Goal: Task Accomplishment & Management: Manage account settings

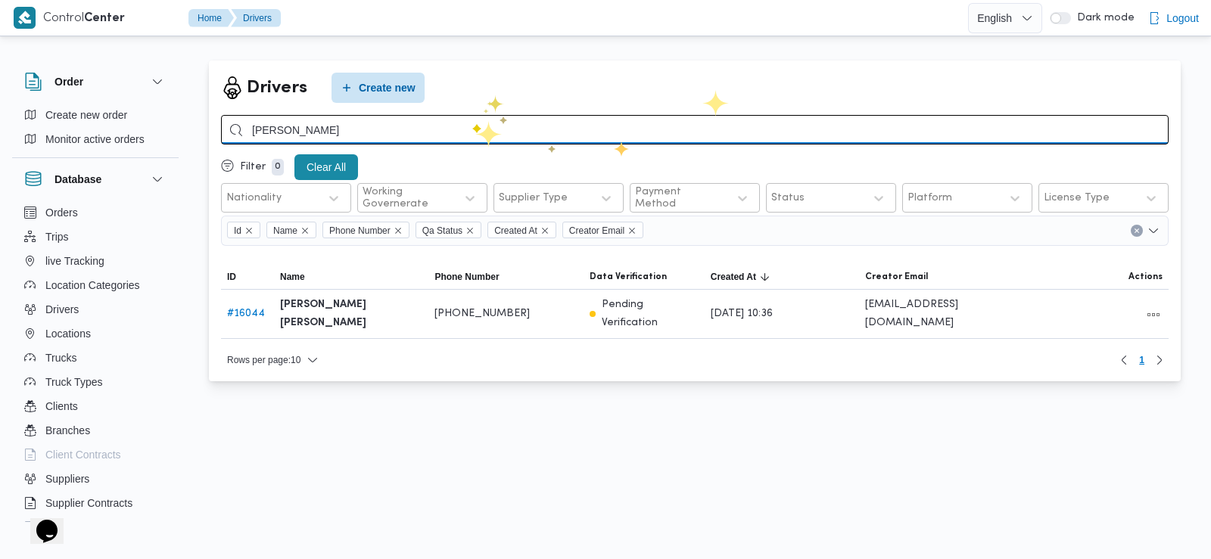
click at [472, 124] on input "احمد رمزي عبدالحميد" at bounding box center [695, 130] width 948 height 30
type input "محمد السيد عيد"
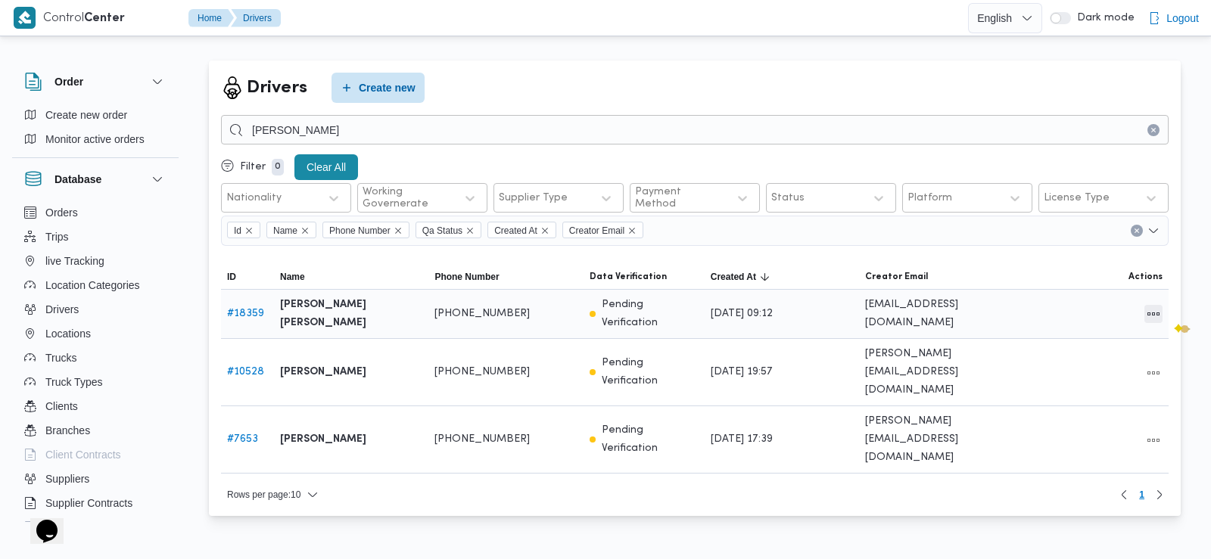
click at [1089, 310] on button "All actions" at bounding box center [1154, 314] width 18 height 18
click at [1089, 304] on span "Edit" at bounding box center [1105, 307] width 48 height 12
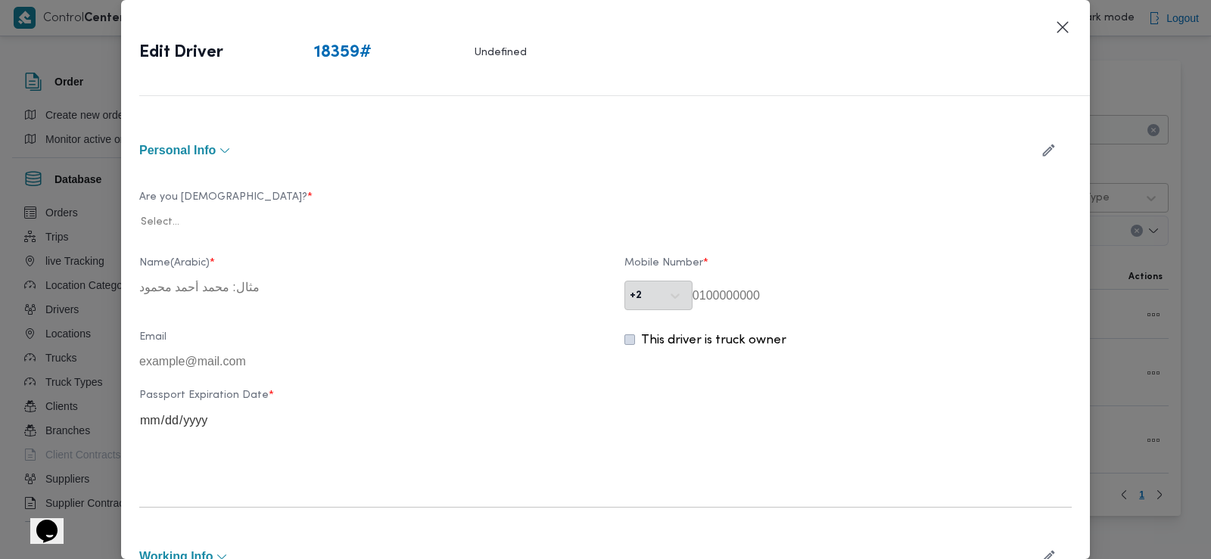
type input "محمد السيد عيد حميده علي"
type input "01276830551"
type input "2026-06-17"
type input "2026-08-25"
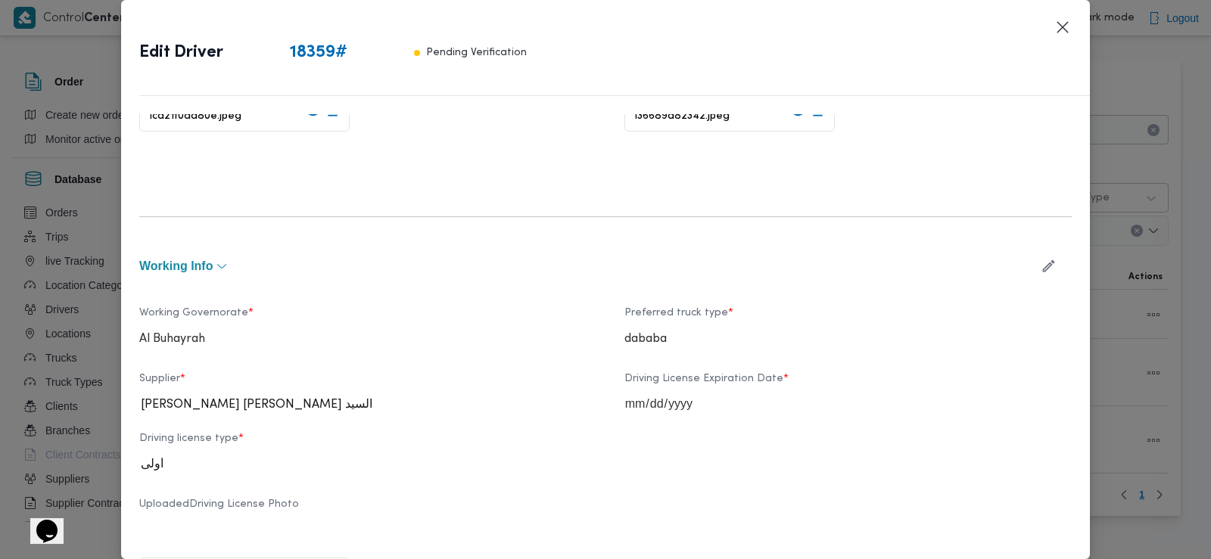
scroll to position [434, 0]
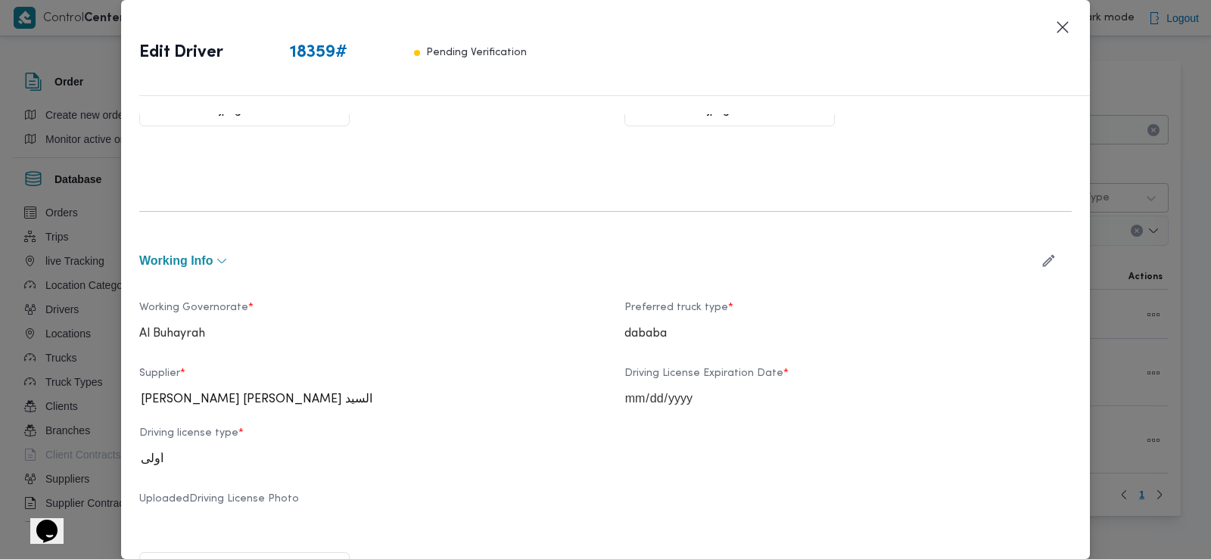
click at [1041, 254] on icon "button" at bounding box center [1049, 261] width 16 height 16
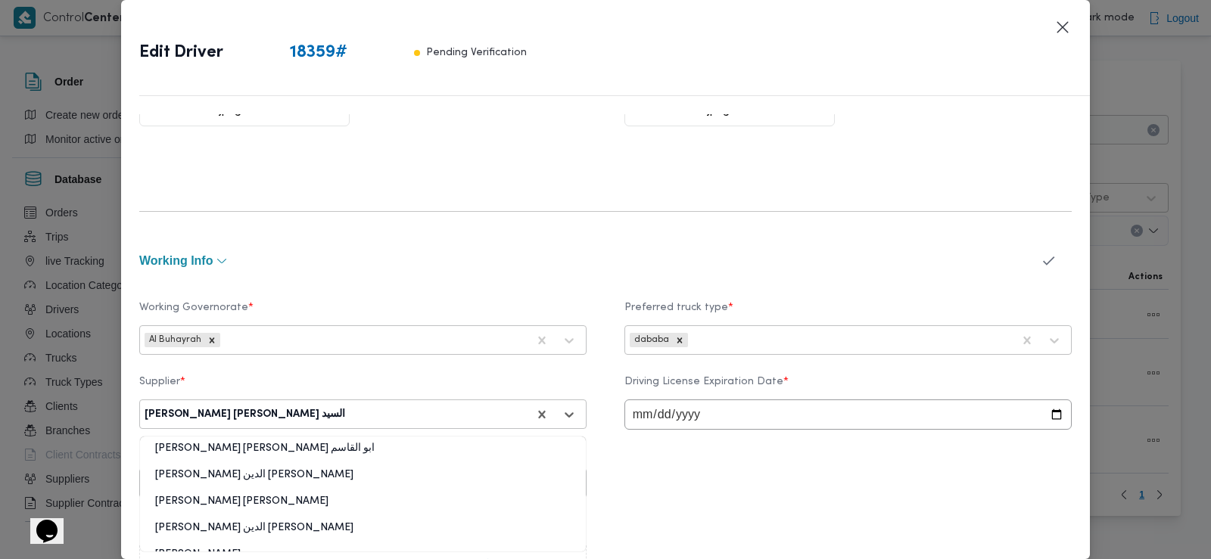
click at [413, 413] on div at bounding box center [437, 414] width 179 height 15
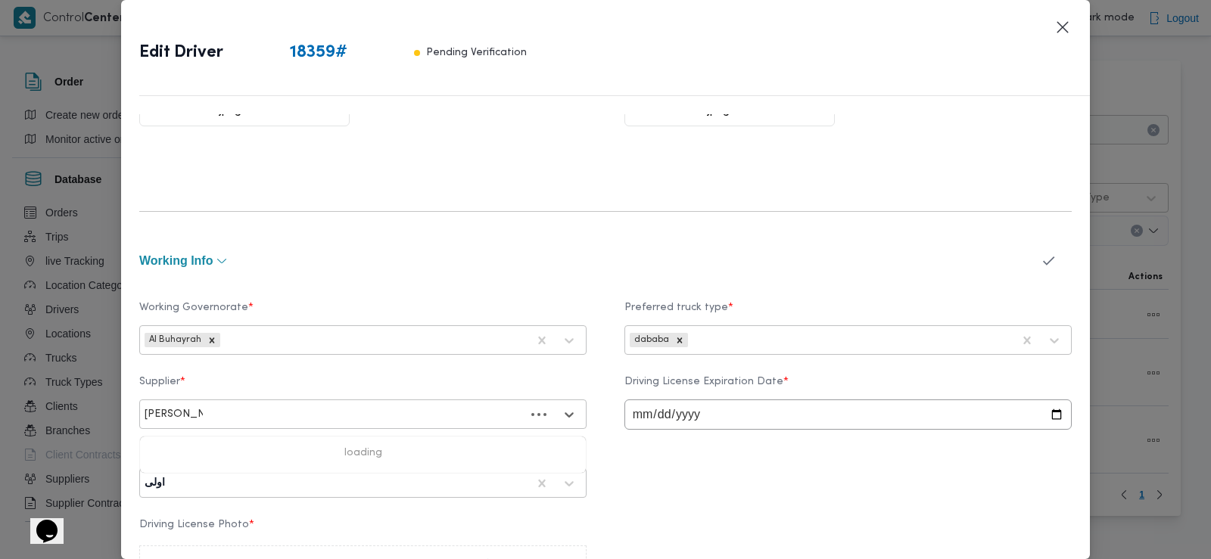
type input "سامي عبدالل"
click at [371, 448] on div "سامي عبدالله علي عباس" at bounding box center [363, 454] width 446 height 26
click at [1041, 260] on icon "button" at bounding box center [1049, 261] width 16 height 16
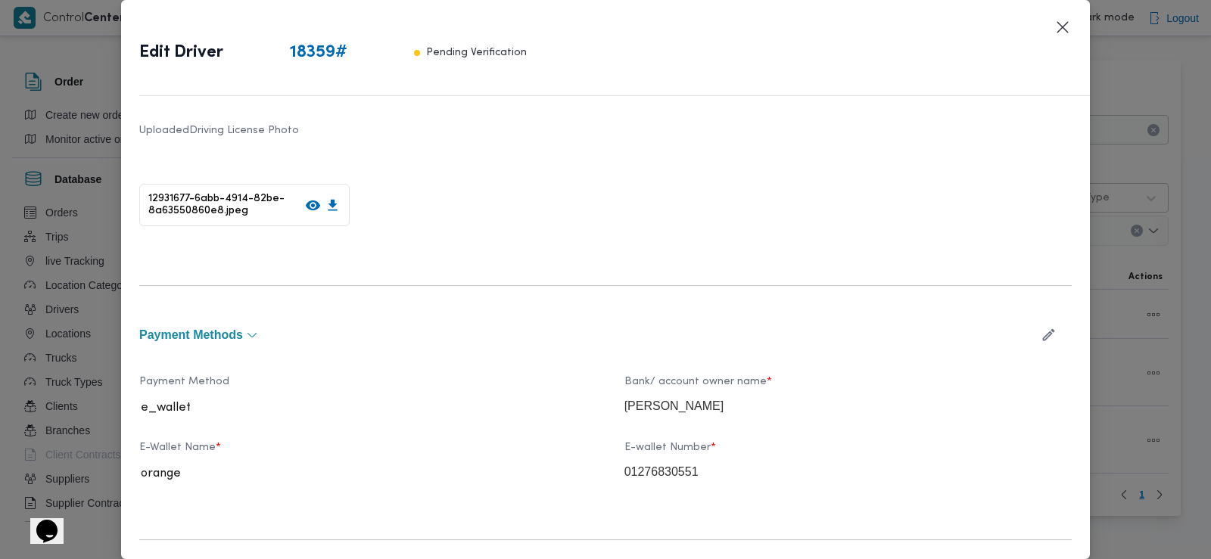
scroll to position [974, 0]
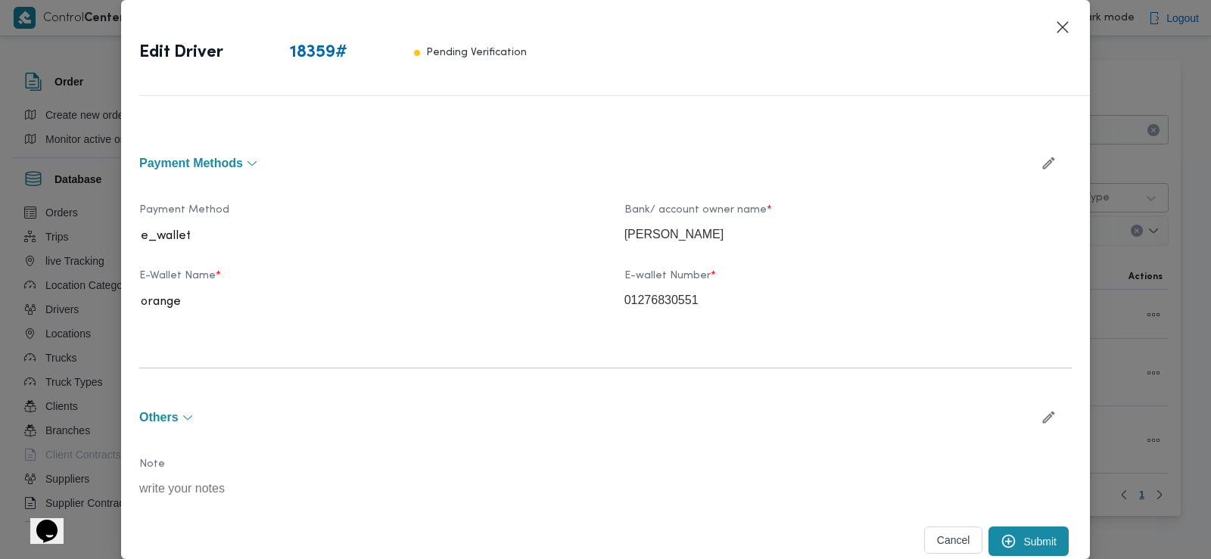
click at [1013, 534] on button "Submit" at bounding box center [1029, 542] width 80 height 30
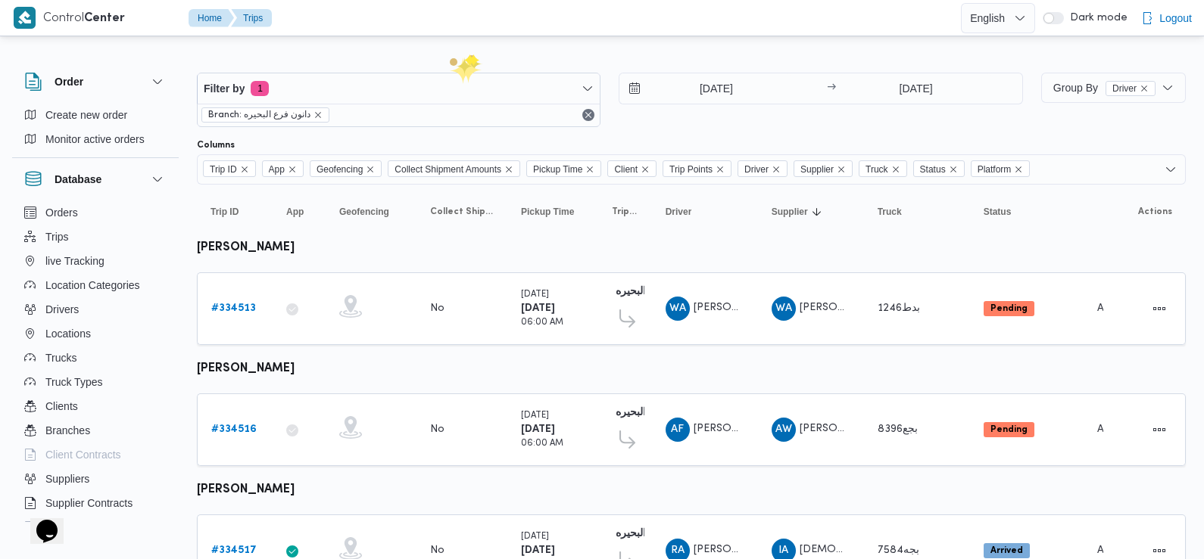
click at [468, 55] on div at bounding box center [691, 60] width 989 height 24
click at [851, 139] on div at bounding box center [691, 133] width 989 height 12
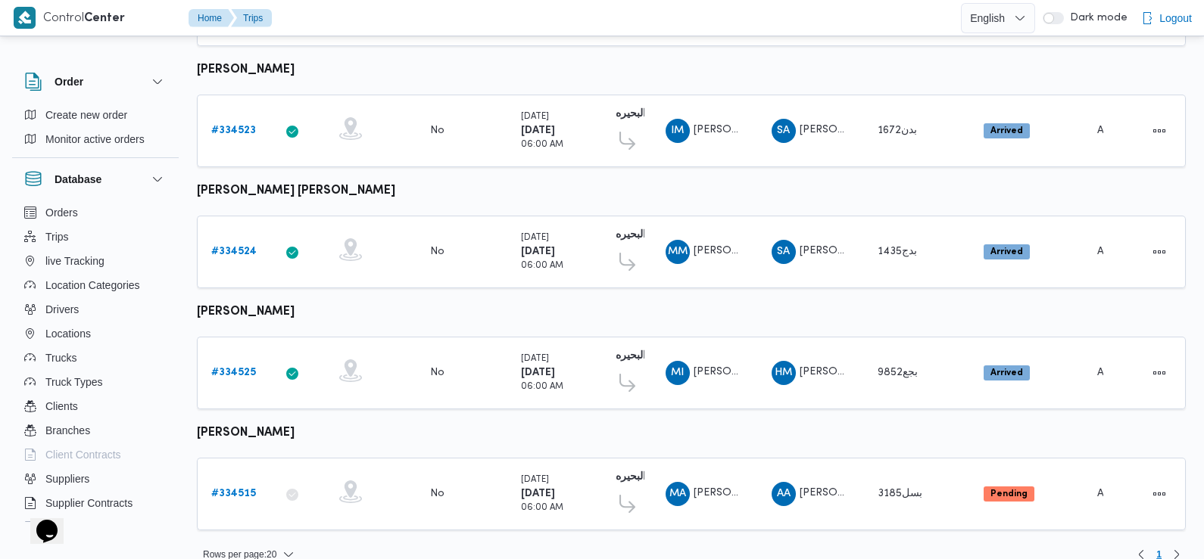
scroll to position [1272, 0]
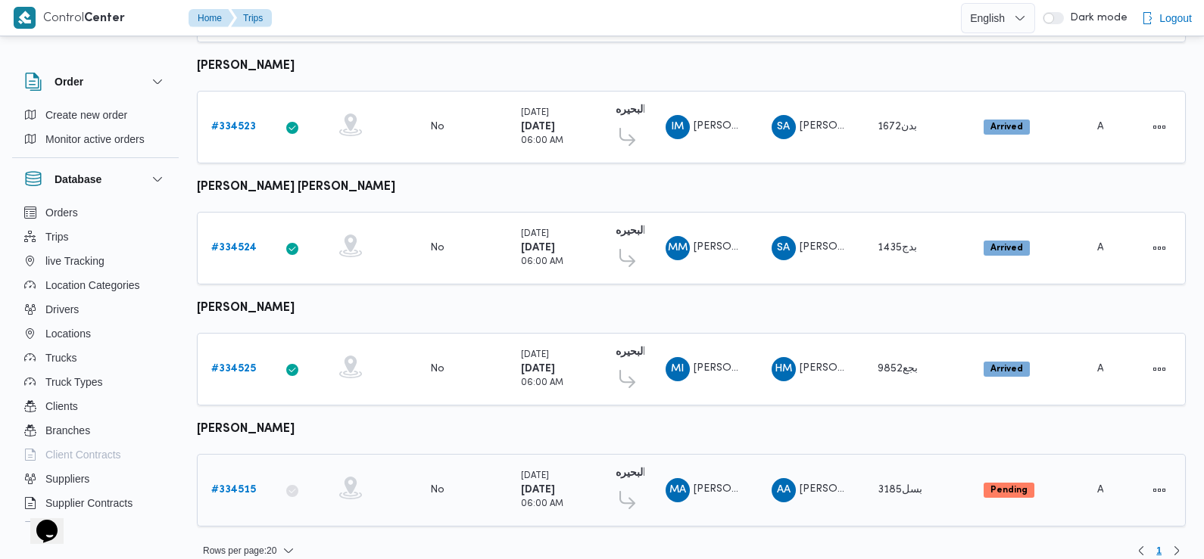
click at [232, 485] on b "# 334515" at bounding box center [233, 490] width 45 height 10
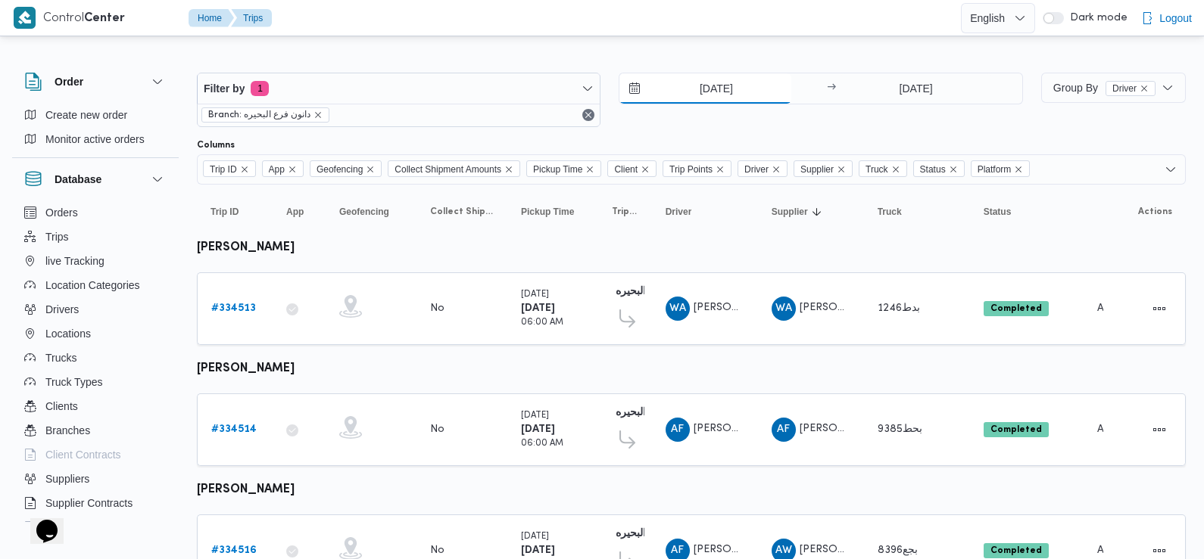
click at [725, 91] on input "31/8/2025" at bounding box center [705, 88] width 172 height 30
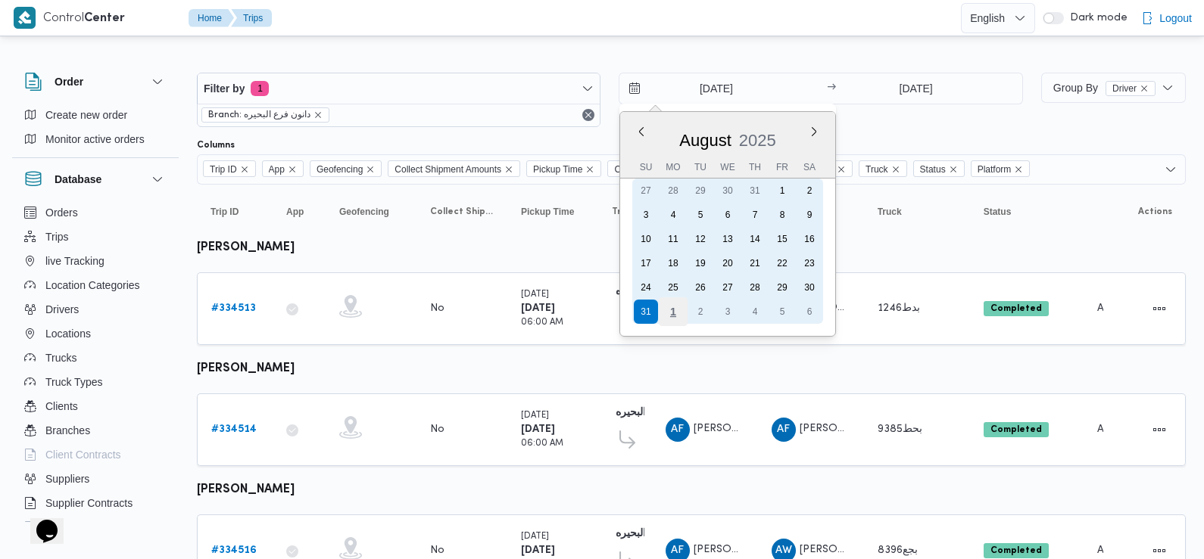
click at [673, 318] on div "1" at bounding box center [673, 312] width 29 height 29
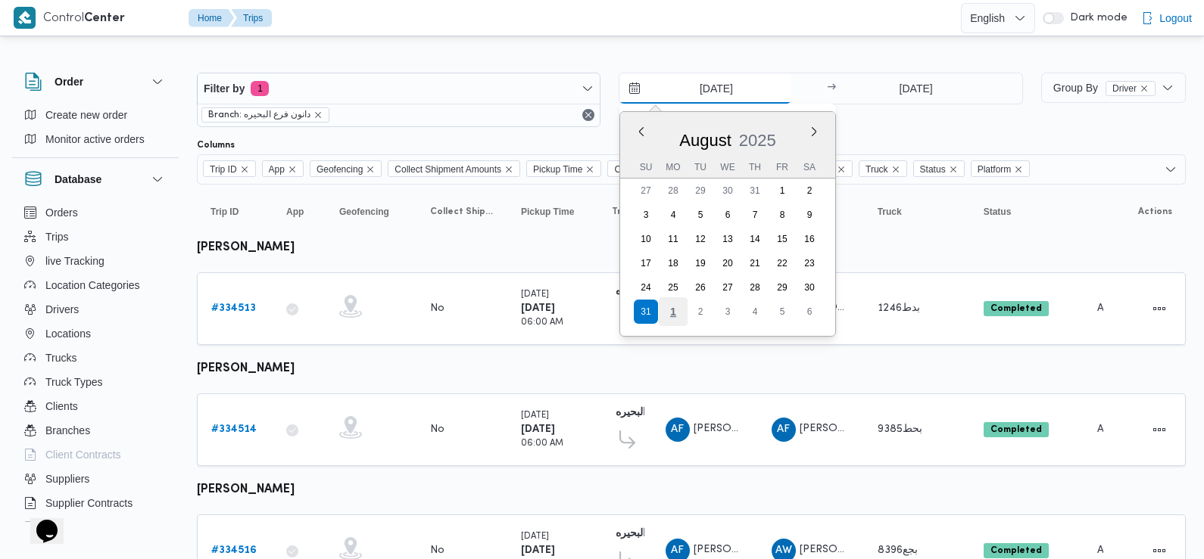
type input "1/9/2025"
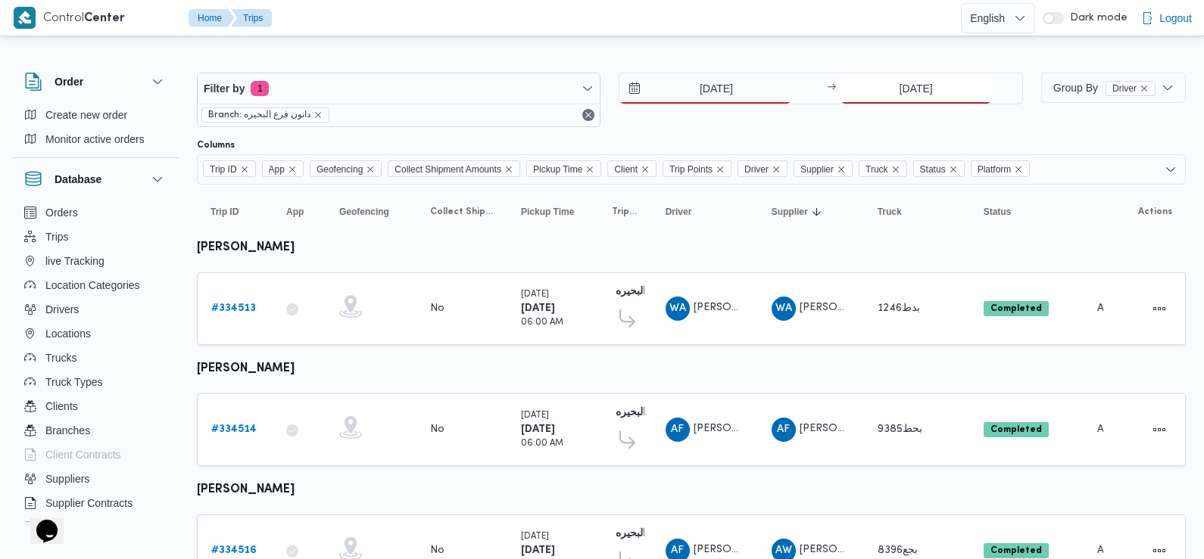
click at [913, 82] on input "31/8/2025" at bounding box center [915, 88] width 151 height 30
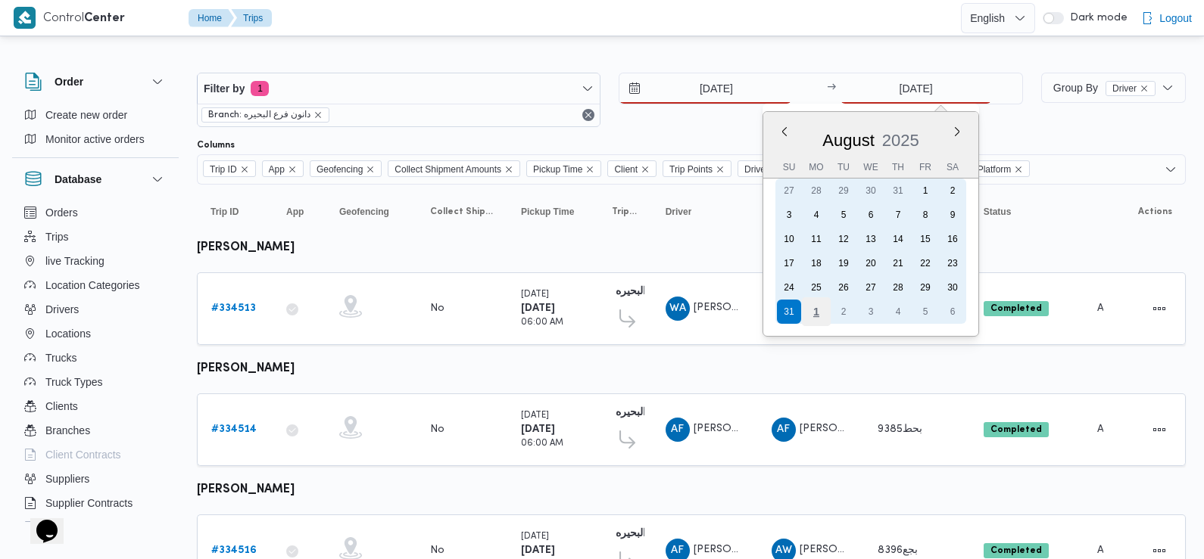
click at [818, 309] on div "1" at bounding box center [816, 312] width 29 height 29
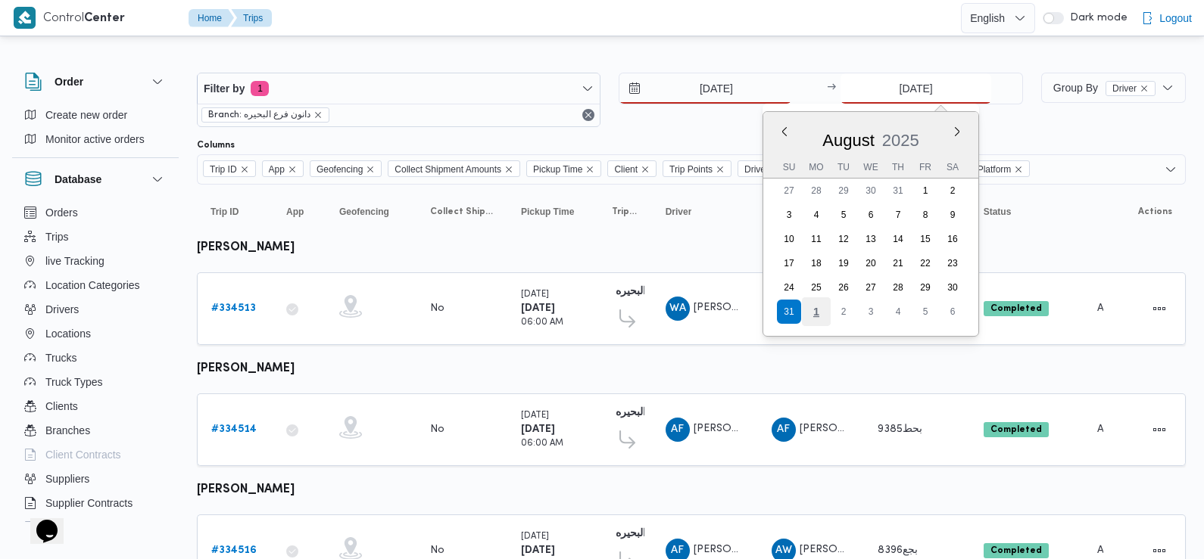
type input "1/9/2025"
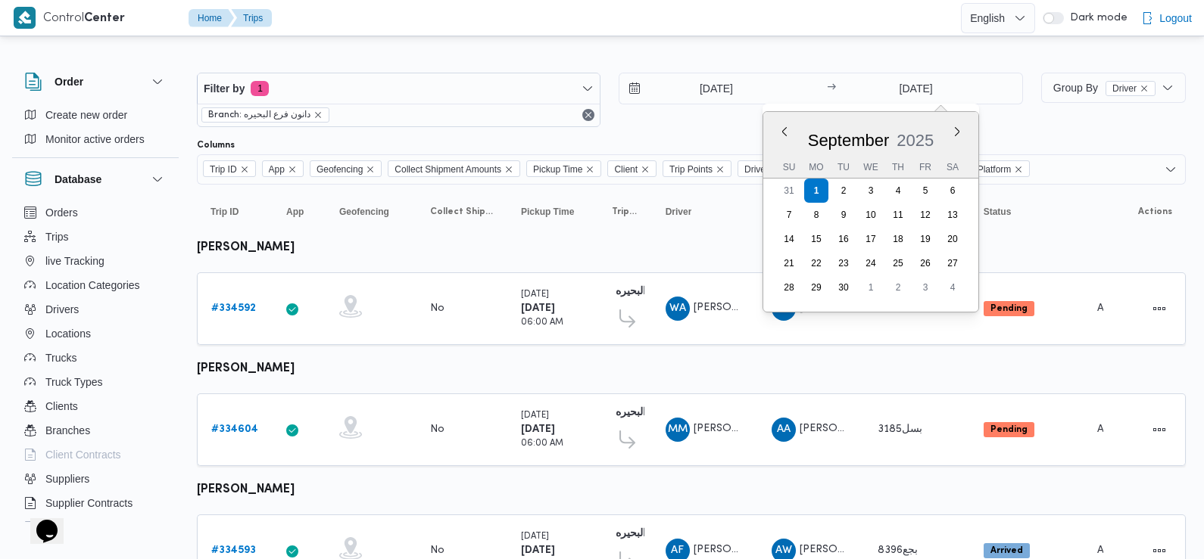
click at [668, 137] on div at bounding box center [691, 133] width 989 height 12
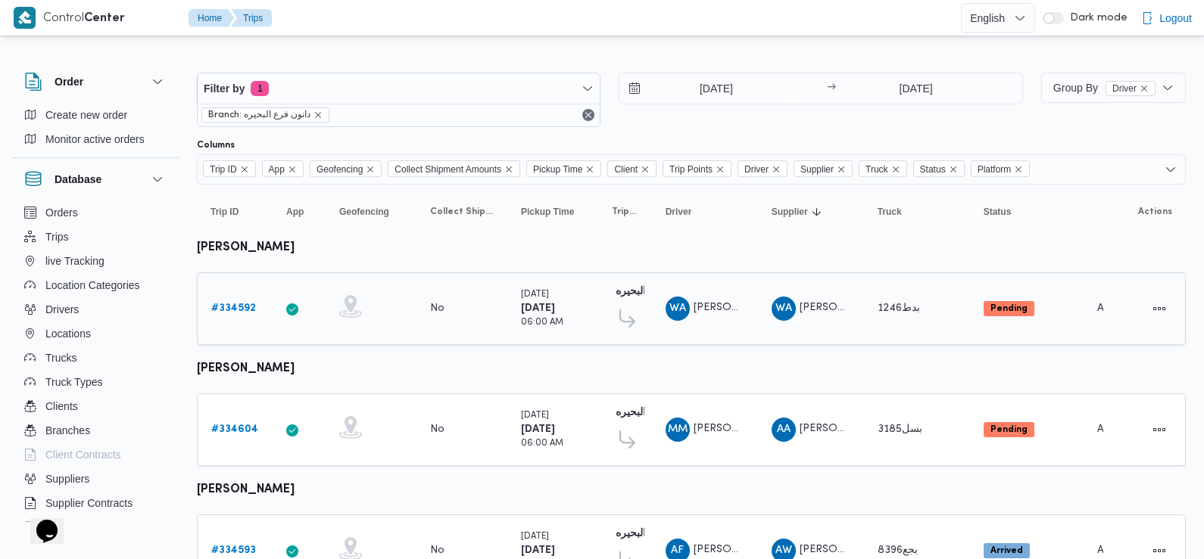
click at [237, 307] on b "# 334592" at bounding box center [233, 309] width 45 height 10
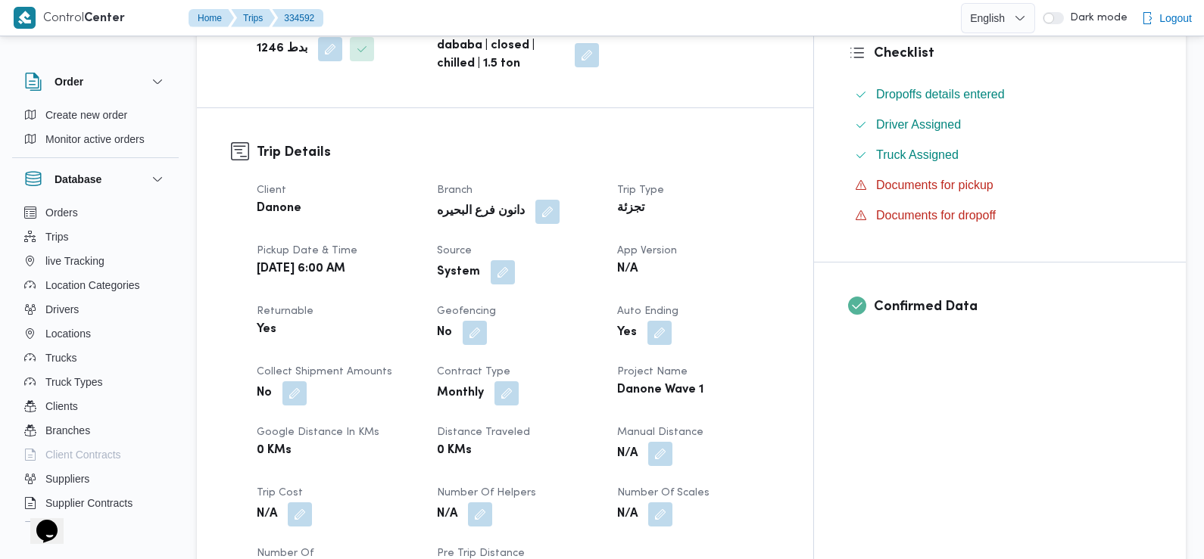
scroll to position [439, 0]
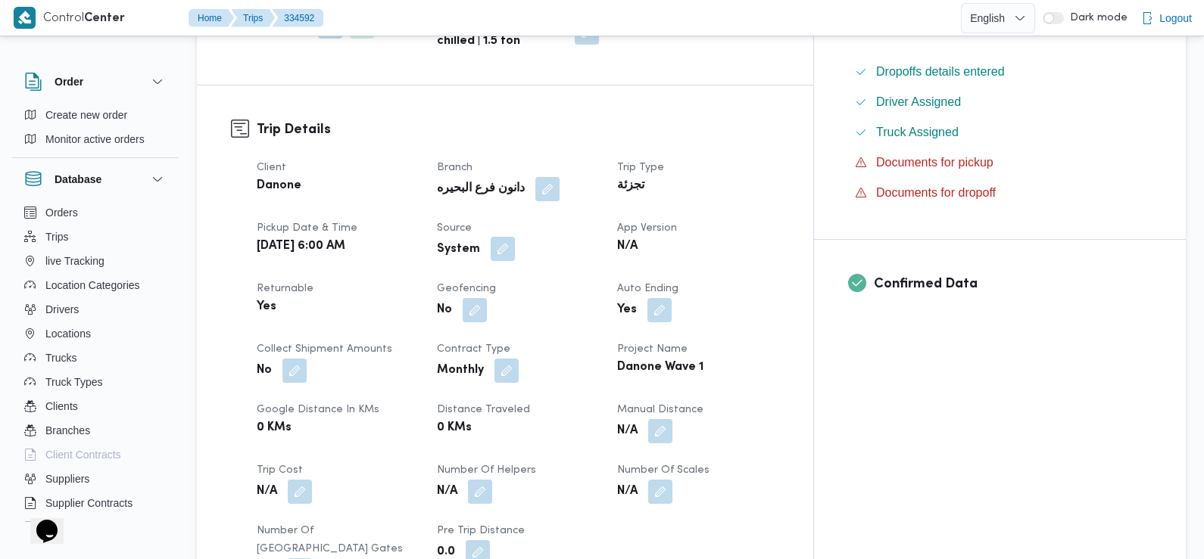
click at [515, 237] on button "button" at bounding box center [503, 249] width 24 height 24
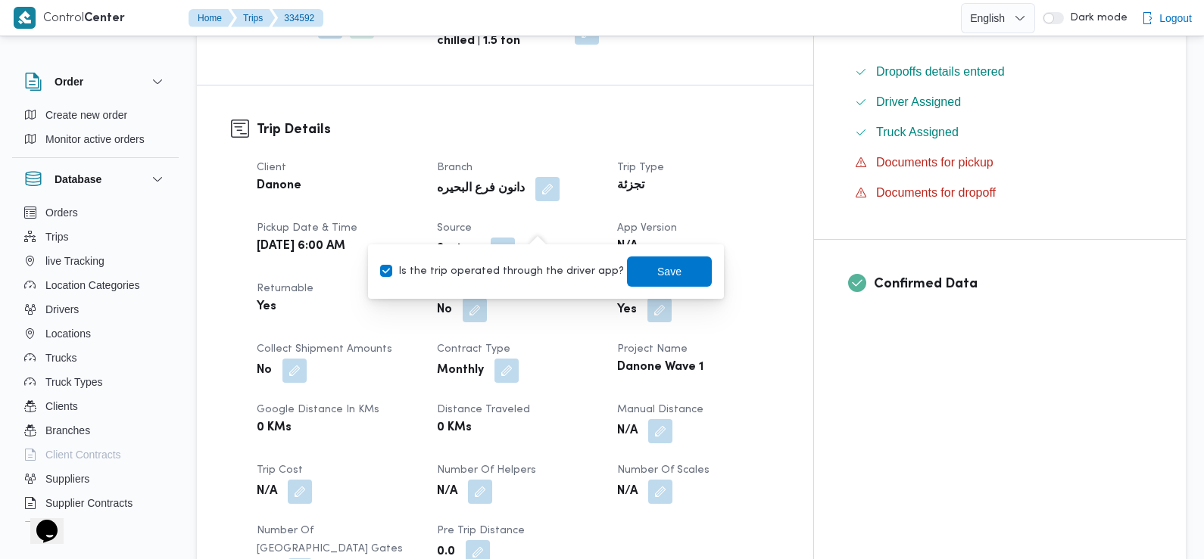
click at [550, 267] on label "Is the trip operated through the driver app?" at bounding box center [502, 272] width 244 height 18
checkbox input "false"
click at [634, 271] on span "Save" at bounding box center [669, 271] width 85 height 30
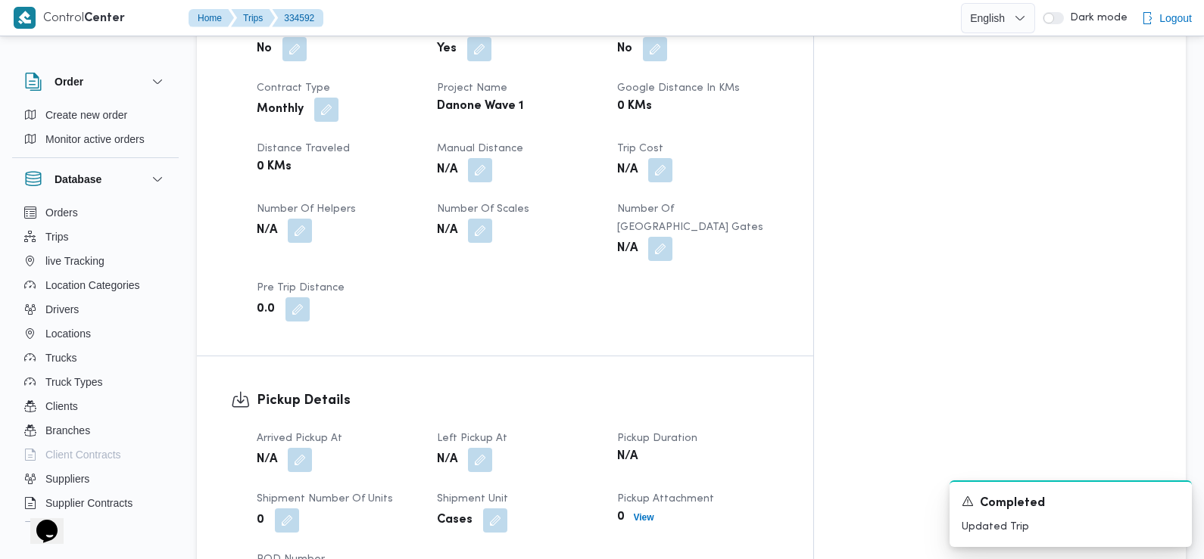
scroll to position [808, 0]
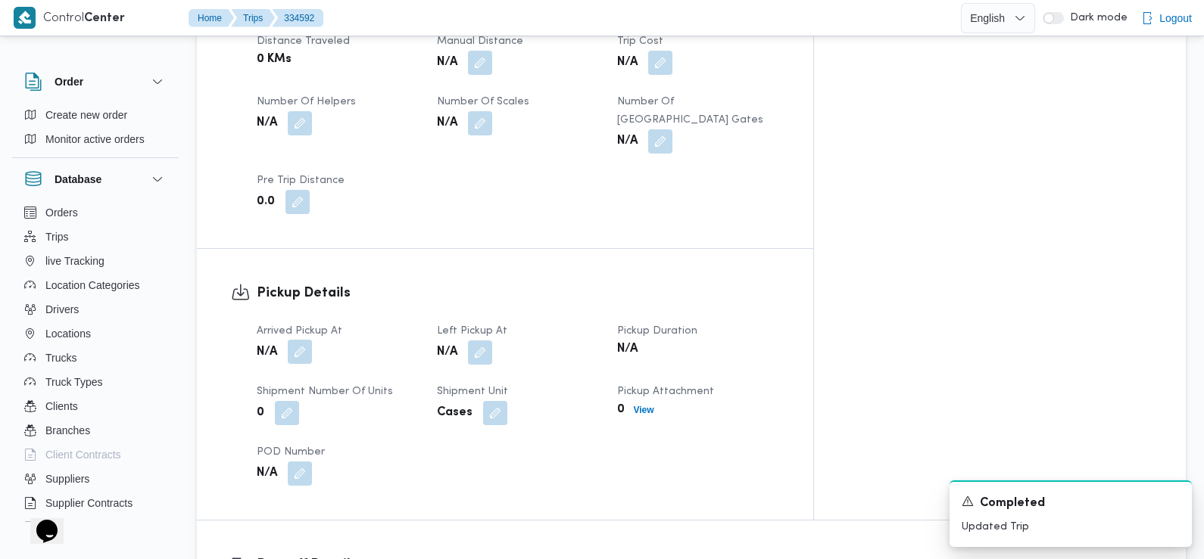
click at [301, 340] on button "button" at bounding box center [300, 352] width 24 height 24
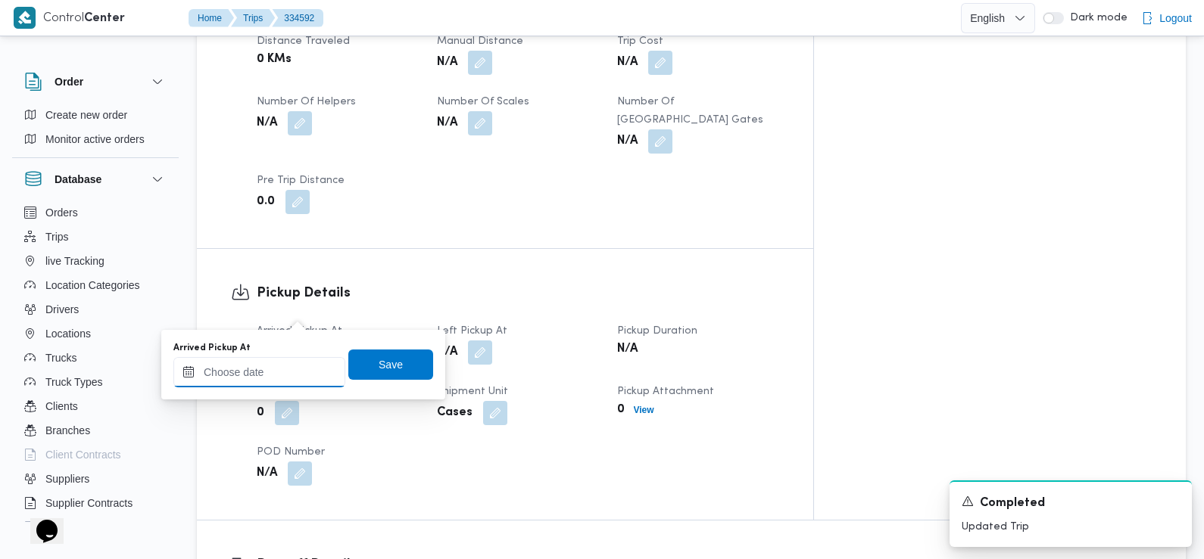
click at [301, 367] on input "Arrived Pickup At" at bounding box center [259, 372] width 172 height 30
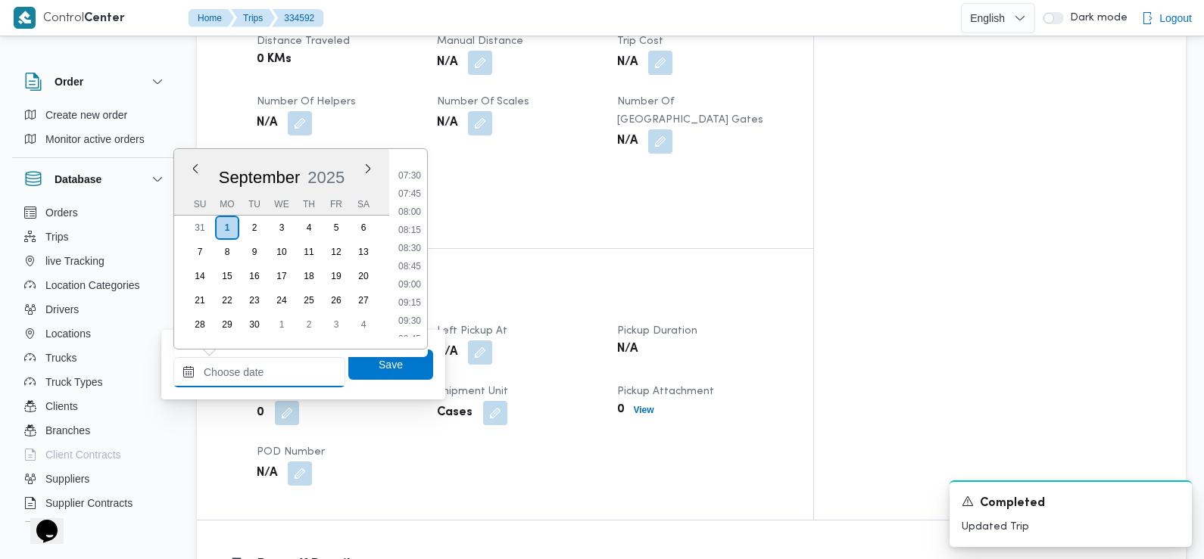
scroll to position [523, 0]
click at [404, 185] on li "07:30" at bounding box center [409, 190] width 35 height 15
type input "01/09/2025 07:30"
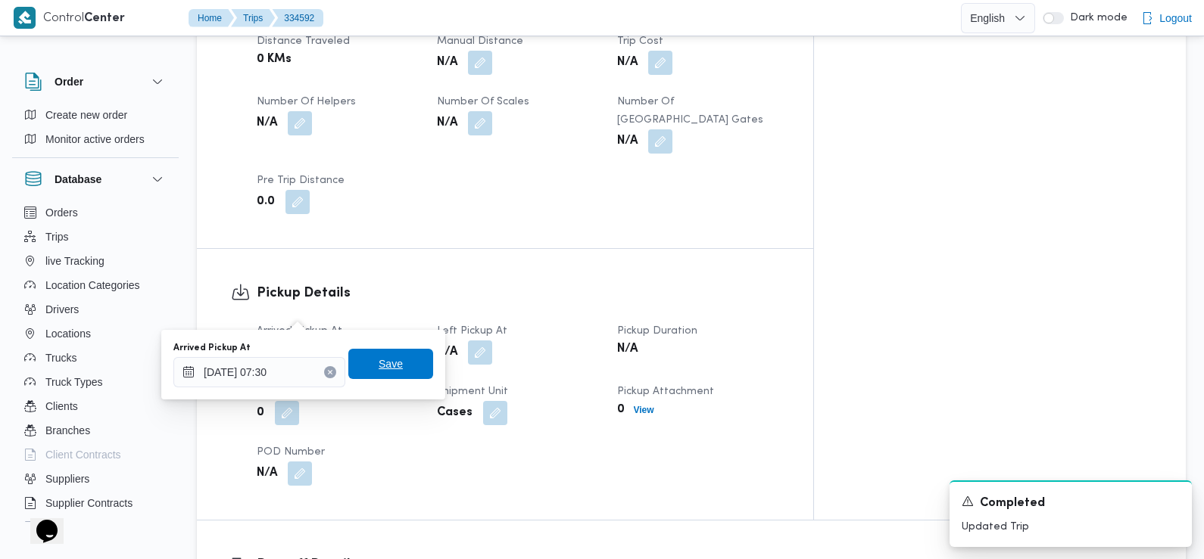
click at [382, 370] on span "Save" at bounding box center [391, 364] width 24 height 18
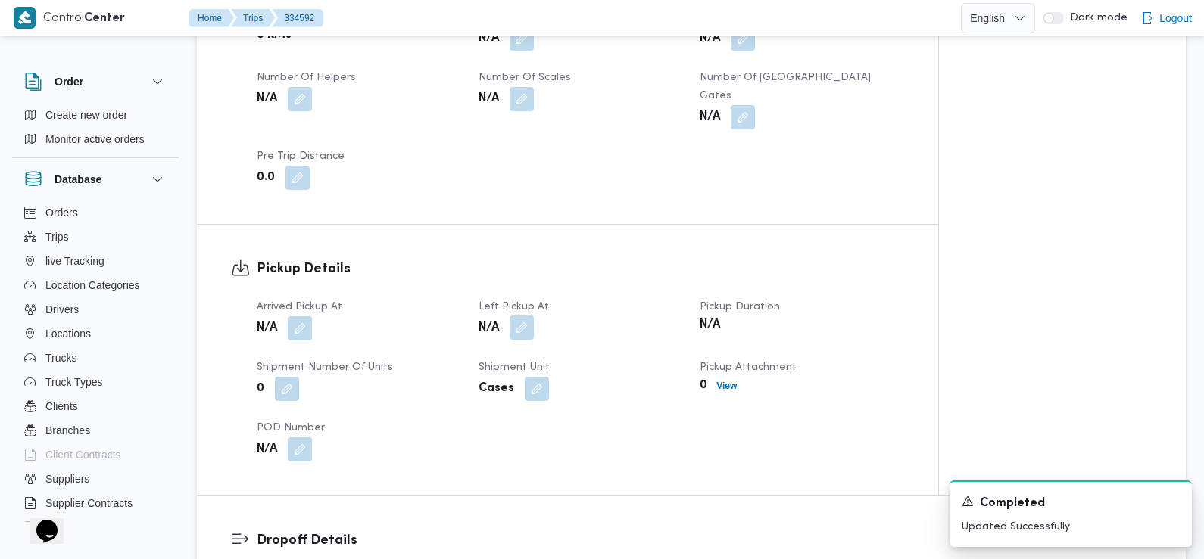
click at [514, 316] on button "button" at bounding box center [521, 328] width 24 height 24
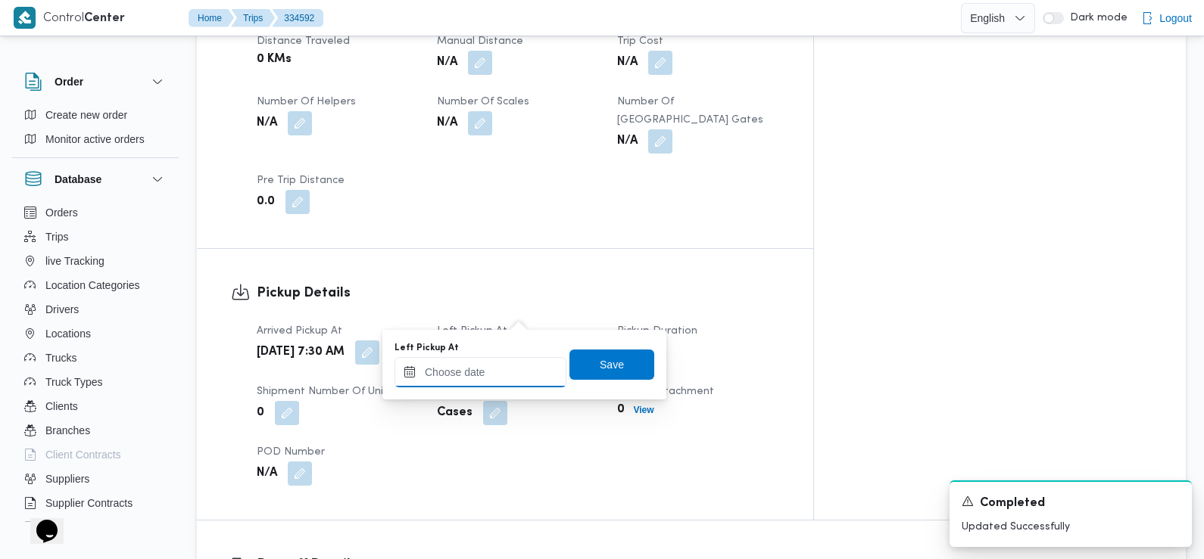
click at [513, 375] on input "Left Pickup At" at bounding box center [480, 372] width 172 height 30
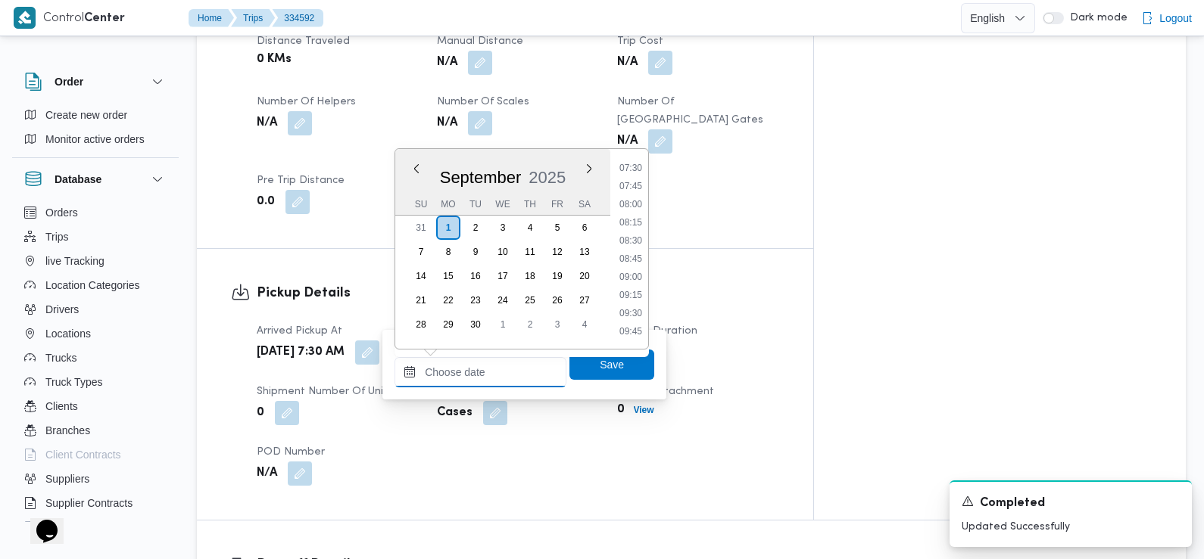
scroll to position [538, 0]
click at [639, 246] on li "08:30" at bounding box center [630, 248] width 35 height 15
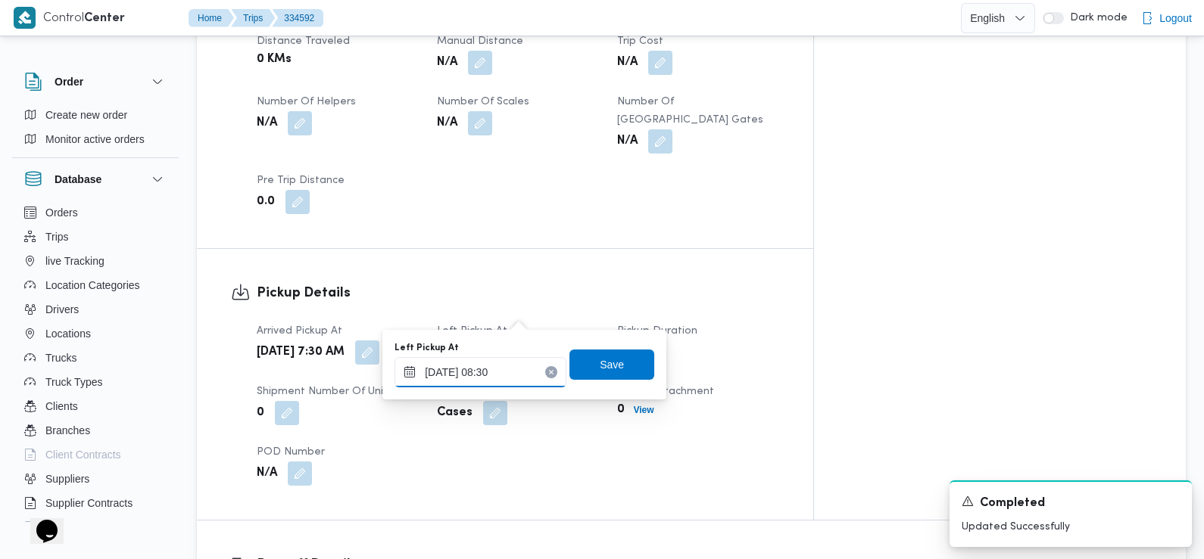
click at [500, 365] on input "01/09/2025 08:30" at bounding box center [480, 372] width 172 height 30
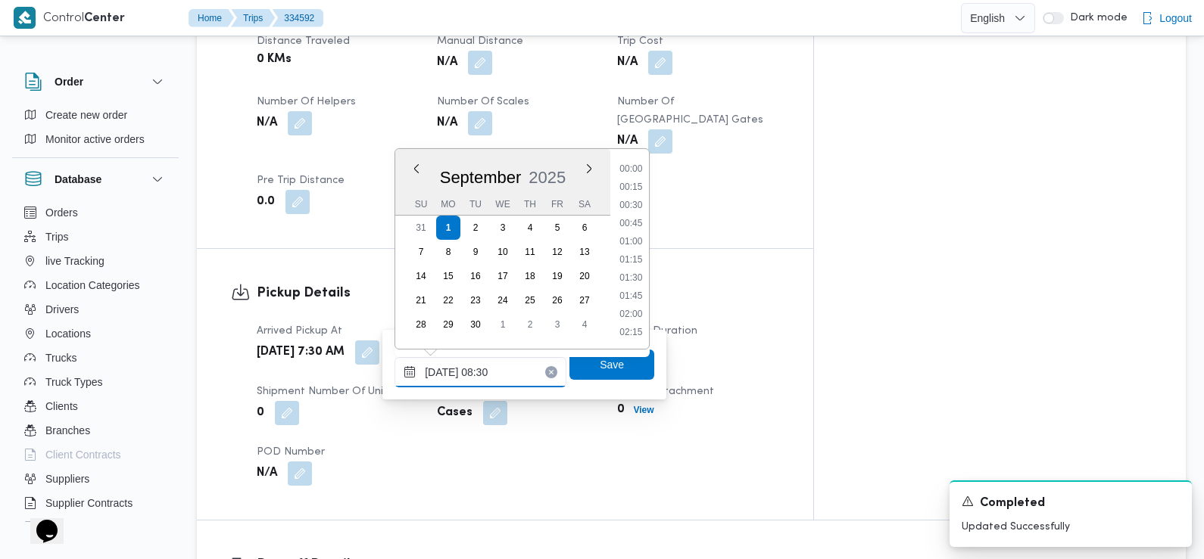
scroll to position [525, 0]
click at [642, 279] on li "08:45" at bounding box center [631, 279] width 35 height 15
type input "01/09/2025 08:45"
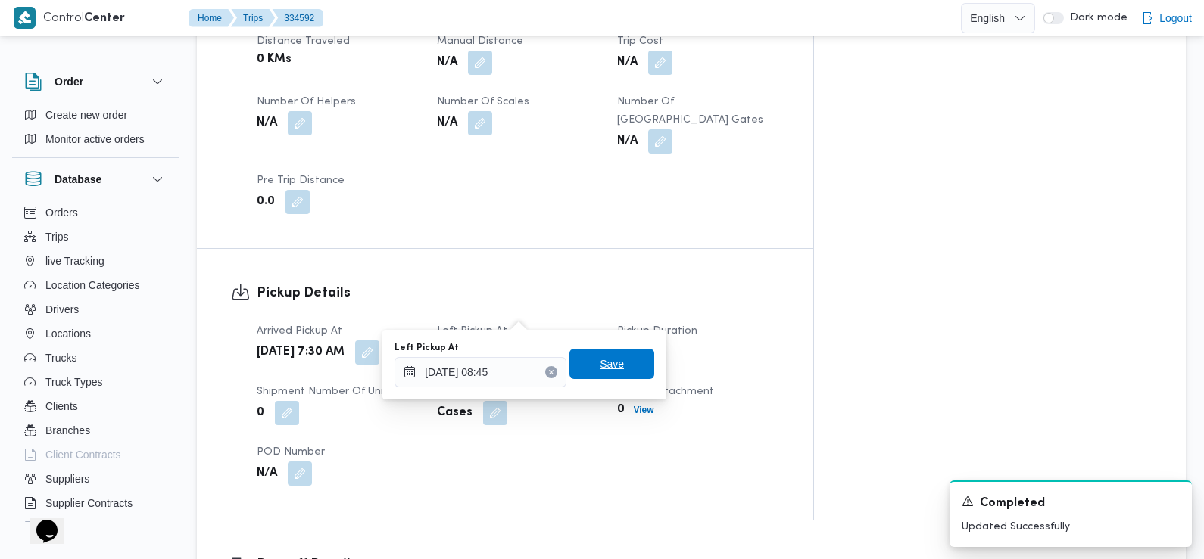
click at [618, 362] on span "Save" at bounding box center [611, 364] width 85 height 30
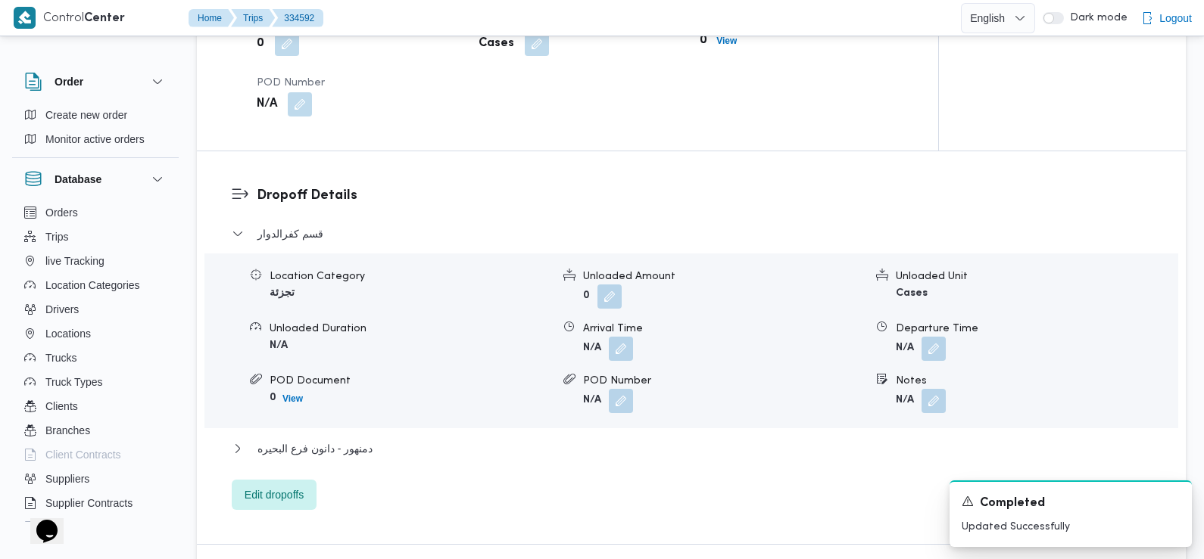
scroll to position [1191, 0]
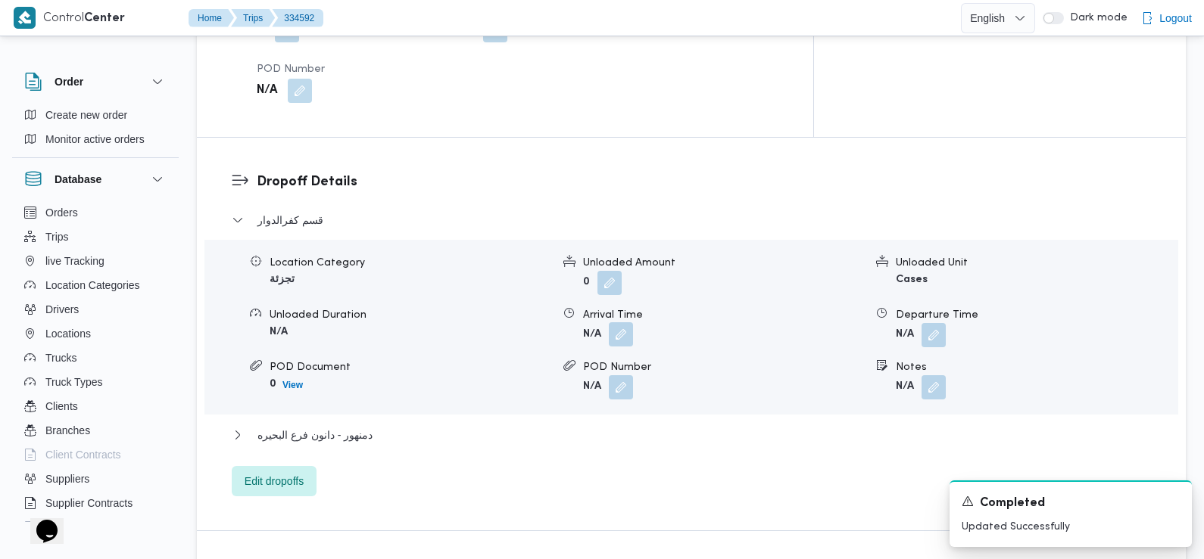
click at [625, 322] on button "button" at bounding box center [621, 334] width 24 height 24
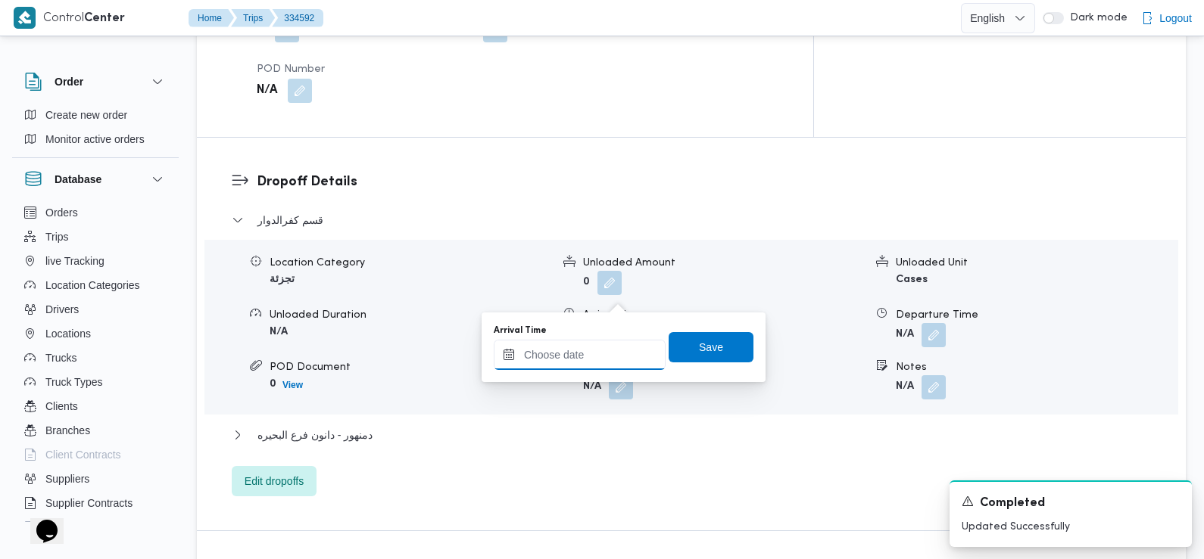
click at [625, 369] on input "Arrival Time" at bounding box center [580, 355] width 172 height 30
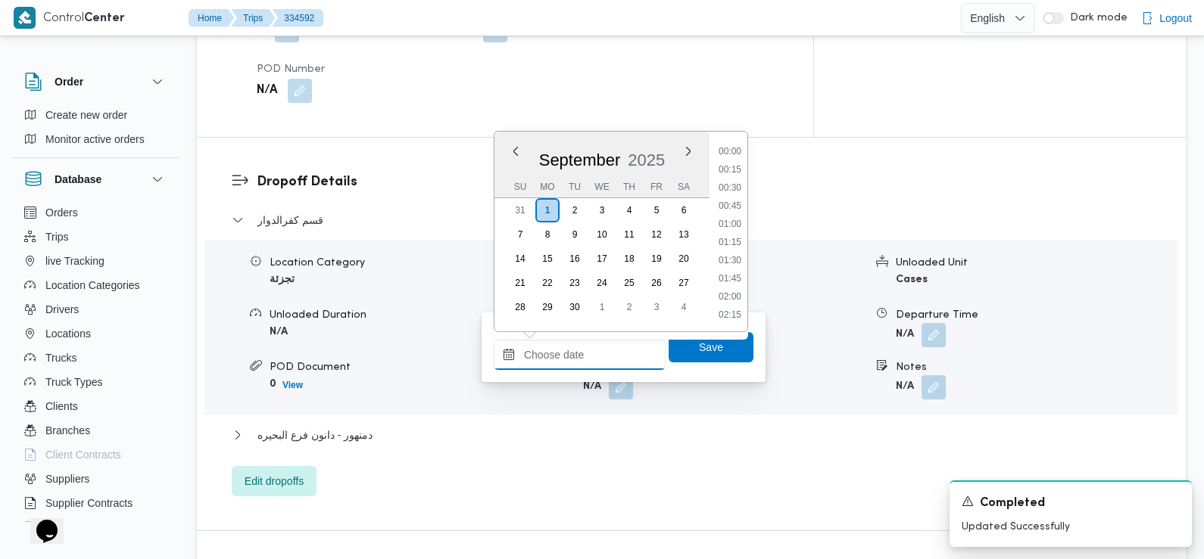
scroll to position [725, 0]
click at [735, 172] on li "10:15" at bounding box center [729, 171] width 35 height 15
type input "01/09/2025 10:15"
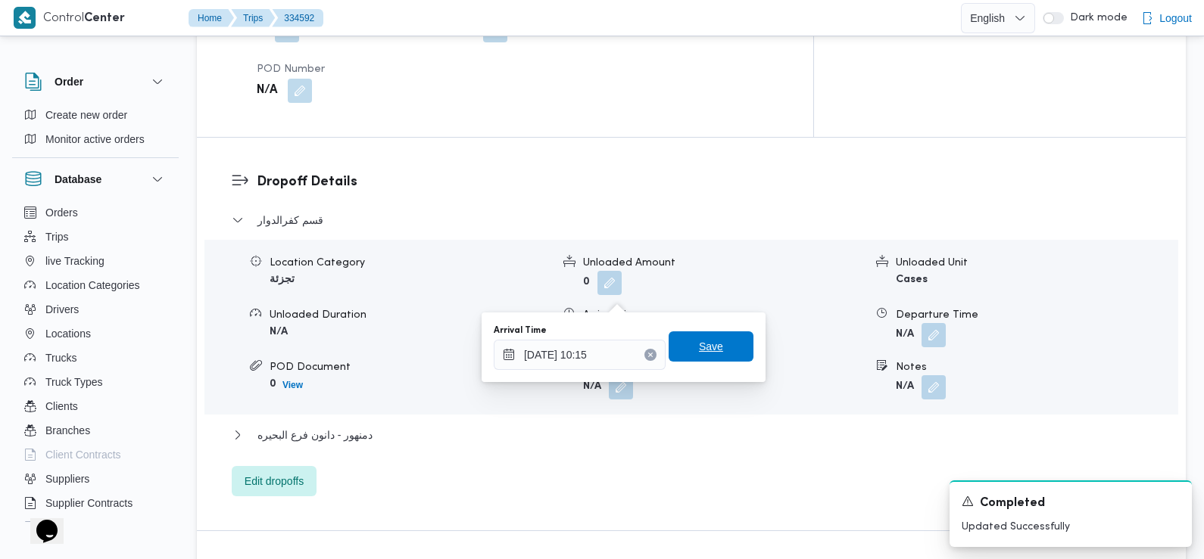
click at [703, 350] on span "Save" at bounding box center [711, 347] width 24 height 18
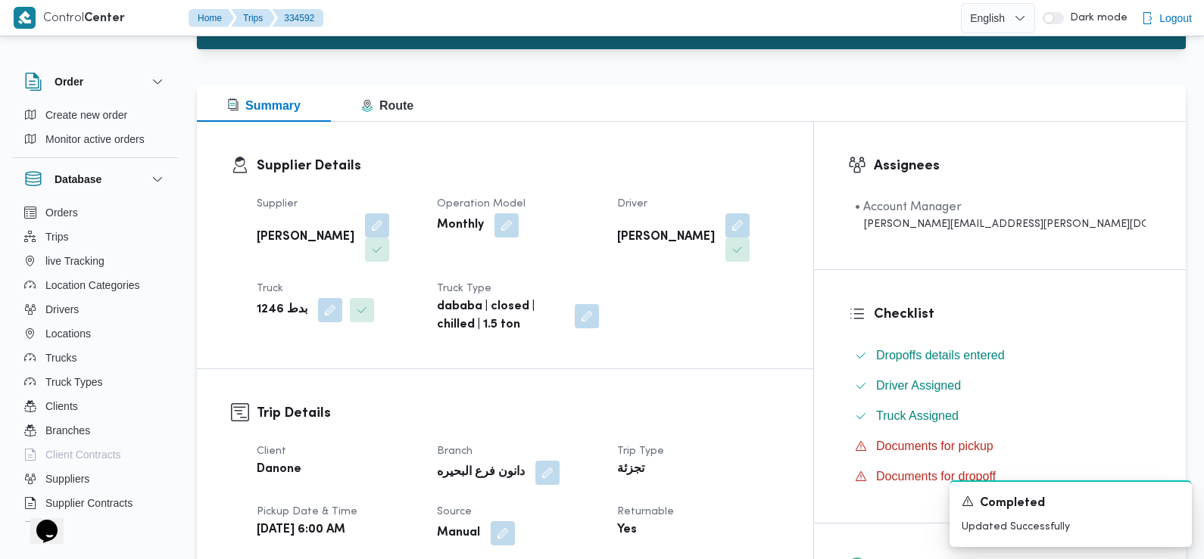
scroll to position [0, 0]
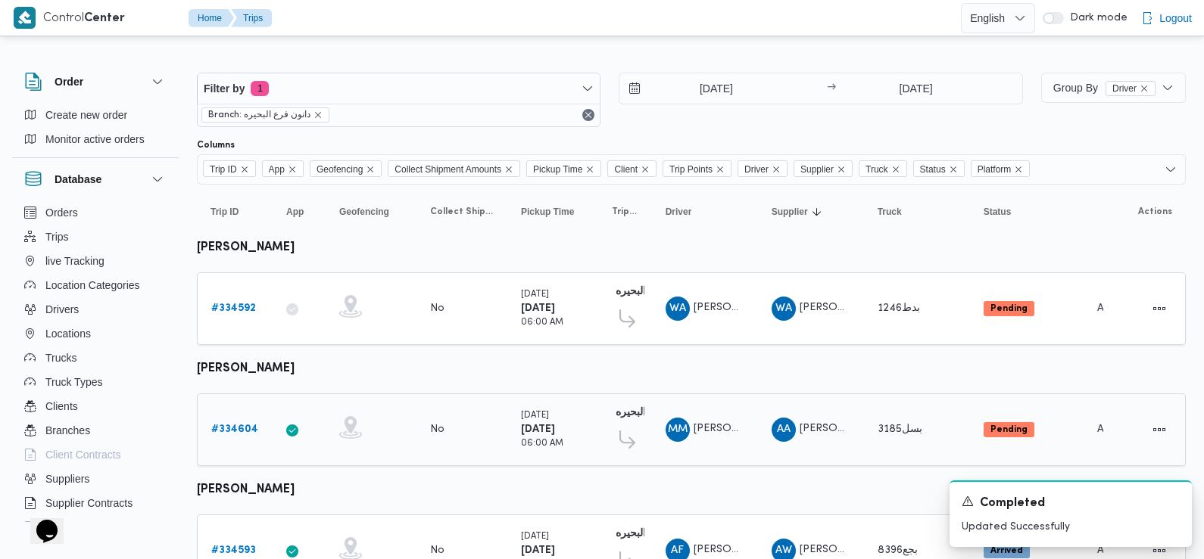
click at [232, 431] on b "# 334604" at bounding box center [234, 430] width 47 height 10
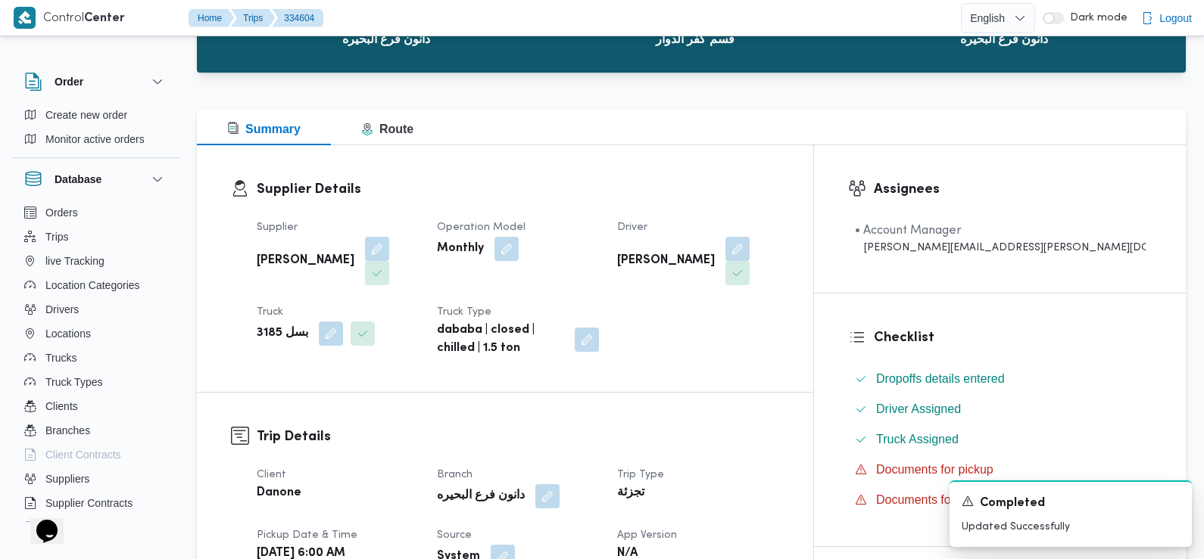
scroll to position [222, 0]
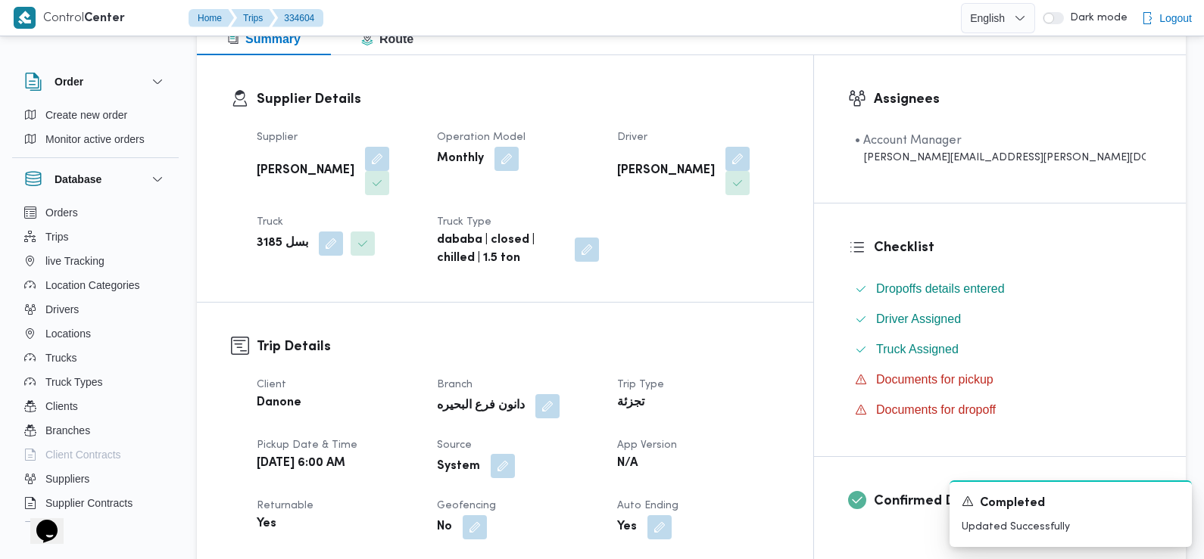
click at [515, 454] on button "button" at bounding box center [503, 466] width 24 height 24
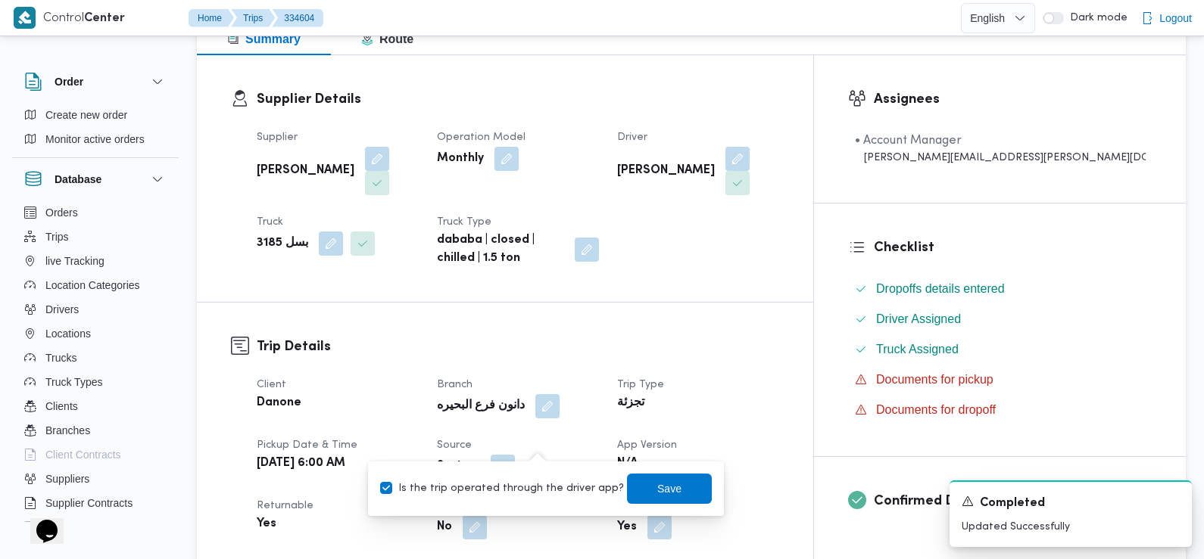
click at [526, 494] on label "Is the trip operated through the driver app?" at bounding box center [502, 489] width 244 height 18
checkbox input "false"
click at [657, 482] on span "Save" at bounding box center [669, 488] width 24 height 18
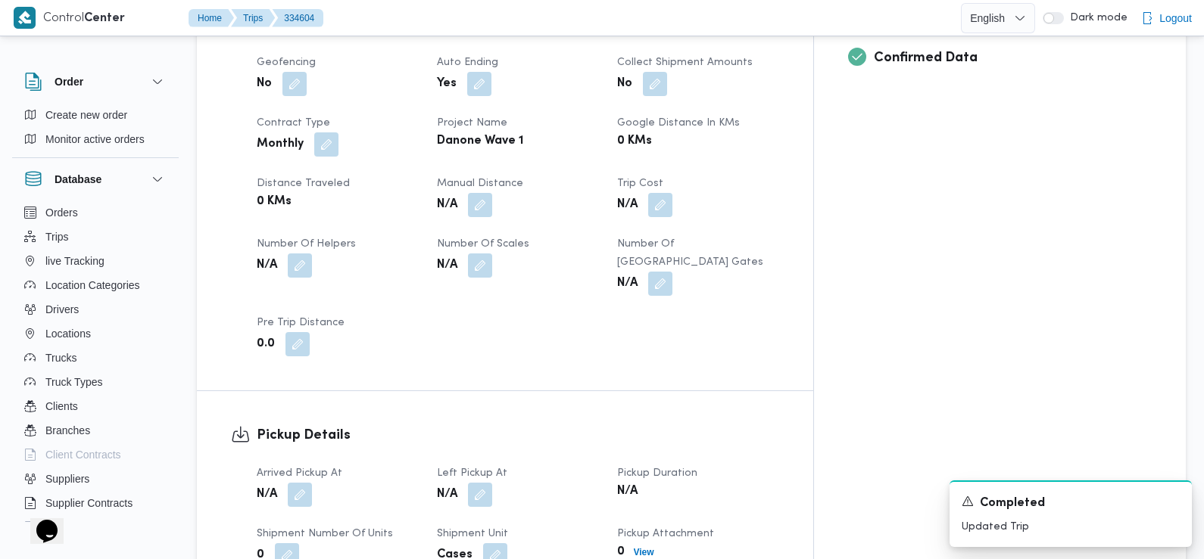
scroll to position [666, 0]
click at [301, 481] on button "button" at bounding box center [300, 493] width 24 height 24
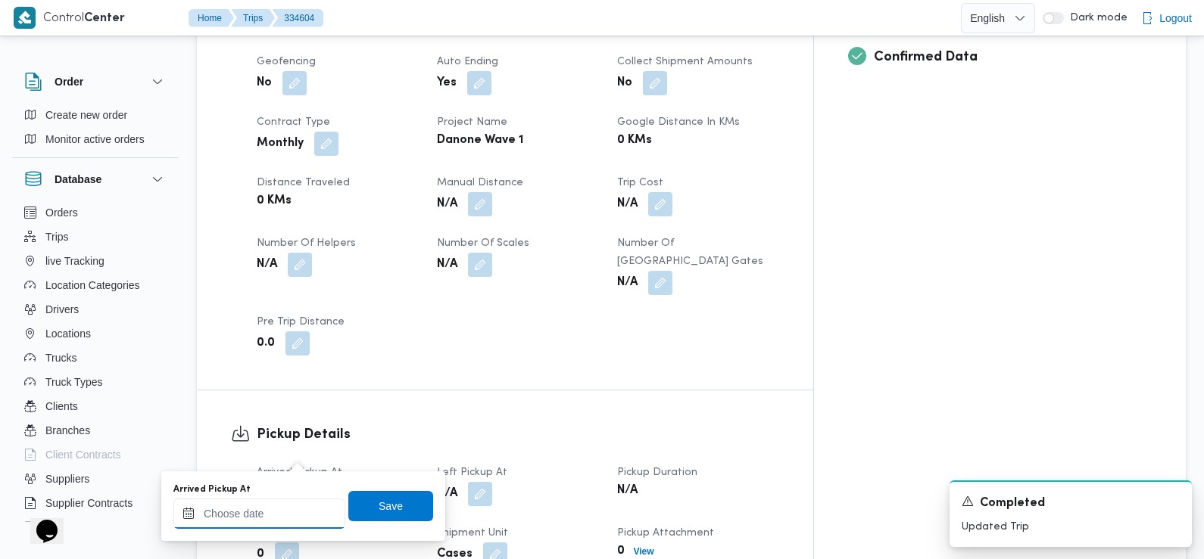
click at [268, 521] on input "Arrived Pickup At" at bounding box center [259, 514] width 172 height 30
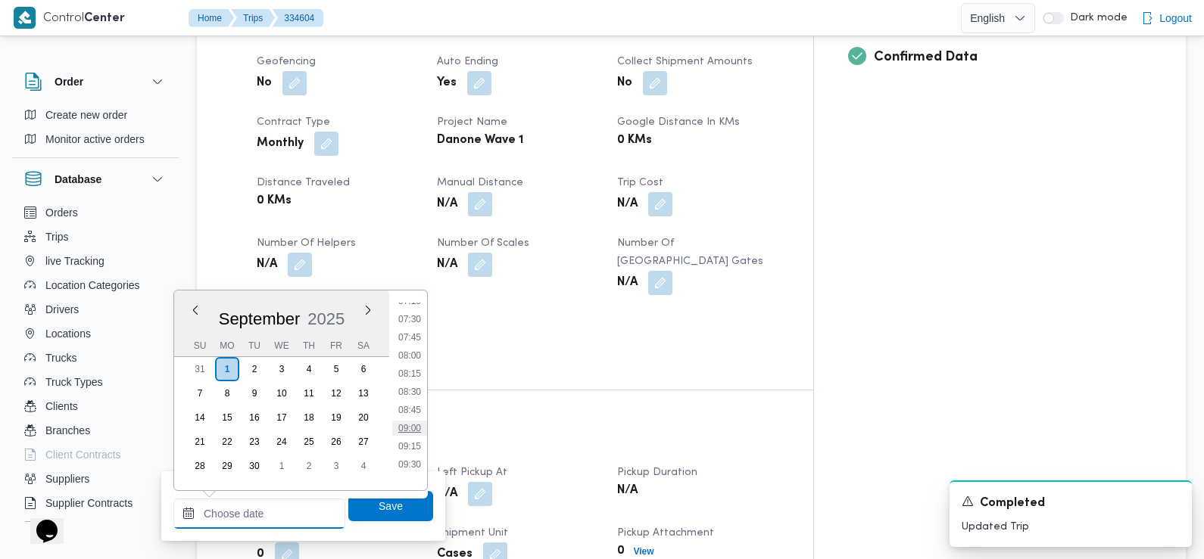
scroll to position [528, 0]
drag, startPoint x: 416, startPoint y: 327, endPoint x: 422, endPoint y: 344, distance: 18.4
click at [416, 327] on li "07:30" at bounding box center [409, 326] width 35 height 15
type input "01/09/2025 07:30"
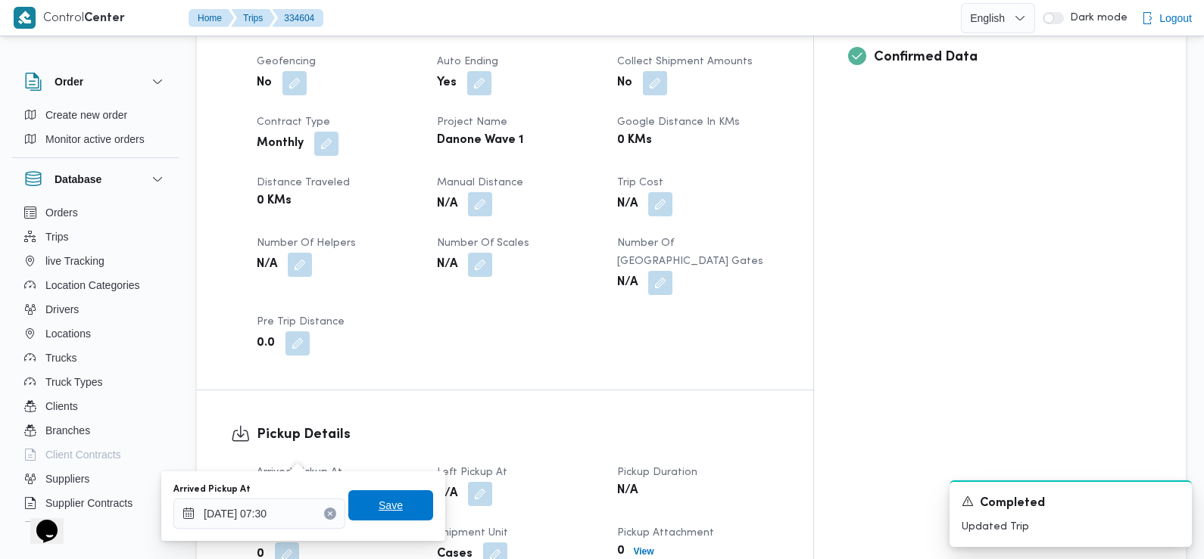
click at [388, 501] on span "Save" at bounding box center [391, 506] width 24 height 18
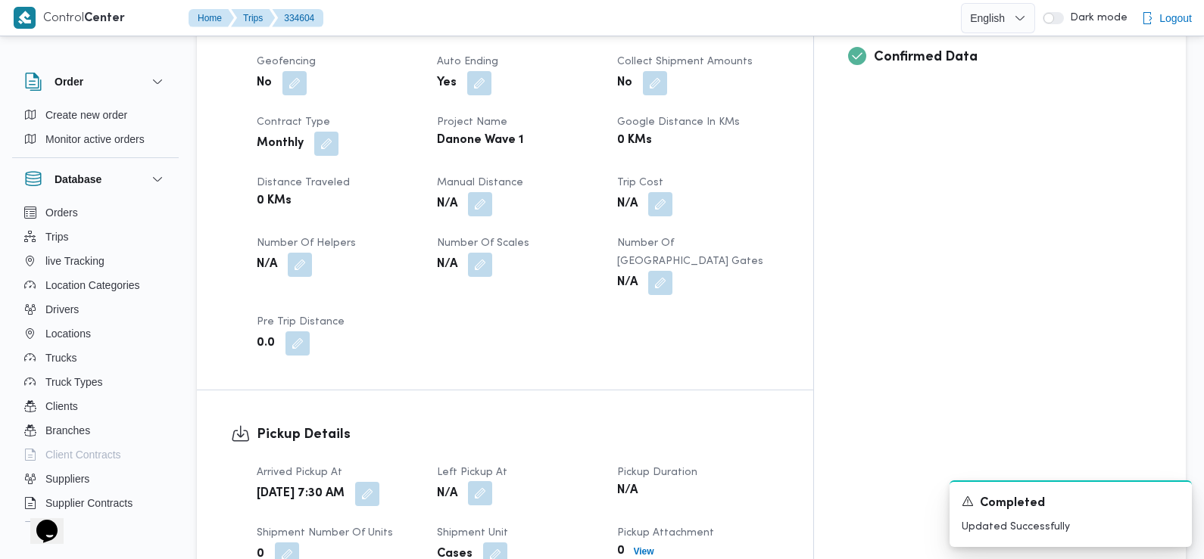
click at [531, 464] on dl "Left Pickup At N/A" at bounding box center [518, 486] width 162 height 44
click at [492, 481] on button "button" at bounding box center [480, 493] width 24 height 24
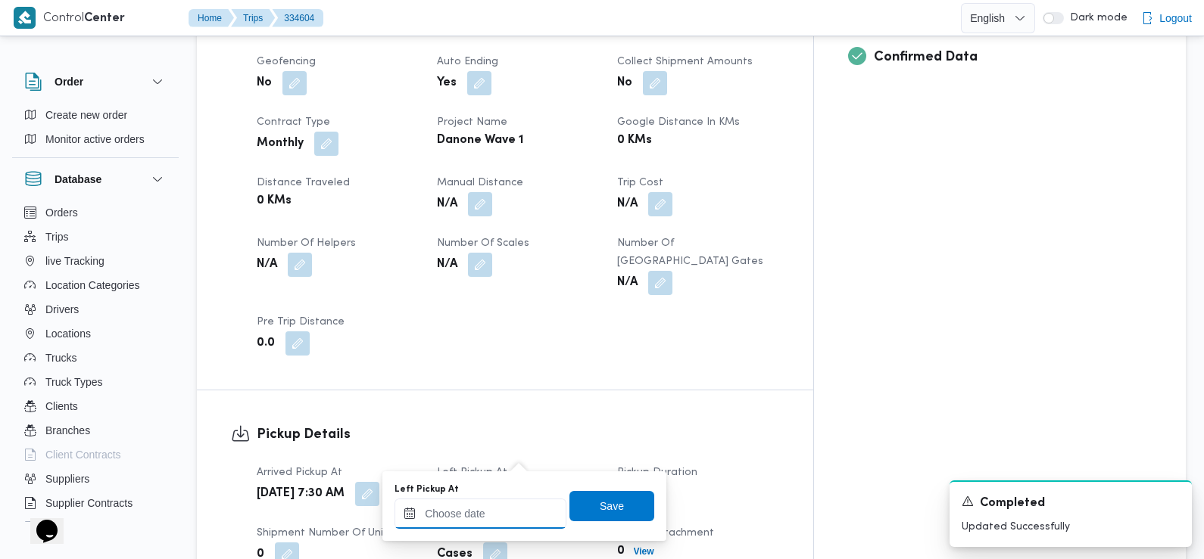
click at [494, 504] on input "Left Pickup At" at bounding box center [480, 514] width 172 height 30
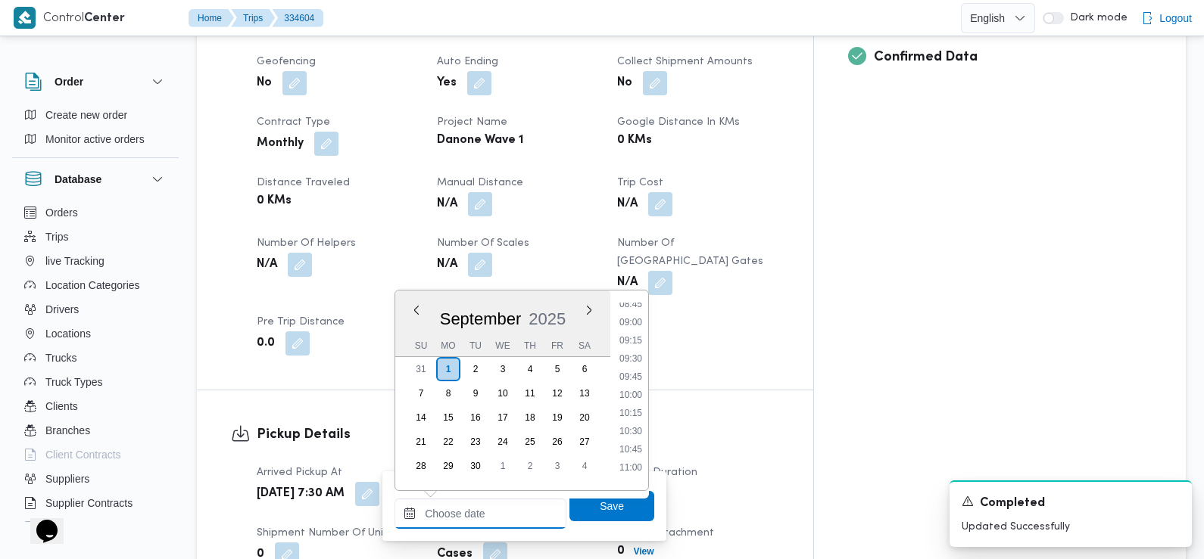
scroll to position [634, 0]
click at [634, 316] on li "08:45" at bounding box center [630, 311] width 35 height 15
type input "01/09/2025 08:45"
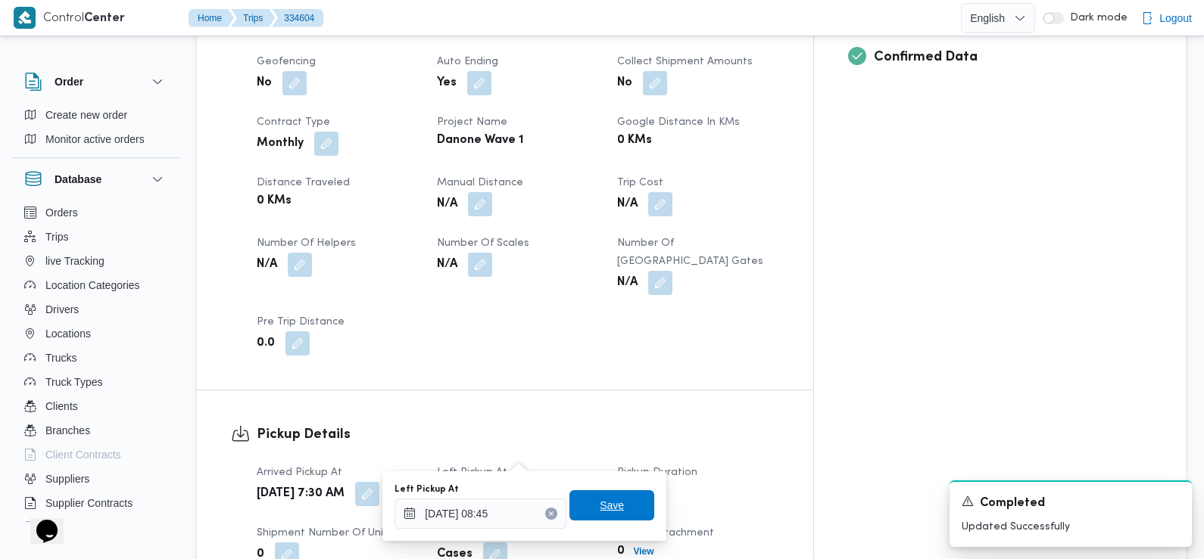
click at [616, 518] on span "Save" at bounding box center [611, 506] width 85 height 30
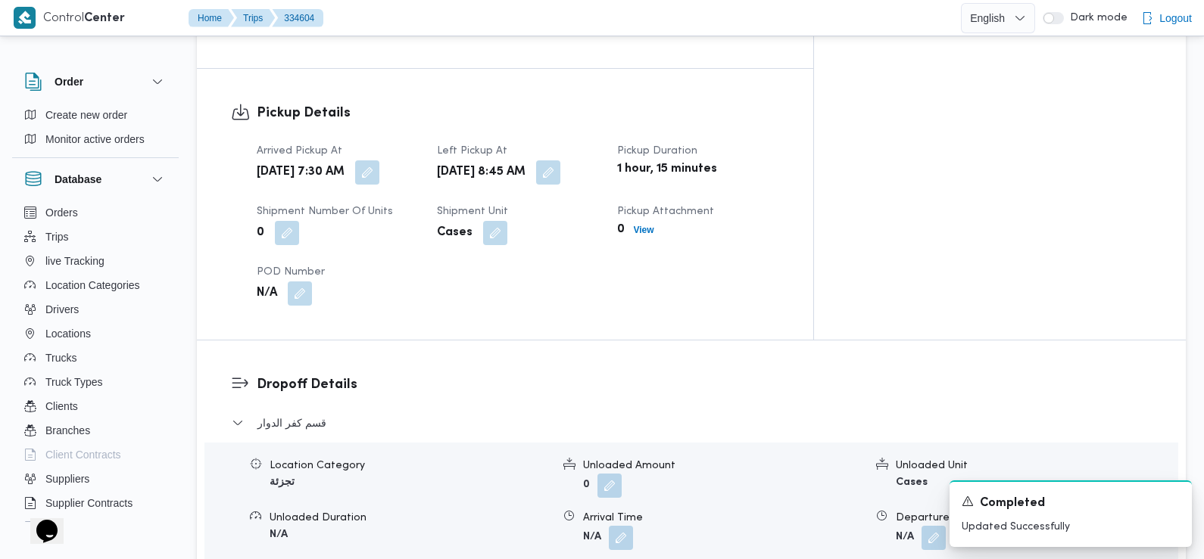
scroll to position [999, 0]
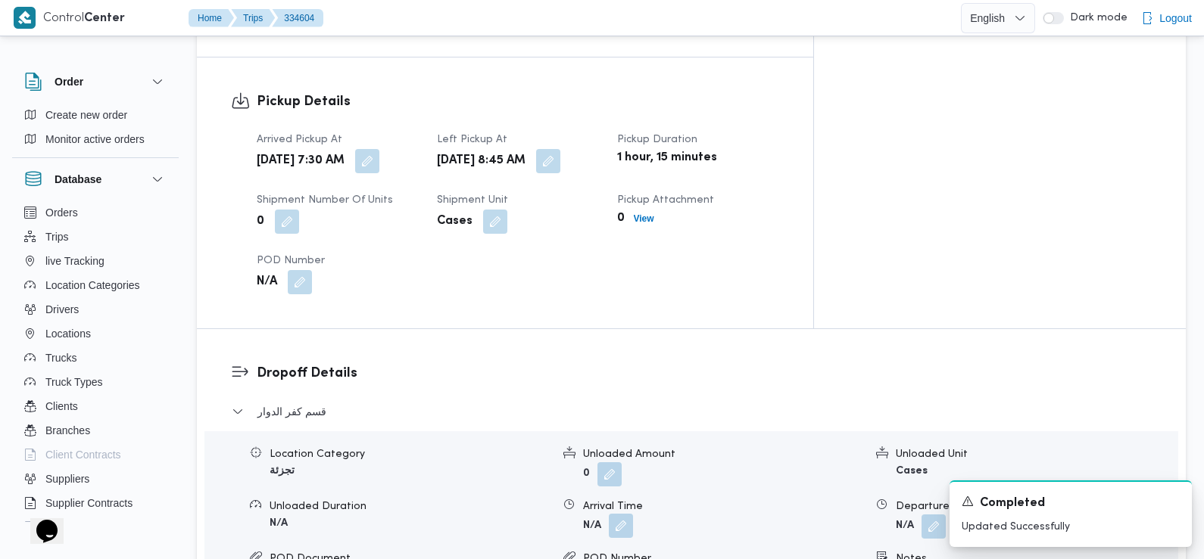
click at [618, 514] on button "button" at bounding box center [621, 526] width 24 height 24
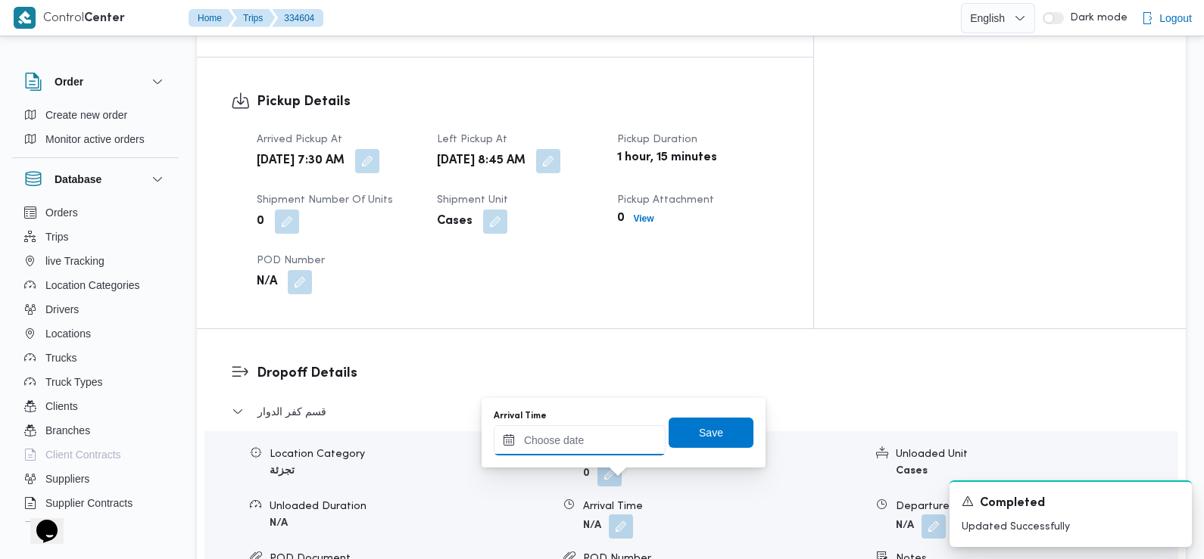
click at [595, 440] on input "Arrival Time" at bounding box center [580, 440] width 172 height 30
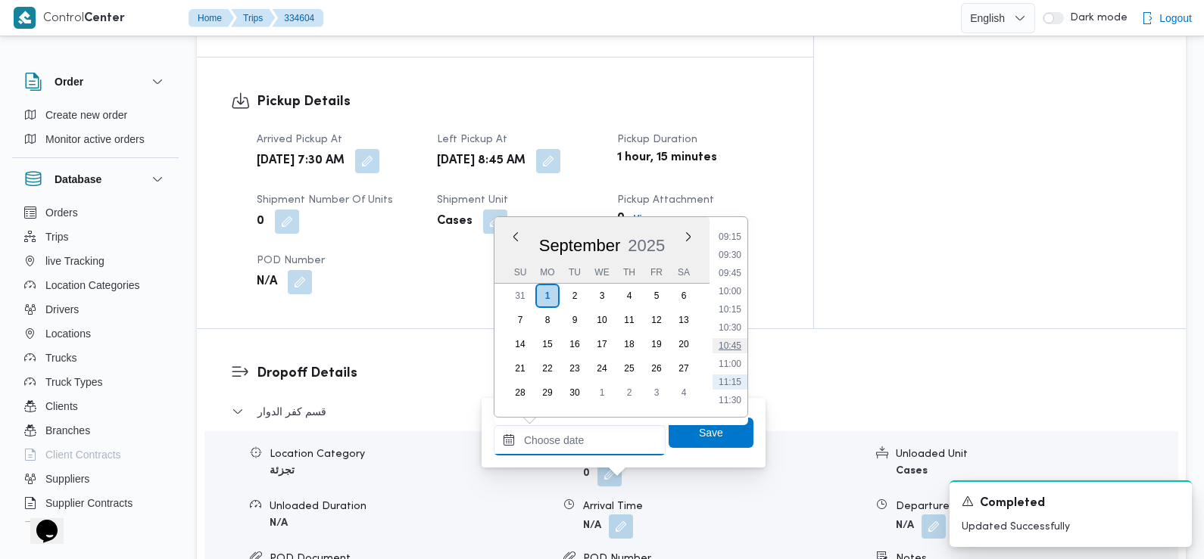
scroll to position [650, 0]
click at [734, 278] on li "09:30" at bounding box center [729, 277] width 35 height 15
type input "[DATE] 09:30"
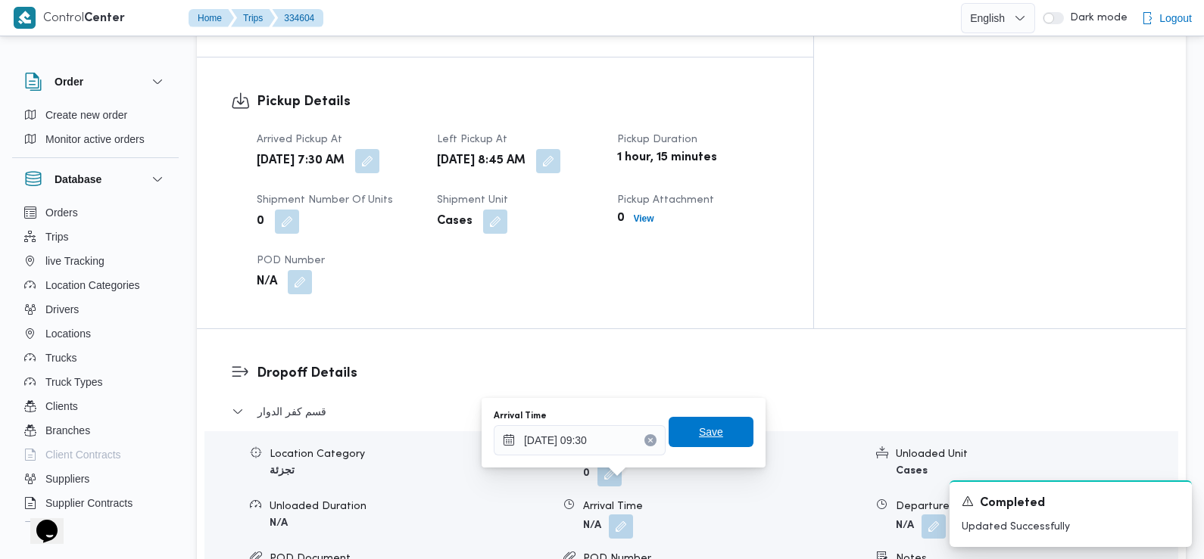
click at [716, 425] on span "Save" at bounding box center [710, 432] width 85 height 30
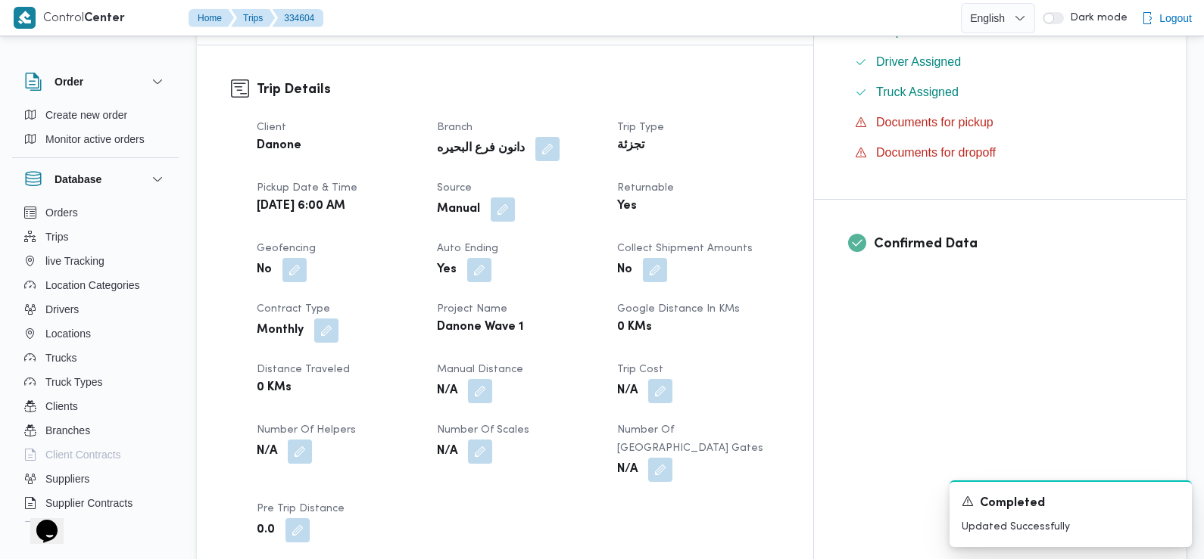
scroll to position [0, 0]
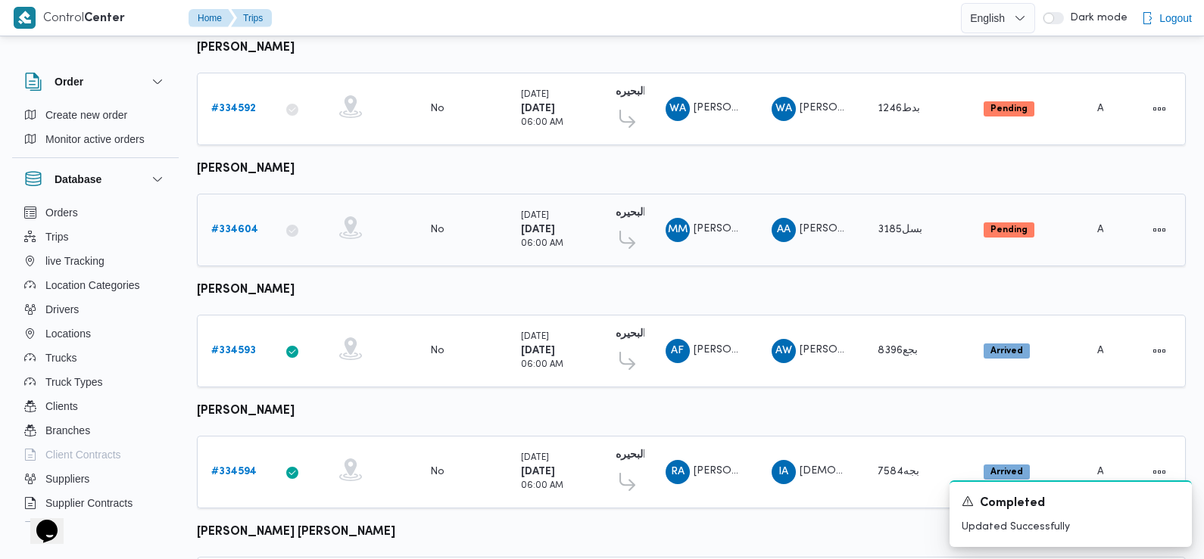
scroll to position [202, 0]
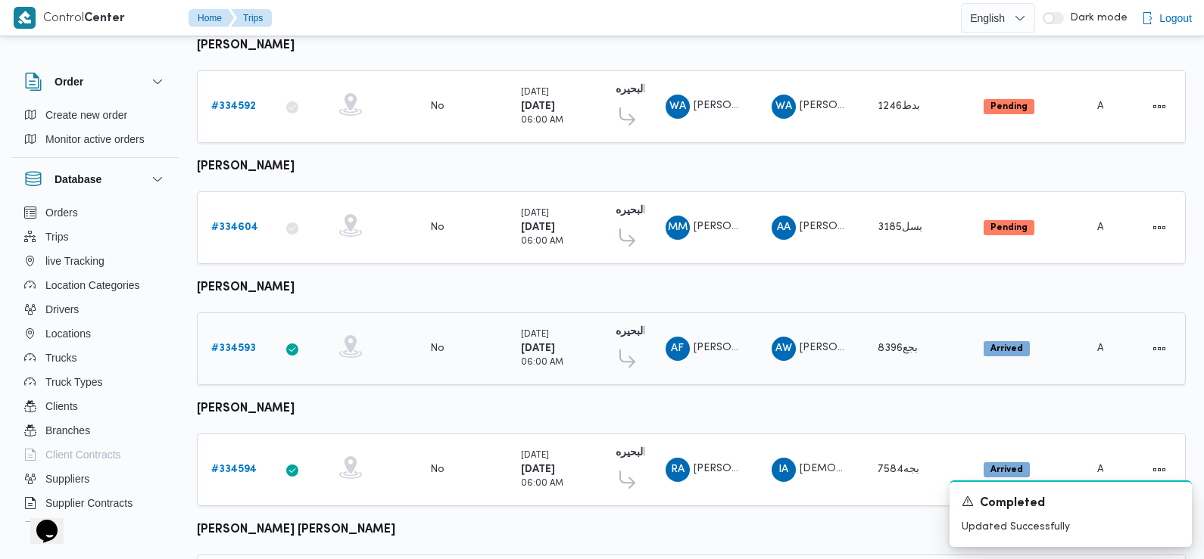
click at [234, 344] on b "# 334593" at bounding box center [233, 349] width 45 height 10
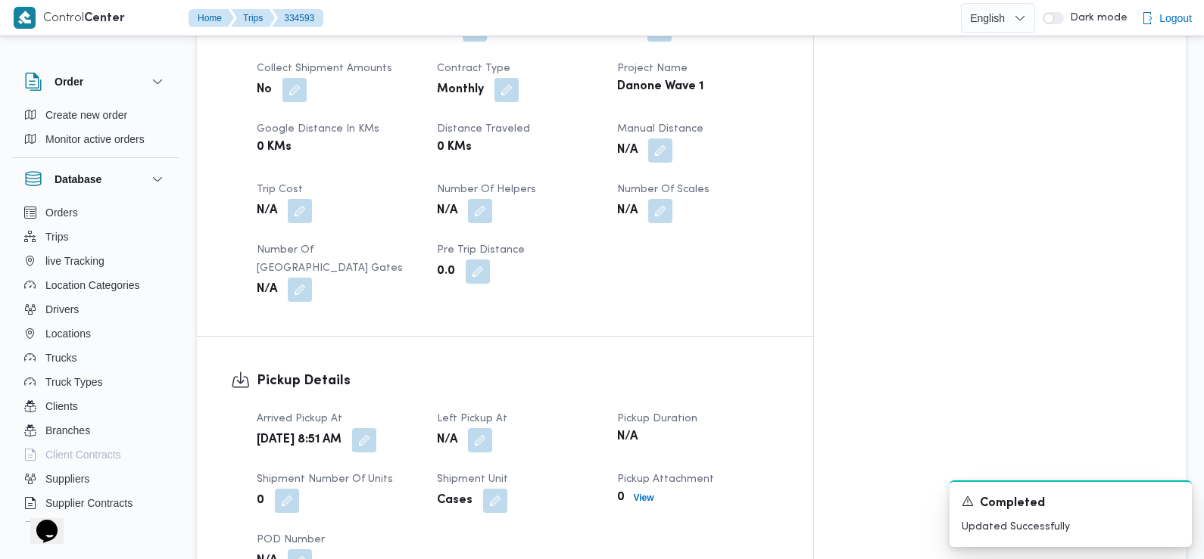
scroll to position [727, 0]
click at [376, 427] on button "button" at bounding box center [364, 439] width 24 height 24
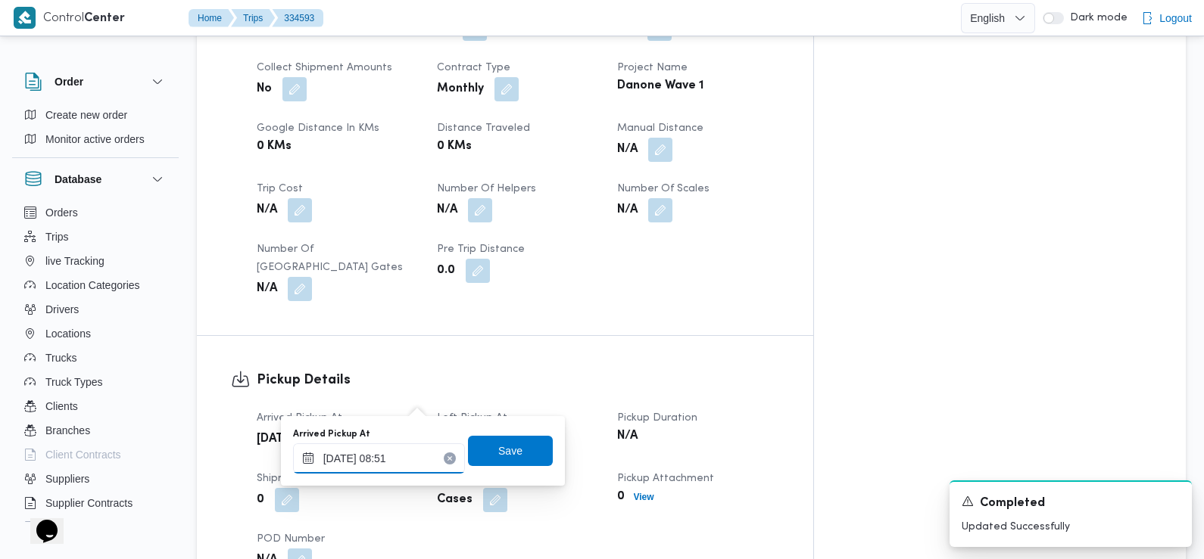
click at [410, 456] on input "01/09/2025 08:51" at bounding box center [379, 459] width 172 height 30
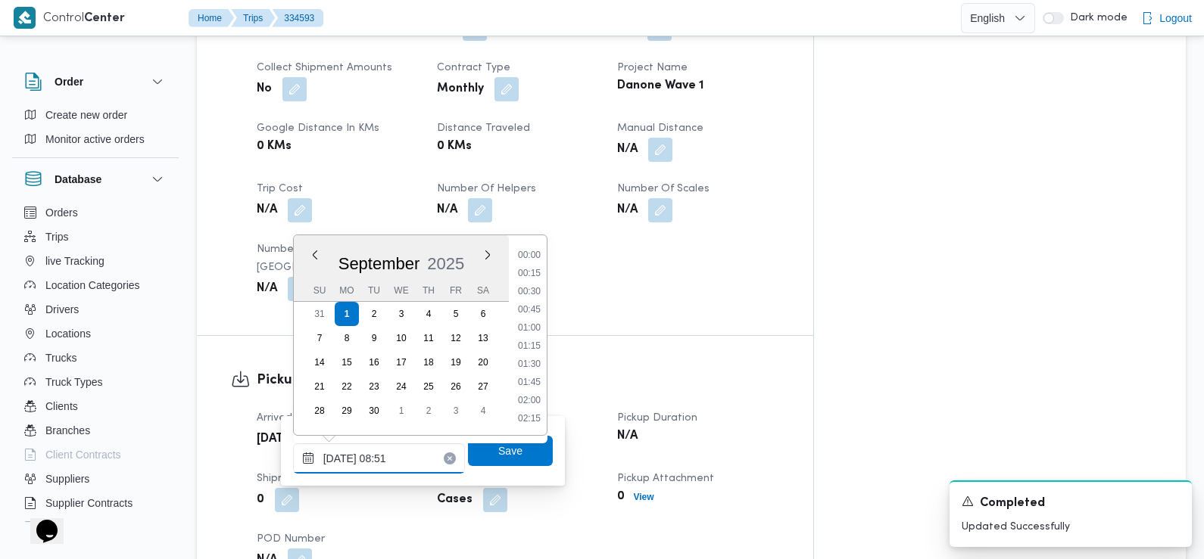
scroll to position [544, 0]
click at [536, 260] on li "07:30" at bounding box center [529, 256] width 35 height 15
type input "[DATE] 07:30"
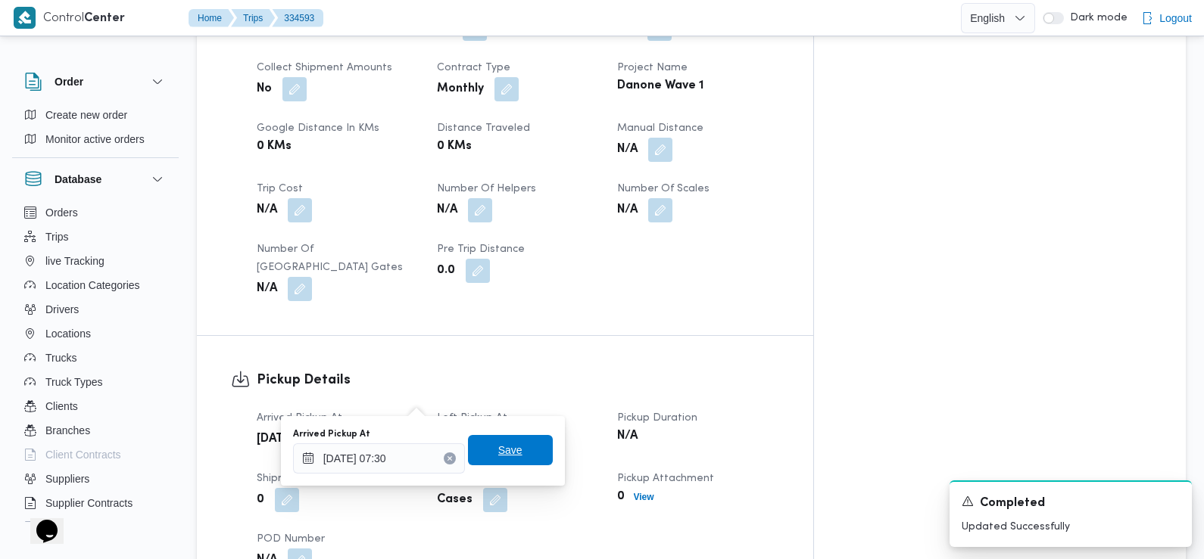
click at [508, 450] on span "Save" at bounding box center [510, 450] width 24 height 18
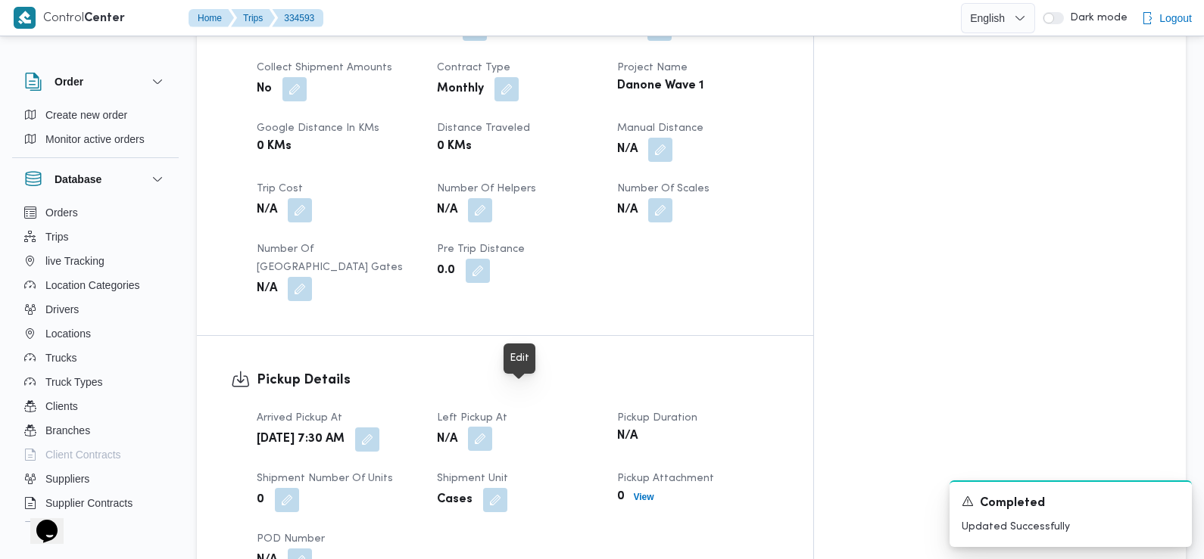
click at [492, 427] on button "button" at bounding box center [480, 439] width 24 height 24
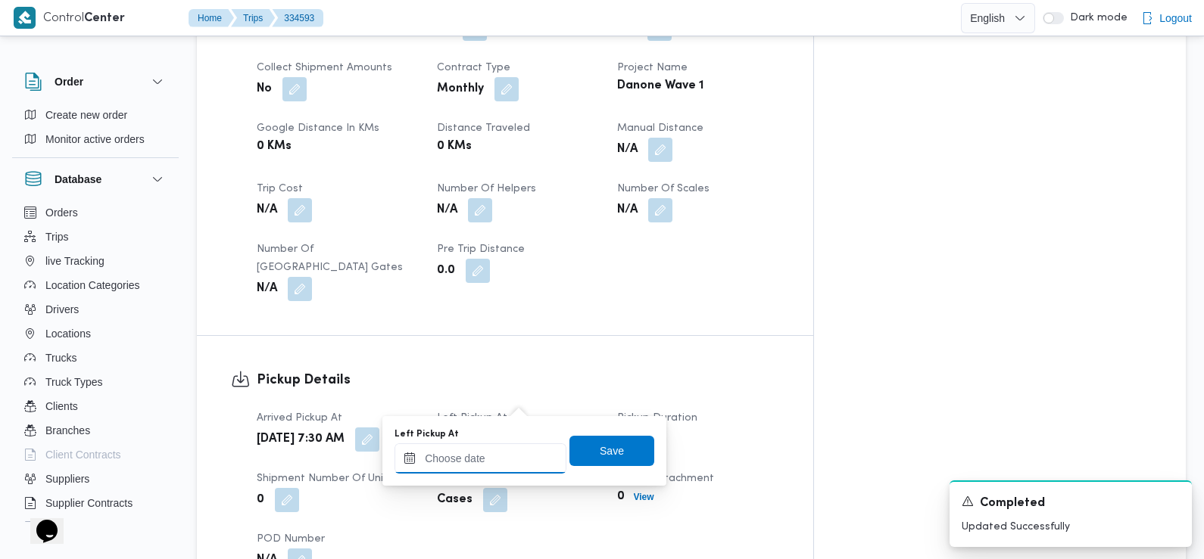
click at [498, 463] on input "Left Pickup At" at bounding box center [480, 459] width 172 height 30
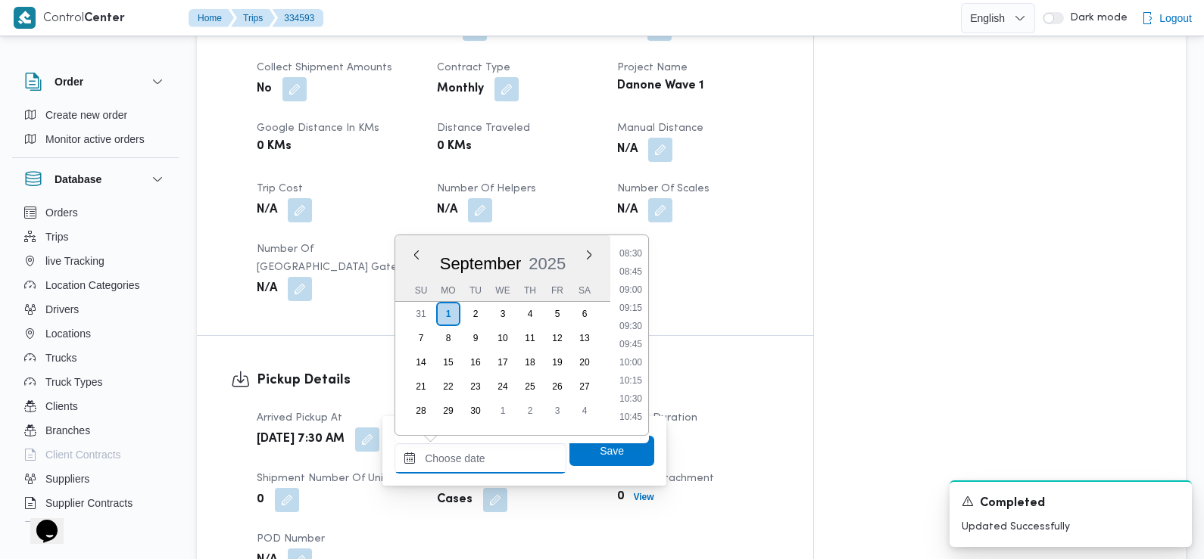
scroll to position [594, 0]
click at [635, 295] on li "08:45" at bounding box center [630, 296] width 35 height 15
type input "[DATE] 08:45"
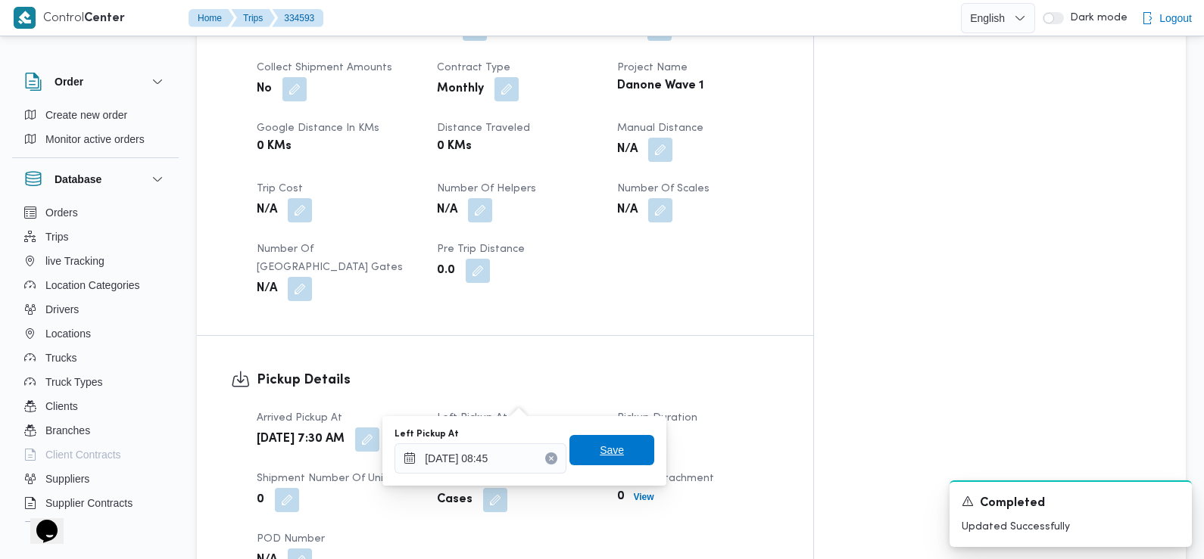
click at [618, 447] on span "Save" at bounding box center [611, 450] width 85 height 30
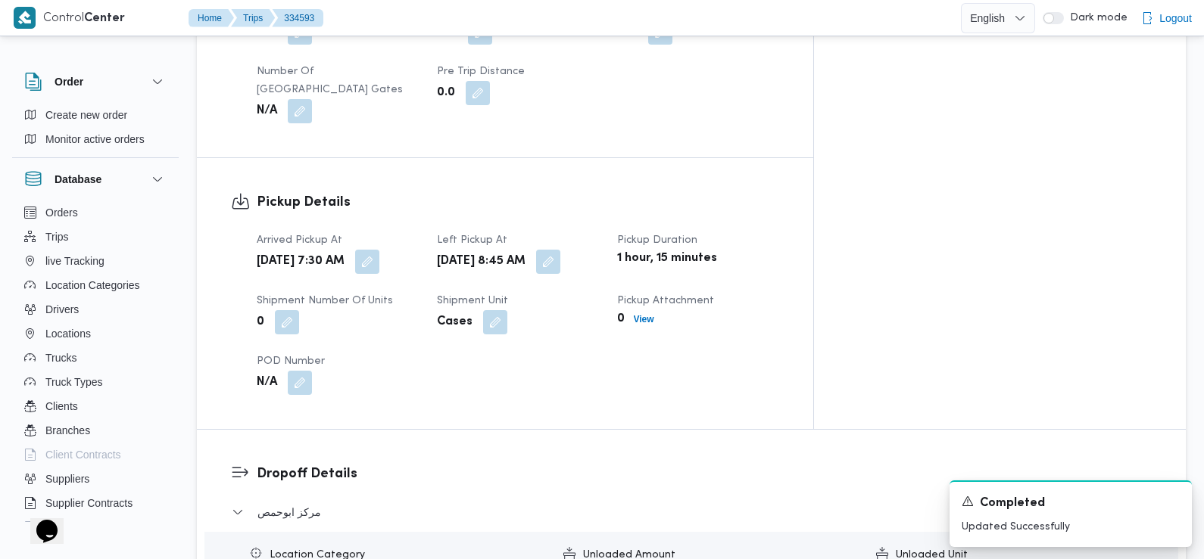
scroll to position [999, 0]
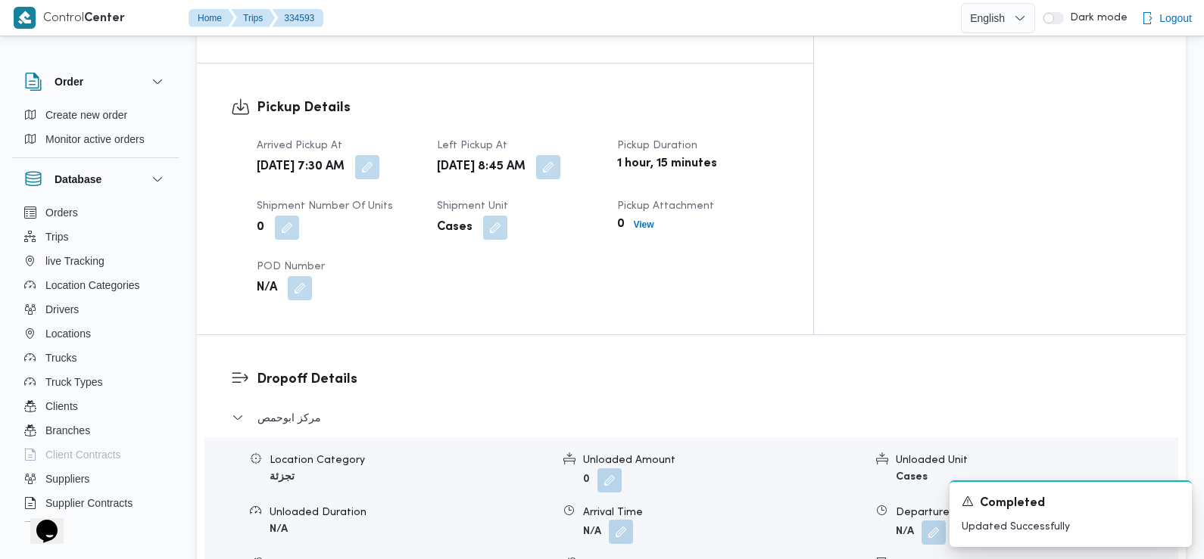
click at [618, 520] on button "button" at bounding box center [621, 532] width 24 height 24
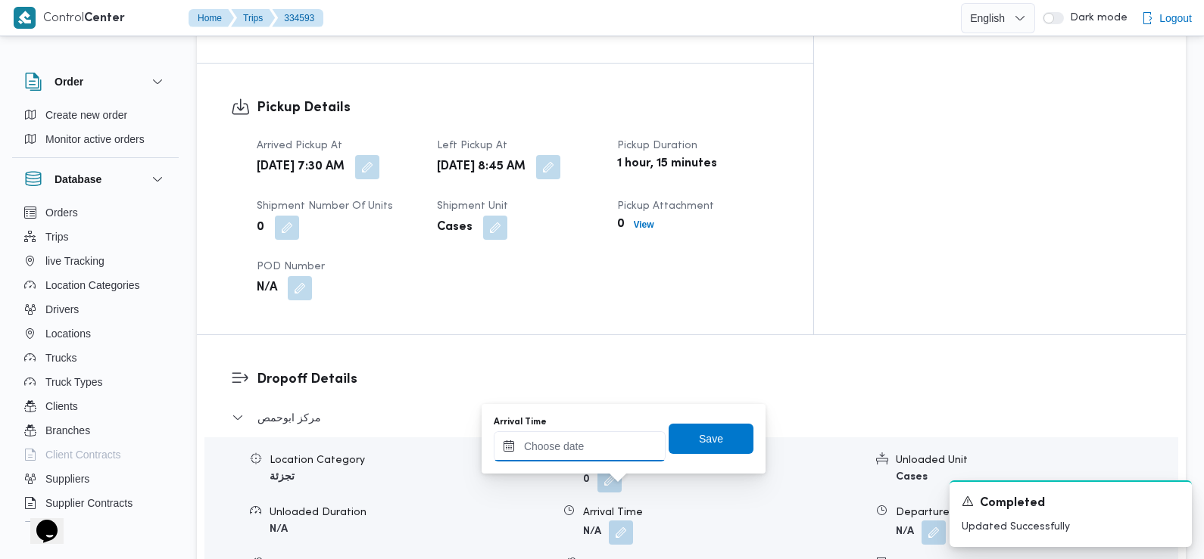
click at [612, 455] on input "Arrival Time" at bounding box center [580, 446] width 172 height 30
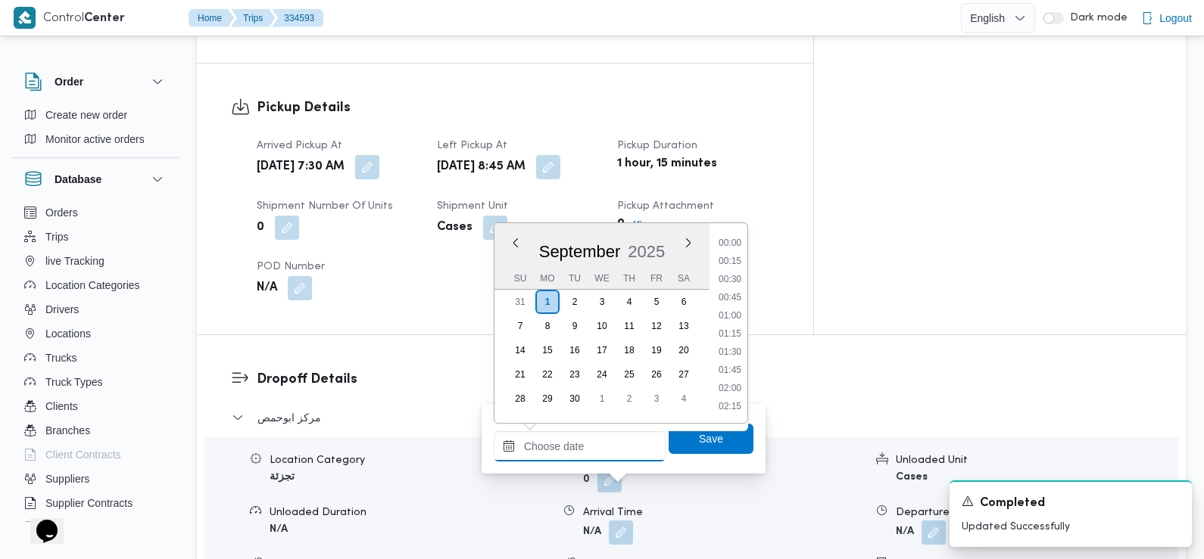
scroll to position [725, 0]
click at [729, 240] on li "10:00" at bounding box center [729, 244] width 35 height 15
type input "[DATE] 10:00"
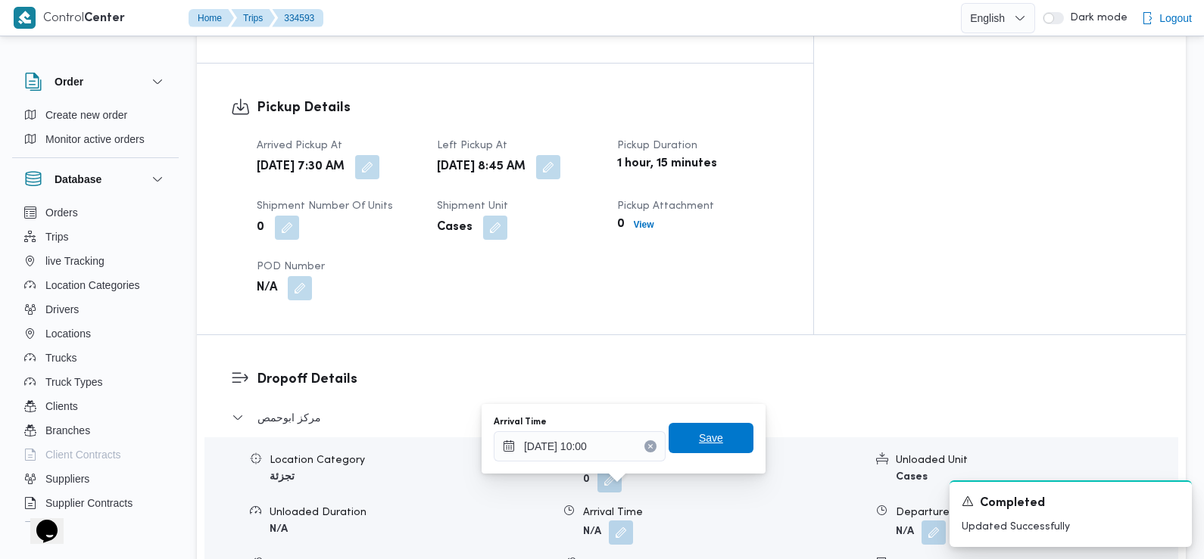
click at [699, 437] on span "Save" at bounding box center [711, 438] width 24 height 18
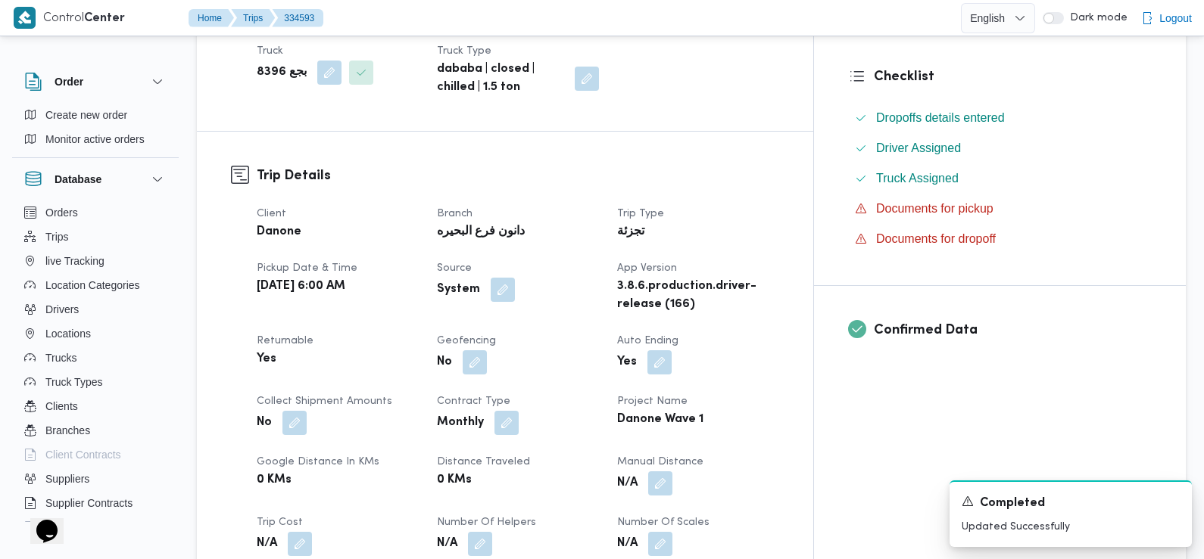
scroll to position [348, 0]
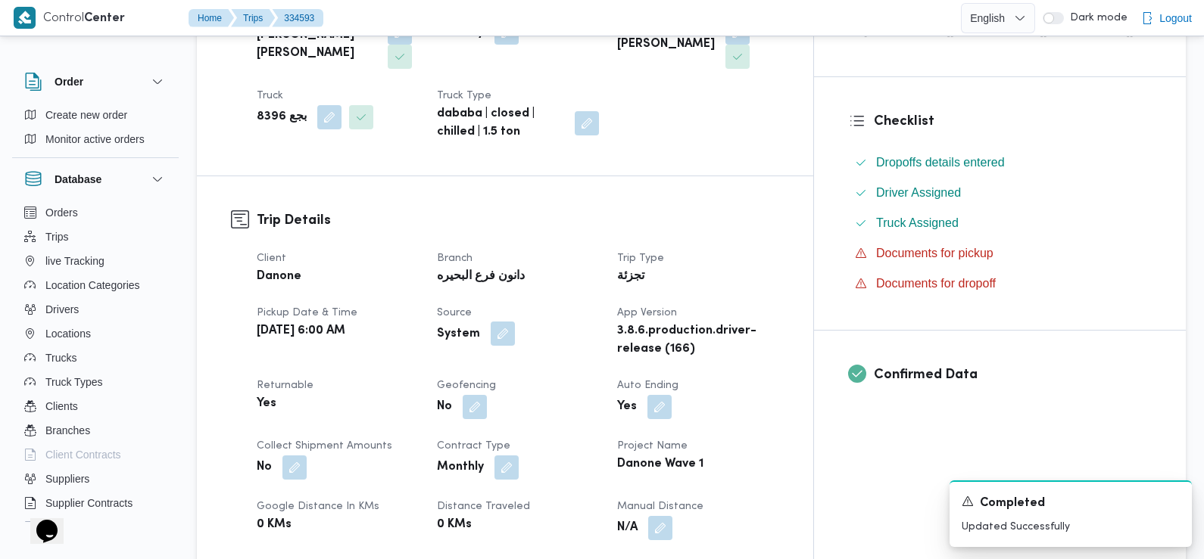
click at [515, 322] on button "button" at bounding box center [503, 334] width 24 height 24
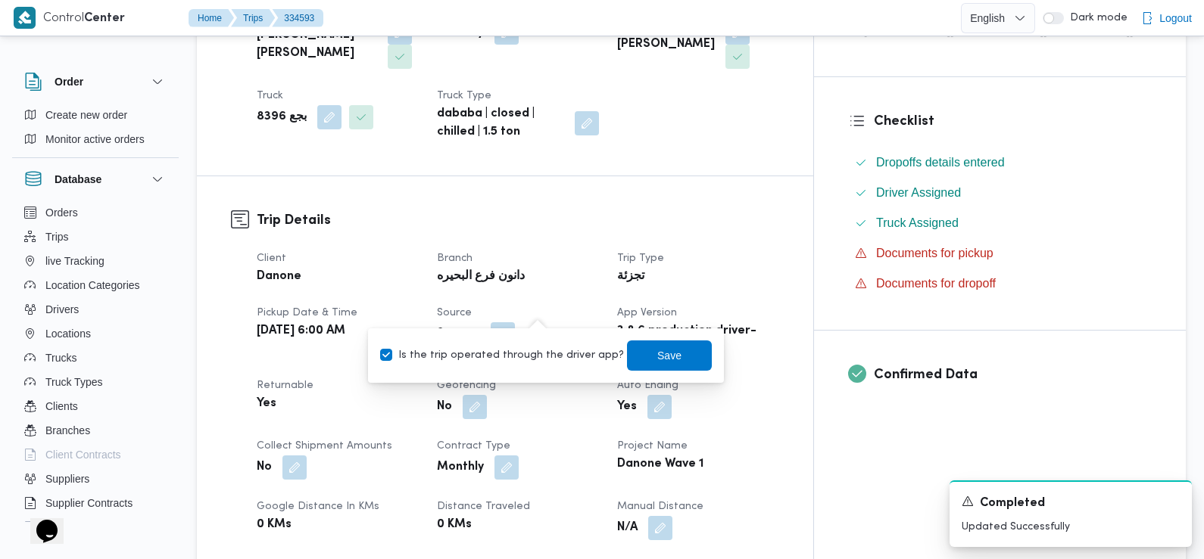
click at [536, 354] on label "Is the trip operated through the driver app?" at bounding box center [502, 356] width 244 height 18
checkbox input "false"
click at [645, 366] on span "Save" at bounding box center [669, 355] width 85 height 30
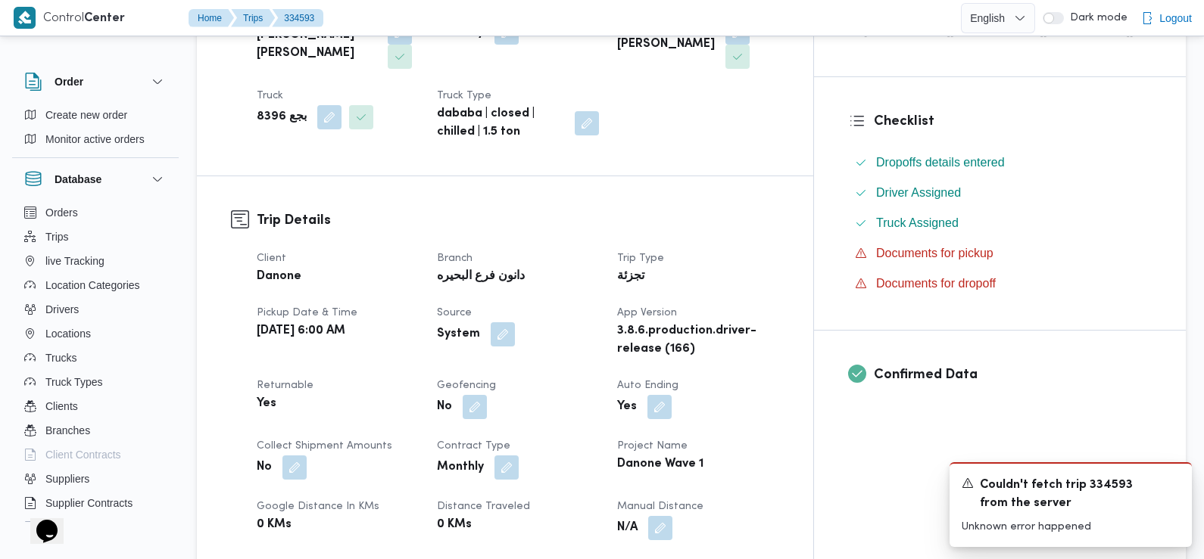
scroll to position [0, 0]
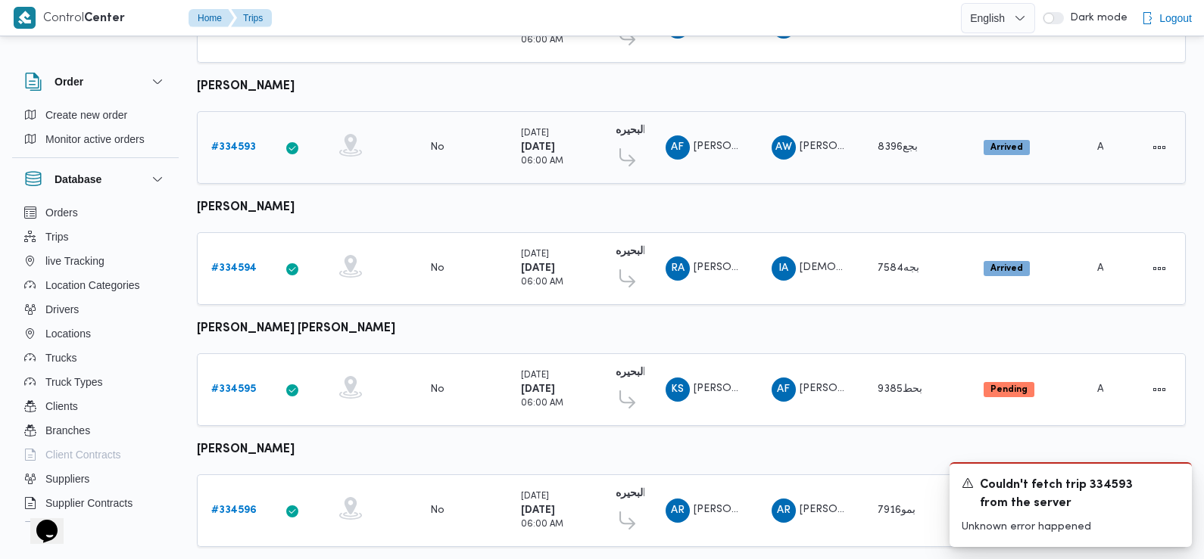
scroll to position [484, 0]
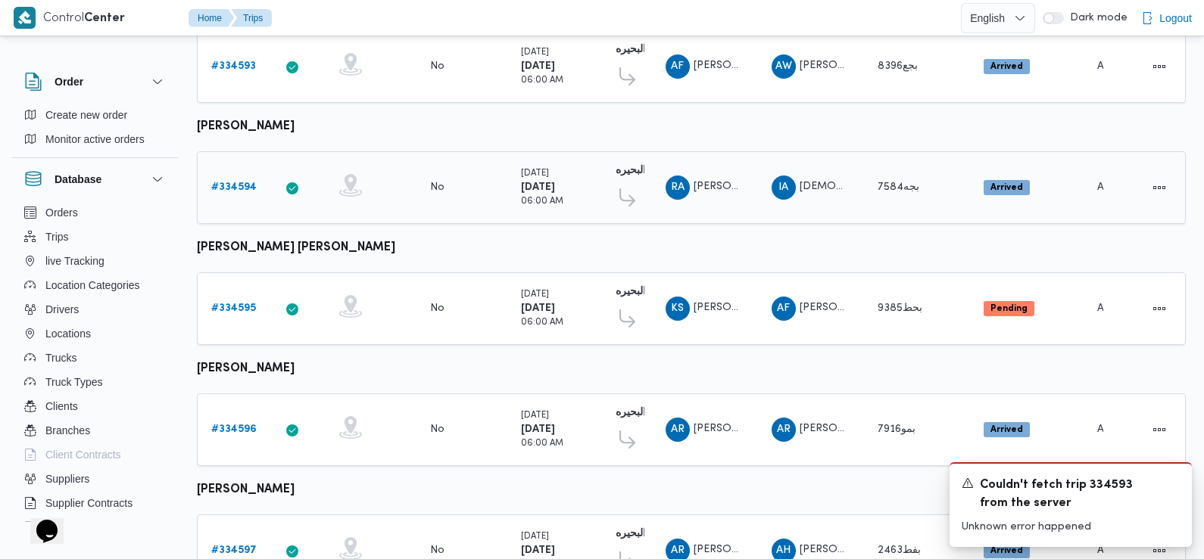
click at [229, 188] on b "# 334594" at bounding box center [233, 187] width 45 height 10
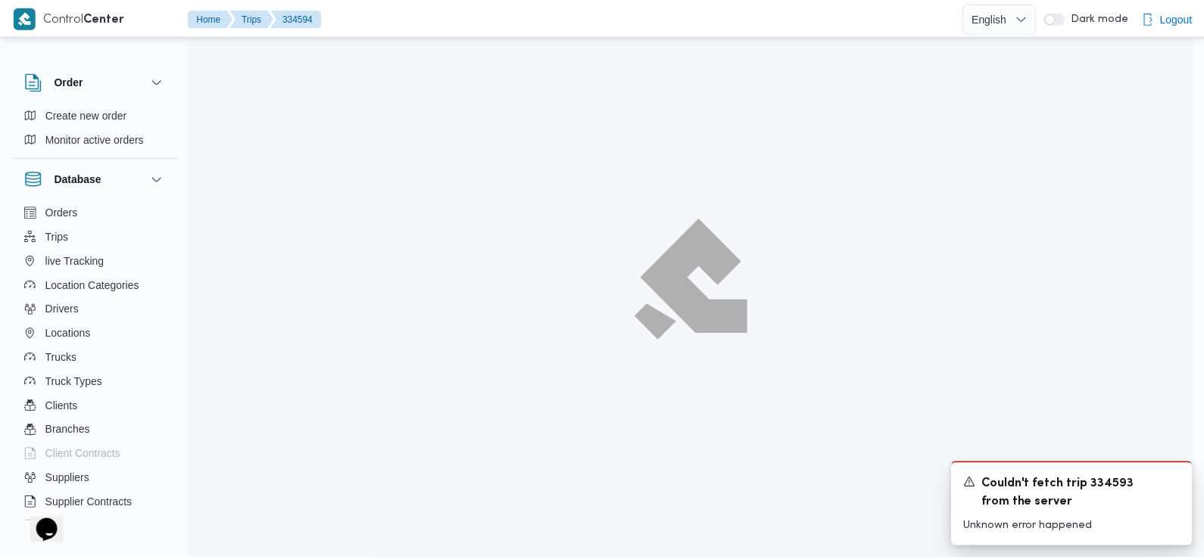
scroll to position [484, 0]
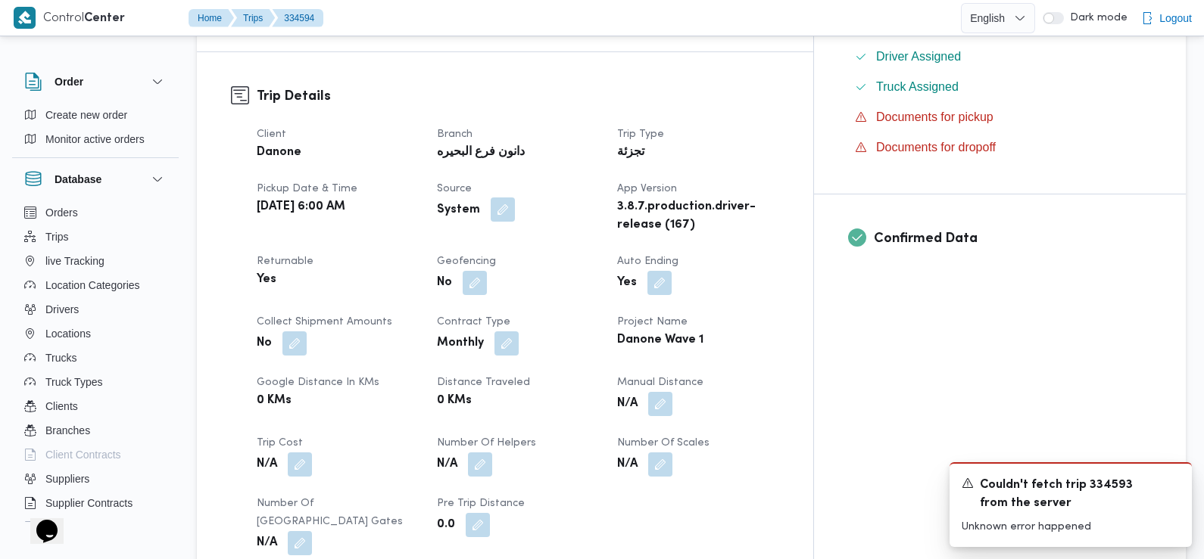
click at [515, 198] on button "button" at bounding box center [503, 210] width 24 height 24
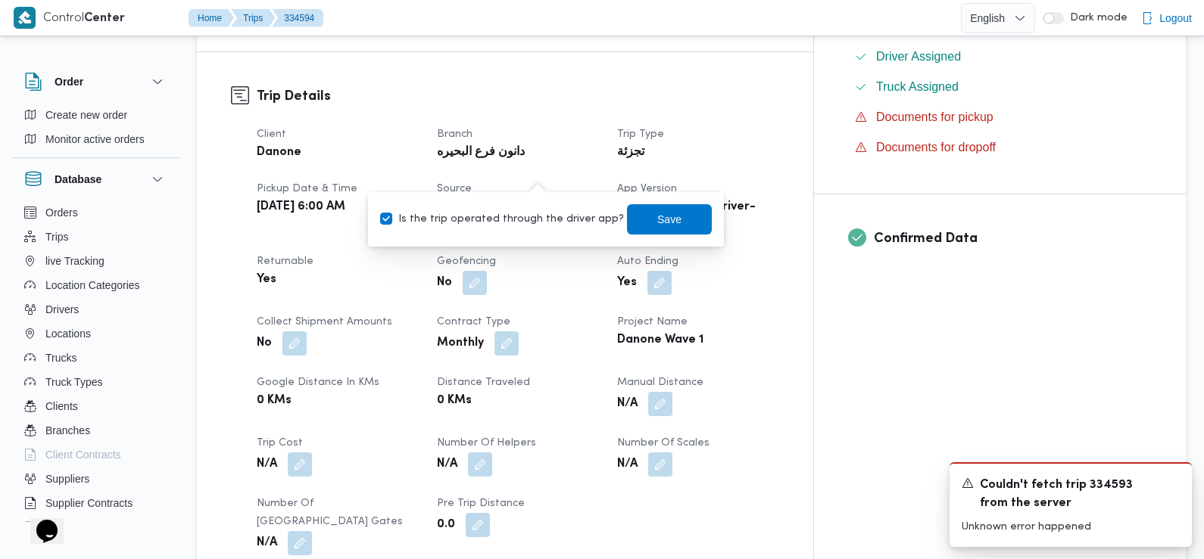
click at [527, 221] on label "Is the trip operated through the driver app?" at bounding box center [502, 219] width 244 height 18
checkbox input "false"
click at [627, 213] on span "Save" at bounding box center [669, 219] width 85 height 30
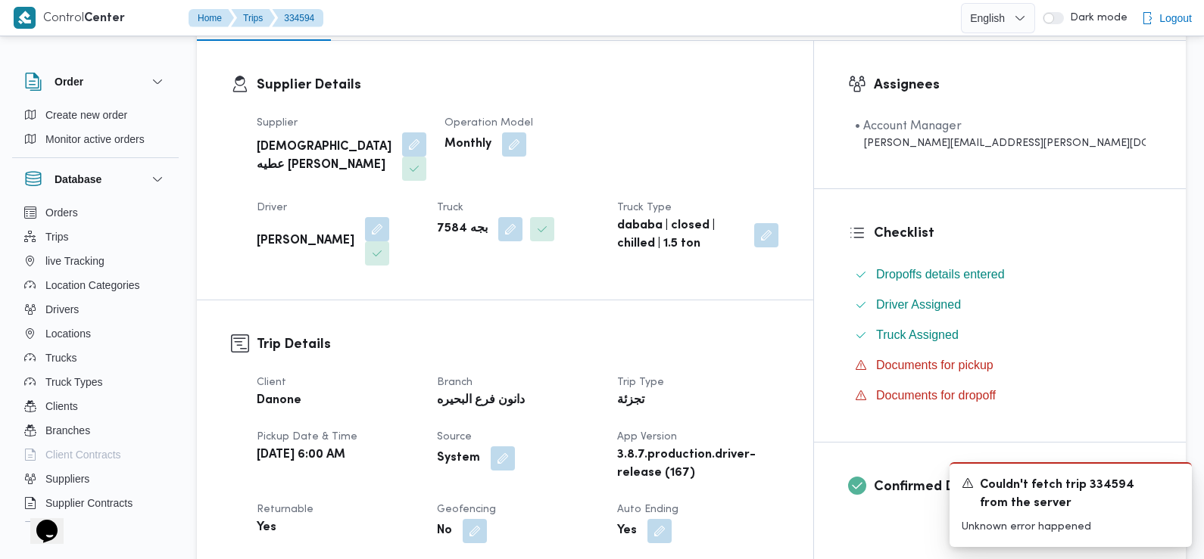
scroll to position [0, 0]
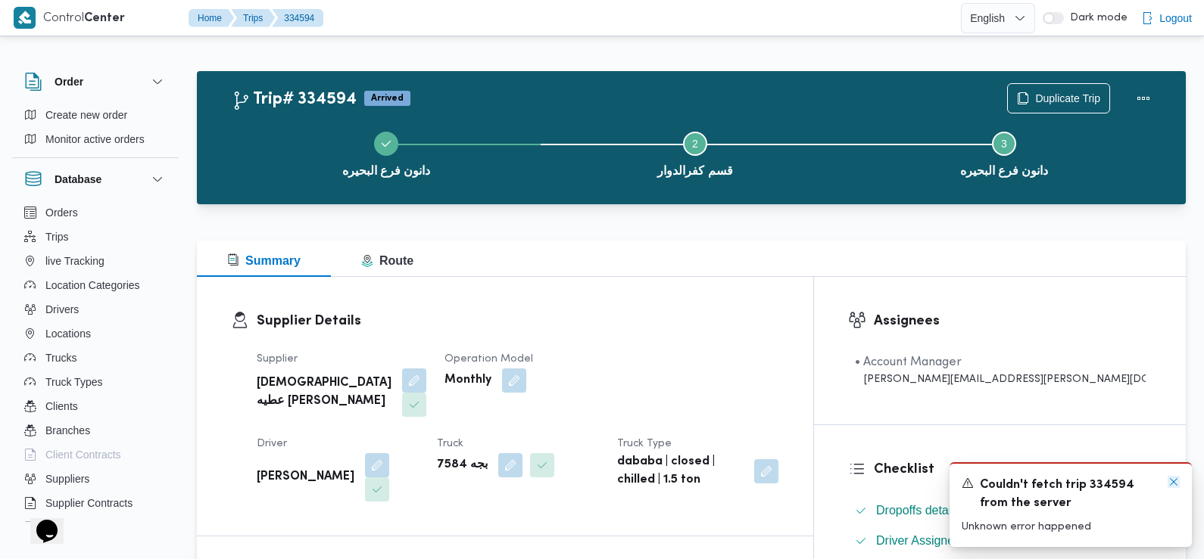
click at [1081, 484] on icon "Dismiss toast" at bounding box center [1173, 482] width 12 height 12
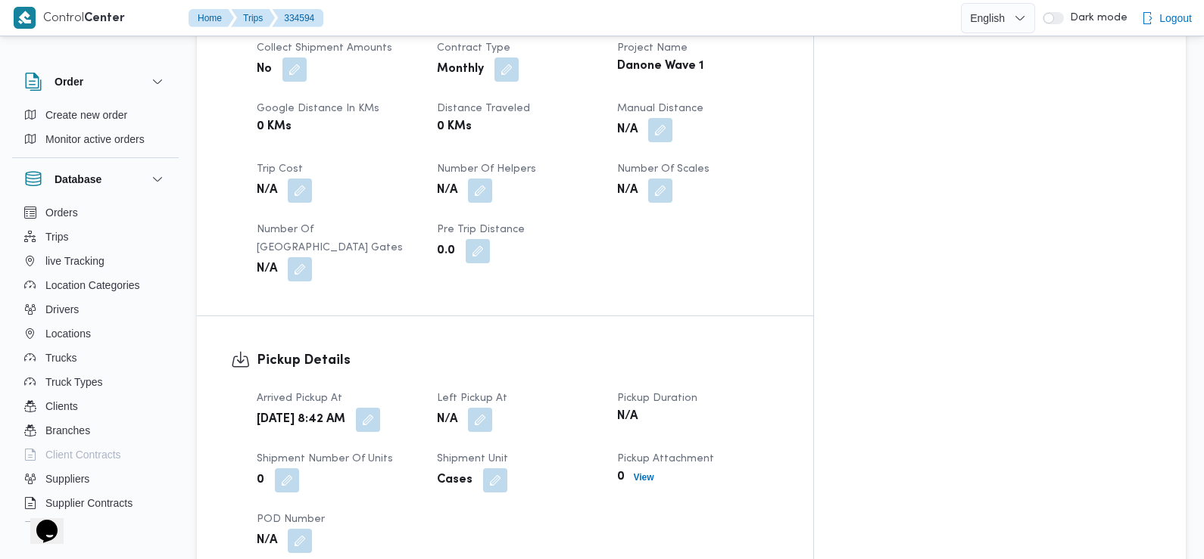
scroll to position [793, 0]
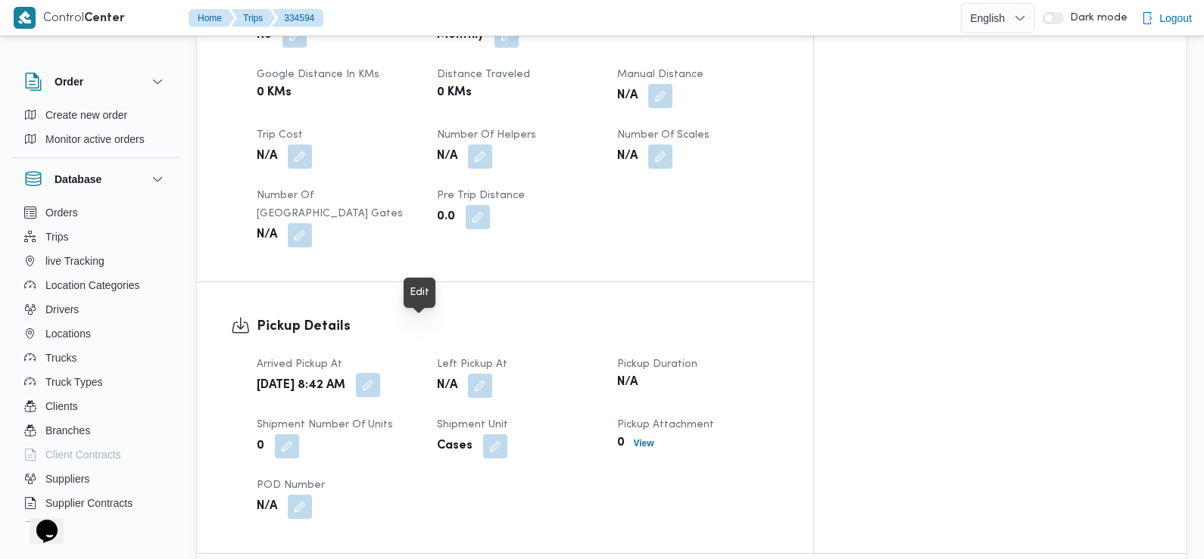
click at [380, 373] on button "button" at bounding box center [368, 385] width 24 height 24
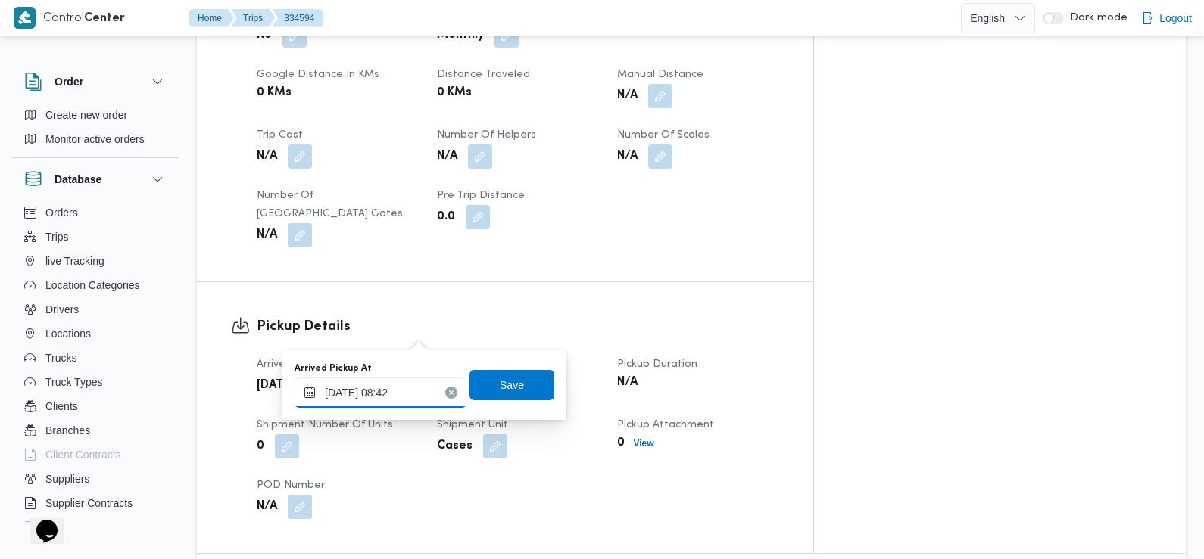
click at [413, 388] on input "01/09/2025 08:42" at bounding box center [380, 393] width 172 height 30
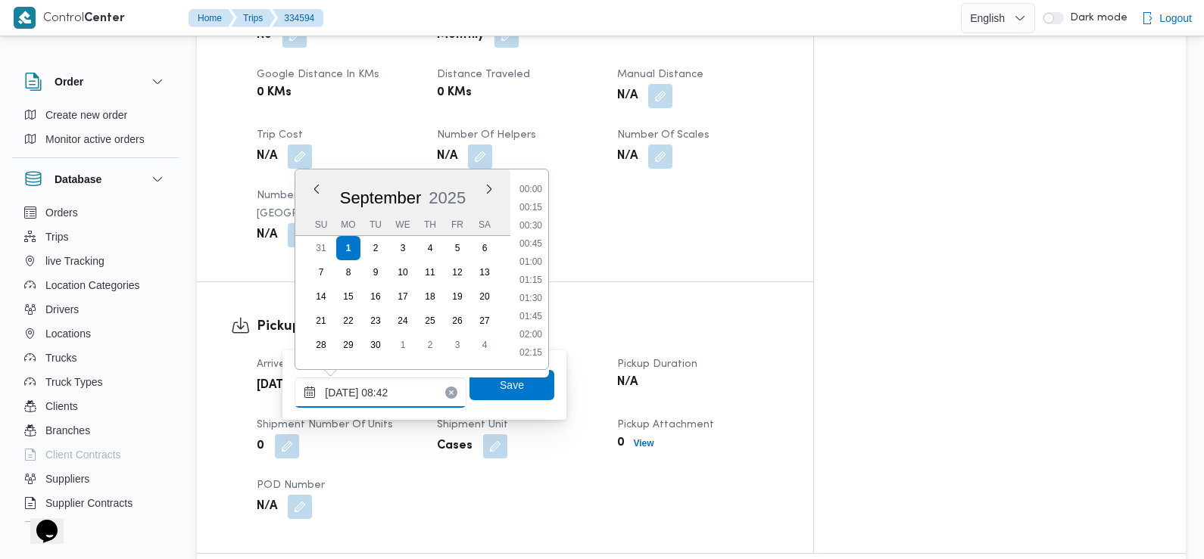
scroll to position [525, 0]
click at [534, 214] on li "07:30" at bounding box center [530, 208] width 35 height 15
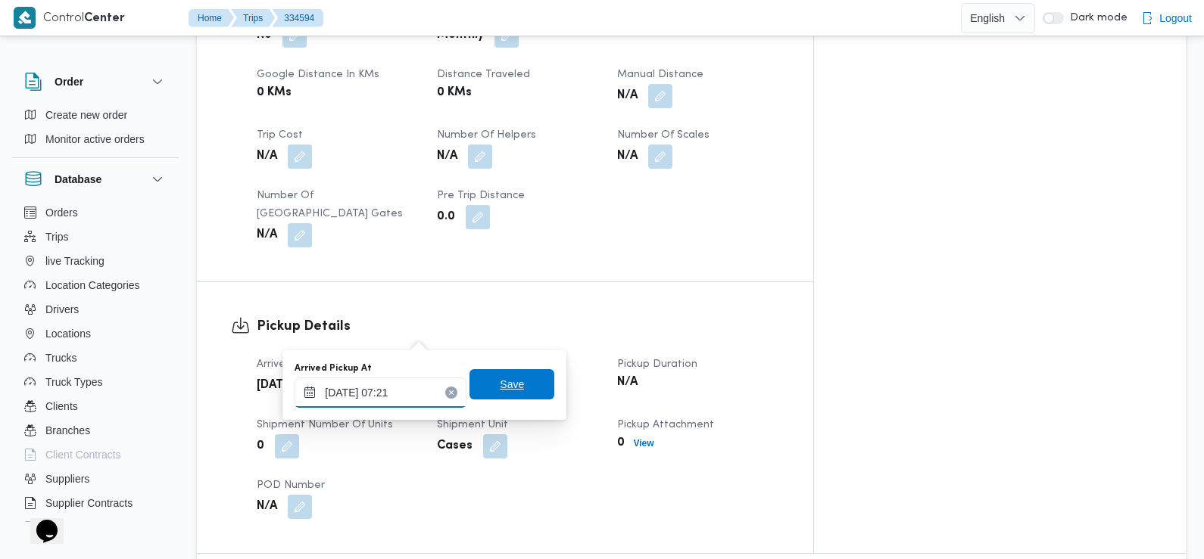
type input "01/09/2025 07:21"
click at [500, 390] on span "Save" at bounding box center [512, 384] width 24 height 18
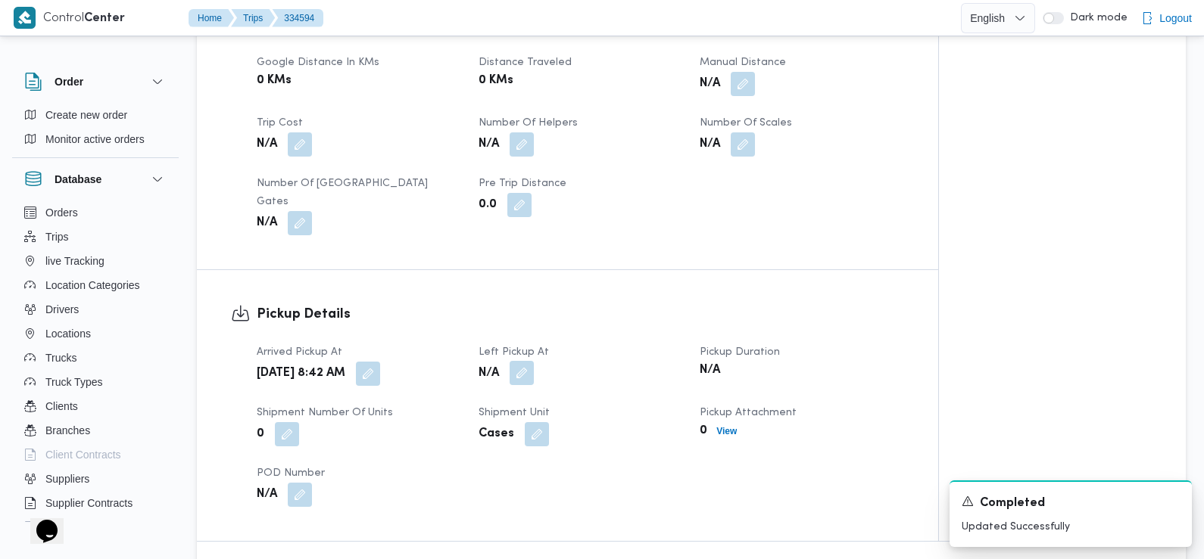
click at [521, 361] on button "button" at bounding box center [521, 373] width 24 height 24
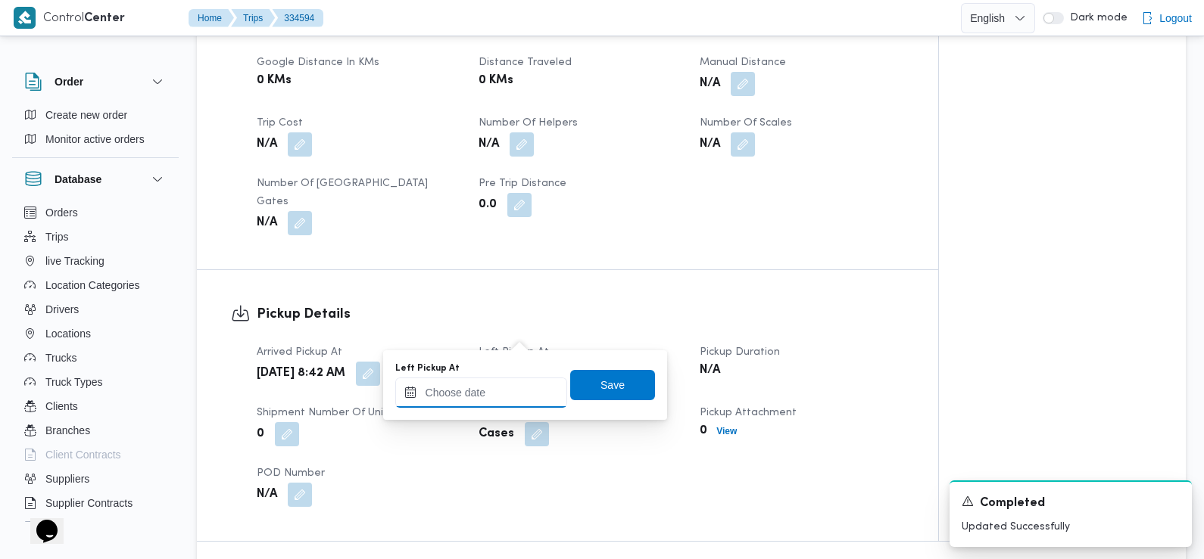
click at [509, 393] on input "Left Pickup At" at bounding box center [481, 393] width 172 height 30
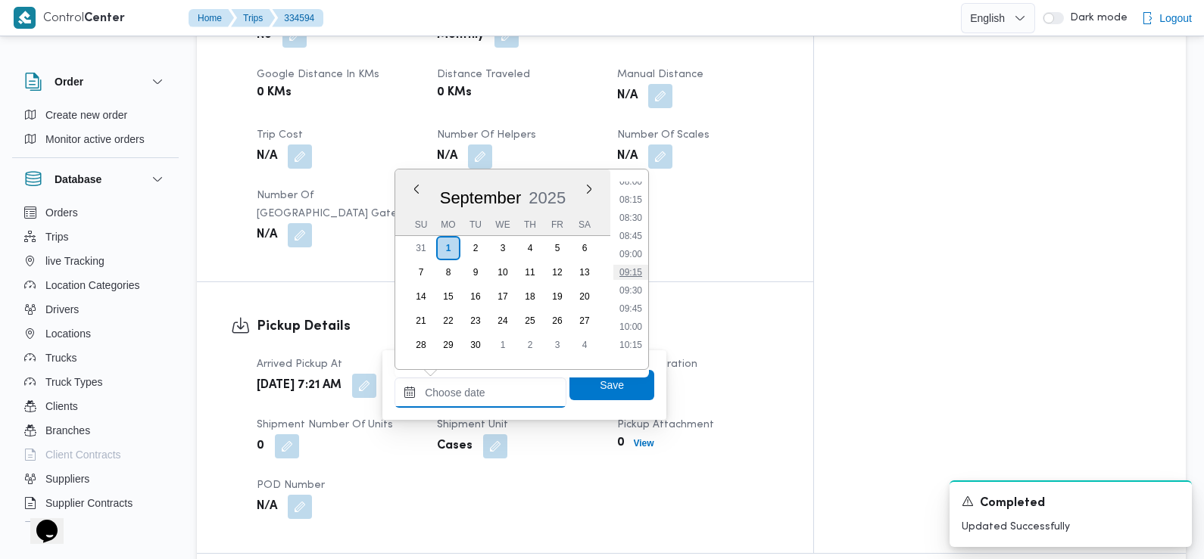
scroll to position [582, 0]
click at [638, 260] on li "09:00" at bounding box center [630, 261] width 35 height 15
type input "[DATE] 09:00"
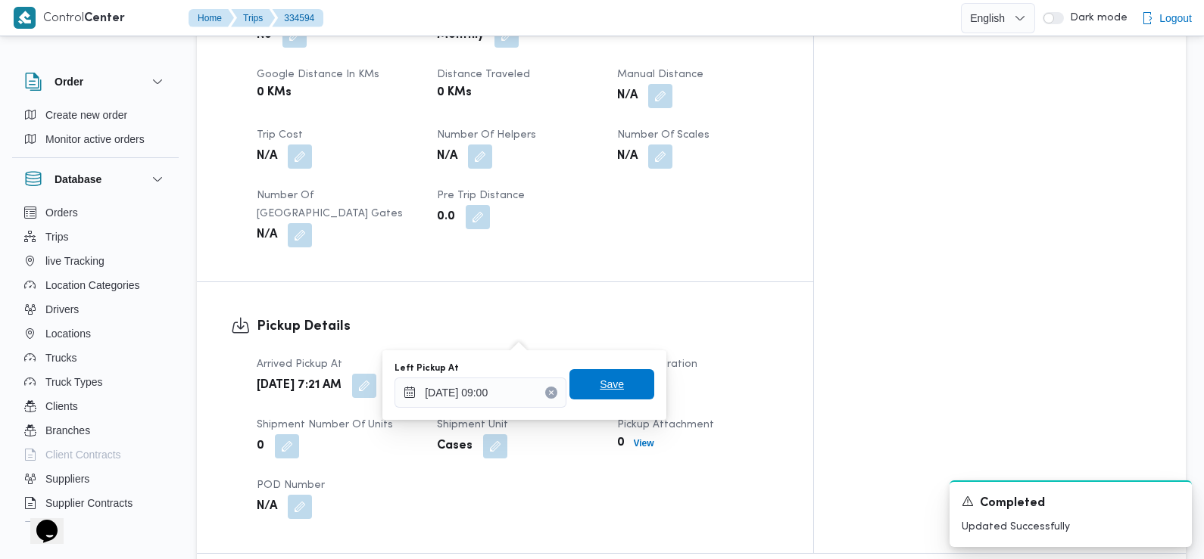
click at [609, 385] on span "Save" at bounding box center [612, 384] width 24 height 18
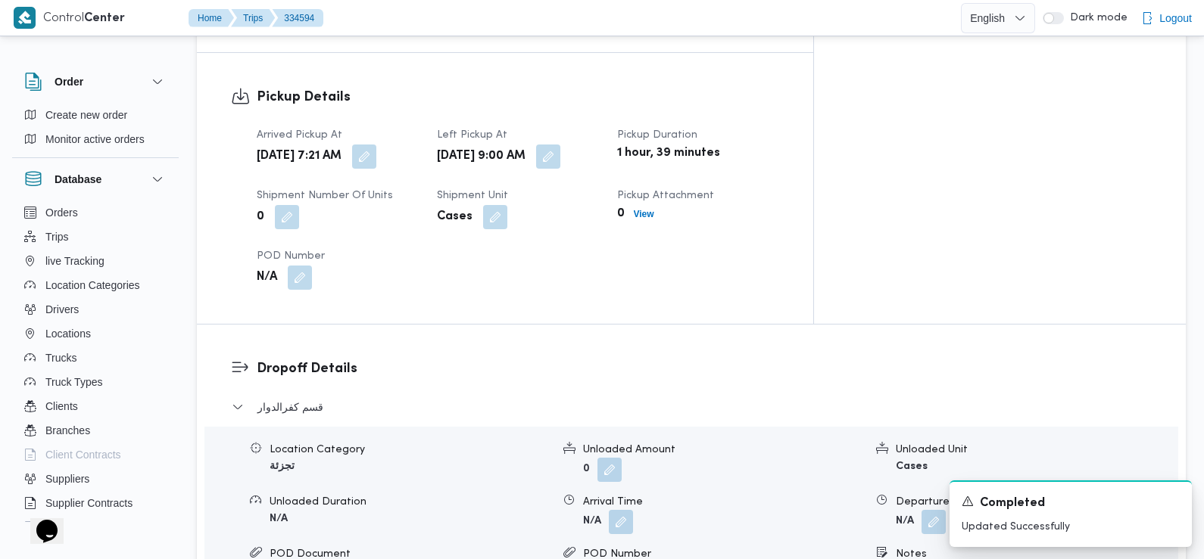
scroll to position [1024, 0]
click at [618, 507] on button "button" at bounding box center [621, 519] width 24 height 24
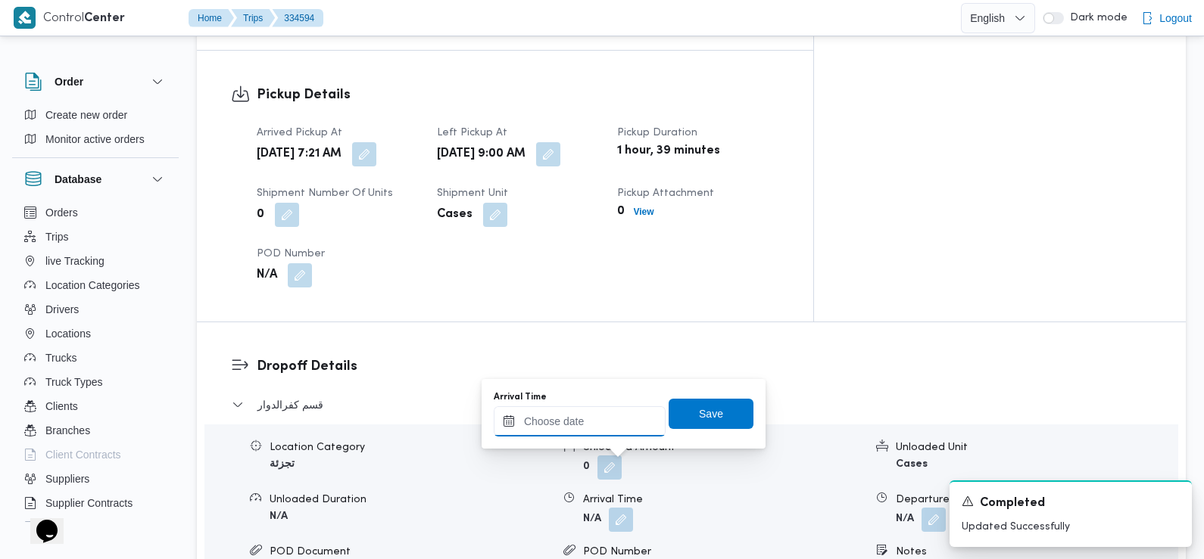
click at [603, 423] on input "Arrival Time" at bounding box center [580, 422] width 172 height 30
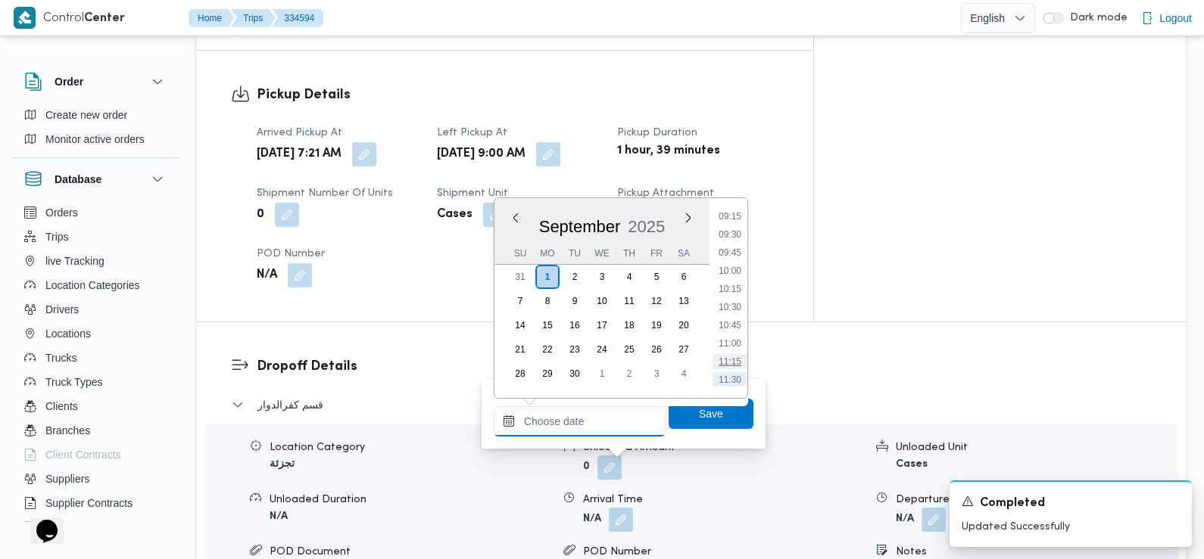
scroll to position [673, 0]
click at [734, 271] on li "10:00" at bounding box center [729, 271] width 35 height 15
type input "[DATE] 10:00"
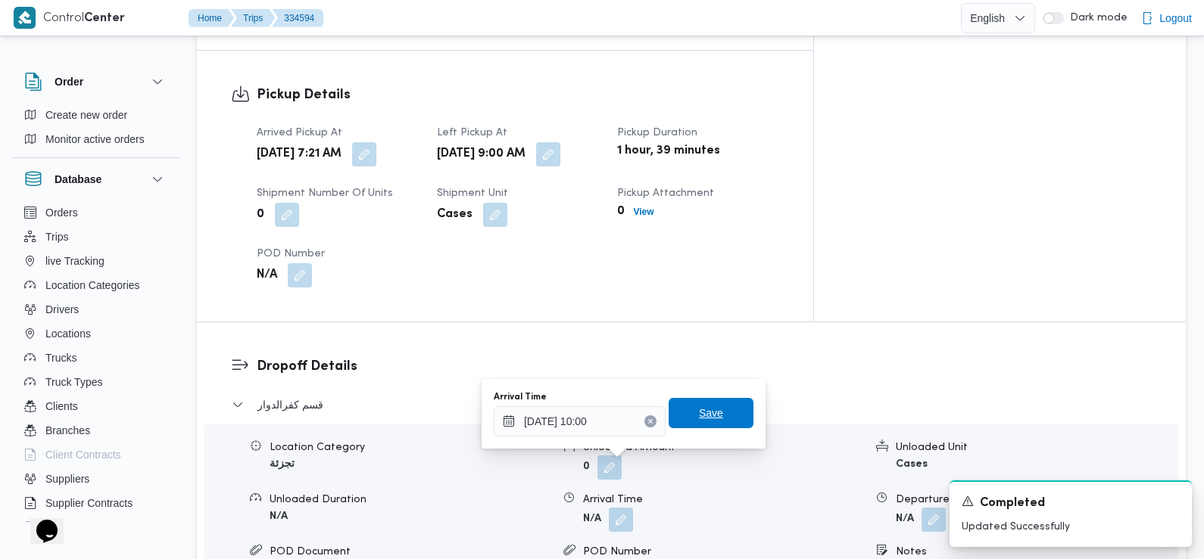
click at [712, 410] on span "Save" at bounding box center [710, 413] width 85 height 30
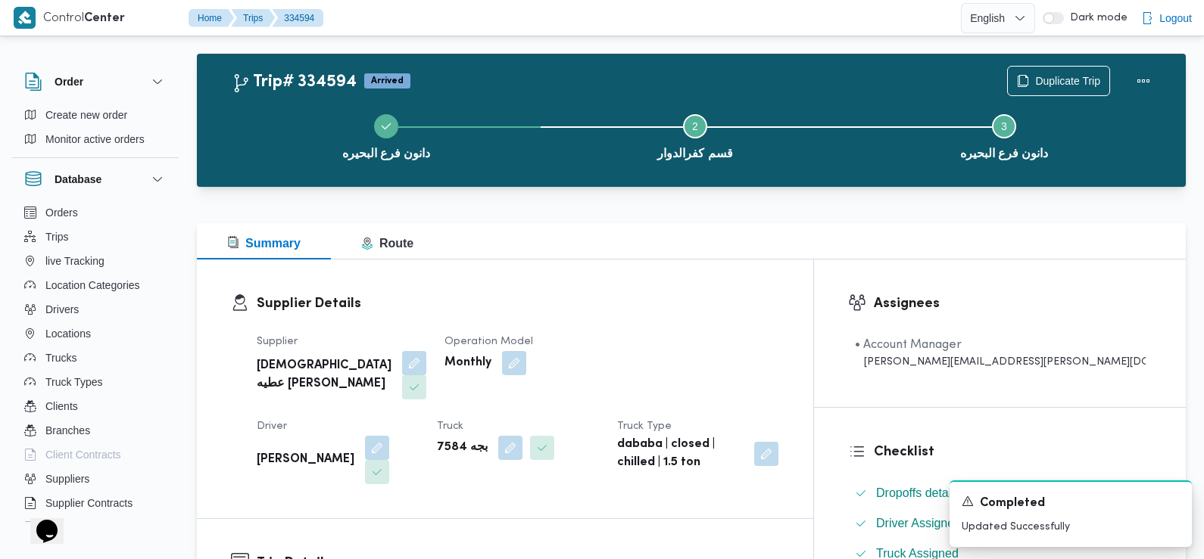
scroll to position [0, 0]
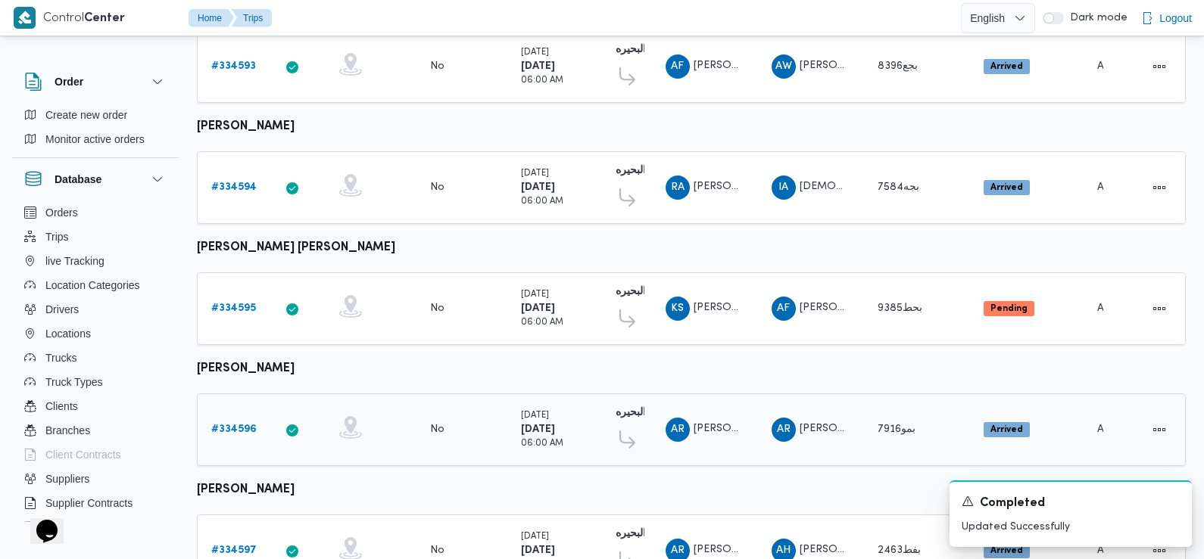
scroll to position [625, 0]
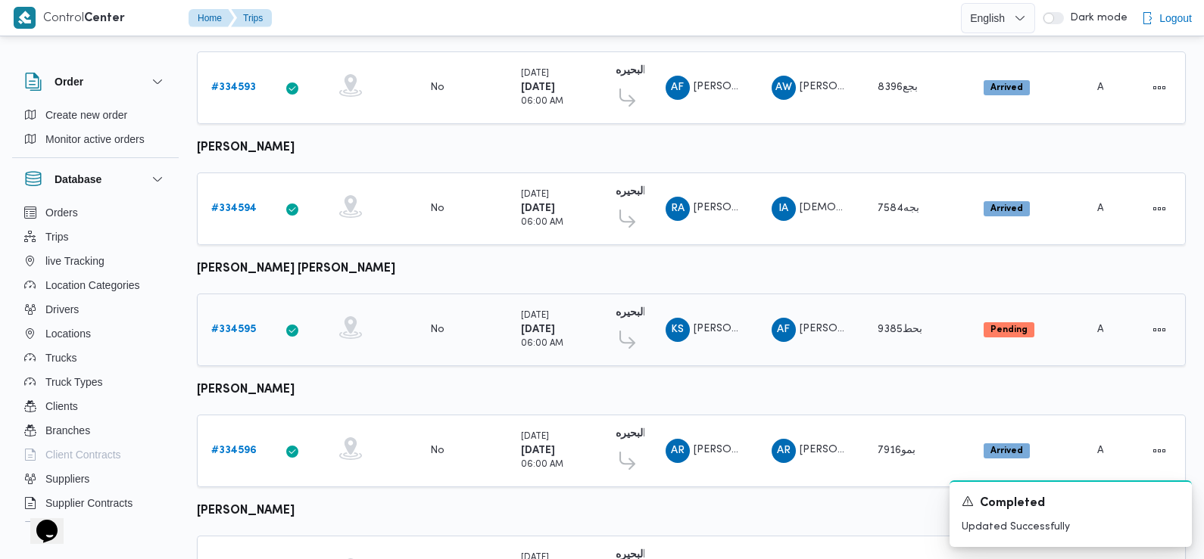
click at [232, 325] on b "# 334595" at bounding box center [233, 330] width 45 height 10
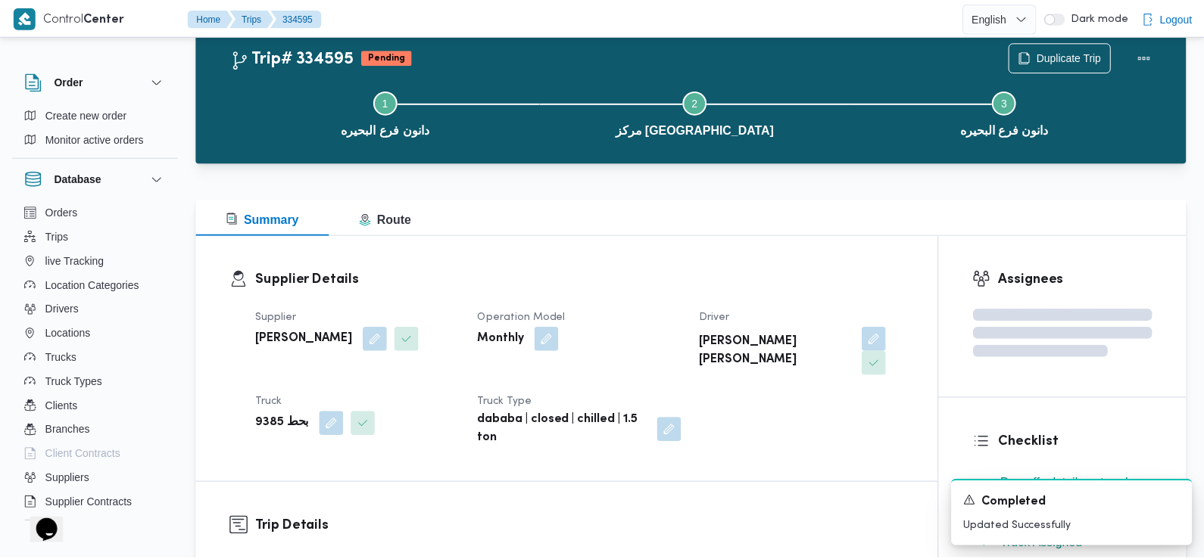
scroll to position [463, 0]
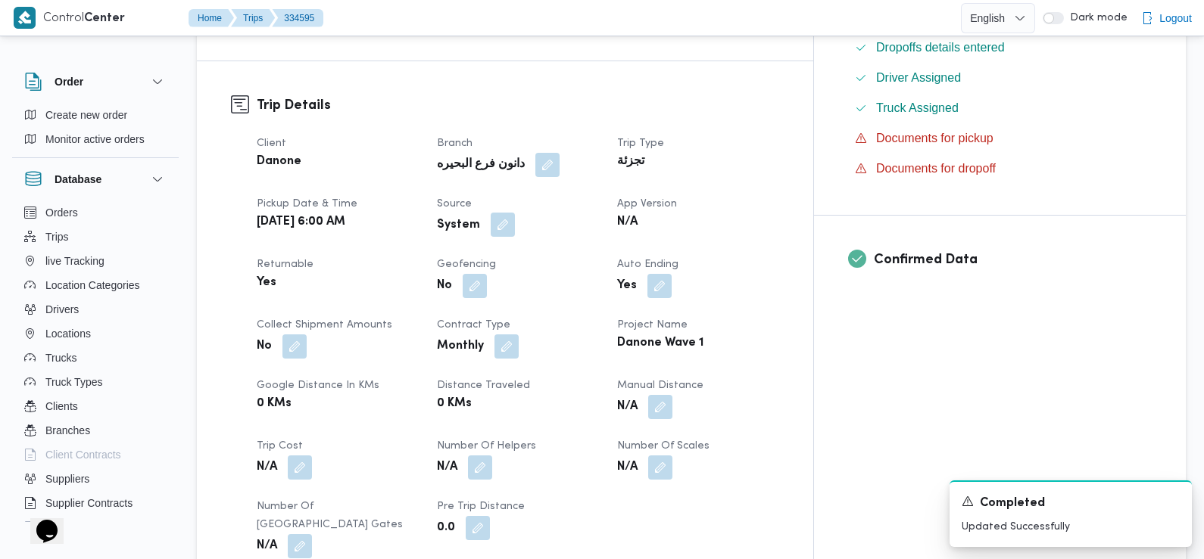
click at [515, 213] on button "button" at bounding box center [503, 225] width 24 height 24
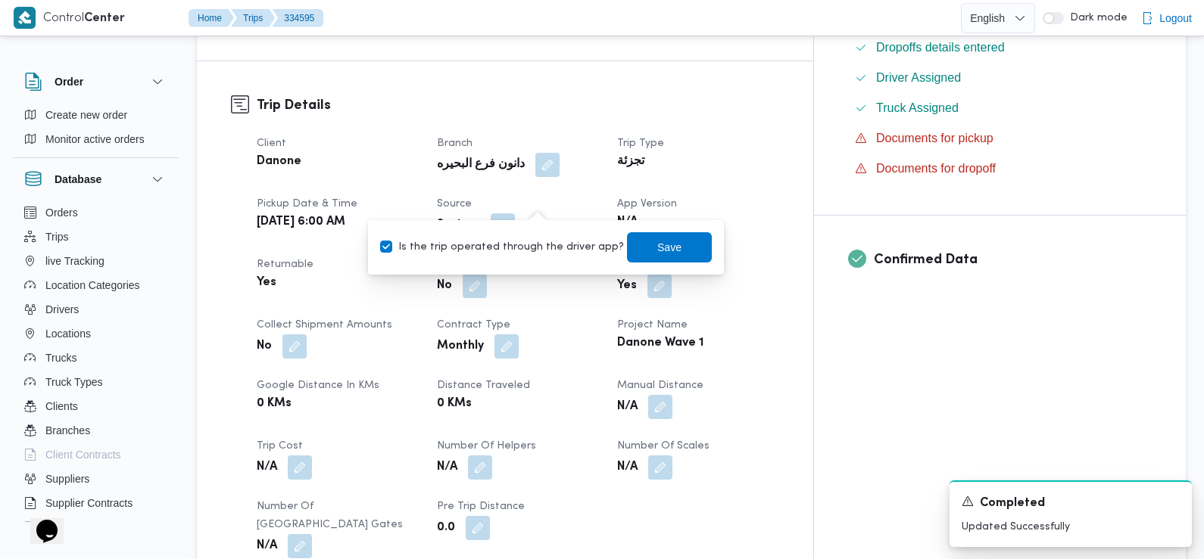
click at [536, 249] on label "Is the trip operated through the driver app?" at bounding box center [502, 247] width 244 height 18
checkbox input "false"
click at [671, 249] on span "Save" at bounding box center [669, 247] width 85 height 30
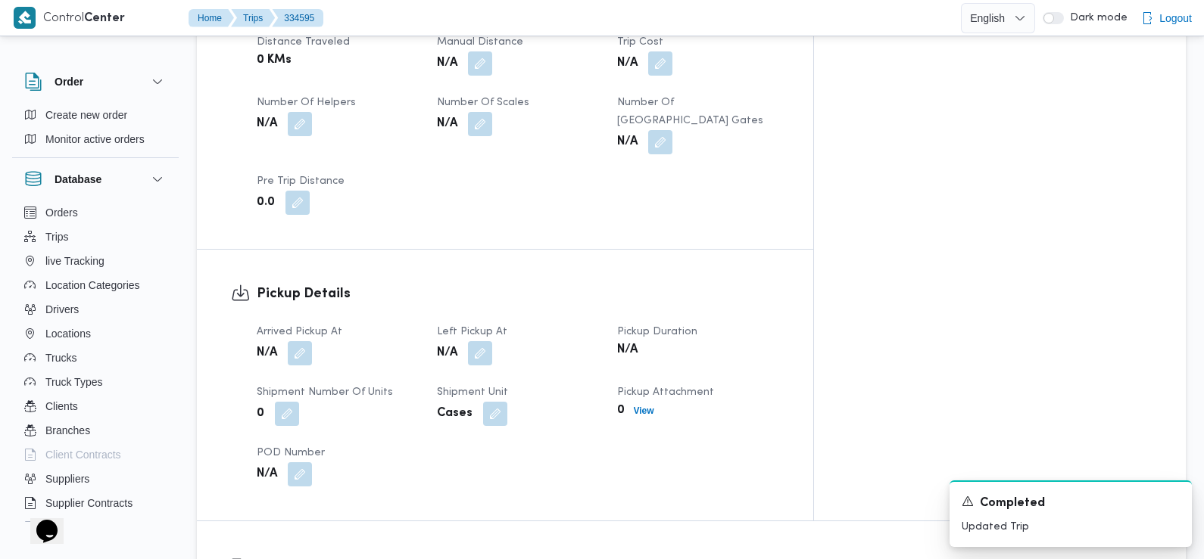
scroll to position [831, 0]
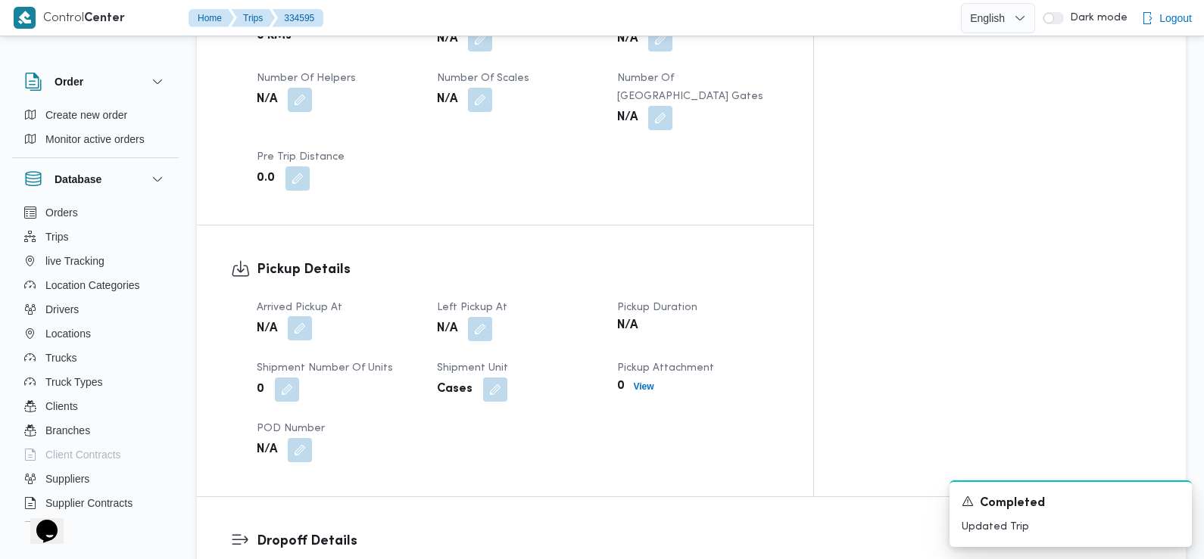
click at [298, 316] on button "button" at bounding box center [300, 328] width 24 height 24
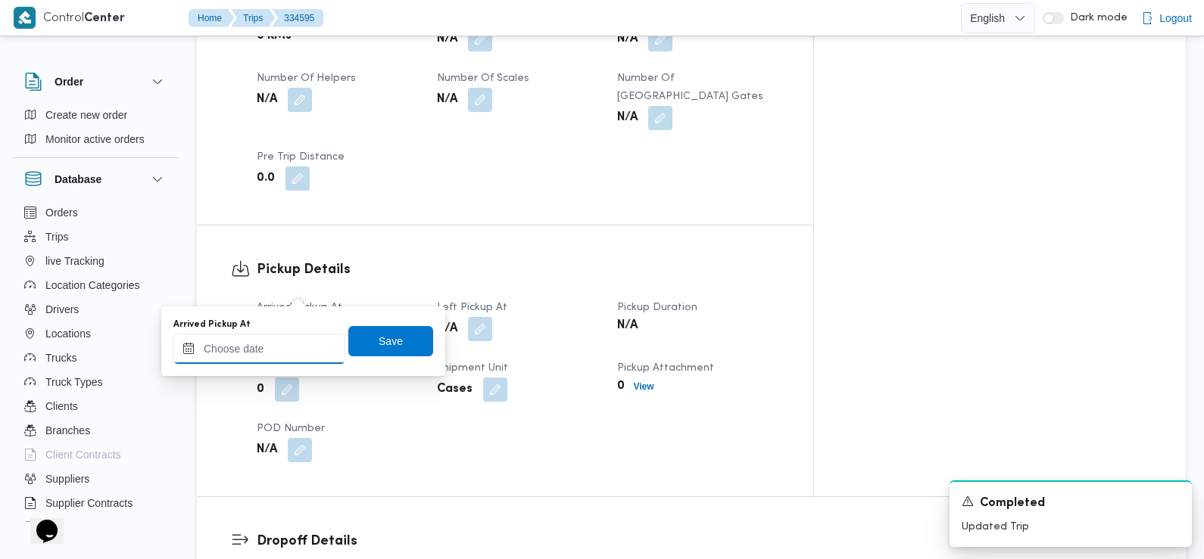
click at [291, 338] on input "Arrived Pickup At" at bounding box center [259, 349] width 172 height 30
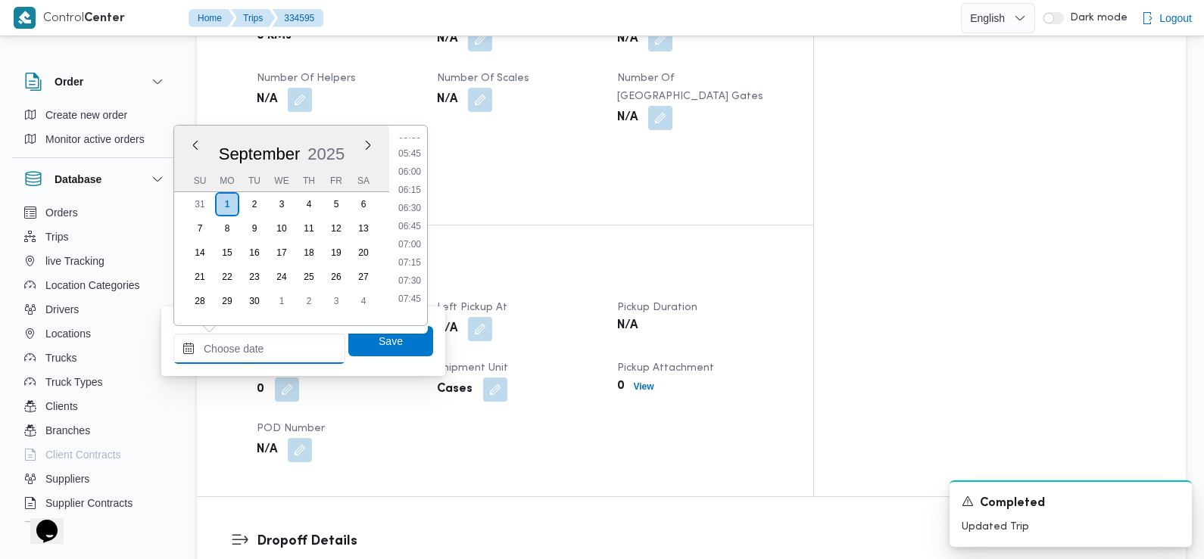
scroll to position [385, 0]
click at [407, 301] on li "07:30" at bounding box center [409, 305] width 35 height 15
type input "[DATE] 07:30"
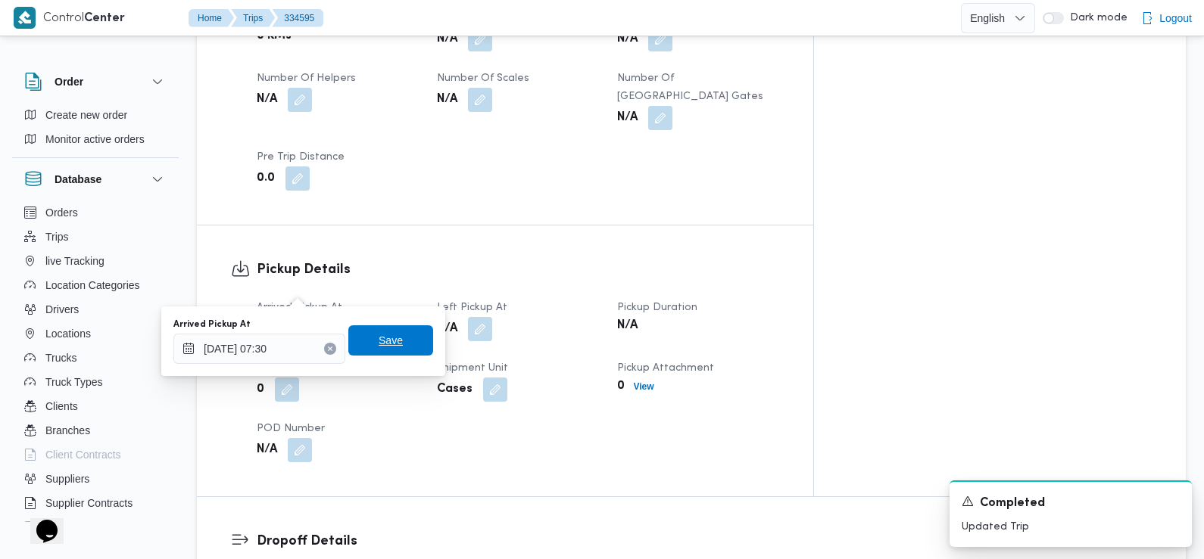
click at [394, 341] on span "Save" at bounding box center [390, 341] width 85 height 30
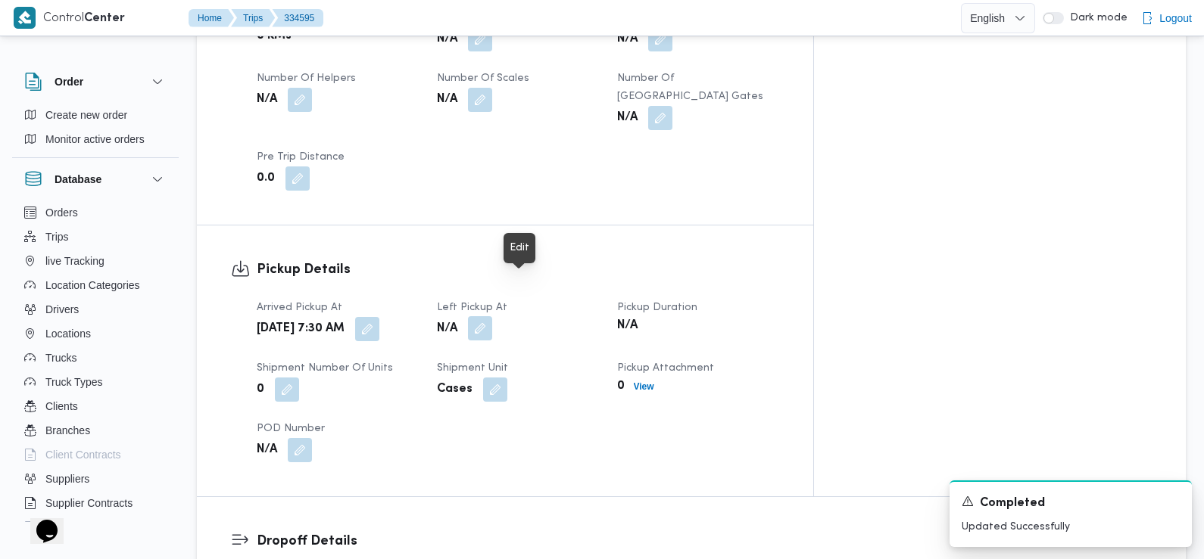
click at [492, 316] on button "button" at bounding box center [480, 328] width 24 height 24
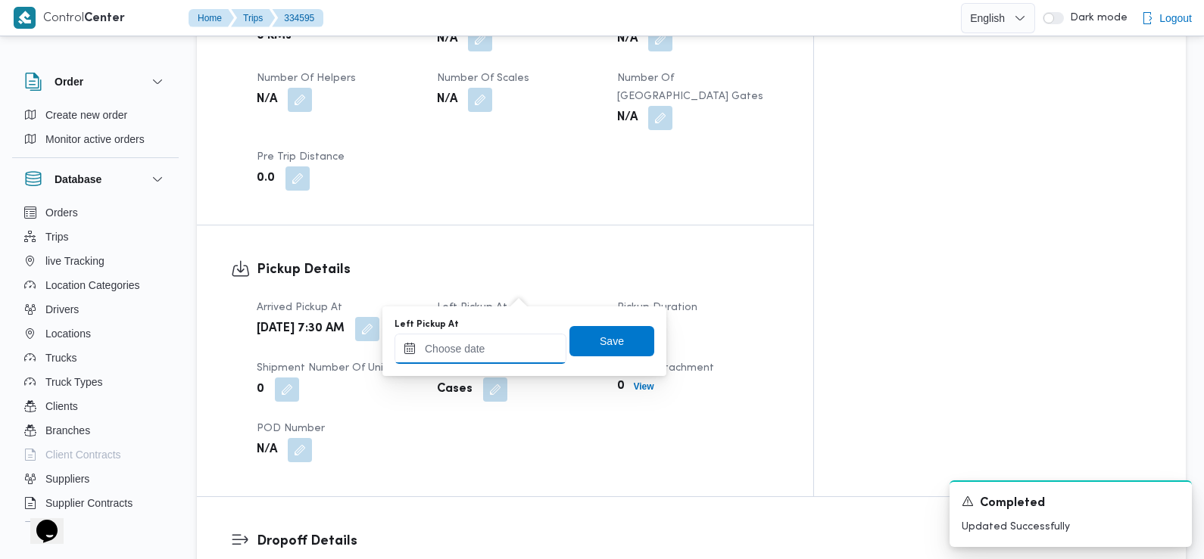
click at [503, 354] on input "Left Pickup At" at bounding box center [480, 349] width 172 height 30
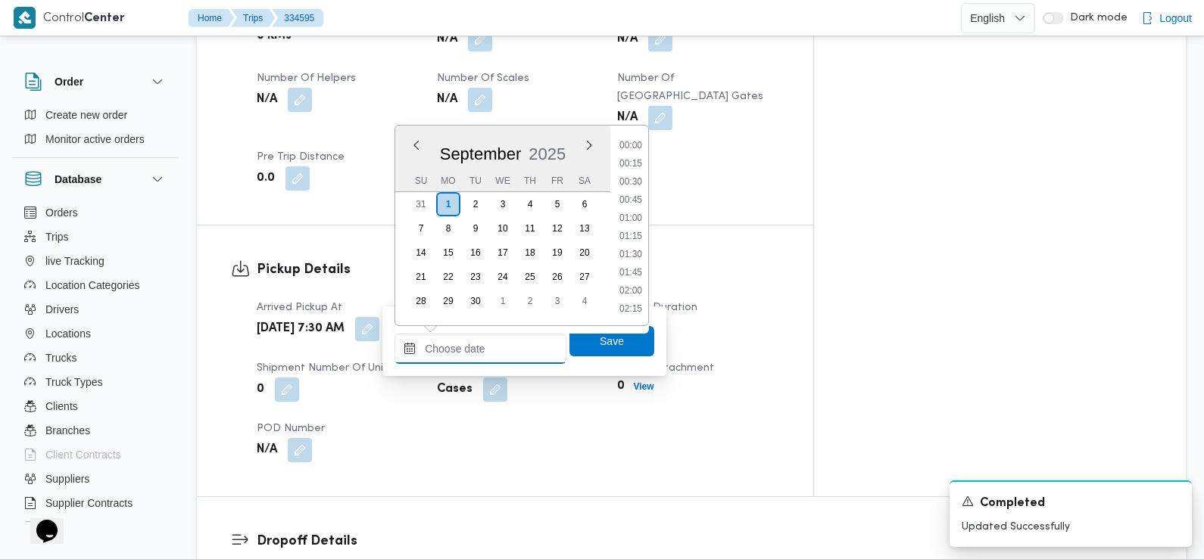
scroll to position [743, 0]
click at [640, 146] on li "10:15" at bounding box center [630, 146] width 35 height 15
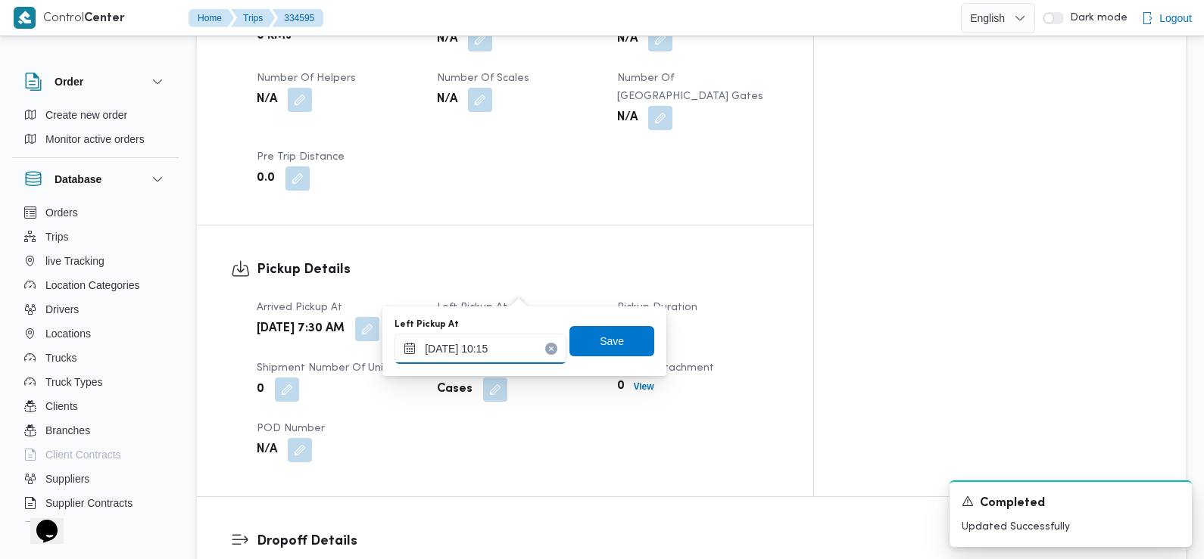
click at [491, 363] on input "01/09/2025 10:15" at bounding box center [480, 349] width 172 height 30
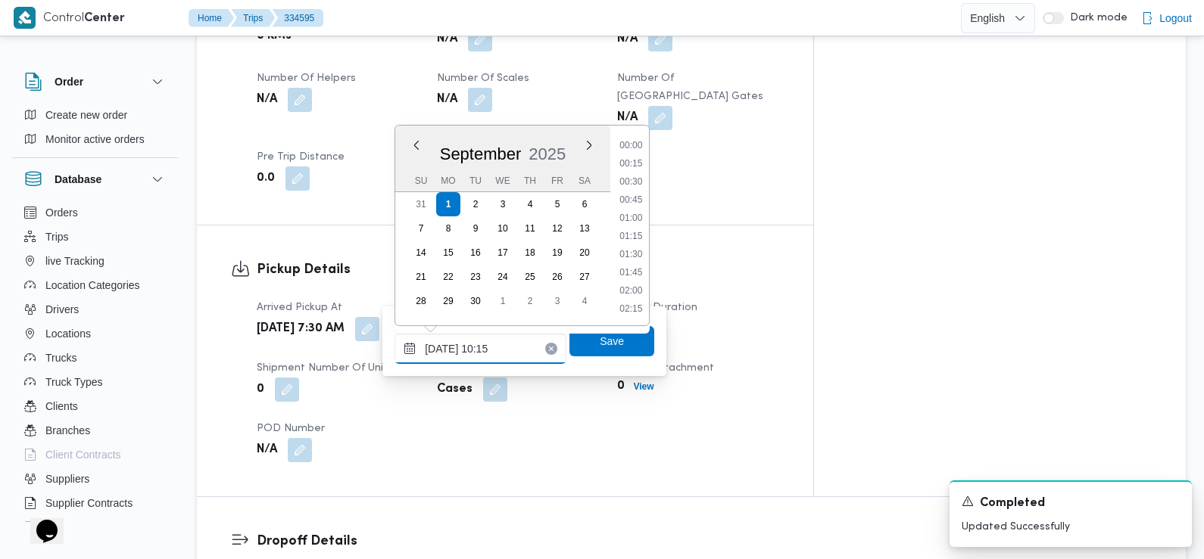
scroll to position [653, 0]
click at [494, 340] on input "01/09/2025 10:15" at bounding box center [480, 349] width 172 height 30
click at [643, 152] on li "09:00" at bounding box center [631, 146] width 35 height 15
type input "[DATE] 09:00"
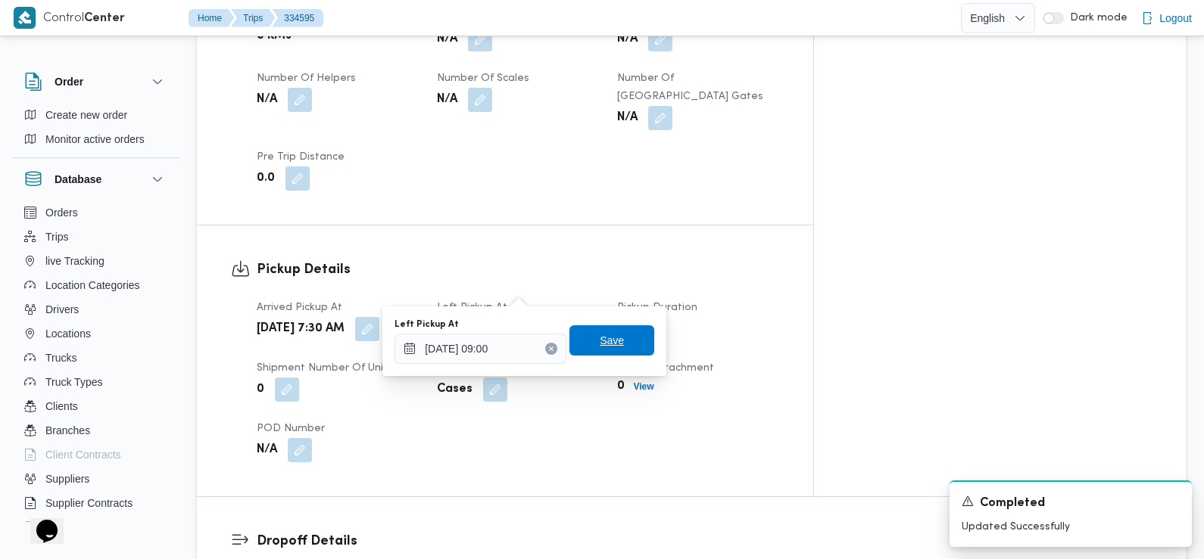
click at [609, 336] on span "Save" at bounding box center [612, 341] width 24 height 18
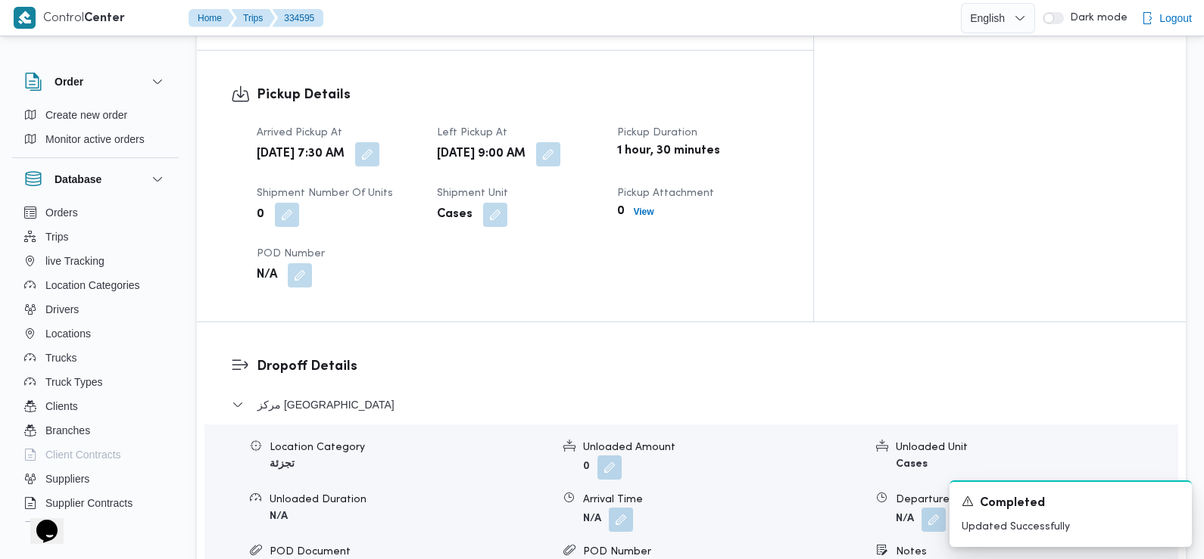
scroll to position [1069, 0]
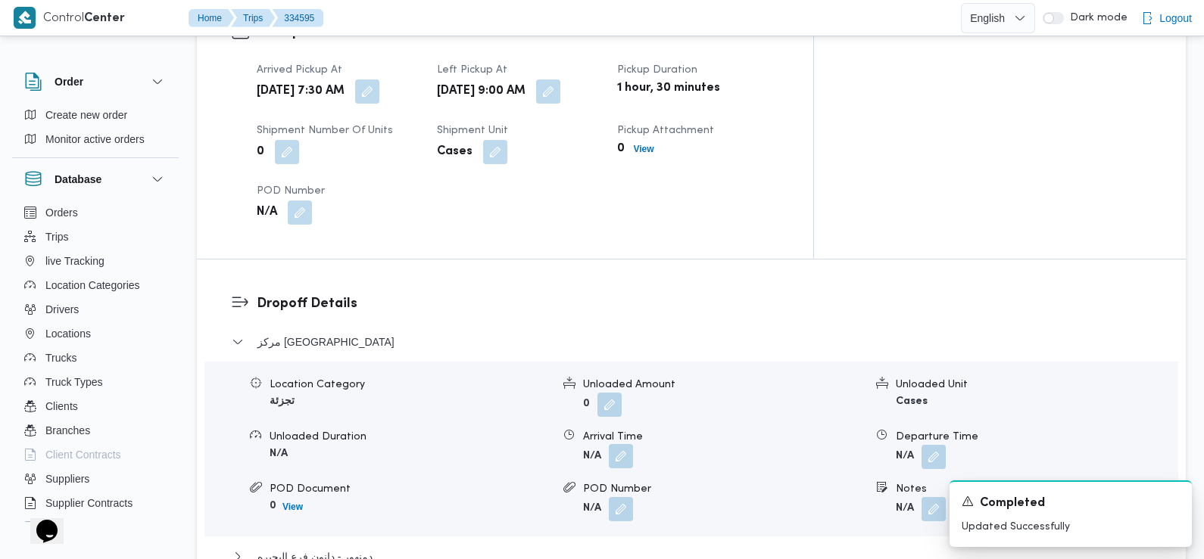
click at [619, 444] on button "button" at bounding box center [621, 456] width 24 height 24
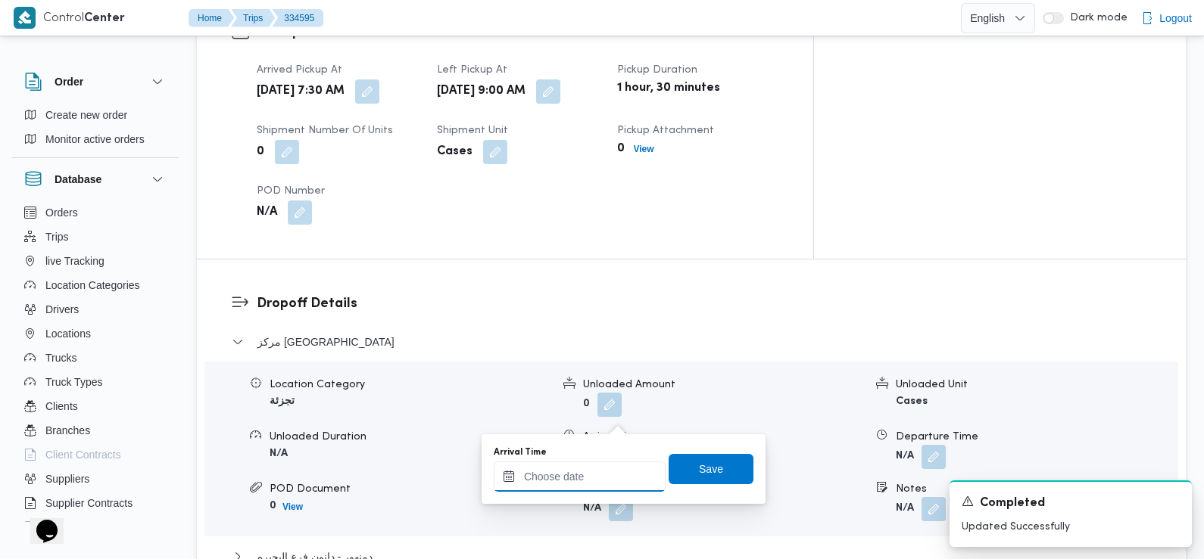
click at [580, 482] on input "Arrival Time" at bounding box center [580, 477] width 172 height 30
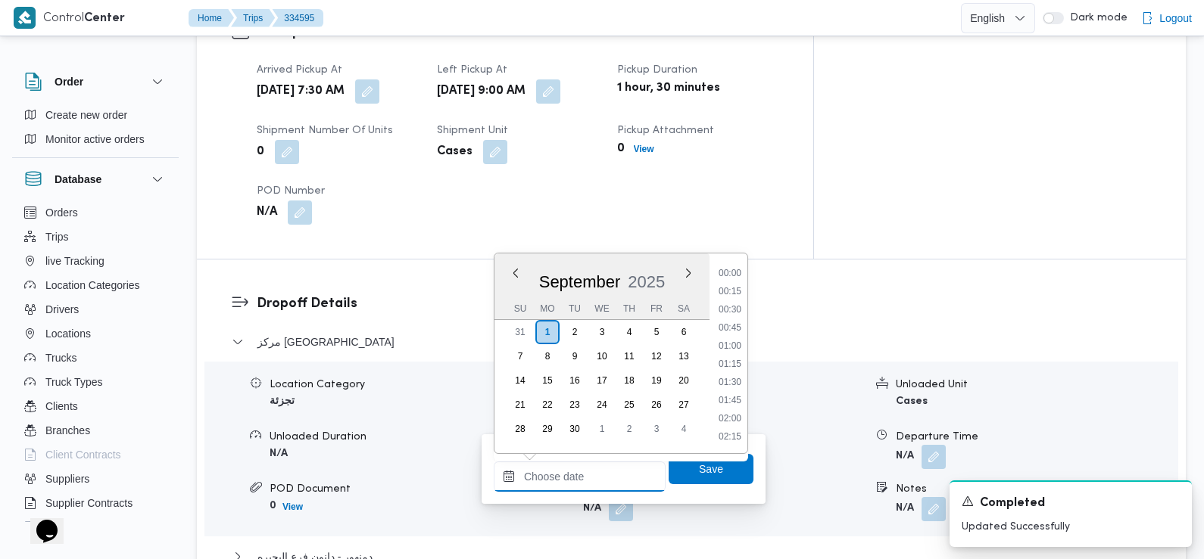
scroll to position [743, 0]
drag, startPoint x: 736, startPoint y: 273, endPoint x: 743, endPoint y: 294, distance: 23.2
click at [736, 273] on li "10:15" at bounding box center [729, 274] width 35 height 15
type input "01/09/2025 10:15"
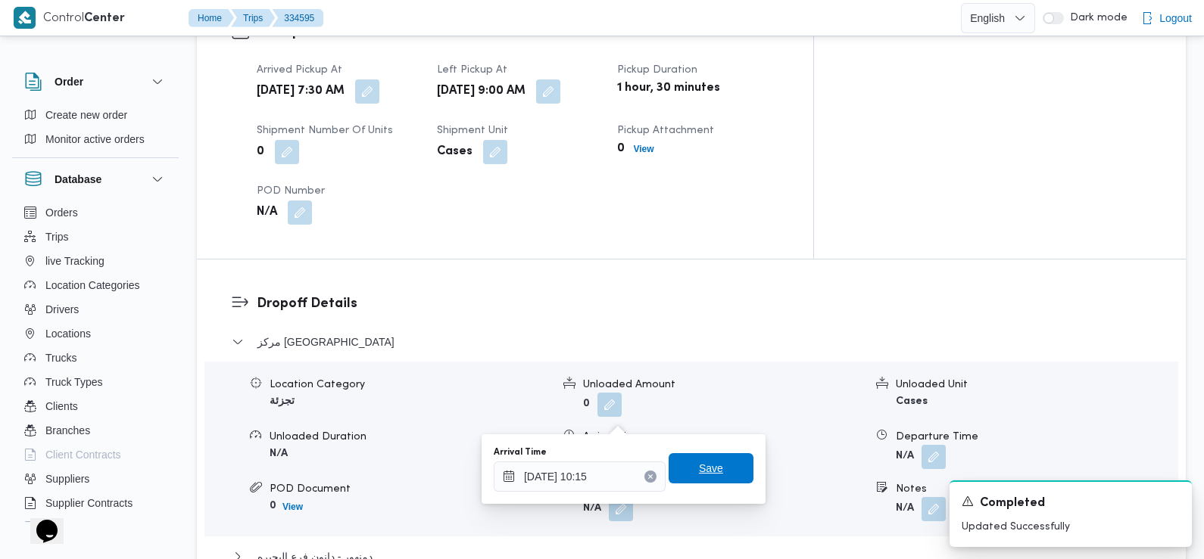
click at [705, 475] on span "Save" at bounding box center [711, 469] width 24 height 18
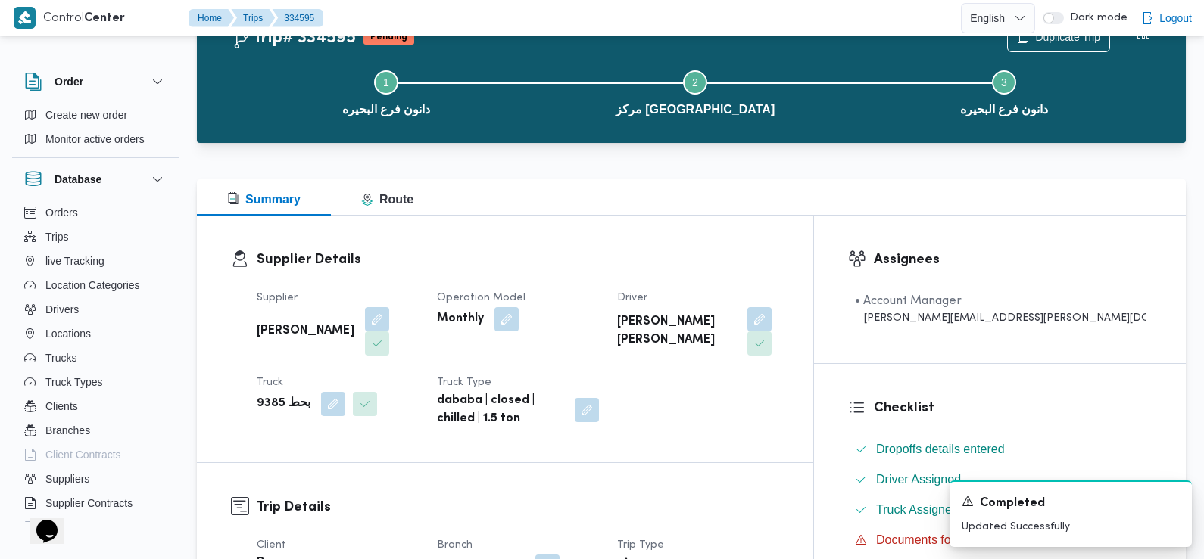
scroll to position [0, 0]
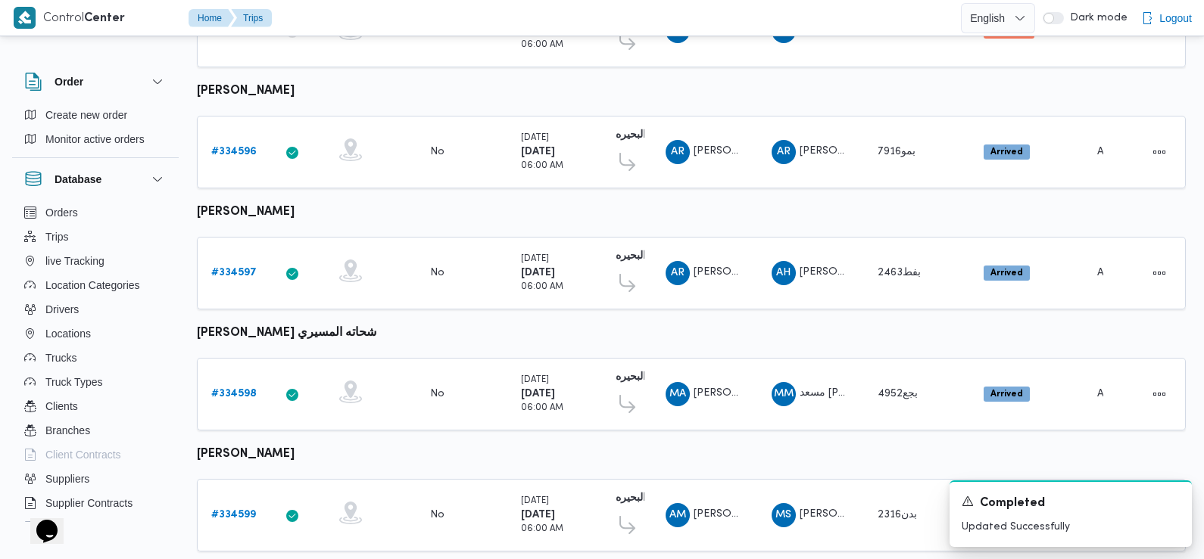
scroll to position [765, 0]
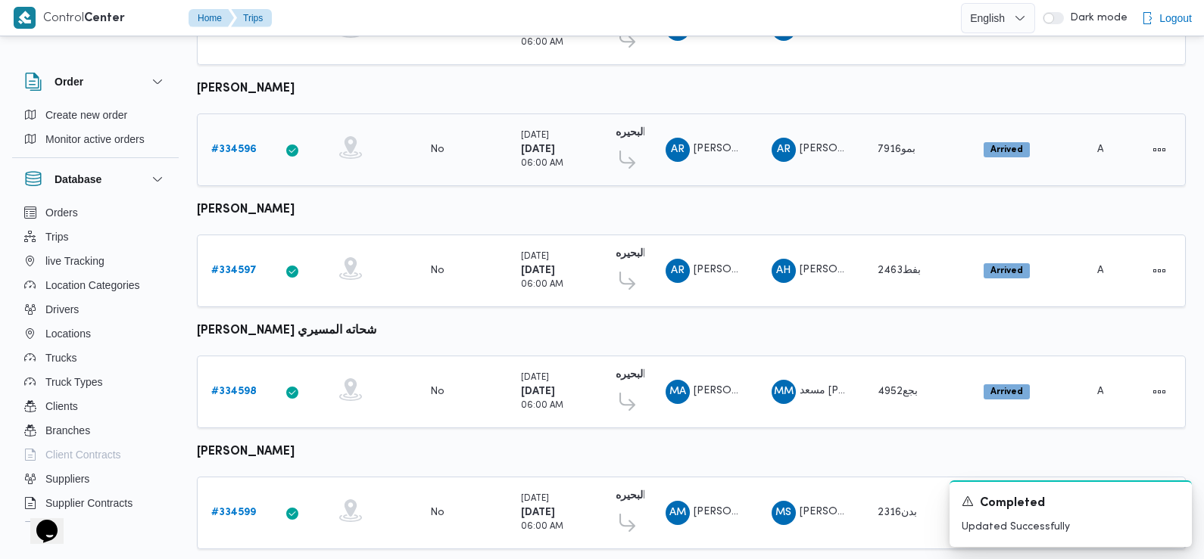
click at [241, 145] on b "# 334596" at bounding box center [233, 150] width 45 height 10
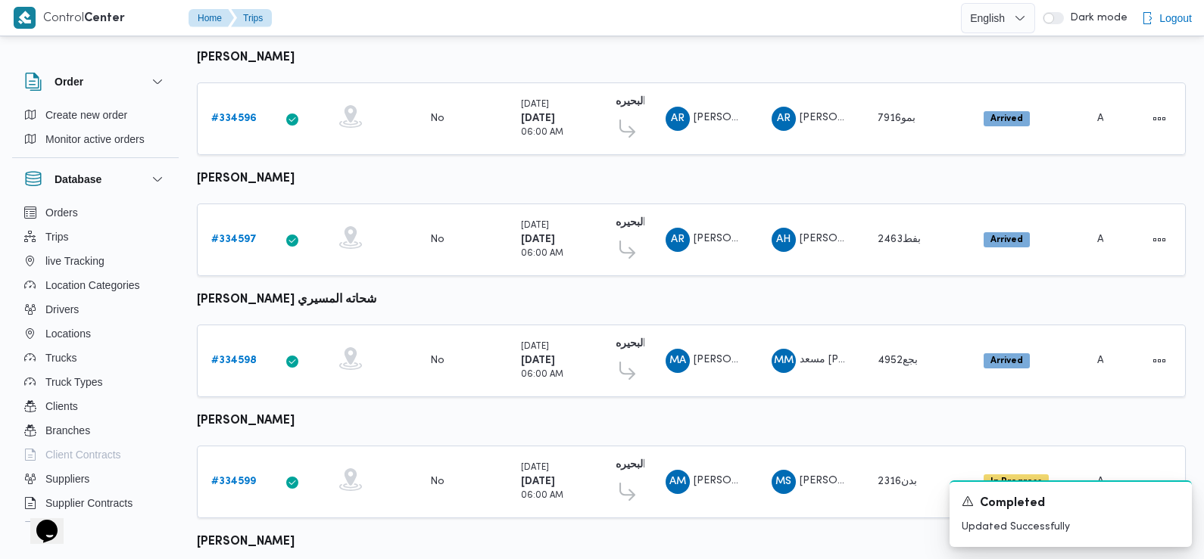
scroll to position [746, 0]
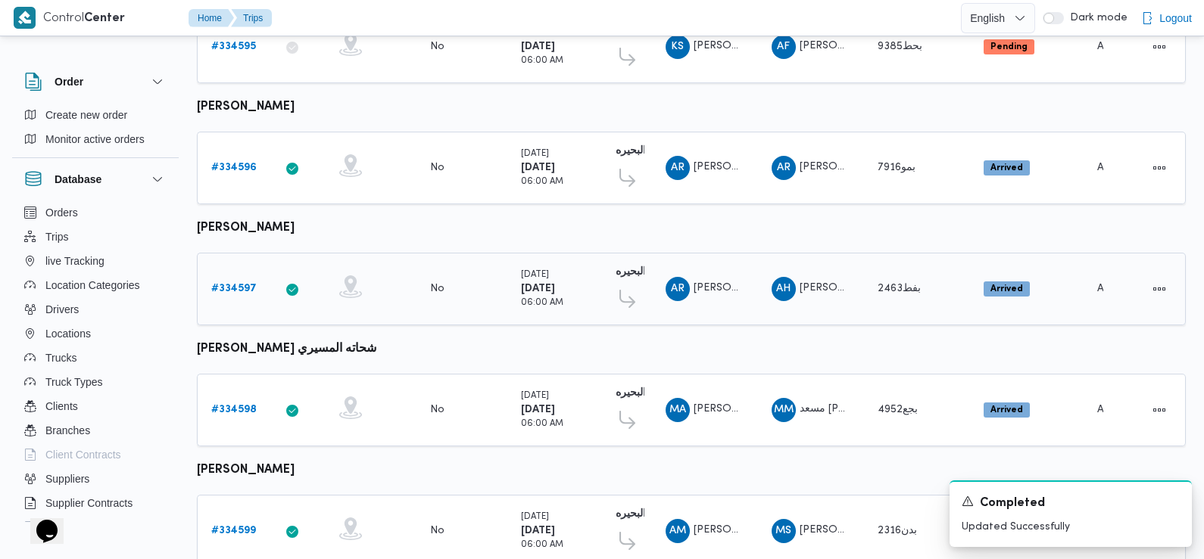
click at [233, 284] on b "# 334597" at bounding box center [233, 289] width 45 height 10
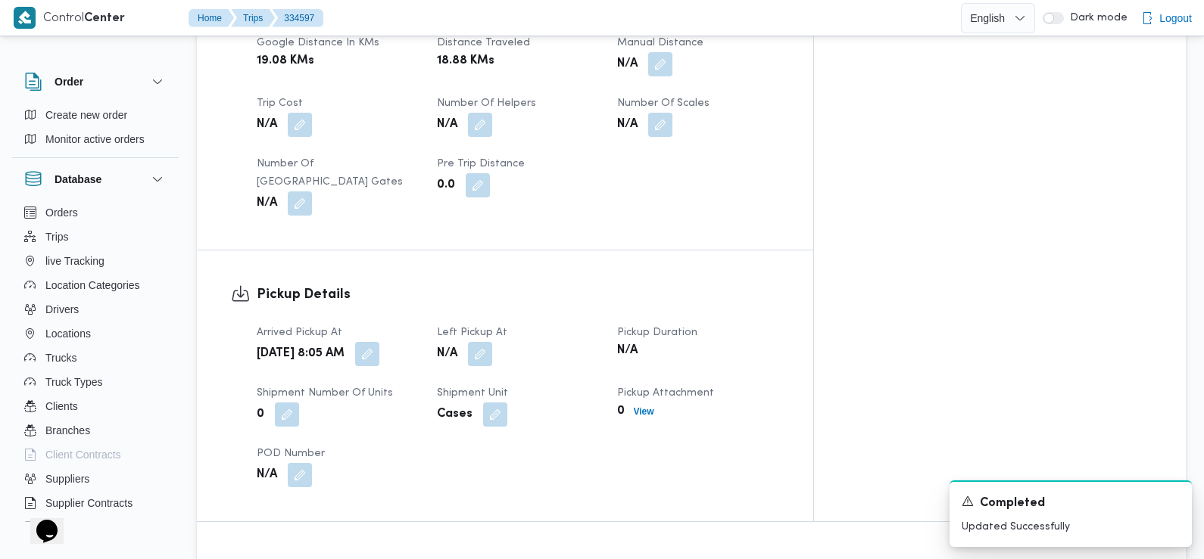
scroll to position [817, 0]
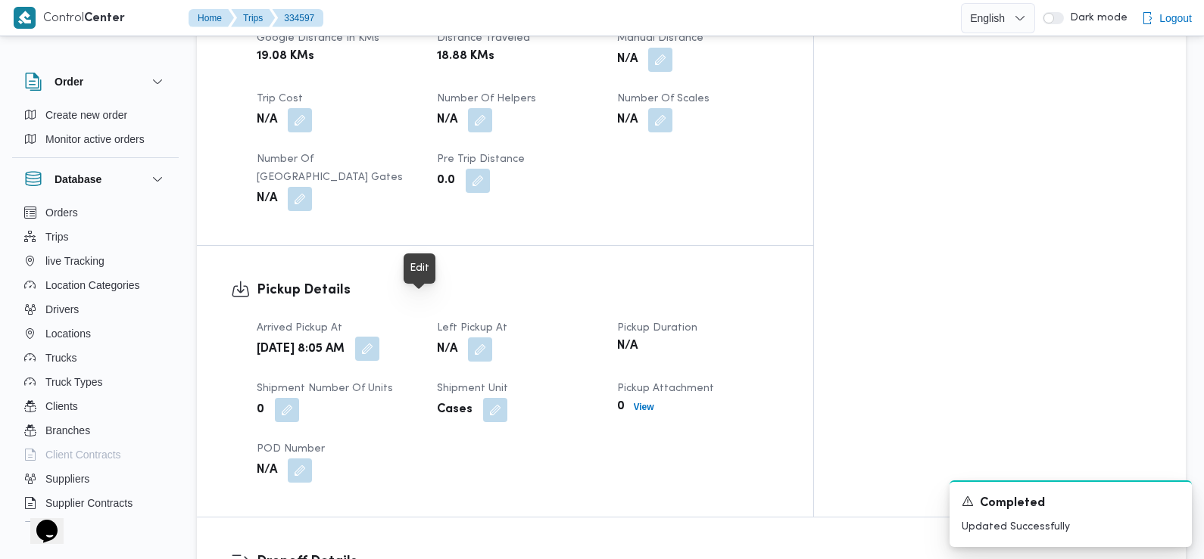
click at [379, 337] on button "button" at bounding box center [367, 349] width 24 height 24
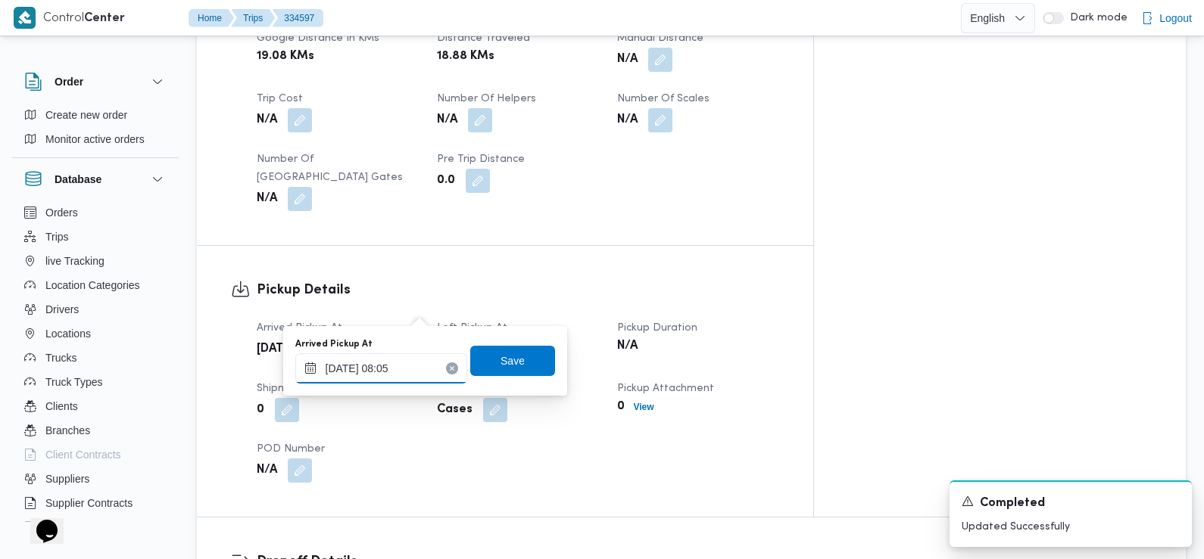
click at [406, 359] on input "01/09/2025 08:05" at bounding box center [381, 369] width 172 height 30
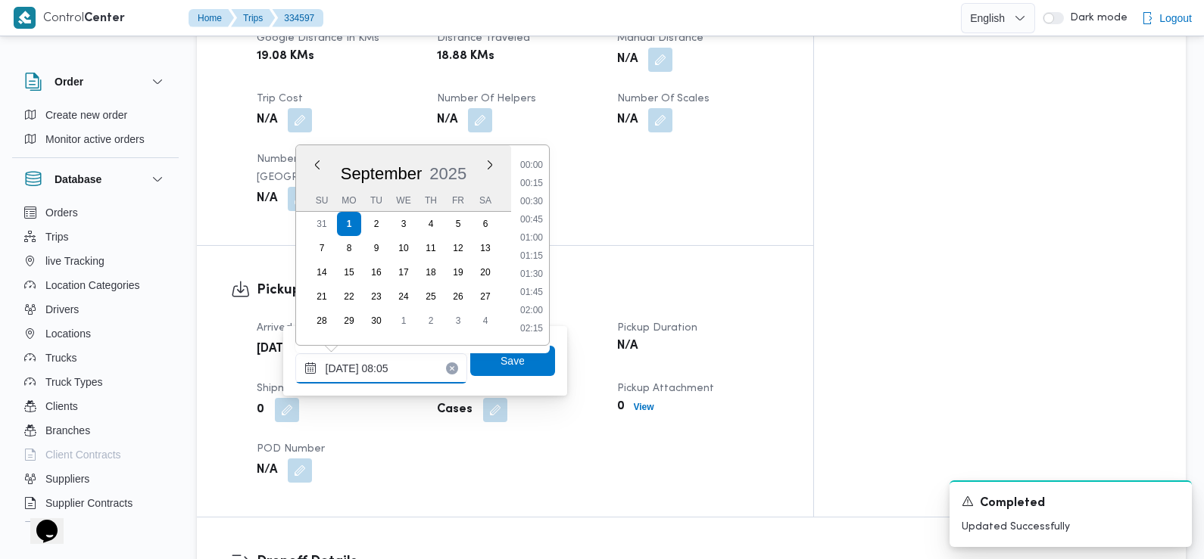
scroll to position [489, 0]
click at [535, 221] on li "07:30" at bounding box center [531, 220] width 35 height 15
type input "[DATE] 07:30"
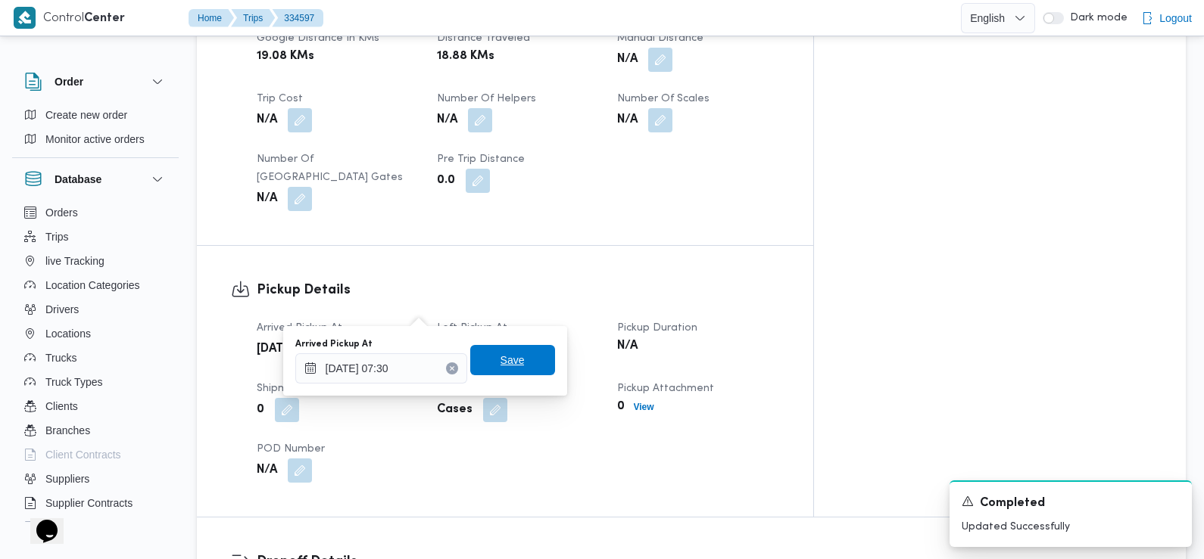
click at [500, 361] on span "Save" at bounding box center [512, 360] width 24 height 18
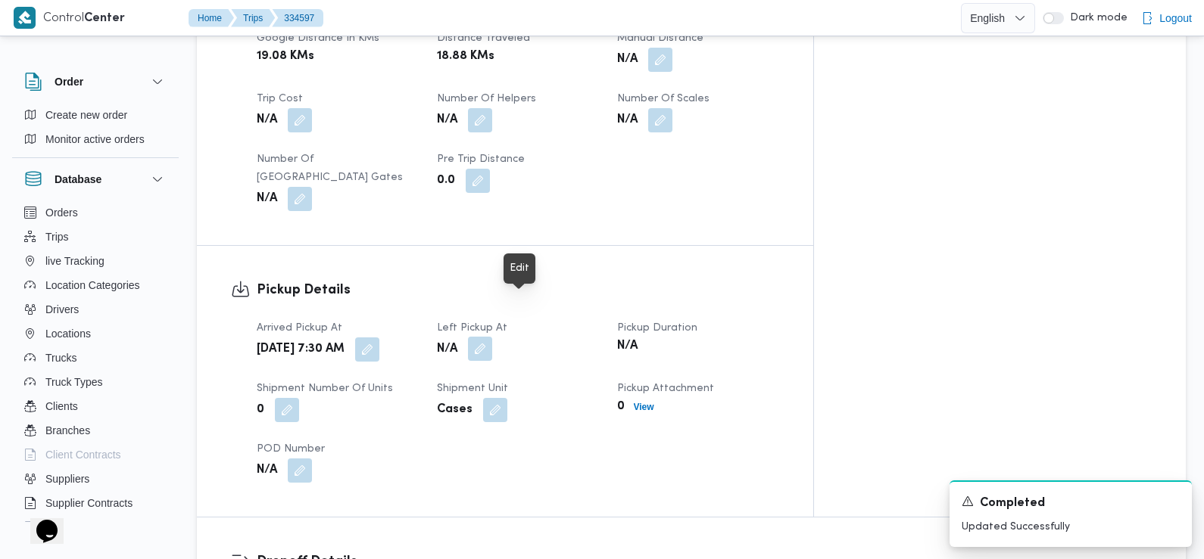
click at [492, 337] on button "button" at bounding box center [480, 349] width 24 height 24
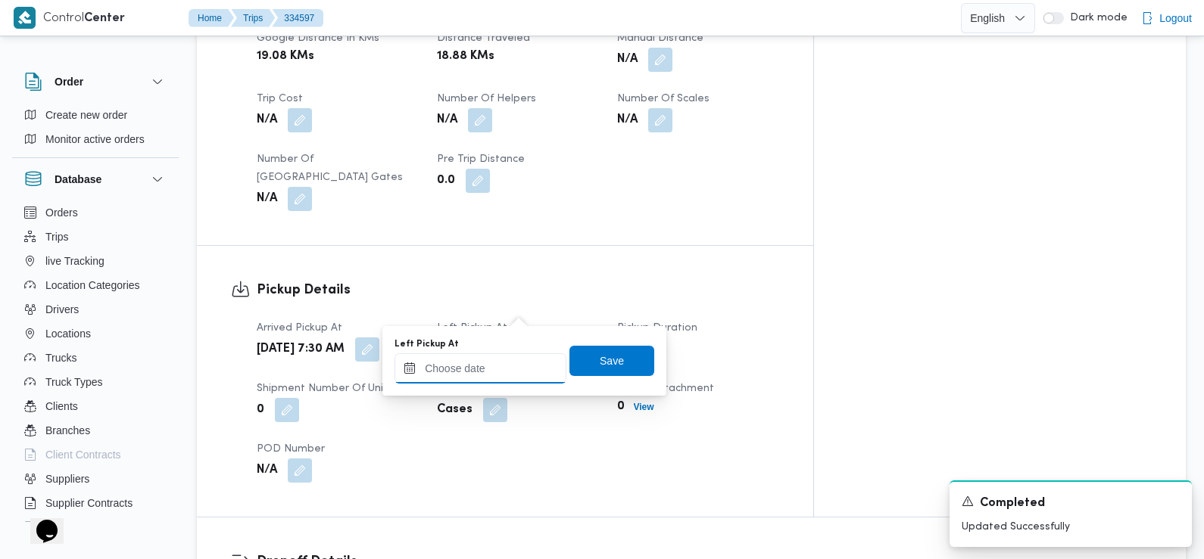
click at [512, 375] on input "Left Pickup At" at bounding box center [480, 369] width 172 height 30
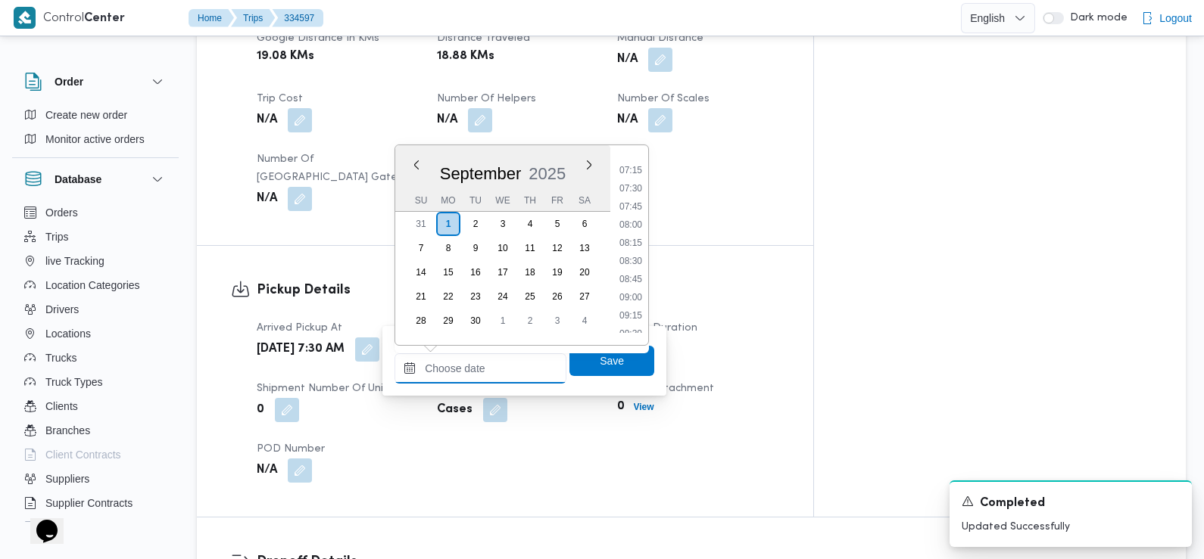
scroll to position [516, 0]
click at [639, 266] on li "08:30" at bounding box center [630, 266] width 35 height 15
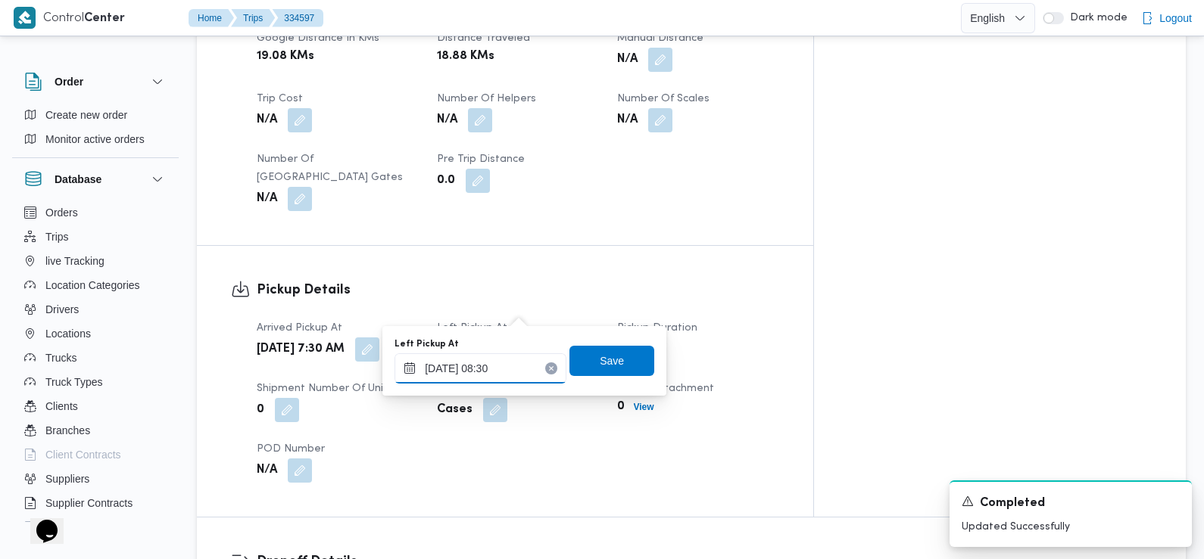
click at [464, 364] on input "01/09/2025 08:30" at bounding box center [480, 369] width 172 height 30
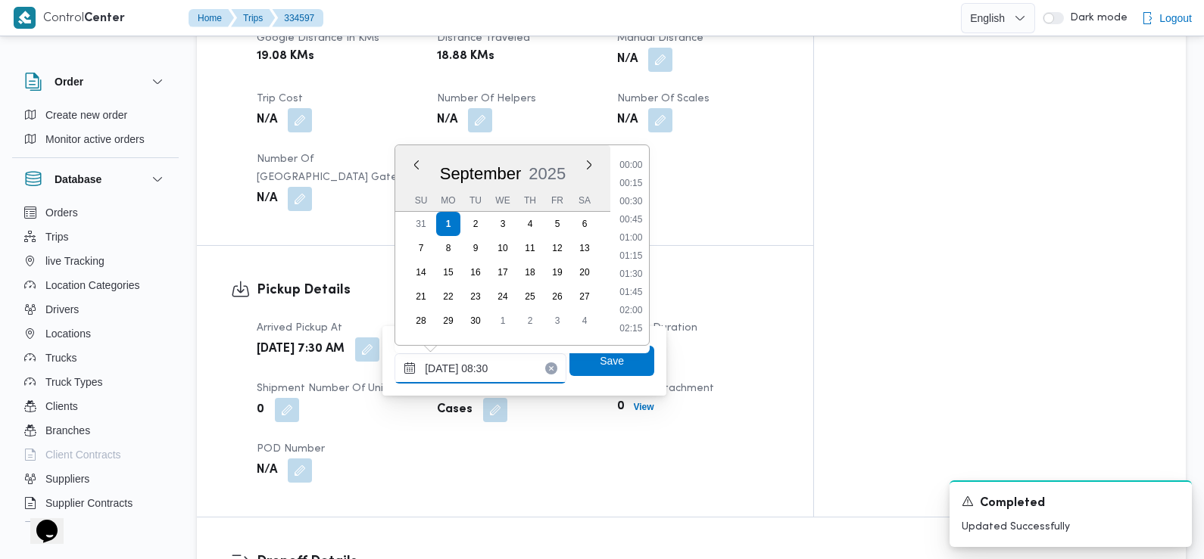
scroll to position [525, 0]
click at [636, 294] on li "09:00" at bounding box center [631, 293] width 35 height 15
type input "[DATE] 09:00"
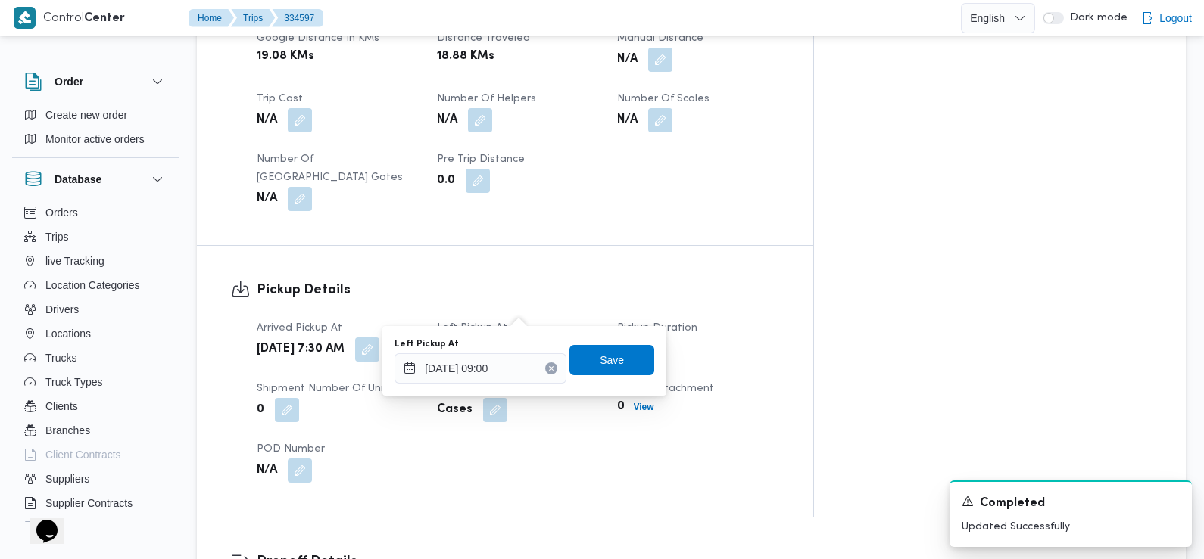
click at [618, 368] on span "Save" at bounding box center [611, 360] width 85 height 30
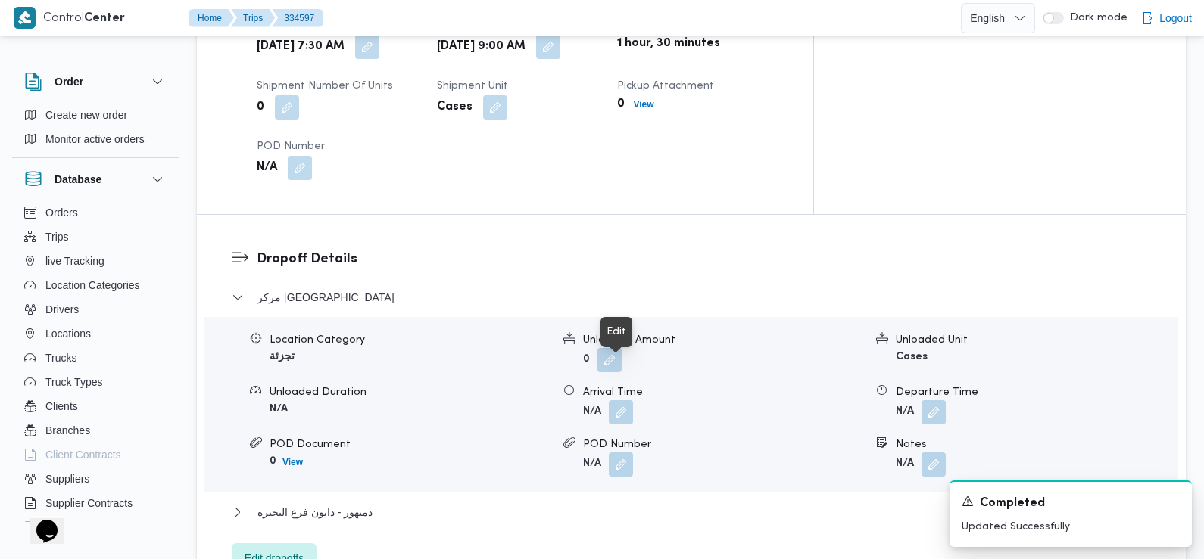
scroll to position [1125, 0]
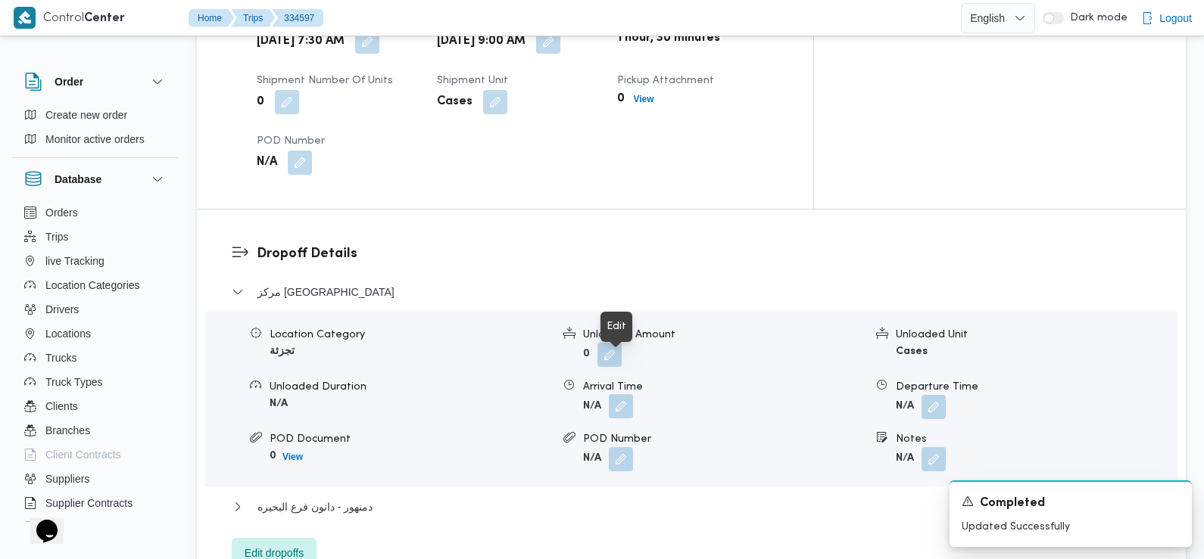
click at [624, 394] on button "button" at bounding box center [621, 406] width 24 height 24
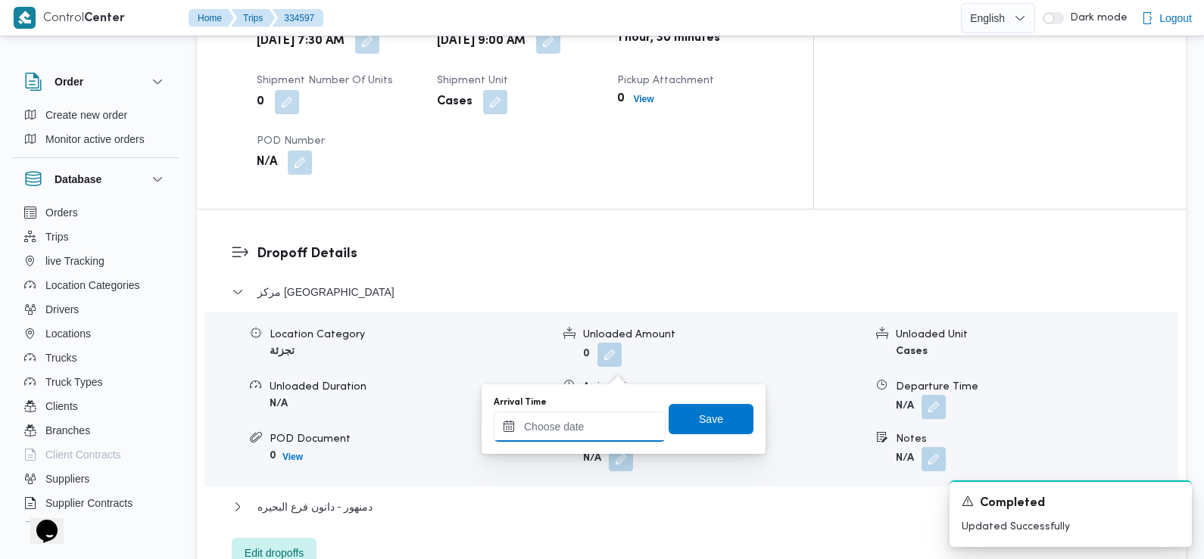
click at [604, 422] on input "Arrival Time" at bounding box center [580, 427] width 172 height 30
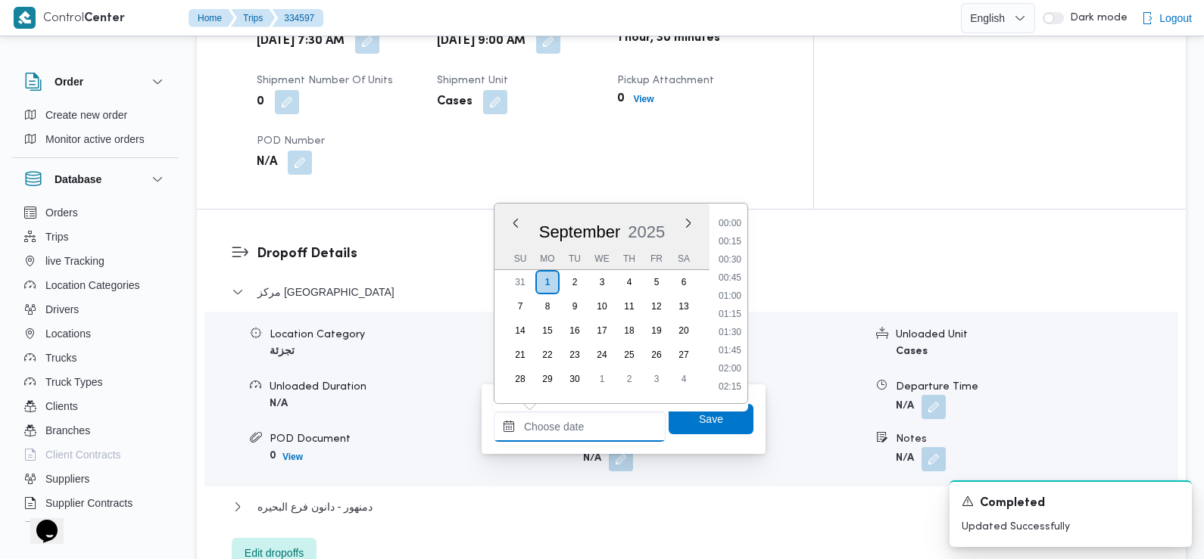
scroll to position [743, 0]
click at [735, 226] on li "10:15" at bounding box center [729, 224] width 35 height 15
type input "01/09/2025 10:15"
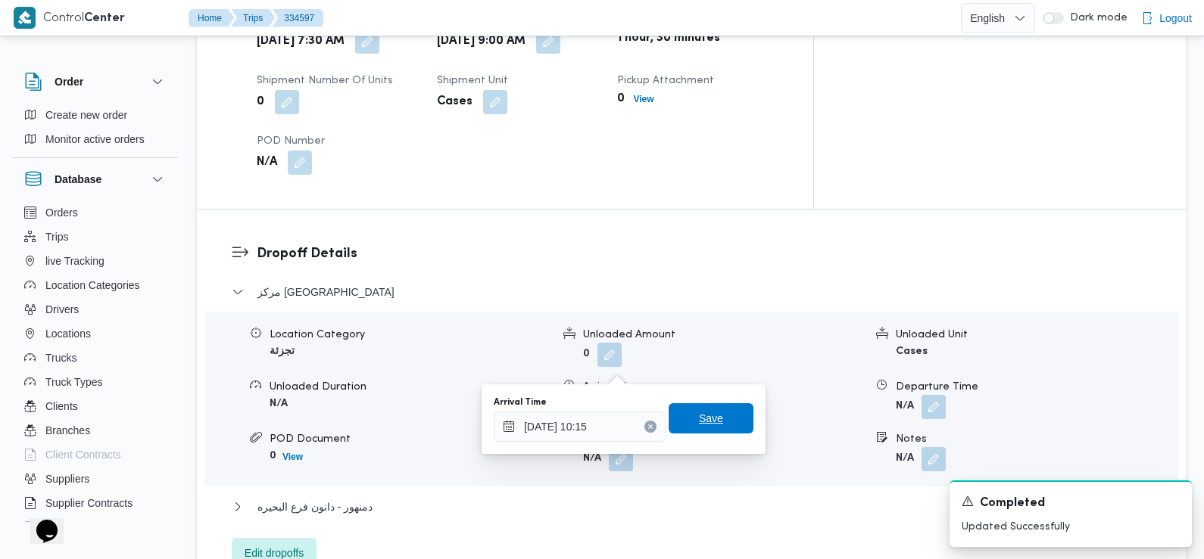
click at [704, 420] on span "Save" at bounding box center [711, 419] width 24 height 18
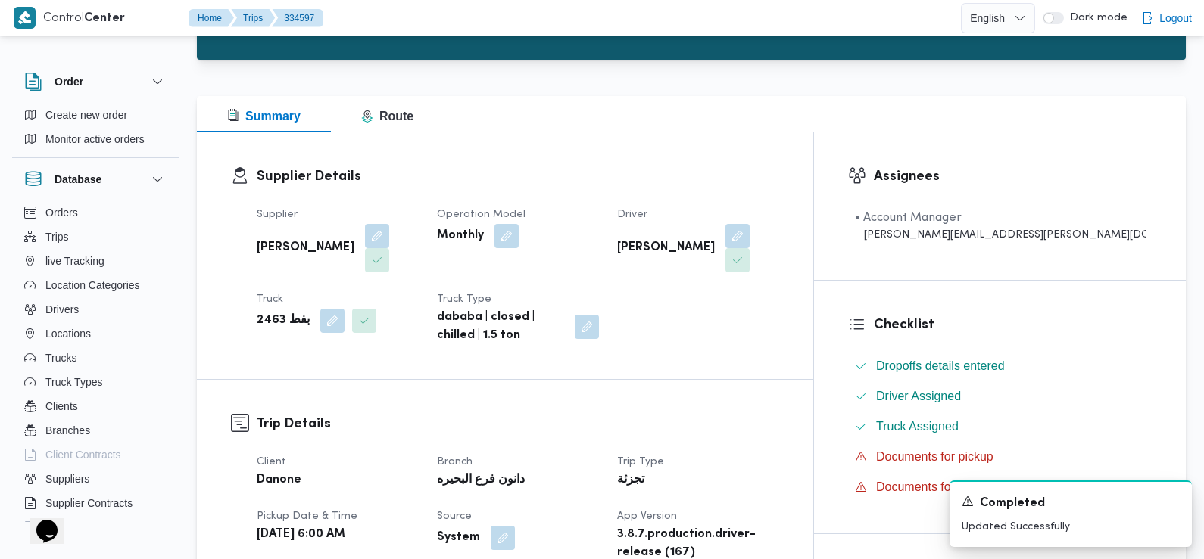
scroll to position [0, 0]
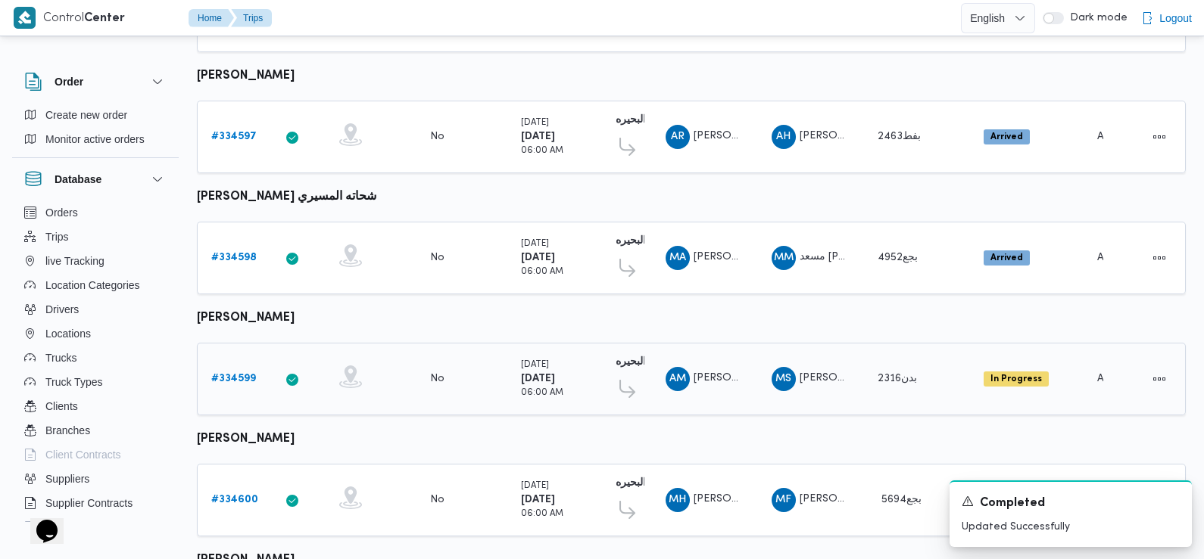
scroll to position [885, 0]
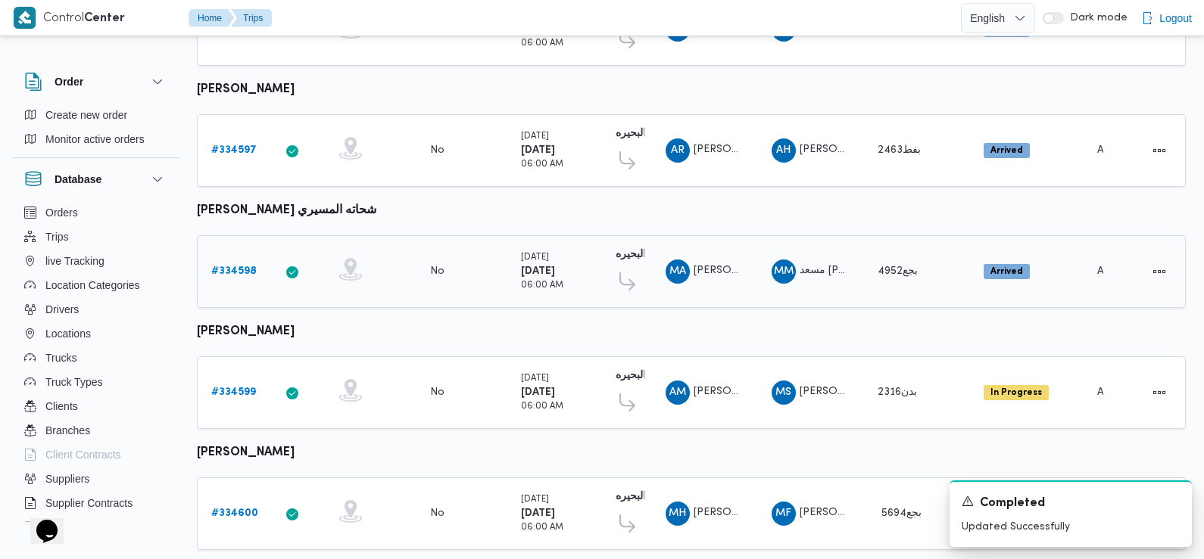
click at [232, 266] on b "# 334598" at bounding box center [233, 271] width 45 height 10
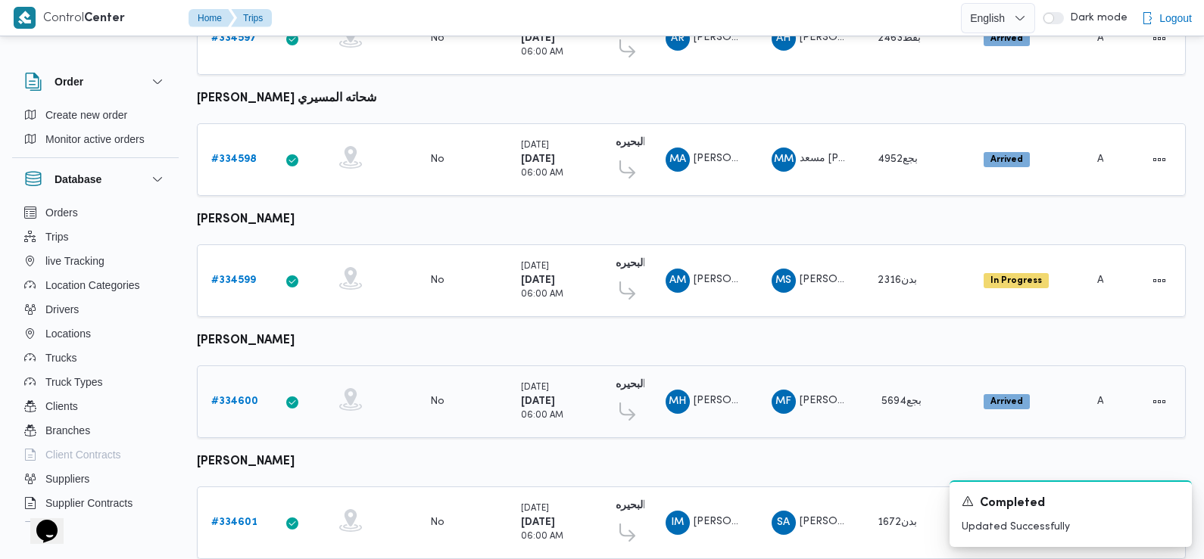
scroll to position [955, 0]
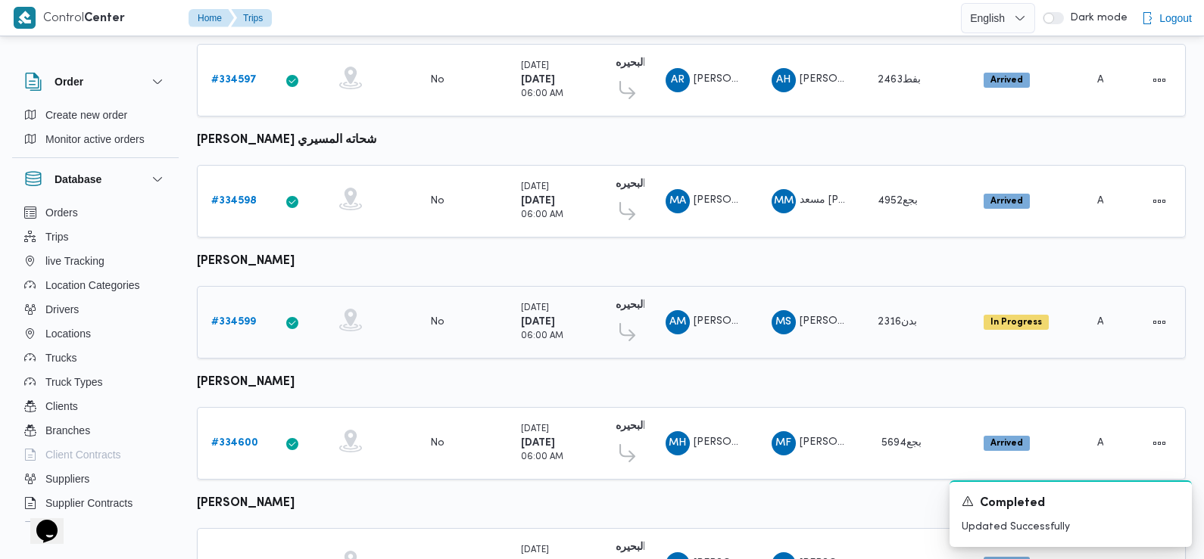
click at [245, 317] on b "# 334599" at bounding box center [233, 322] width 45 height 10
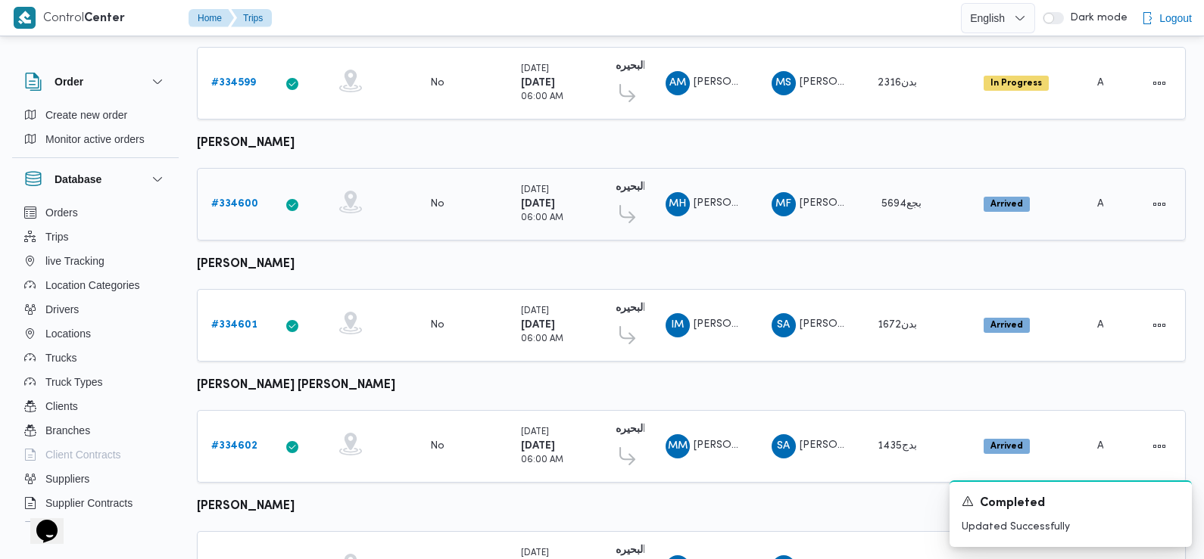
scroll to position [1263, 0]
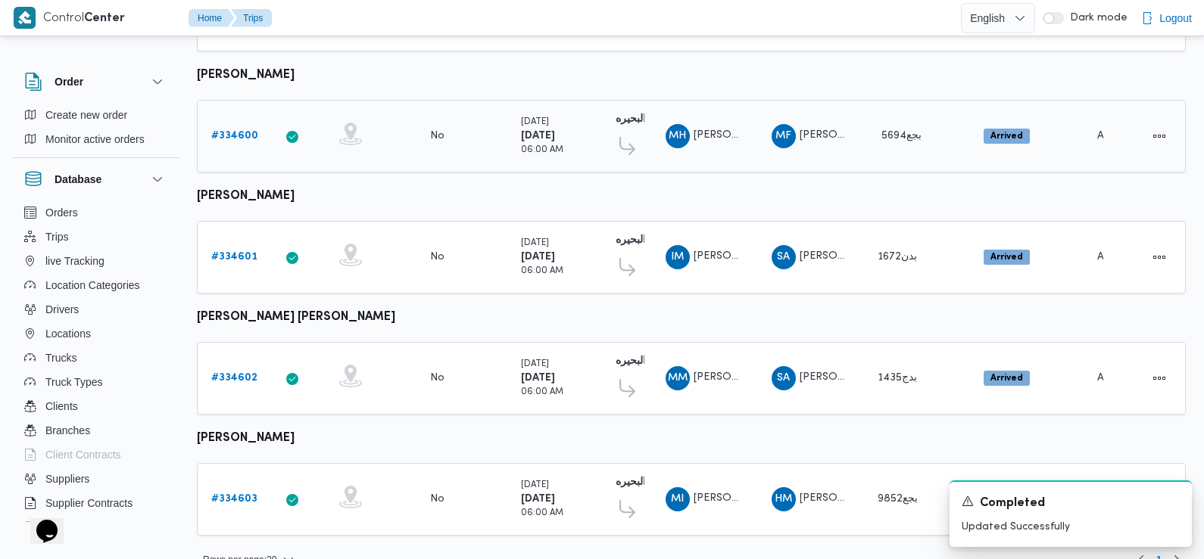
click at [241, 131] on b "# 334600" at bounding box center [234, 136] width 47 height 10
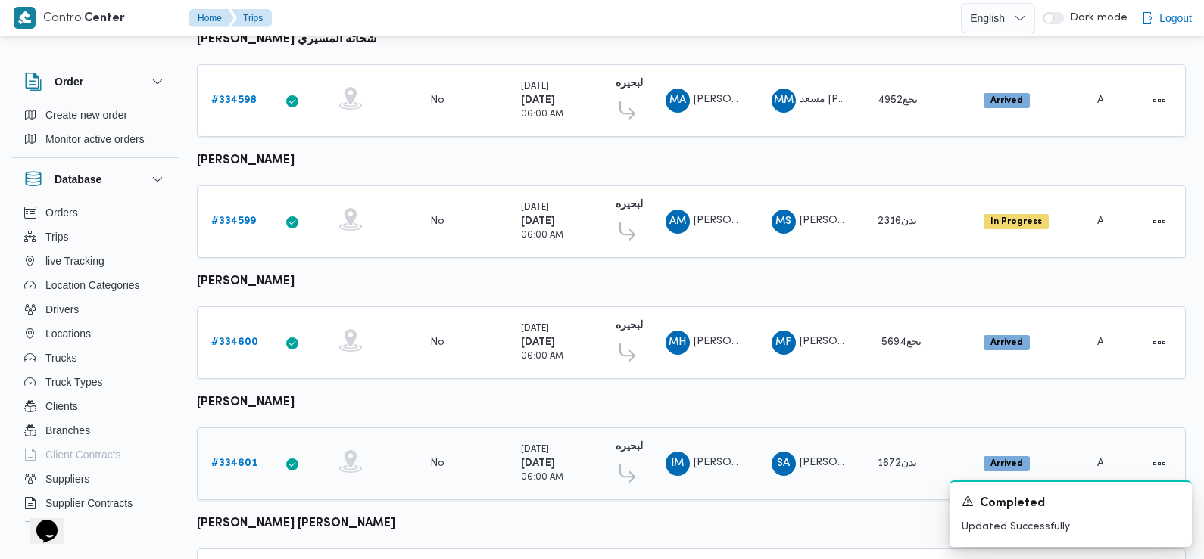
scroll to position [1272, 0]
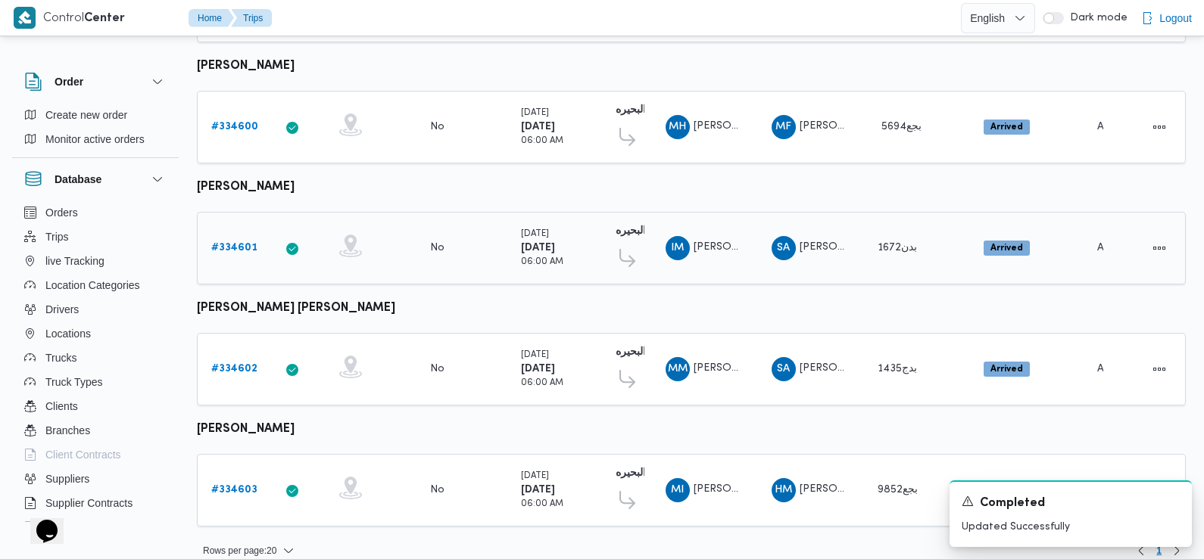
click at [254, 243] on b "# 334601" at bounding box center [234, 248] width 46 height 10
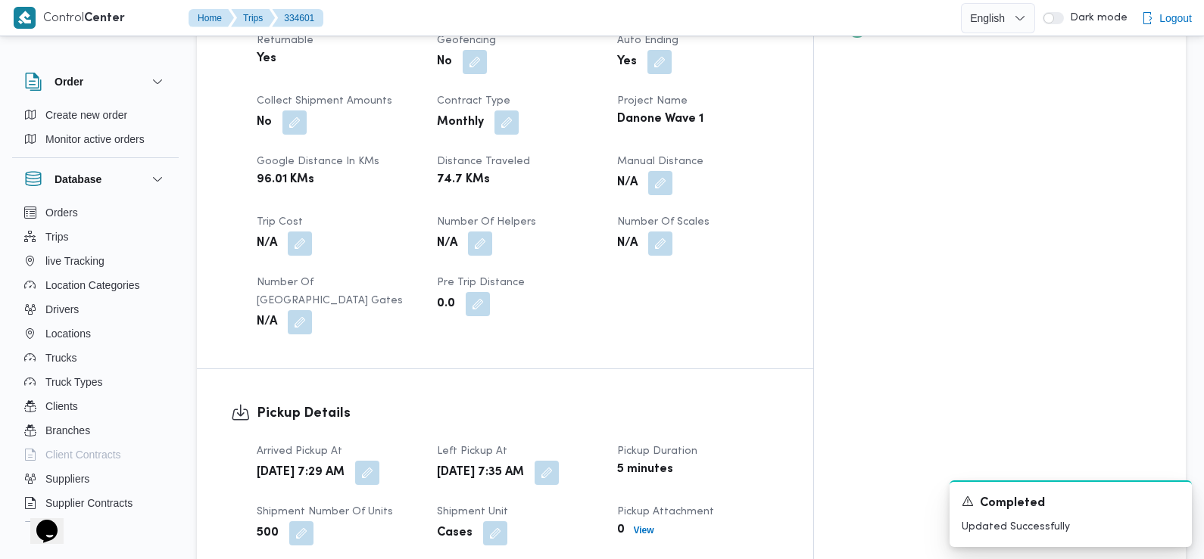
scroll to position [702, 0]
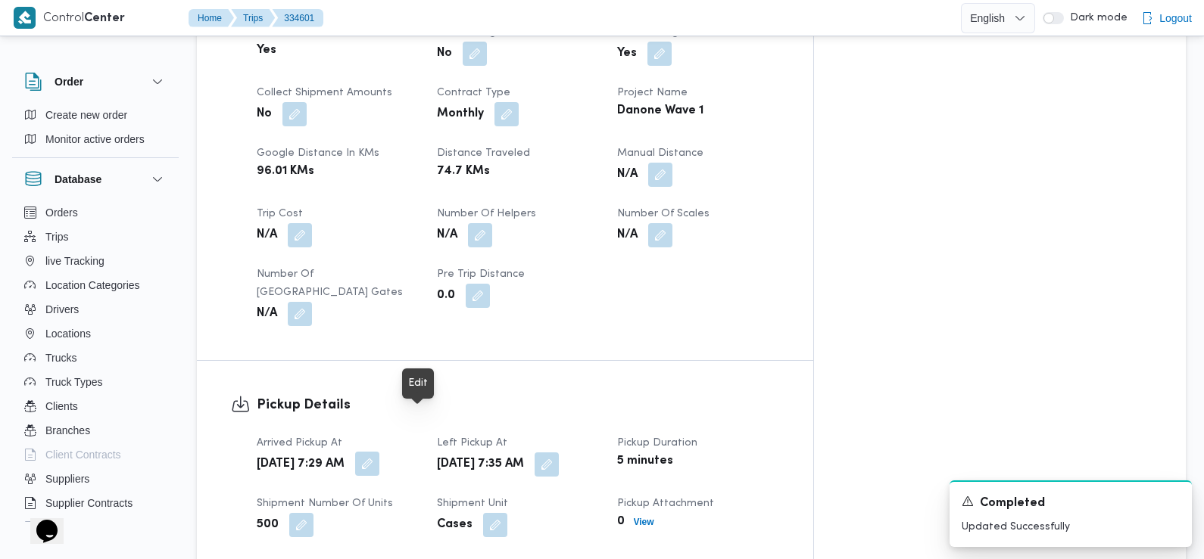
click at [379, 452] on button "button" at bounding box center [367, 464] width 24 height 24
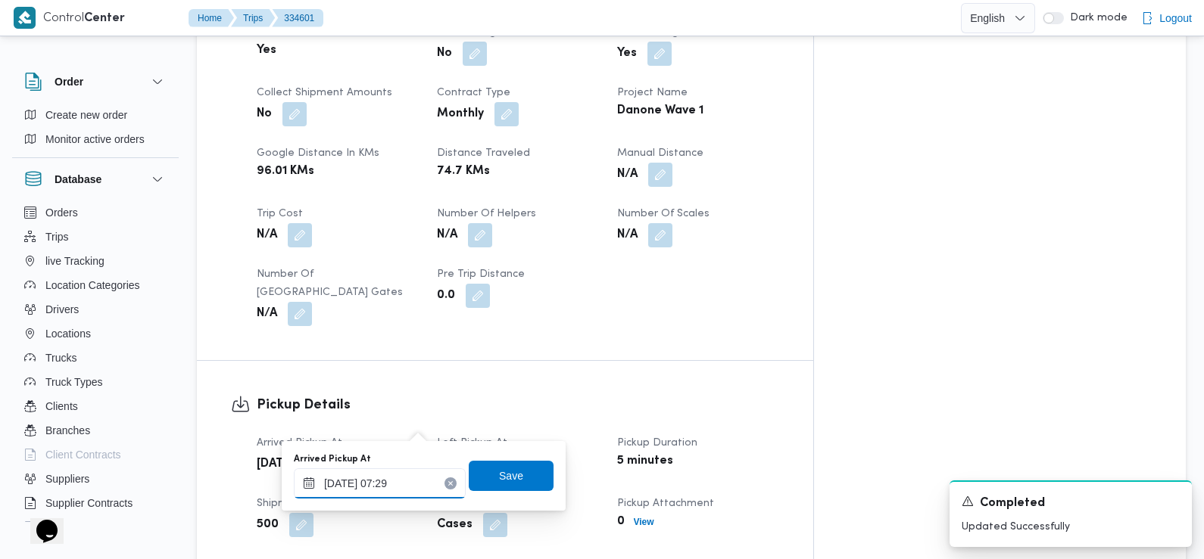
click at [415, 482] on input "01/09/2025 07:29" at bounding box center [380, 484] width 172 height 30
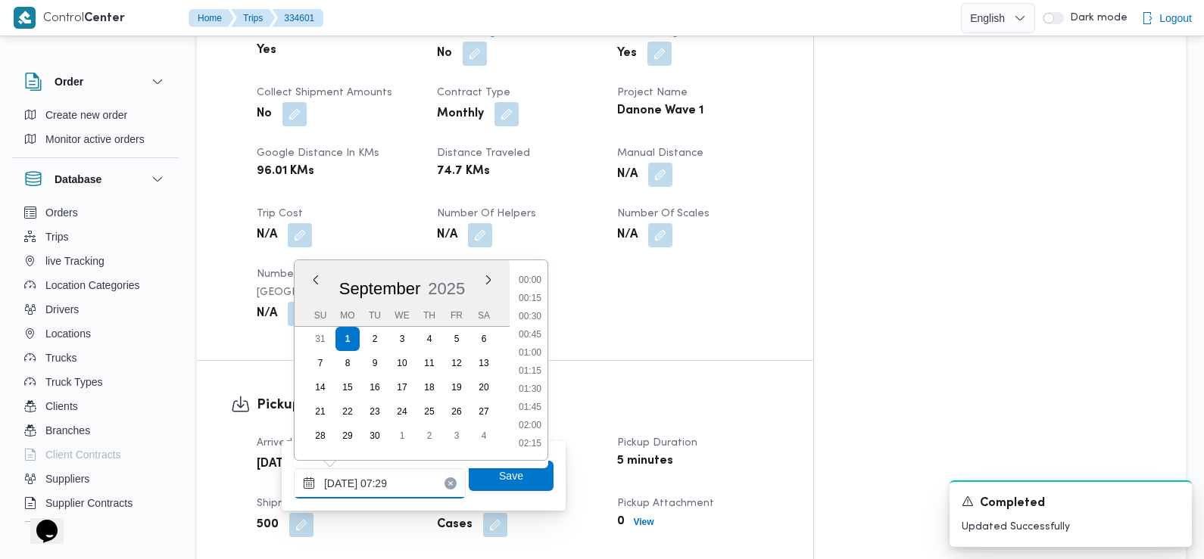
scroll to position [435, 0]
type input "01/09/2025 07:26"
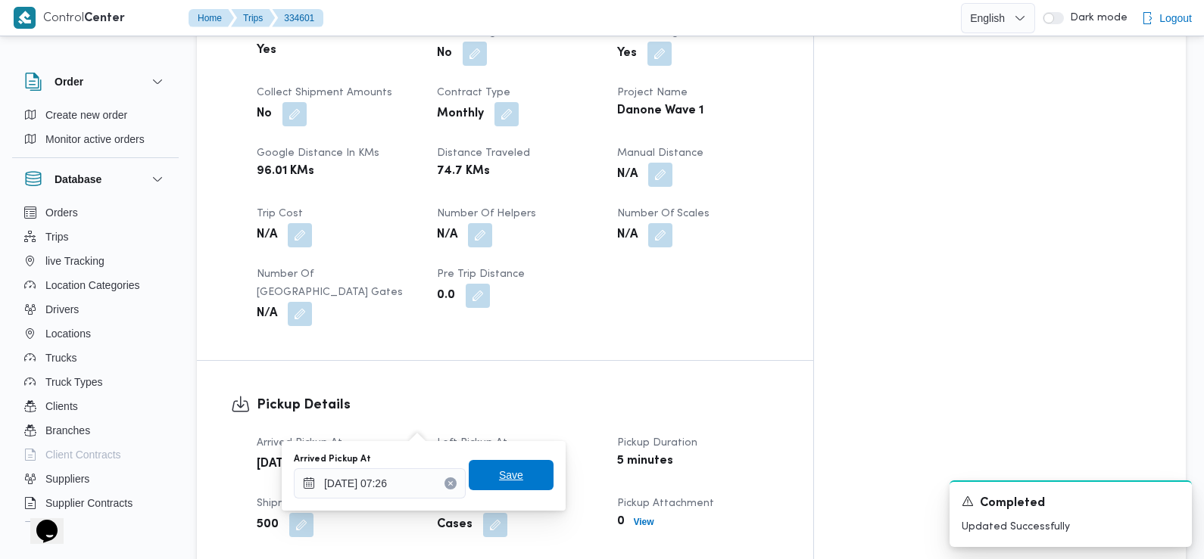
click at [499, 482] on span "Save" at bounding box center [511, 475] width 24 height 18
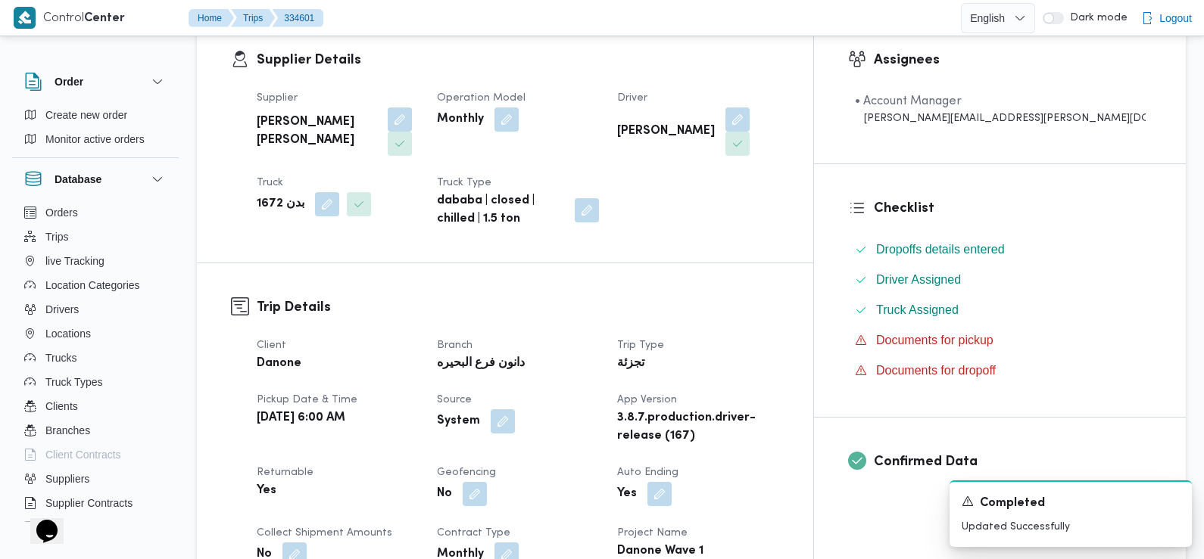
scroll to position [0, 0]
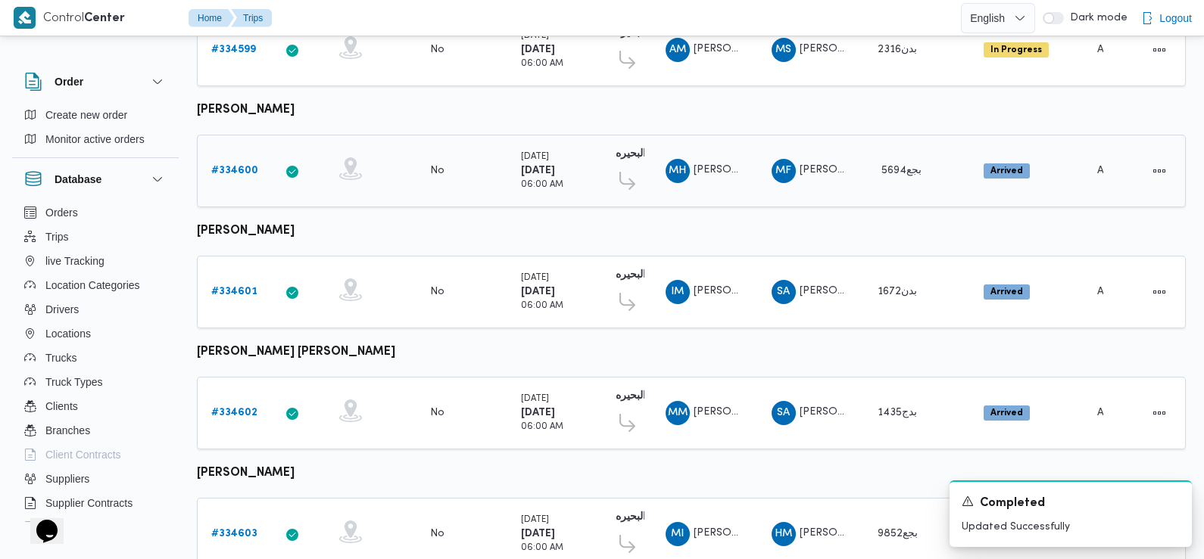
scroll to position [1272, 0]
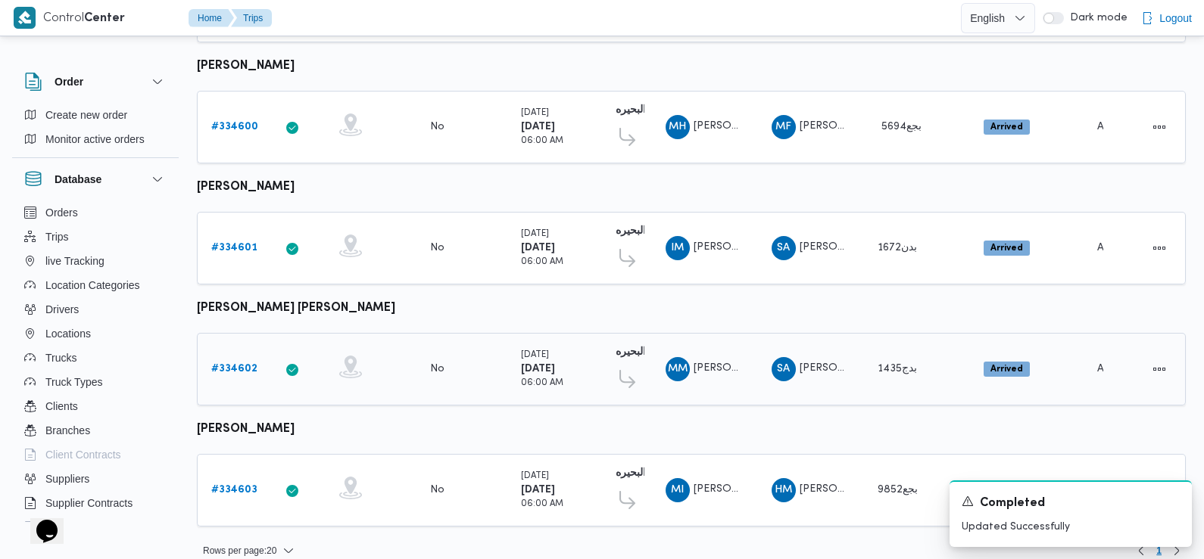
click at [237, 364] on b "# 334602" at bounding box center [234, 369] width 46 height 10
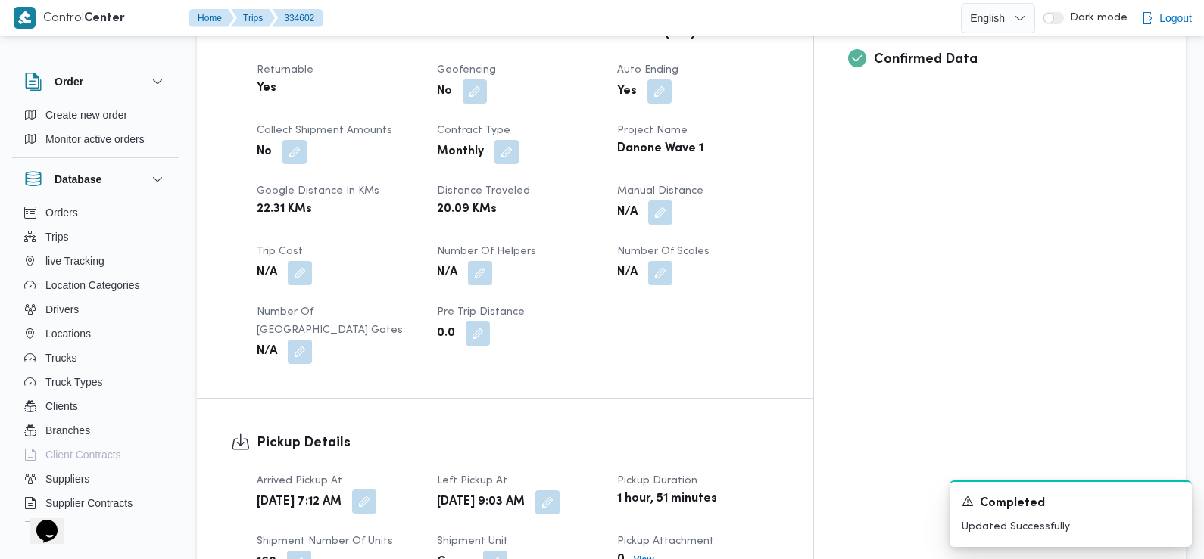
scroll to position [782, 0]
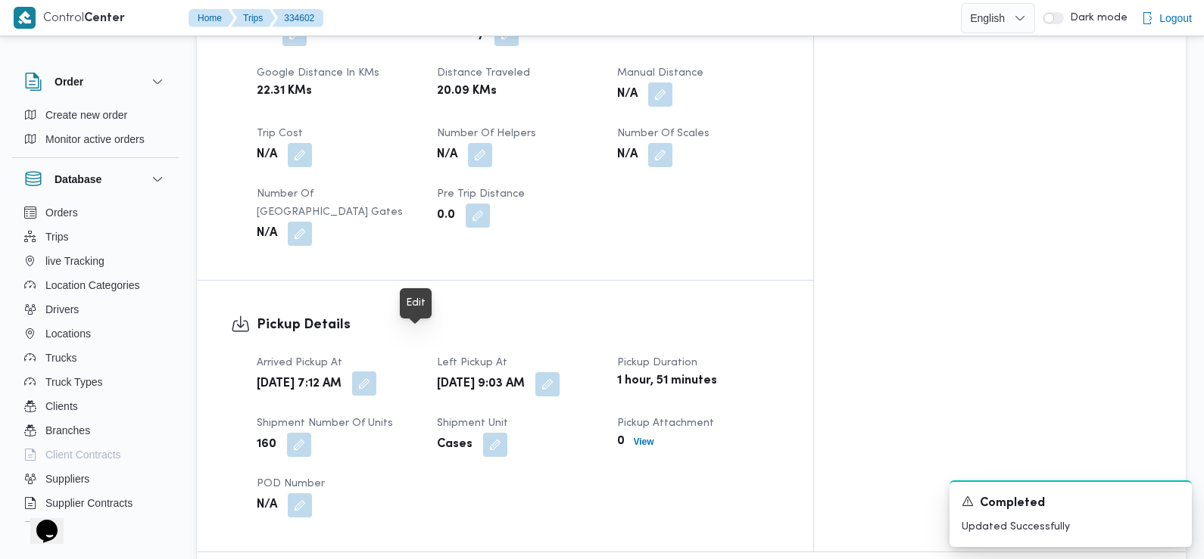
click at [376, 372] on button "button" at bounding box center [364, 384] width 24 height 24
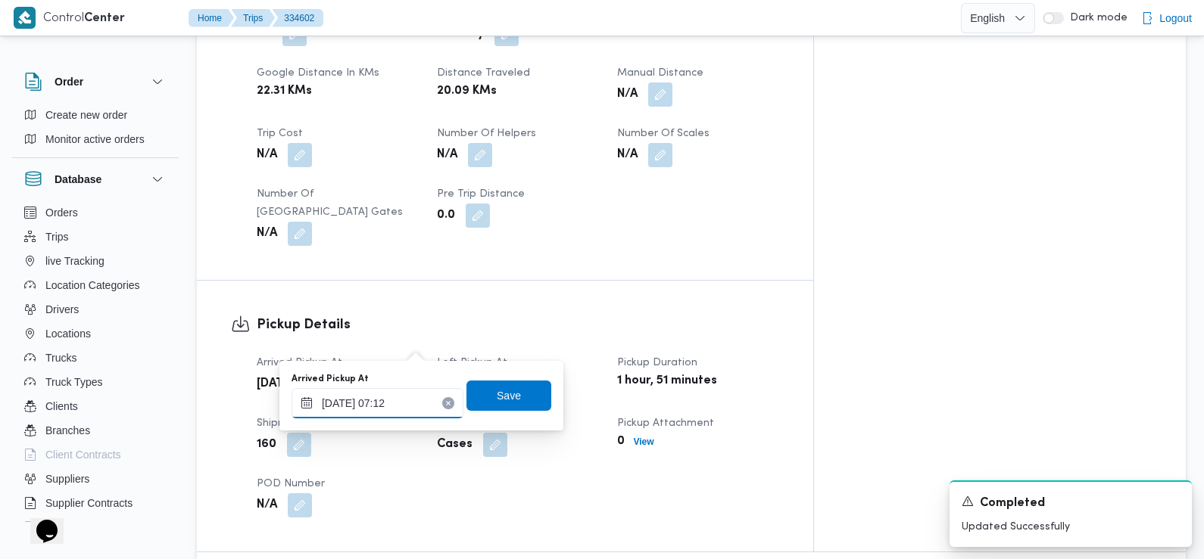
click at [406, 403] on input "01/09/2025 07:12" at bounding box center [377, 403] width 172 height 30
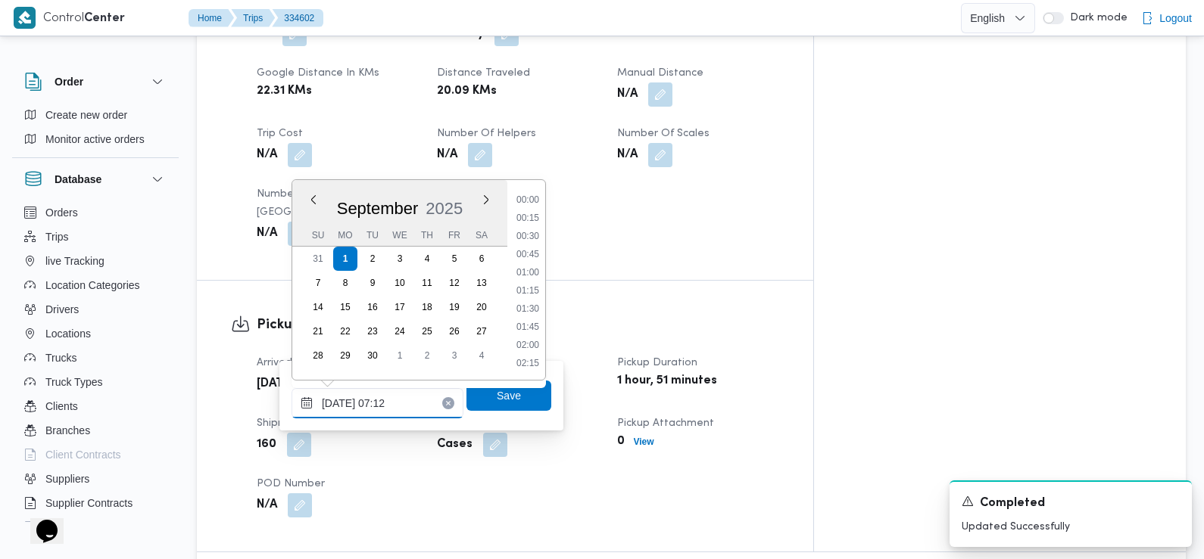
scroll to position [416, 0]
click at [537, 331] on li "07:30" at bounding box center [527, 328] width 35 height 15
type input "[DATE] 07:30"
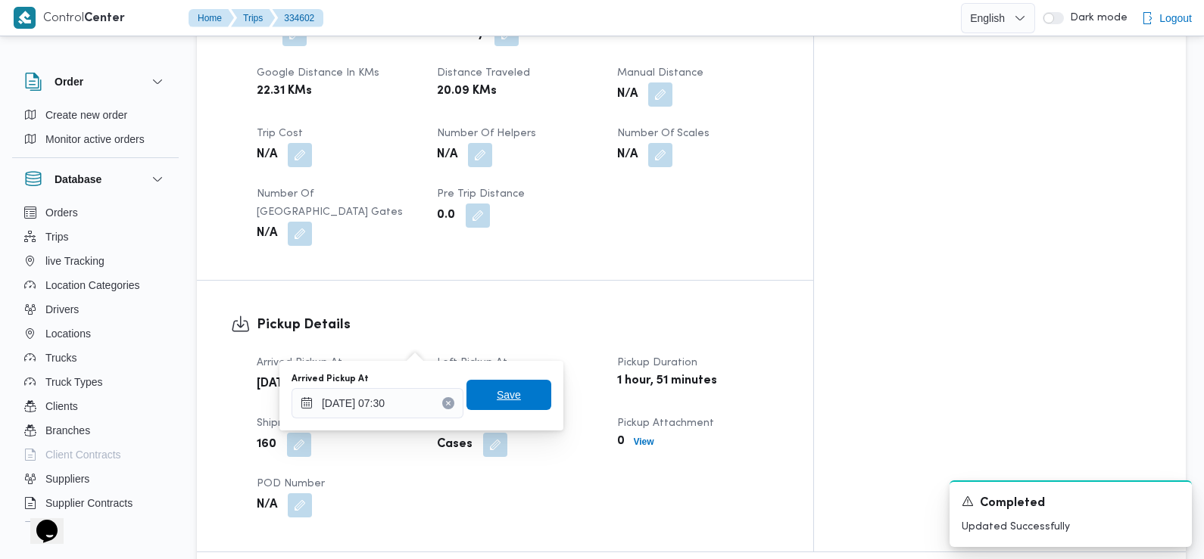
click at [519, 397] on span "Save" at bounding box center [508, 395] width 85 height 30
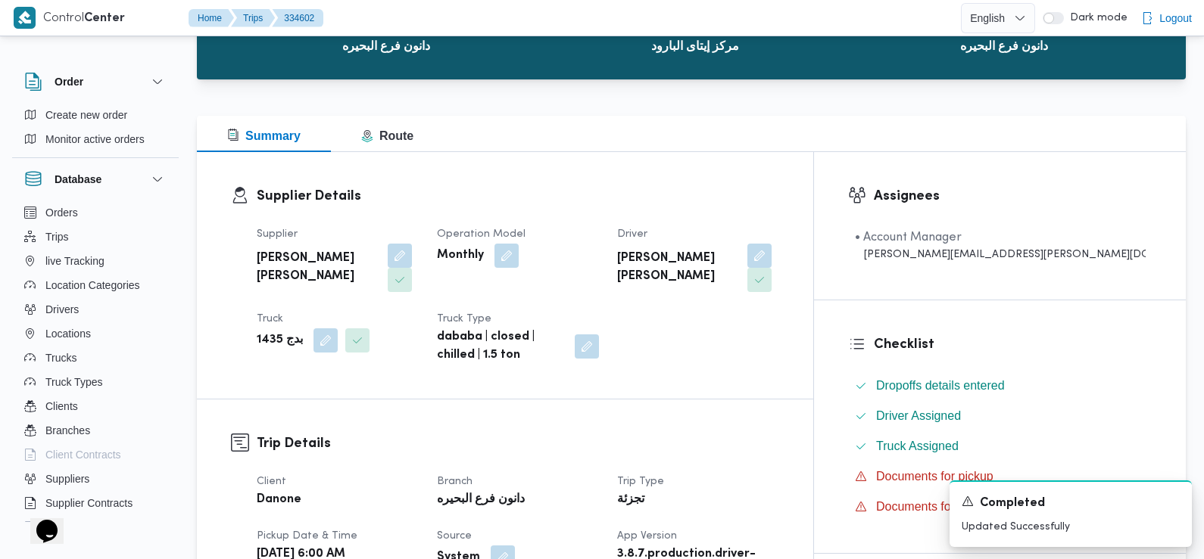
scroll to position [0, 0]
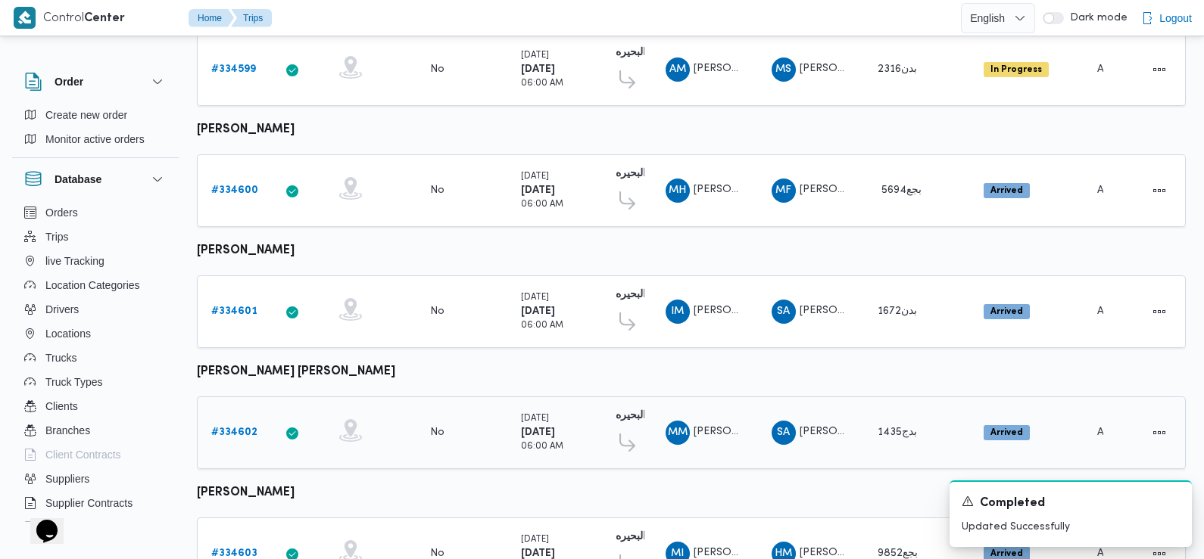
scroll to position [1272, 0]
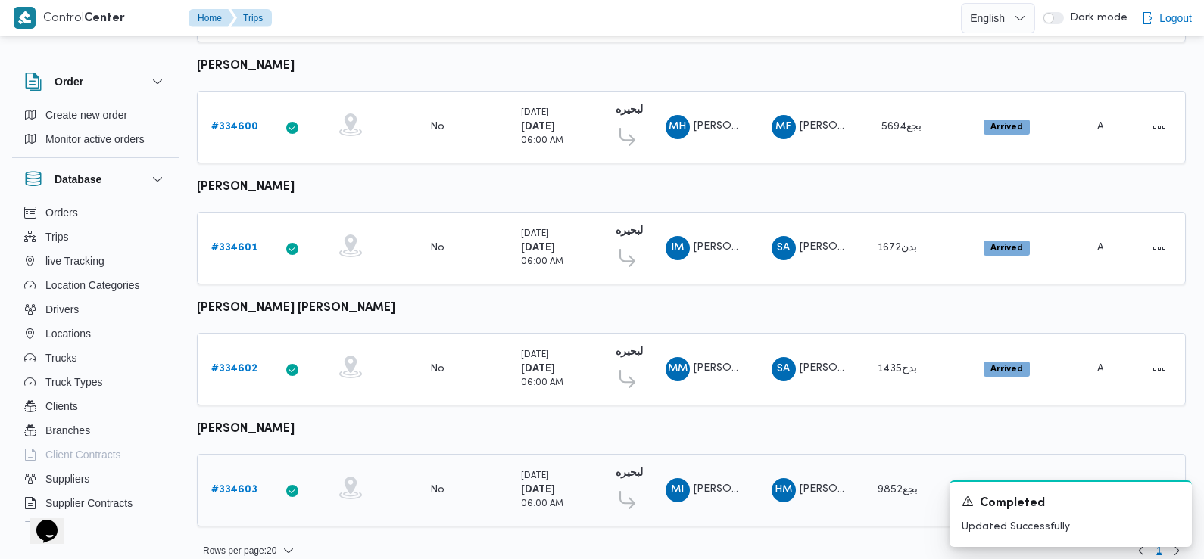
click at [241, 485] on b "# 334603" at bounding box center [234, 490] width 46 height 10
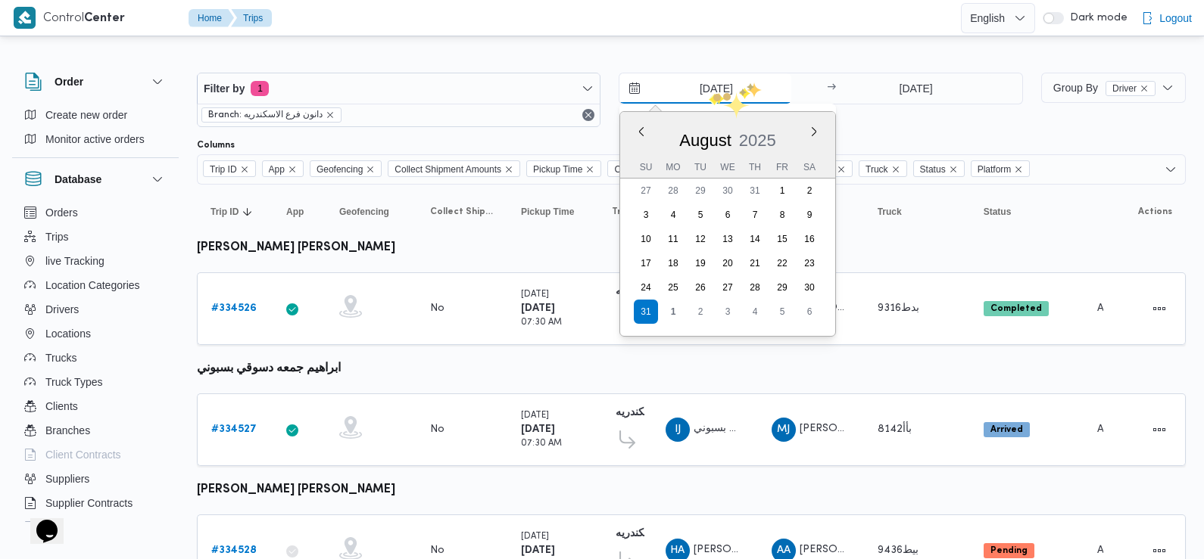
click at [709, 94] on input "31/8/2025" at bounding box center [705, 88] width 172 height 30
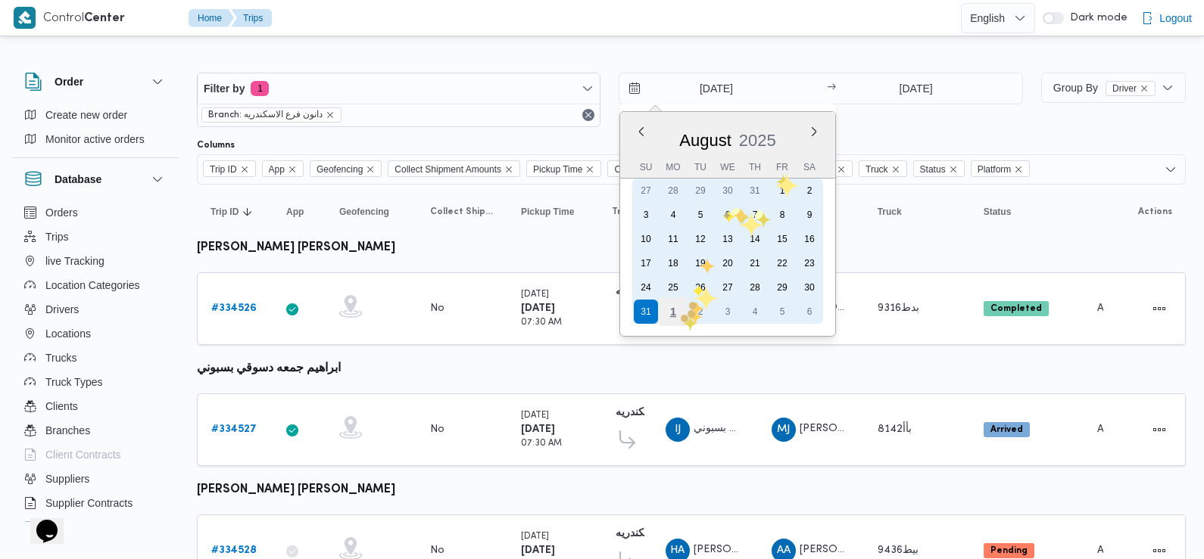
click at [674, 316] on div "1" at bounding box center [673, 312] width 29 height 29
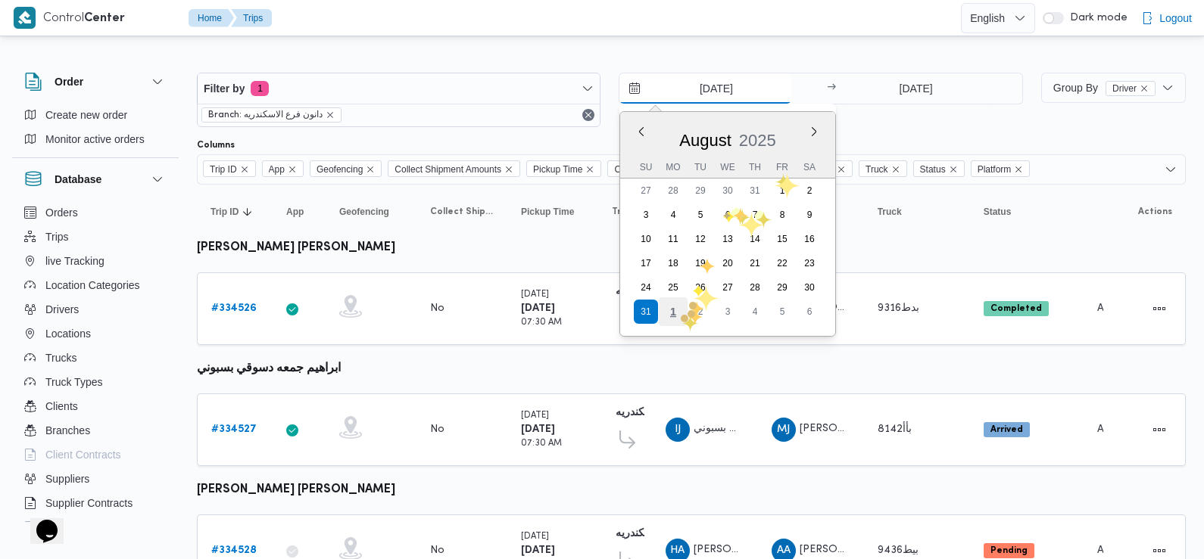
type input "1/9/2025"
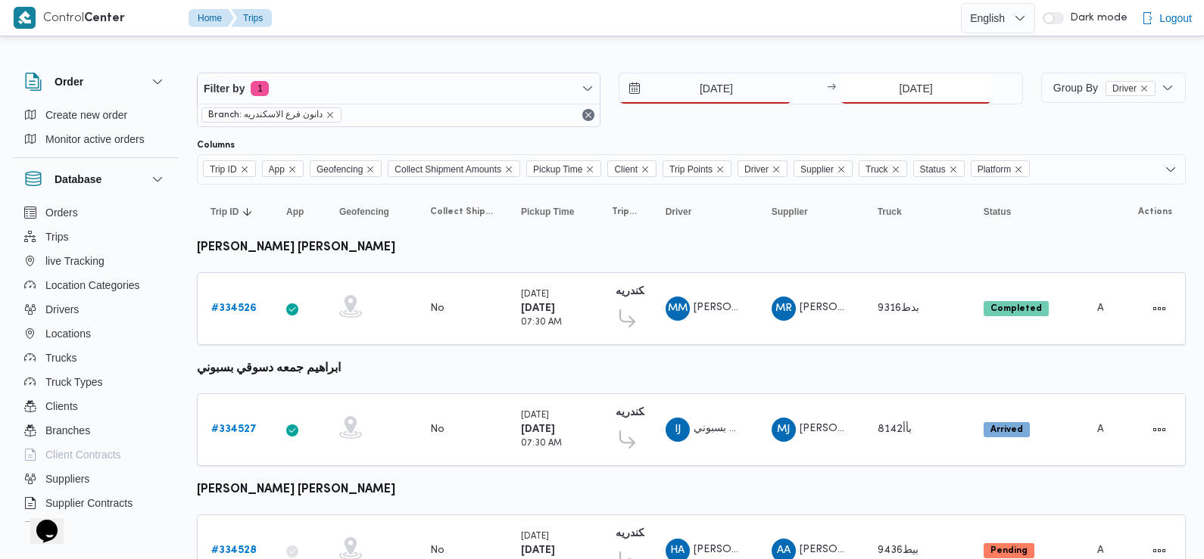
click at [922, 75] on input "31/8/2025" at bounding box center [915, 88] width 151 height 30
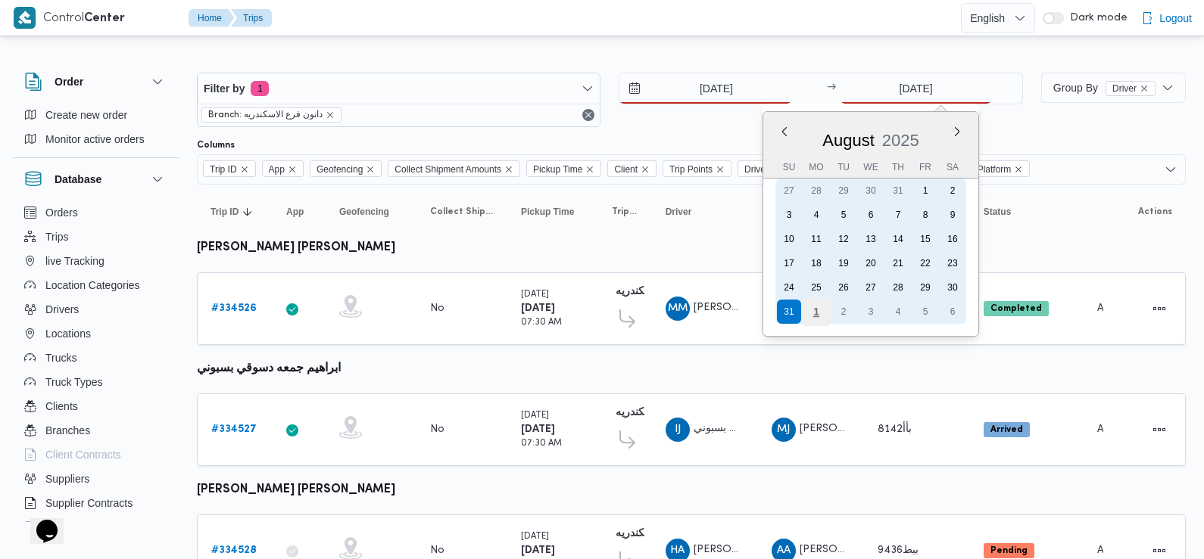
click at [811, 314] on div "1" at bounding box center [816, 312] width 29 height 29
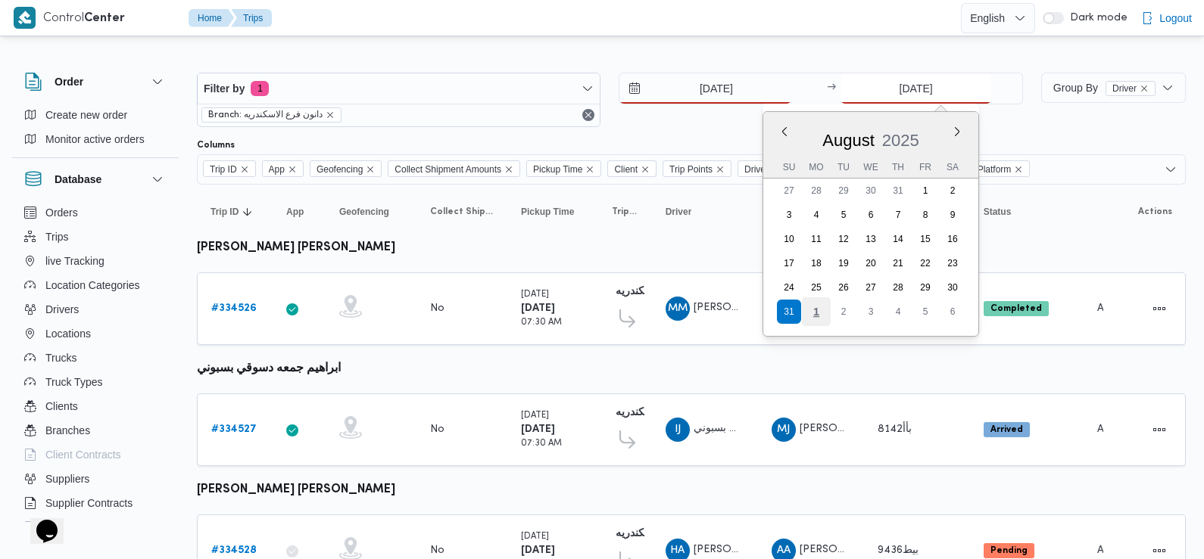
type input "1/9/2025"
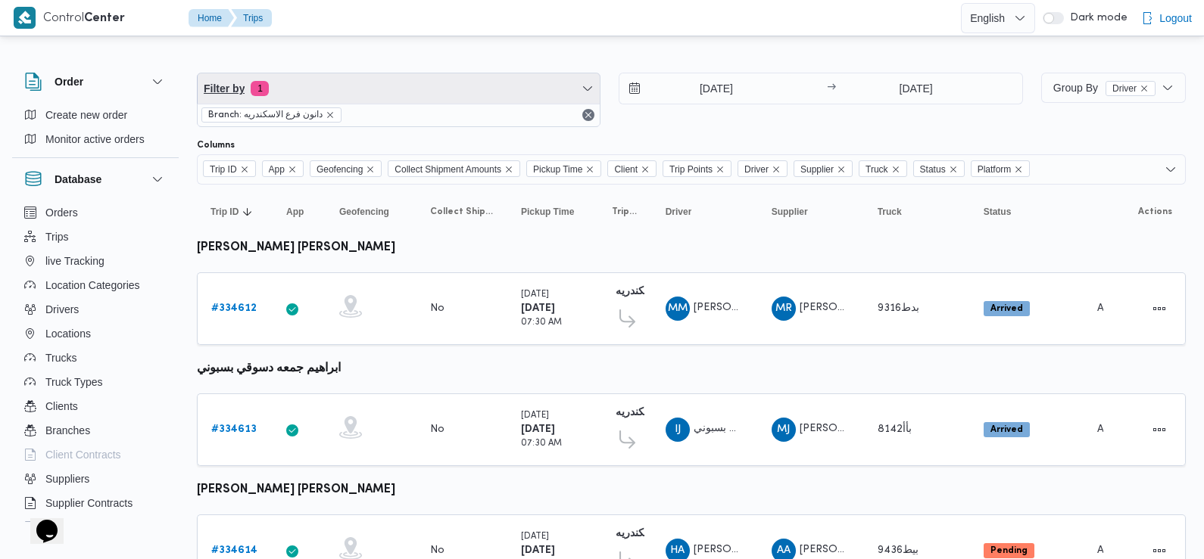
click at [375, 86] on span "Filter by 1" at bounding box center [399, 88] width 402 height 30
click at [674, 131] on div "Filter by 1 Branch: دانون فرع الاسكندريه 1/9/2025 → 1/9/2025" at bounding box center [610, 100] width 844 height 73
click at [339, 83] on span "Filter by 1" at bounding box center [399, 88] width 402 height 30
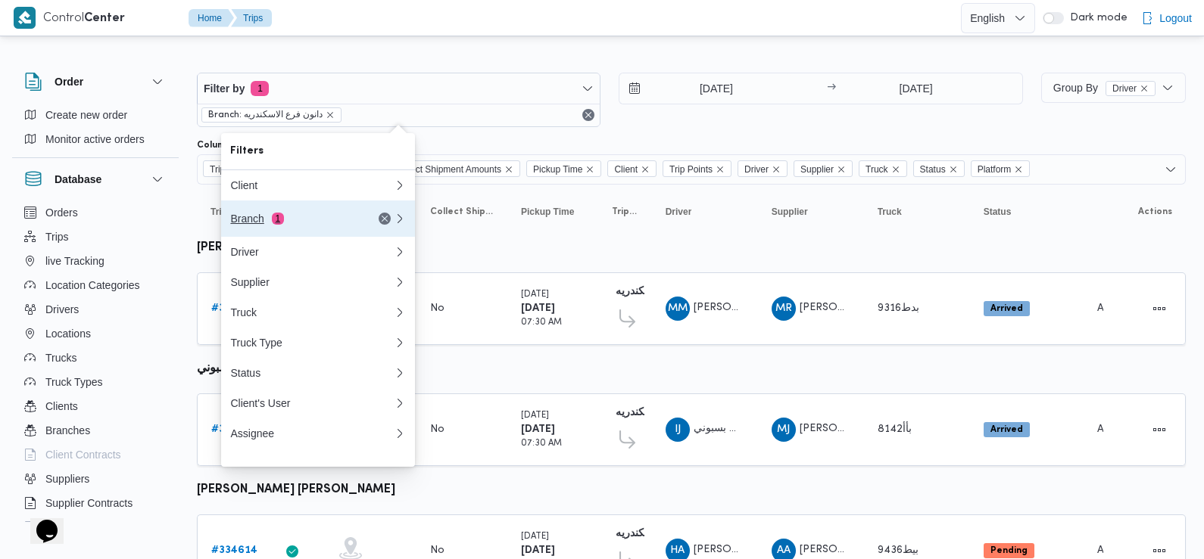
click at [310, 224] on div "Branch 1" at bounding box center [293, 219] width 127 height 12
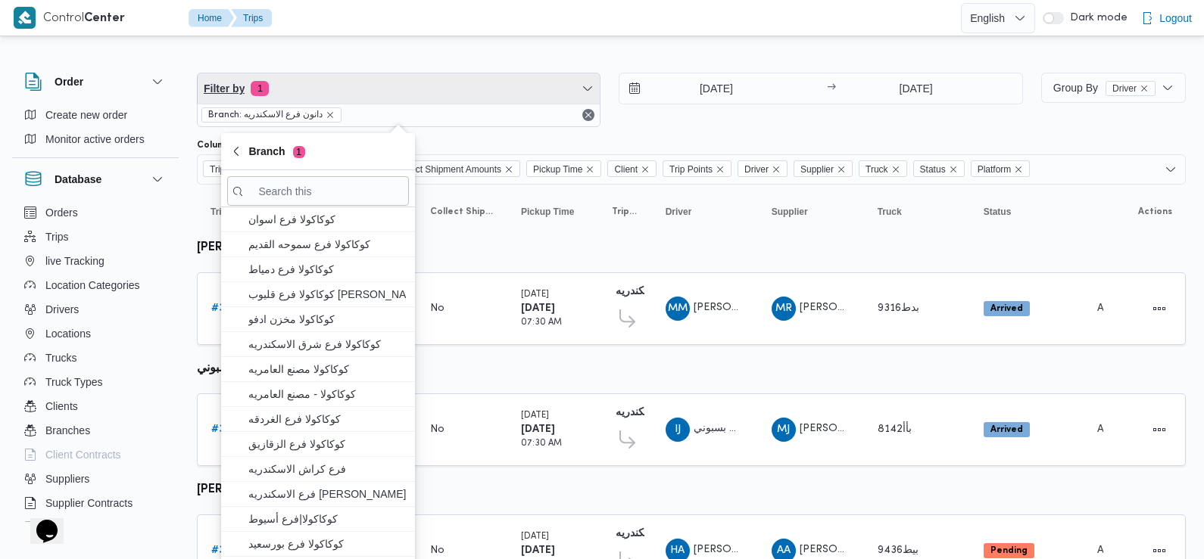
click at [368, 80] on span "Filter by 1" at bounding box center [399, 88] width 402 height 30
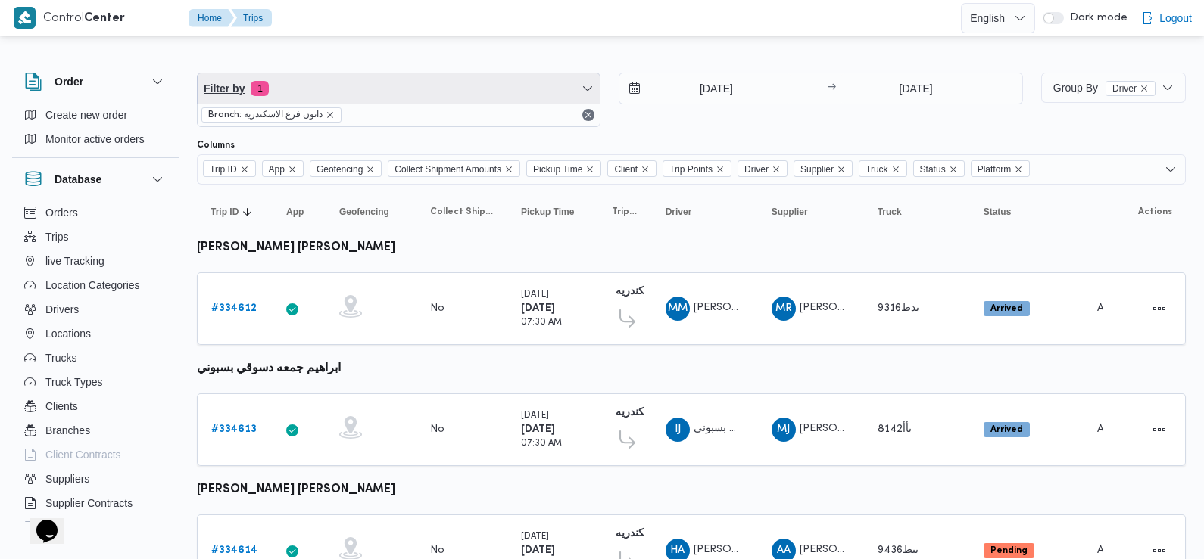
click at [372, 76] on span "Filter by 1" at bounding box center [399, 88] width 402 height 30
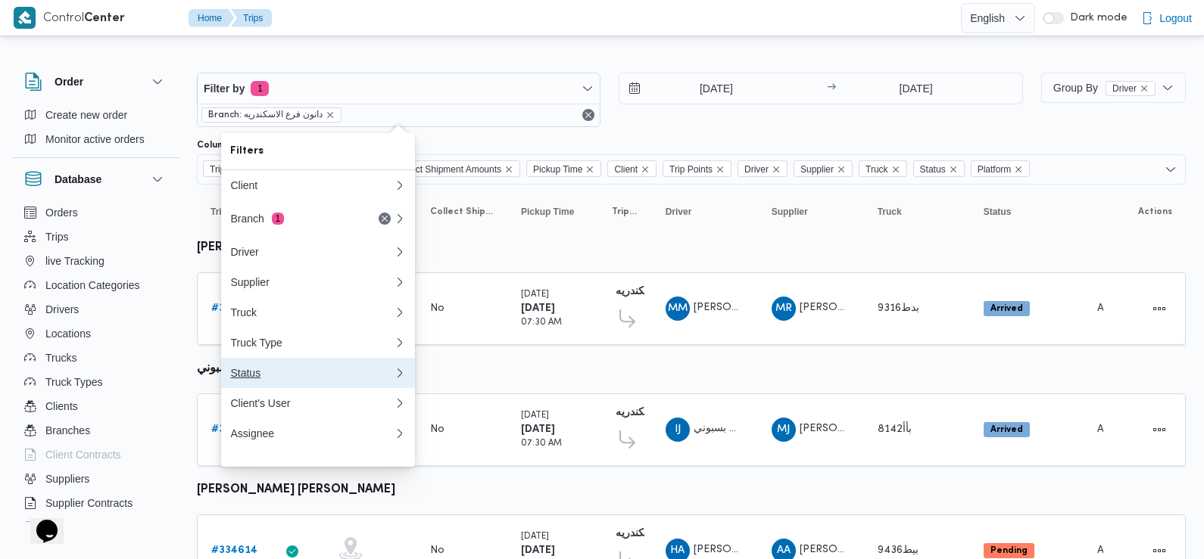
click at [271, 388] on button "Status" at bounding box center [318, 373] width 194 height 30
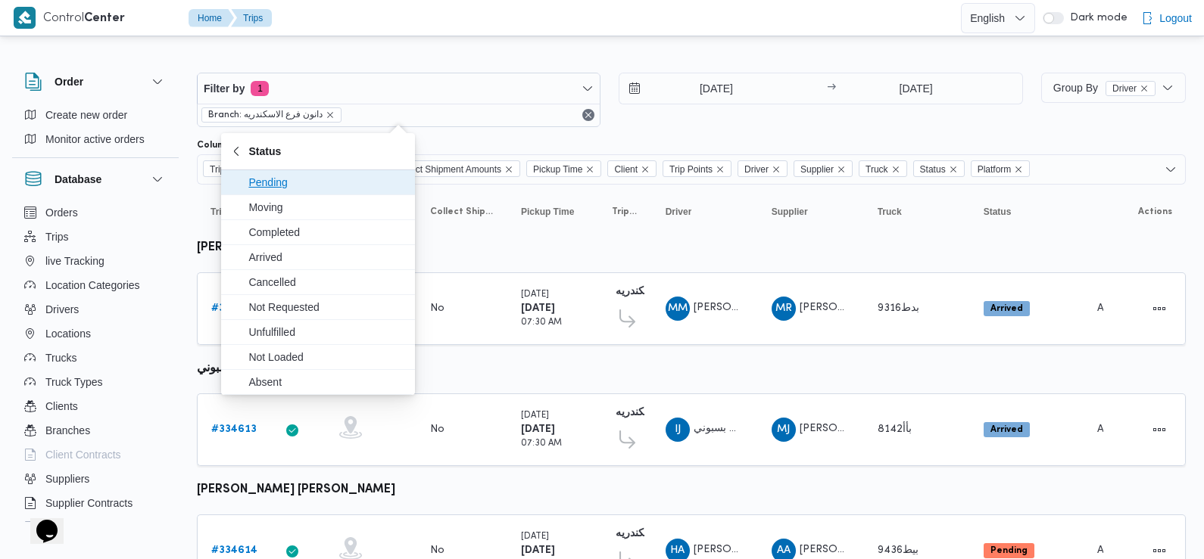
click at [354, 190] on span "Pending" at bounding box center [326, 182] width 157 height 18
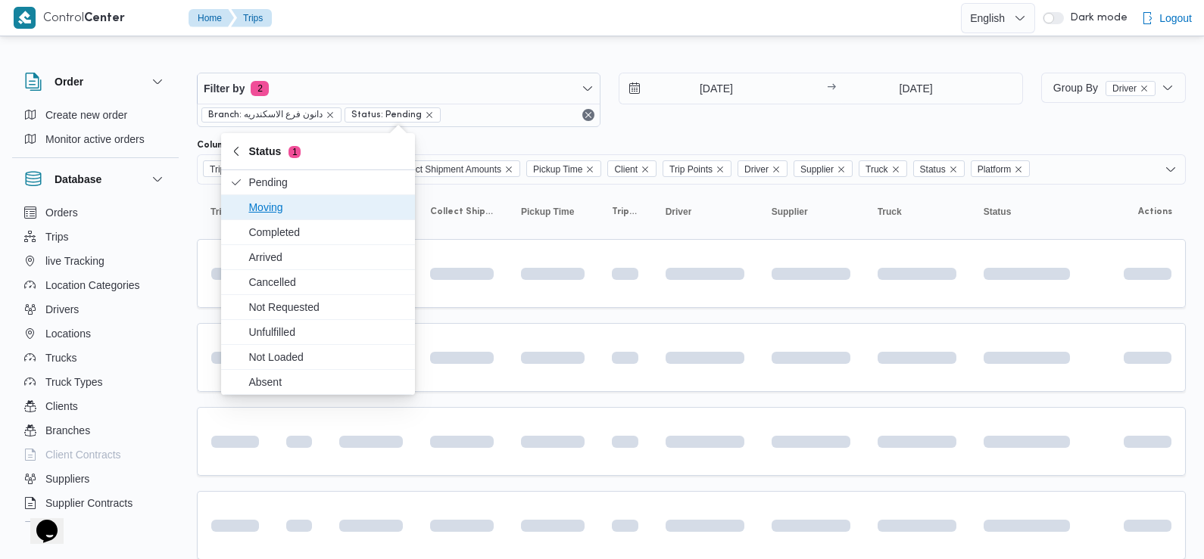
click at [359, 210] on span "Moving" at bounding box center [326, 207] width 157 height 18
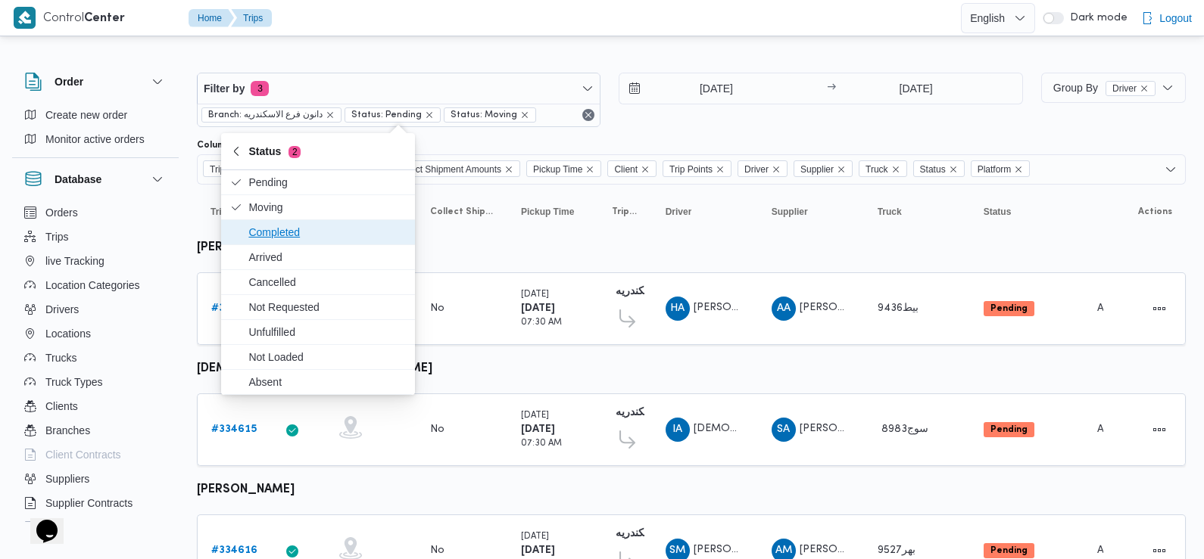
click at [360, 234] on span "Completed" at bounding box center [326, 232] width 157 height 18
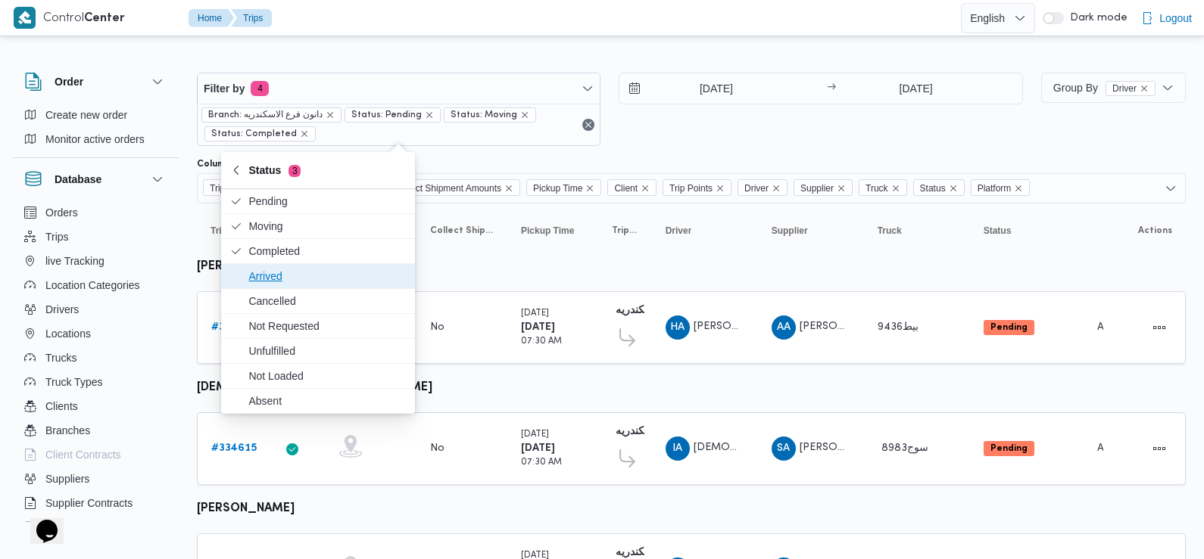
click at [344, 273] on span "Arrived" at bounding box center [326, 276] width 157 height 18
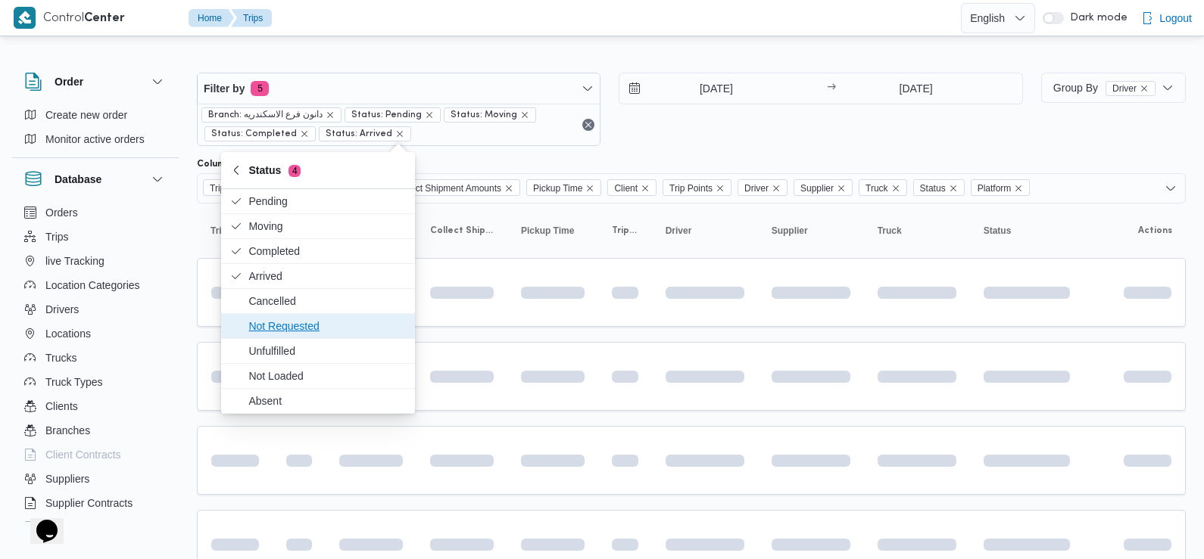
click at [330, 327] on span "Not Requested" at bounding box center [326, 326] width 157 height 18
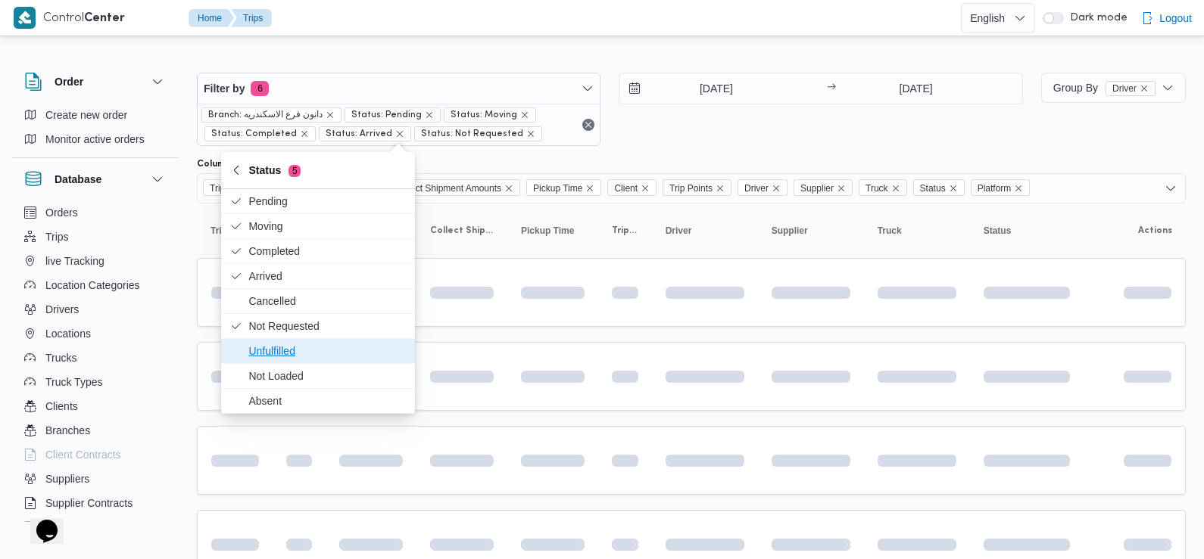
click at [323, 358] on span "Unfulfilled" at bounding box center [326, 351] width 157 height 18
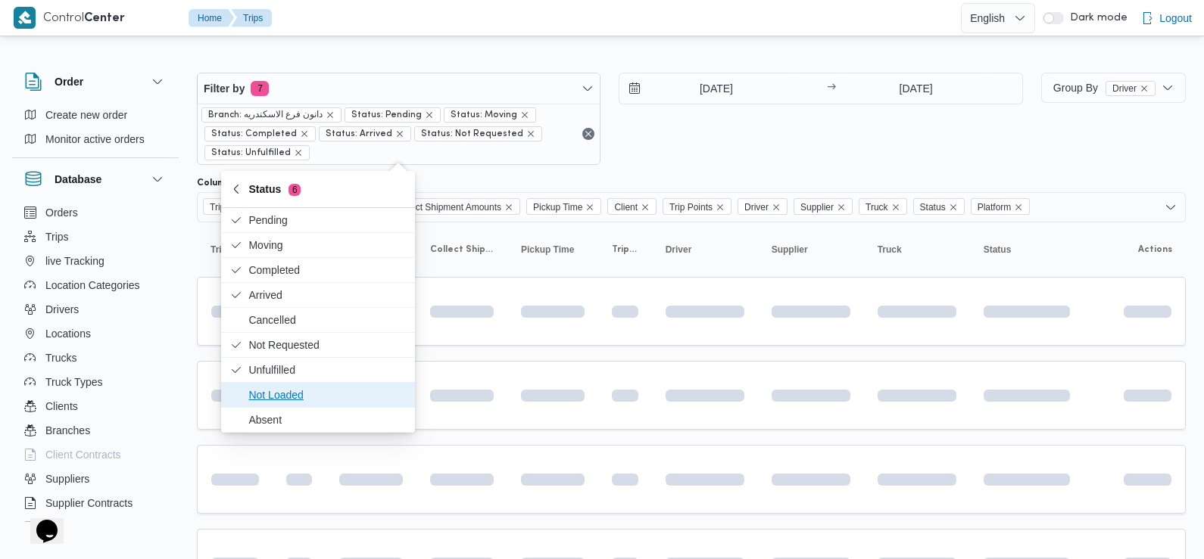
click at [322, 394] on span "Not Loaded" at bounding box center [326, 395] width 157 height 18
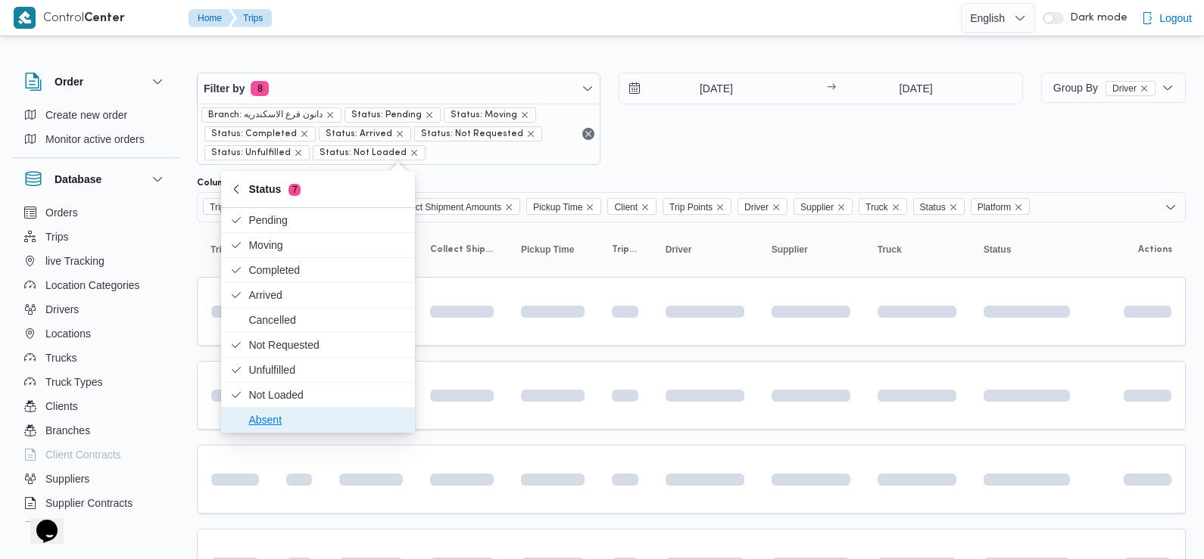
click at [316, 421] on span "Absent" at bounding box center [326, 420] width 157 height 18
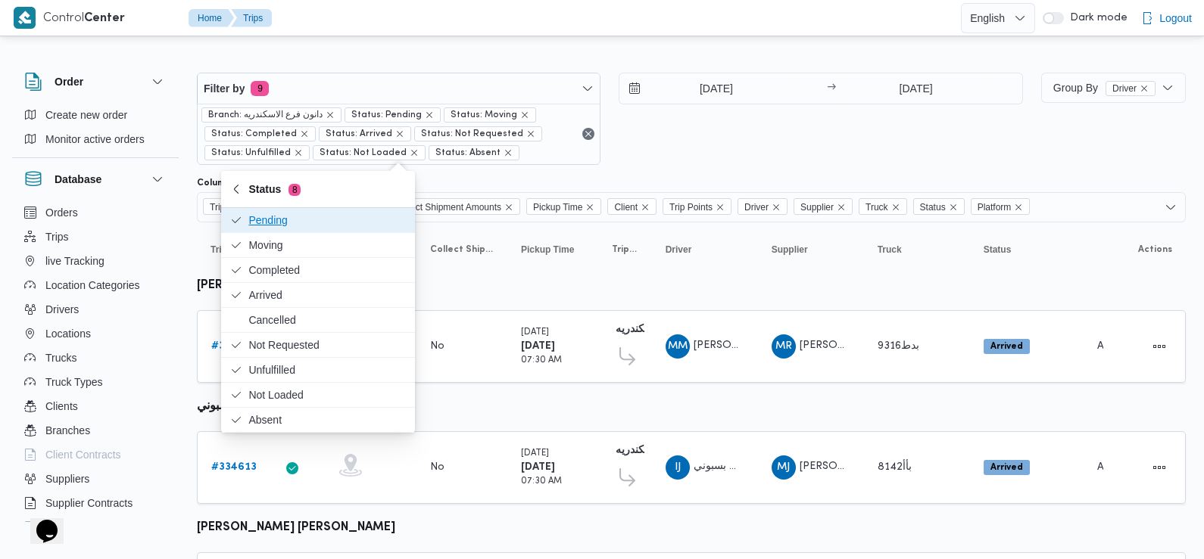
click at [693, 131] on div "1/9/2025 → 1/9/2025" at bounding box center [819, 119] width 403 height 92
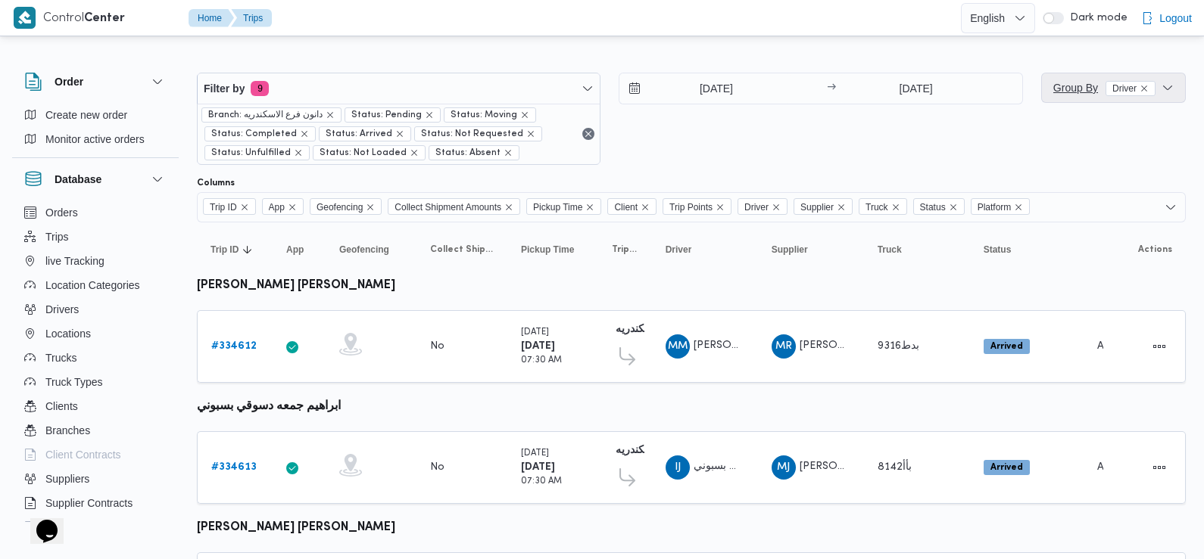
click at [1083, 83] on span "Group By Driver" at bounding box center [1104, 88] width 102 height 12
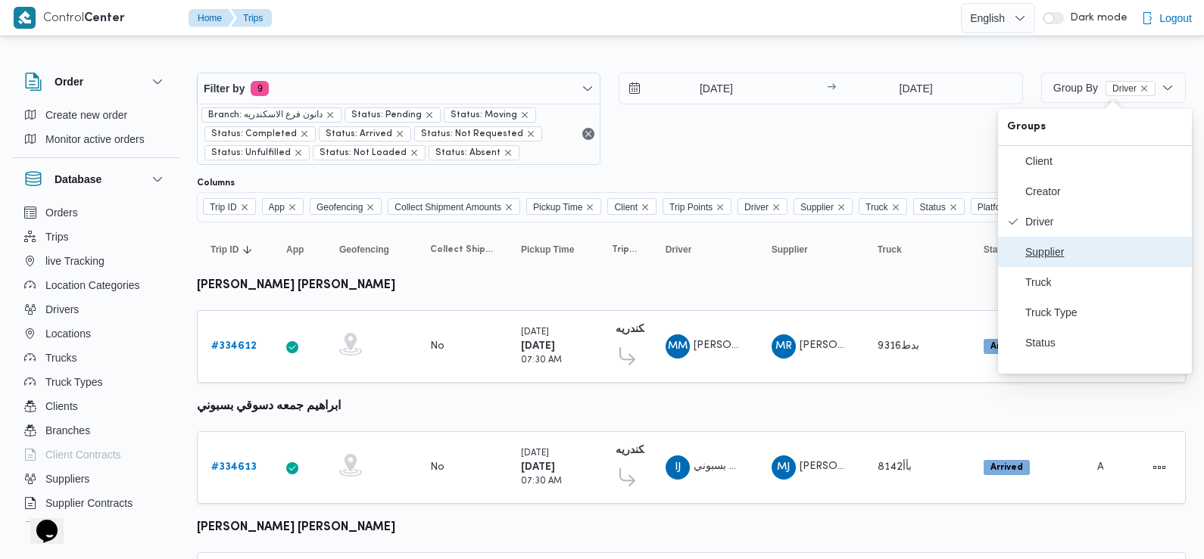
click at [1055, 258] on span "Supplier" at bounding box center [1103, 252] width 157 height 12
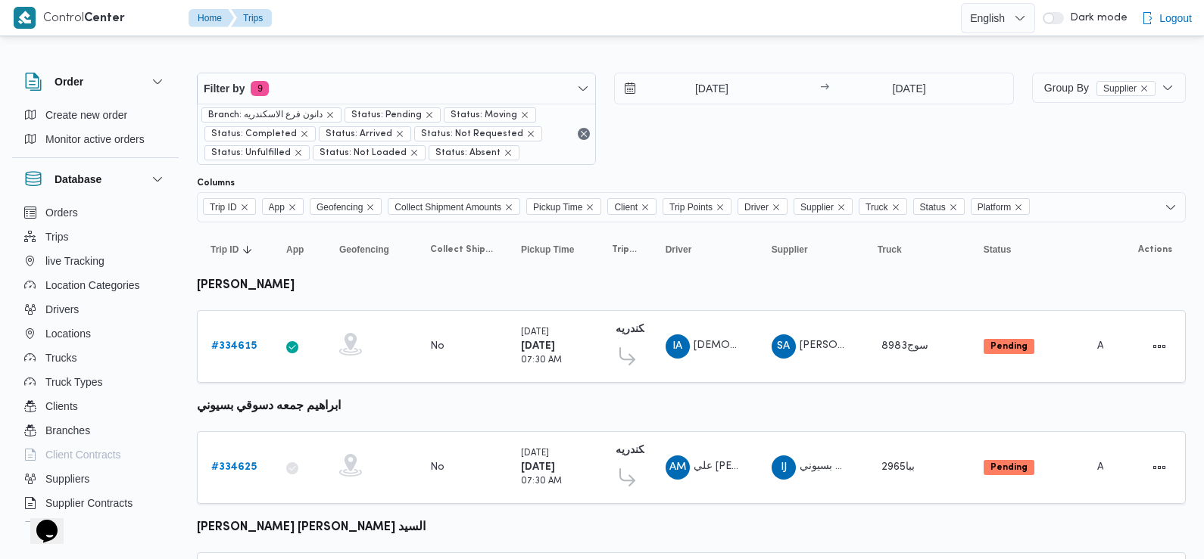
click at [853, 122] on div "1/9/2025 → 1/9/2025" at bounding box center [813, 119] width 399 height 92
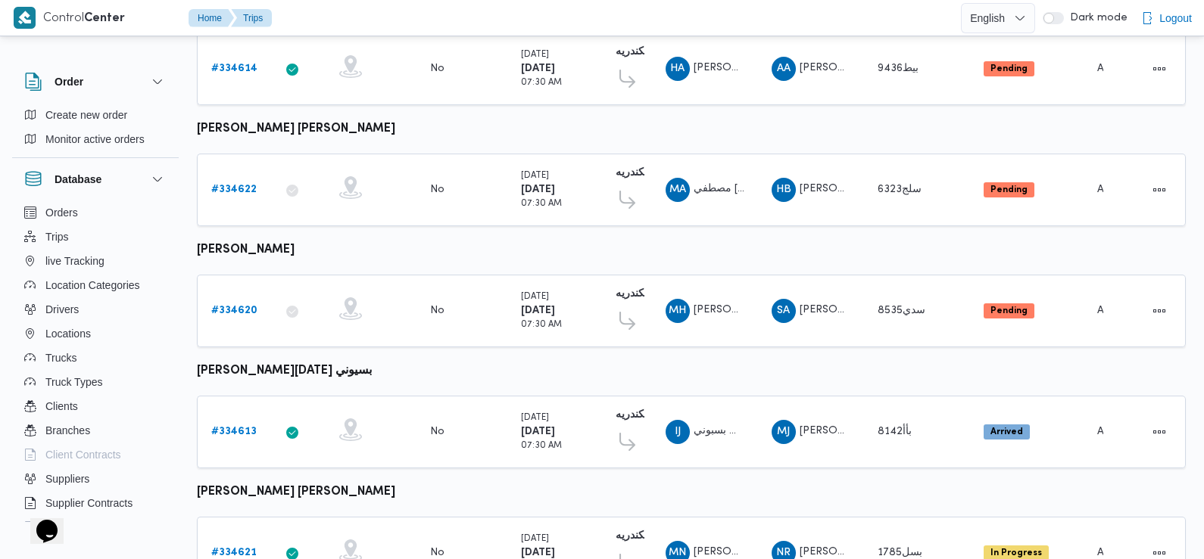
scroll to position [1181, 0]
click at [236, 305] on b "# 334620" at bounding box center [234, 310] width 46 height 10
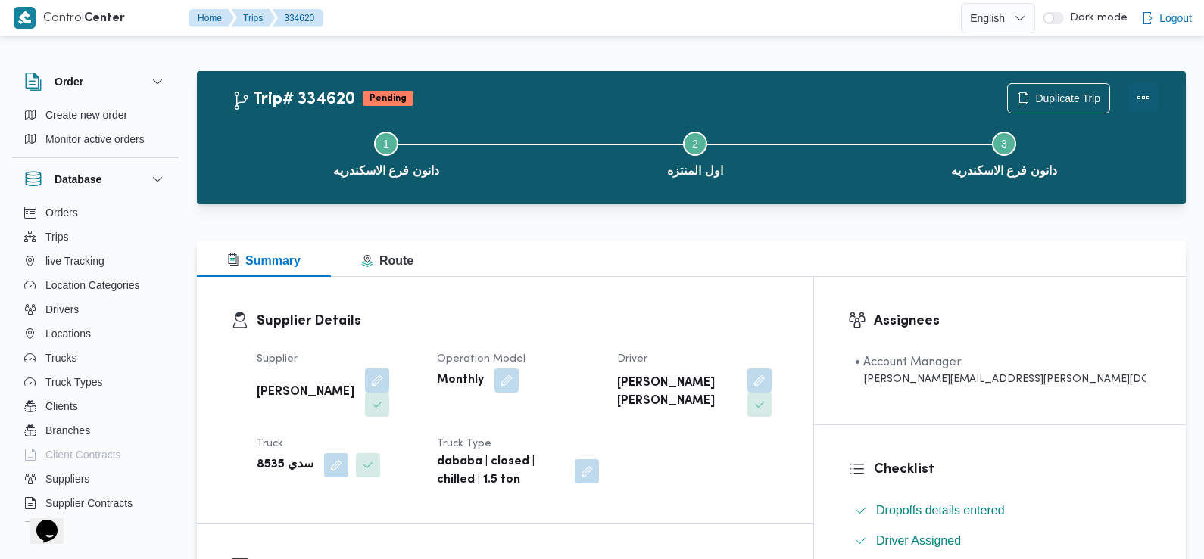
click at [1148, 94] on button "Actions" at bounding box center [1143, 98] width 30 height 30
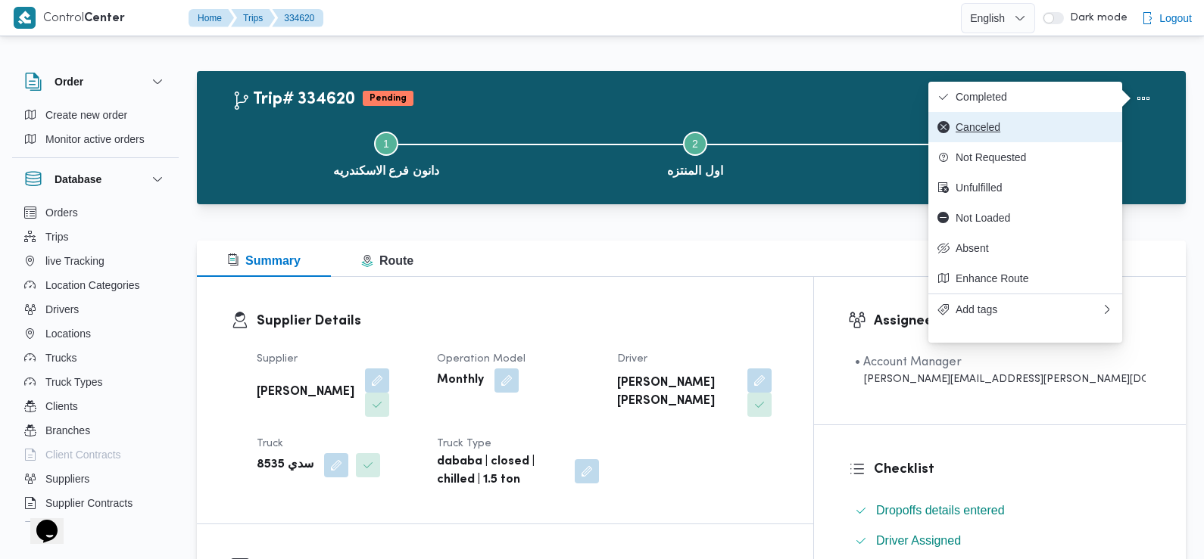
click at [1034, 118] on button "Canceled" at bounding box center [1025, 127] width 194 height 30
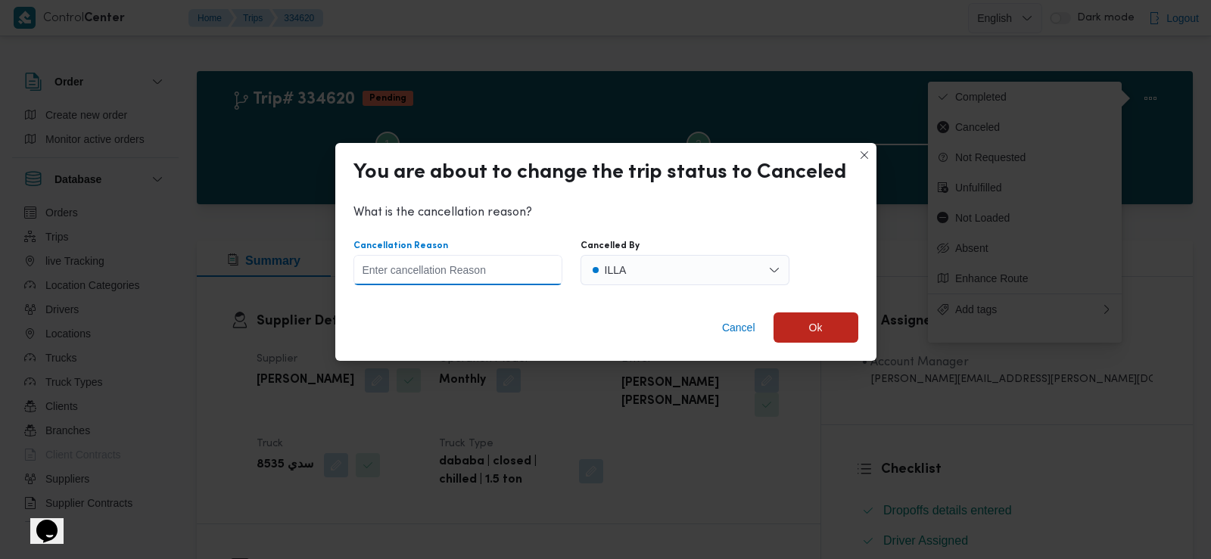
click at [544, 276] on input "Cancellation Reason" at bounding box center [458, 270] width 209 height 30
type input "WRONG DATA"
click at [840, 322] on span "Ok" at bounding box center [816, 327] width 85 height 30
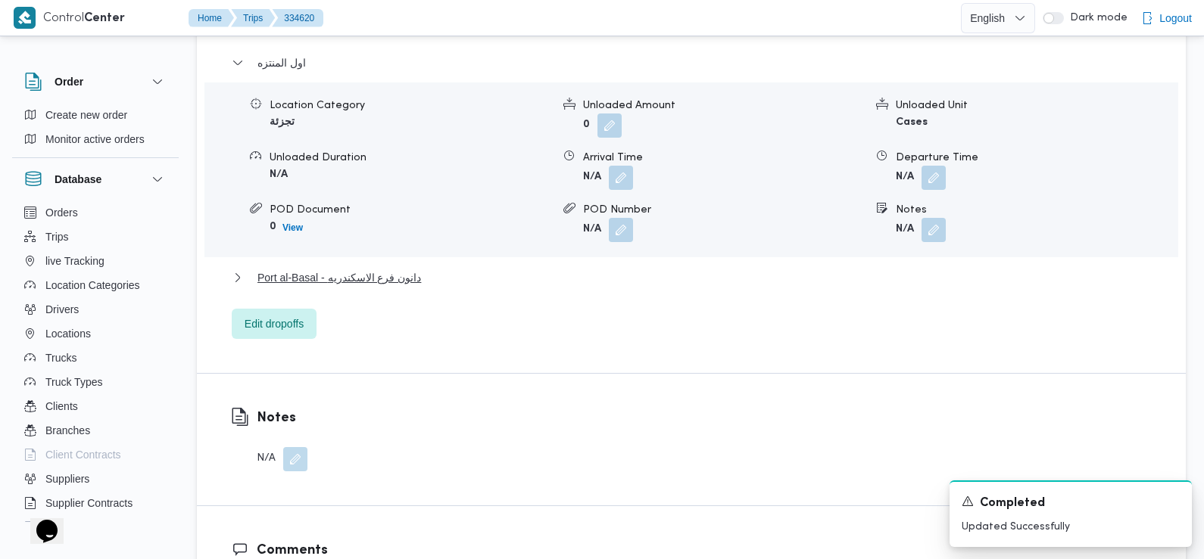
scroll to position [1499, 0]
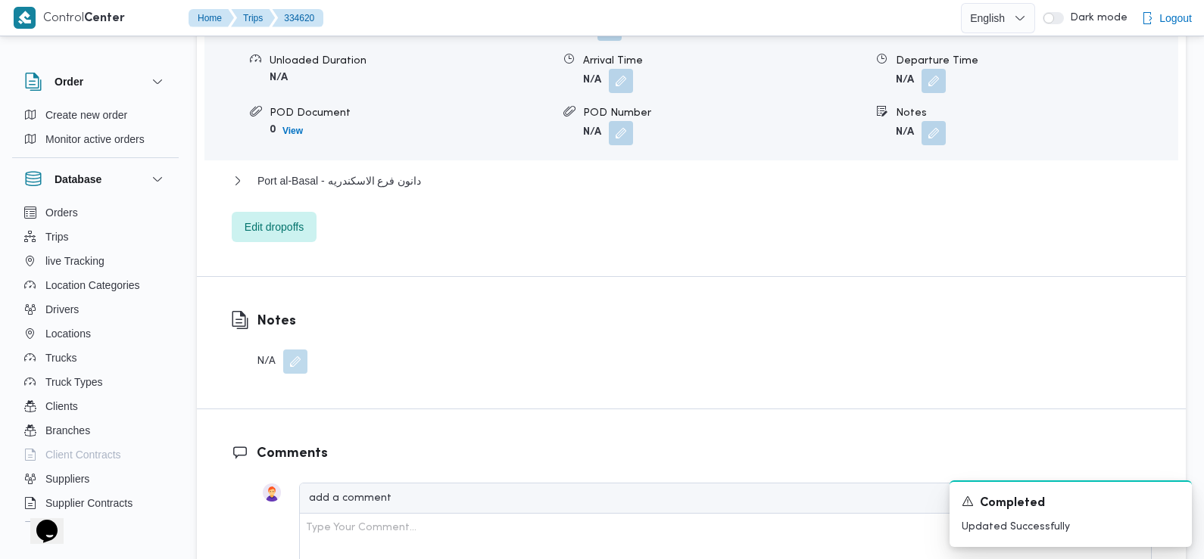
click at [285, 350] on button "button" at bounding box center [295, 362] width 24 height 24
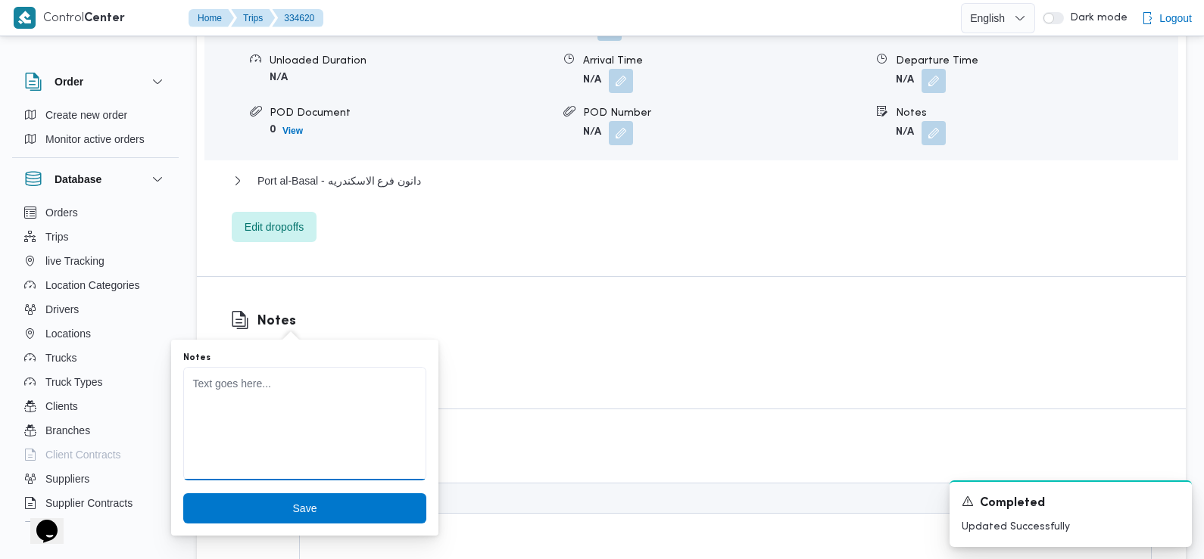
click at [291, 401] on textarea "Notes" at bounding box center [304, 424] width 243 height 114
type textarea "اخر يوم للمقاول يوم 31 شهر 8"
click at [293, 504] on span "Save" at bounding box center [305, 508] width 24 height 18
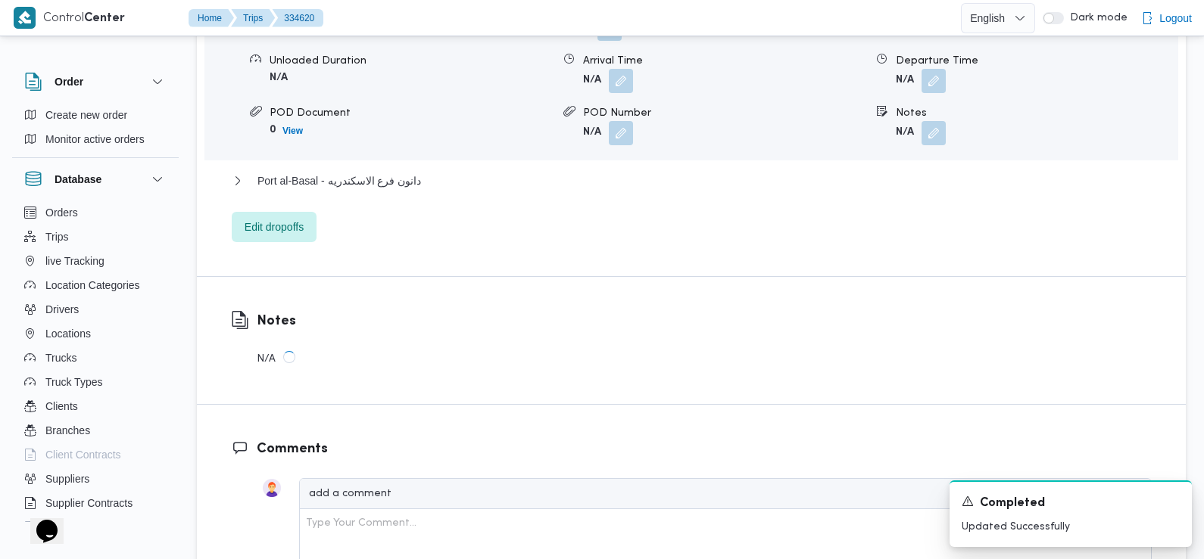
scroll to position [1503, 0]
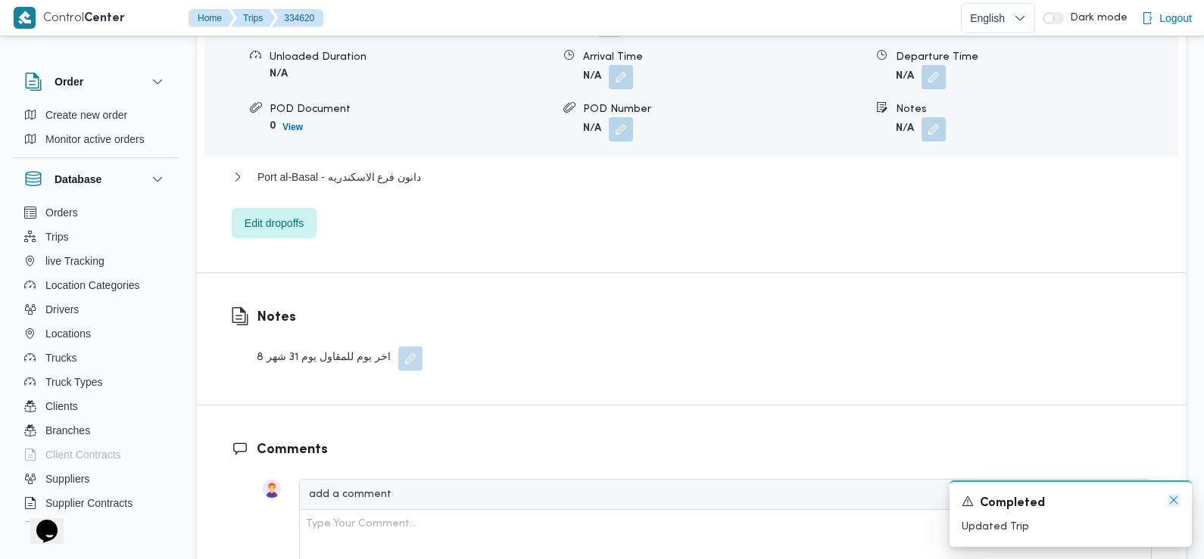
click at [1174, 501] on icon "Dismiss toast" at bounding box center [1173, 500] width 12 height 12
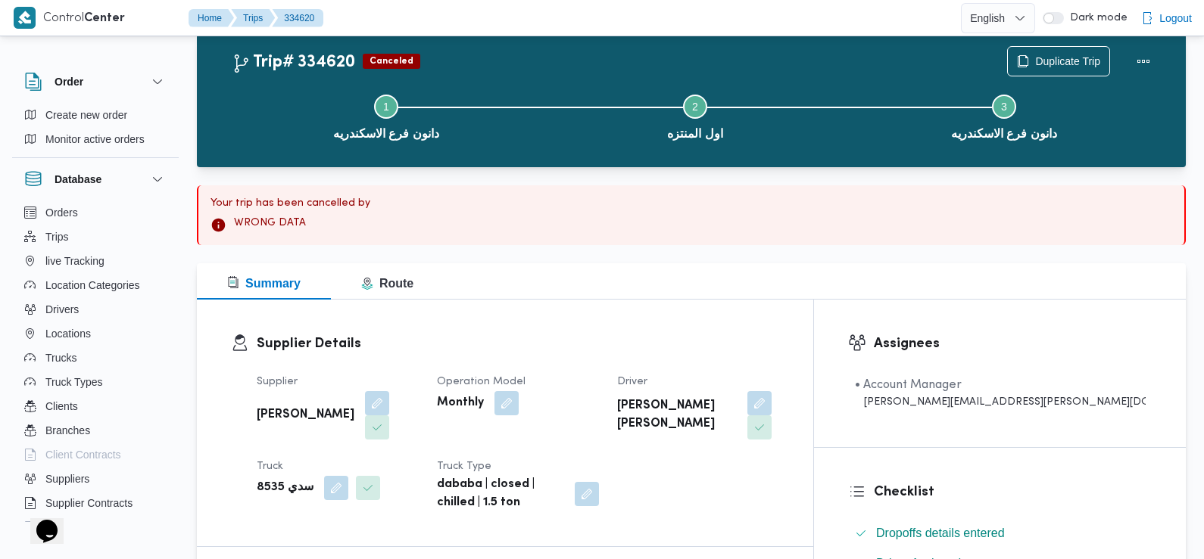
scroll to position [0, 0]
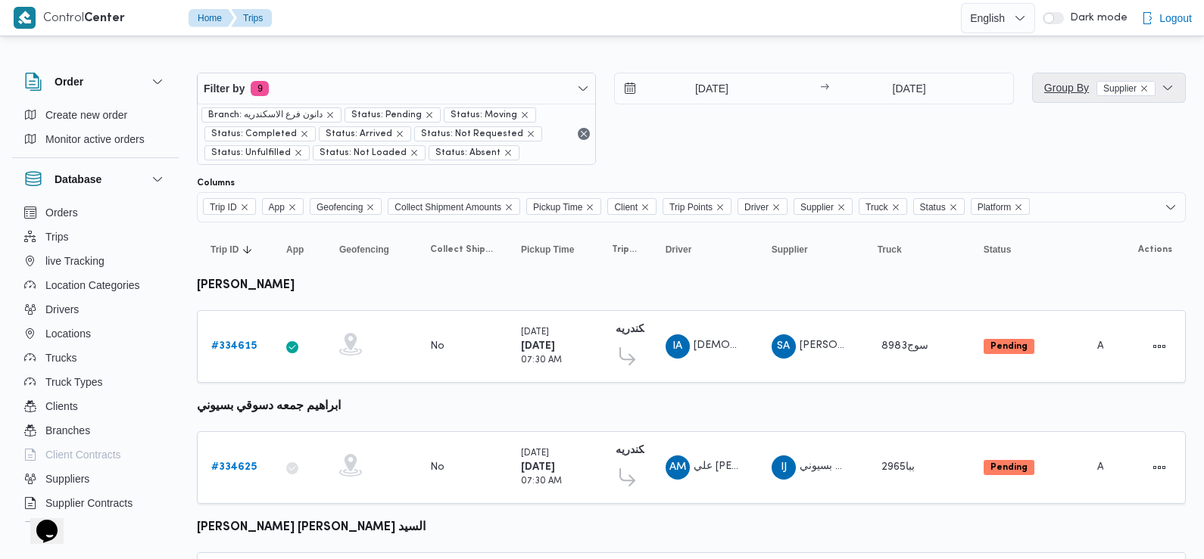
click at [1067, 91] on span "Group By Supplier" at bounding box center [1099, 88] width 111 height 12
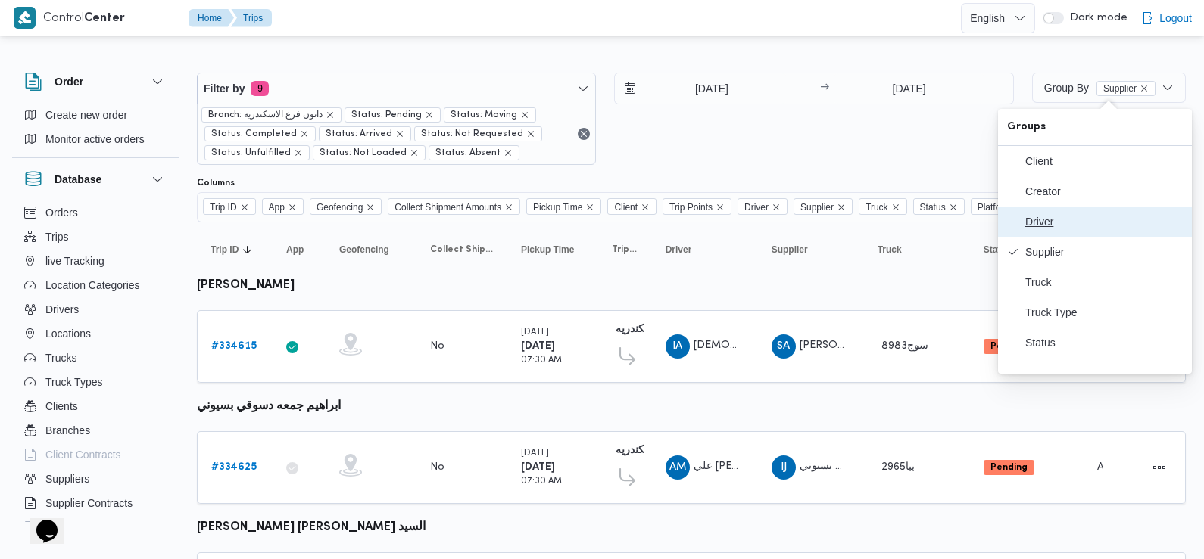
click at [1053, 223] on span "Driver" at bounding box center [1103, 222] width 157 height 12
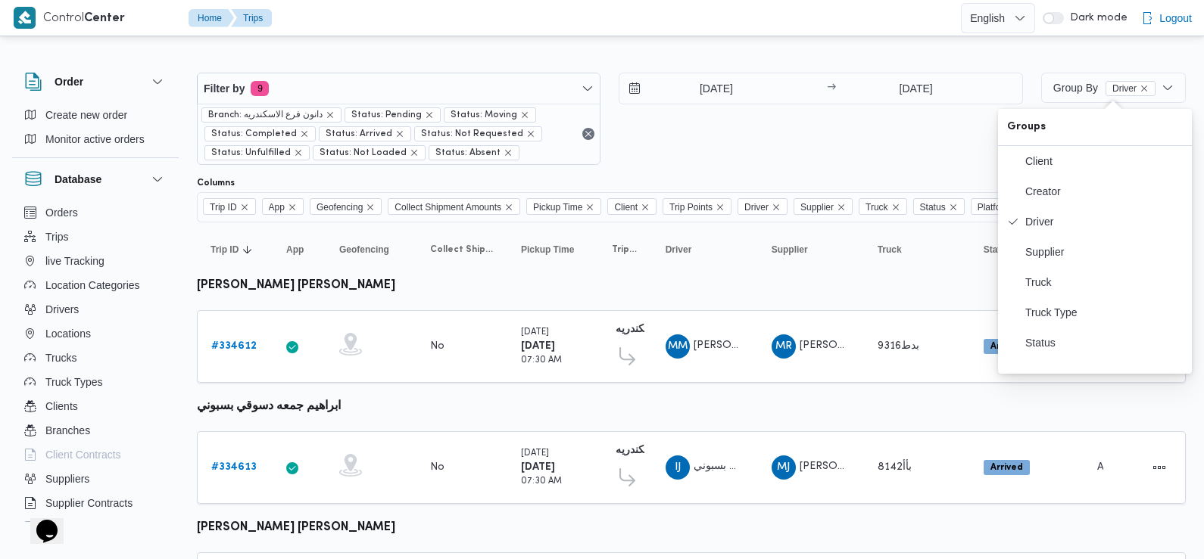
click at [727, 131] on div "[DATE] → [DATE]" at bounding box center [819, 119] width 403 height 92
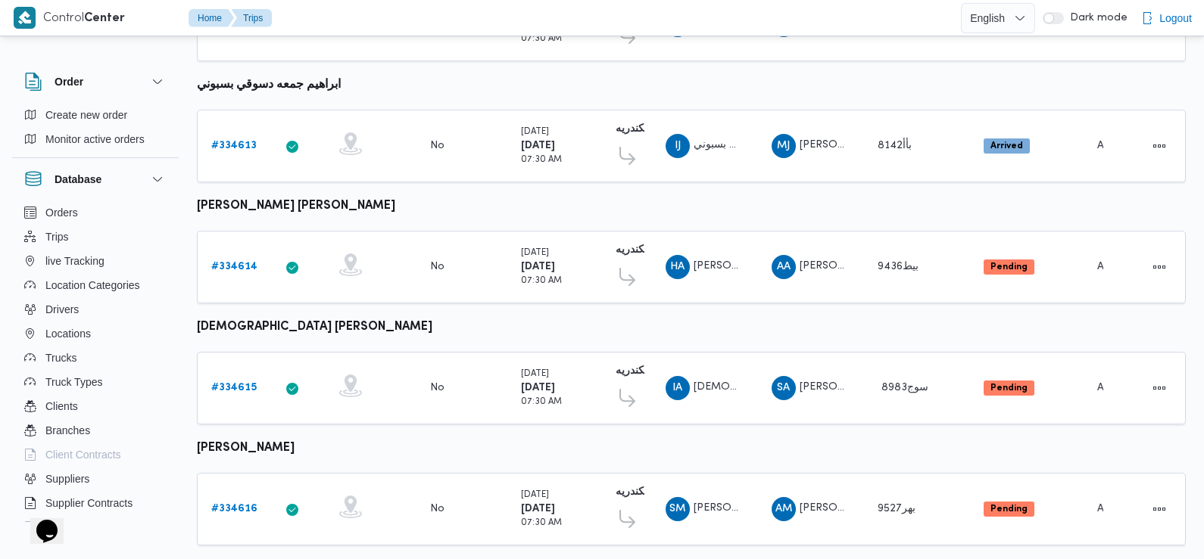
scroll to position [323, 0]
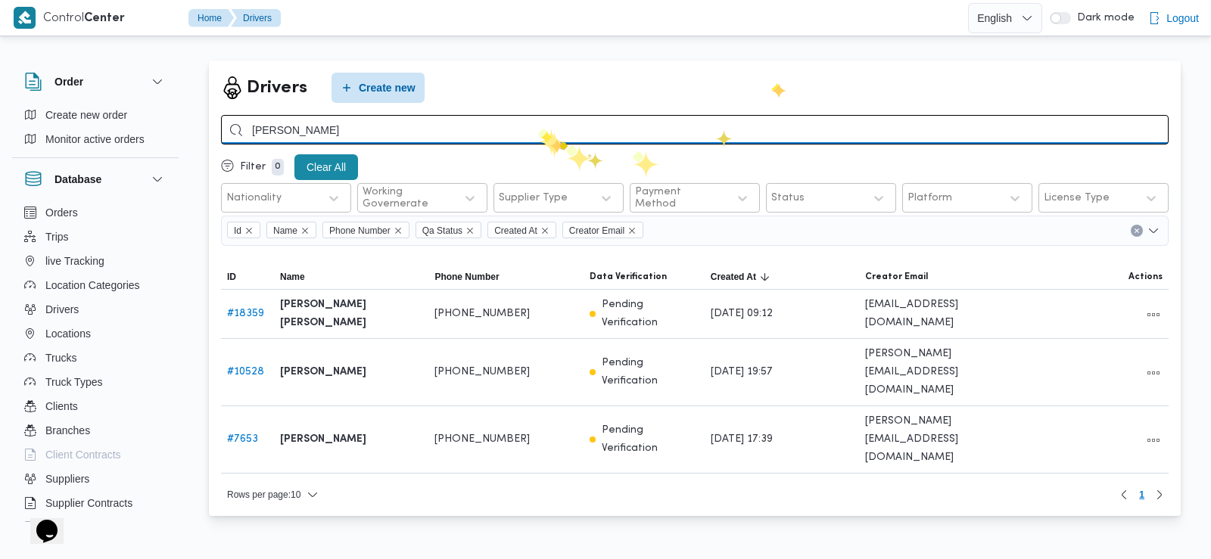
click at [539, 129] on input "[PERSON_NAME]" at bounding box center [695, 130] width 948 height 30
type input "[PERSON_NAME] [PERSON_NAME]"
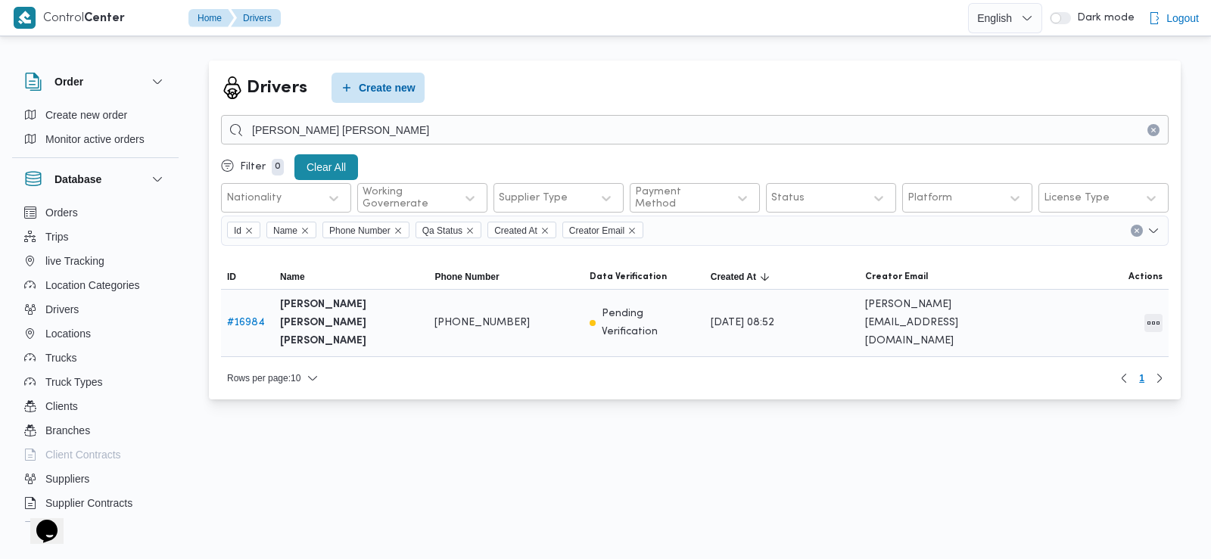
click at [1148, 321] on button "All actions" at bounding box center [1154, 323] width 18 height 18
click at [1098, 317] on span "Edit" at bounding box center [1105, 313] width 48 height 12
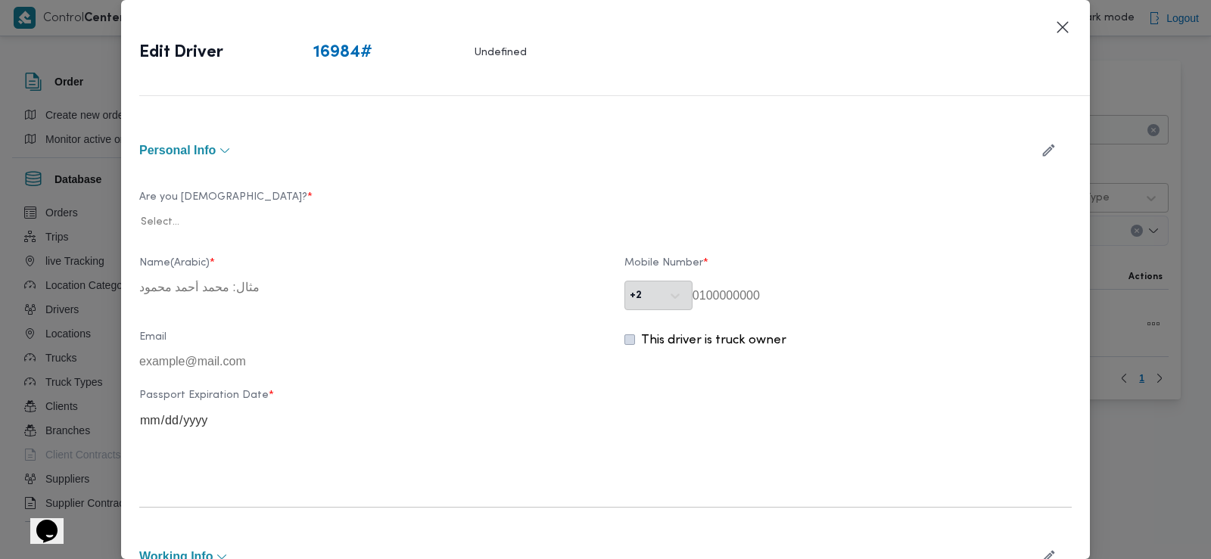
type input "[PERSON_NAME] [PERSON_NAME] [PERSON_NAME]"
type input "01014404769"
type input "[DATE]"
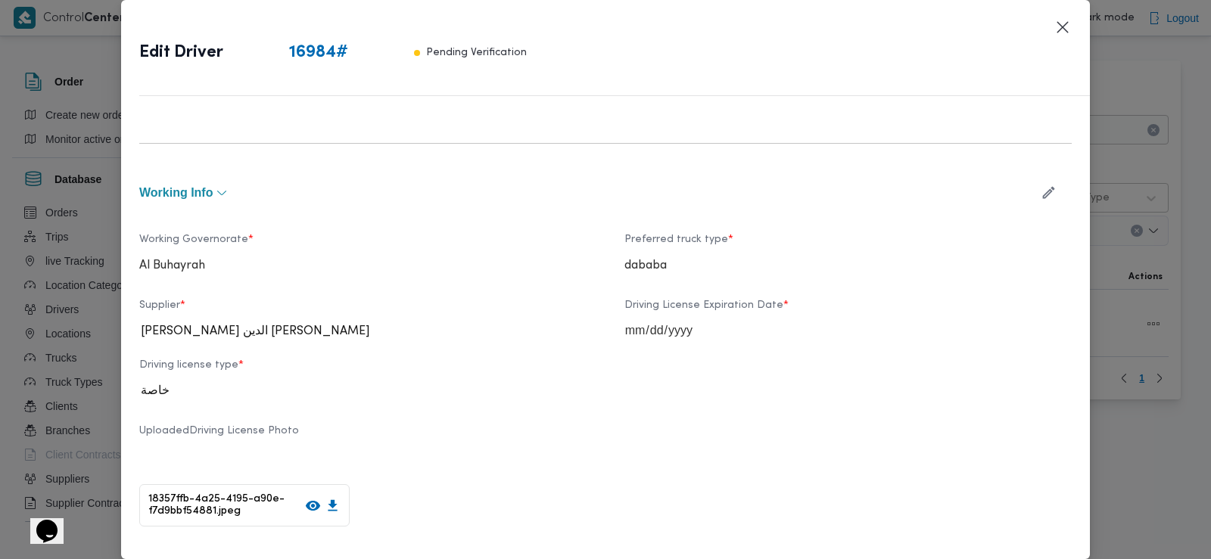
scroll to position [500, 0]
click at [1043, 200] on icon "button" at bounding box center [1049, 195] width 16 height 16
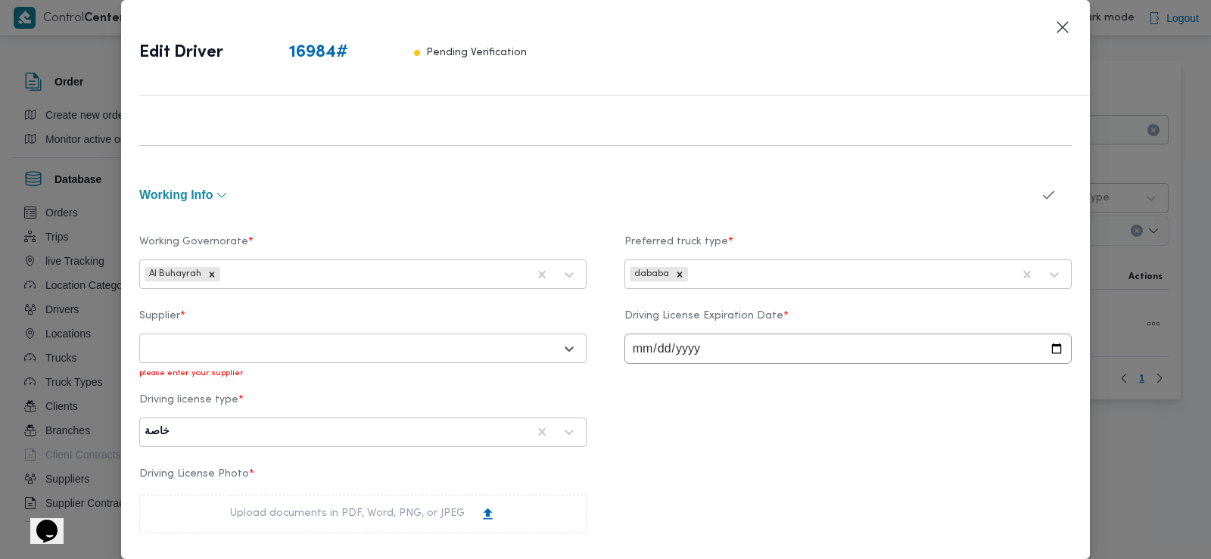
click at [404, 350] on div at bounding box center [350, 348] width 410 height 15
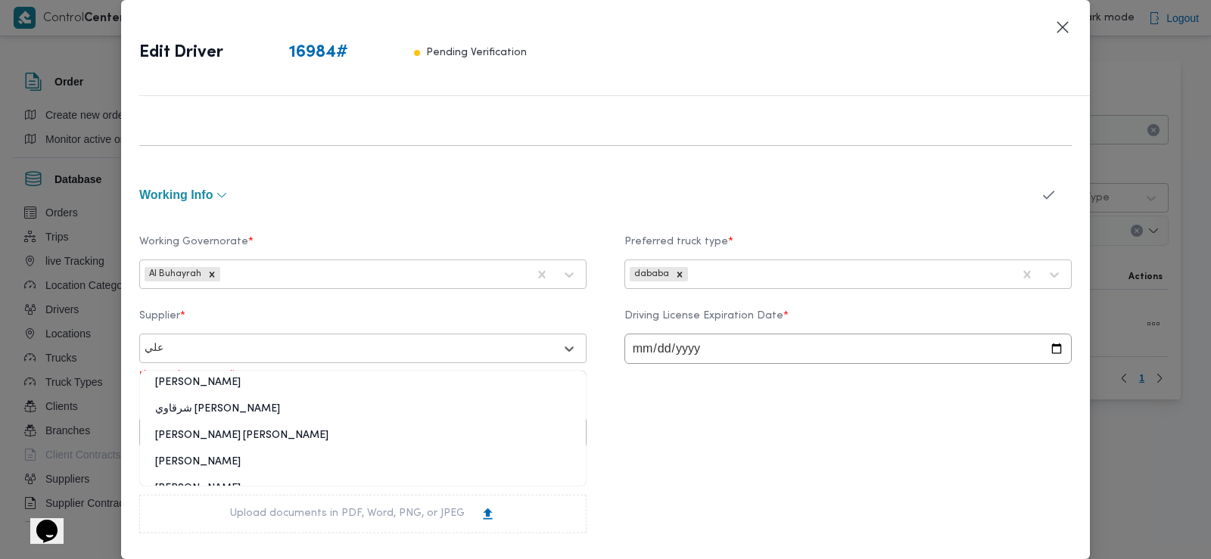
type input "علي"
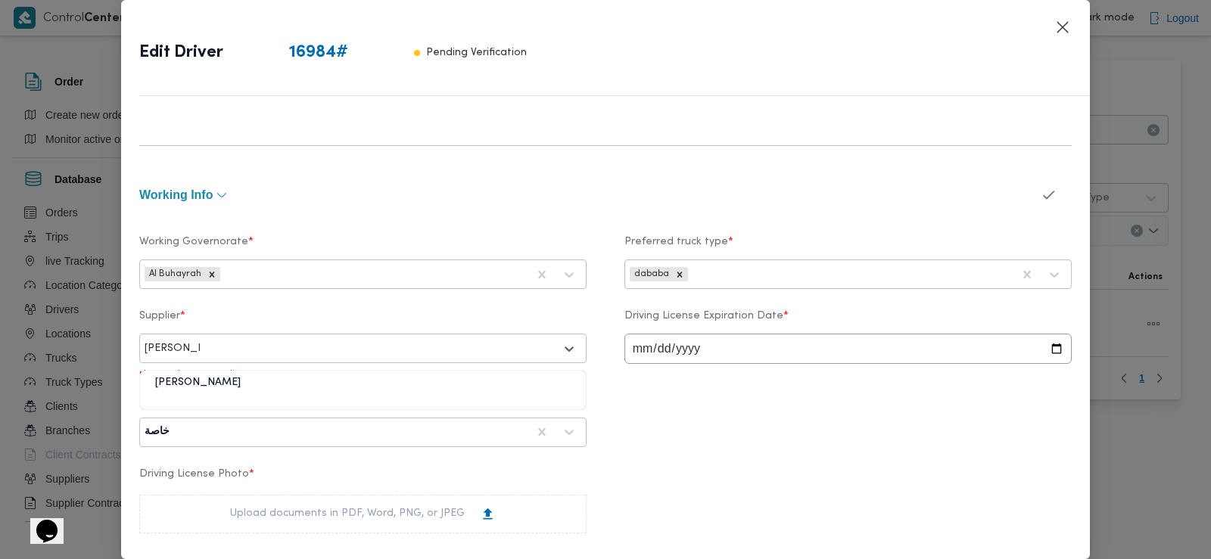
type input "[PERSON_NAME]"
click at [288, 375] on div "[PERSON_NAME]" at bounding box center [363, 390] width 446 height 37
click at [282, 385] on div "[PERSON_NAME]" at bounding box center [363, 388] width 446 height 26
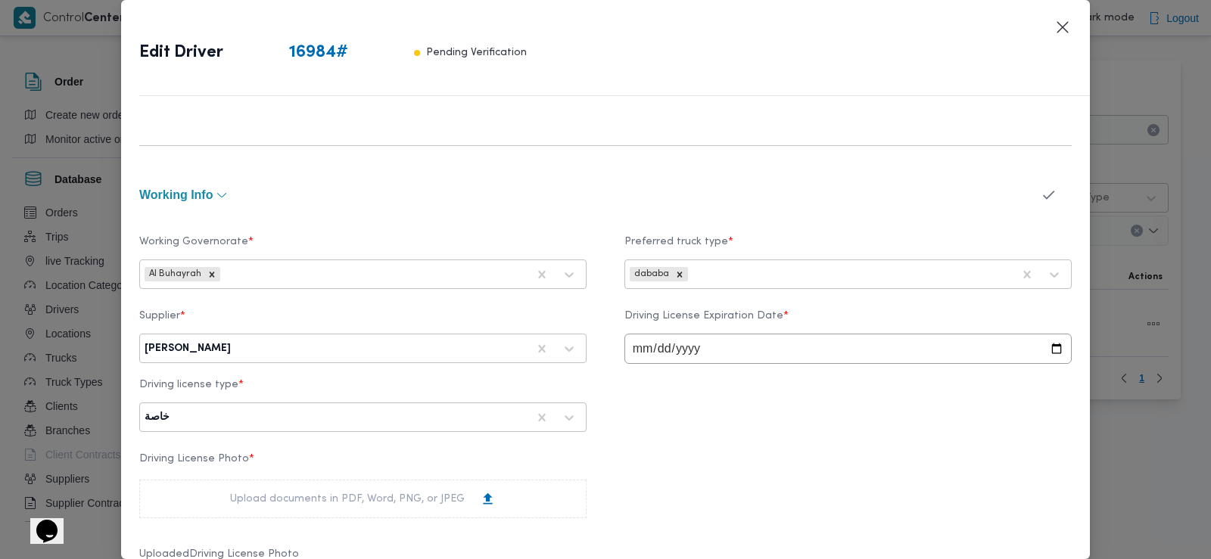
click at [1041, 193] on icon "button" at bounding box center [1049, 195] width 16 height 16
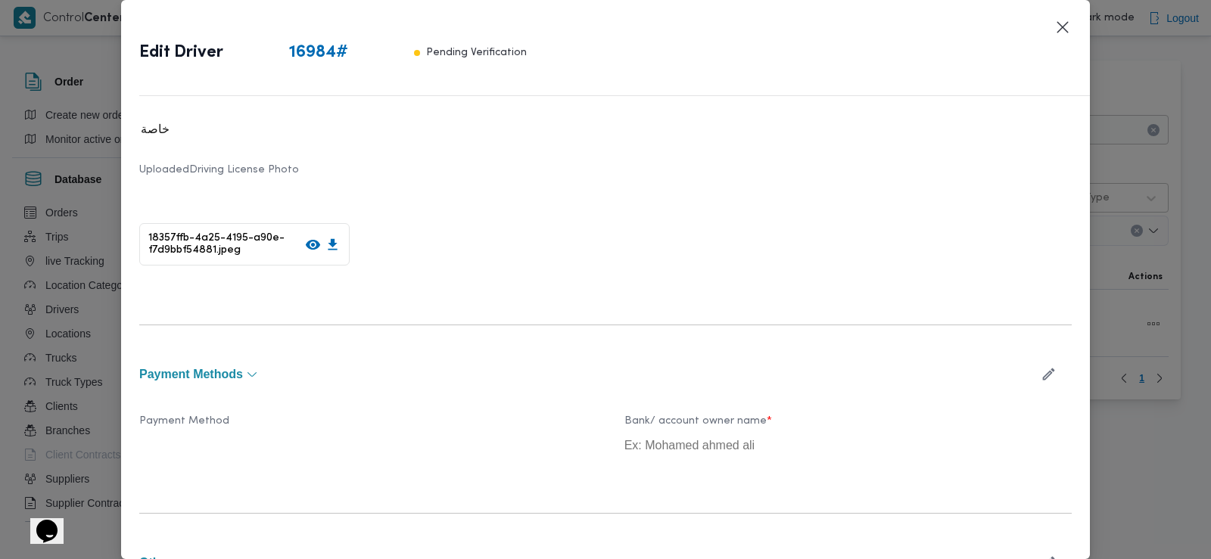
scroll to position [908, 0]
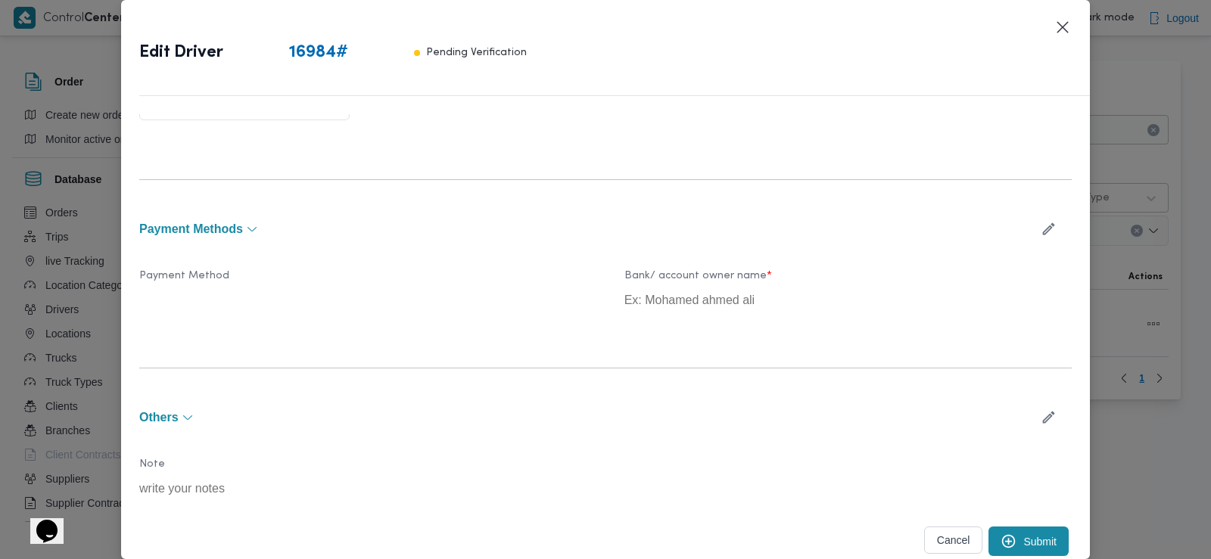
click at [1018, 542] on button "Submit" at bounding box center [1029, 542] width 80 height 30
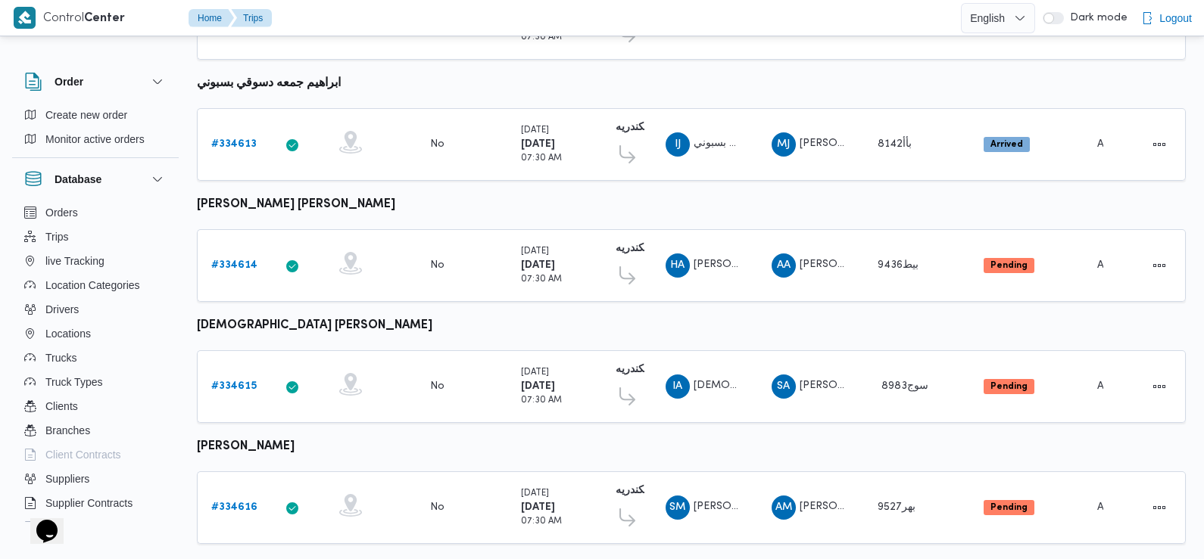
scroll to position [313, 0]
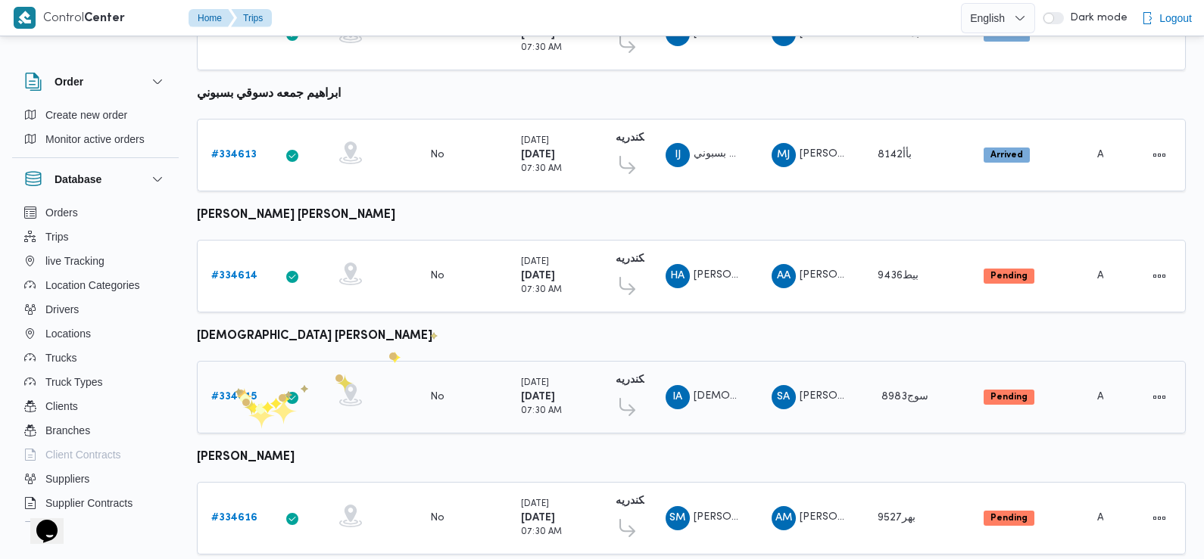
click at [235, 392] on b "# 334615" at bounding box center [233, 397] width 45 height 10
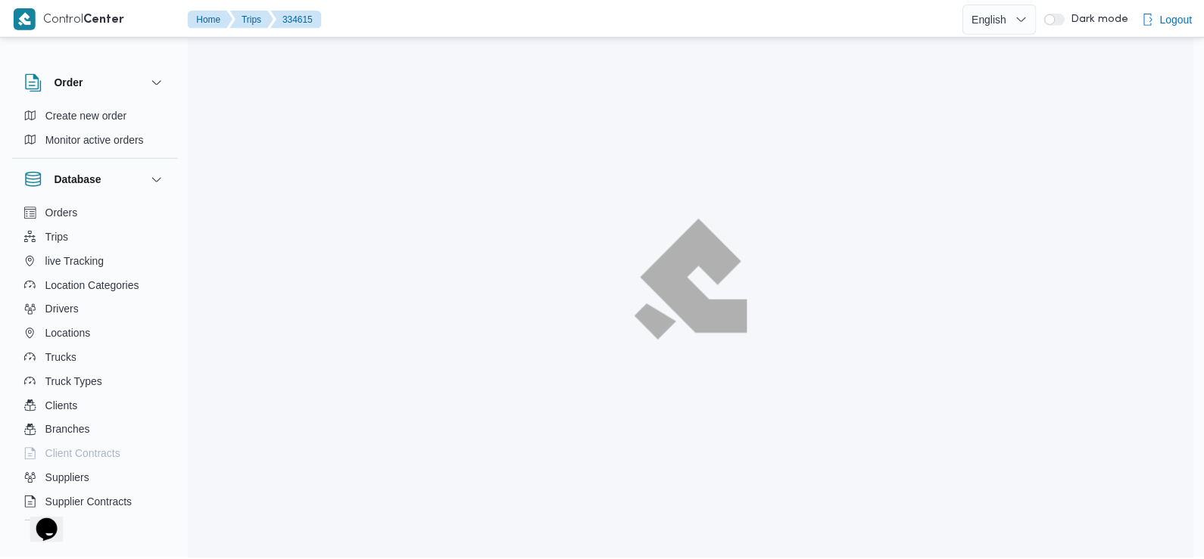
scroll to position [313, 0]
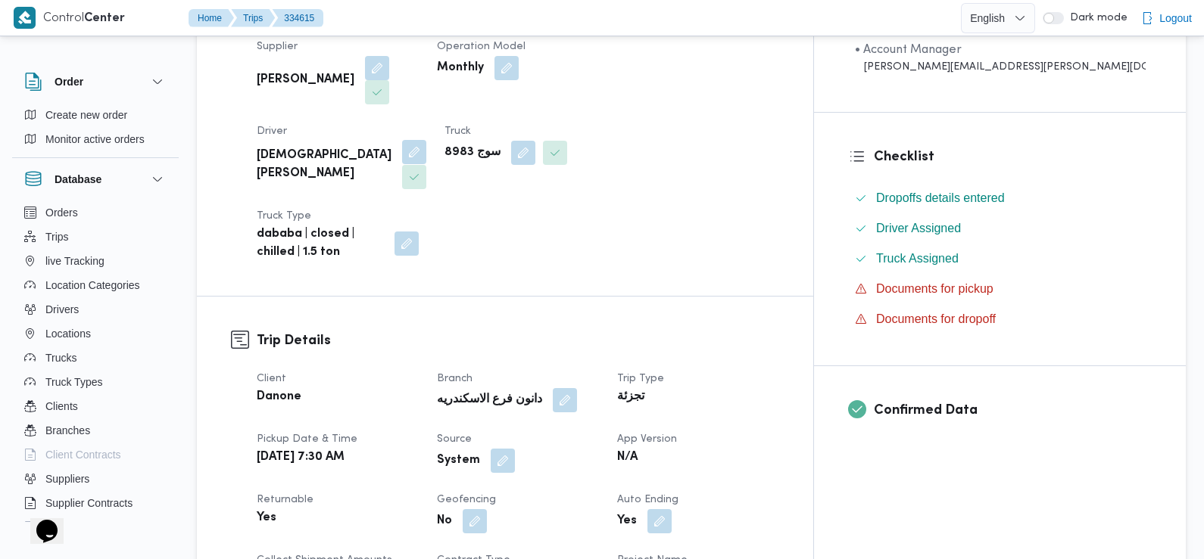
click at [426, 140] on button "button" at bounding box center [414, 152] width 24 height 24
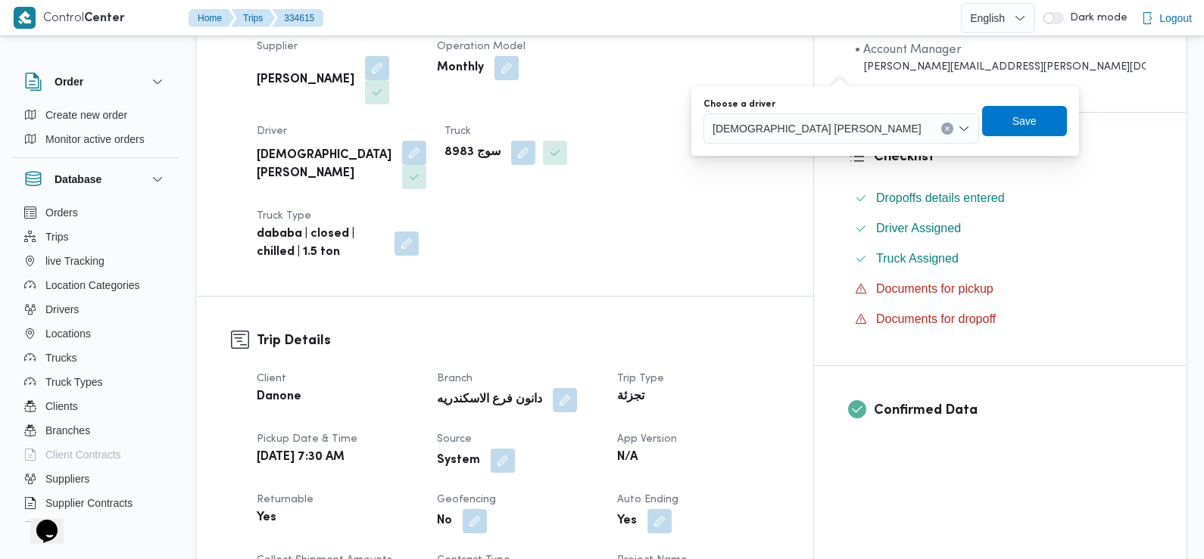
click at [793, 132] on span "[DEMOGRAPHIC_DATA] [PERSON_NAME]" at bounding box center [816, 128] width 209 height 17
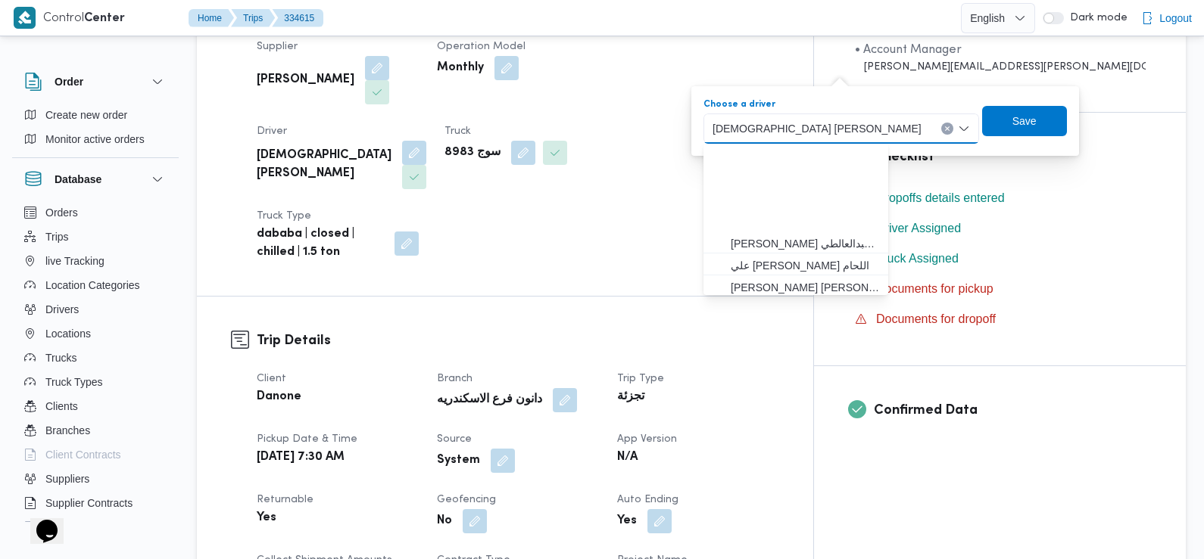
scroll to position [134, 0]
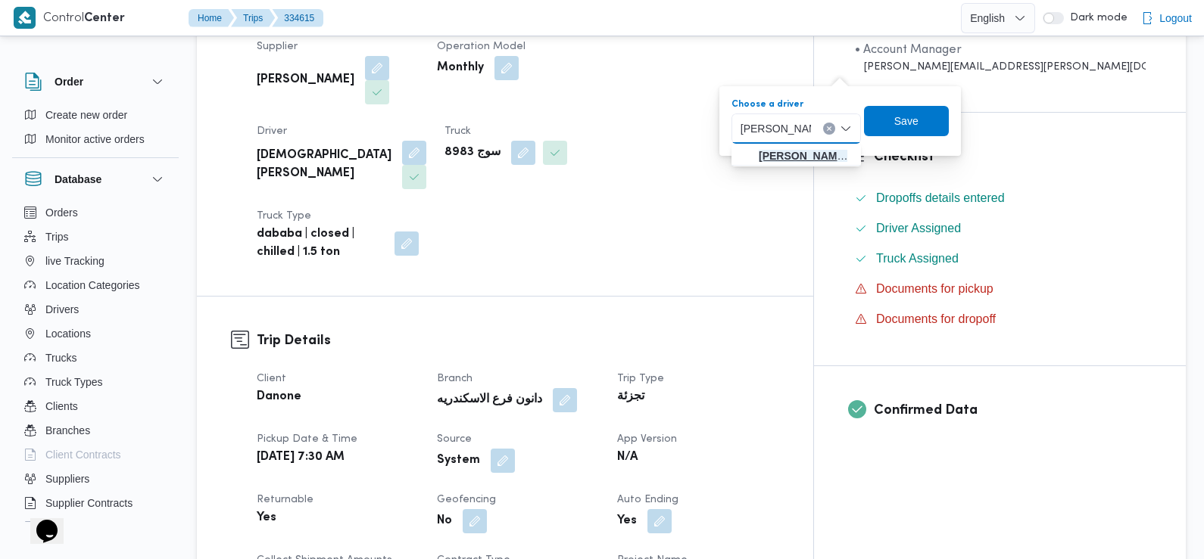
type input "[PERSON_NAME]"
click at [802, 157] on span "[PERSON_NAME] [PERSON_NAME]" at bounding box center [805, 156] width 93 height 18
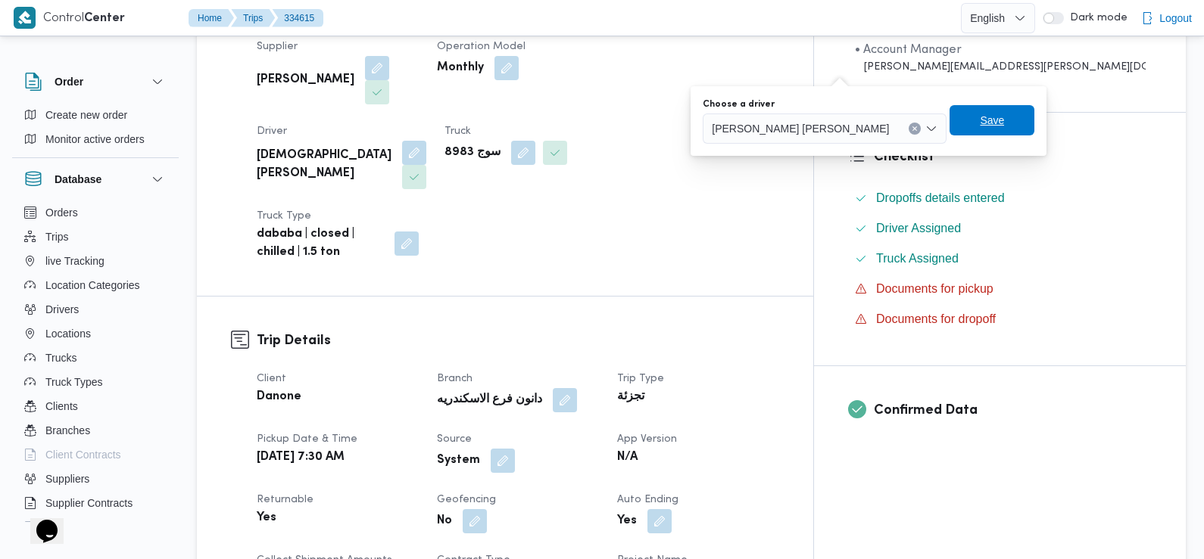
click at [980, 126] on span "Save" at bounding box center [992, 120] width 24 height 18
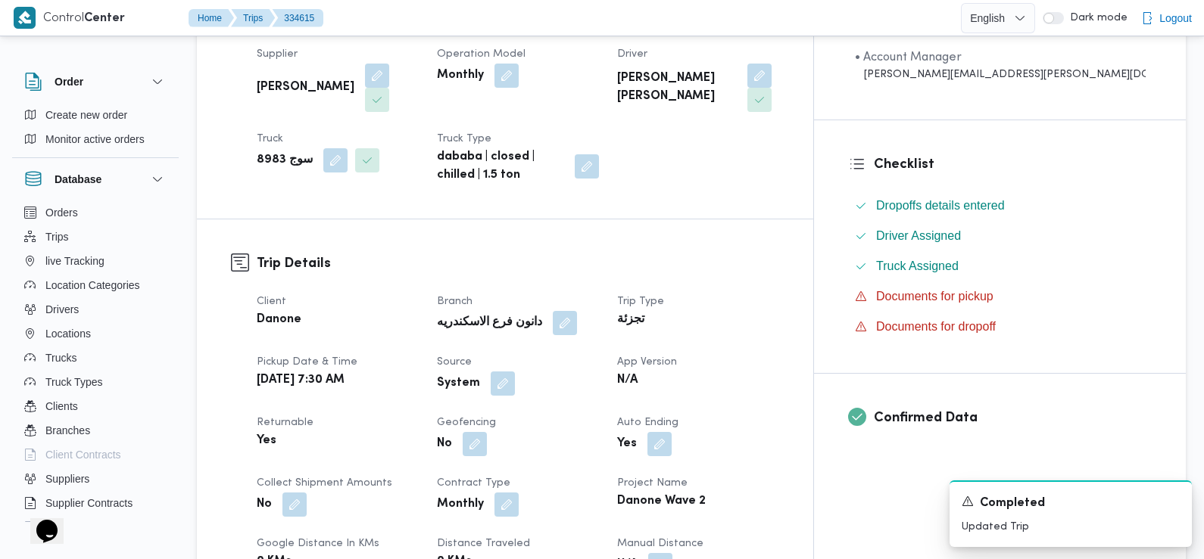
scroll to position [308, 0]
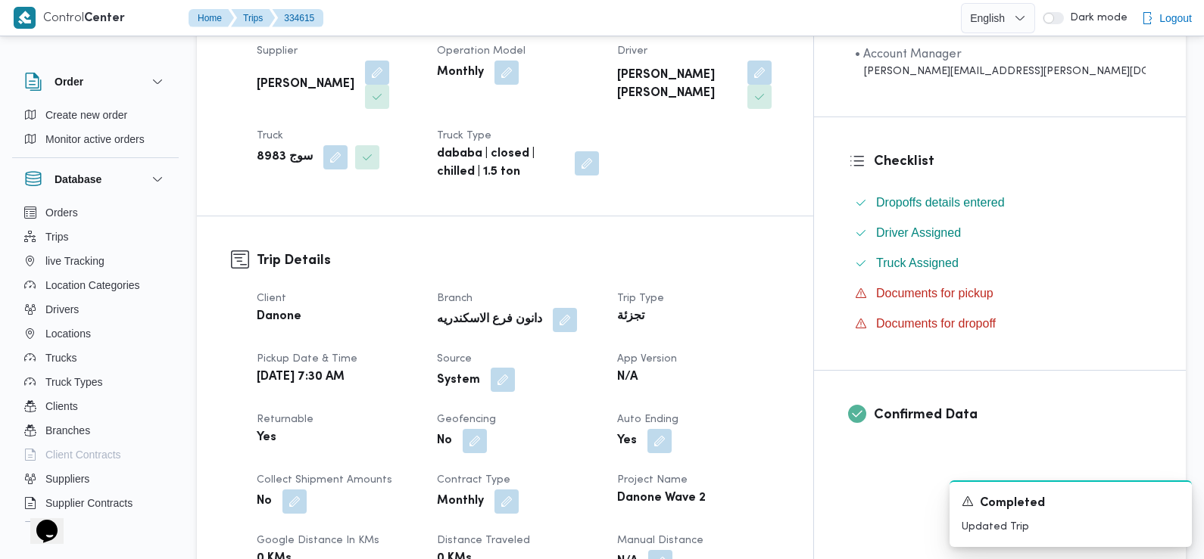
click at [515, 368] on button "button" at bounding box center [503, 380] width 24 height 24
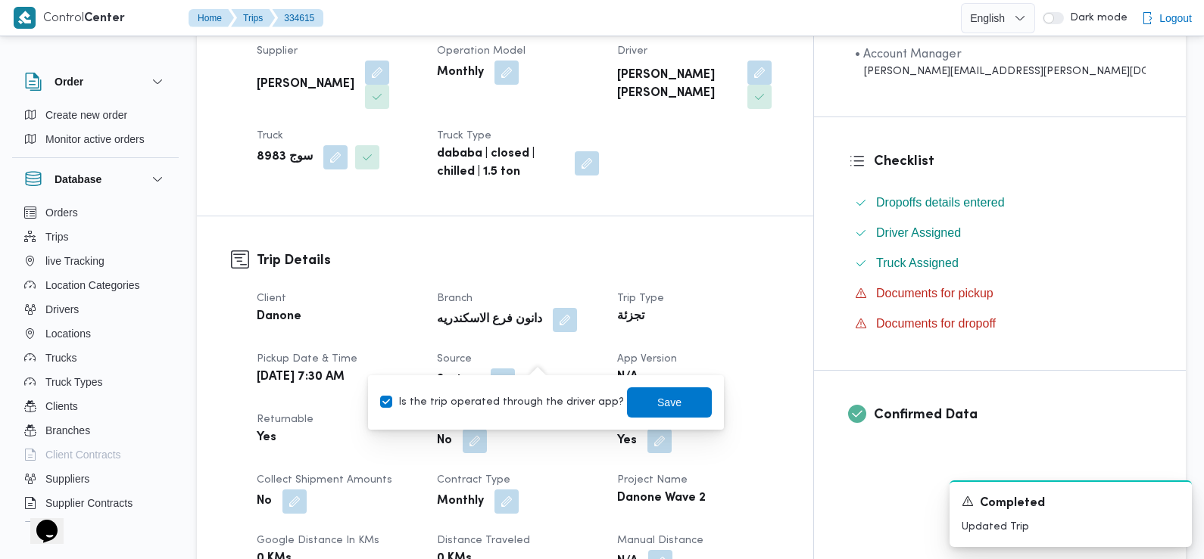
click at [532, 401] on label "Is the trip operated through the driver app?" at bounding box center [502, 403] width 244 height 18
checkbox input "false"
click at [629, 397] on span "Save" at bounding box center [669, 402] width 85 height 30
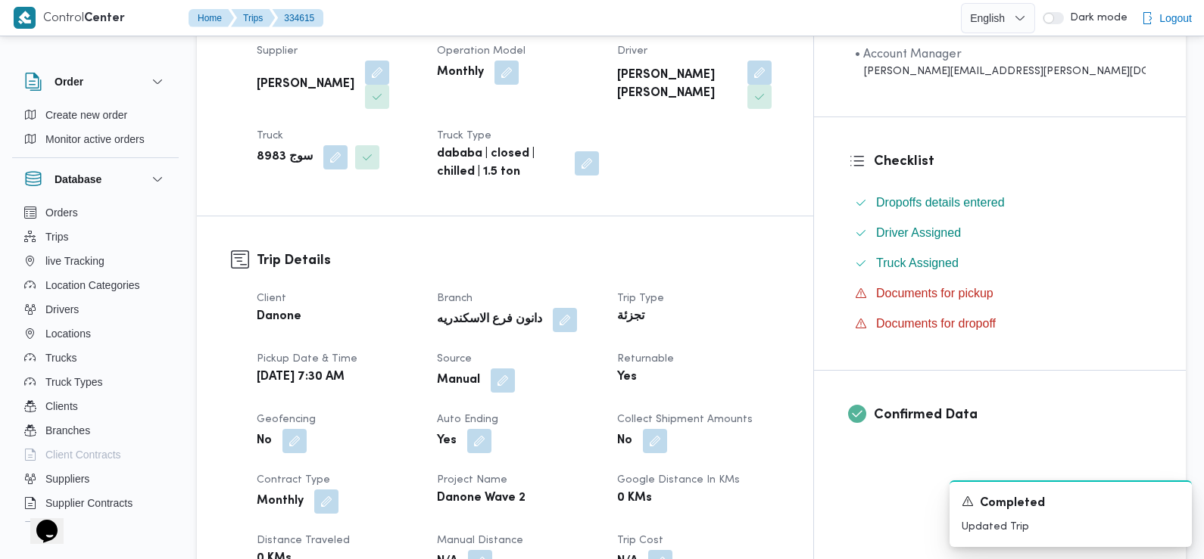
scroll to position [0, 0]
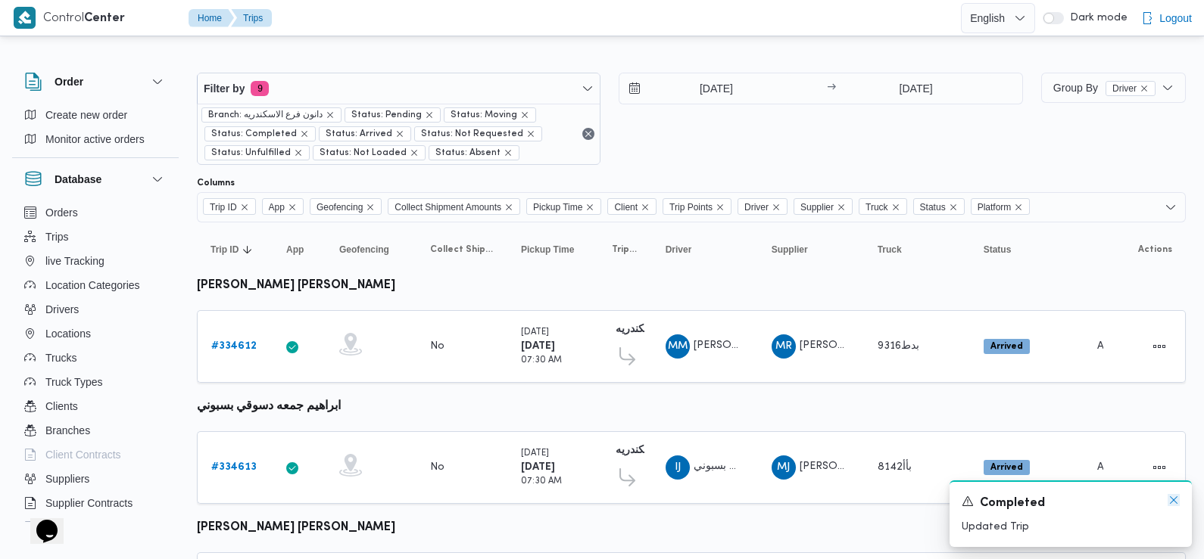
click at [1170, 501] on icon "Dismiss toast" at bounding box center [1173, 500] width 12 height 12
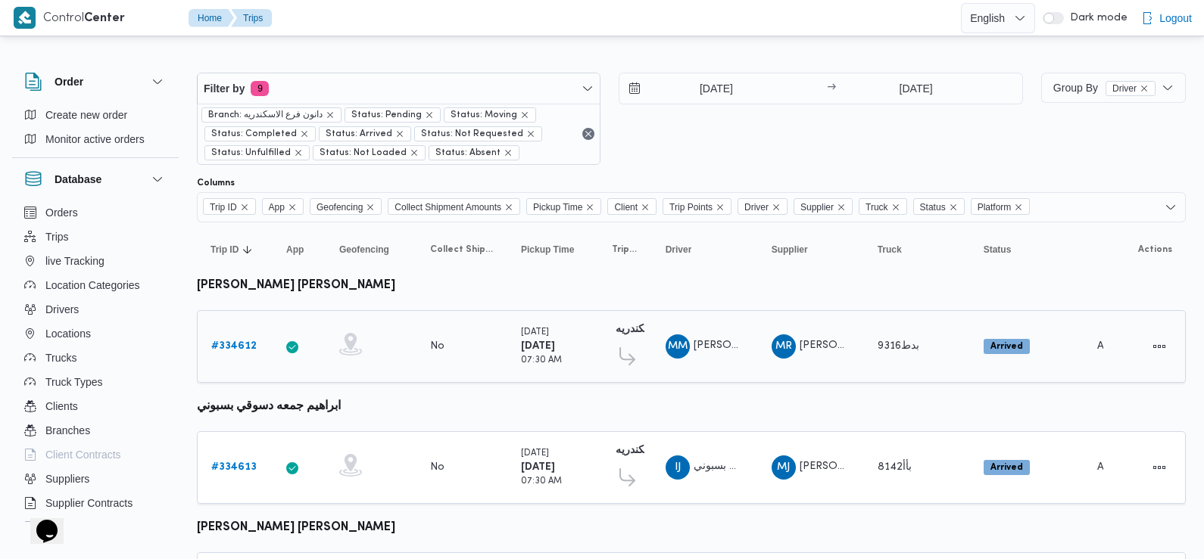
click at [235, 347] on b "# 334612" at bounding box center [233, 346] width 45 height 10
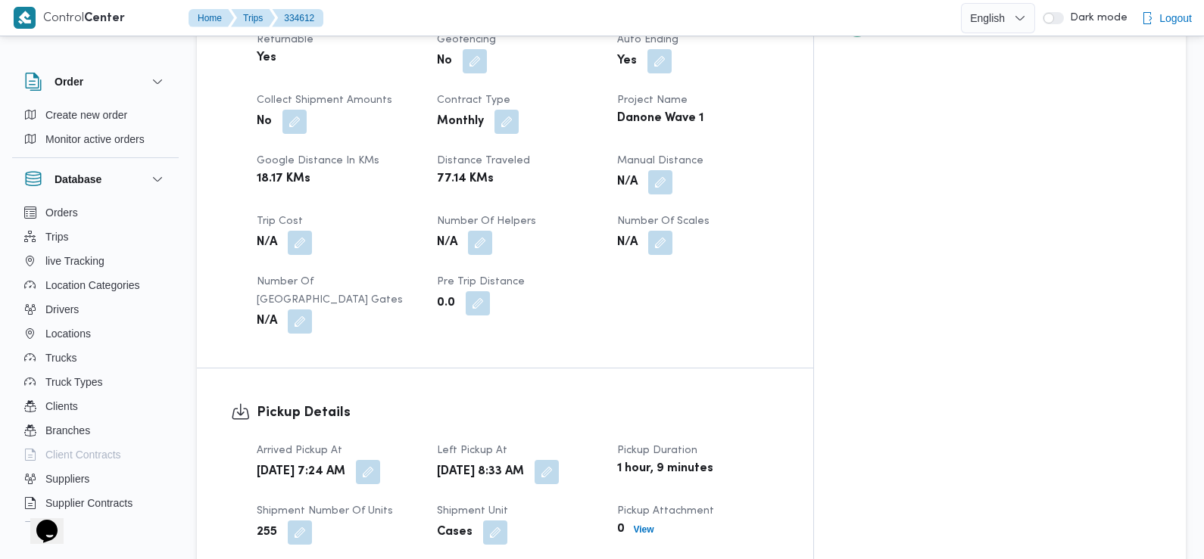
scroll to position [696, 0]
click at [446, 447] on div "Arrived Pickup At Mon, Sep 1, 2025 7:24 AM Left Pickup At Mon, Sep 1, 2025 8:33…" at bounding box center [518, 522] width 541 height 182
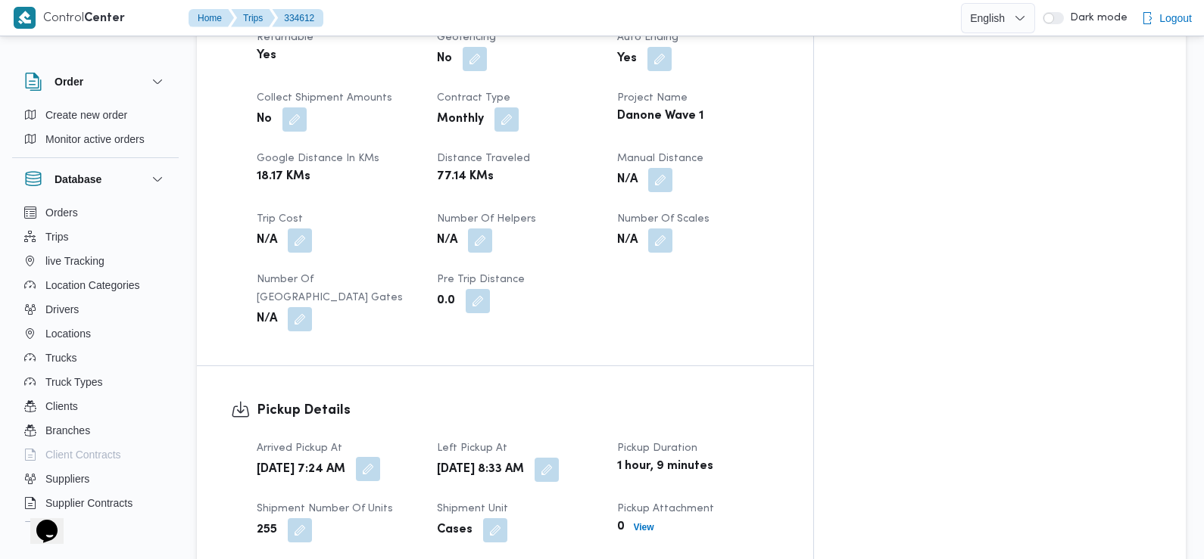
click at [380, 457] on button "button" at bounding box center [368, 469] width 24 height 24
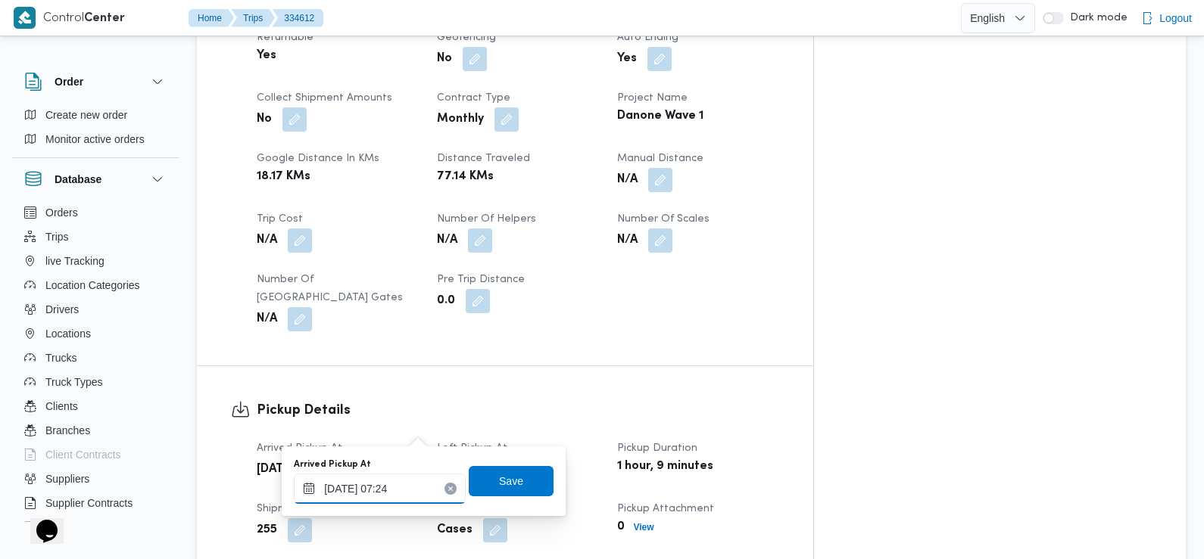
click at [403, 491] on input "01/09/2025 07:24" at bounding box center [380, 489] width 172 height 30
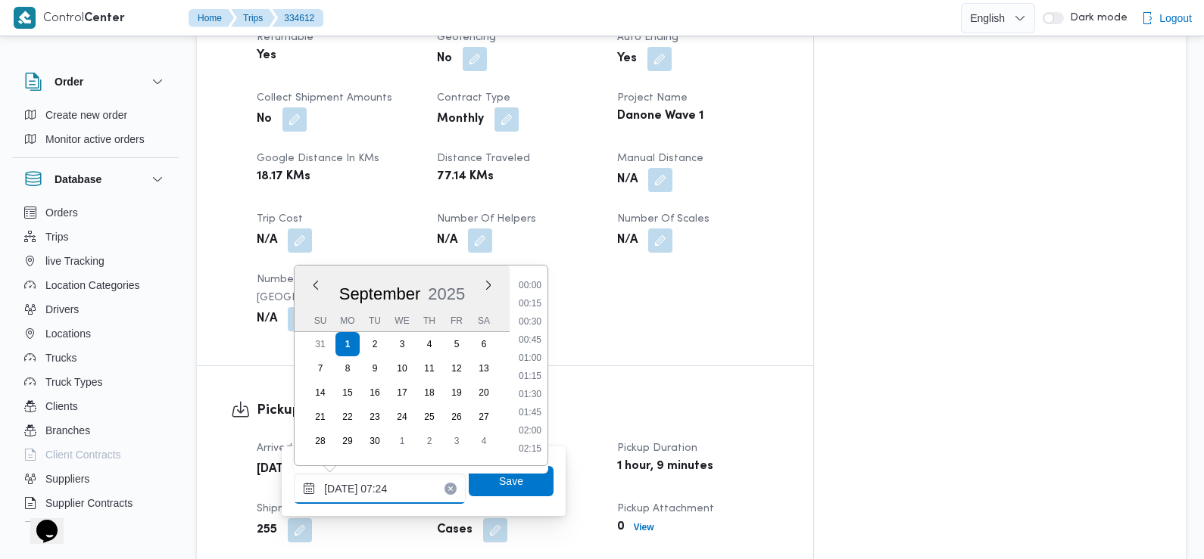
scroll to position [435, 0]
click at [537, 354] on li "07:00" at bounding box center [529, 359] width 35 height 15
type input "[DATE] 07:00"
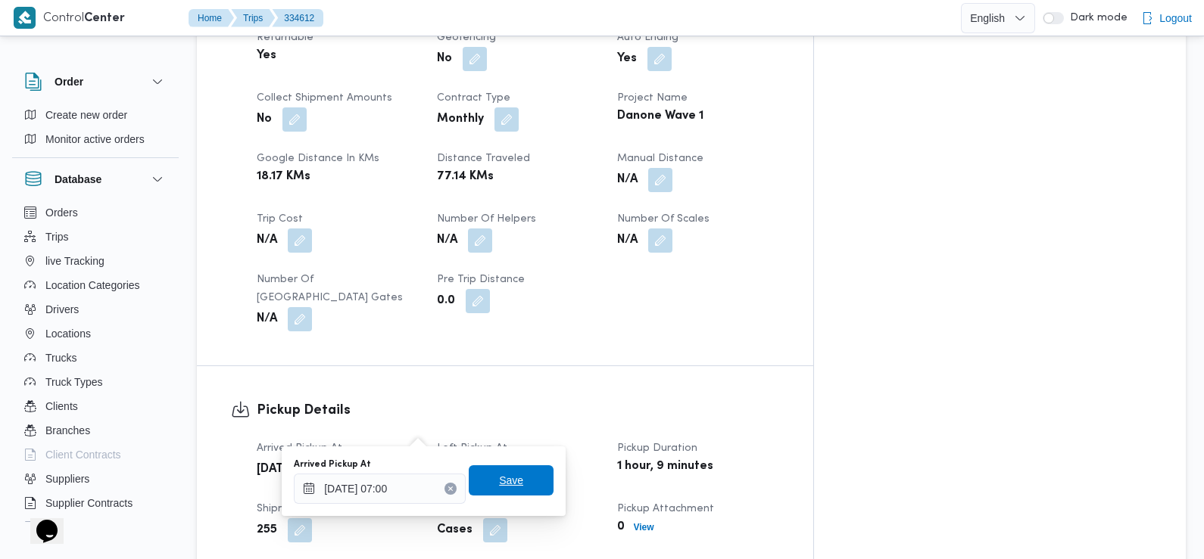
click at [499, 488] on span "Save" at bounding box center [511, 481] width 24 height 18
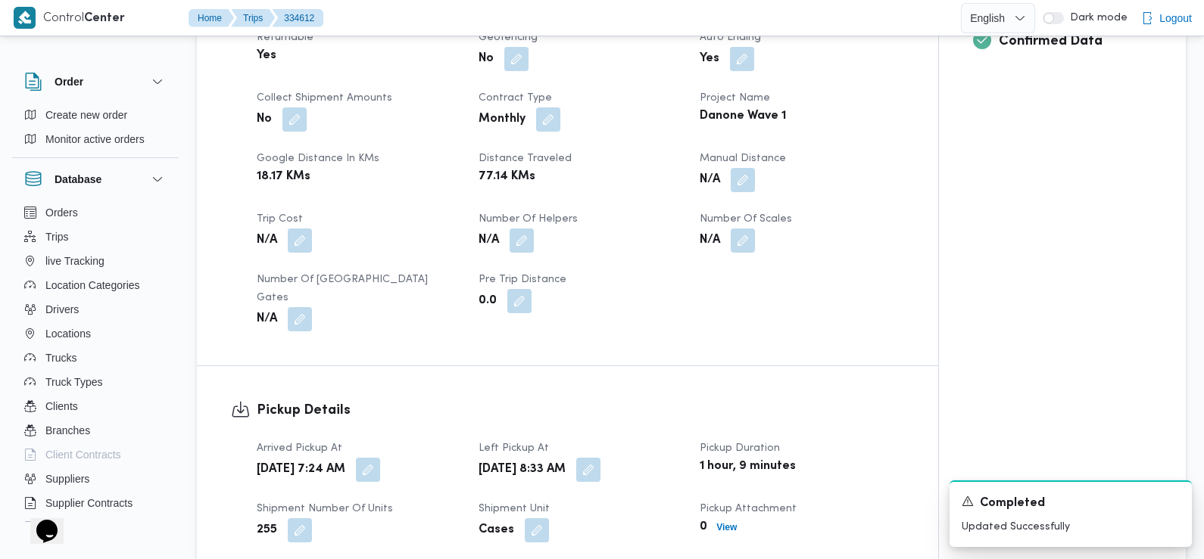
click at [461, 517] on div "255" at bounding box center [358, 530] width 207 height 27
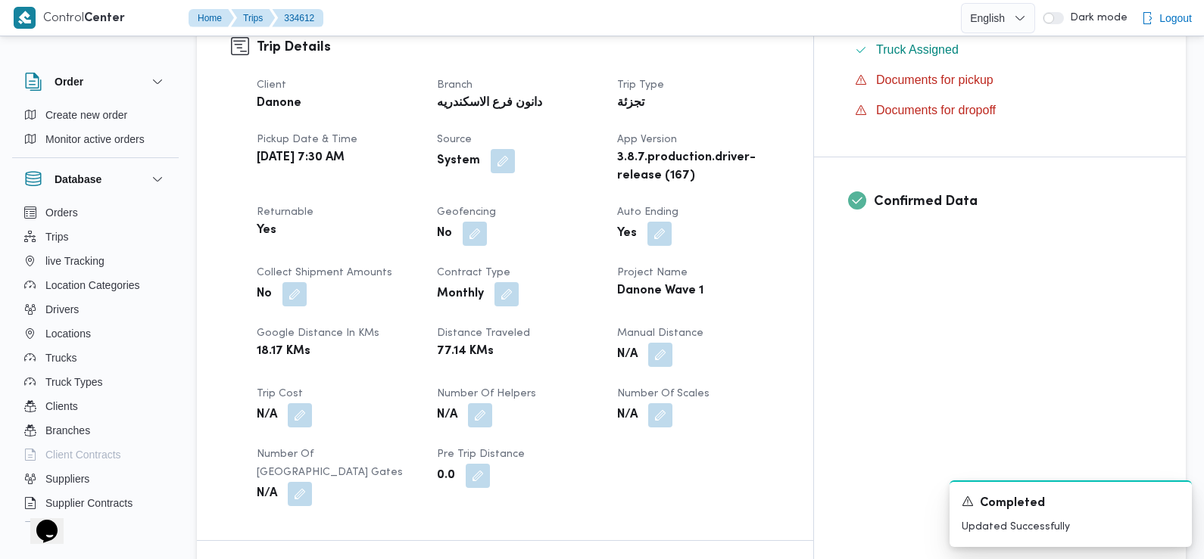
scroll to position [0, 0]
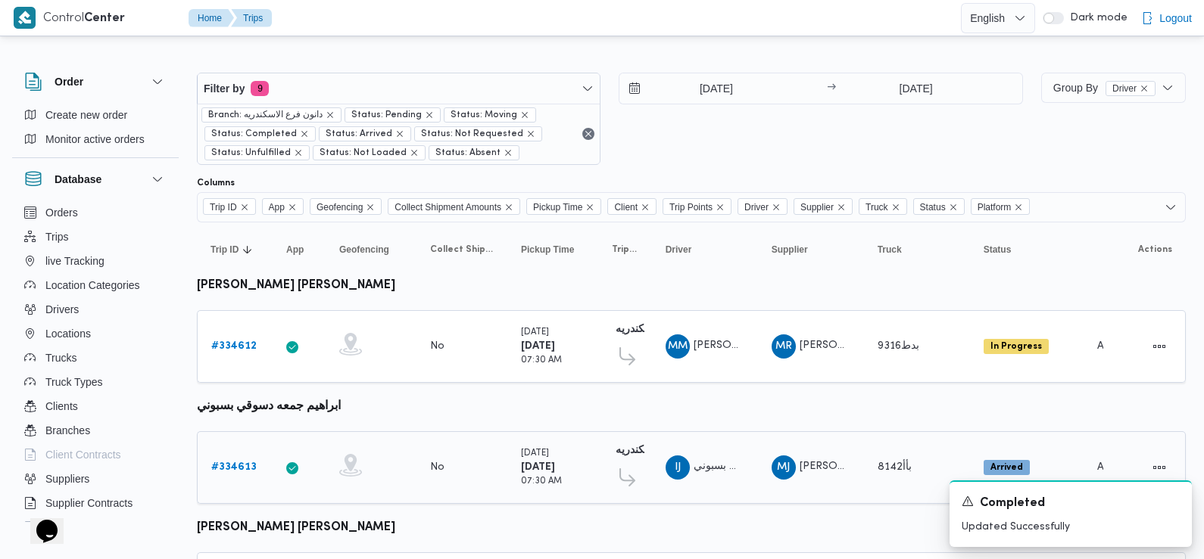
click at [240, 463] on b "# 334613" at bounding box center [233, 468] width 45 height 10
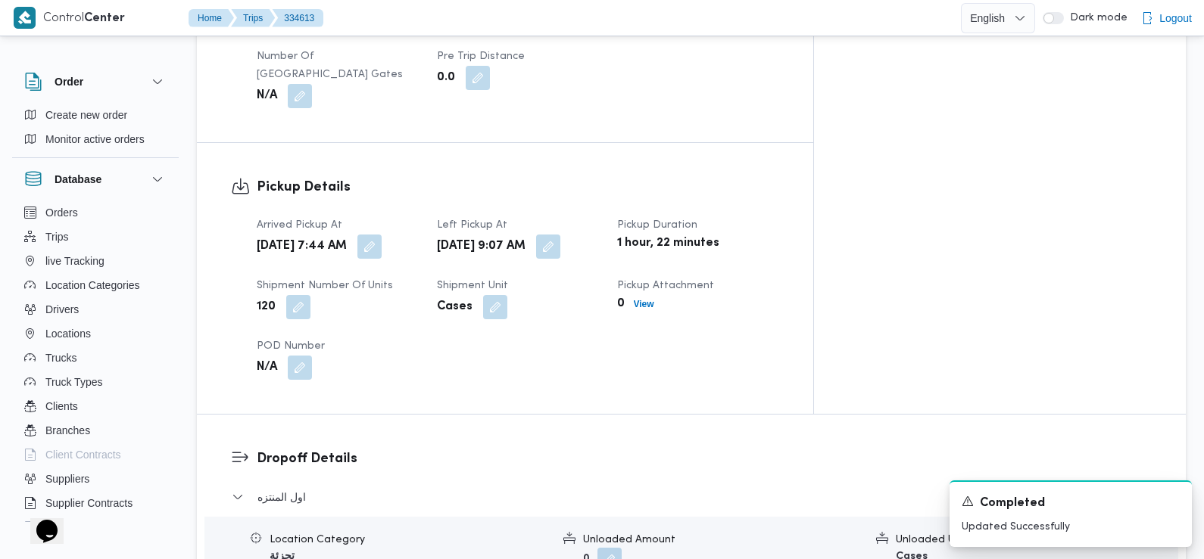
scroll to position [924, 0]
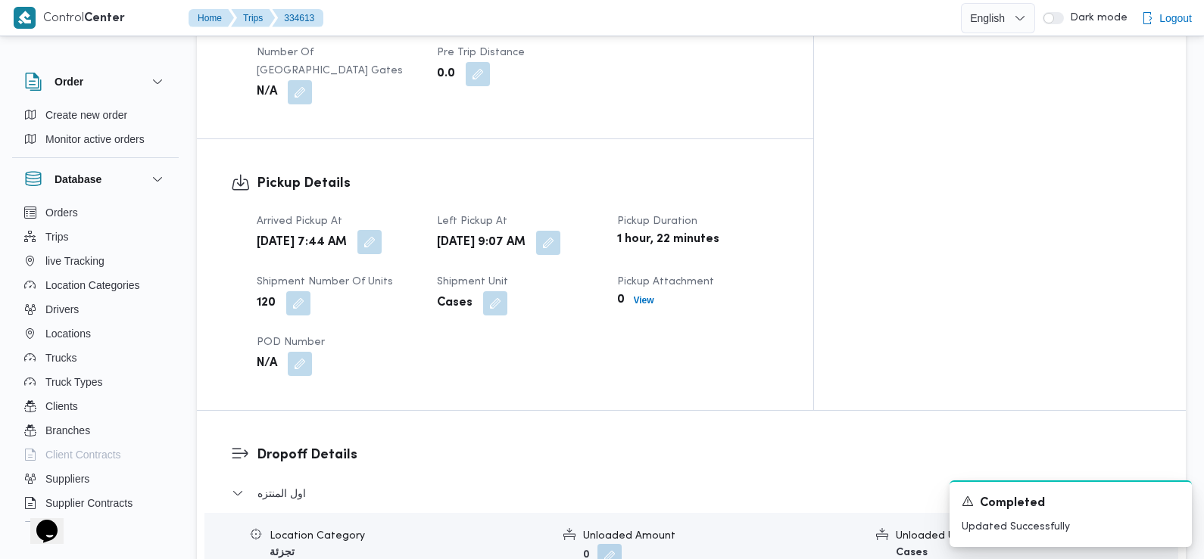
click at [382, 230] on button "button" at bounding box center [369, 242] width 24 height 24
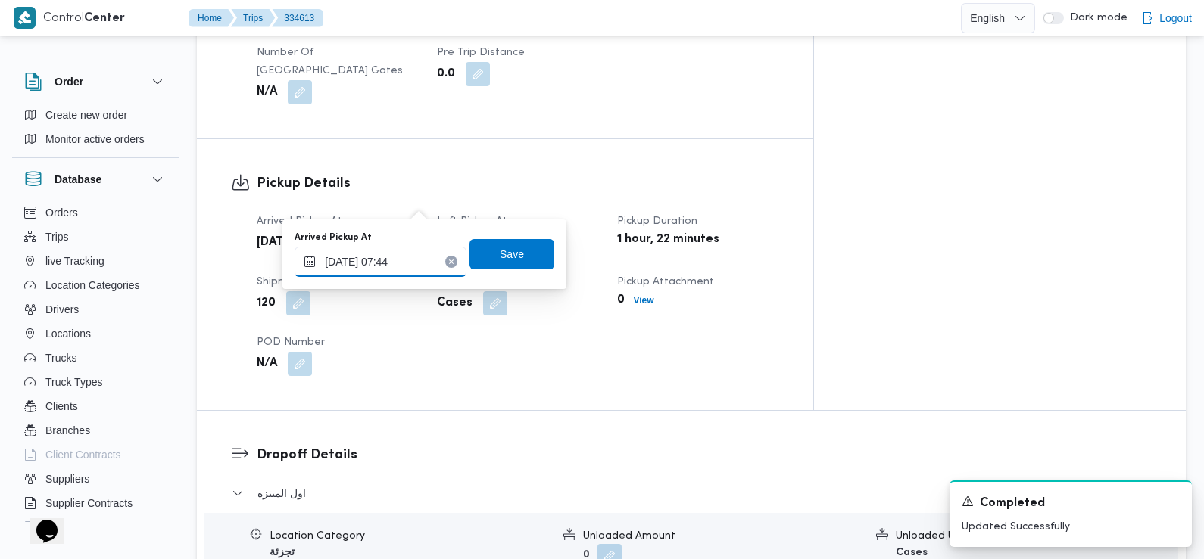
click at [418, 254] on input "01/09/2025 07:44" at bounding box center [380, 262] width 172 height 30
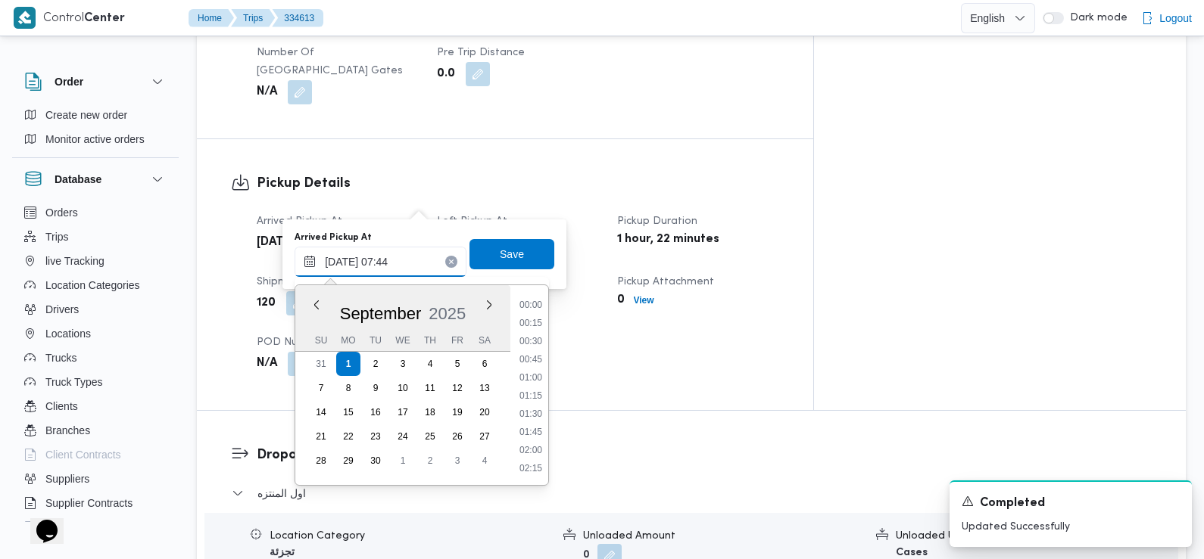
scroll to position [453, 0]
type input "01/09/2025 07:20"
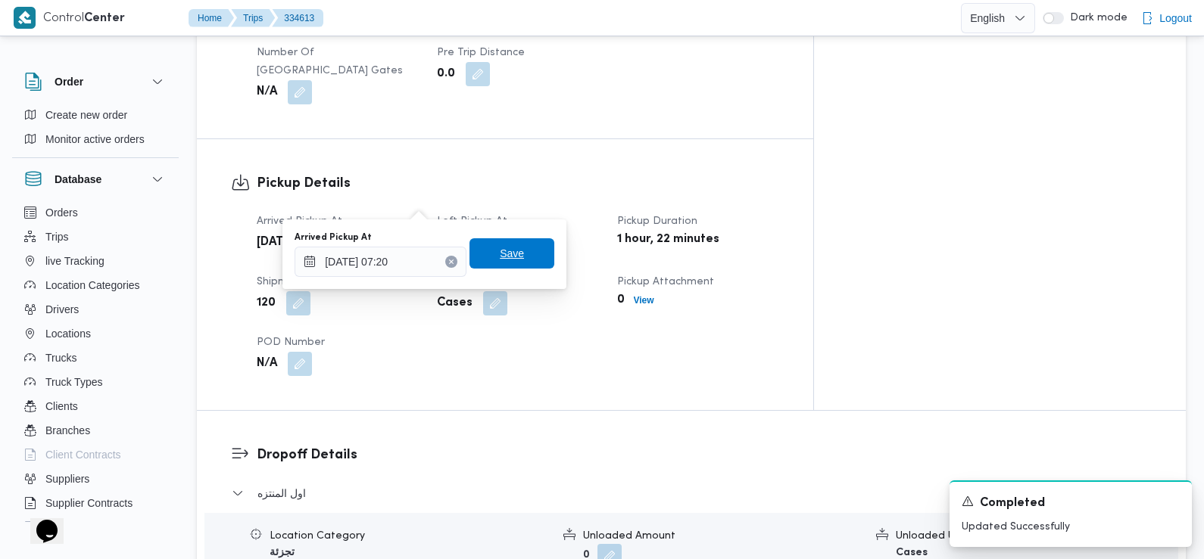
click at [475, 254] on span "Save" at bounding box center [511, 253] width 85 height 30
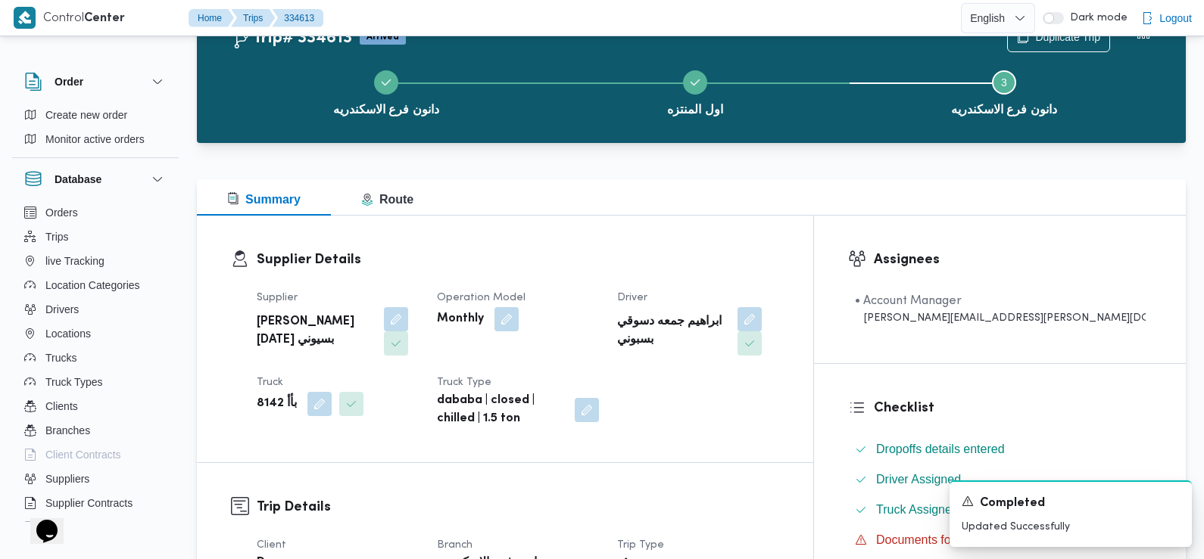
scroll to position [0, 0]
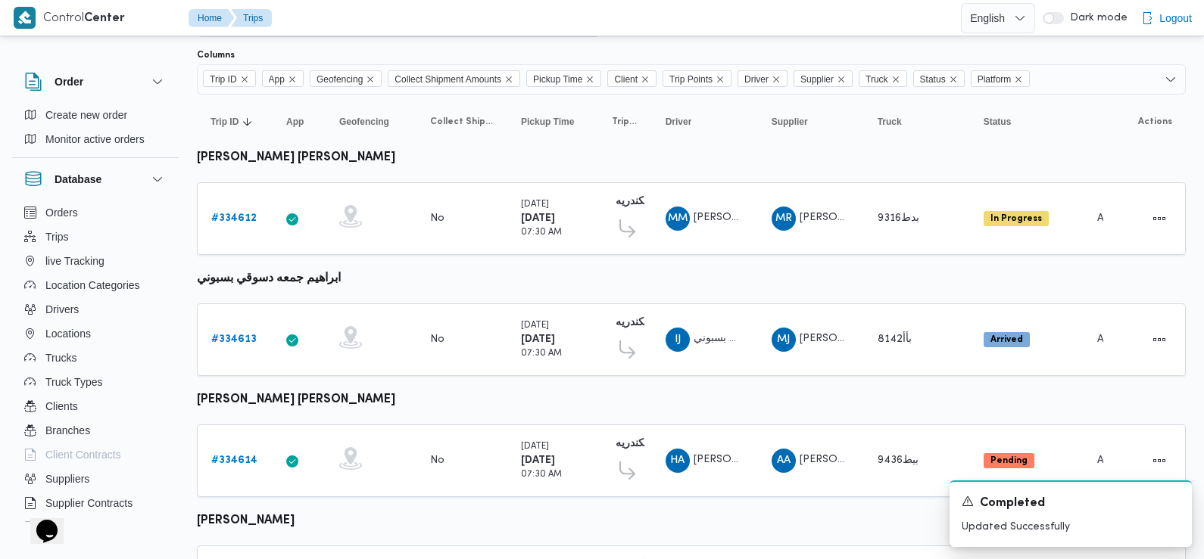
scroll to position [257, 0]
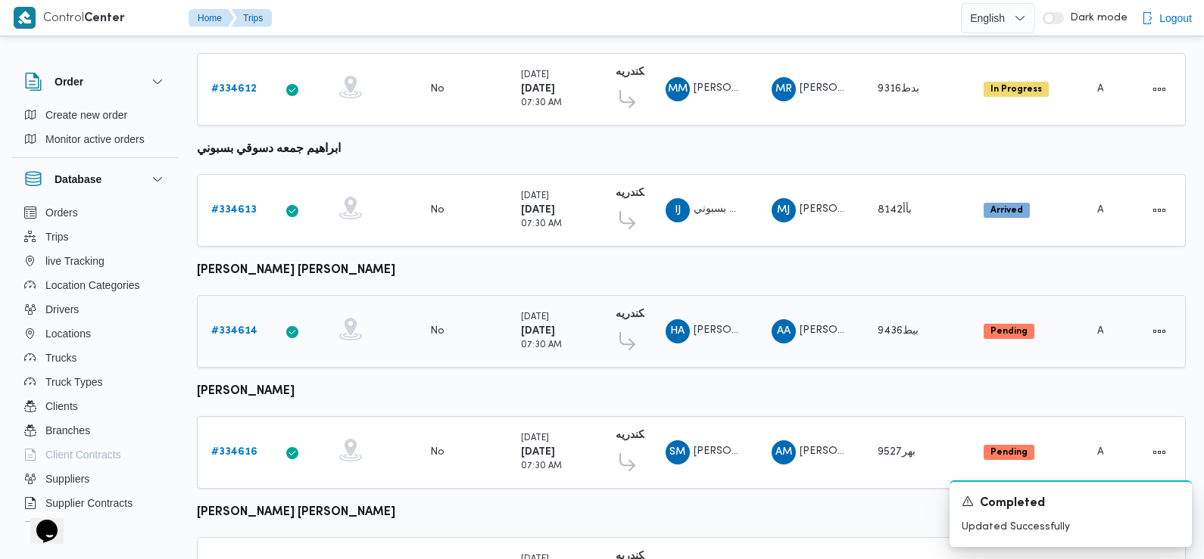
click at [237, 326] on b "# 334614" at bounding box center [234, 331] width 46 height 10
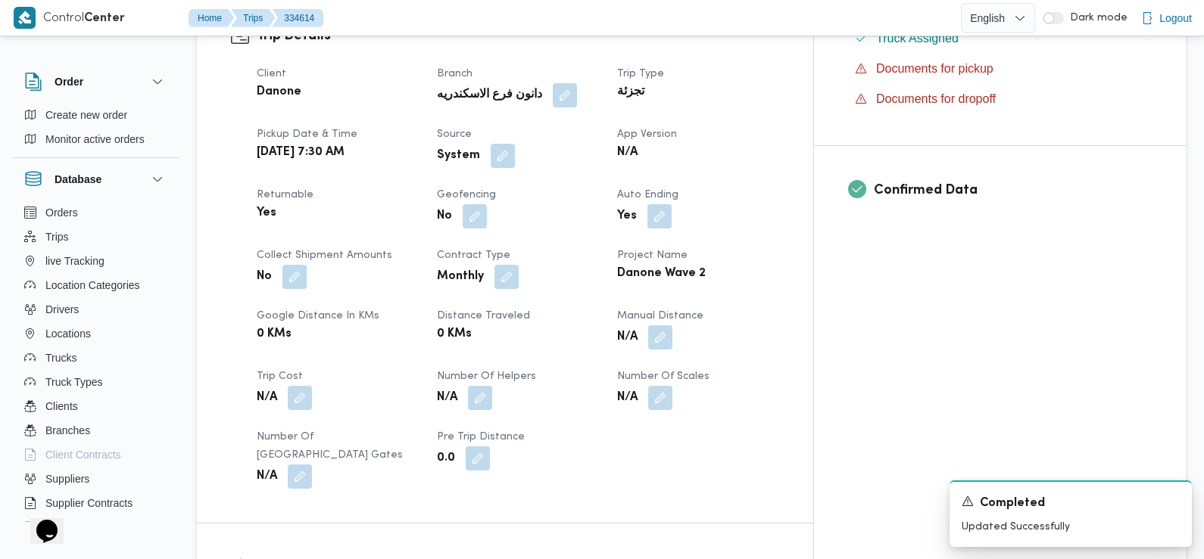
scroll to position [515, 0]
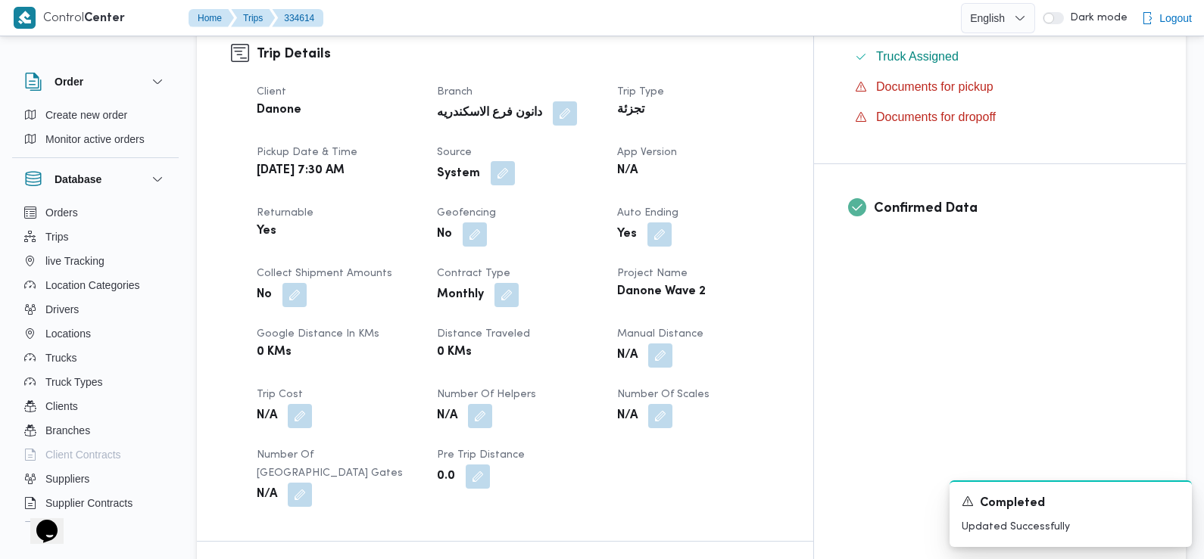
click at [515, 161] on button "button" at bounding box center [503, 173] width 24 height 24
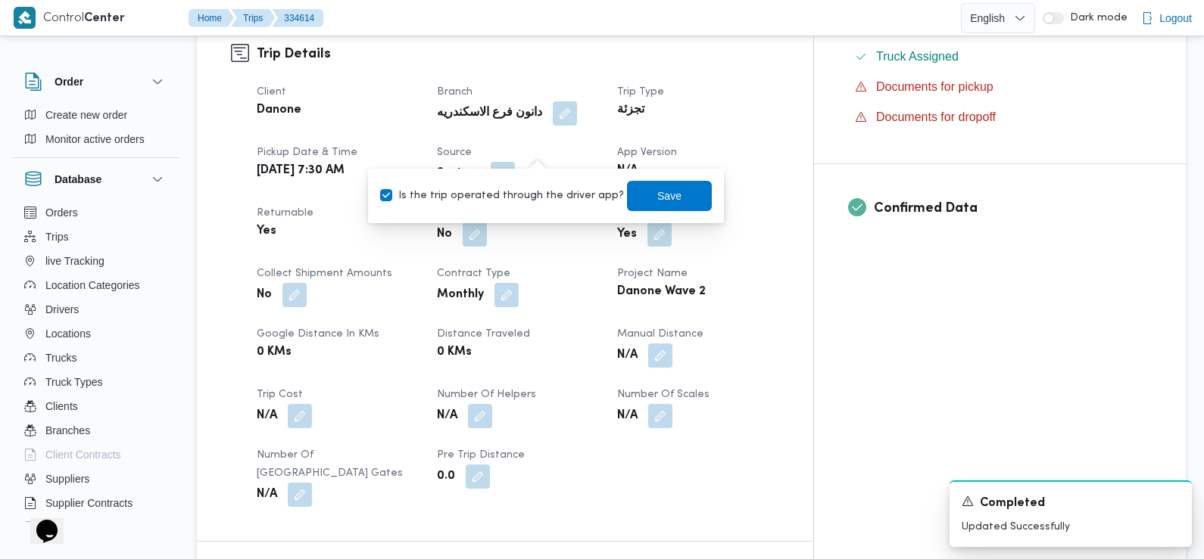
click at [529, 193] on label "Is the trip operated through the driver app?" at bounding box center [502, 196] width 244 height 18
checkbox input "false"
click at [627, 195] on span "Save" at bounding box center [669, 195] width 85 height 30
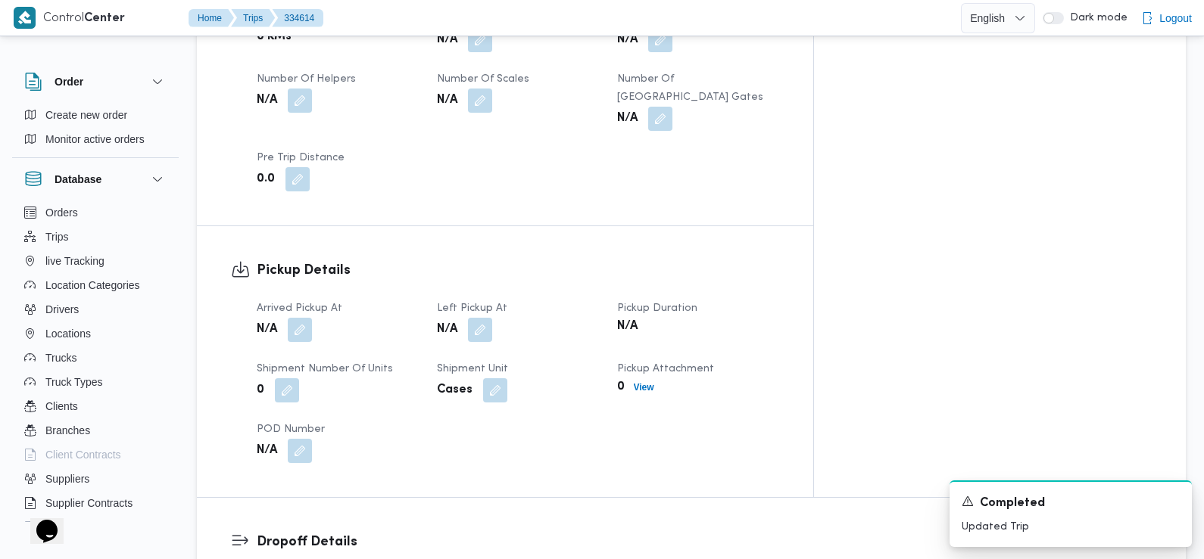
scroll to position [833, 0]
click at [298, 315] on button "button" at bounding box center [300, 327] width 24 height 24
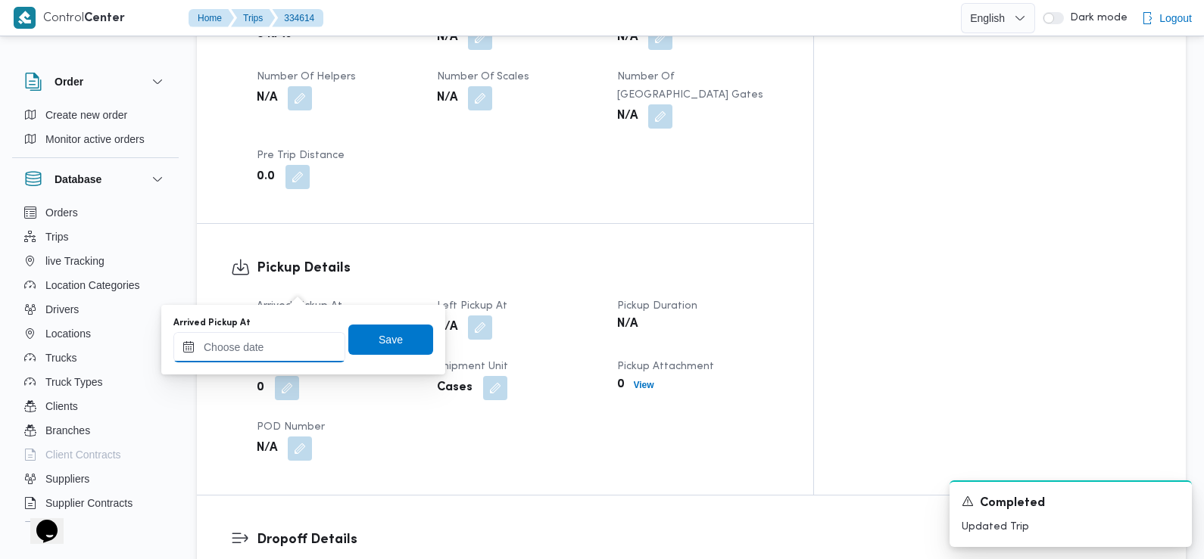
click at [289, 345] on input "Arrived Pickup At" at bounding box center [259, 347] width 172 height 30
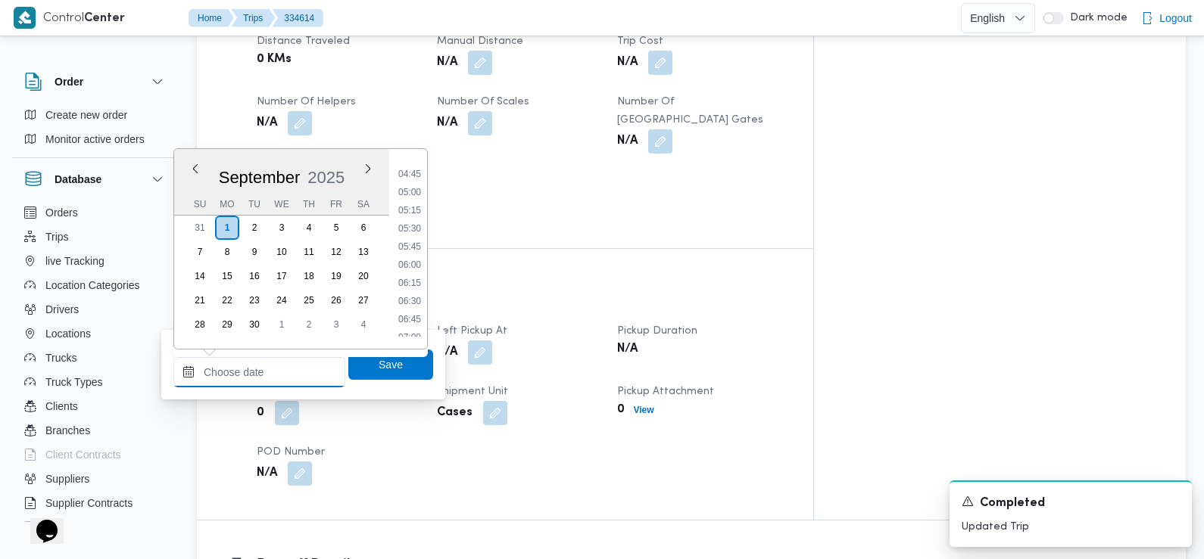
scroll to position [348, 0]
click at [410, 331] on li "07:00" at bounding box center [409, 329] width 35 height 15
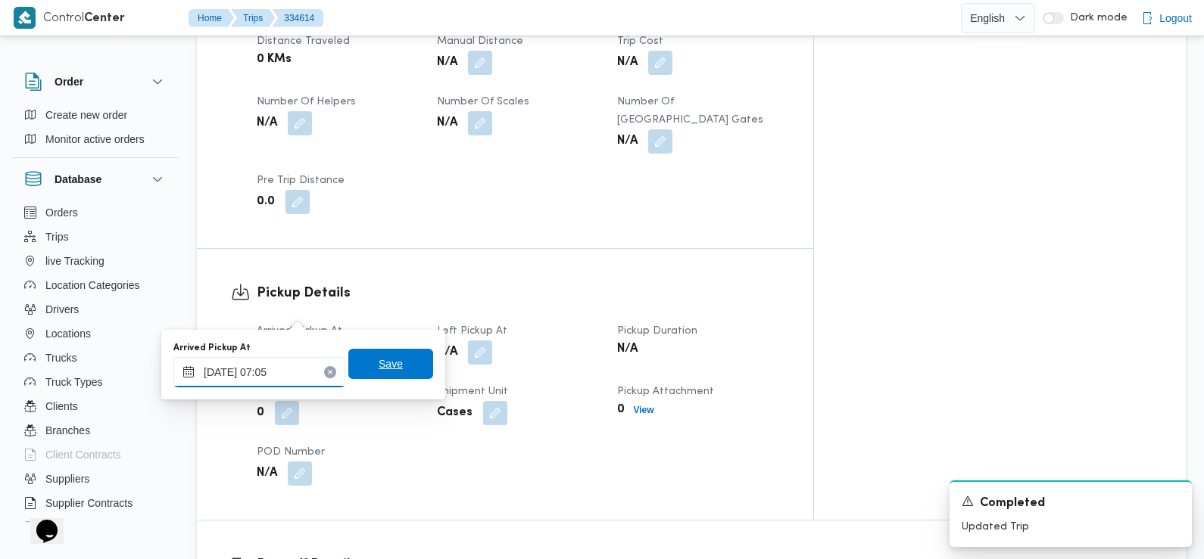
type input "01/09/2025 07:05"
click at [396, 363] on span "Save" at bounding box center [390, 364] width 85 height 30
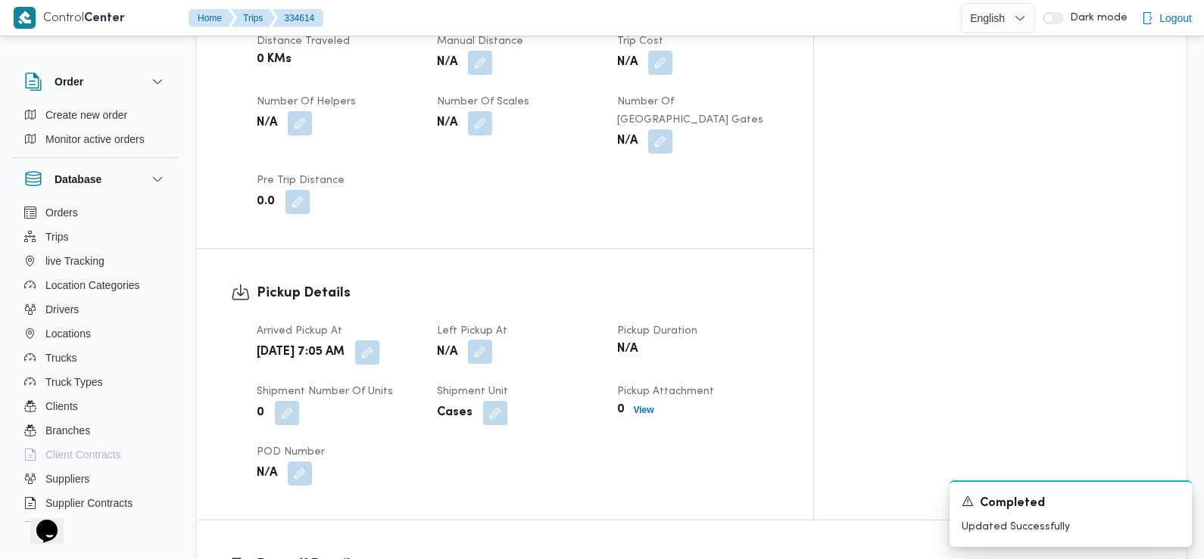
click at [492, 340] on button "button" at bounding box center [480, 352] width 24 height 24
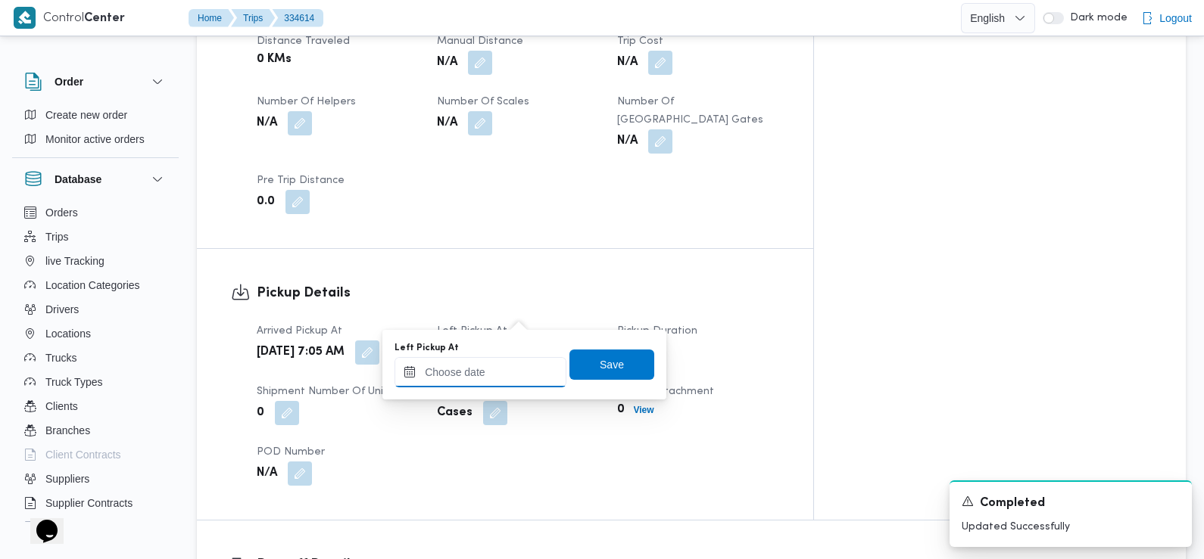
click at [512, 359] on input "Left Pickup At" at bounding box center [480, 372] width 172 height 30
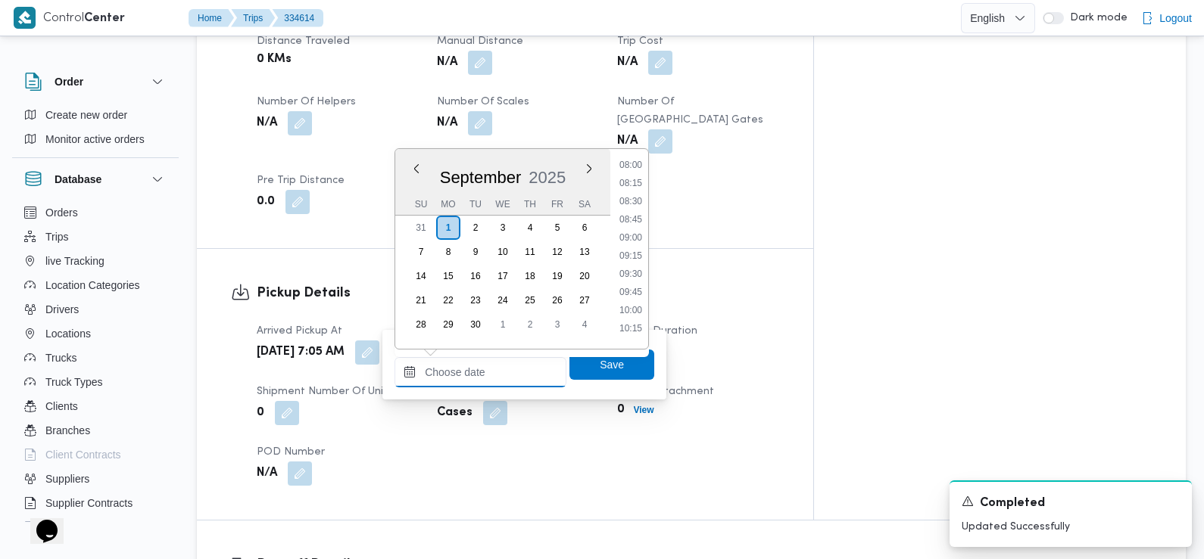
scroll to position [581, 0]
click at [634, 296] on li "09:45" at bounding box center [630, 296] width 35 height 15
type input "[DATE] 09:45"
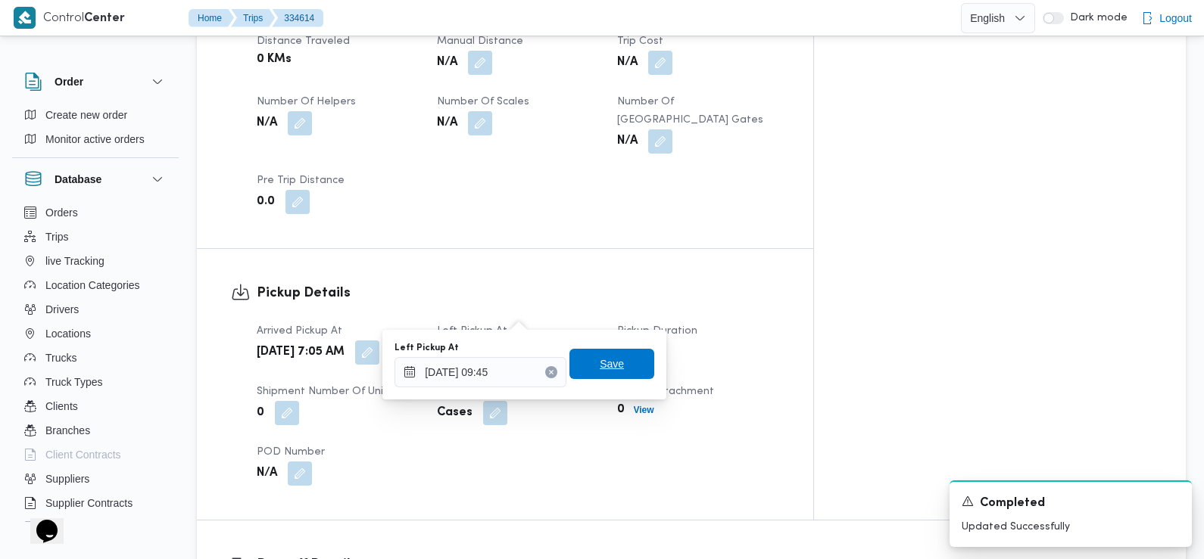
click at [618, 368] on span "Save" at bounding box center [611, 364] width 85 height 30
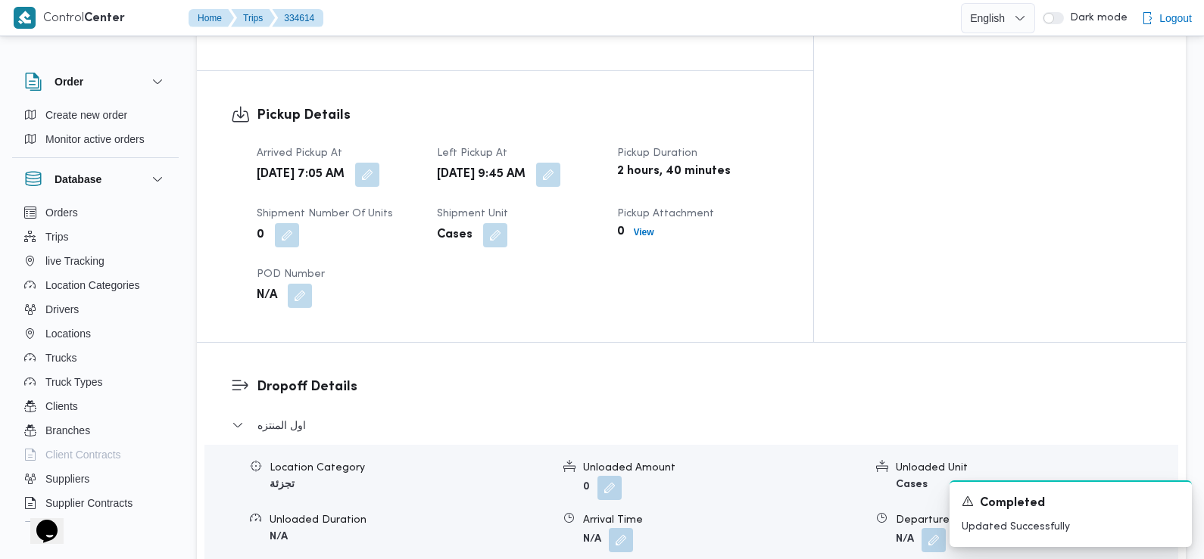
scroll to position [1100, 0]
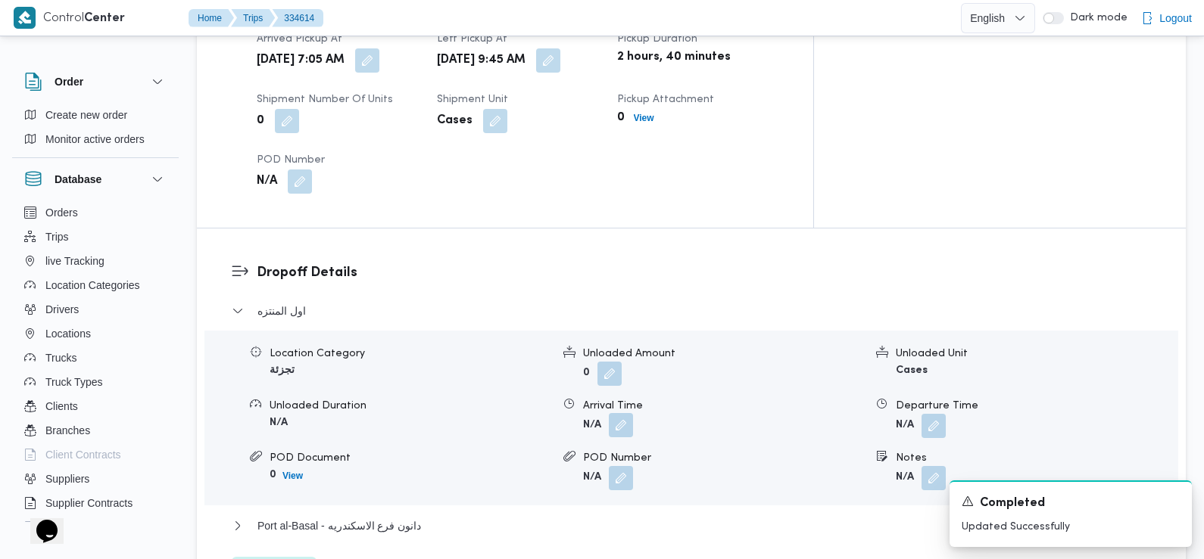
click at [621, 413] on button "button" at bounding box center [621, 425] width 24 height 24
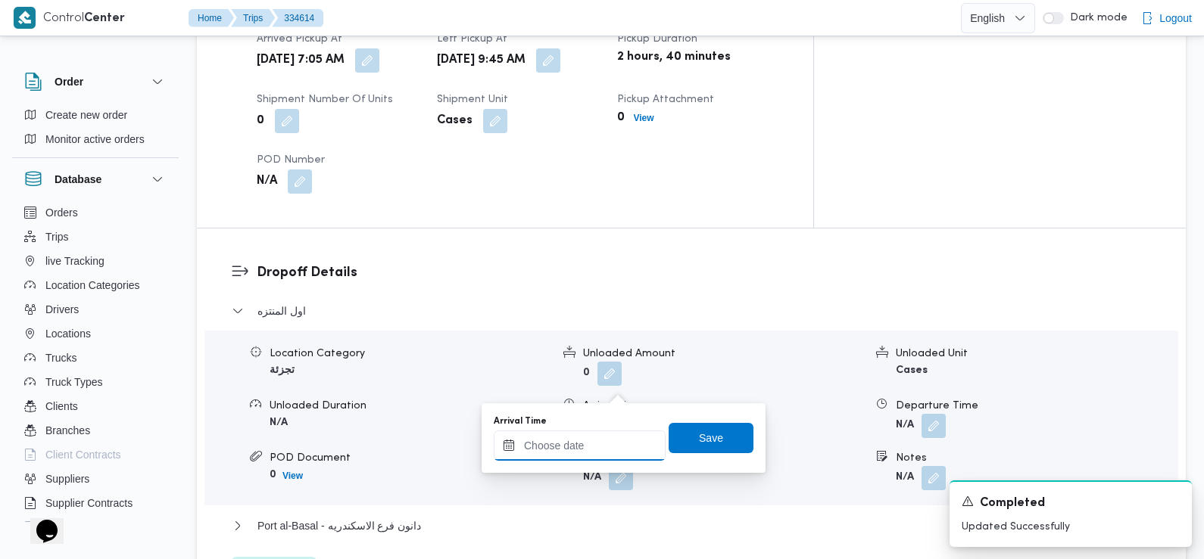
click at [613, 443] on input "Arrival Time" at bounding box center [580, 446] width 172 height 30
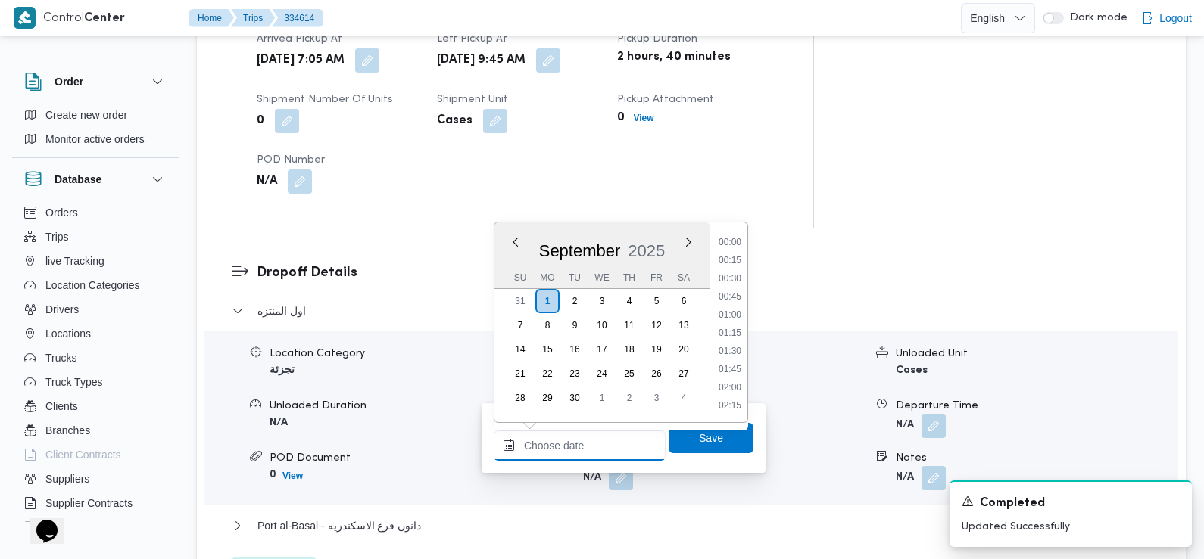
scroll to position [707, 0]
click at [737, 243] on li "09:45" at bounding box center [729, 243] width 35 height 15
type input "[DATE] 09:45"
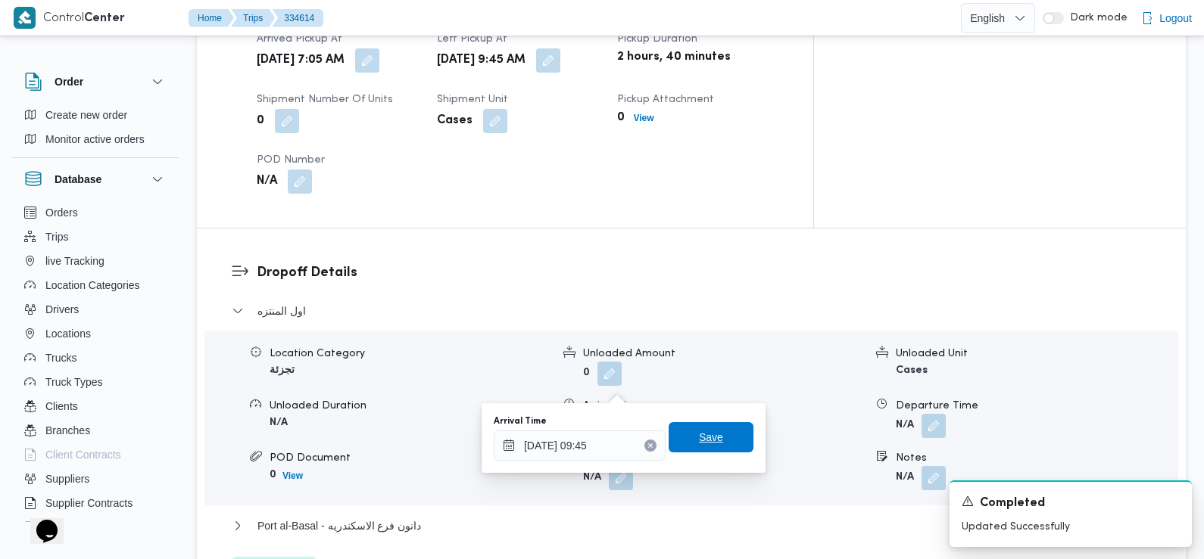
click at [708, 442] on span "Save" at bounding box center [711, 437] width 24 height 18
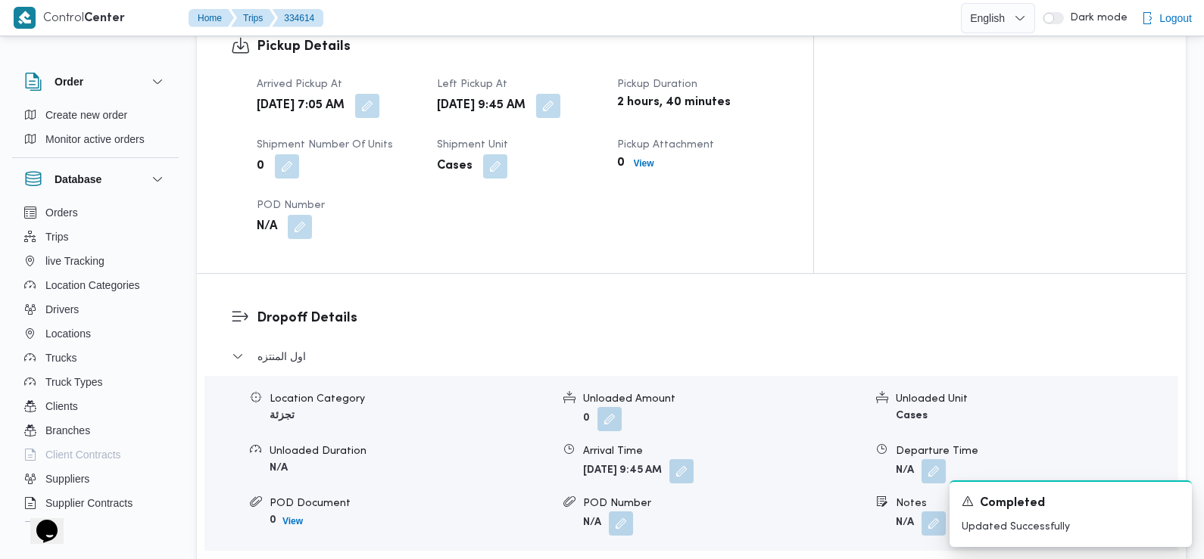
scroll to position [1075, 0]
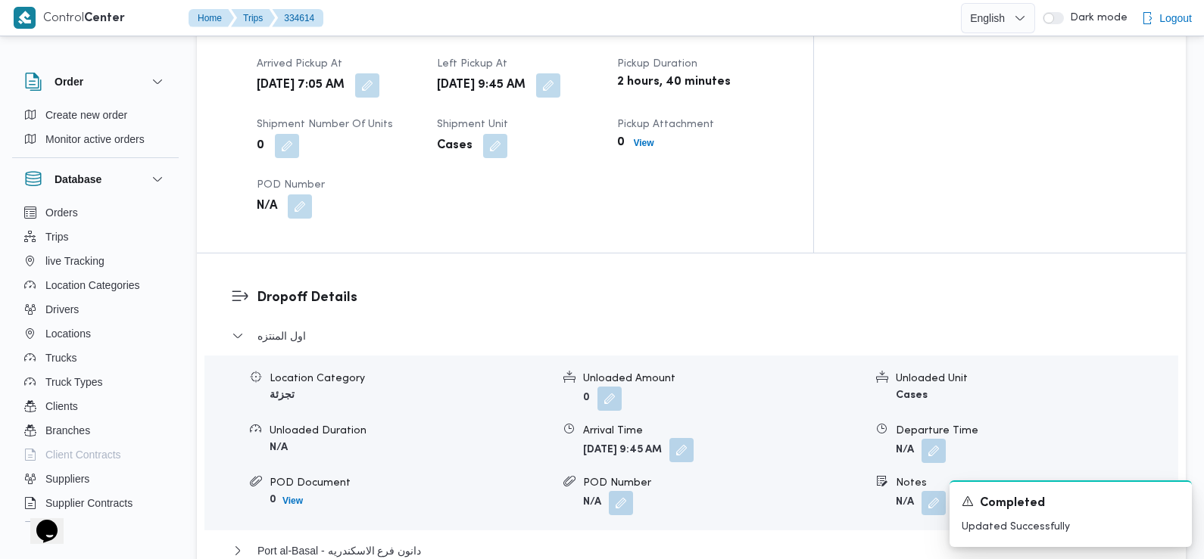
click at [693, 438] on button "button" at bounding box center [681, 450] width 24 height 24
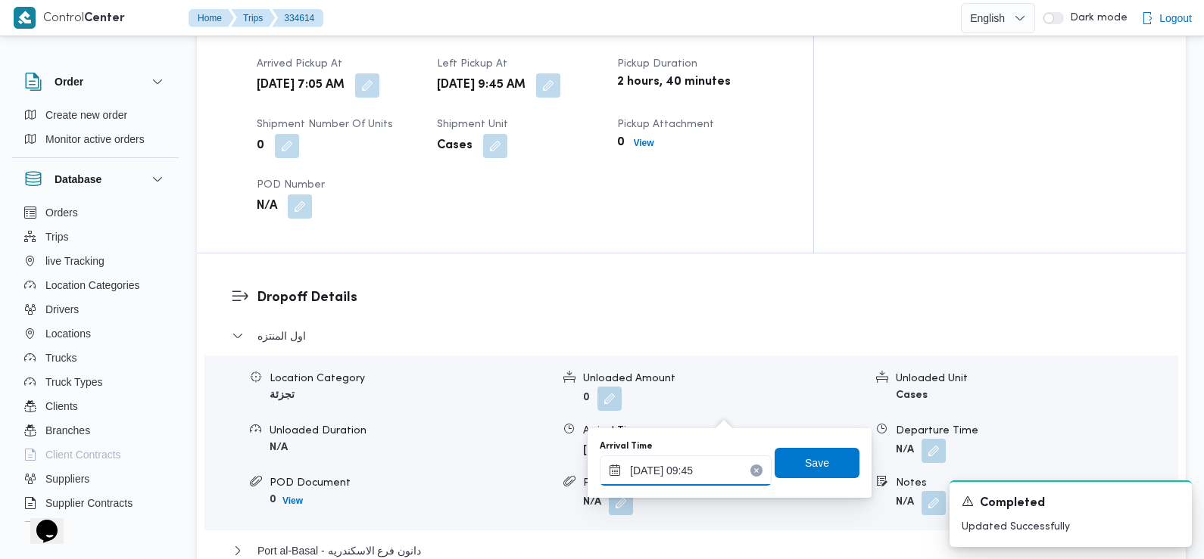
click at [703, 472] on input "[DATE] 09:45" at bounding box center [686, 471] width 172 height 30
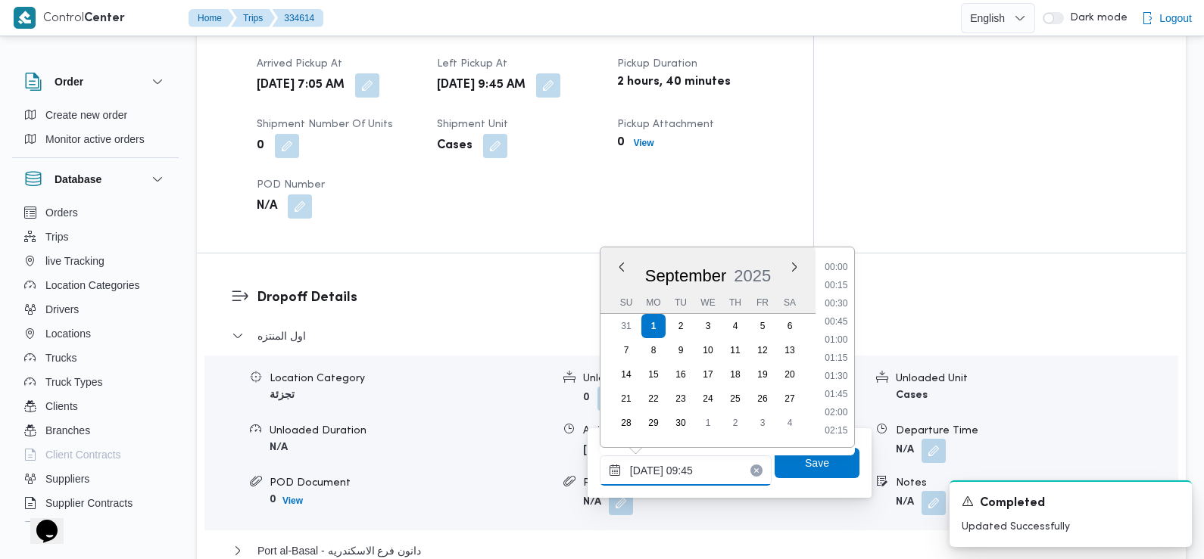
scroll to position [616, 0]
click at [848, 379] on li "10:00" at bounding box center [835, 377] width 35 height 15
type input "[DATE] 10:00"
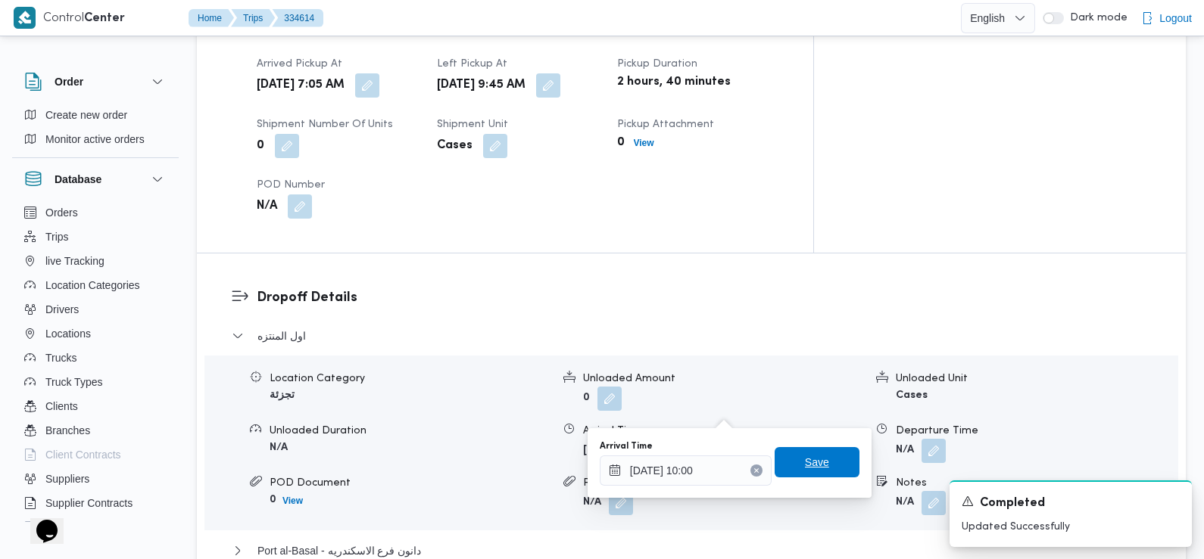
click at [821, 467] on span "Save" at bounding box center [816, 462] width 85 height 30
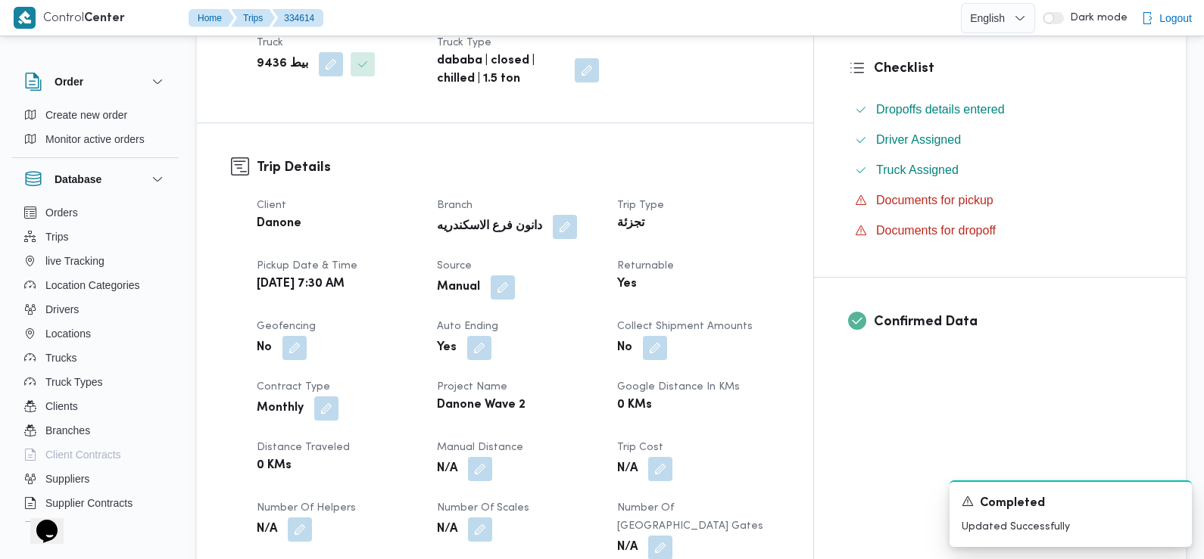
scroll to position [0, 0]
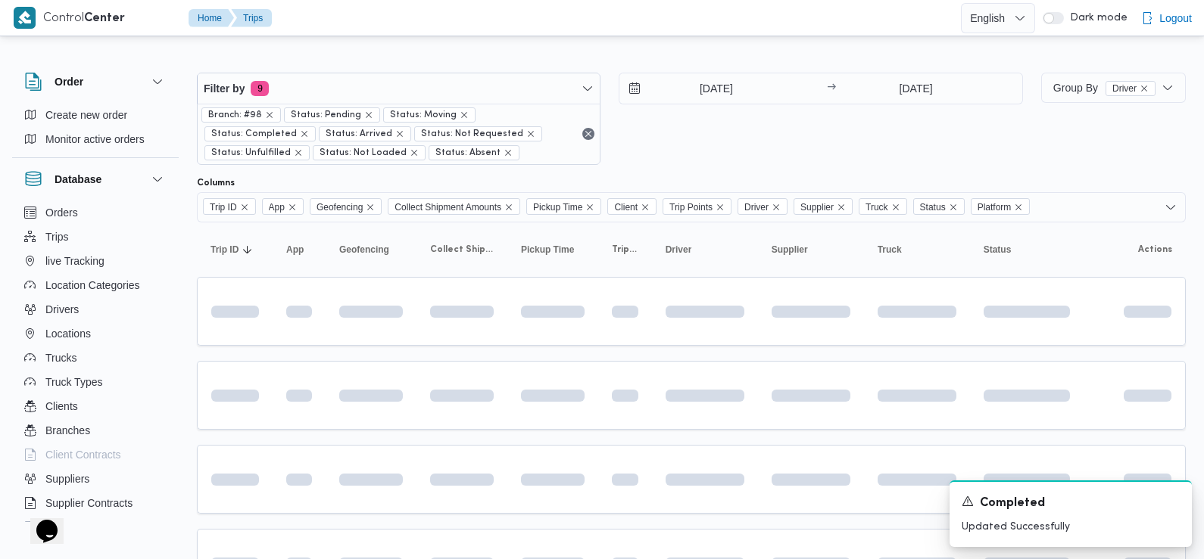
scroll to position [257, 0]
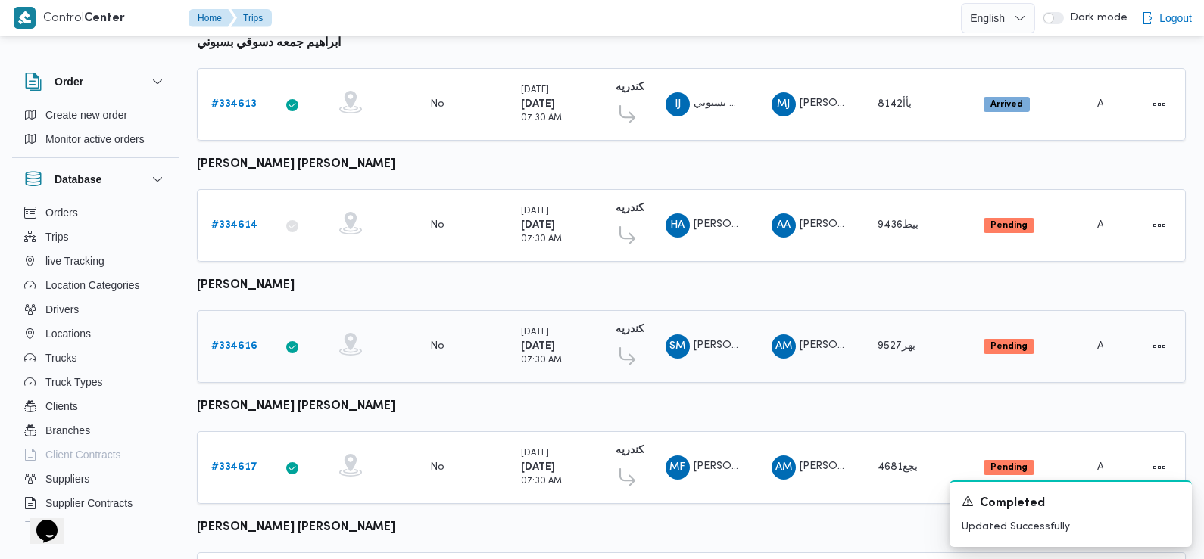
click at [237, 341] on b "# 334616" at bounding box center [234, 346] width 46 height 10
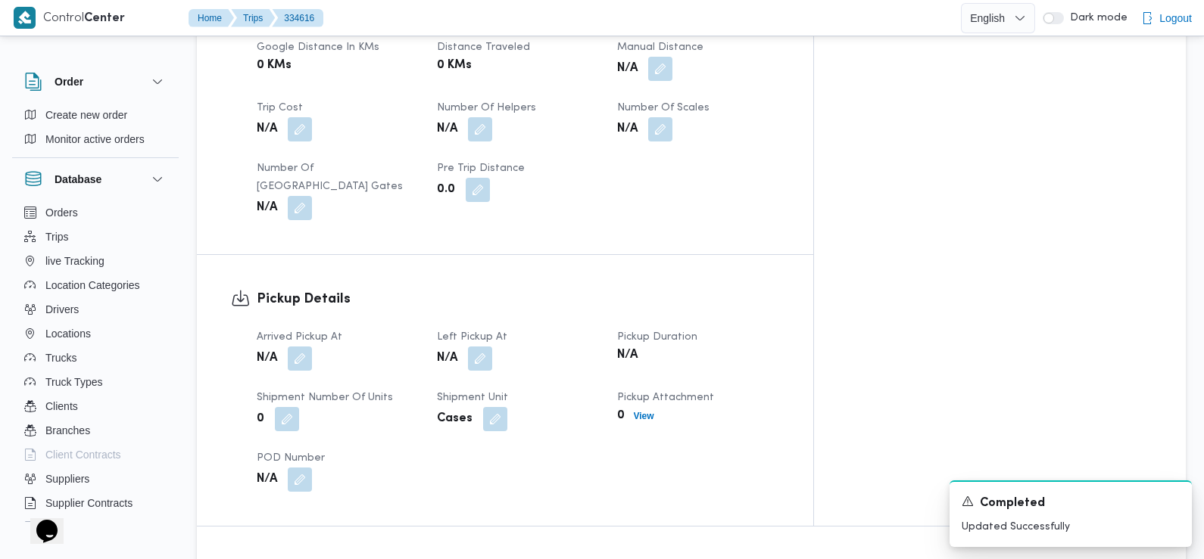
scroll to position [812, 0]
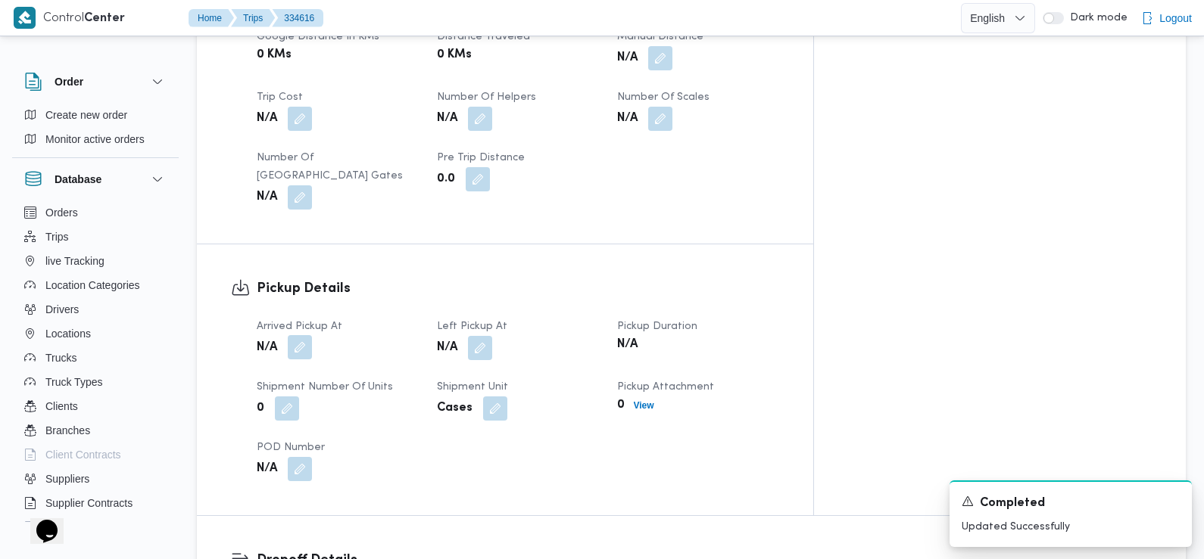
click at [296, 335] on button "button" at bounding box center [300, 347] width 24 height 24
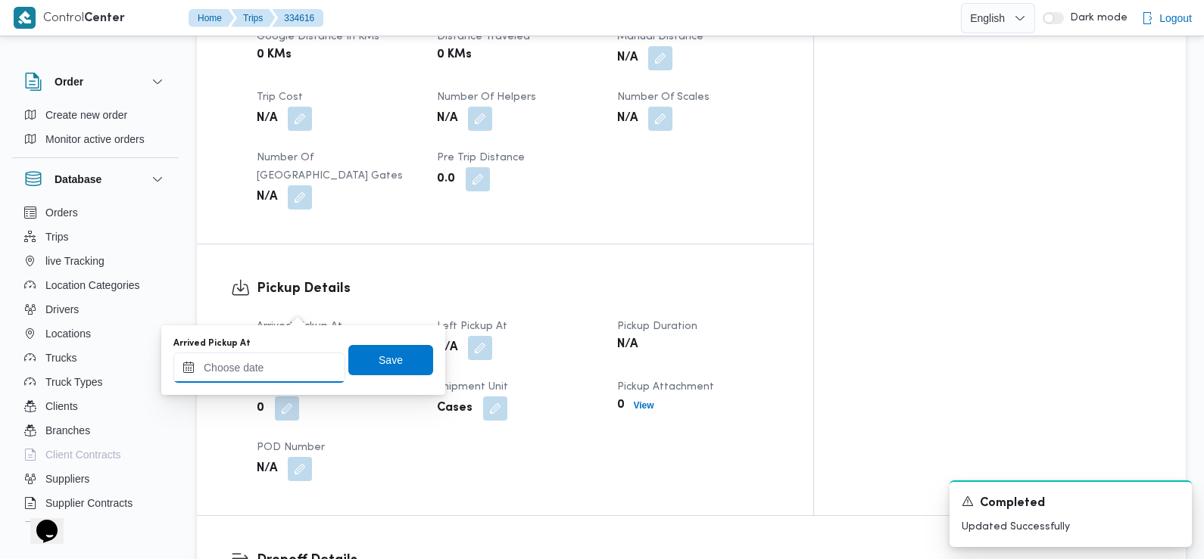
click at [291, 361] on input "Arrived Pickup At" at bounding box center [259, 368] width 172 height 30
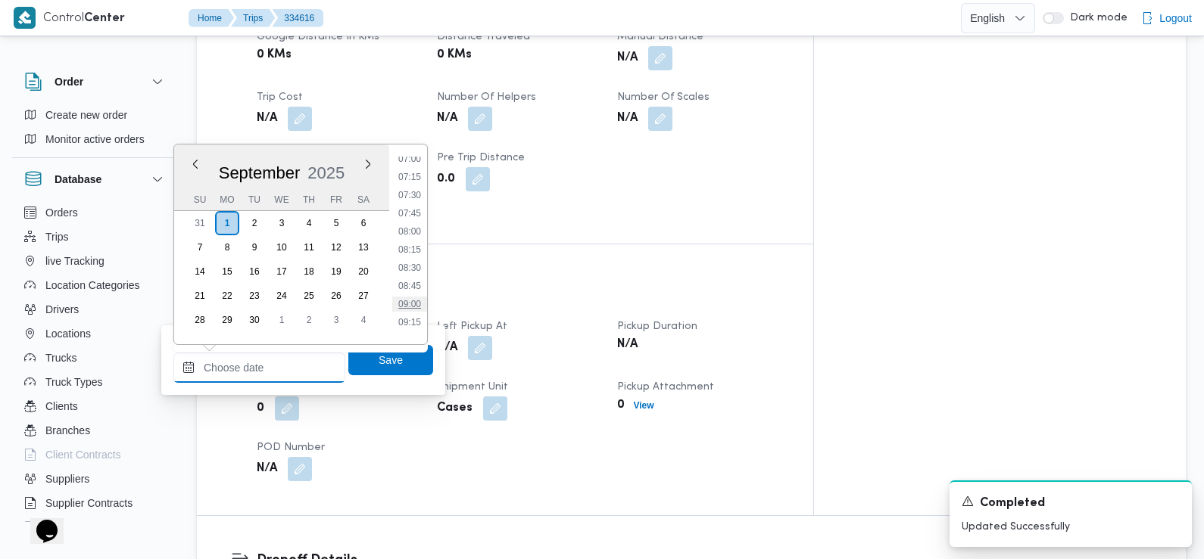
scroll to position [500, 0]
click at [414, 207] on li "07:30" at bounding box center [409, 208] width 35 height 15
type input "[DATE] 07:30"
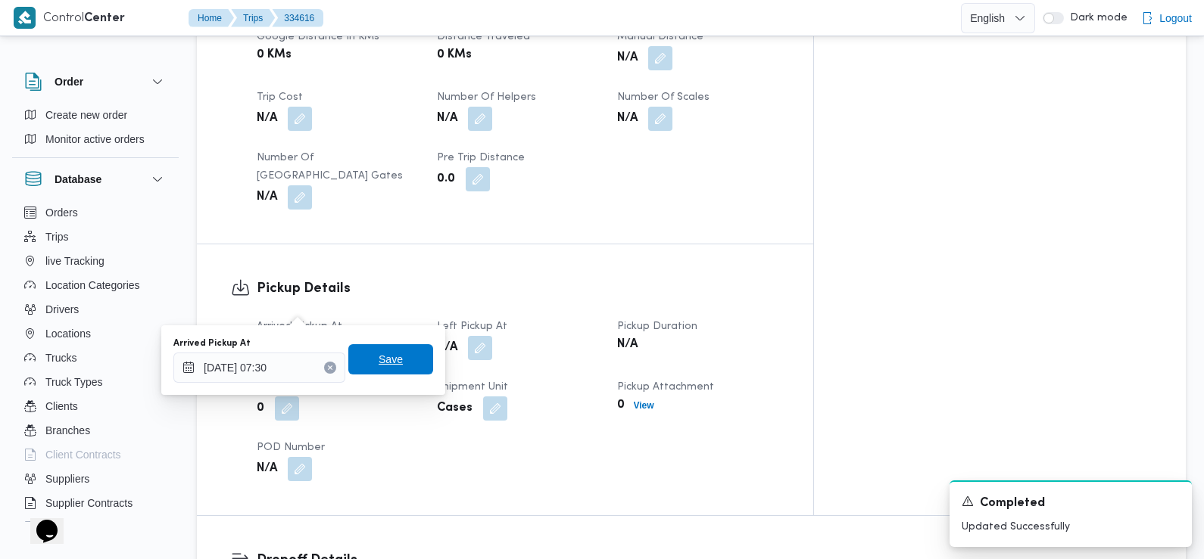
click at [402, 357] on span "Save" at bounding box center [390, 359] width 85 height 30
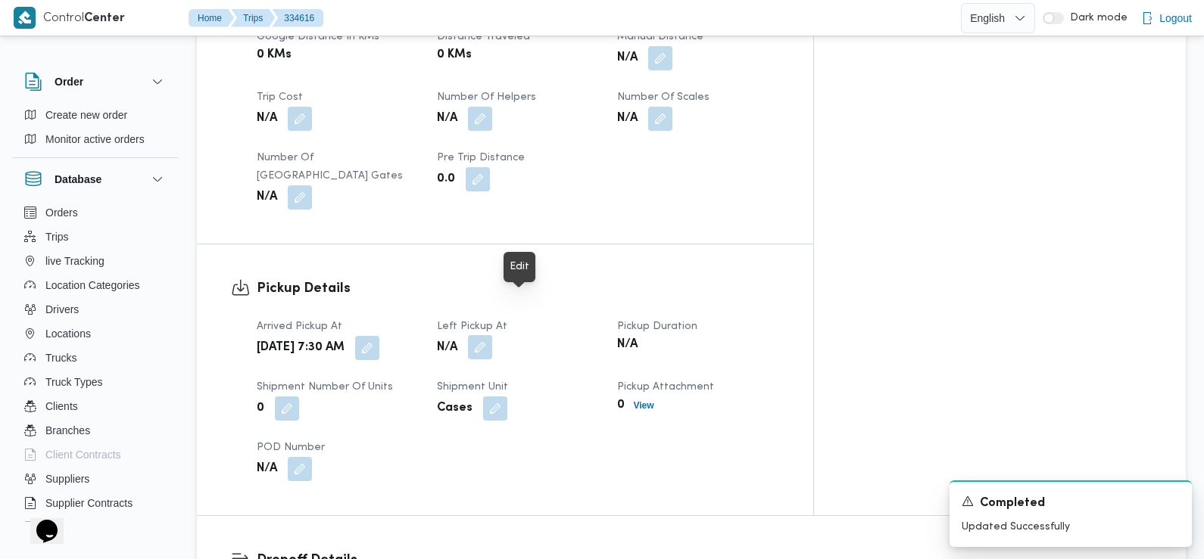
click at [492, 335] on button "button" at bounding box center [480, 347] width 24 height 24
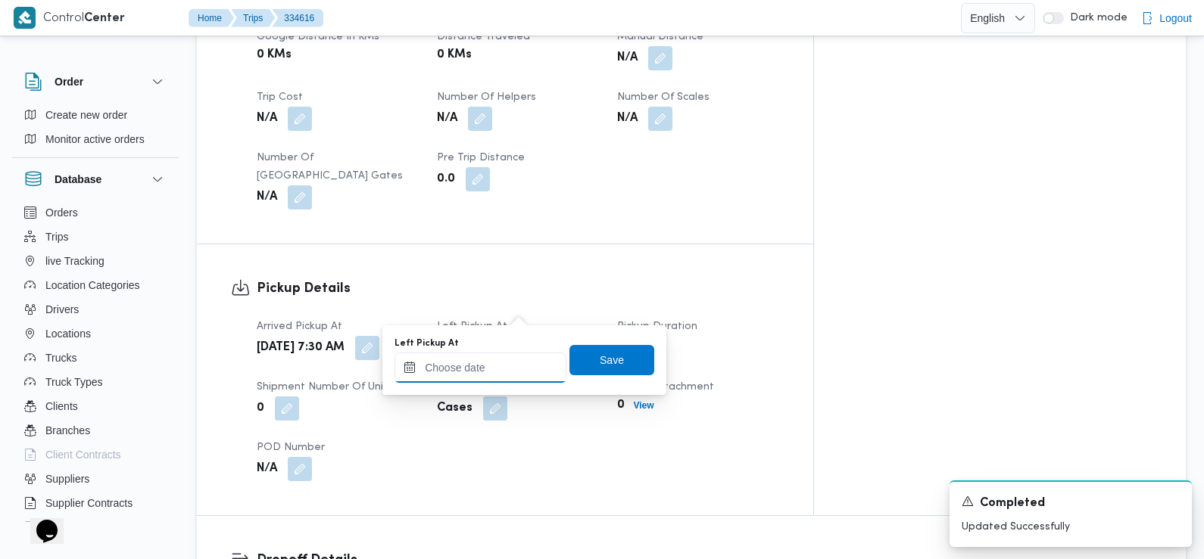
click at [524, 365] on input "Left Pickup At" at bounding box center [480, 368] width 172 height 30
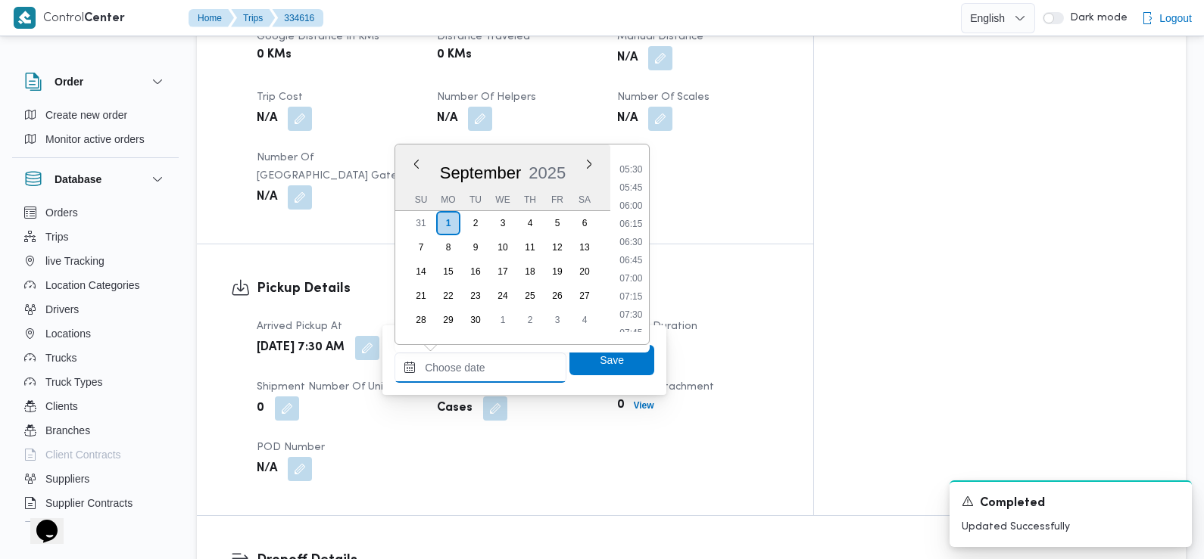
scroll to position [384, 0]
drag, startPoint x: 628, startPoint y: 263, endPoint x: 619, endPoint y: 262, distance: 9.1
click at [619, 262] on ul "00:00 00:15 00:30 00:45 01:00 01:15 01:30 01:45 02:00 02:15 02:30 02:45 03:00 0…" at bounding box center [631, 245] width 36 height 176
click at [601, 281] on div "September 2025 September 2025 Su Mo Tu We Th Fr Sa 31 1 2 3 4 5 6 7 8 9 10 11 1…" at bounding box center [502, 245] width 215 height 200
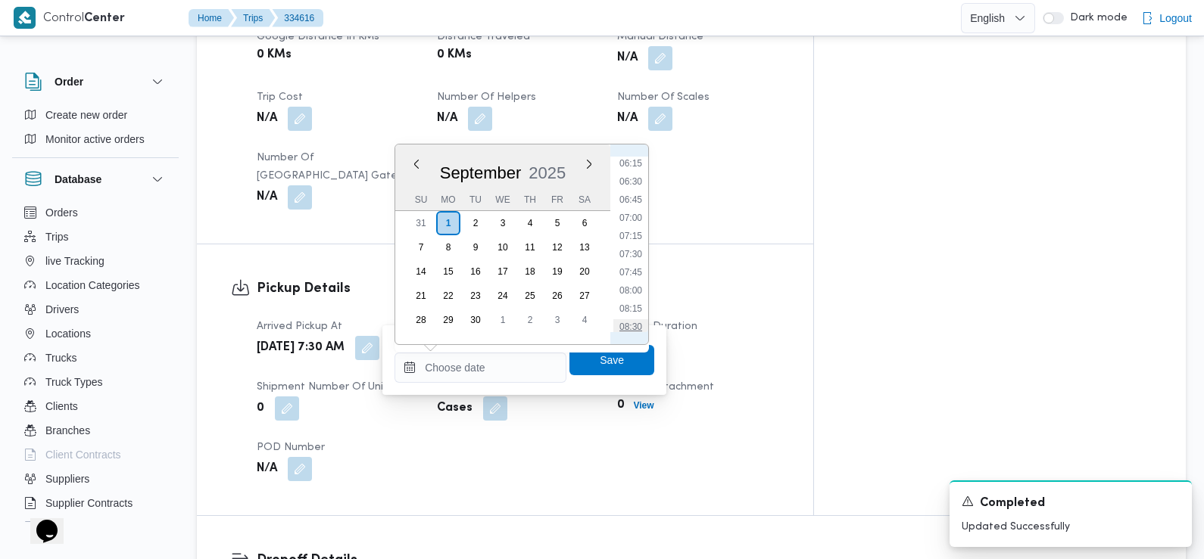
click at [632, 326] on li "08:30" at bounding box center [630, 326] width 35 height 15
type input "01/09/2025 08:30"
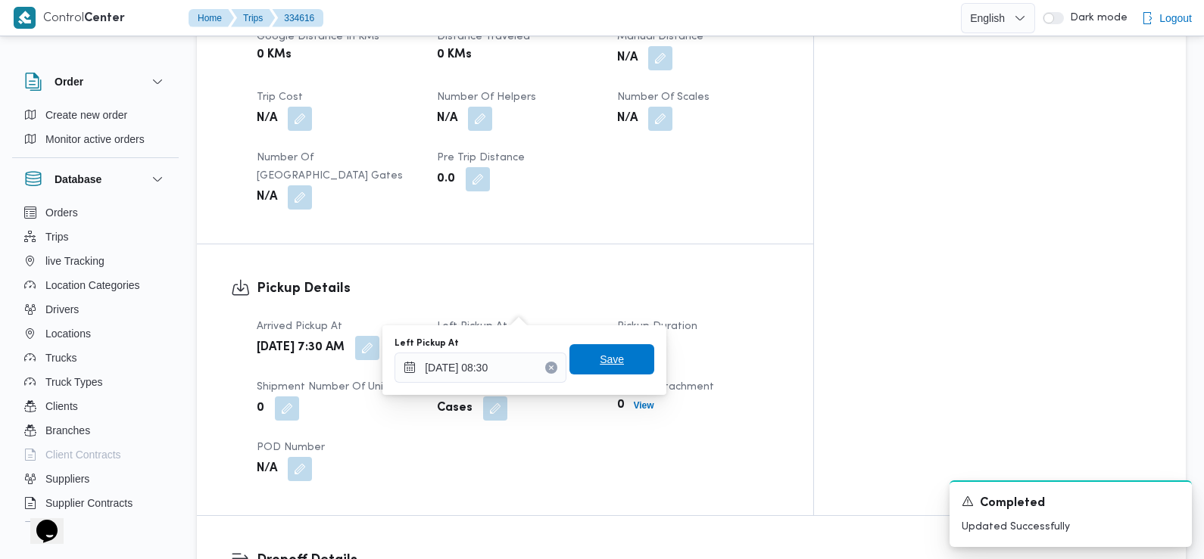
click at [615, 357] on span "Save" at bounding box center [611, 359] width 85 height 30
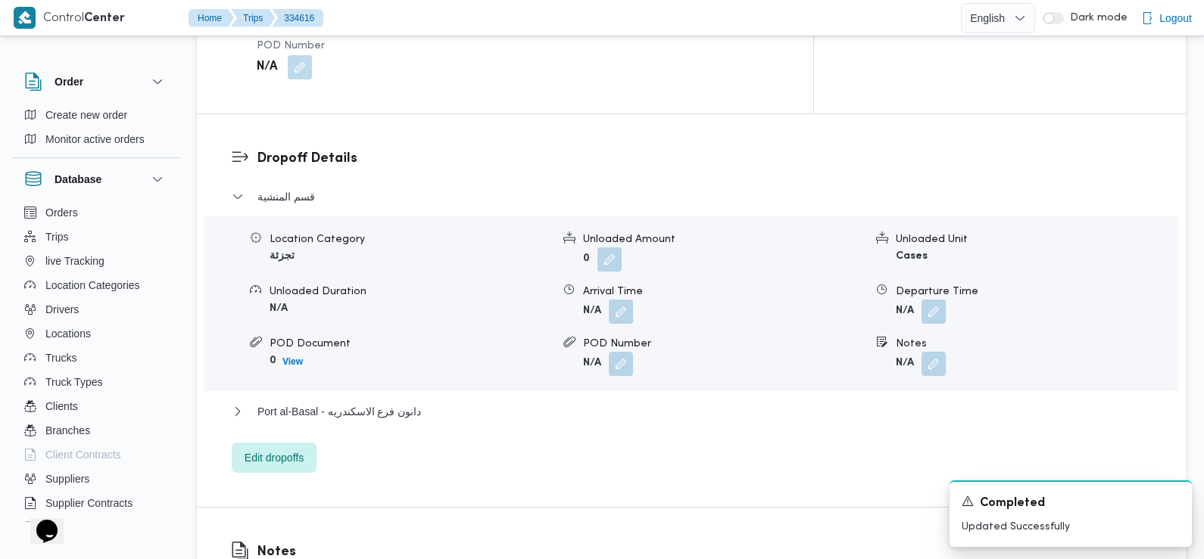
scroll to position [1241, 0]
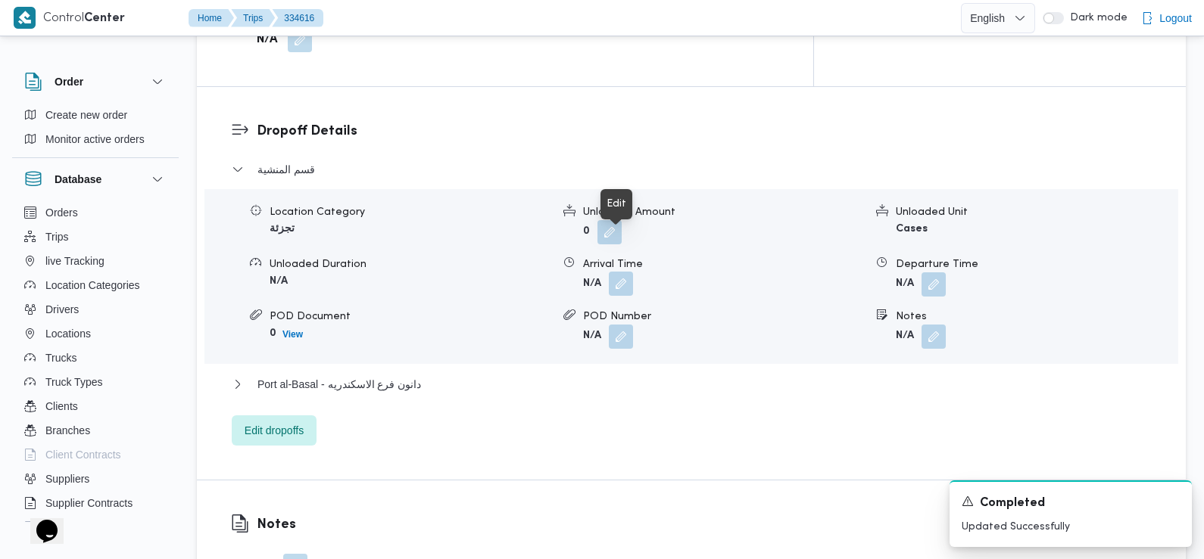
click at [619, 272] on button "button" at bounding box center [621, 284] width 24 height 24
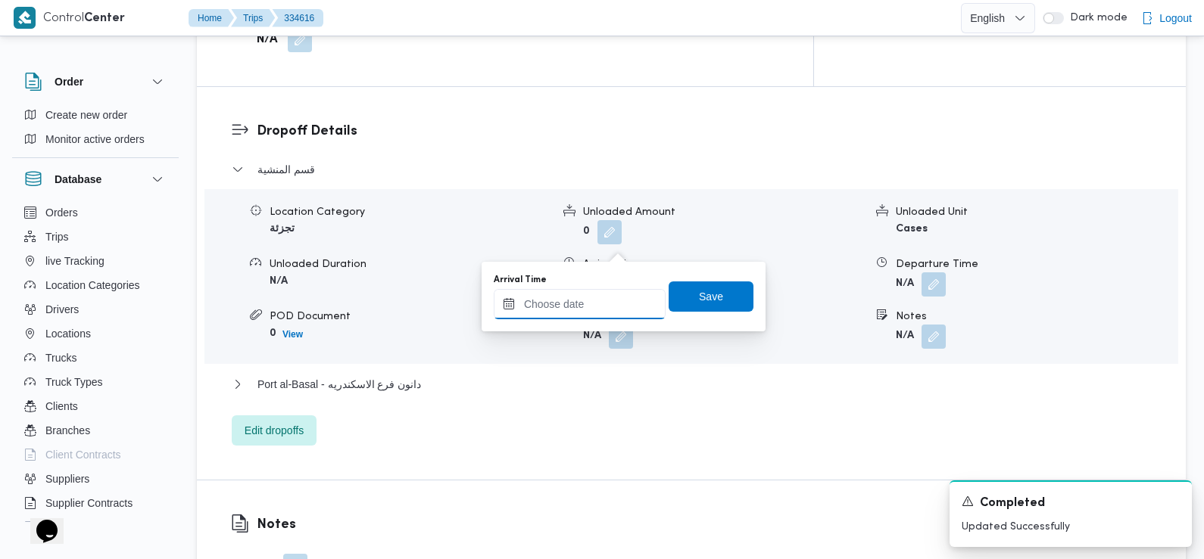
click at [602, 304] on input "Arrival Time" at bounding box center [580, 304] width 172 height 30
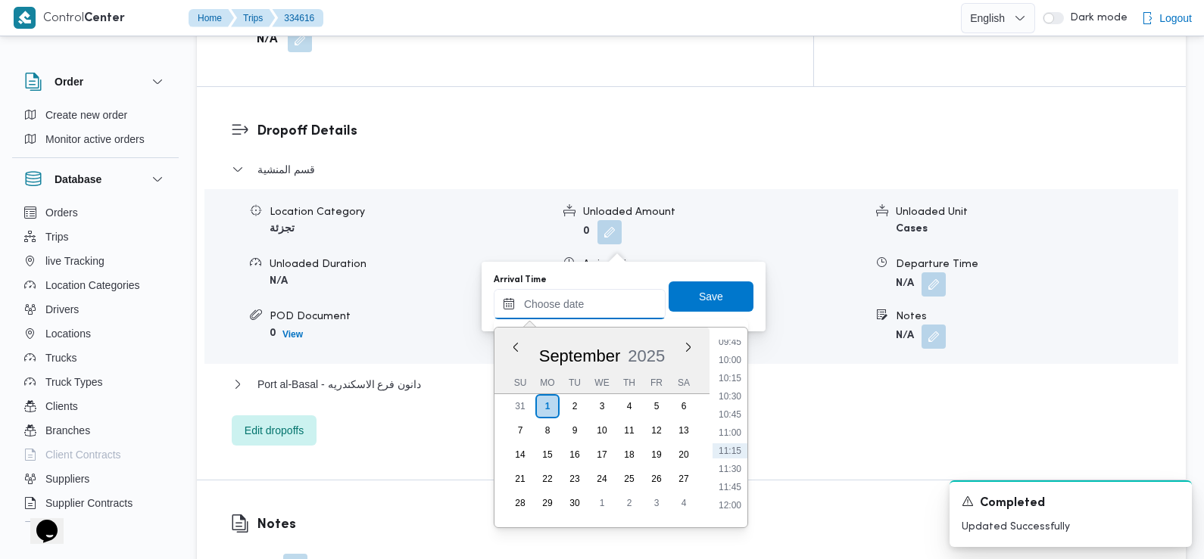
scroll to position [695, 0]
click at [737, 342] on li "09:30" at bounding box center [729, 342] width 35 height 15
type input "01/09/2025 09:30"
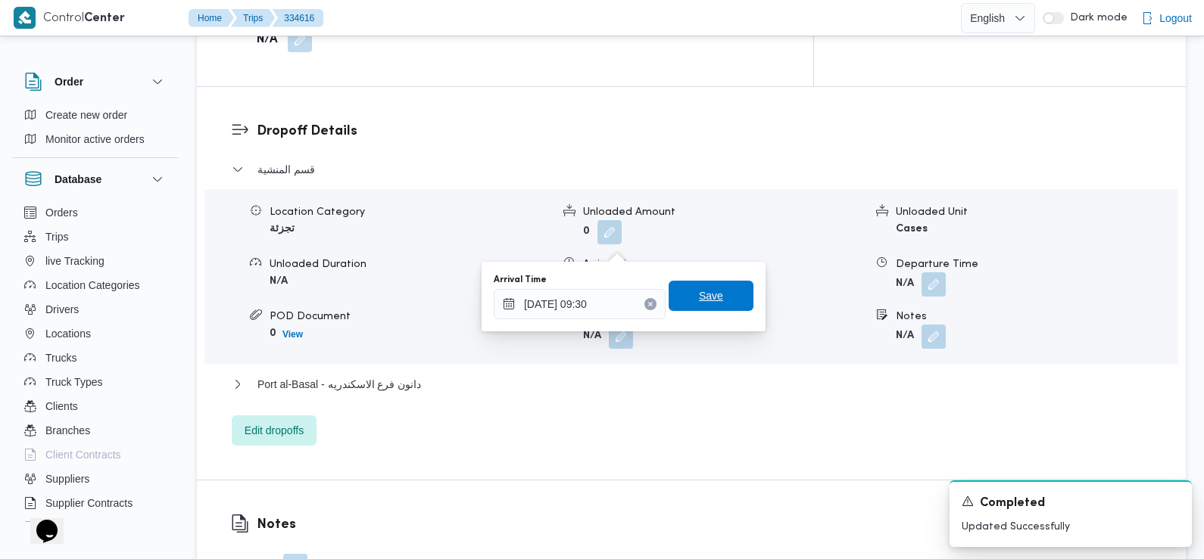
click at [720, 307] on span "Save" at bounding box center [710, 296] width 85 height 30
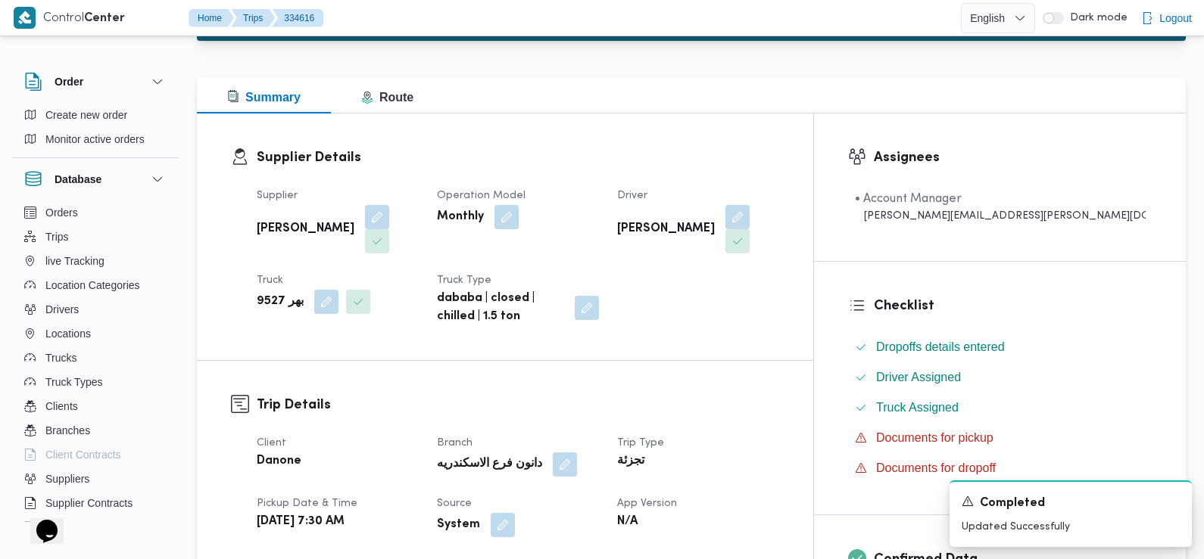
scroll to position [167, 0]
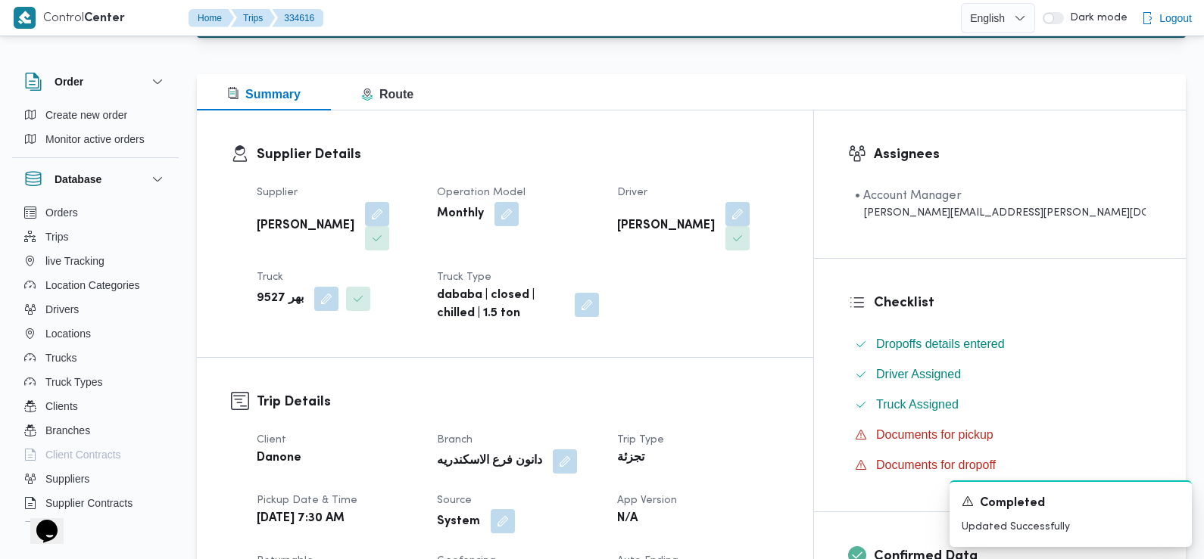
click at [515, 509] on button "button" at bounding box center [503, 521] width 24 height 24
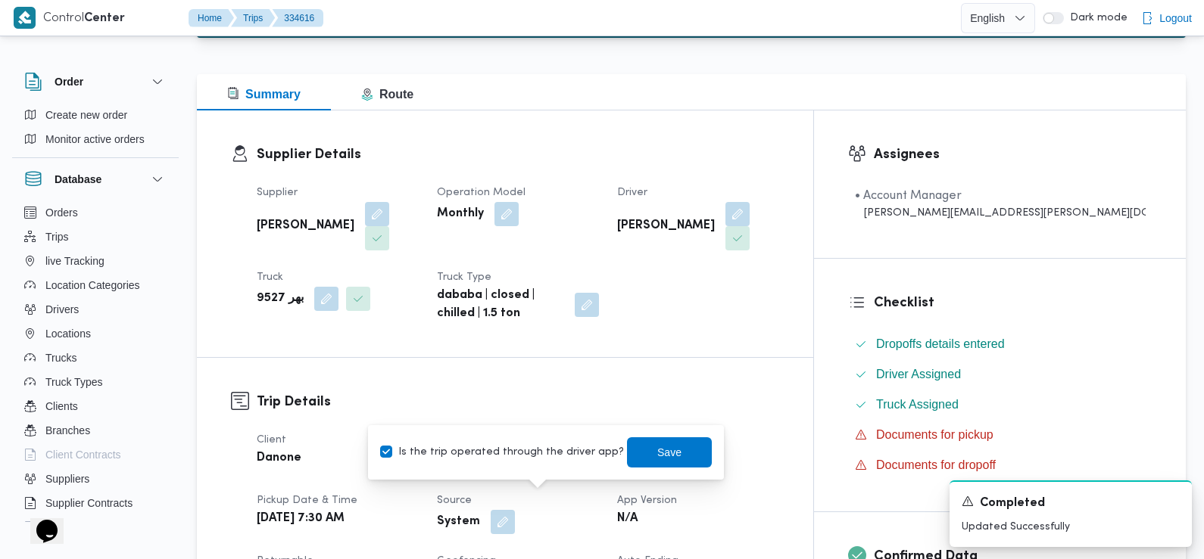
click at [498, 453] on label "Is the trip operated through the driver app?" at bounding box center [502, 453] width 244 height 18
checkbox input "false"
click at [665, 438] on span "Save" at bounding box center [669, 452] width 85 height 30
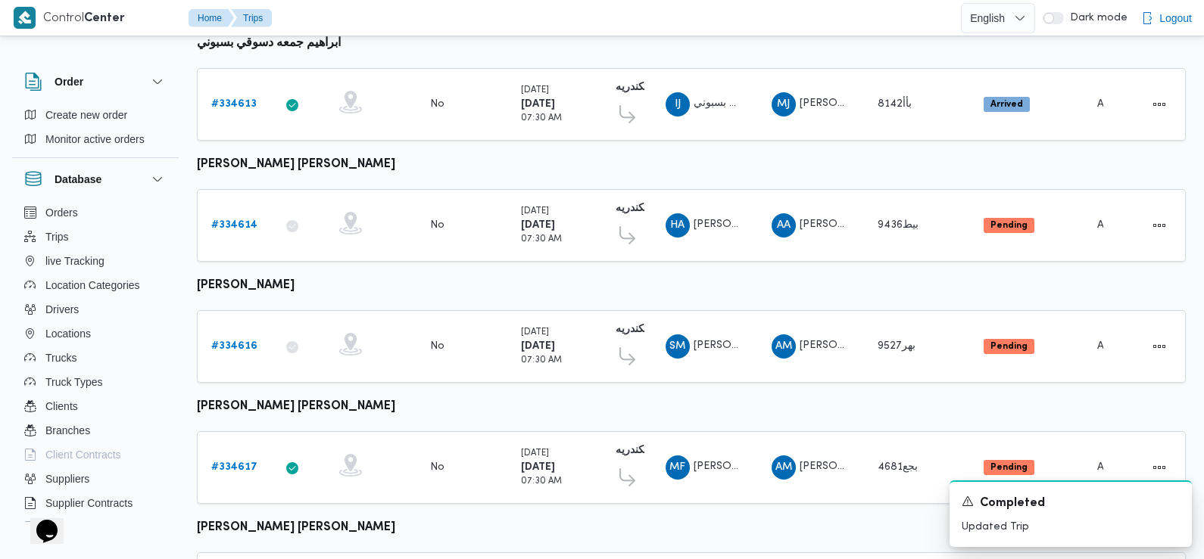
scroll to position [430, 0]
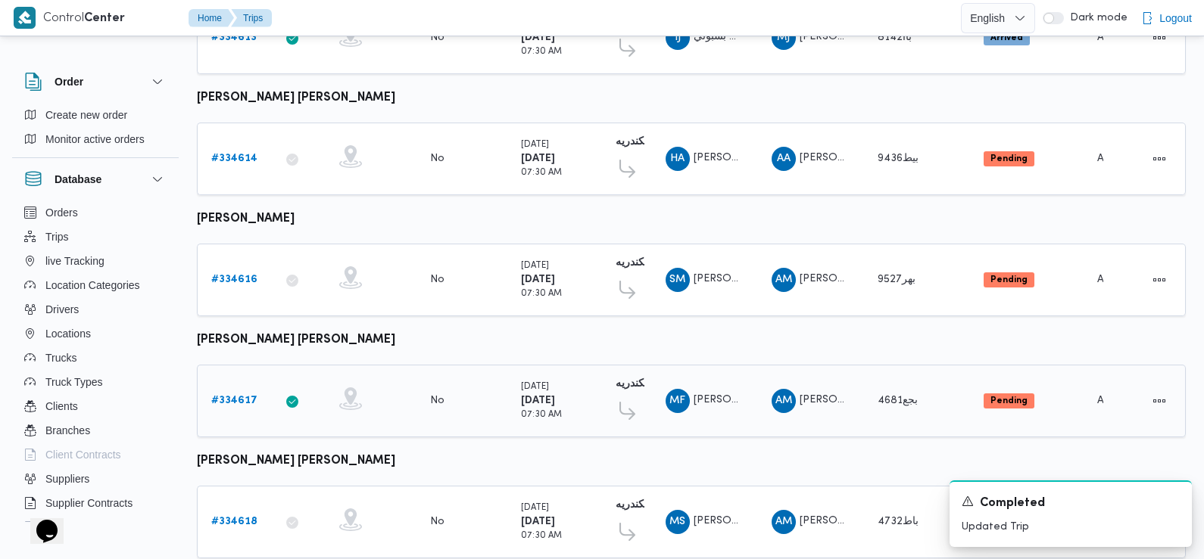
click at [240, 396] on b "# 334617" at bounding box center [234, 401] width 46 height 10
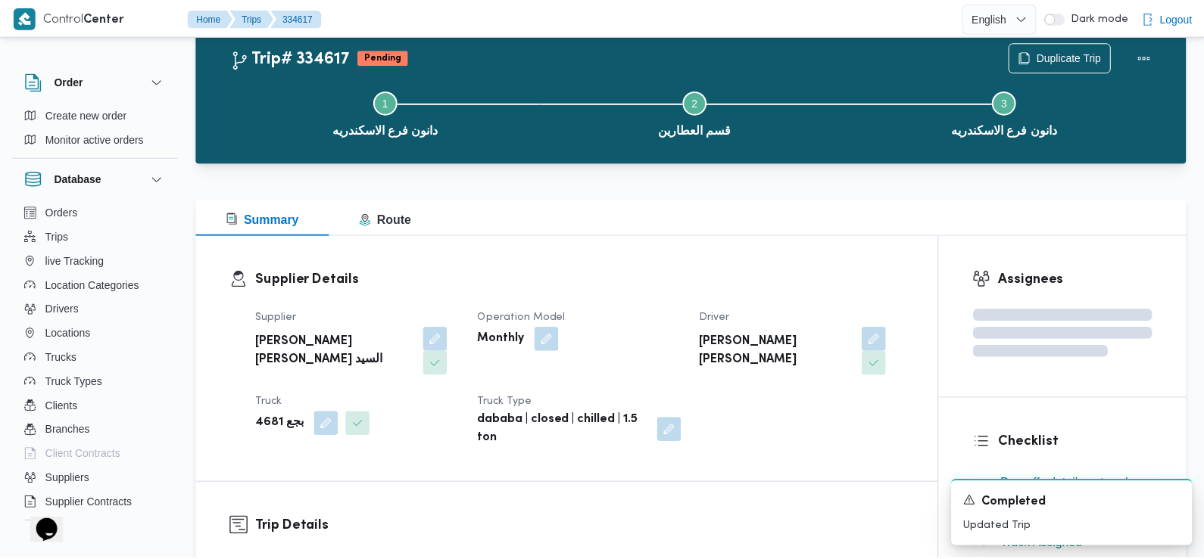
scroll to position [430, 0]
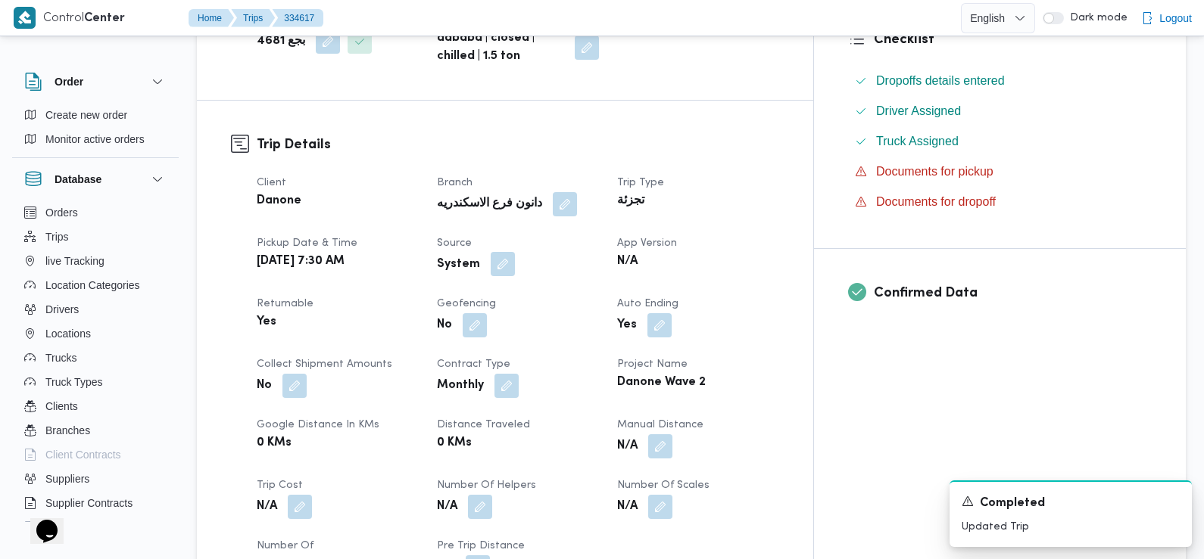
click at [515, 252] on button "button" at bounding box center [503, 264] width 24 height 24
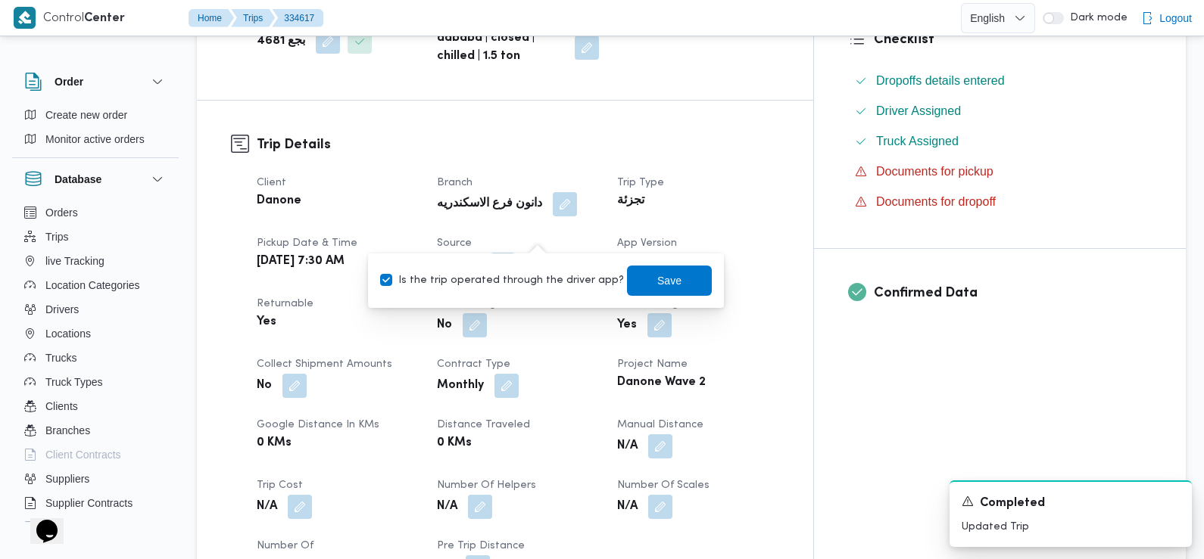
click at [531, 278] on label "Is the trip operated through the driver app?" at bounding box center [502, 281] width 244 height 18
checkbox input "false"
click at [637, 282] on span "Save" at bounding box center [669, 280] width 85 height 30
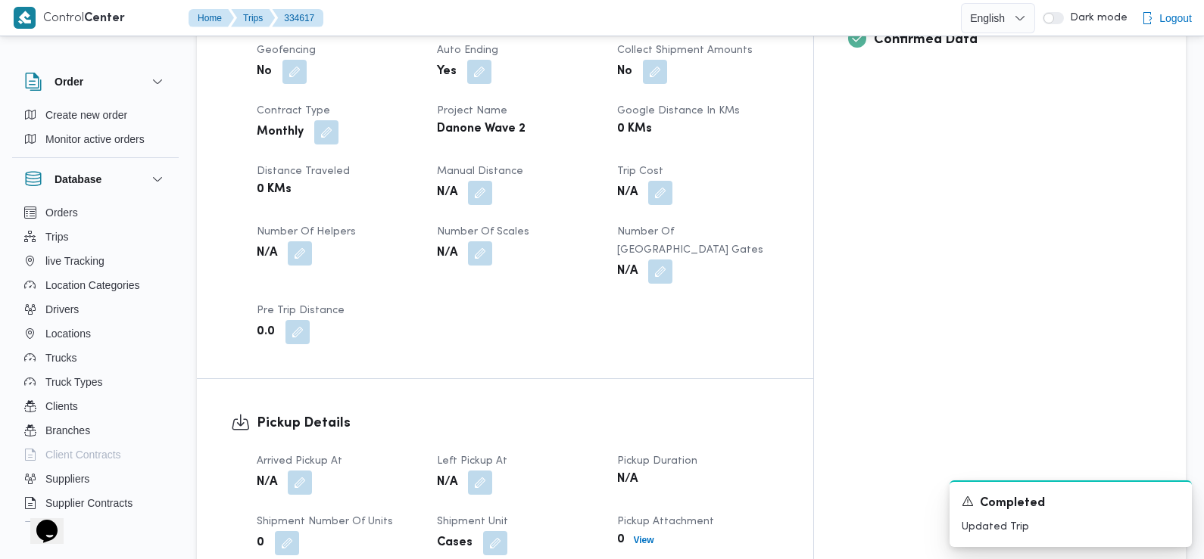
scroll to position [706, 0]
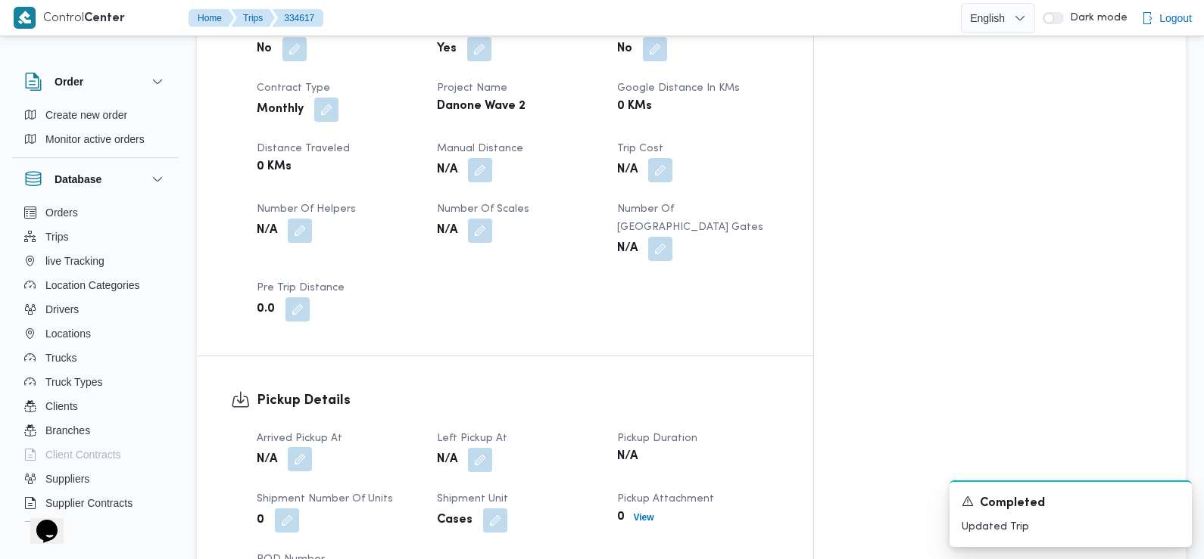
click at [298, 447] on button "button" at bounding box center [300, 459] width 24 height 24
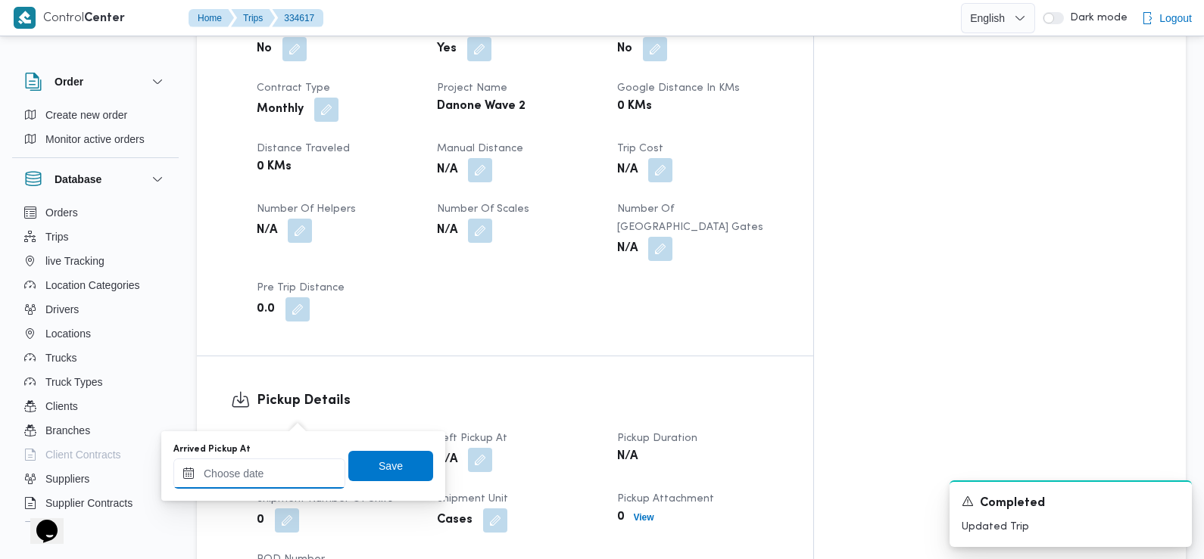
click at [285, 475] on input "Arrived Pickup At" at bounding box center [259, 474] width 172 height 30
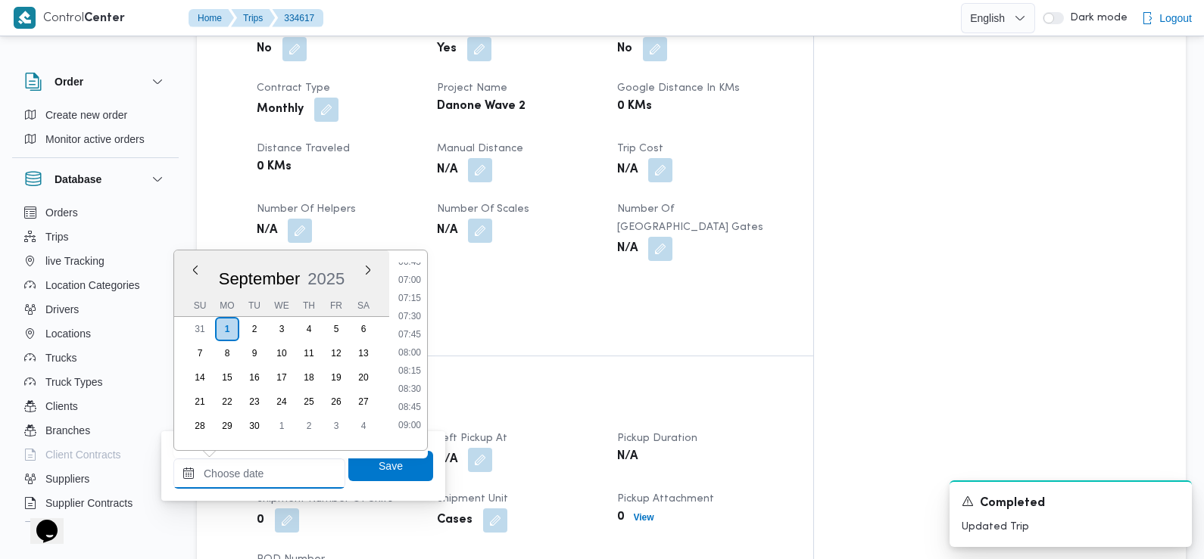
scroll to position [478, 0]
click at [416, 339] on li "07:30" at bounding box center [409, 337] width 35 height 15
type input "[DATE] 07:30"
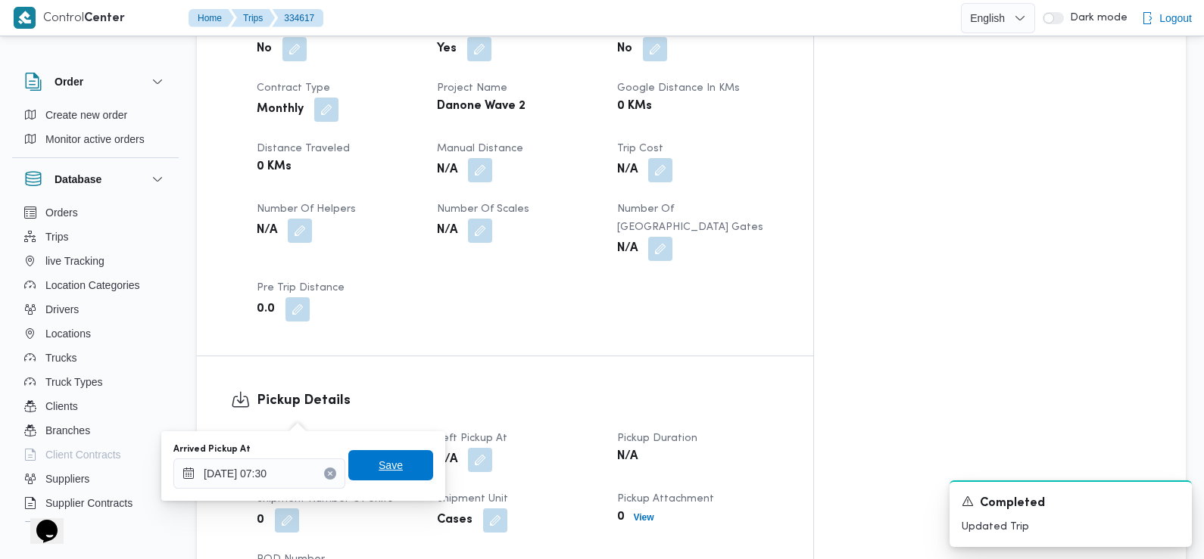
click at [391, 464] on span "Save" at bounding box center [390, 465] width 85 height 30
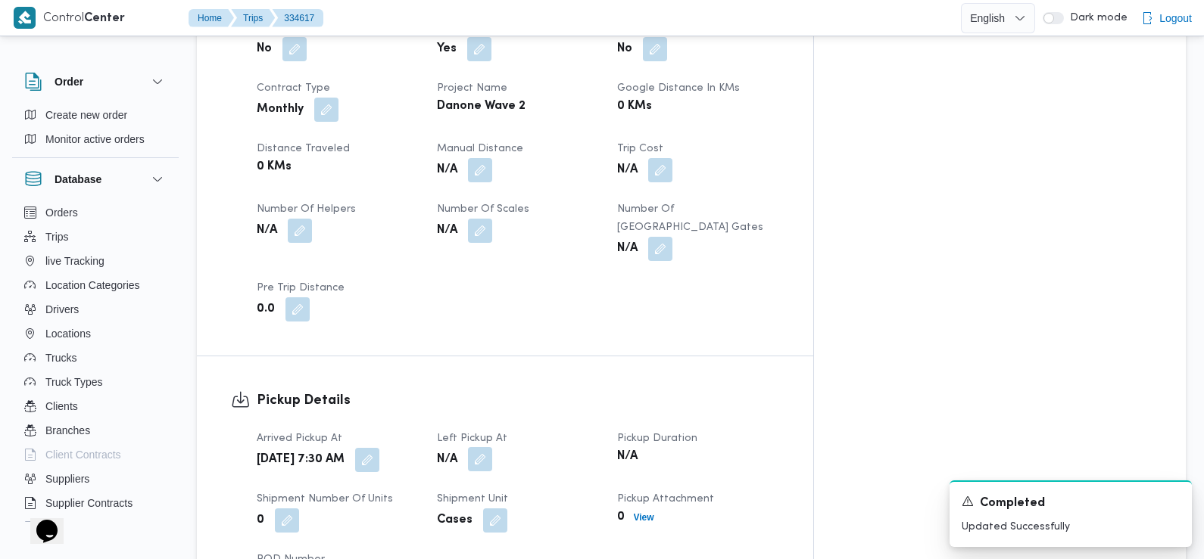
click at [492, 447] on button "button" at bounding box center [480, 459] width 24 height 24
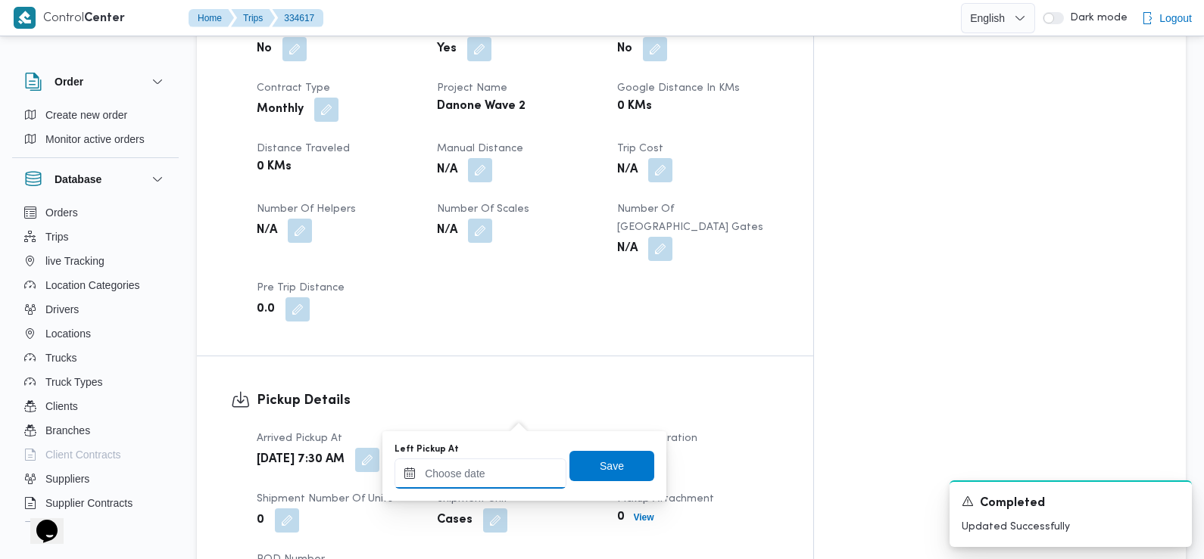
click at [506, 472] on input "Left Pickup At" at bounding box center [480, 474] width 172 height 30
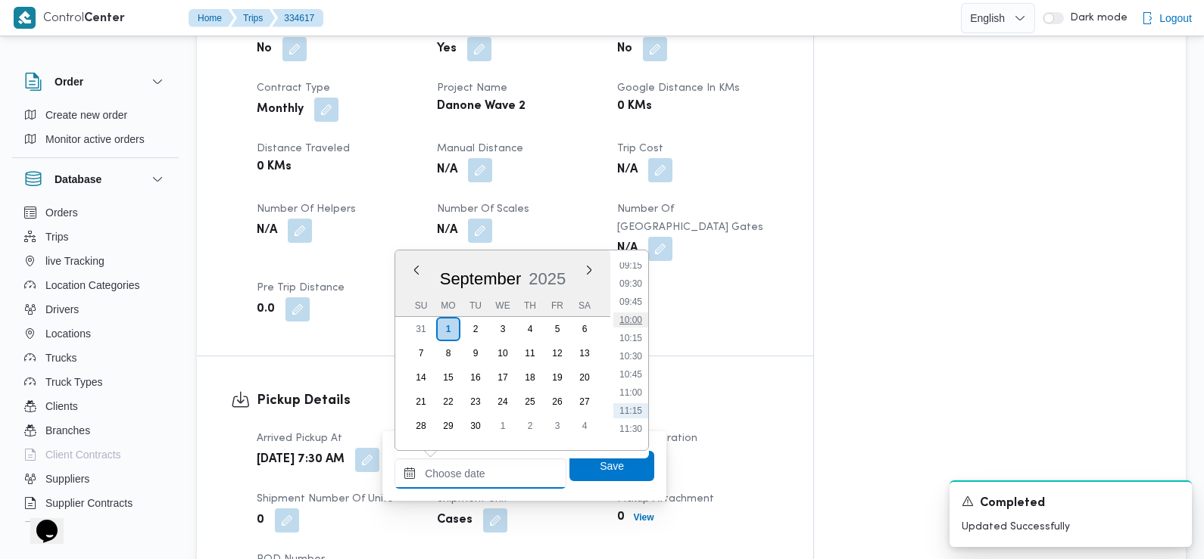
scroll to position [665, 0]
click at [640, 300] on li "09:30" at bounding box center [630, 295] width 35 height 15
type input "01/09/2025 09:30"
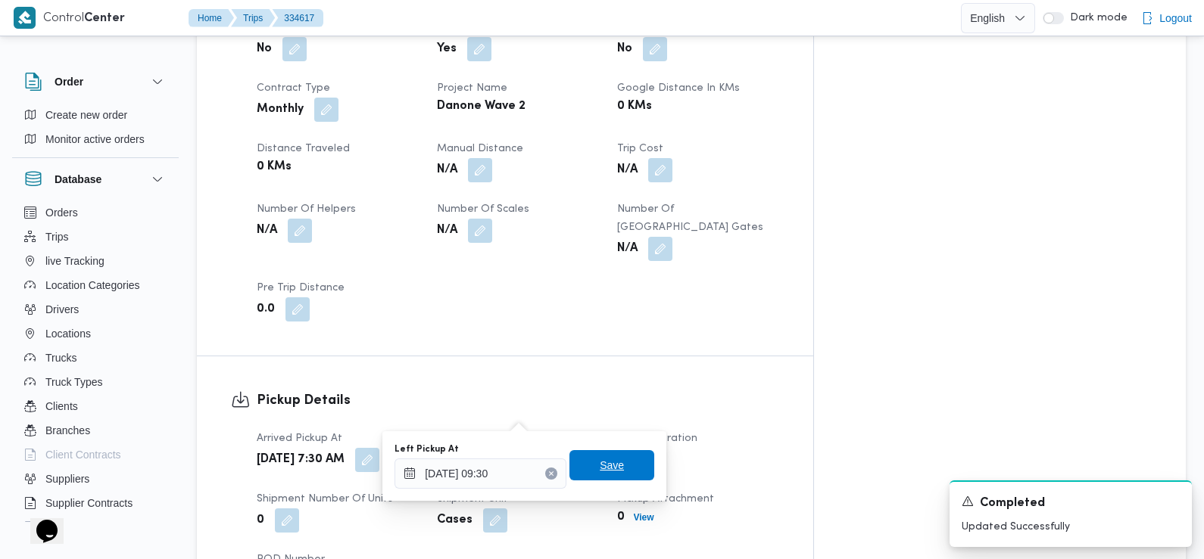
click at [605, 462] on span "Save" at bounding box center [612, 465] width 24 height 18
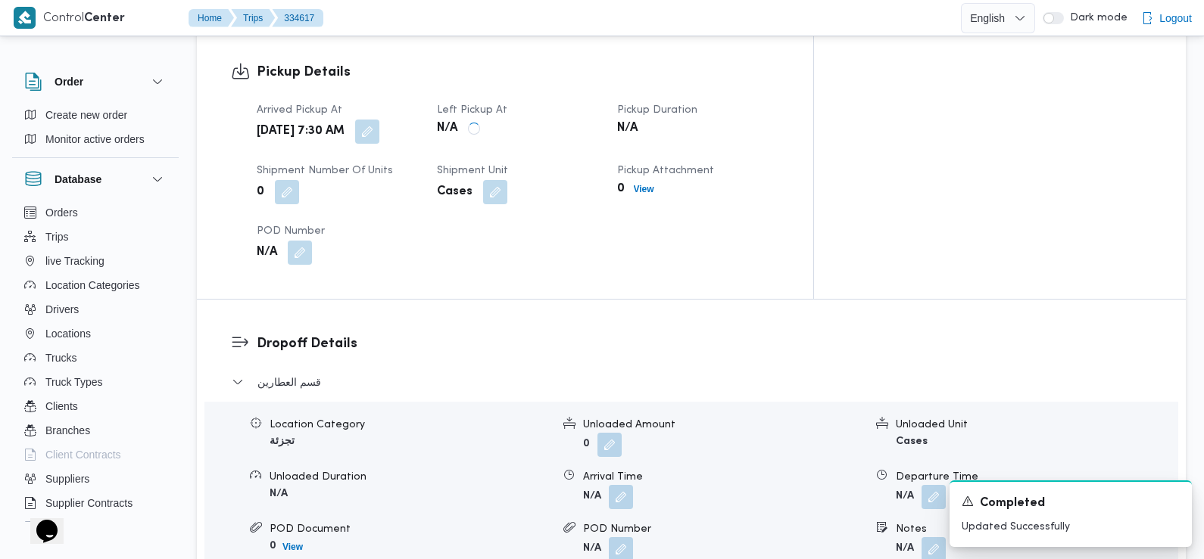
scroll to position [1085, 0]
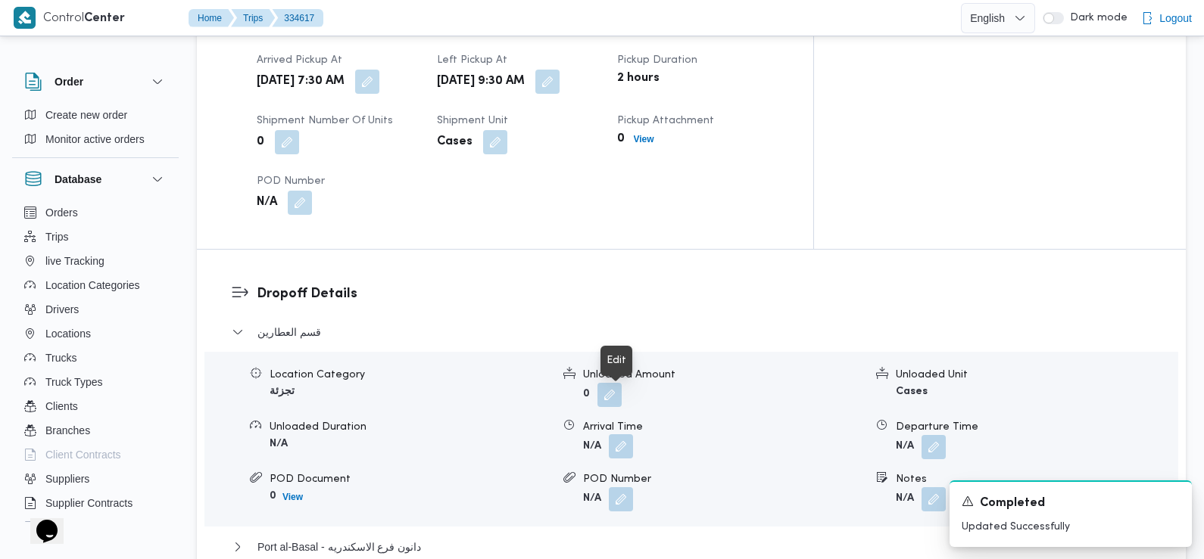
click at [629, 435] on button "button" at bounding box center [621, 447] width 24 height 24
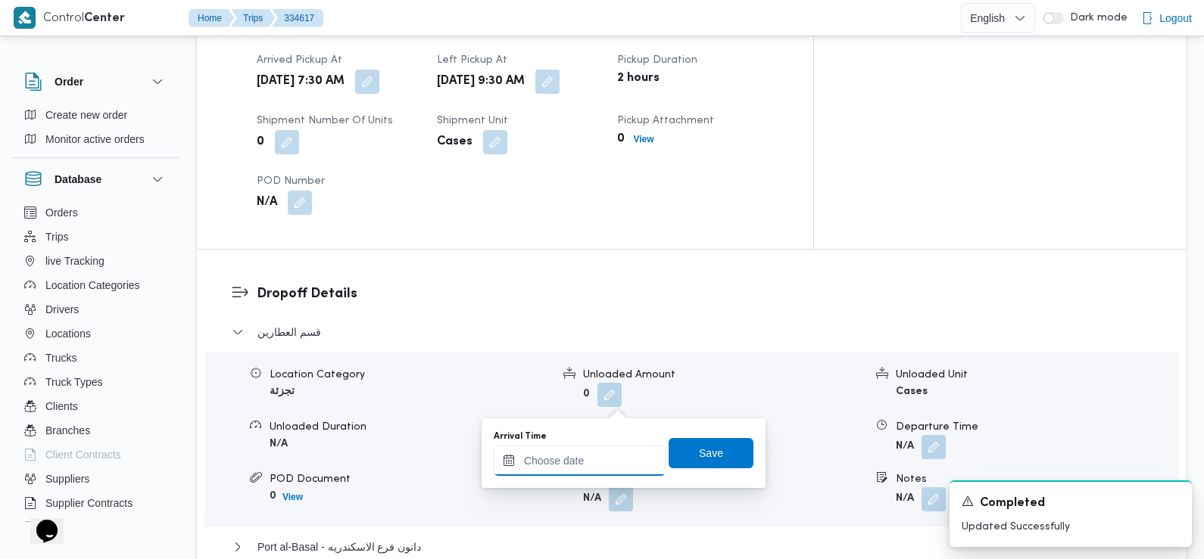
click at [606, 460] on input "Arrival Time" at bounding box center [580, 461] width 172 height 30
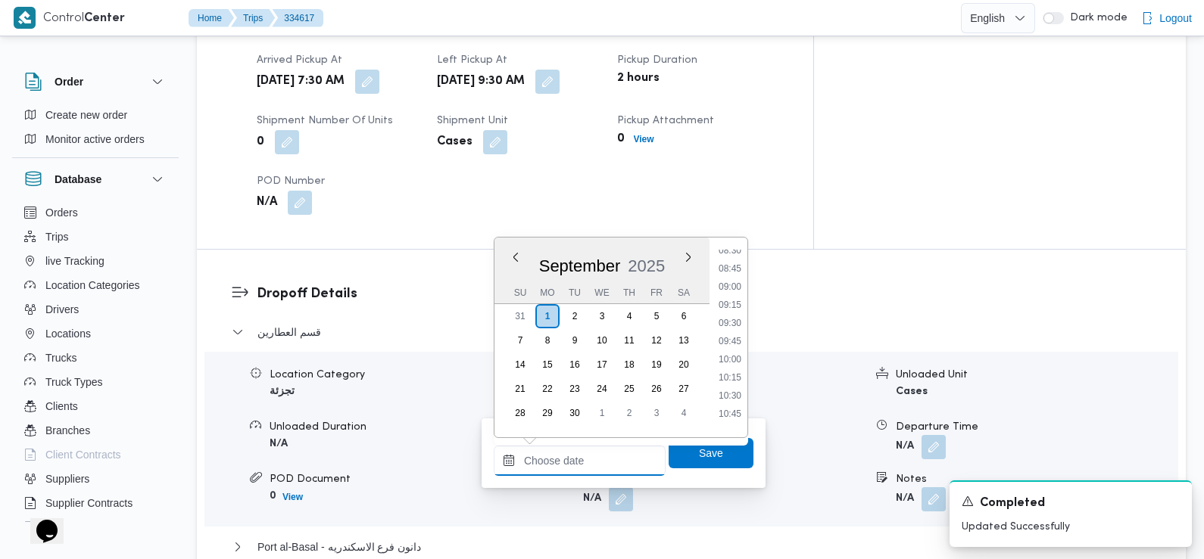
scroll to position [619, 0]
click at [731, 328] on li "09:30" at bounding box center [729, 328] width 35 height 15
type input "01/09/2025 09:30"
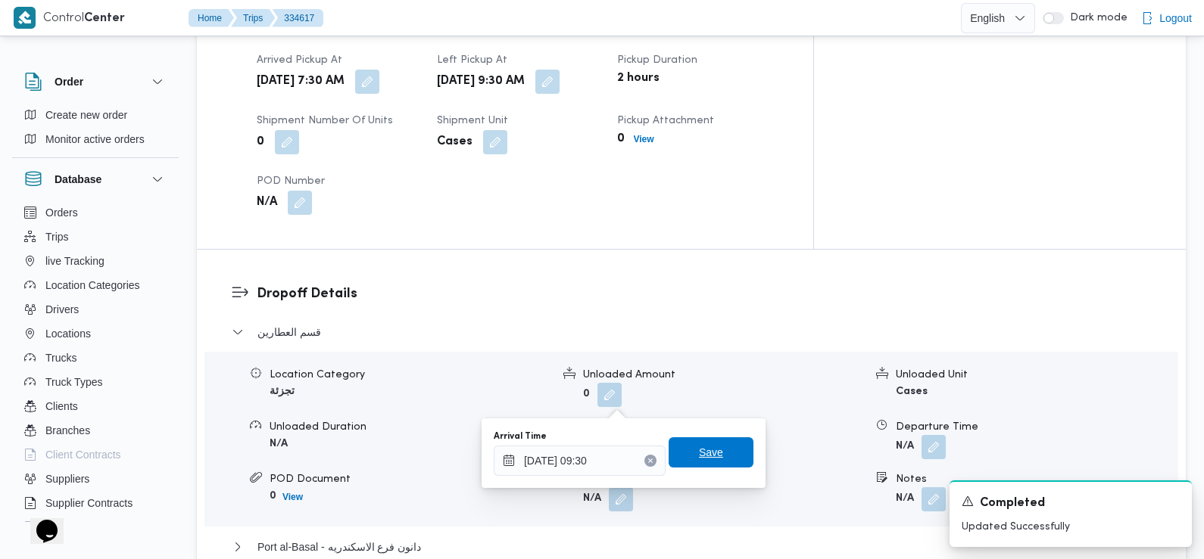
click at [707, 456] on span "Save" at bounding box center [711, 453] width 24 height 18
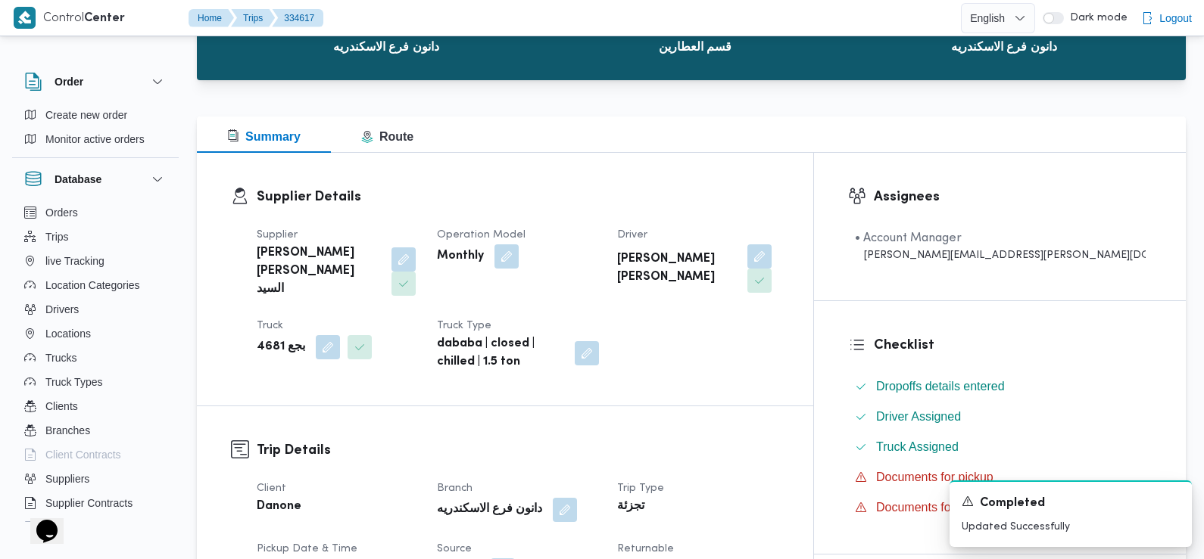
scroll to position [0, 0]
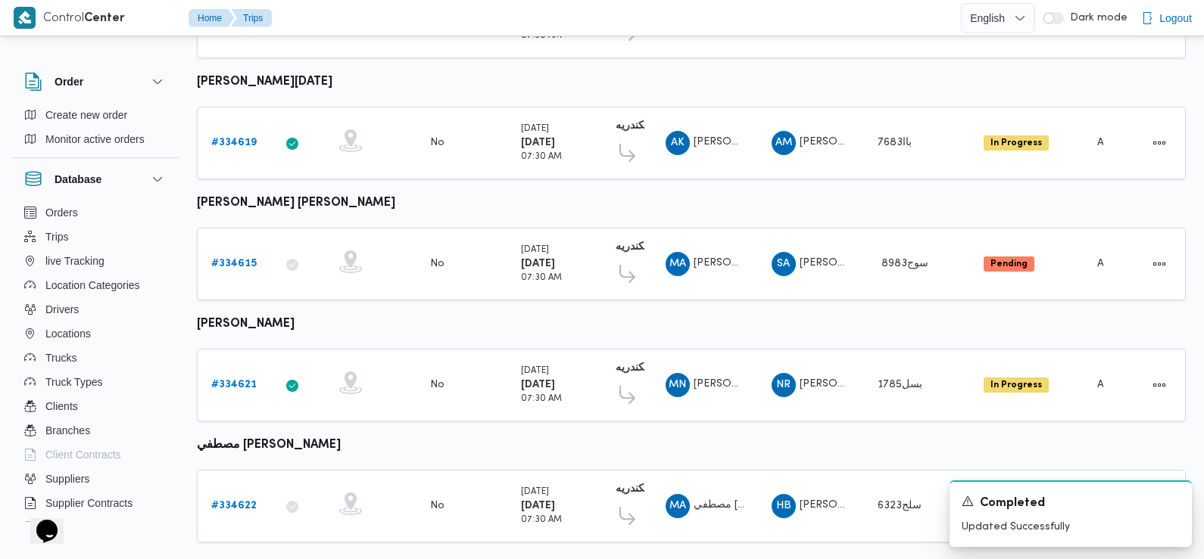
scroll to position [933, 0]
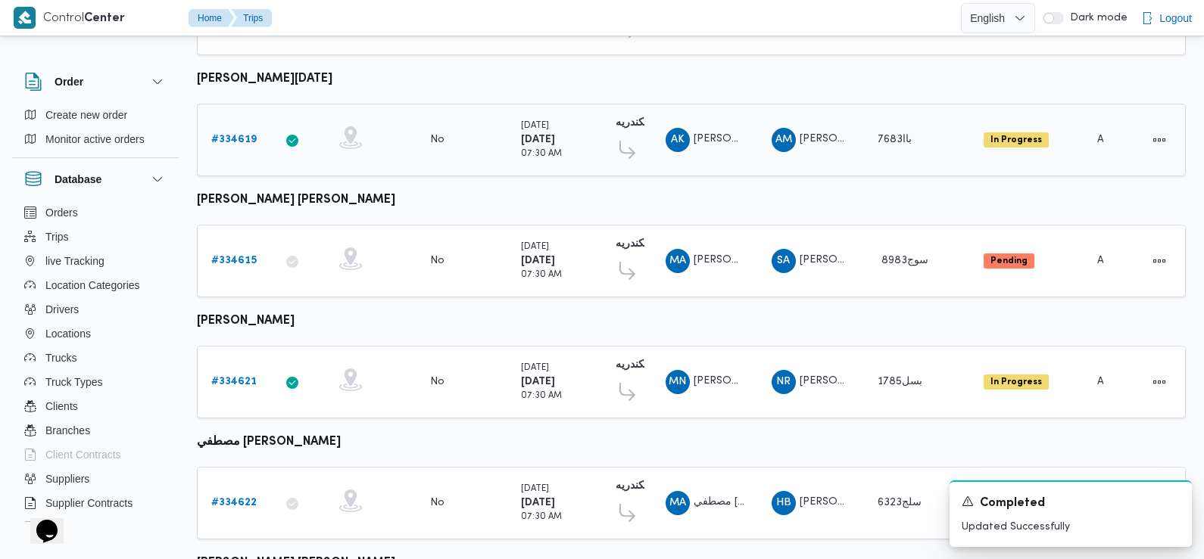
click at [241, 135] on b "# 334619" at bounding box center [233, 140] width 45 height 10
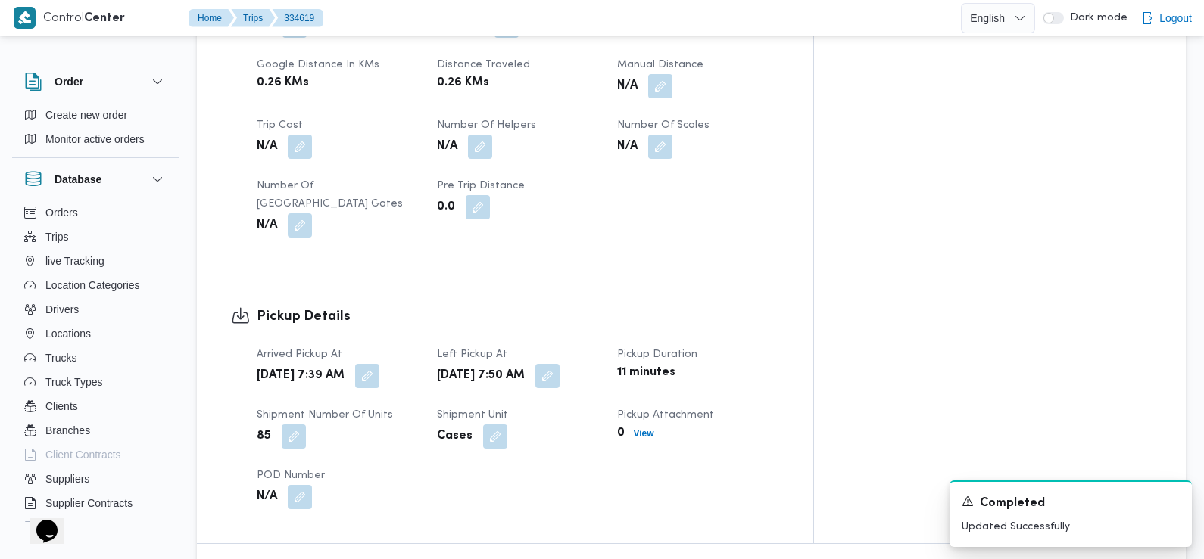
scroll to position [818, 0]
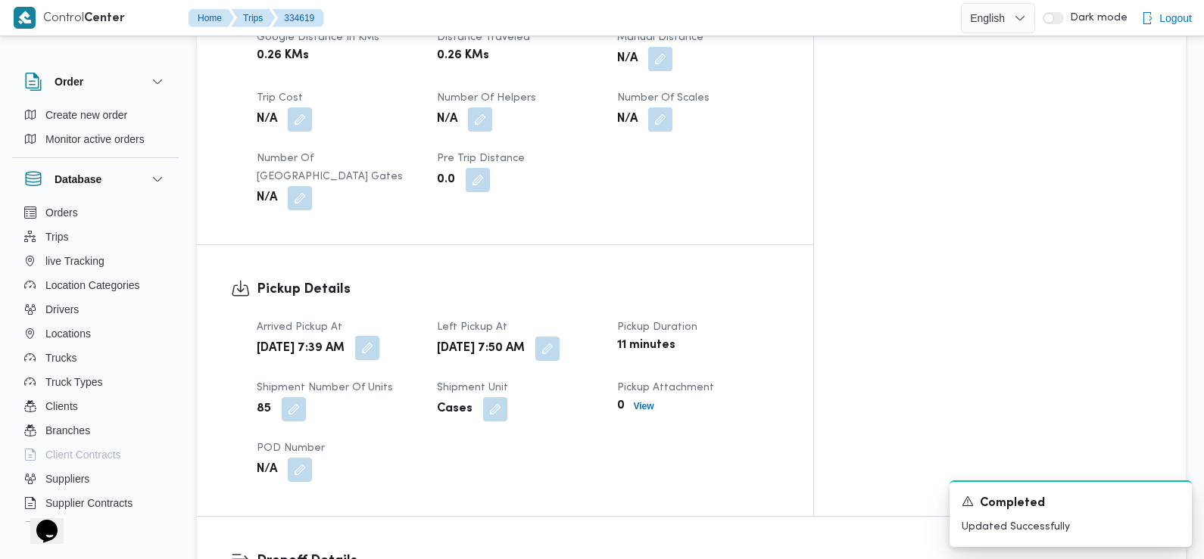
click at [379, 336] on button "button" at bounding box center [367, 348] width 24 height 24
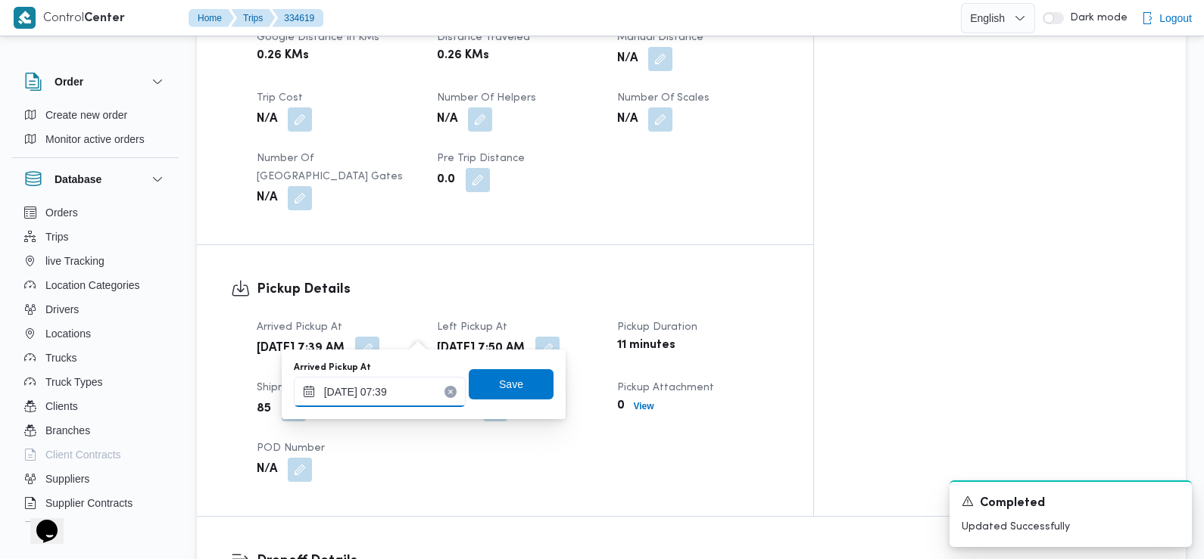
click at [415, 384] on input "01/09/2025 07:39" at bounding box center [380, 392] width 172 height 30
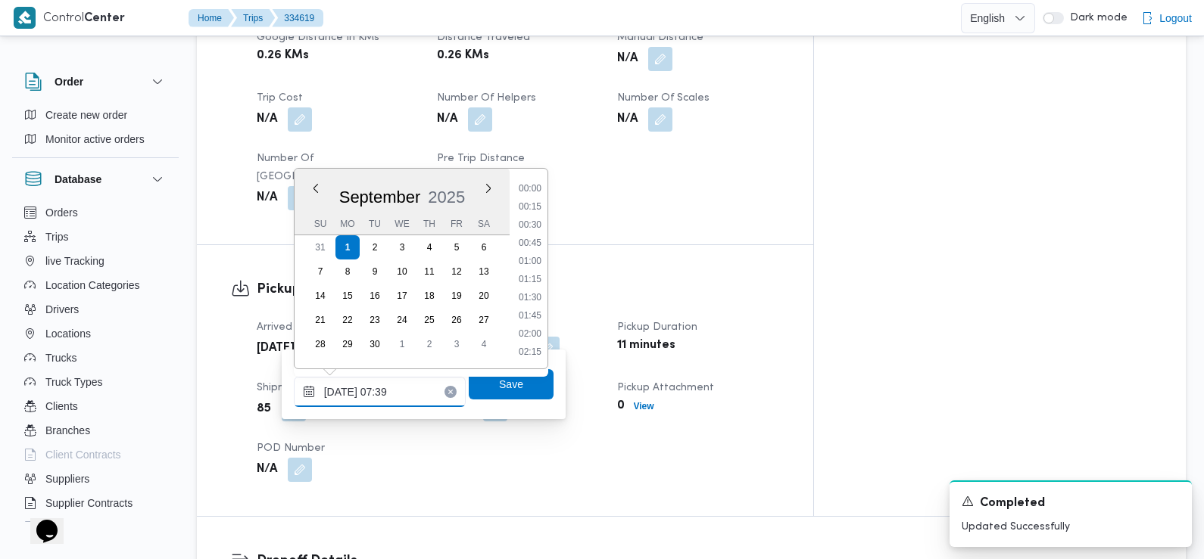
scroll to position [453, 0]
click at [533, 282] on li "07:30" at bounding box center [529, 280] width 35 height 15
type input "[DATE] 07:30"
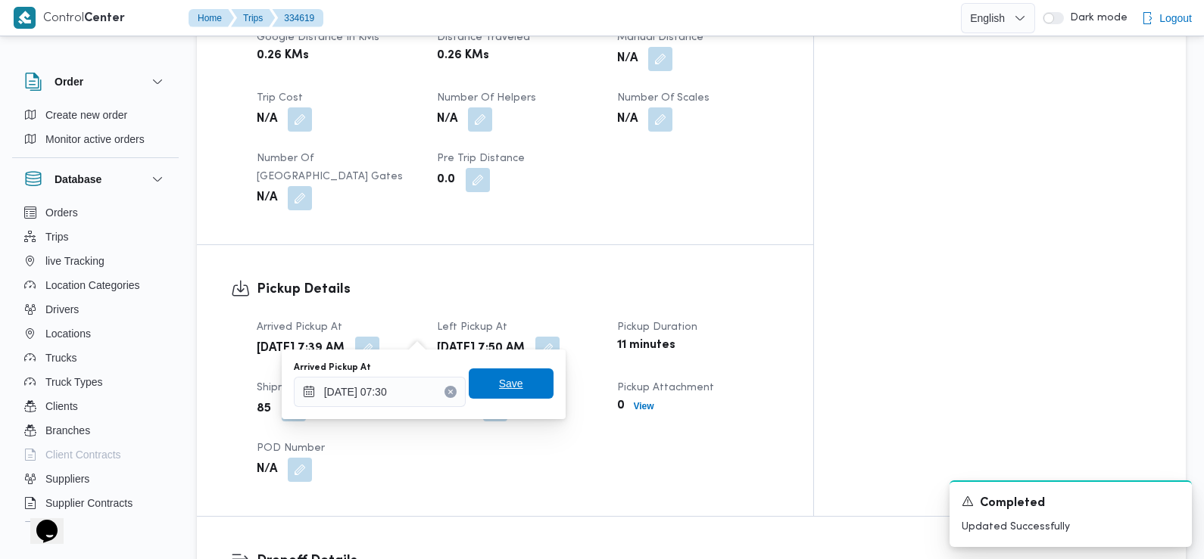
click at [512, 382] on span "Save" at bounding box center [511, 384] width 85 height 30
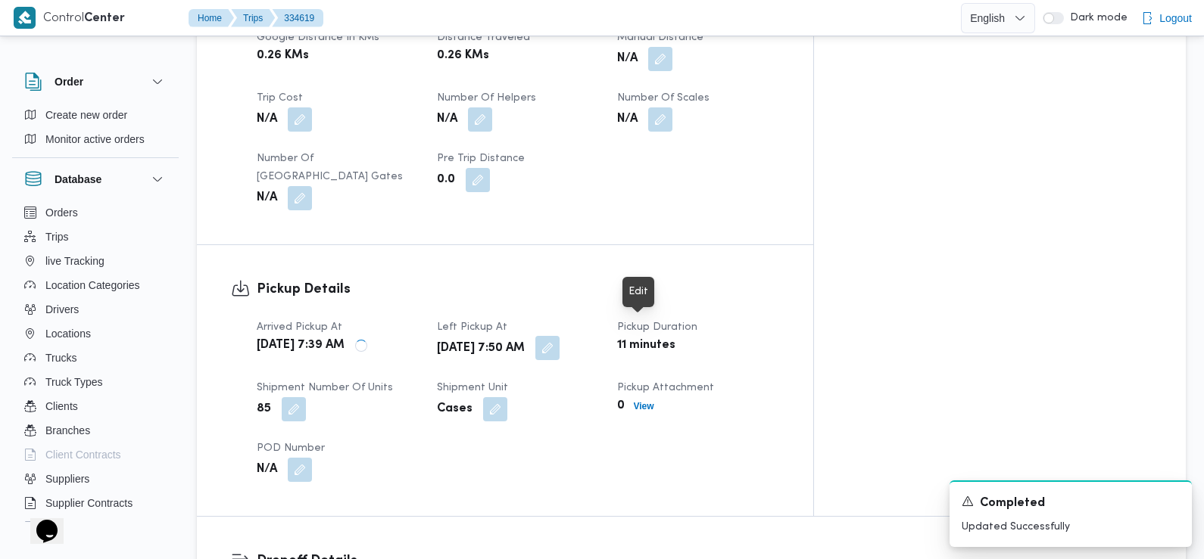
click at [559, 336] on button "button" at bounding box center [547, 348] width 24 height 24
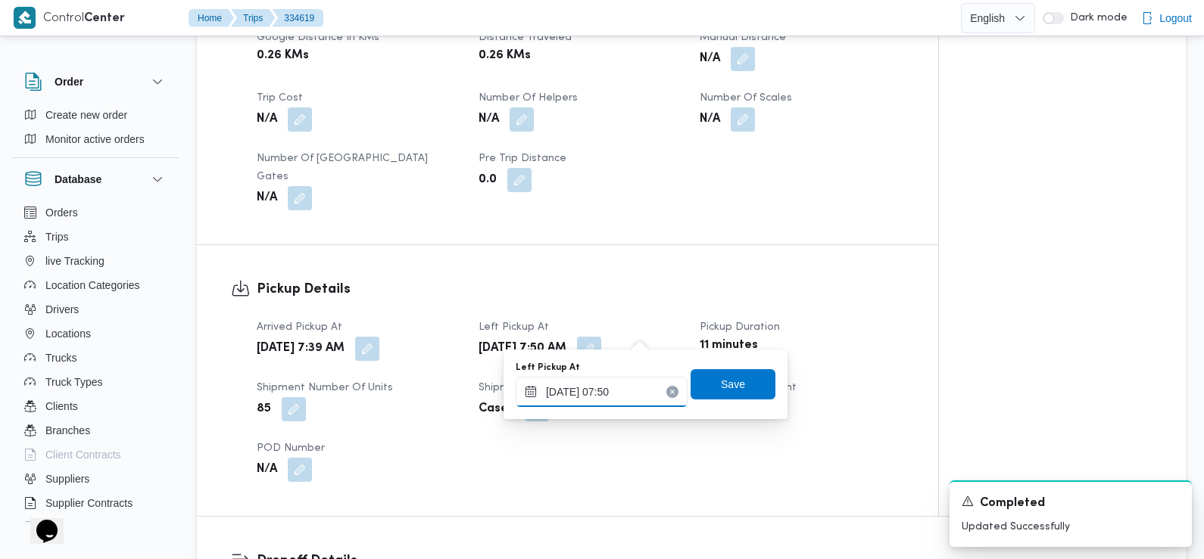
click at [631, 391] on input "[DATE] 07:50" at bounding box center [602, 392] width 172 height 30
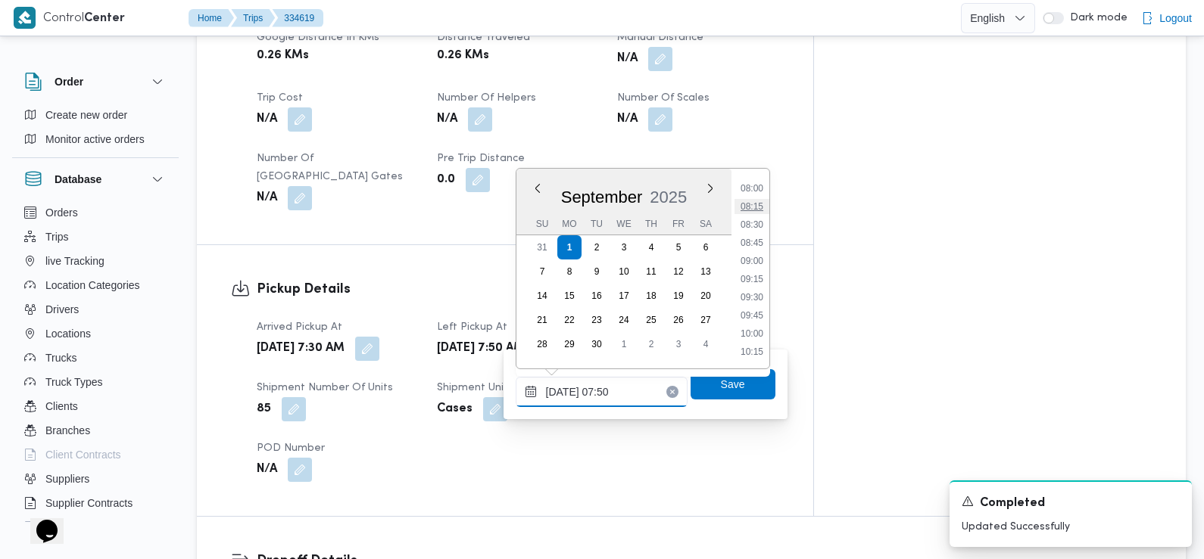
scroll to position [602, 0]
click at [756, 301] on li "09:45" at bounding box center [751, 295] width 35 height 15
type input "[DATE] 09:45"
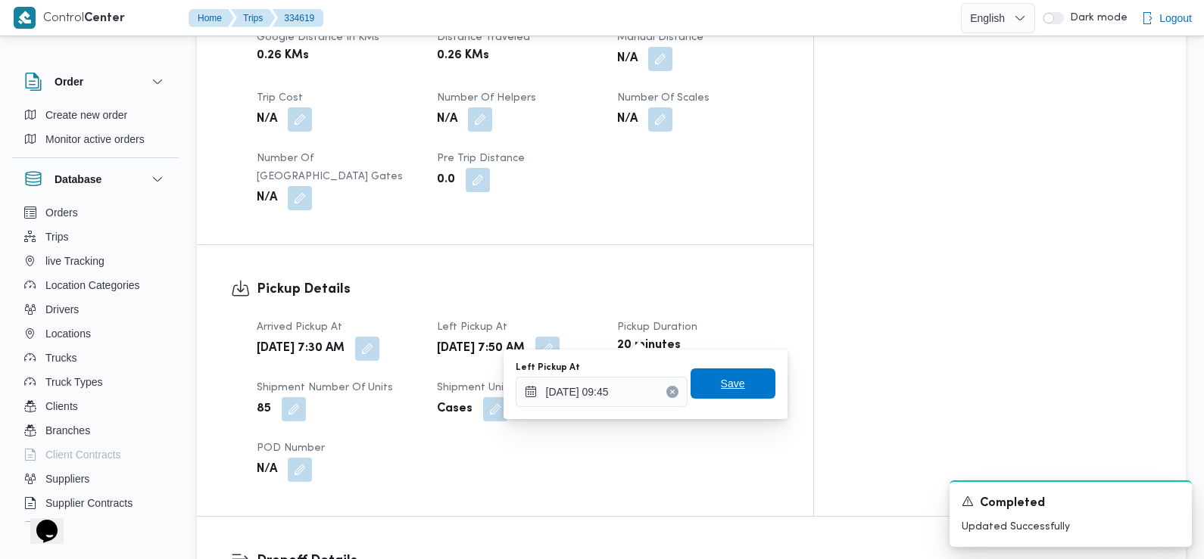
click at [746, 385] on span "Save" at bounding box center [732, 384] width 85 height 30
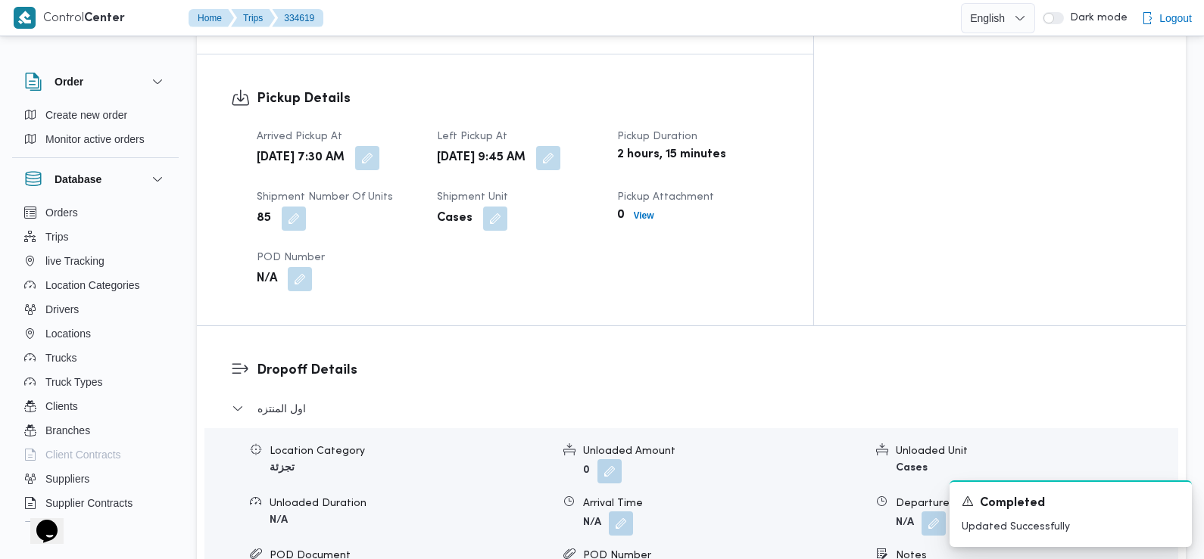
scroll to position [1009, 0]
click at [623, 510] on button "button" at bounding box center [621, 522] width 24 height 24
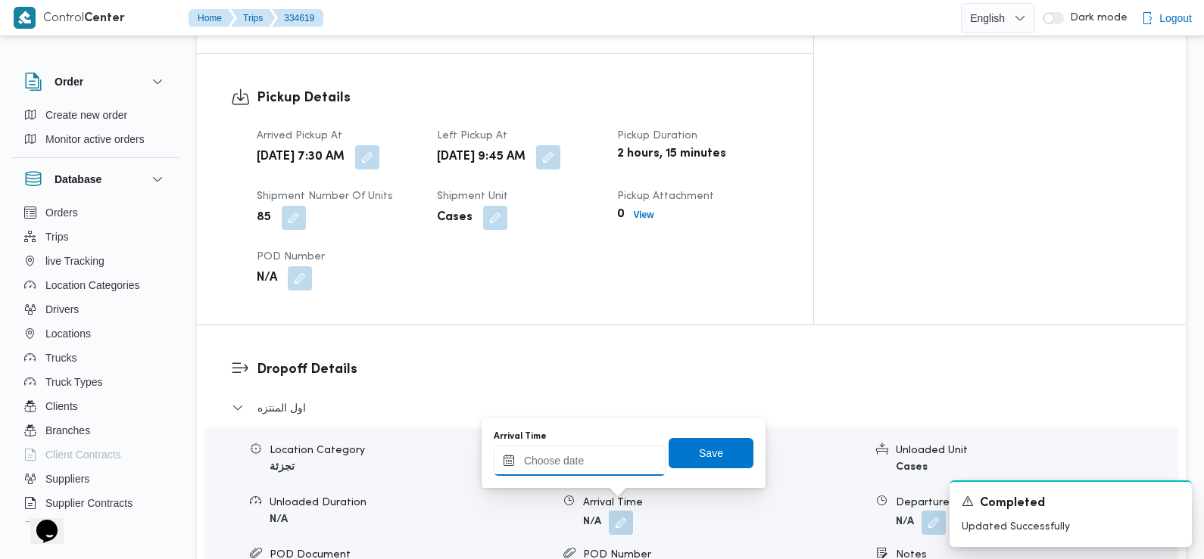
click at [604, 467] on input "Arrival Time" at bounding box center [580, 461] width 172 height 30
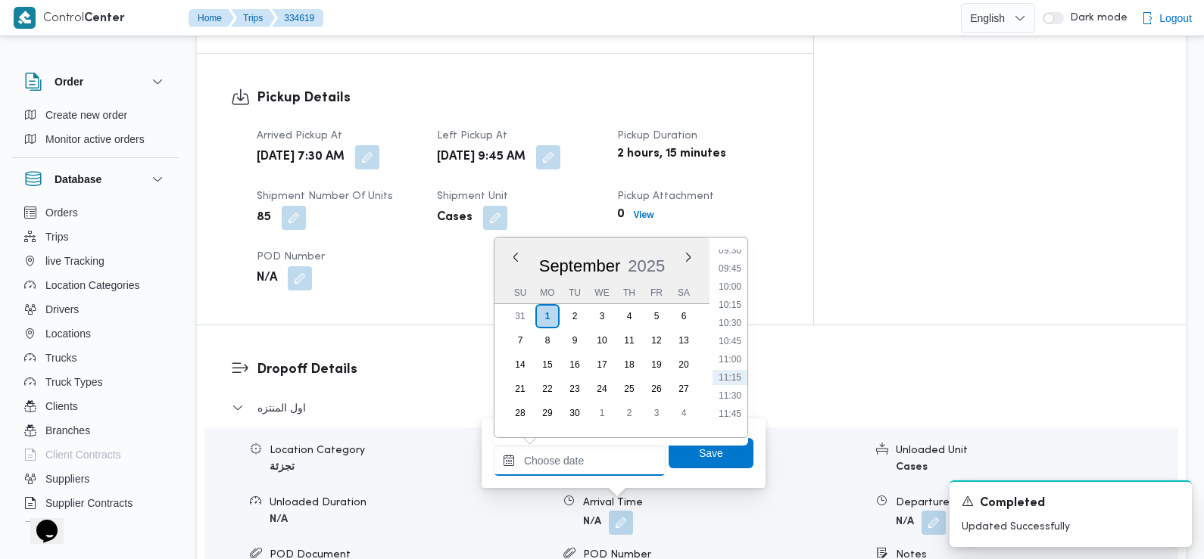
scroll to position [680, 0]
click at [733, 305] on li "10:00" at bounding box center [729, 304] width 35 height 15
type input "[DATE] 10:00"
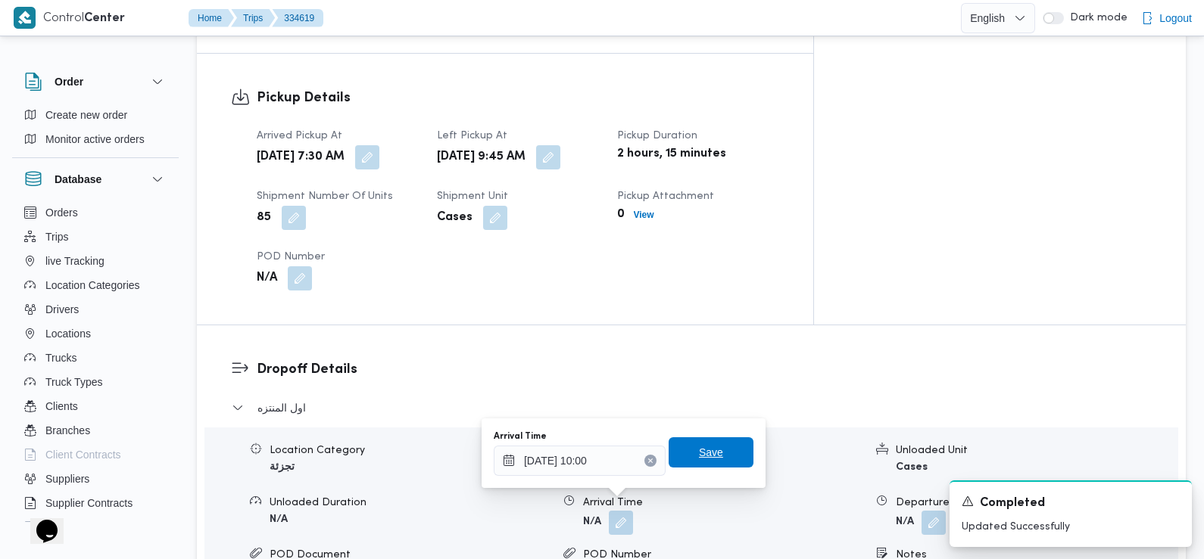
click at [712, 453] on span "Save" at bounding box center [710, 453] width 85 height 30
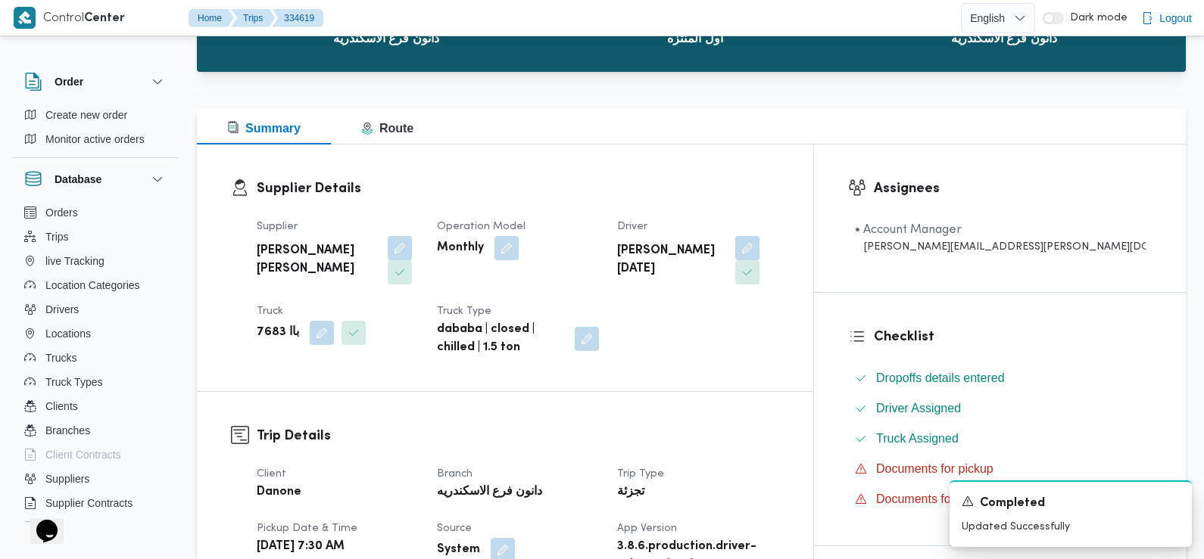
scroll to position [0, 0]
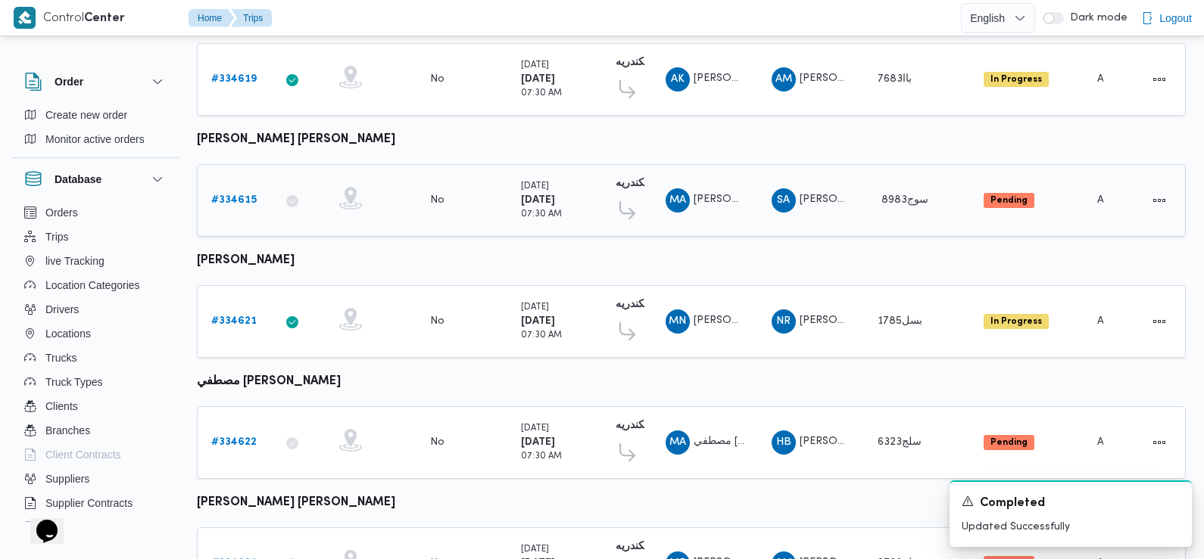
scroll to position [995, 0]
click at [229, 195] on b "# 334615" at bounding box center [233, 200] width 45 height 10
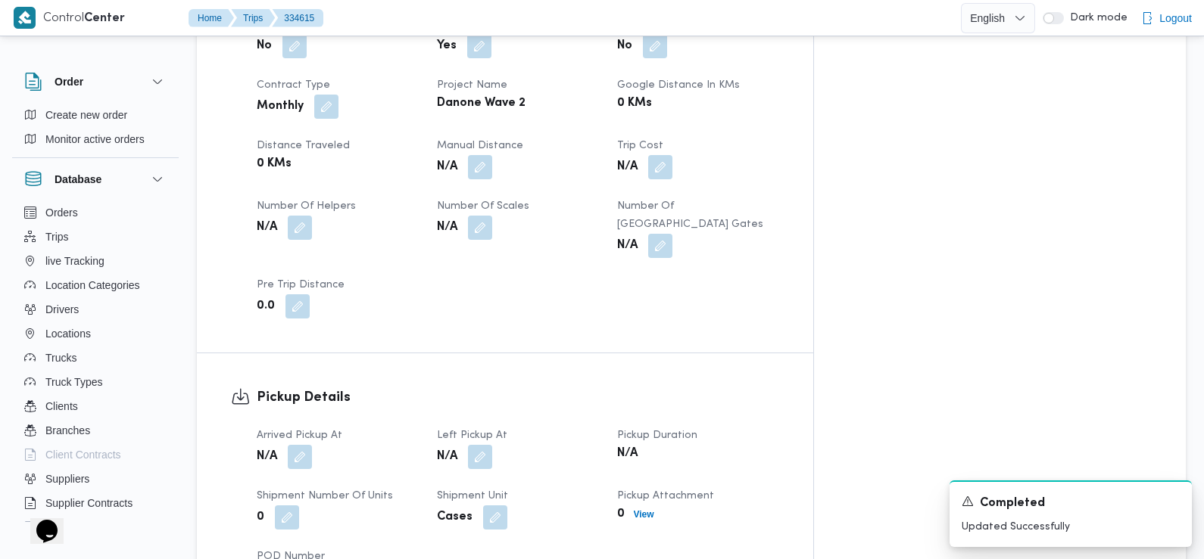
scroll to position [712, 0]
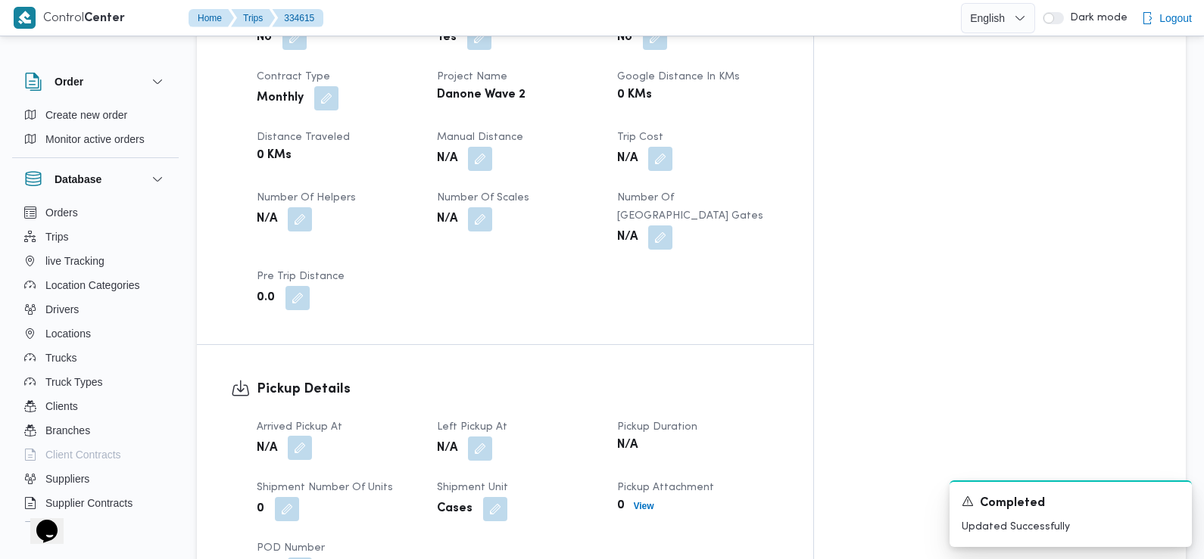
click at [301, 436] on button "button" at bounding box center [300, 448] width 24 height 24
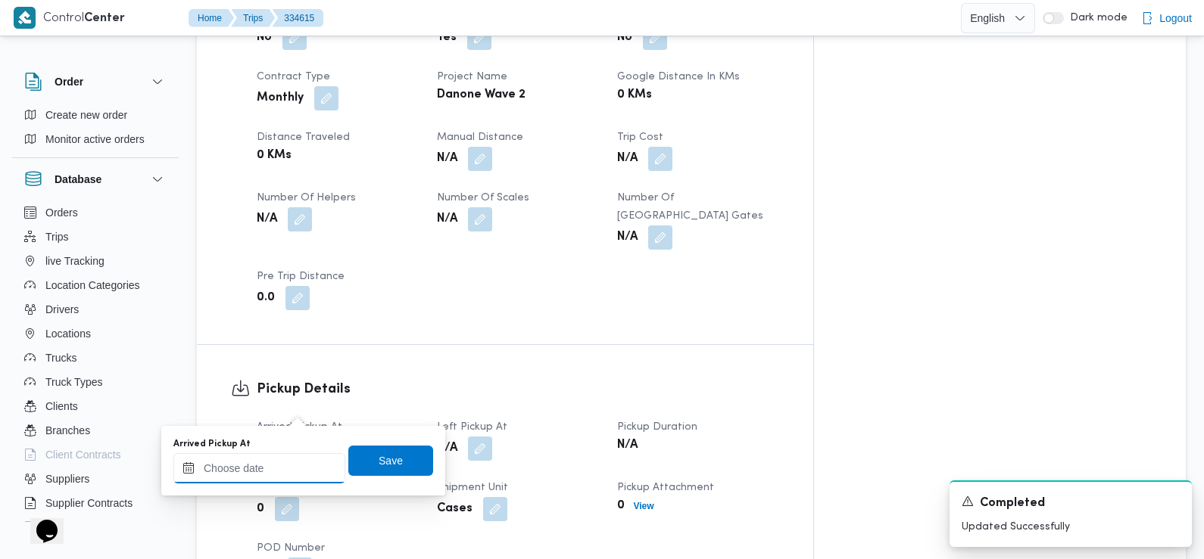
click at [304, 472] on input "Arrived Pickup At" at bounding box center [259, 468] width 172 height 30
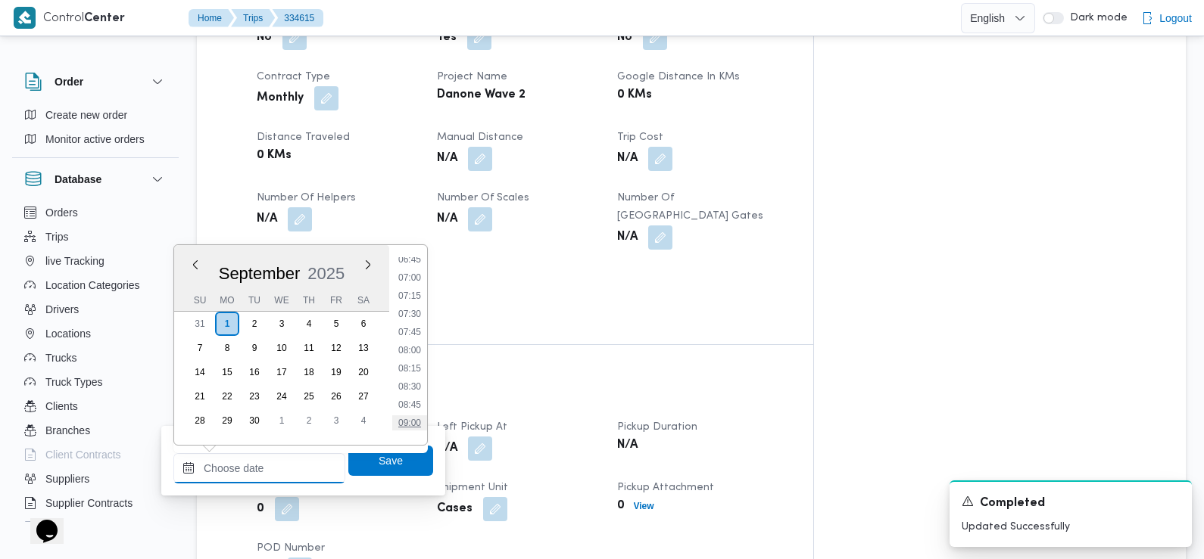
scroll to position [493, 0]
click at [415, 310] on li "07:30" at bounding box center [409, 317] width 35 height 15
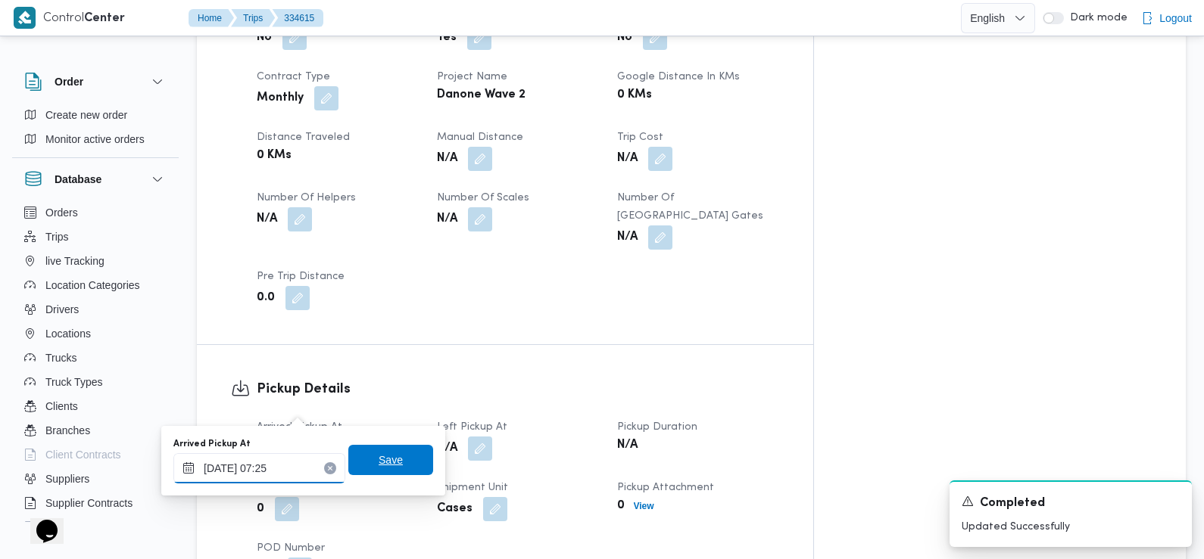
type input "[DATE] 07:25"
click at [379, 455] on span "Save" at bounding box center [391, 460] width 24 height 18
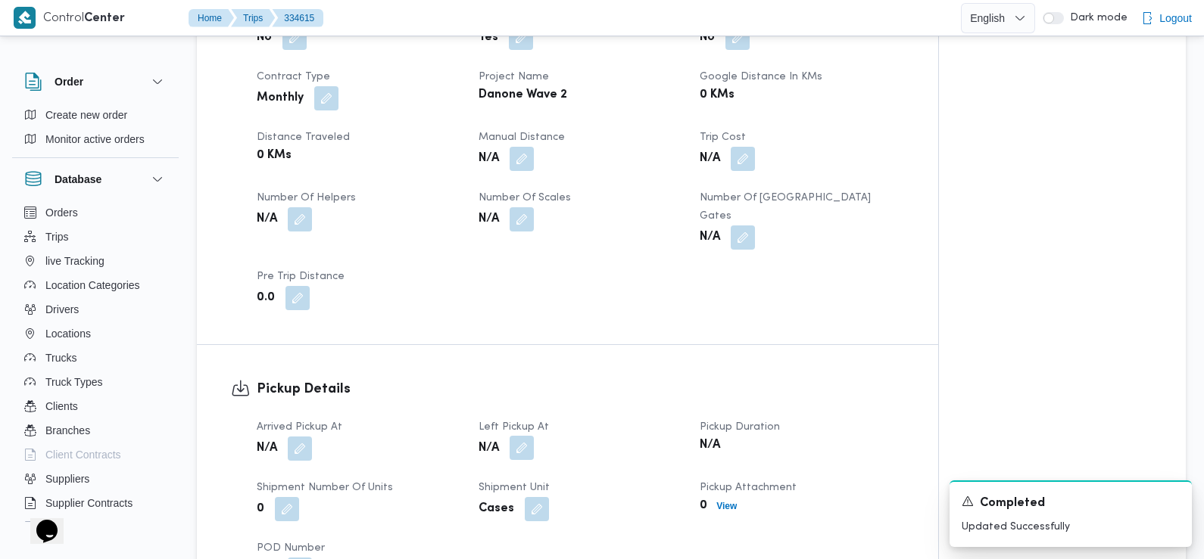
click at [530, 436] on button "button" at bounding box center [521, 448] width 24 height 24
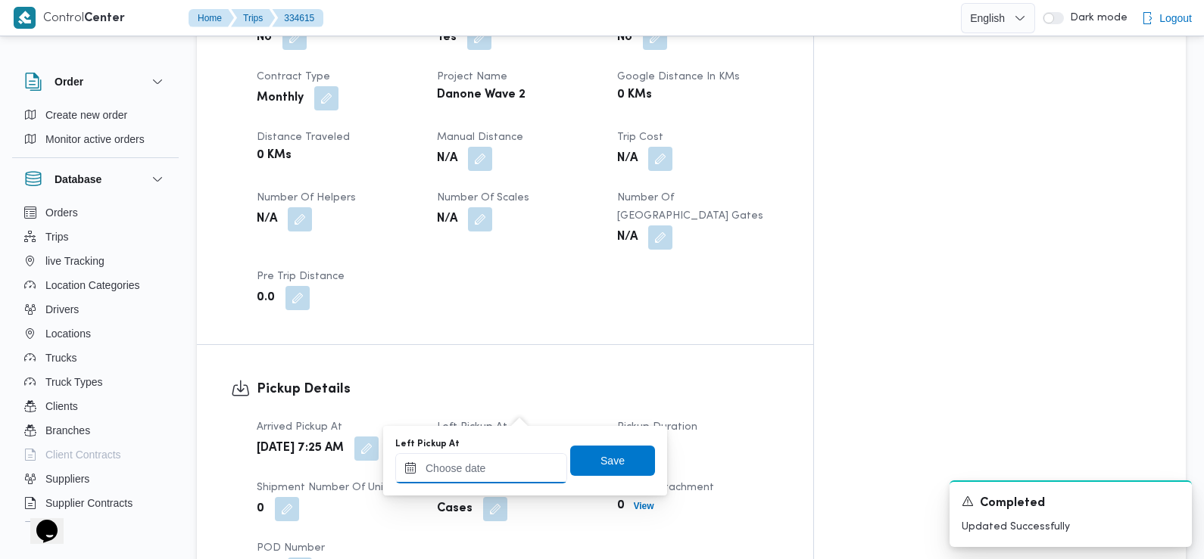
click at [526, 465] on input "Left Pickup At" at bounding box center [481, 468] width 172 height 30
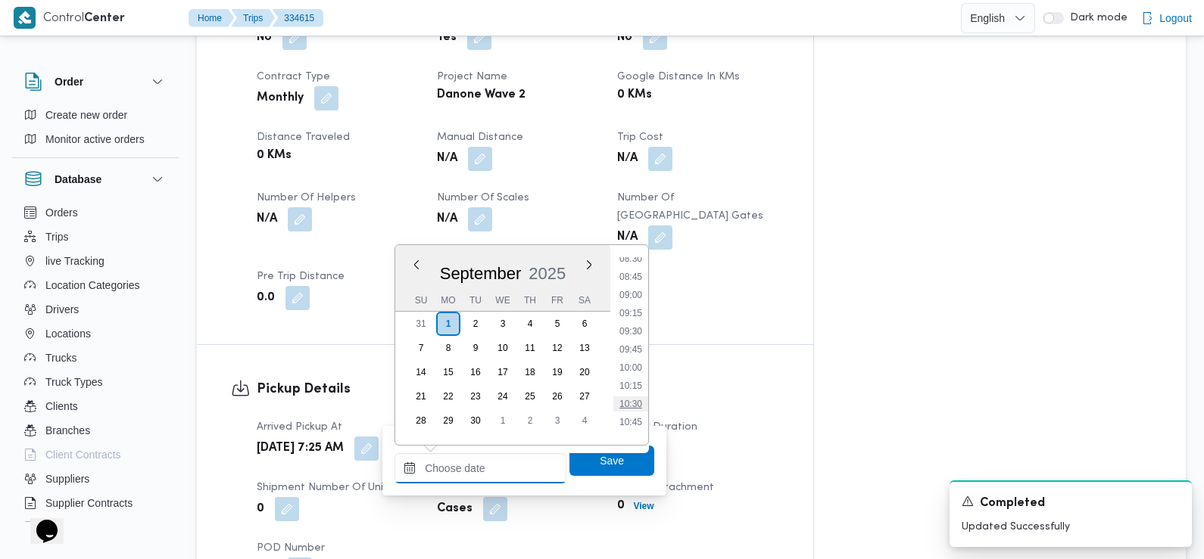
scroll to position [619, 0]
click at [634, 285] on li "08:45" at bounding box center [630, 281] width 35 height 15
type input "[DATE] 08:45"
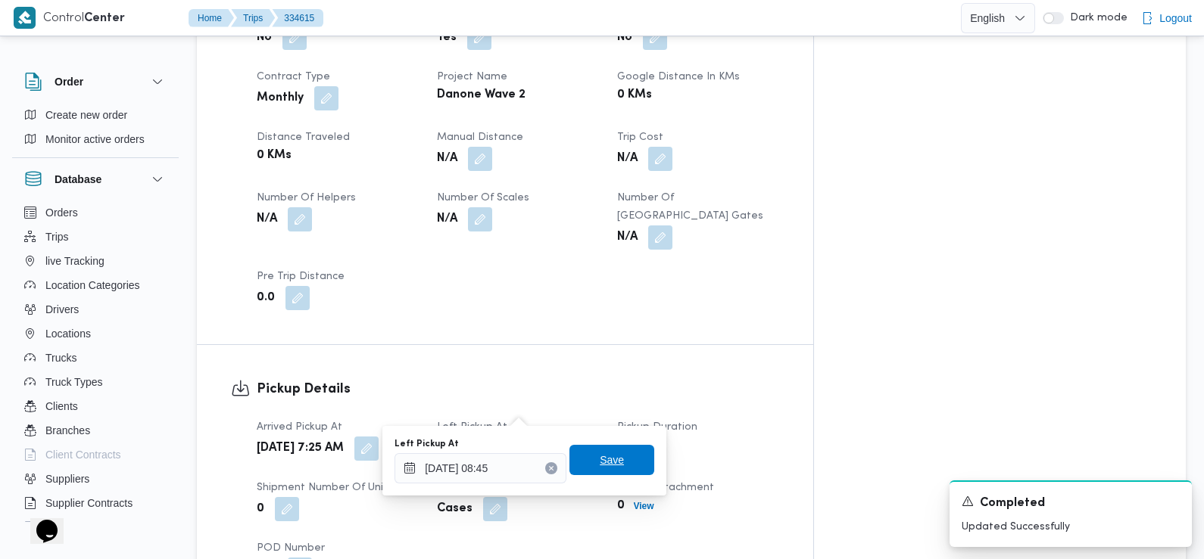
click at [615, 467] on span "Save" at bounding box center [611, 460] width 85 height 30
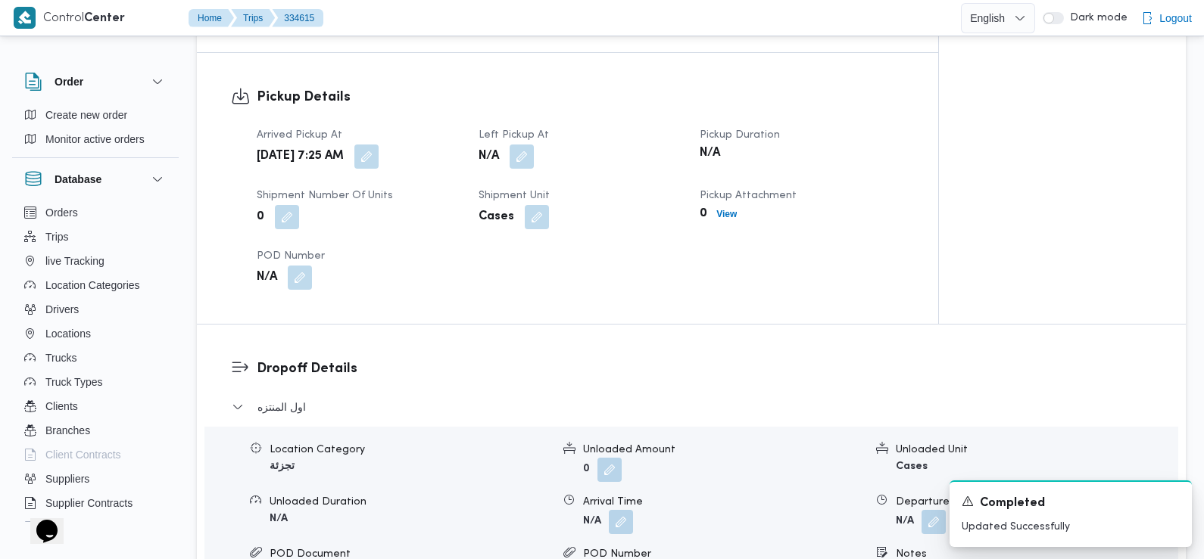
scroll to position [1005, 0]
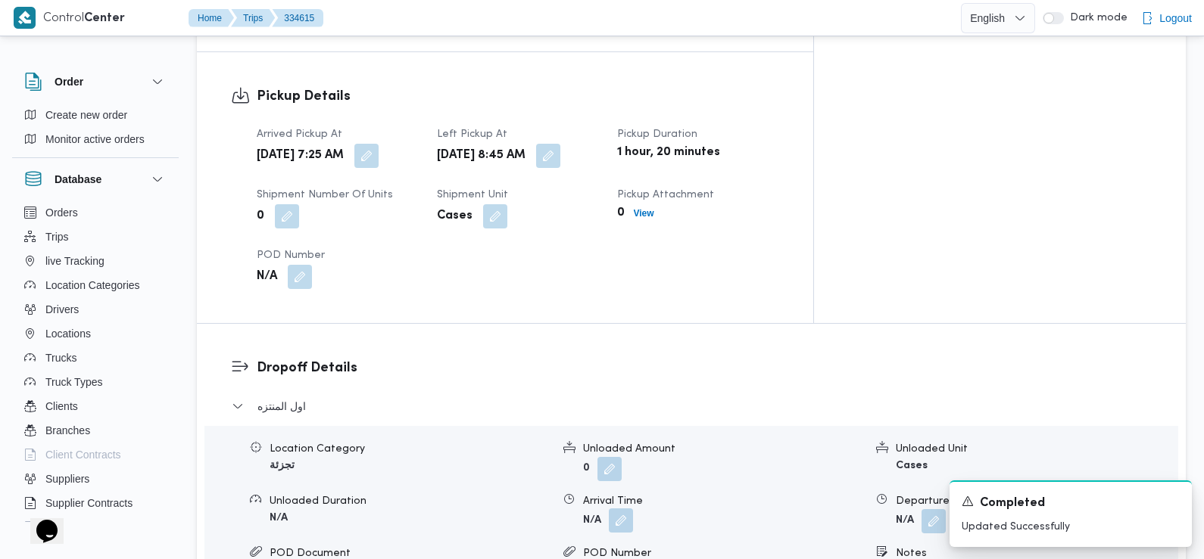
click at [621, 509] on button "button" at bounding box center [621, 521] width 24 height 24
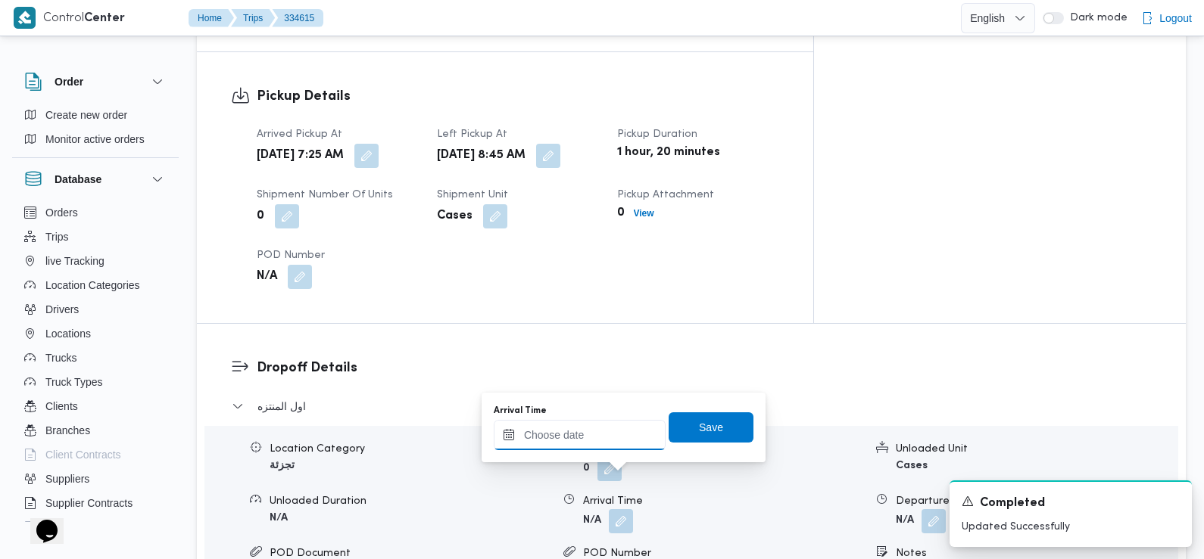
click at [600, 425] on div at bounding box center [580, 435] width 172 height 30
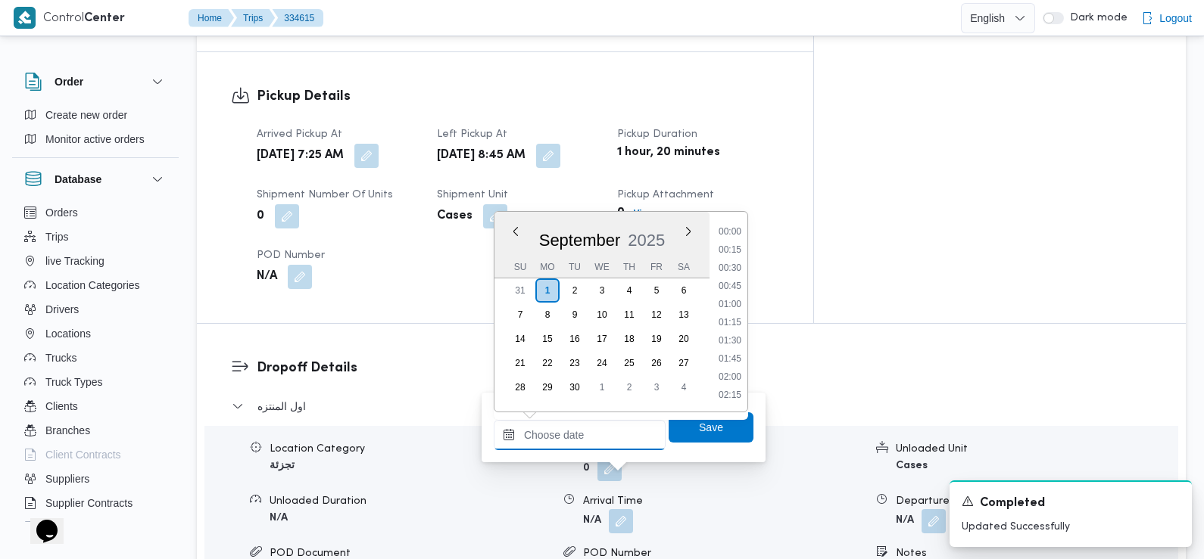
scroll to position [725, 0]
click at [737, 229] on li "10:00" at bounding box center [729, 233] width 35 height 15
type input "[DATE] 10:00"
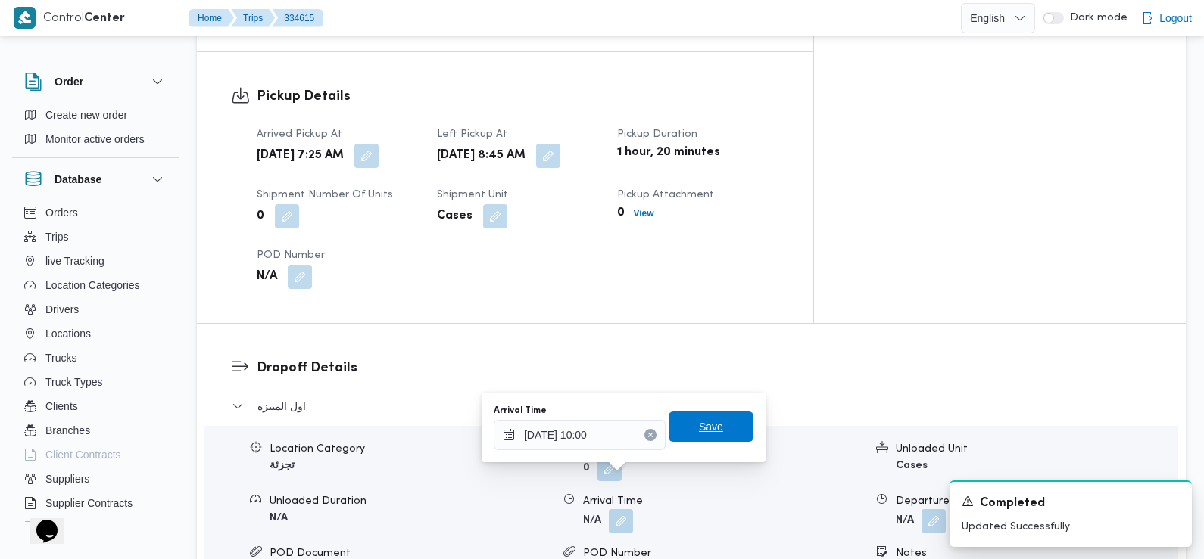
click at [705, 425] on span "Save" at bounding box center [711, 427] width 24 height 18
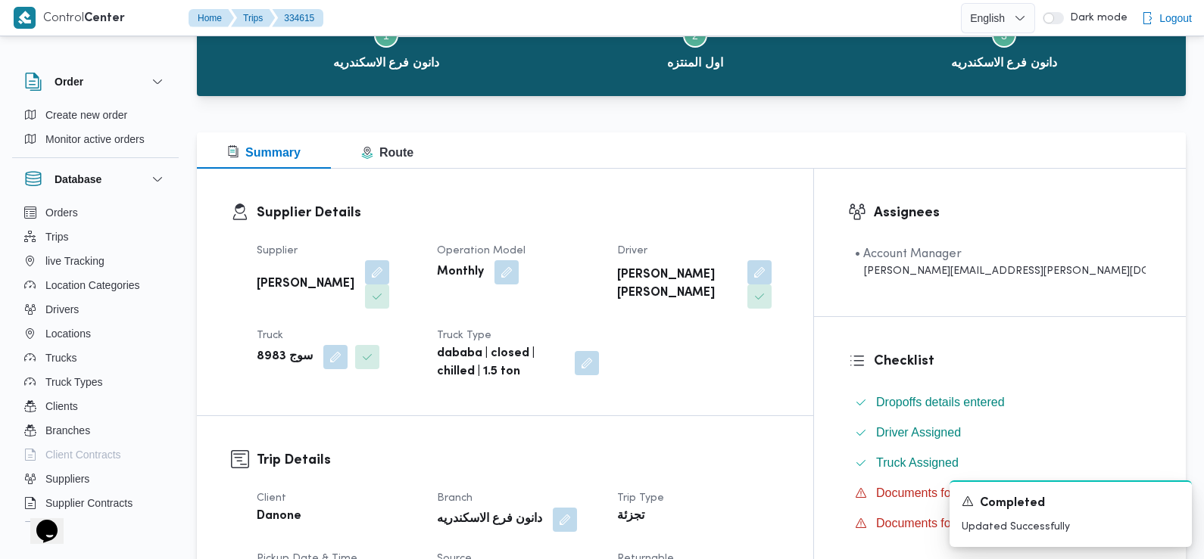
scroll to position [0, 0]
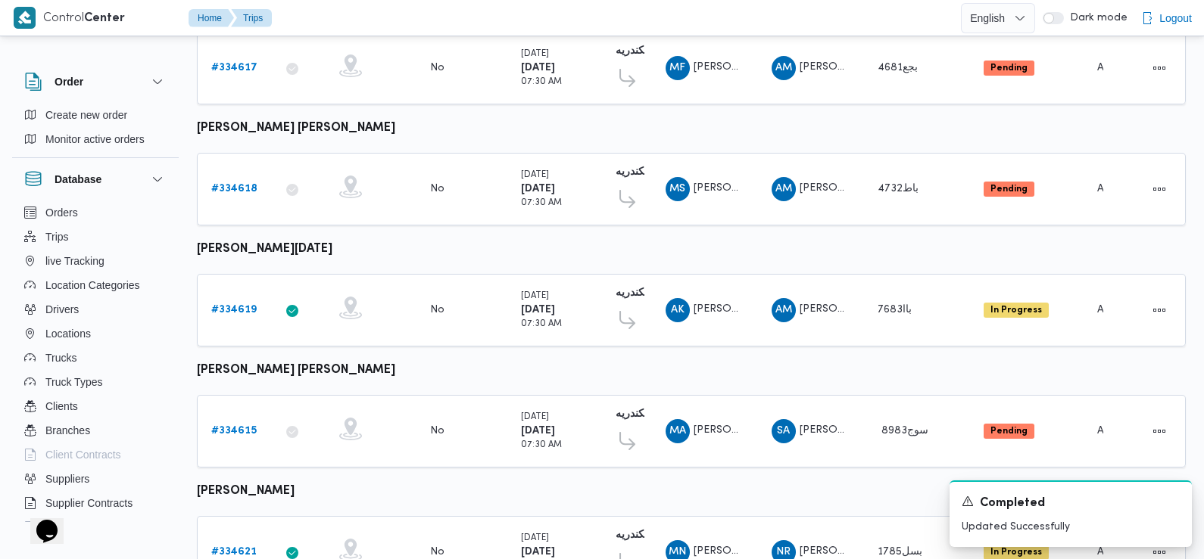
scroll to position [974, 0]
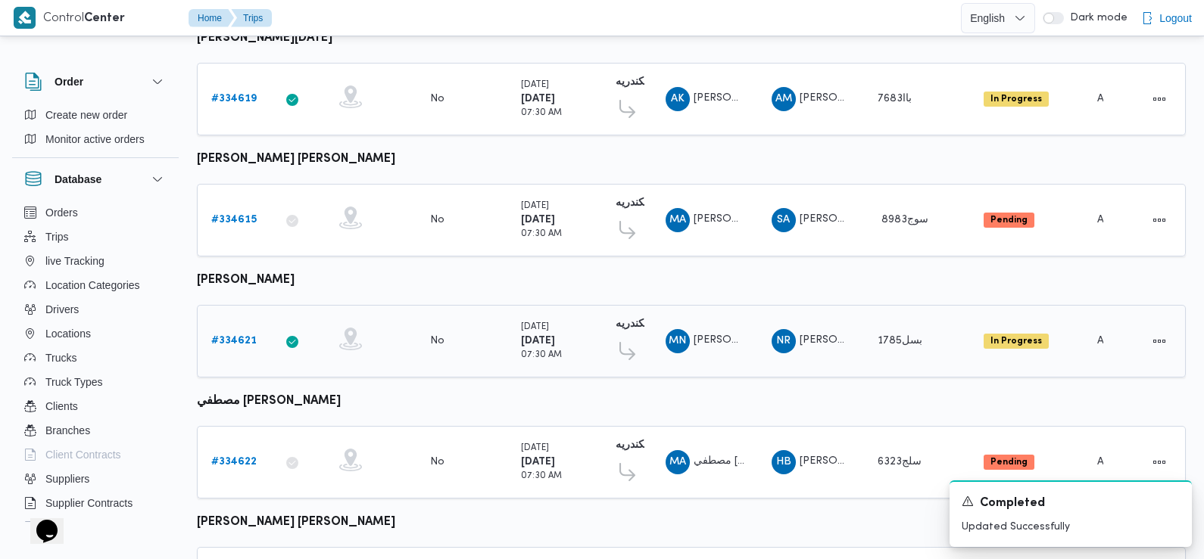
click at [234, 336] on b "# 334621" at bounding box center [233, 341] width 45 height 10
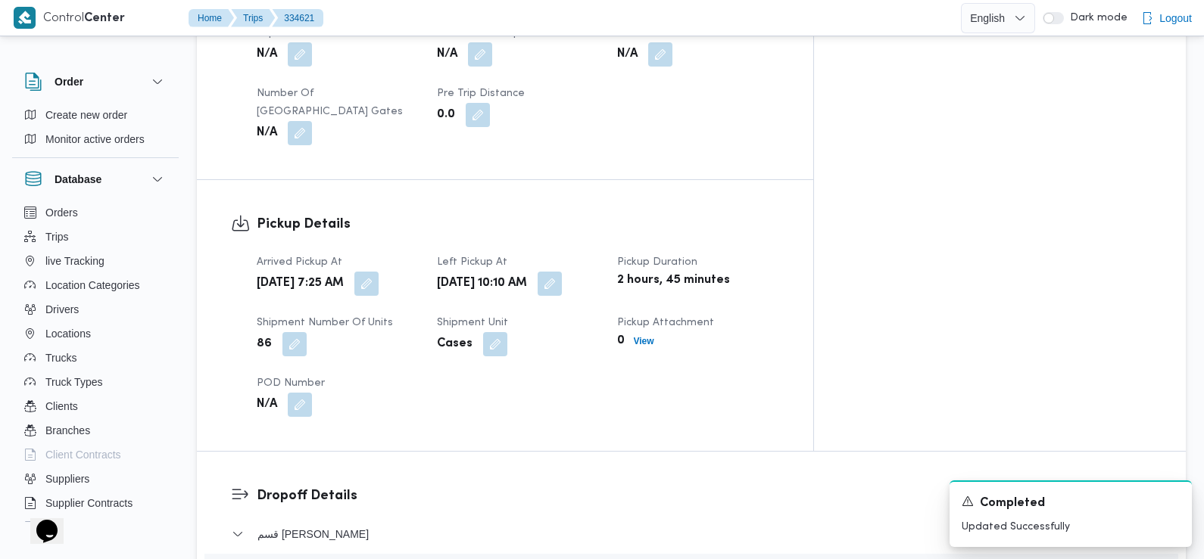
scroll to position [853, 0]
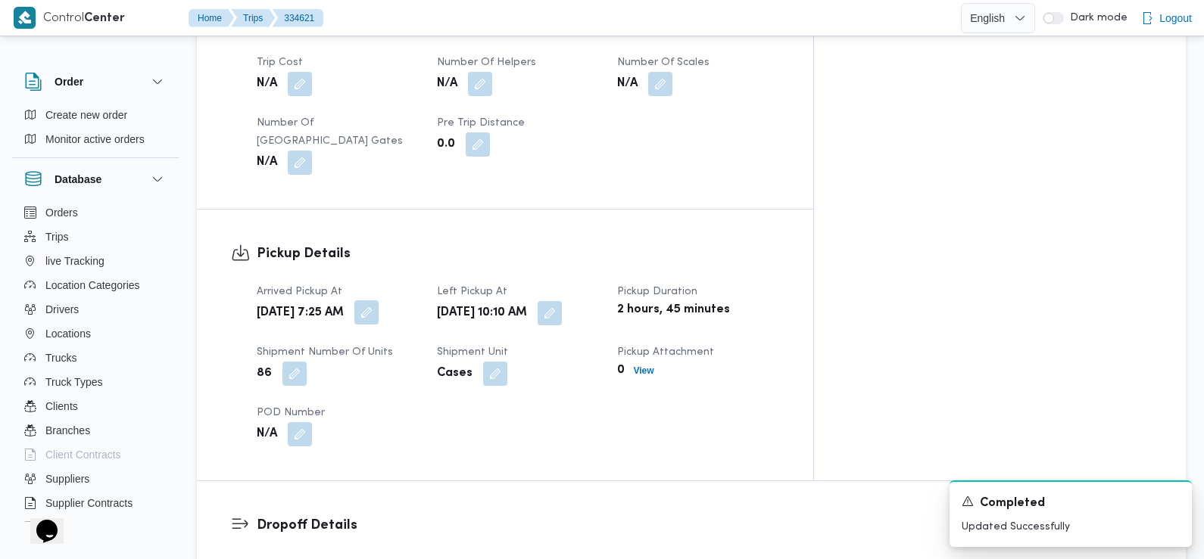
click at [379, 301] on button "button" at bounding box center [366, 313] width 24 height 24
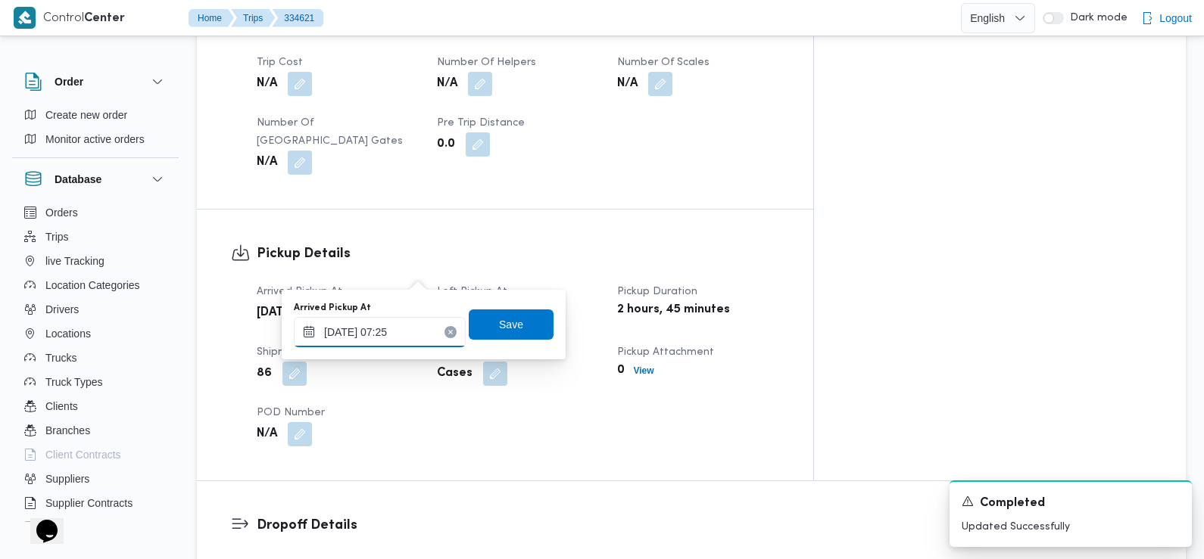
click at [416, 333] on input "[DATE] 07:25" at bounding box center [380, 332] width 172 height 30
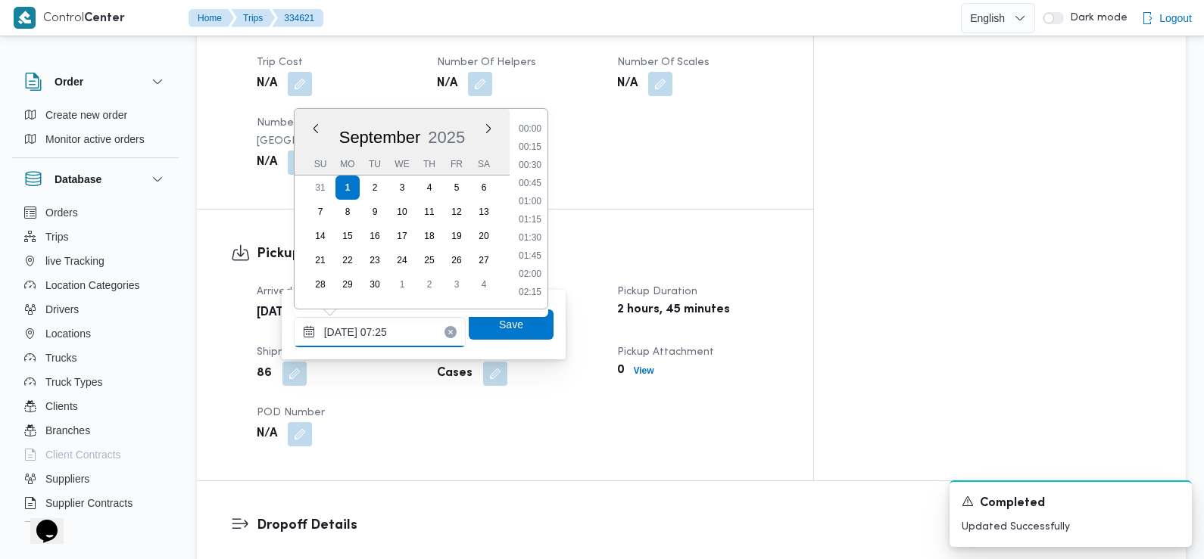
scroll to position [435, 0]
click at [541, 218] on li "07:15" at bounding box center [529, 220] width 35 height 15
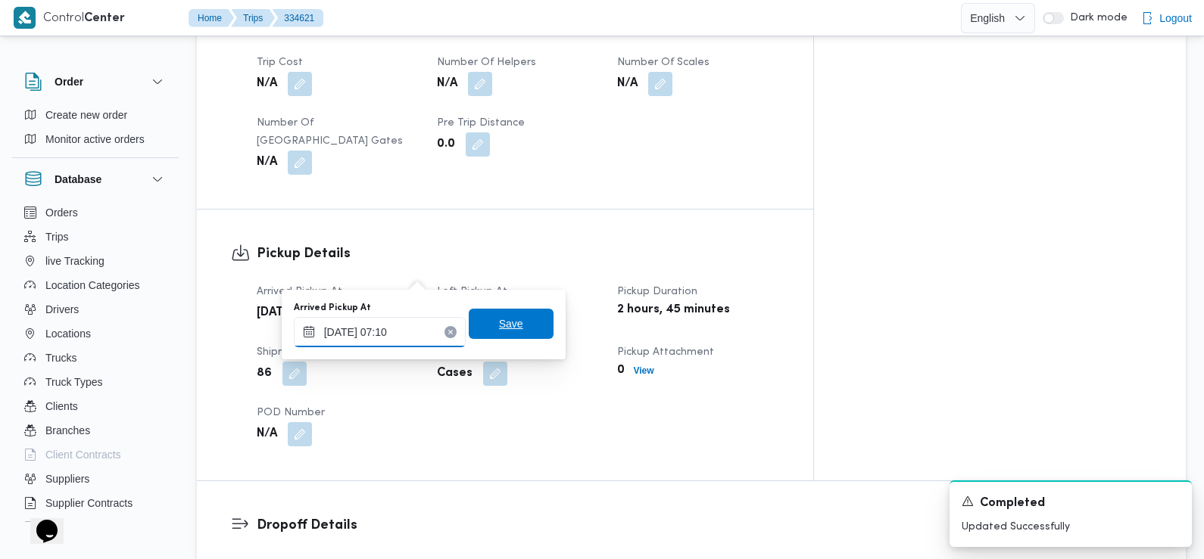
type input "01/09/2025 07:10"
click at [518, 335] on span "Save" at bounding box center [511, 324] width 85 height 30
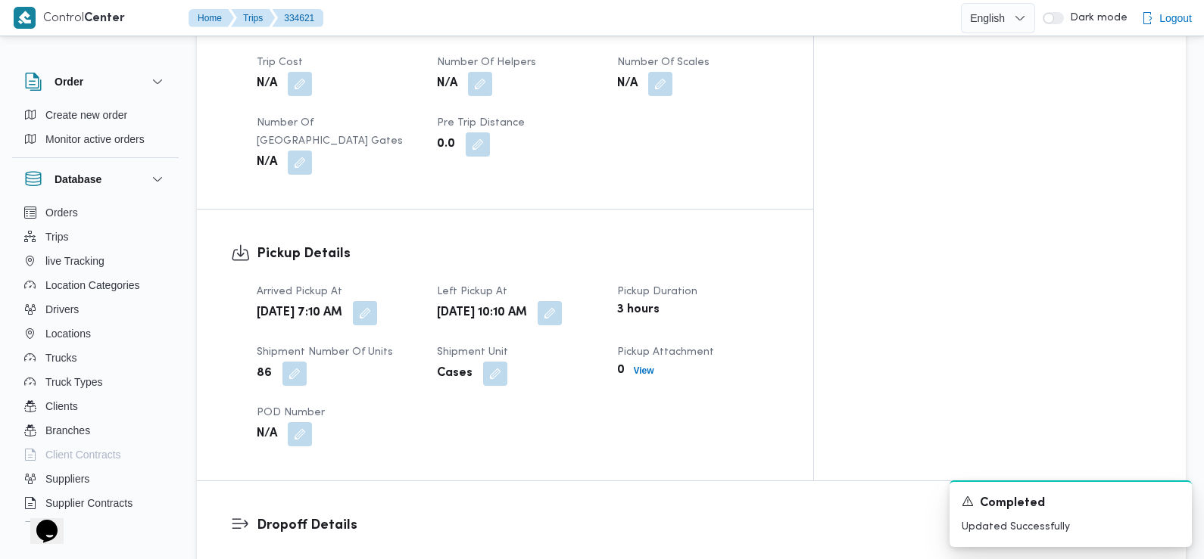
click at [647, 398] on div "Arrived Pickup At Mon, Sep 1, 2025 7:10 AM Left Pickup At Mon, Sep 1, 2025 10:1…" at bounding box center [518, 365] width 541 height 182
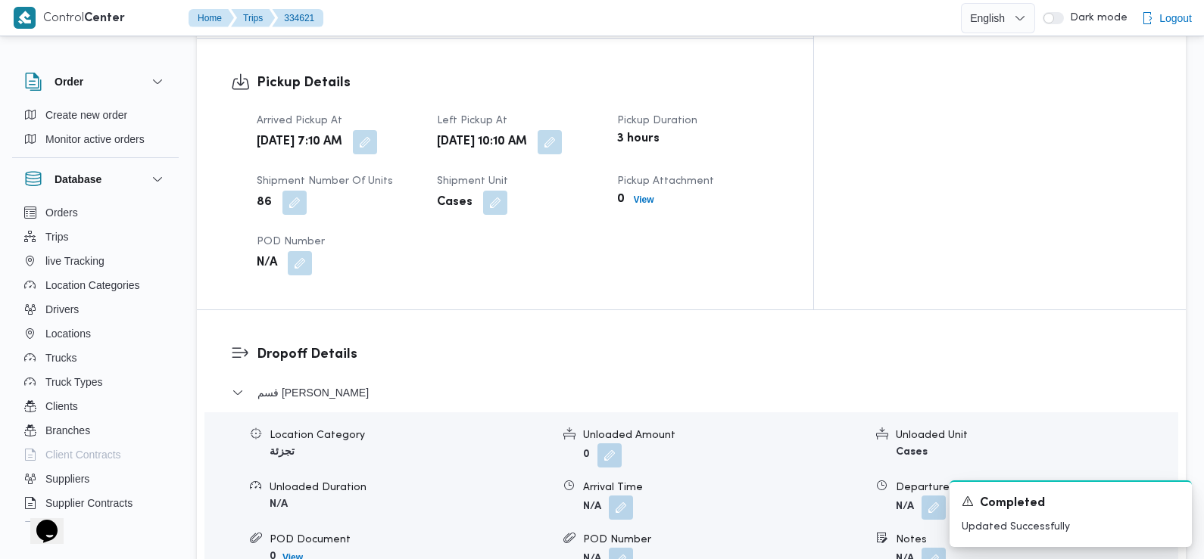
scroll to position [1095, 0]
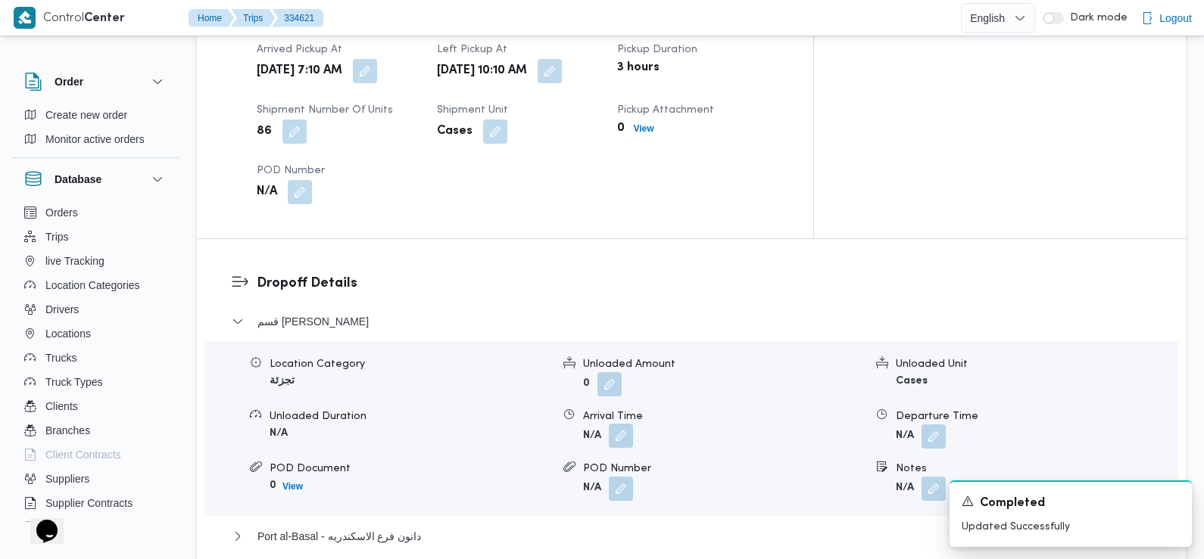
click at [618, 424] on button "button" at bounding box center [621, 436] width 24 height 24
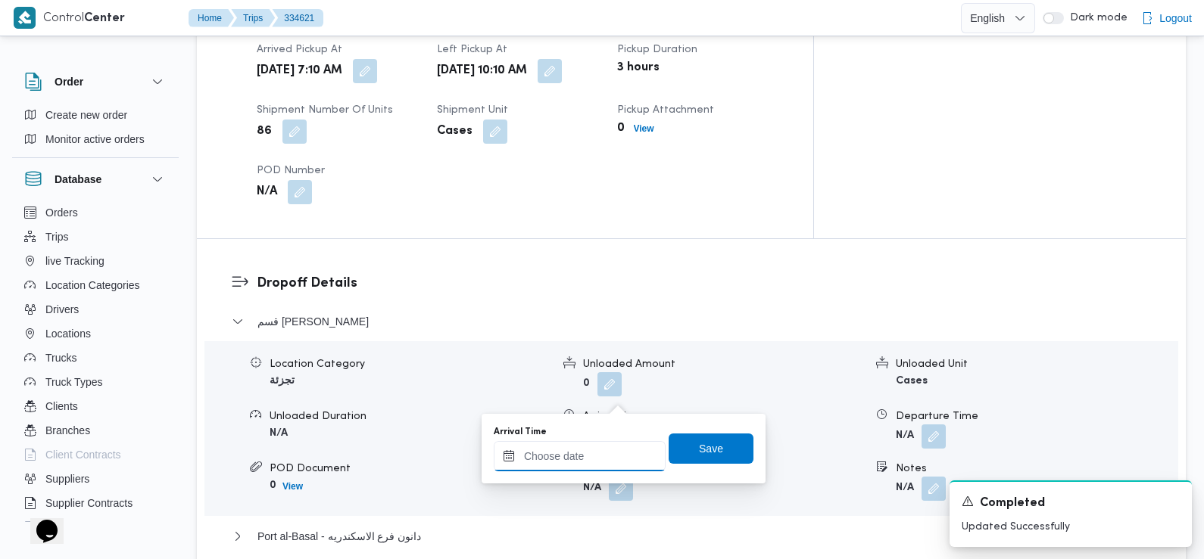
click at [627, 471] on input "Arrival Time" at bounding box center [580, 456] width 172 height 30
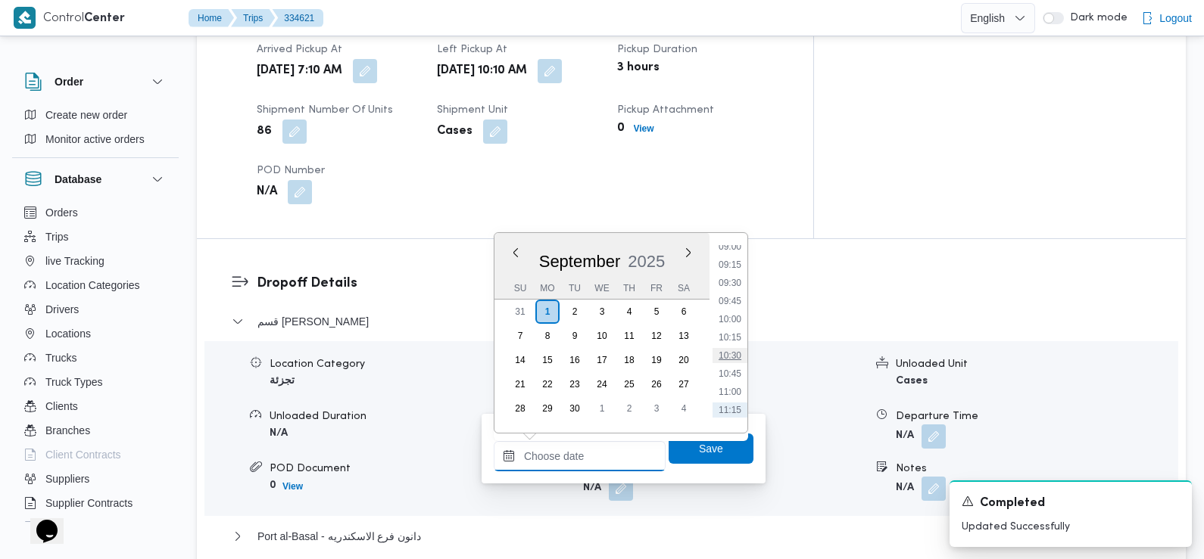
scroll to position [659, 0]
click at [734, 285] on li "09:30" at bounding box center [729, 283] width 35 height 15
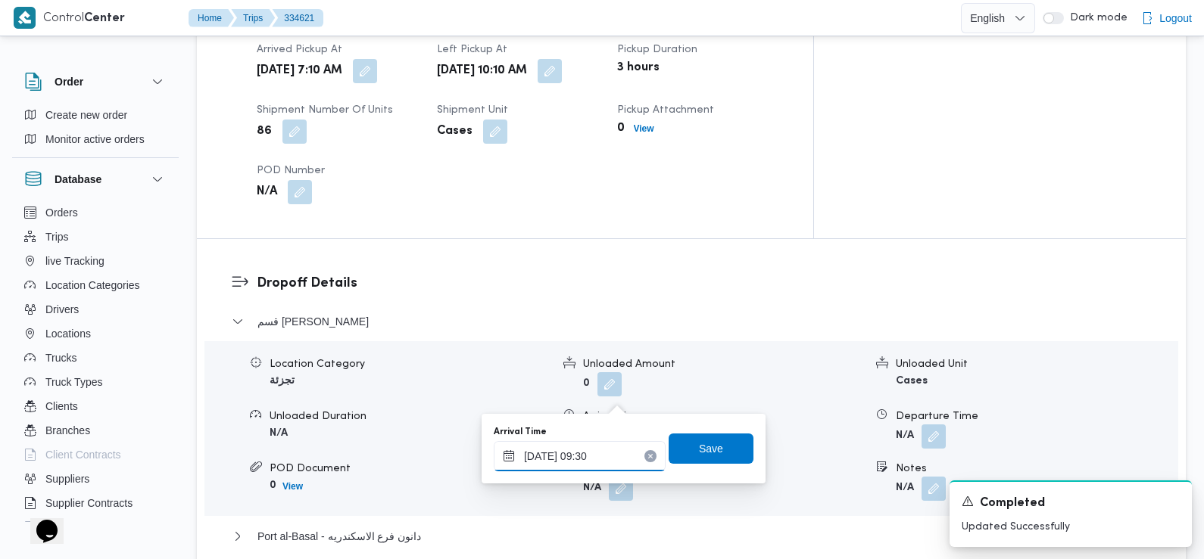
click at [624, 451] on input "01/09/2025 09:30" at bounding box center [580, 456] width 172 height 30
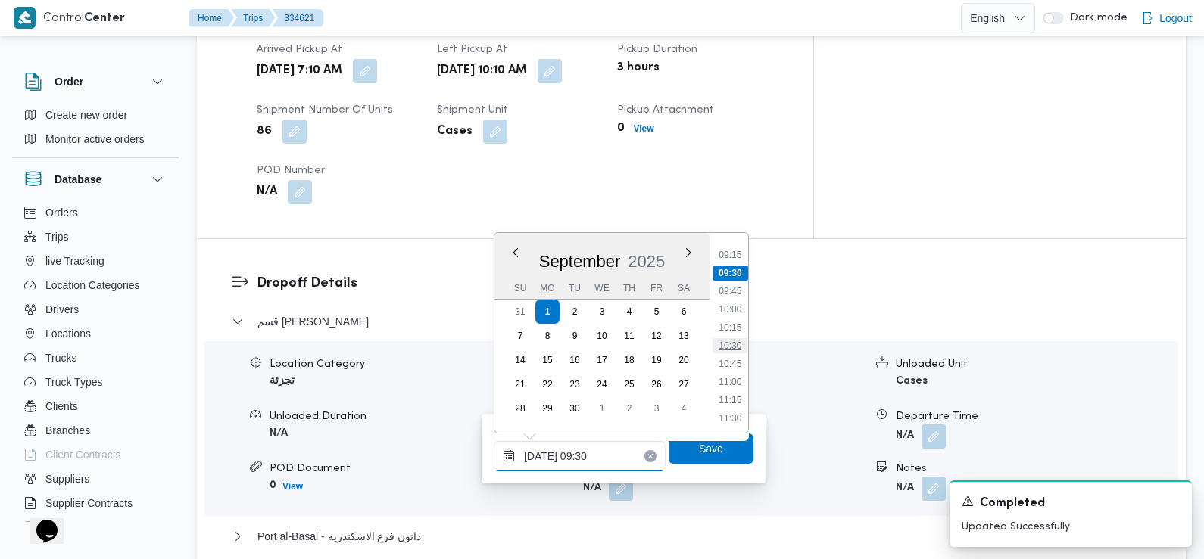
scroll to position [674, 0]
click at [736, 349] on li "10:30" at bounding box center [729, 342] width 35 height 15
type input "[DATE] 10:30"
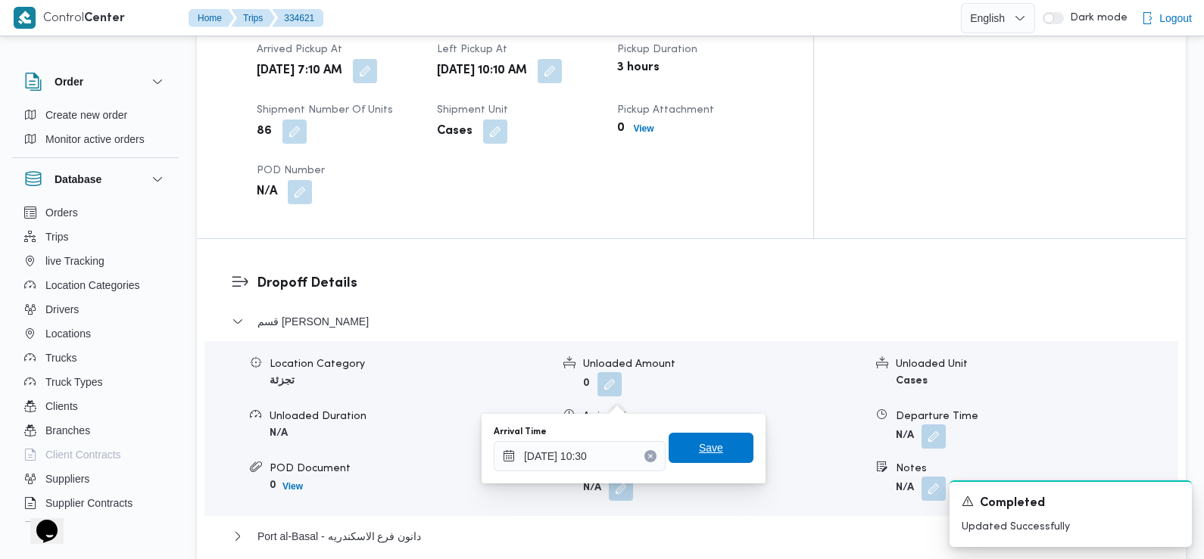
click at [721, 452] on span "Save" at bounding box center [710, 448] width 85 height 30
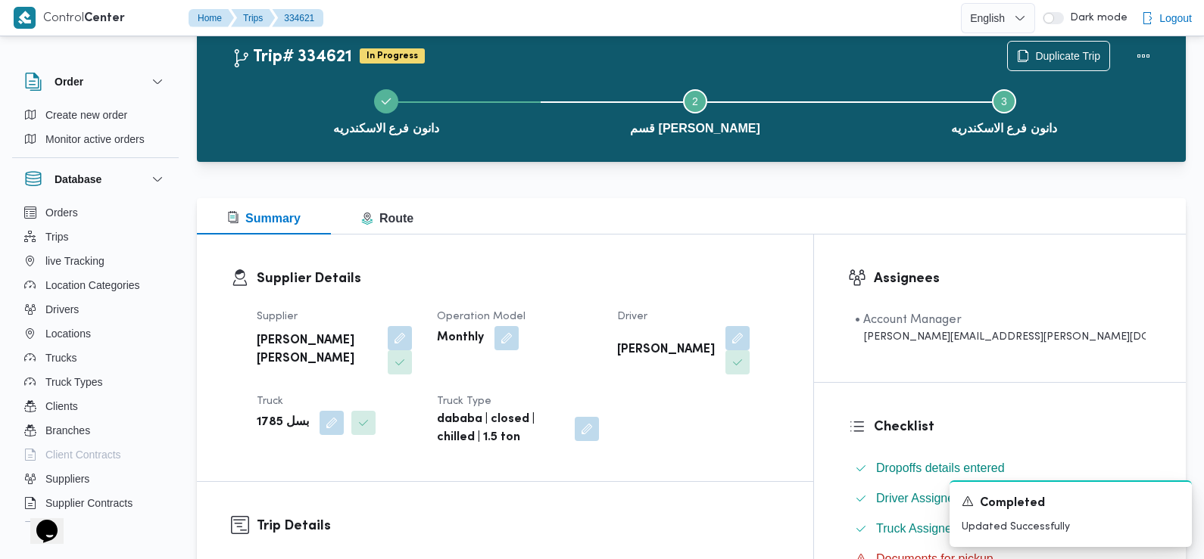
scroll to position [0, 0]
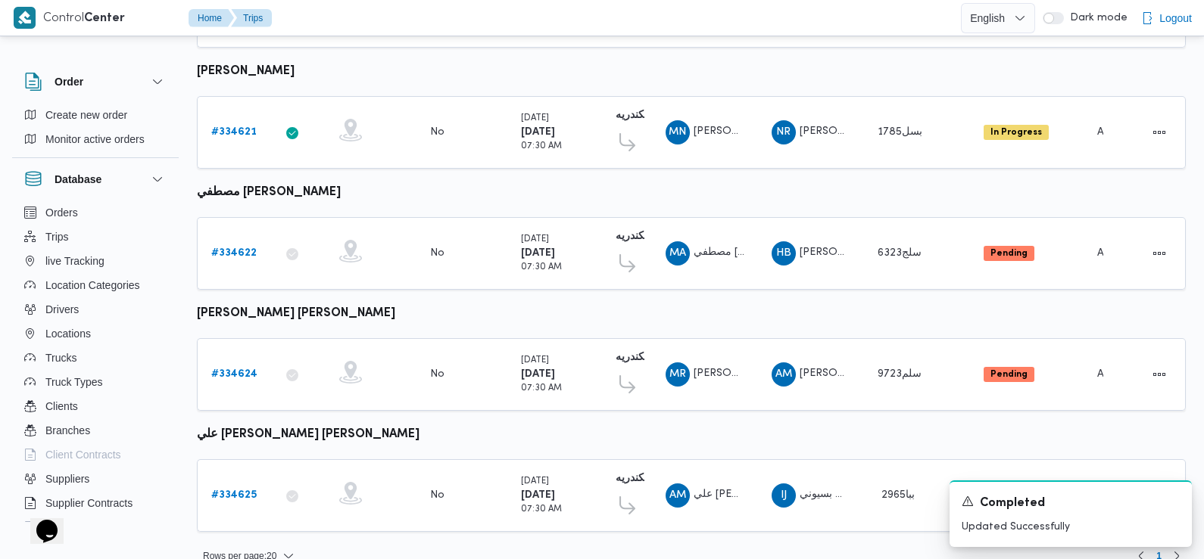
scroll to position [1190, 0]
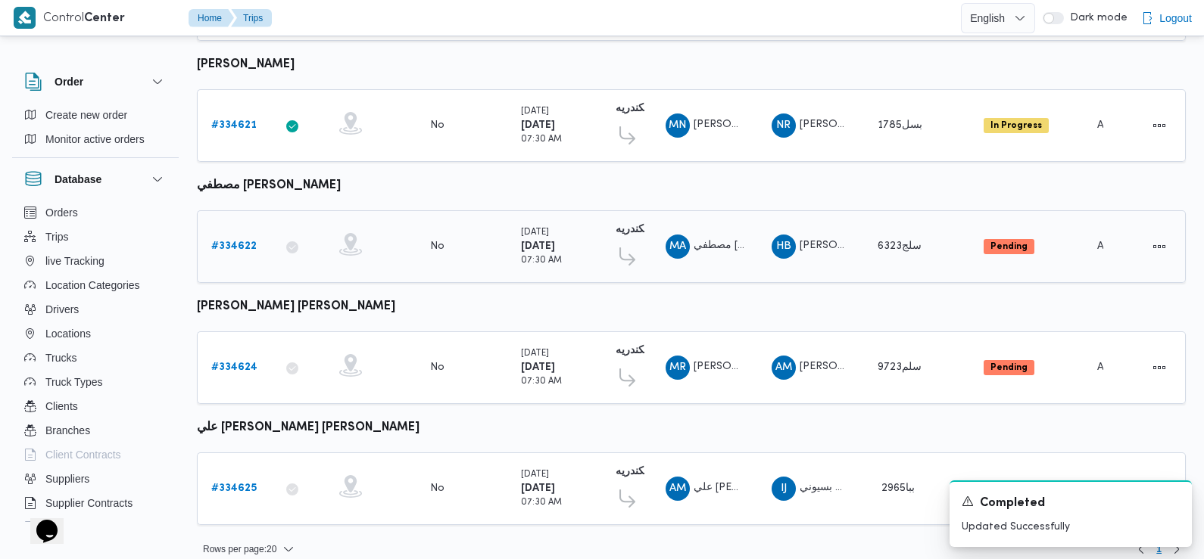
click at [237, 241] on b "# 334622" at bounding box center [233, 246] width 45 height 10
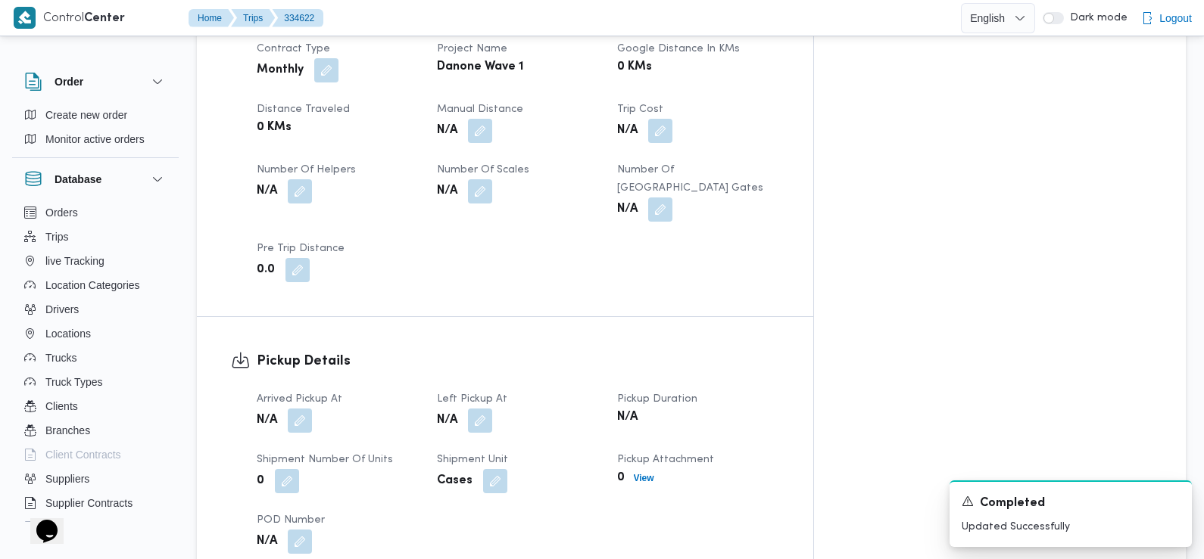
scroll to position [742, 0]
click at [292, 406] on button "button" at bounding box center [300, 418] width 24 height 24
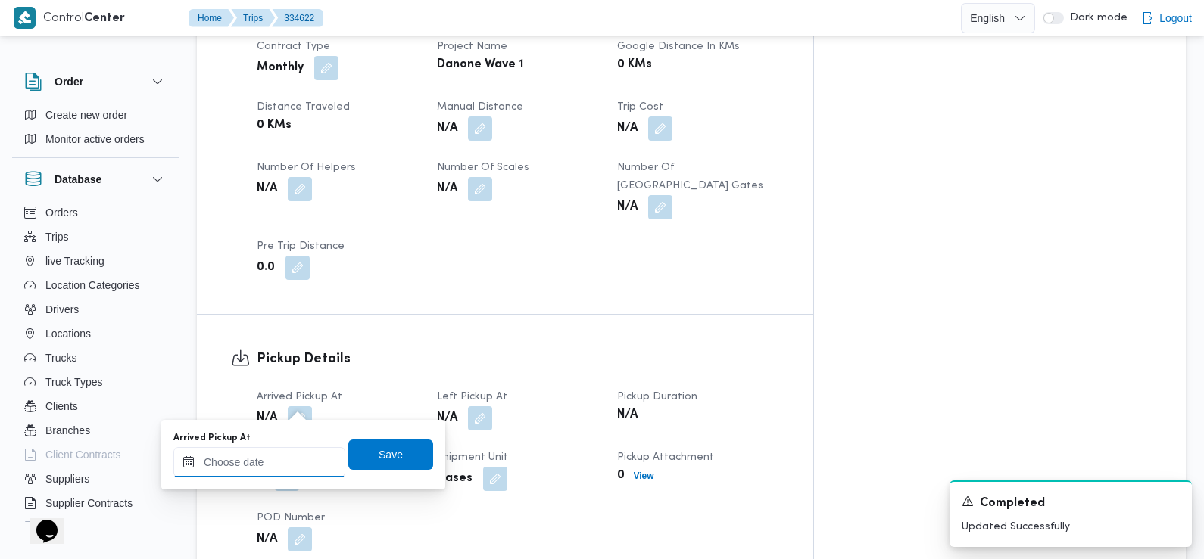
click at [298, 469] on input "Arrived Pickup At" at bounding box center [259, 462] width 172 height 30
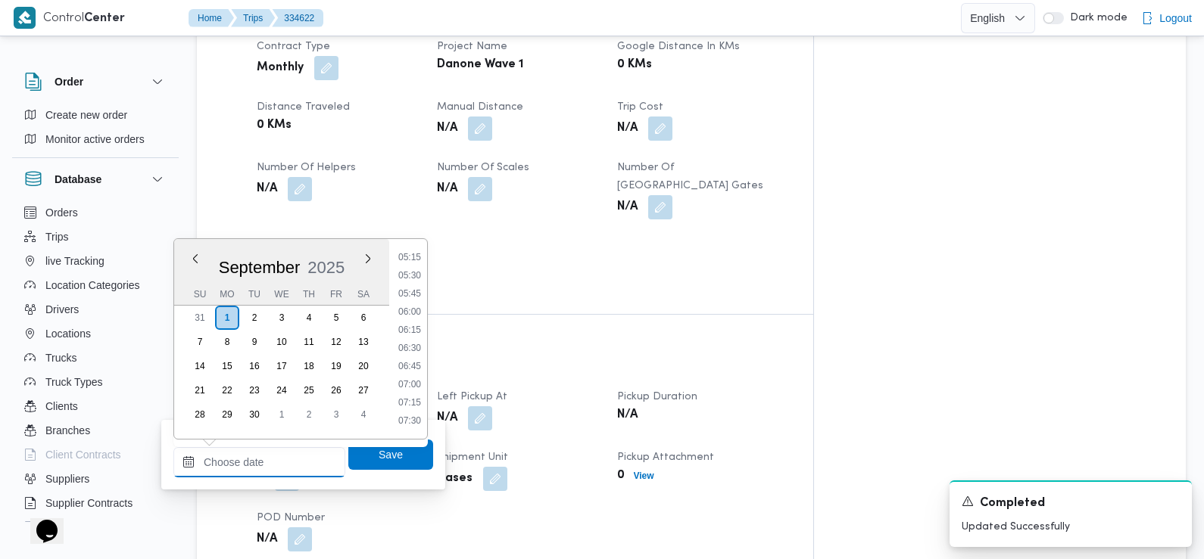
scroll to position [382, 0]
click at [415, 406] on li "07:15" at bounding box center [409, 403] width 35 height 15
type input "01/09/2025 07:15"
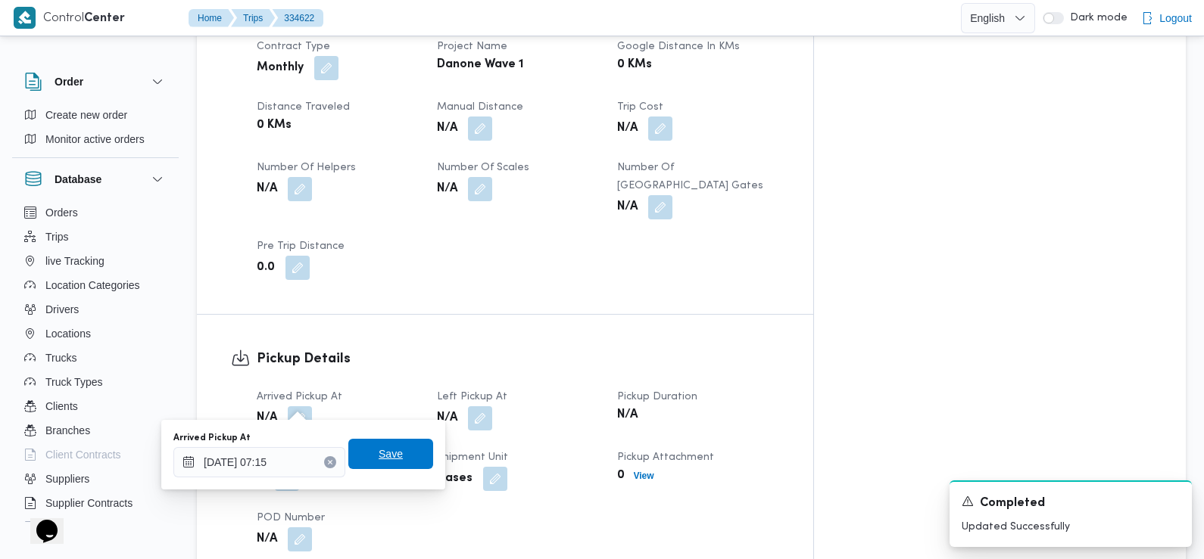
click at [392, 456] on span "Save" at bounding box center [390, 454] width 85 height 30
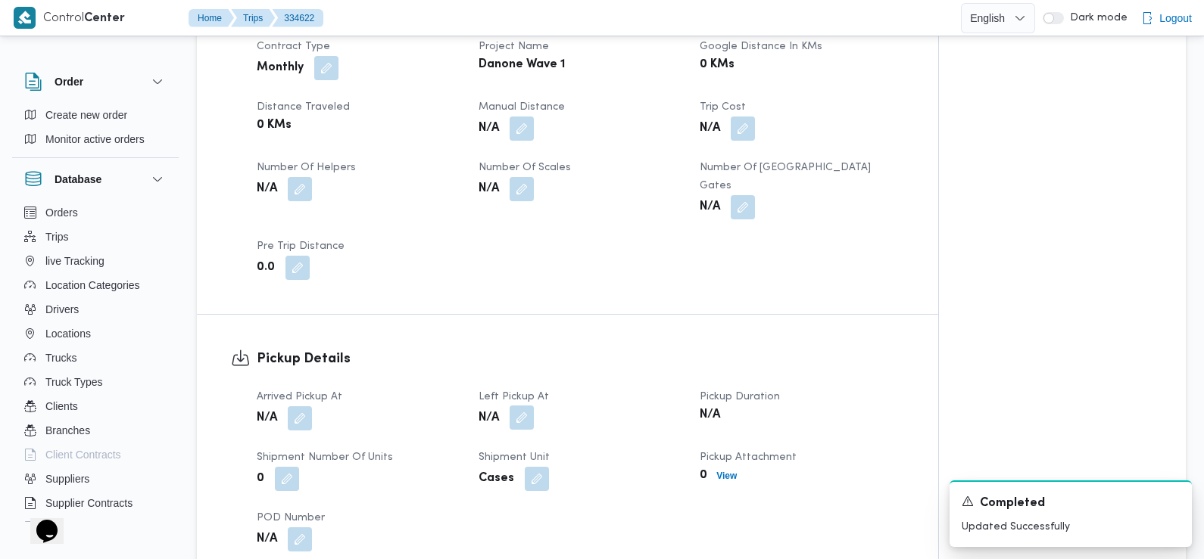
click at [523, 413] on button "button" at bounding box center [521, 418] width 24 height 24
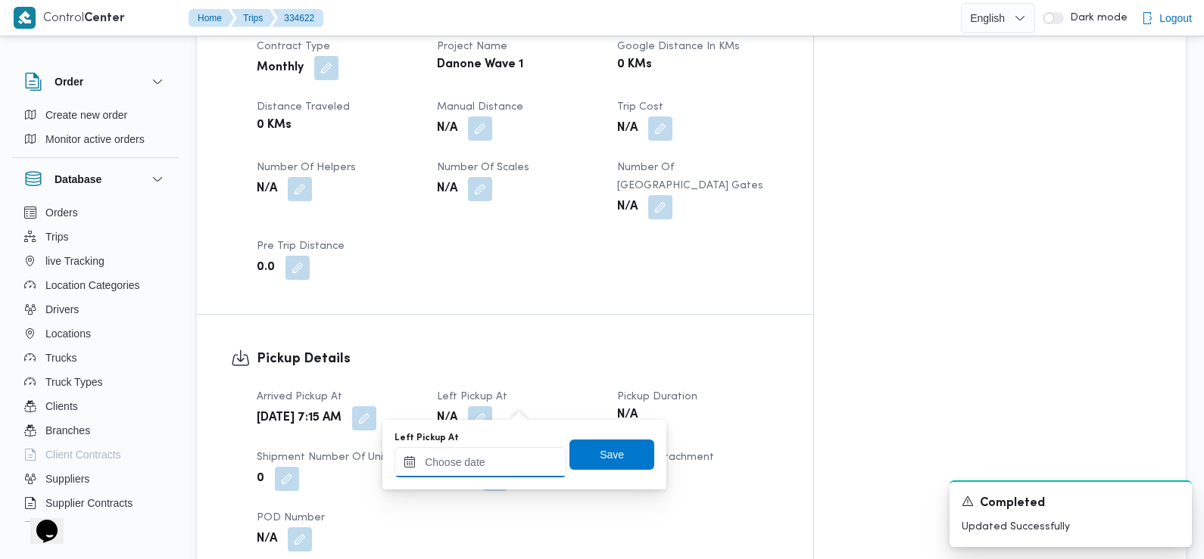
click at [493, 456] on input "Left Pickup At" at bounding box center [480, 462] width 172 height 30
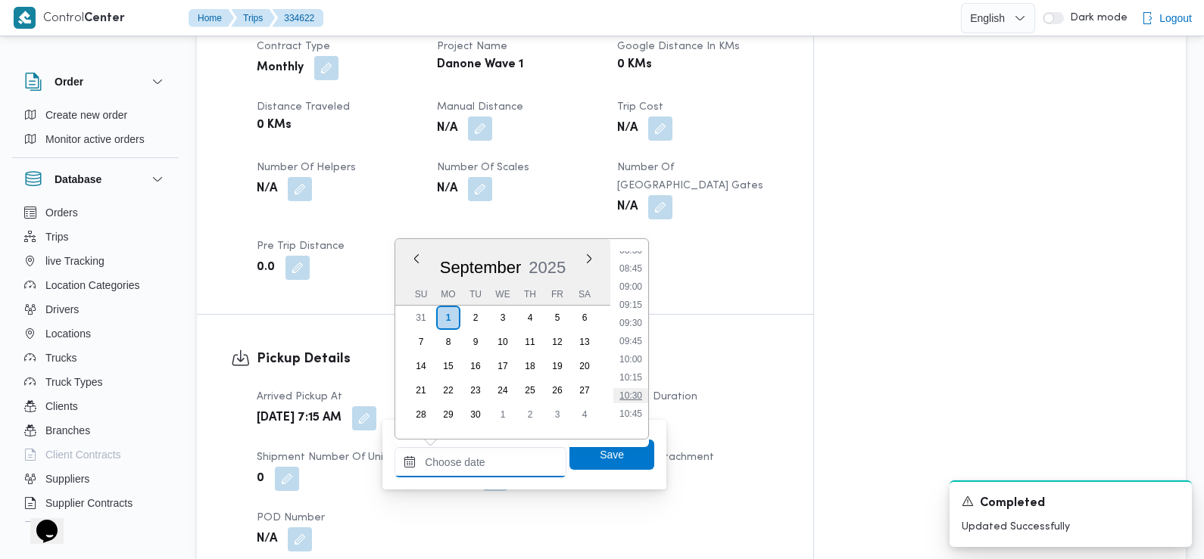
scroll to position [625, 0]
click at [638, 291] on li "09:00" at bounding box center [630, 288] width 35 height 15
type input "[DATE] 09:00"
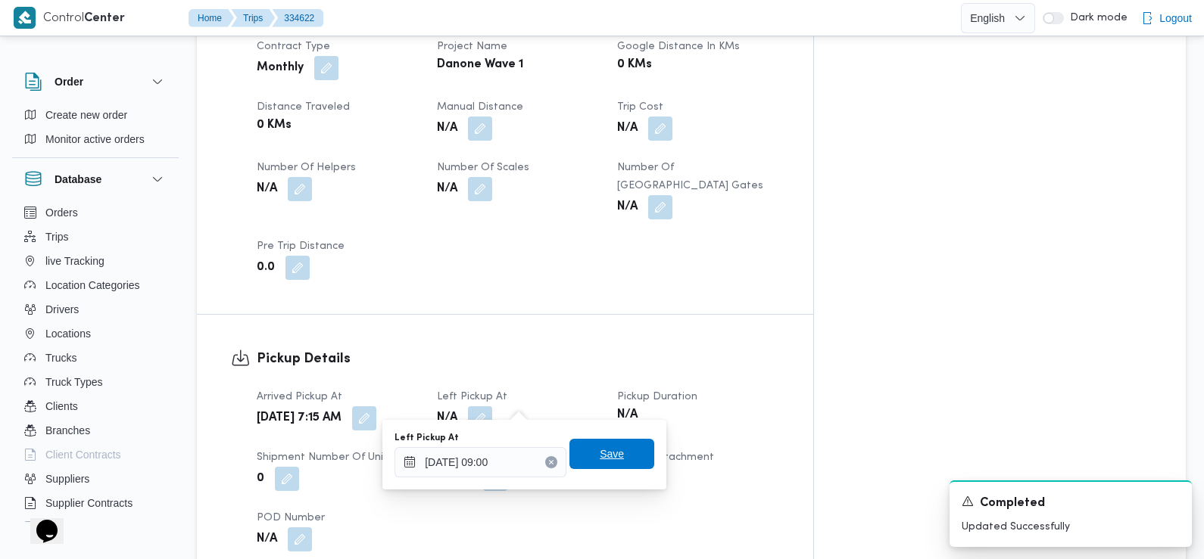
click at [603, 459] on span "Save" at bounding box center [612, 454] width 24 height 18
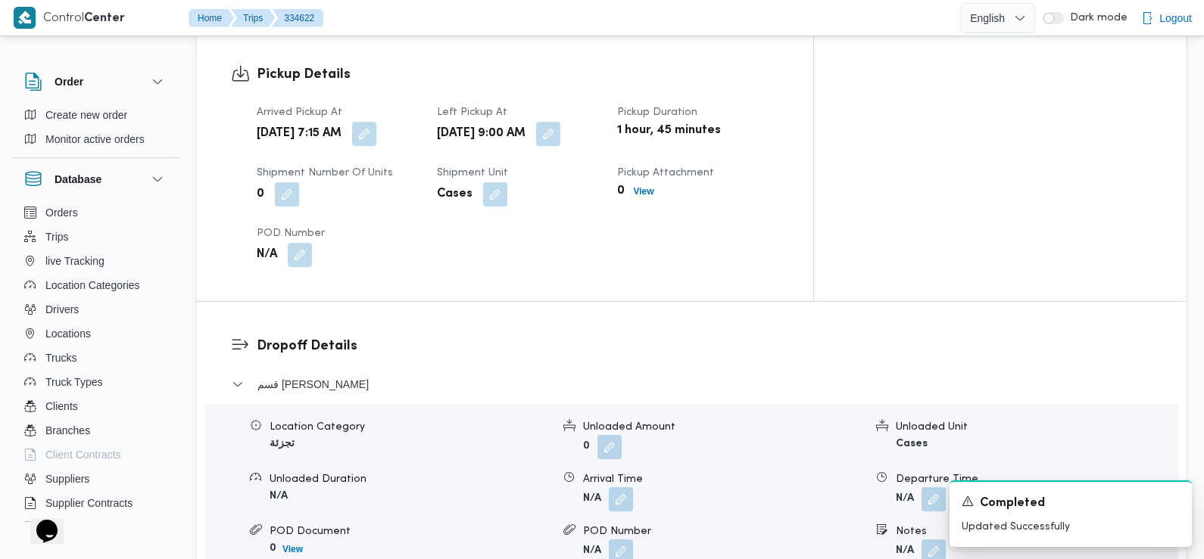
scroll to position [1055, 0]
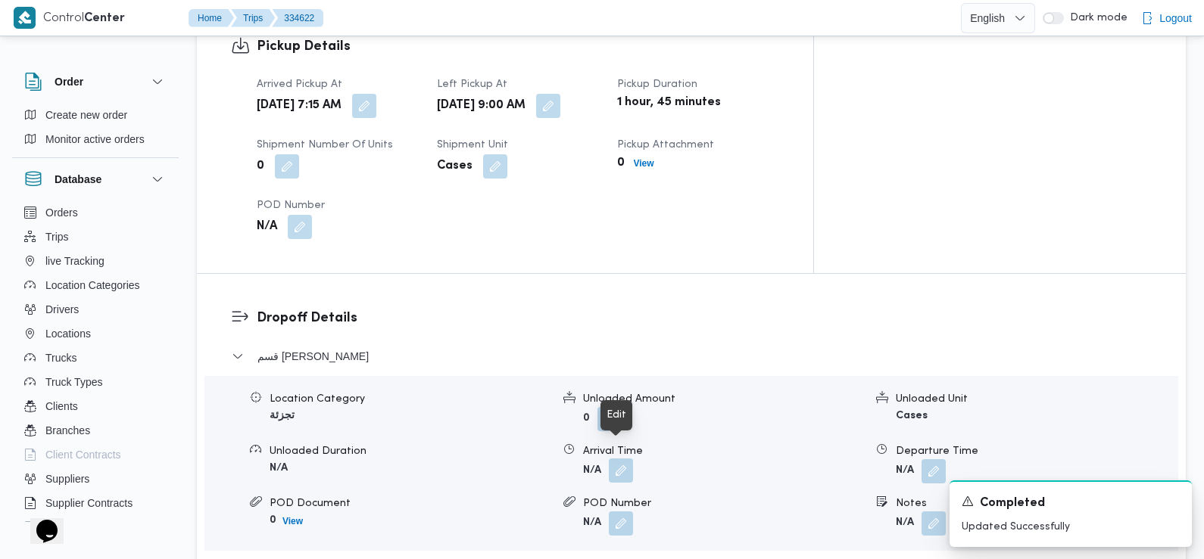
click at [617, 459] on button "button" at bounding box center [621, 471] width 24 height 24
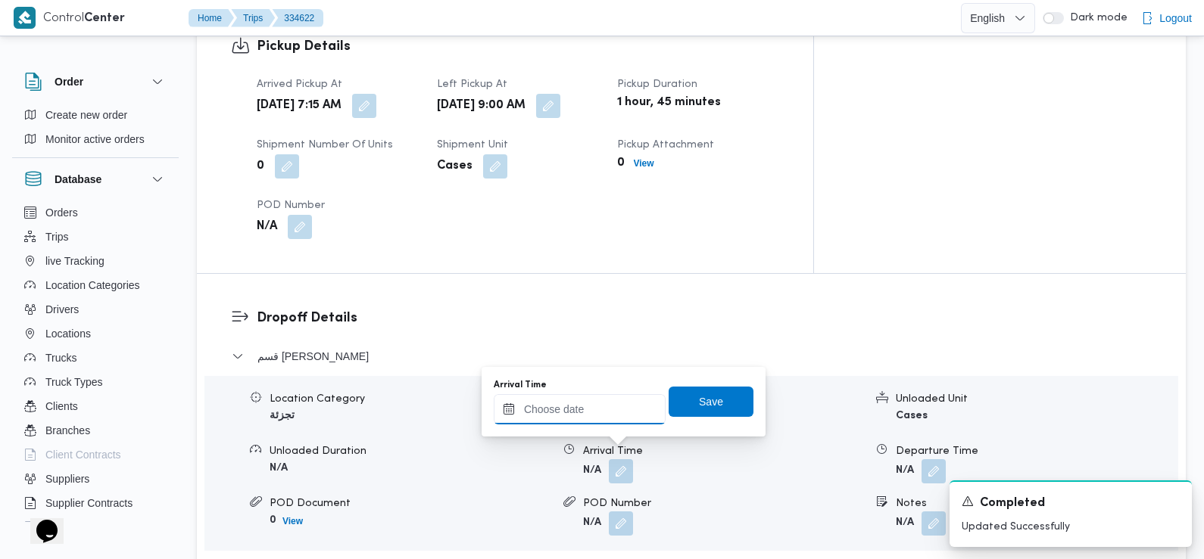
click at [590, 409] on input "Arrival Time" at bounding box center [580, 409] width 172 height 30
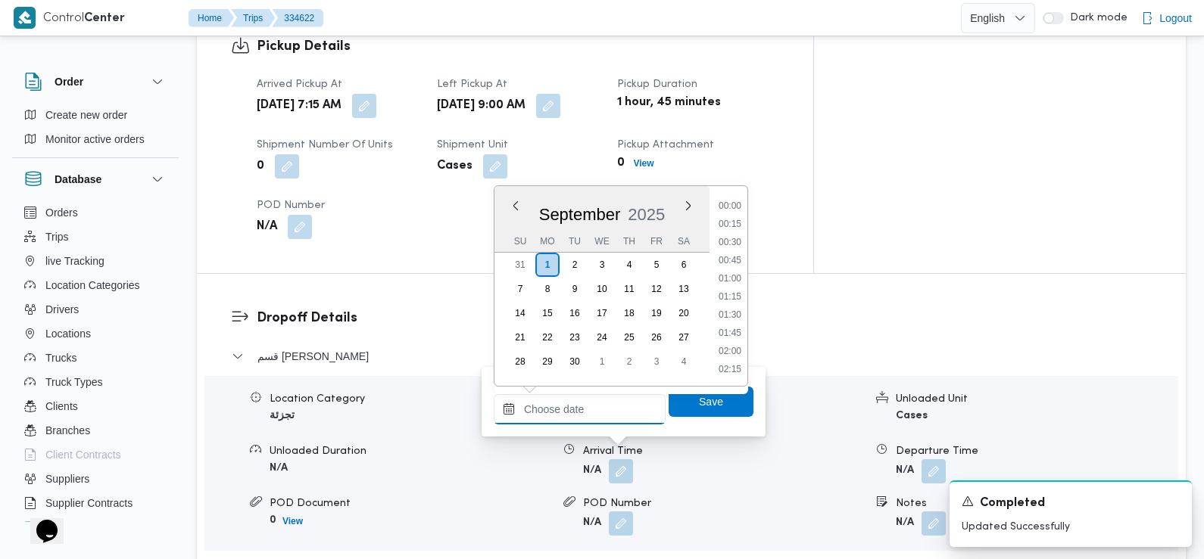
scroll to position [725, 0]
click at [737, 210] on li "10:00" at bounding box center [729, 207] width 35 height 15
type input "[DATE] 10:00"
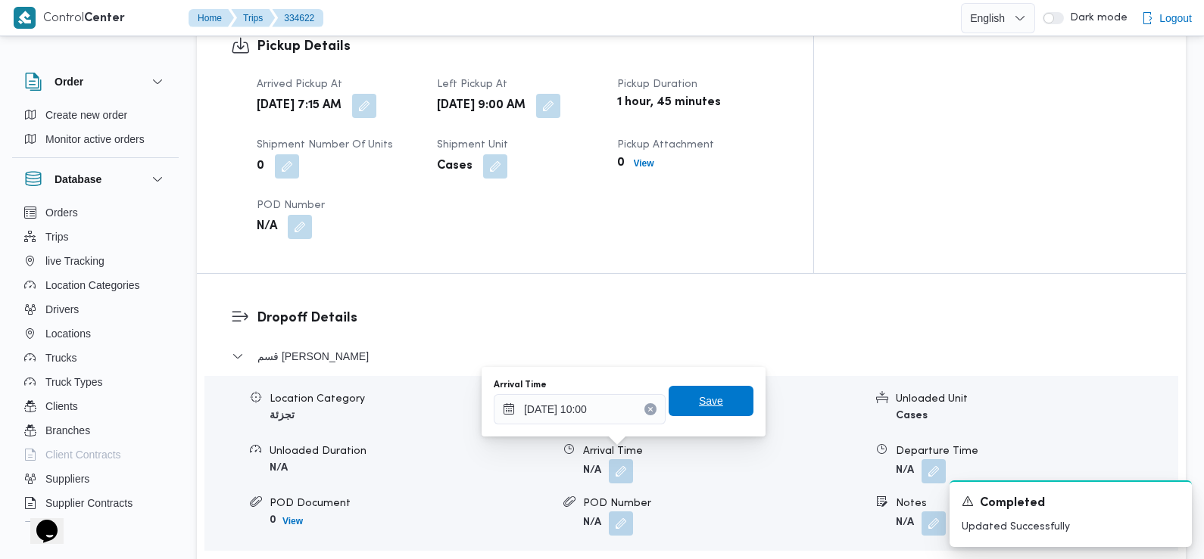
click at [706, 406] on span "Save" at bounding box center [711, 401] width 24 height 18
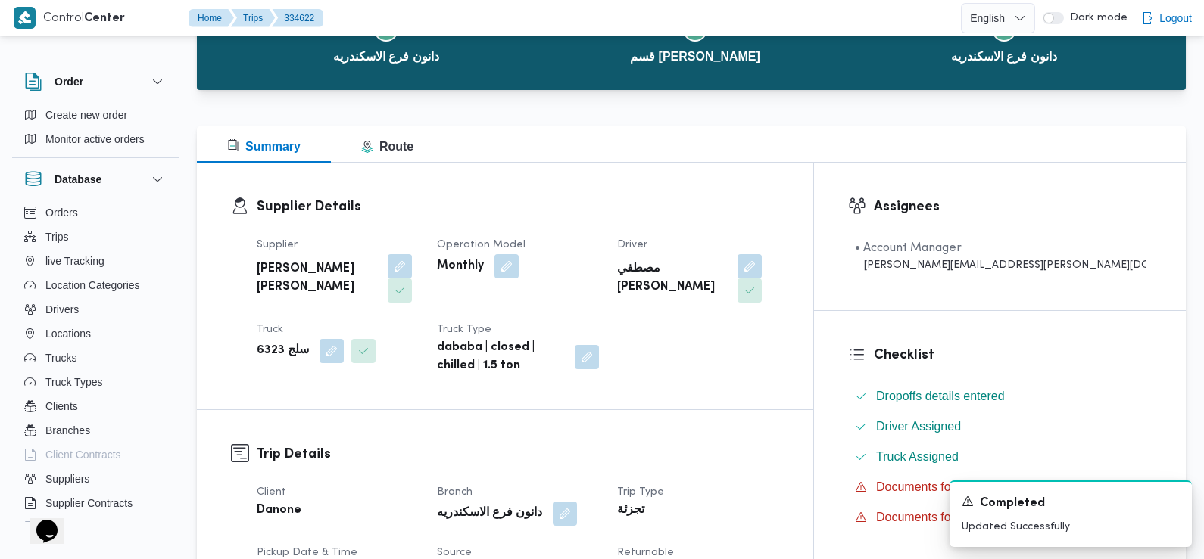
scroll to position [0, 0]
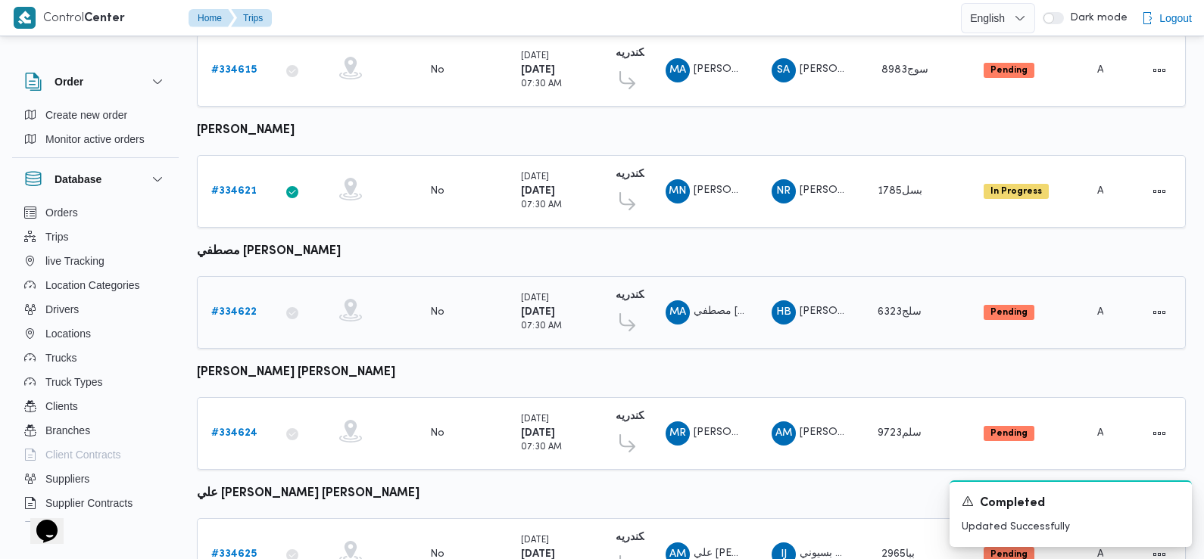
scroll to position [1190, 0]
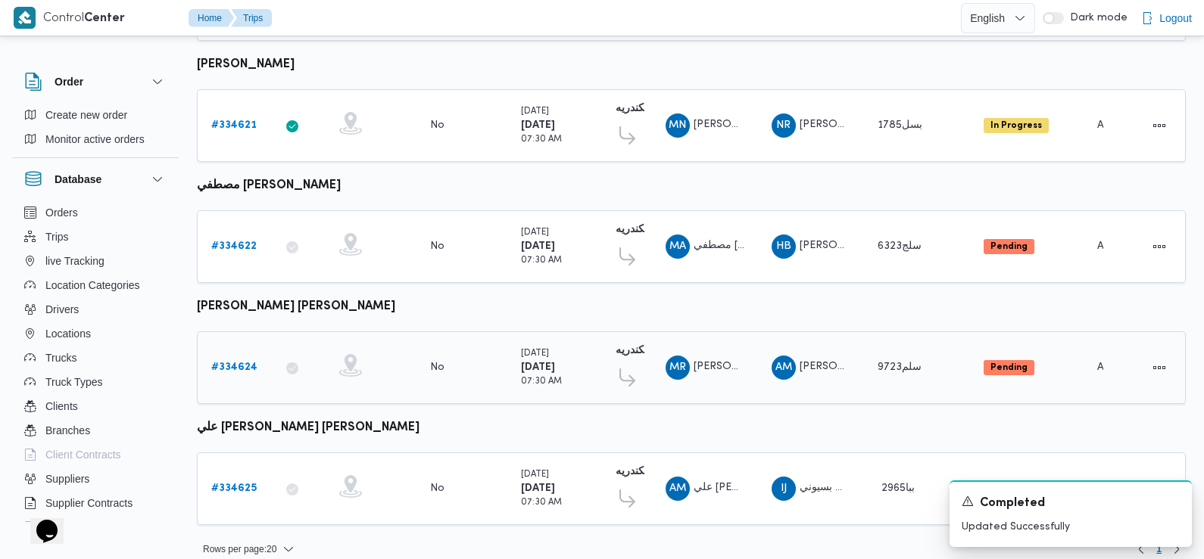
click at [242, 363] on b "# 334624" at bounding box center [234, 368] width 46 height 10
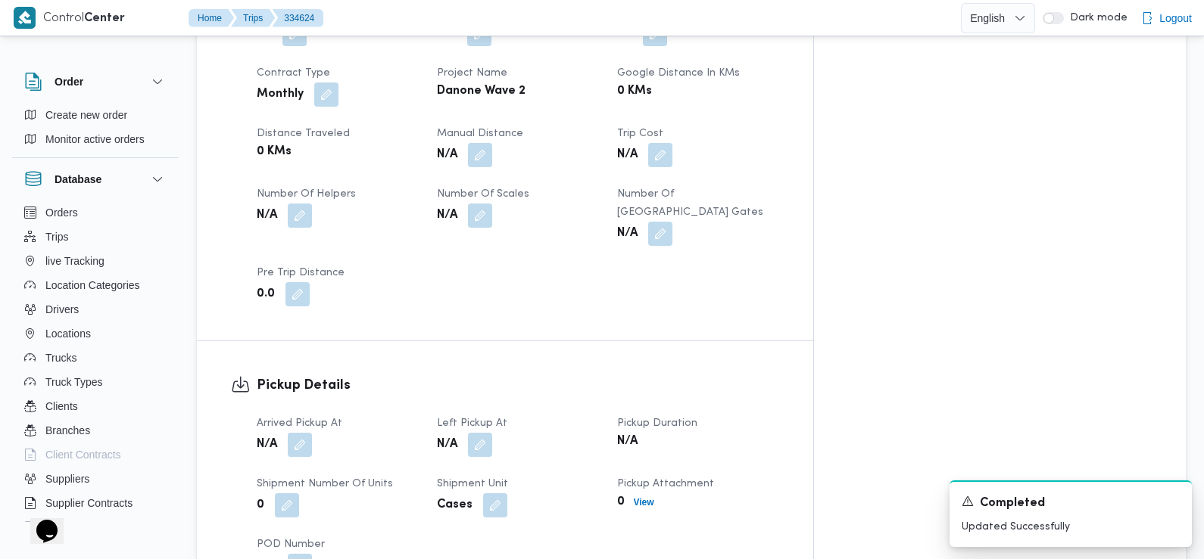
scroll to position [782, 0]
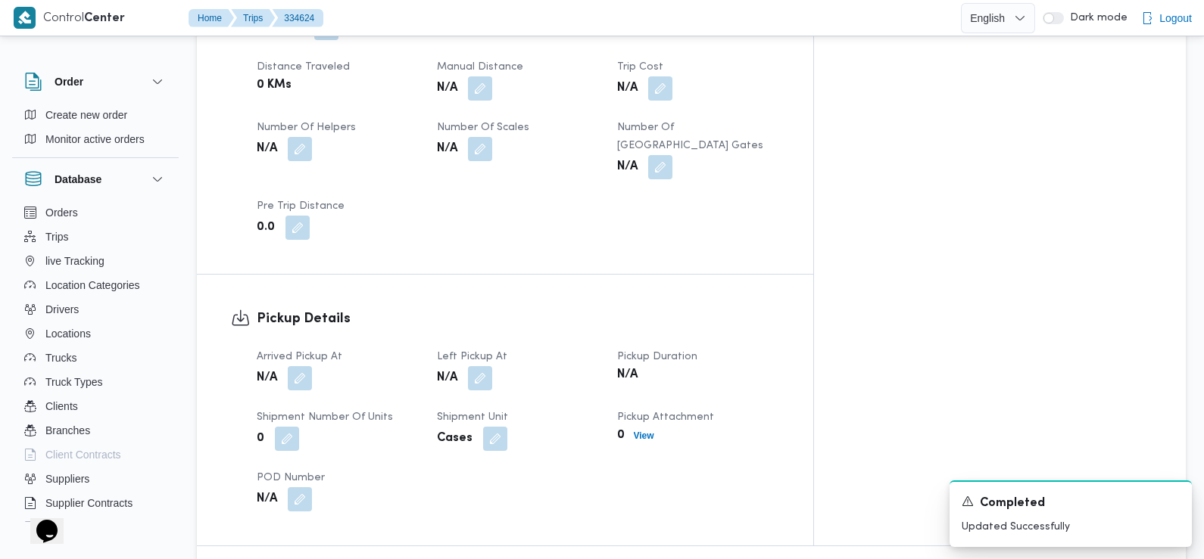
click at [314, 365] on div "N/A" at bounding box center [337, 378] width 165 height 27
click at [300, 366] on button "button" at bounding box center [300, 378] width 24 height 24
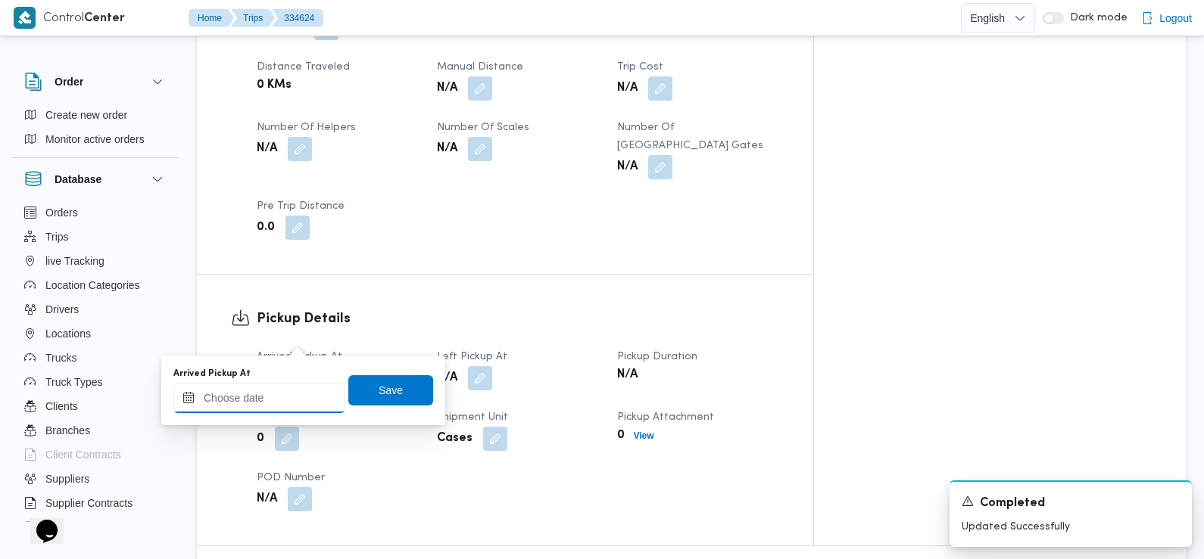
click at [296, 393] on input "Arrived Pickup At" at bounding box center [259, 398] width 172 height 30
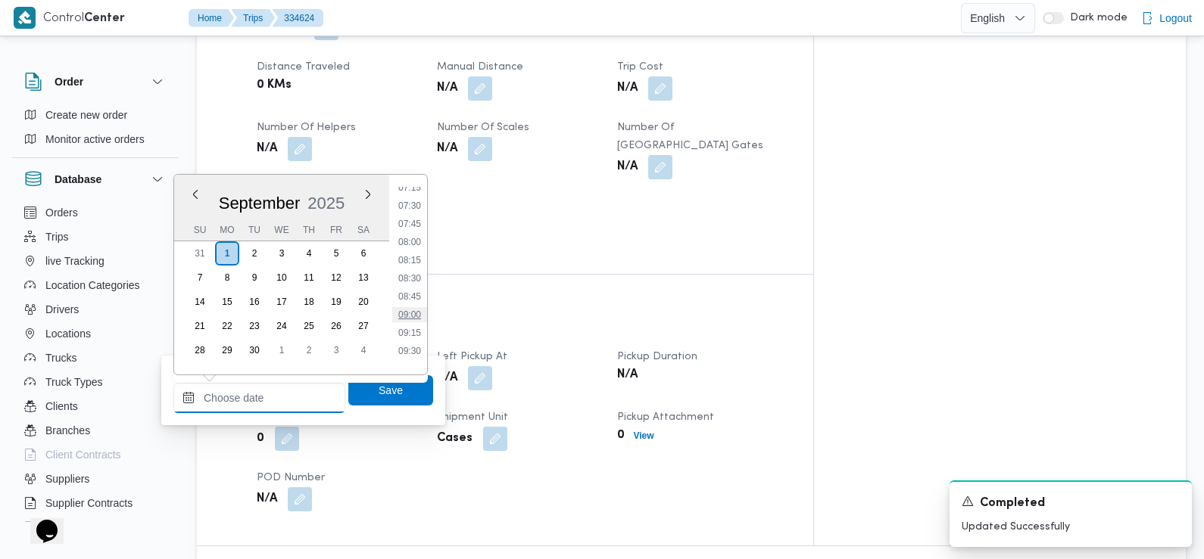
scroll to position [513, 0]
click at [418, 189] on li "07:00" at bounding box center [409, 189] width 35 height 15
type input "[DATE] 07:00"
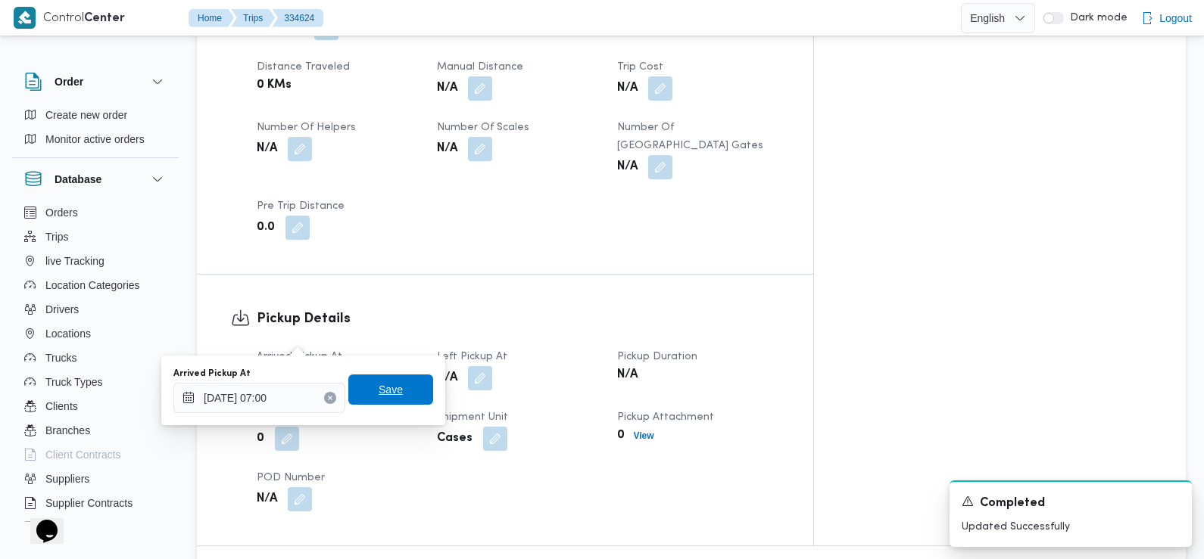
click at [397, 384] on span "Save" at bounding box center [390, 390] width 85 height 30
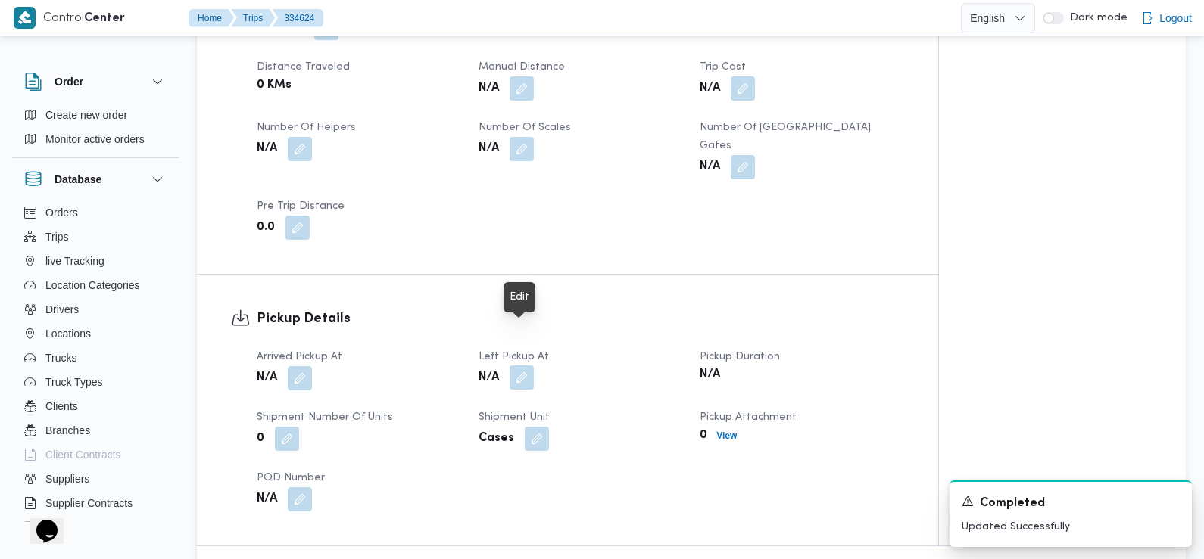
click at [524, 366] on button "button" at bounding box center [521, 378] width 24 height 24
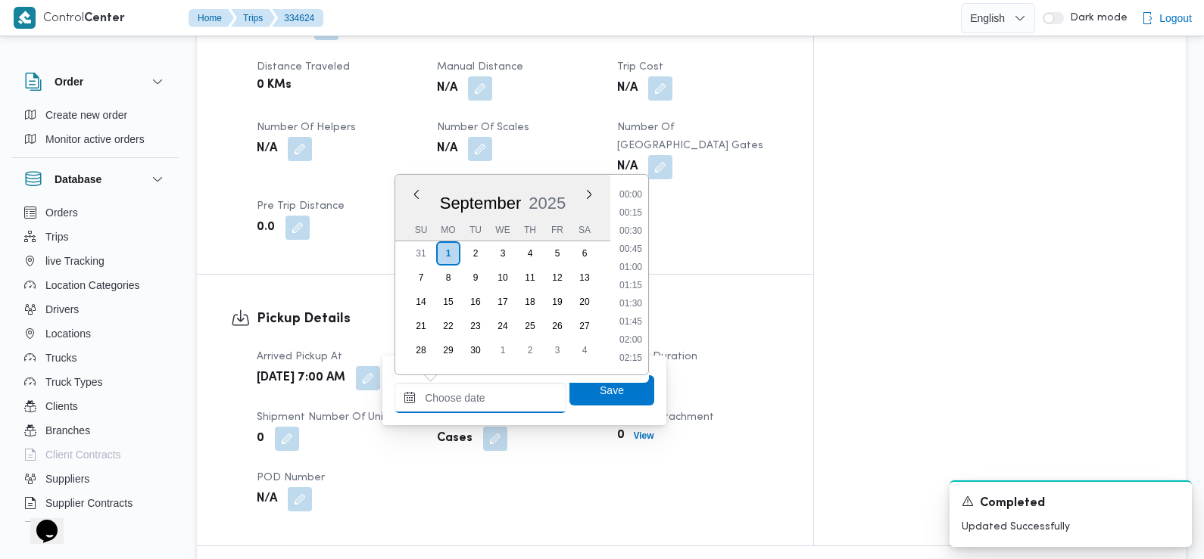
click at [509, 394] on input "Left Pickup At" at bounding box center [480, 398] width 172 height 30
click at [631, 195] on li "10:00" at bounding box center [630, 195] width 35 height 15
type input "[DATE] 10:00"
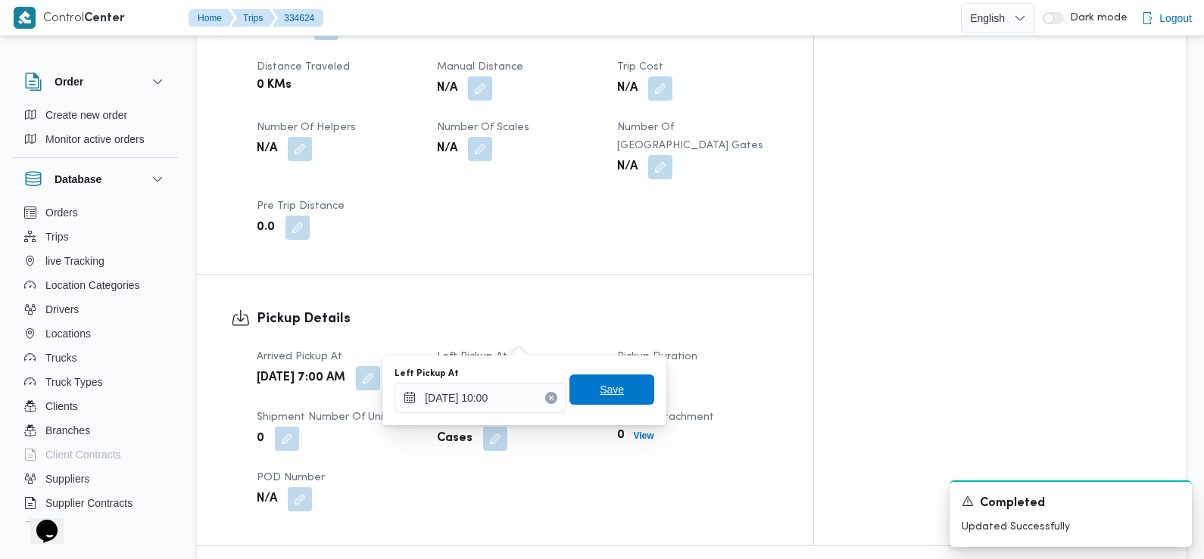
click at [608, 391] on span "Save" at bounding box center [612, 390] width 24 height 18
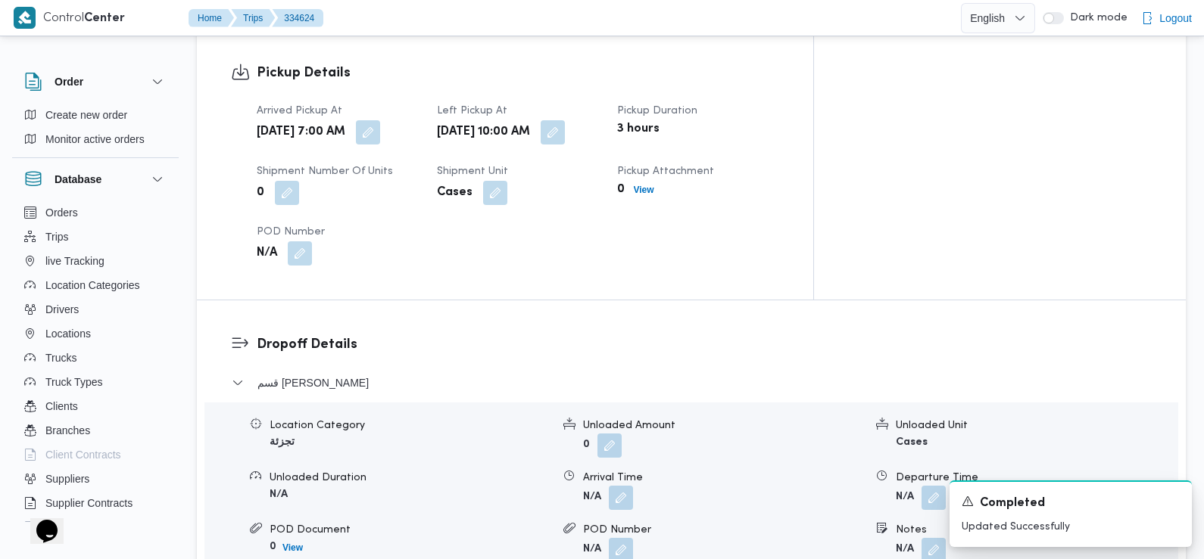
scroll to position [1039, 0]
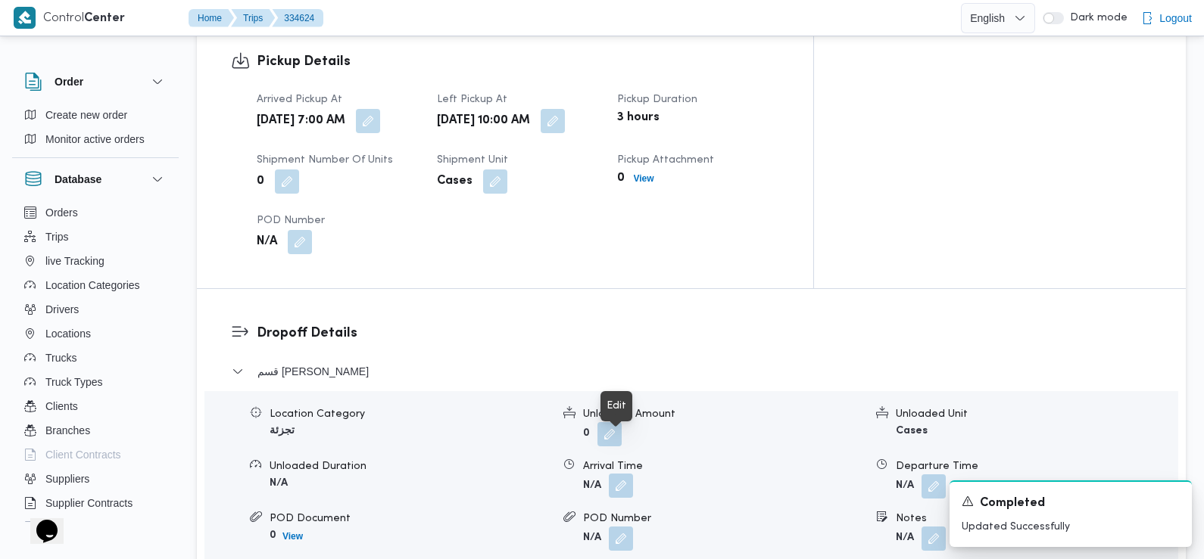
click at [625, 474] on button "button" at bounding box center [621, 486] width 24 height 24
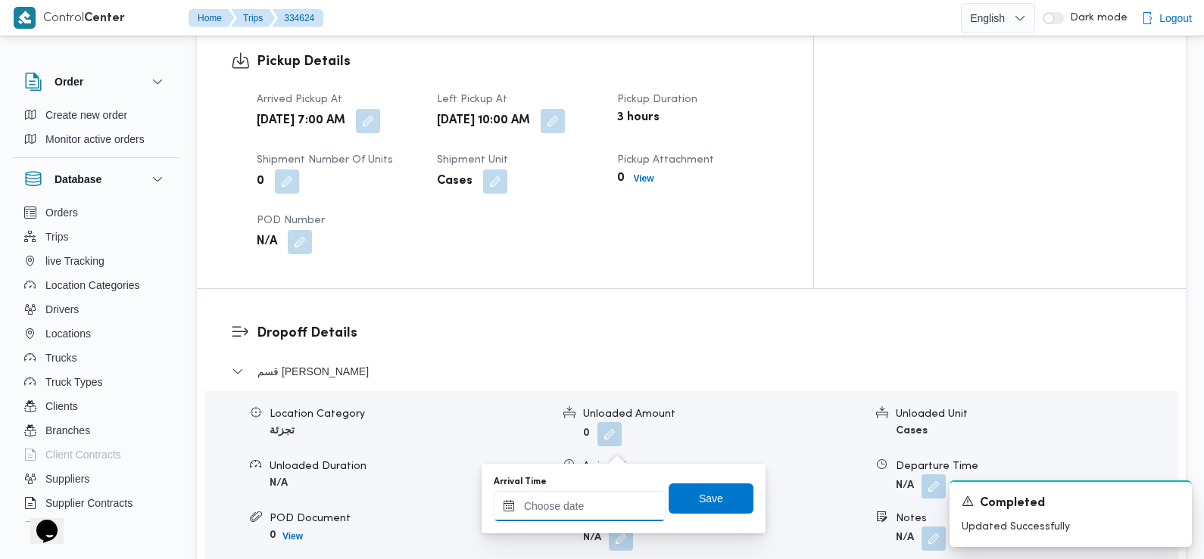
click at [606, 500] on input "Arrival Time" at bounding box center [580, 506] width 172 height 30
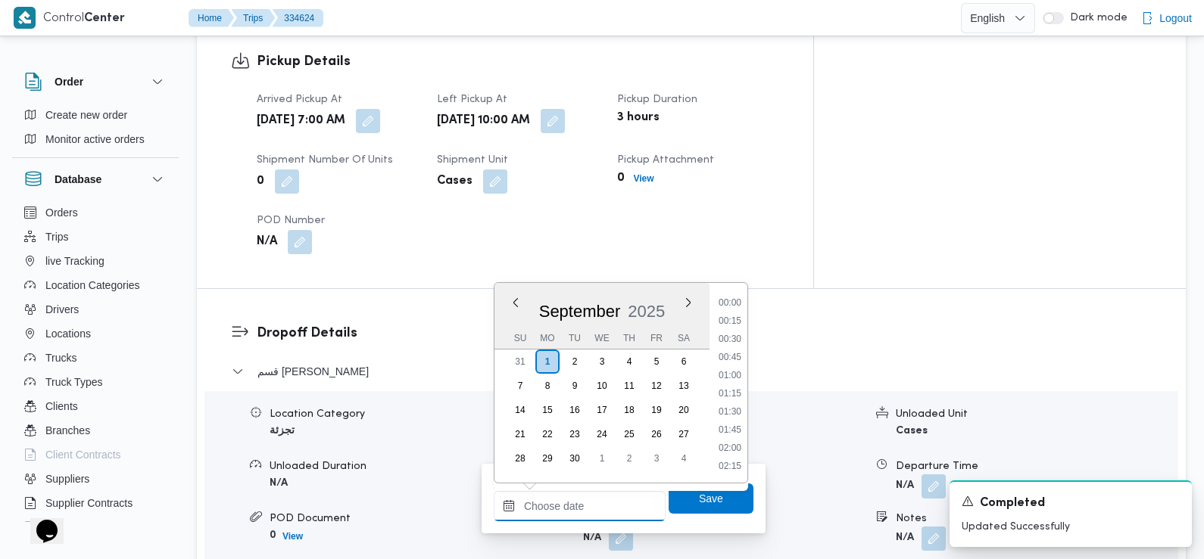
scroll to position [725, 0]
click at [735, 347] on li "10:30" at bounding box center [729, 340] width 35 height 15
type input "[DATE] 10:30"
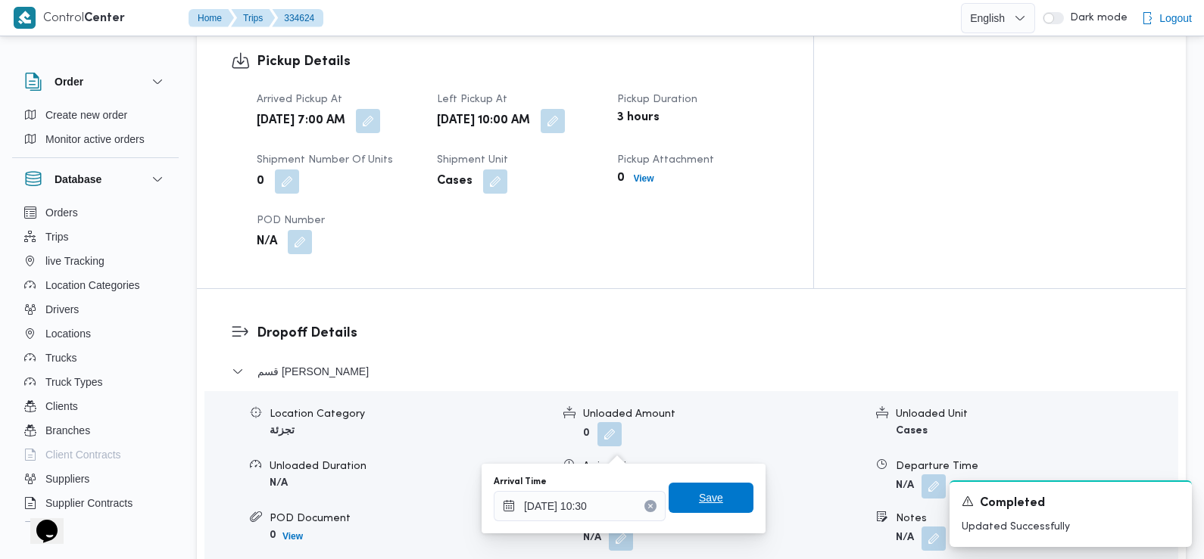
click at [709, 494] on span "Save" at bounding box center [711, 498] width 24 height 18
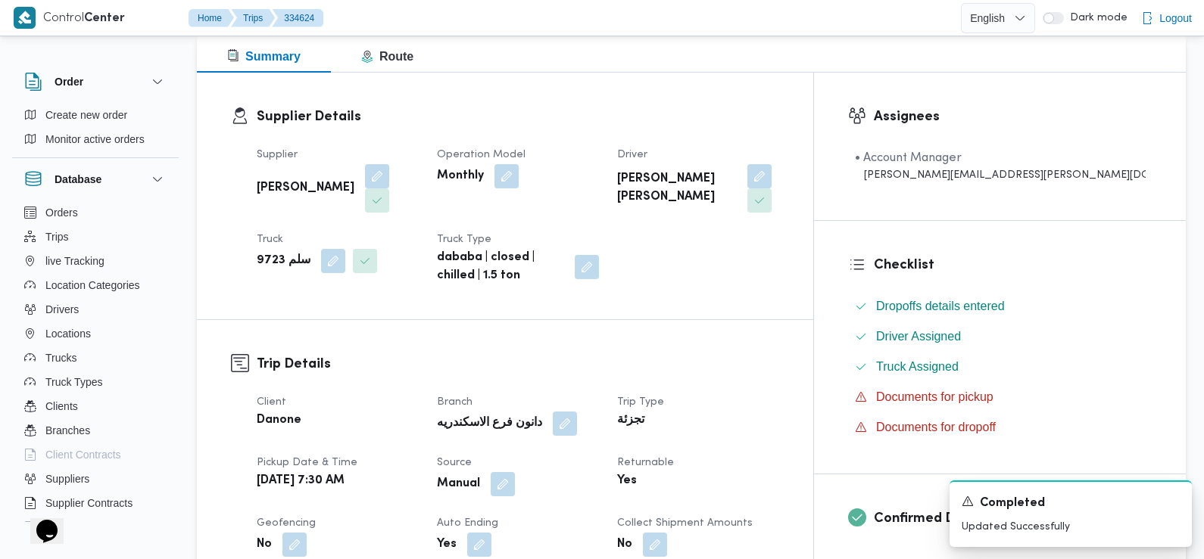
scroll to position [0, 0]
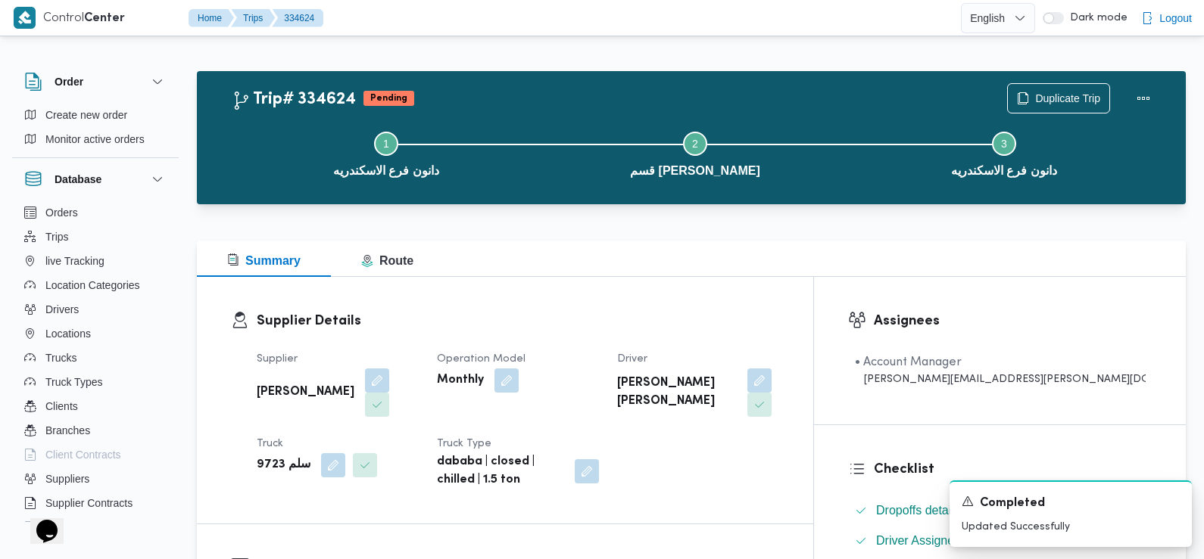
click at [620, 226] on div at bounding box center [691, 232] width 989 height 18
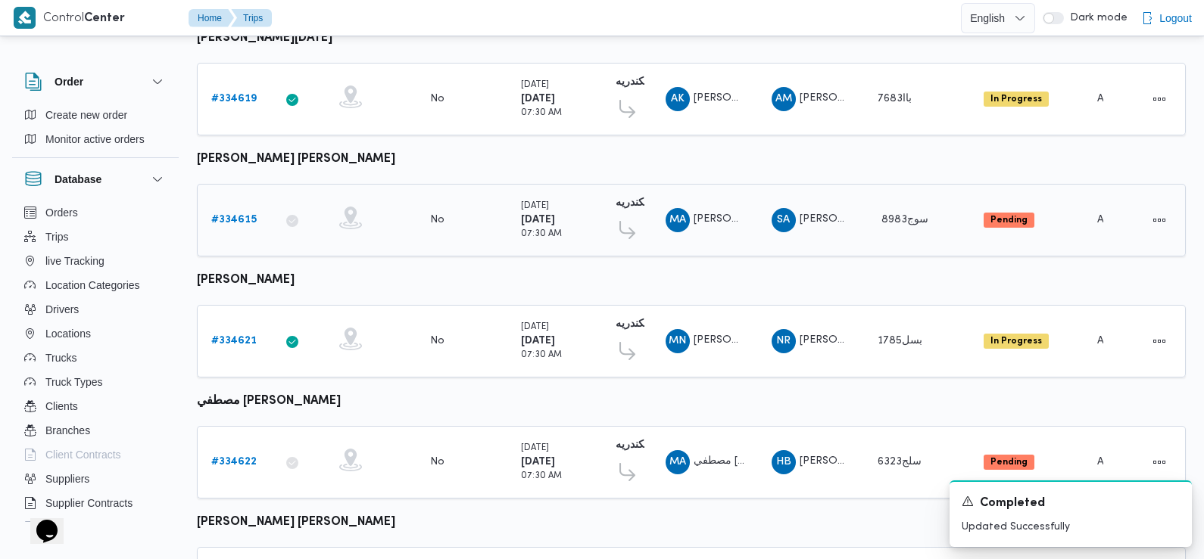
scroll to position [1190, 0]
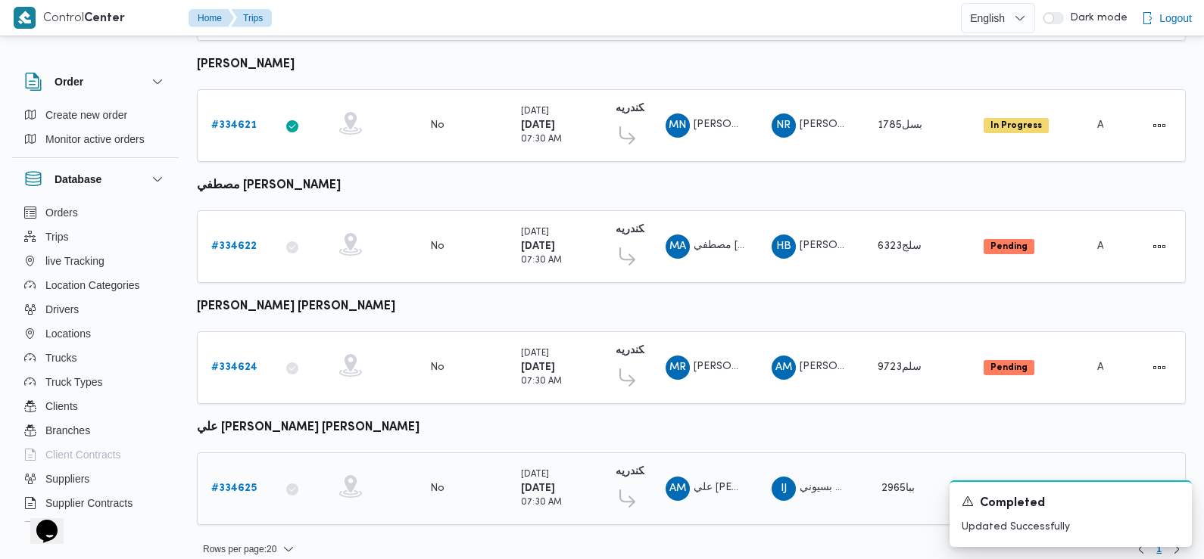
click at [238, 484] on b "# 334625" at bounding box center [233, 489] width 45 height 10
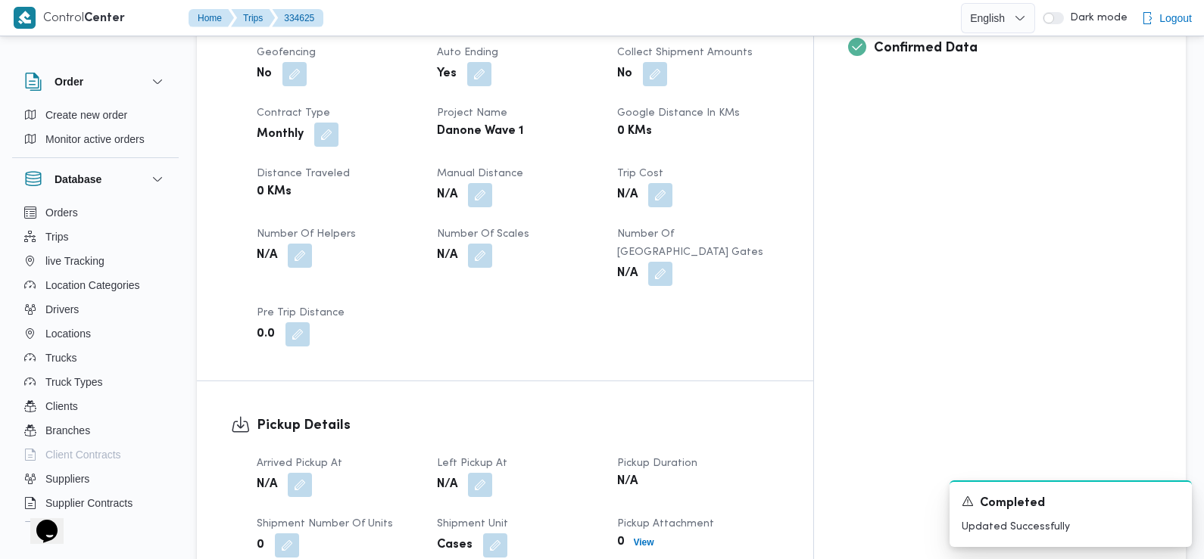
scroll to position [721, 0]
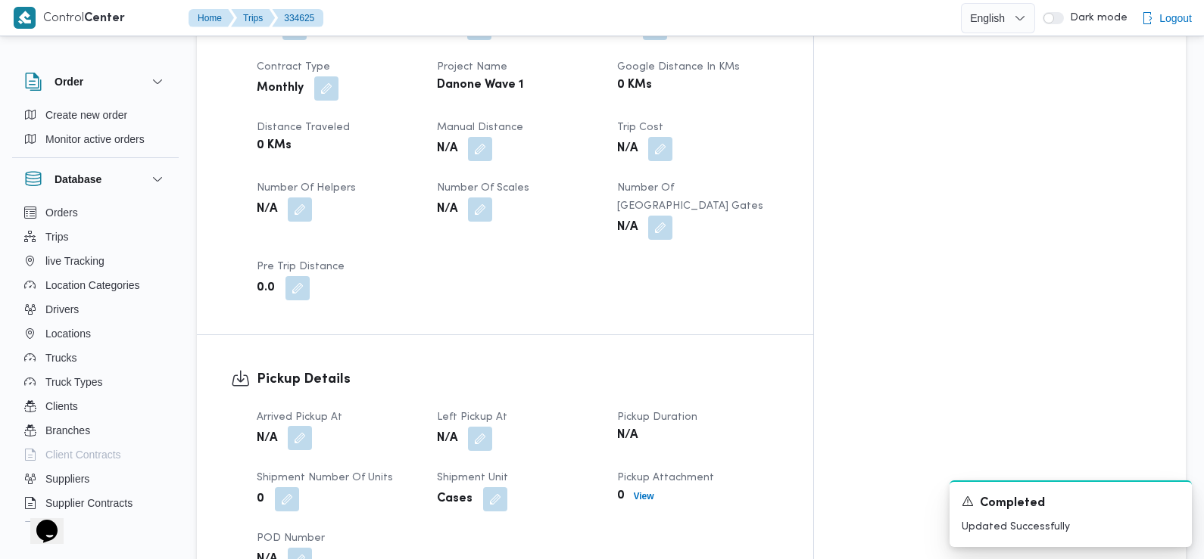
click at [305, 426] on button "button" at bounding box center [300, 438] width 24 height 24
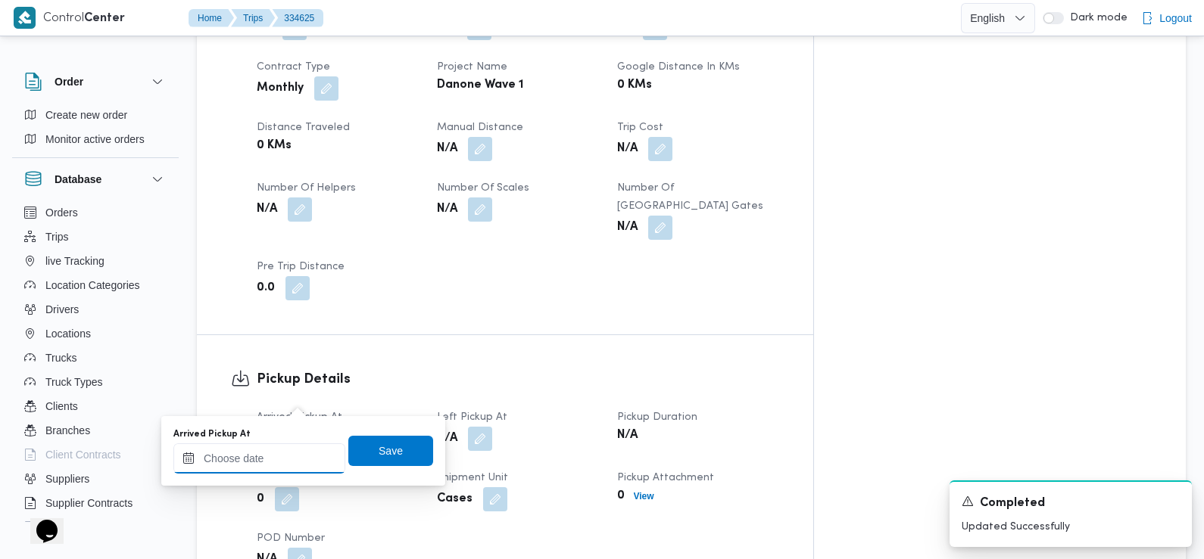
click at [301, 450] on input "Arrived Pickup At" at bounding box center [259, 459] width 172 height 30
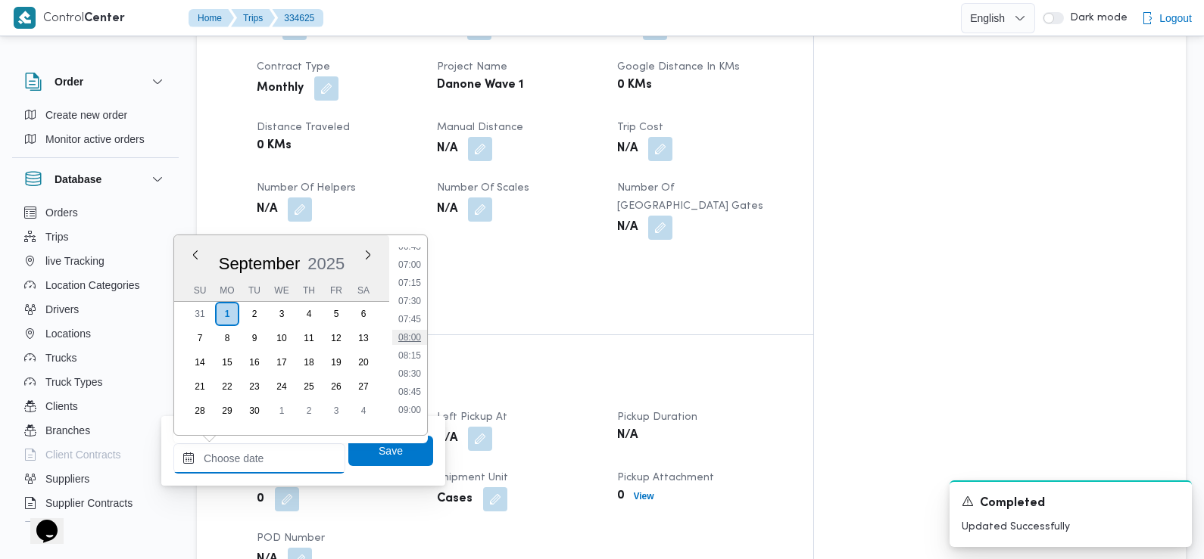
scroll to position [493, 0]
drag, startPoint x: 419, startPoint y: 283, endPoint x: 419, endPoint y: 291, distance: 8.3
click at [419, 283] on li "07:15" at bounding box center [409, 289] width 35 height 15
type input "01/09/2025 07:15"
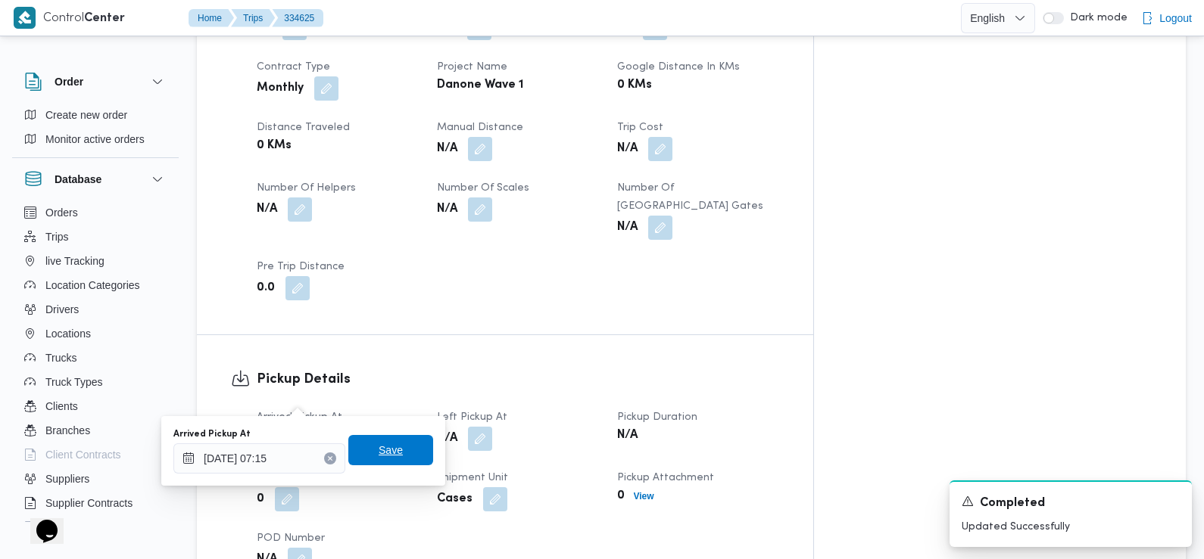
click at [386, 450] on span "Save" at bounding box center [391, 450] width 24 height 18
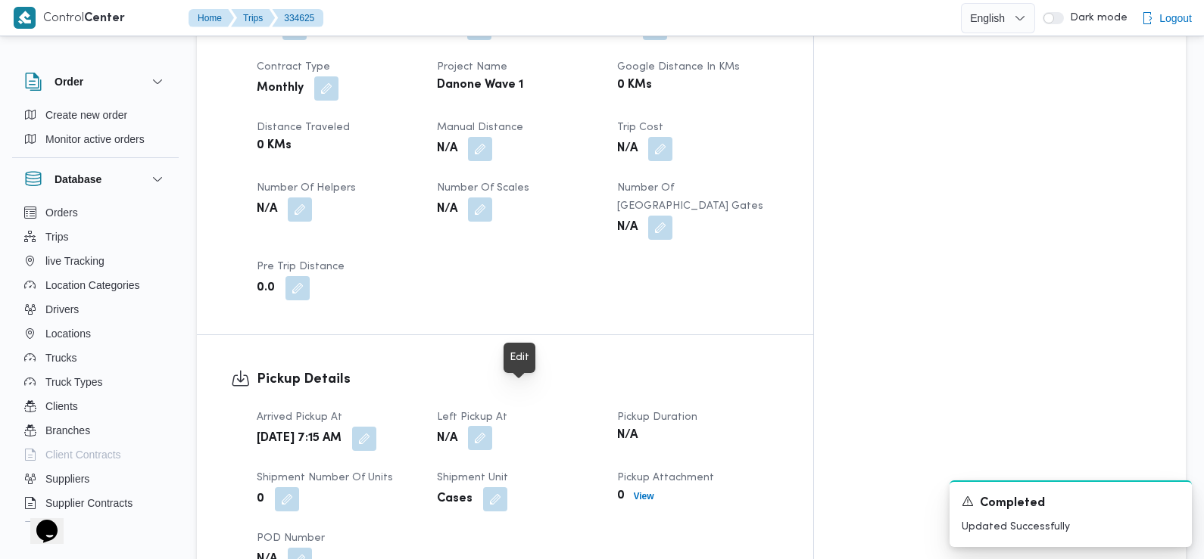
click at [492, 426] on button "button" at bounding box center [480, 438] width 24 height 24
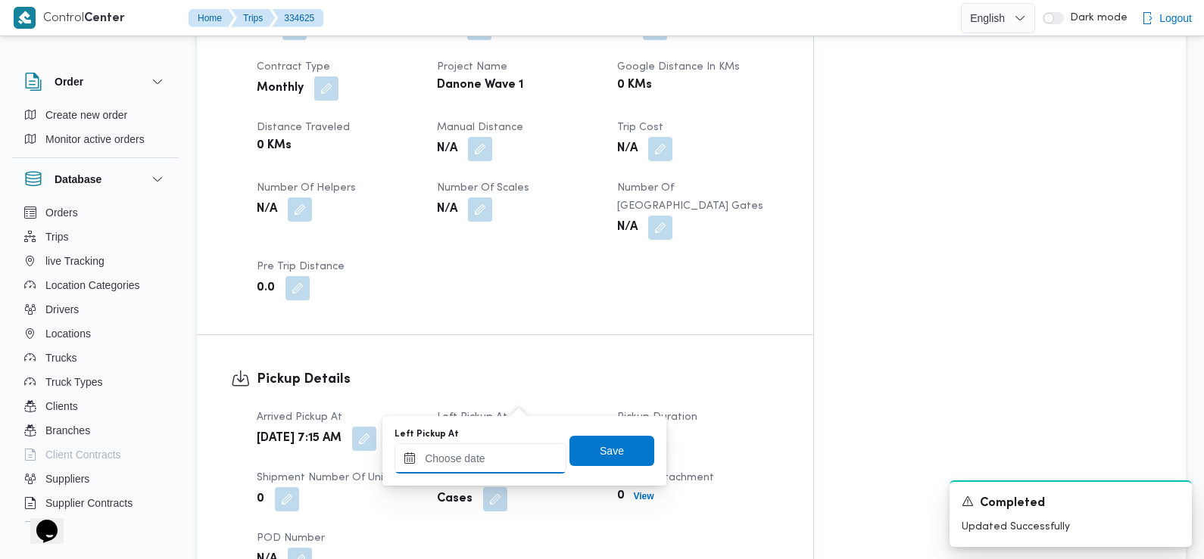
click at [513, 470] on input "Left Pickup At" at bounding box center [480, 459] width 172 height 30
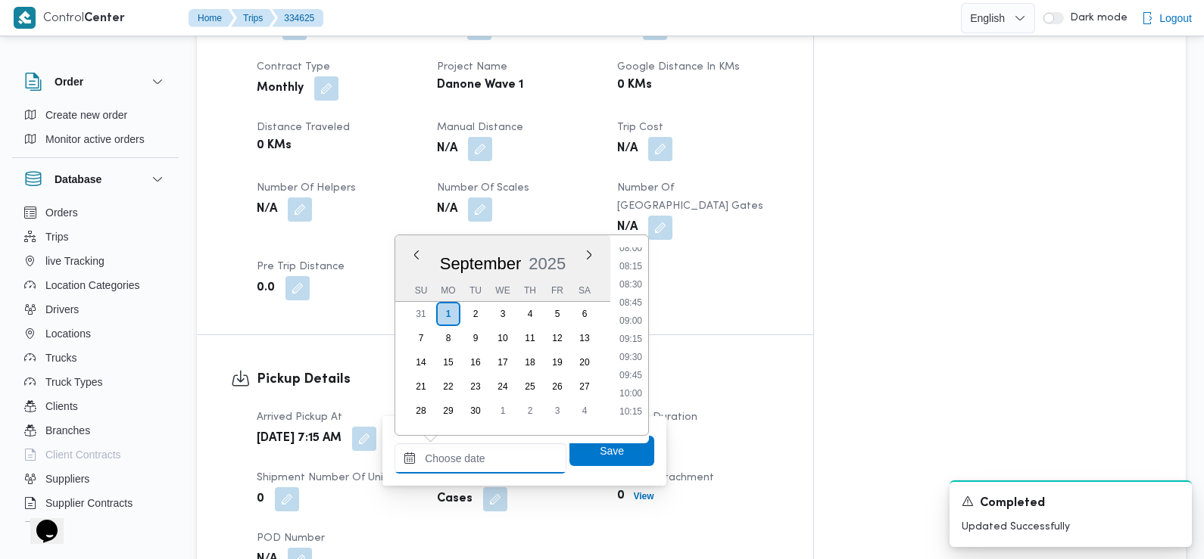
scroll to position [584, 0]
click at [637, 322] on li "09:00" at bounding box center [630, 325] width 35 height 15
type input "[DATE] 09:00"
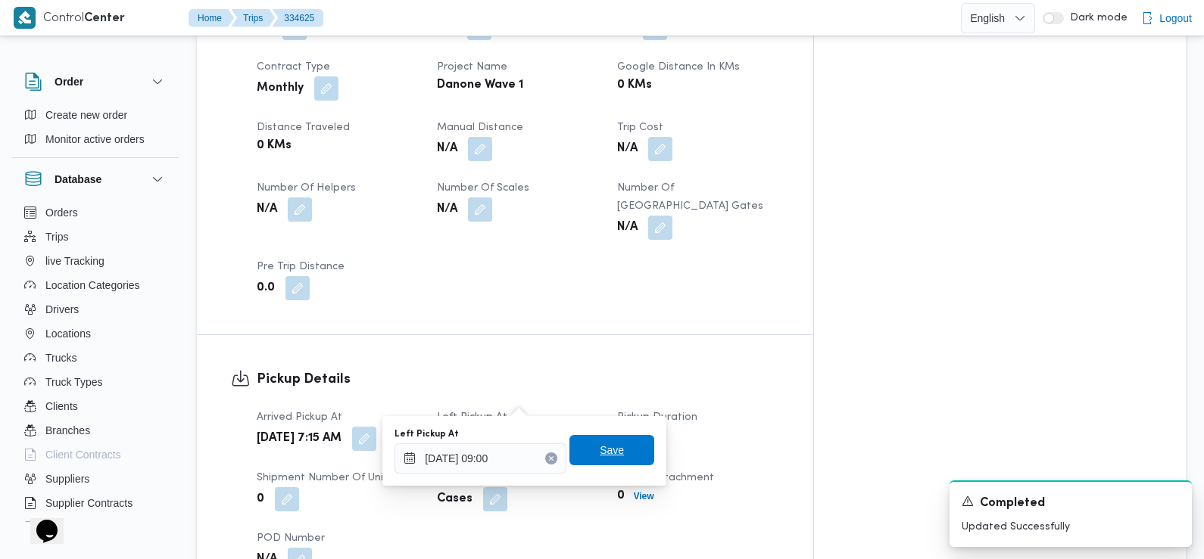
click at [603, 450] on span "Save" at bounding box center [612, 450] width 24 height 18
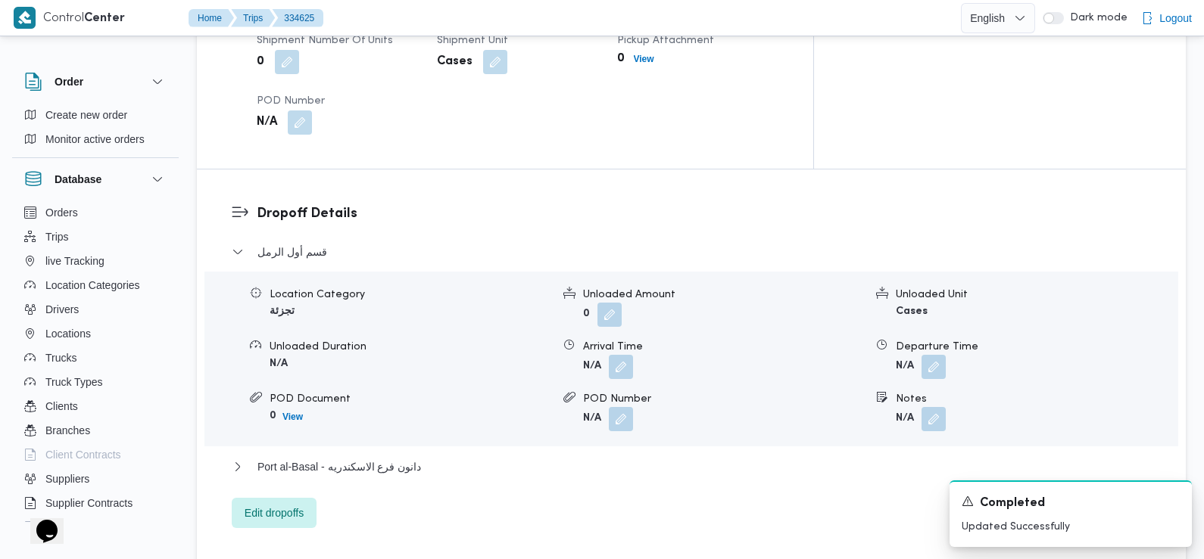
scroll to position [1160, 0]
click at [623, 353] on button "button" at bounding box center [621, 365] width 24 height 24
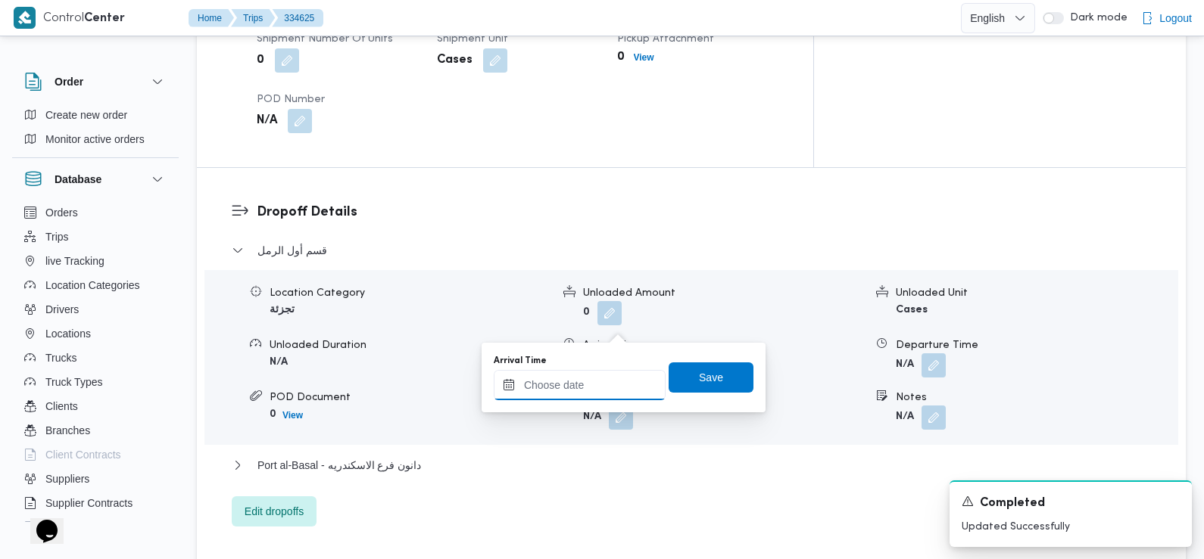
click at [625, 386] on input "Arrival Time" at bounding box center [580, 385] width 172 height 30
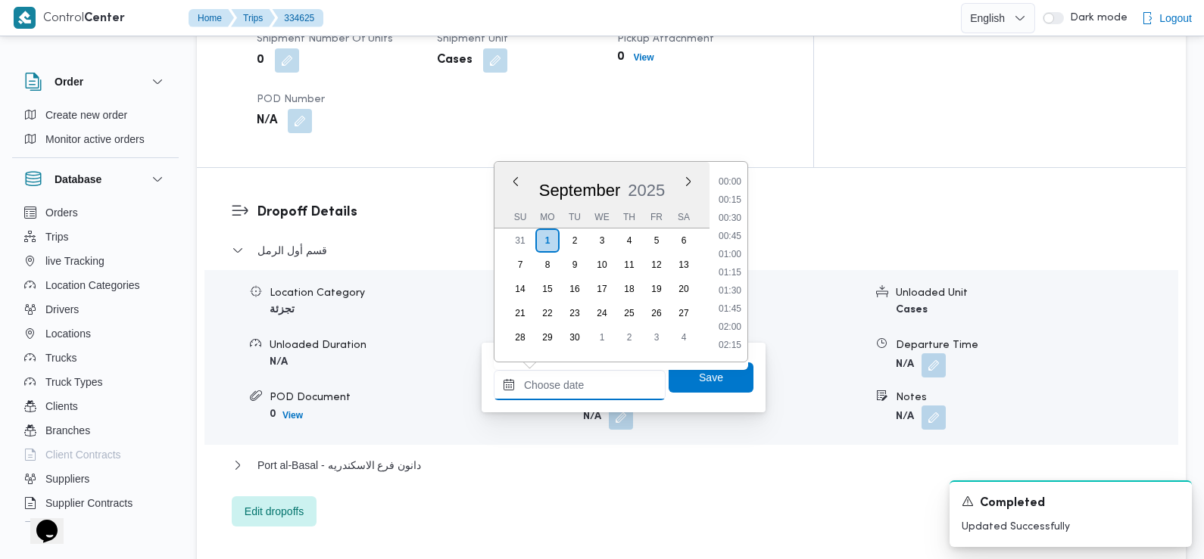
scroll to position [725, 0]
click at [737, 238] on li "10:45" at bounding box center [729, 237] width 35 height 15
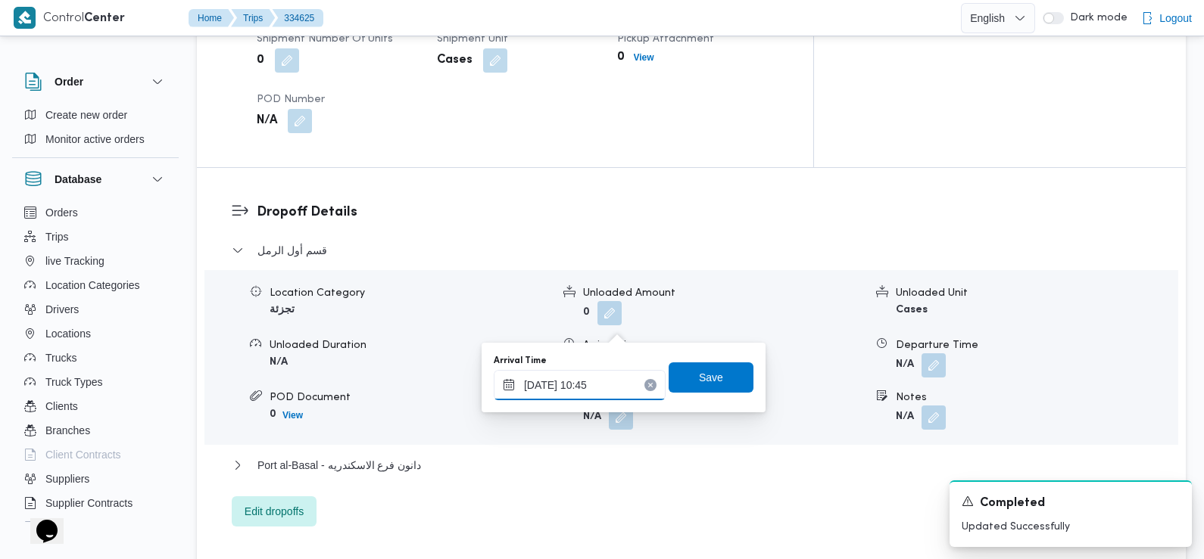
type input "01/09/2025 10:45"
click at [717, 382] on span "Save" at bounding box center [710, 377] width 85 height 30
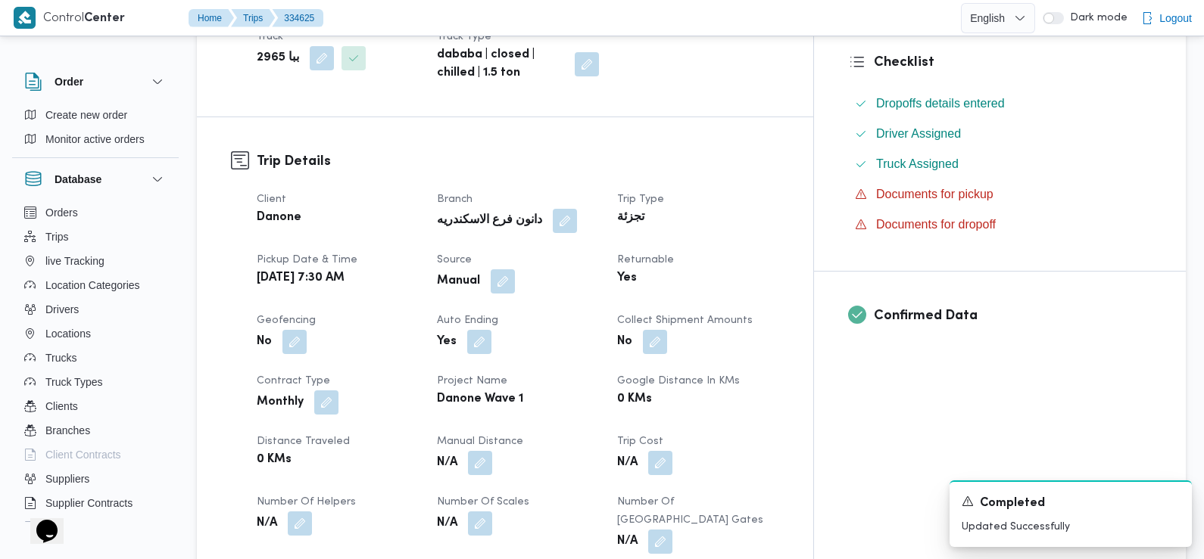
scroll to position [0, 0]
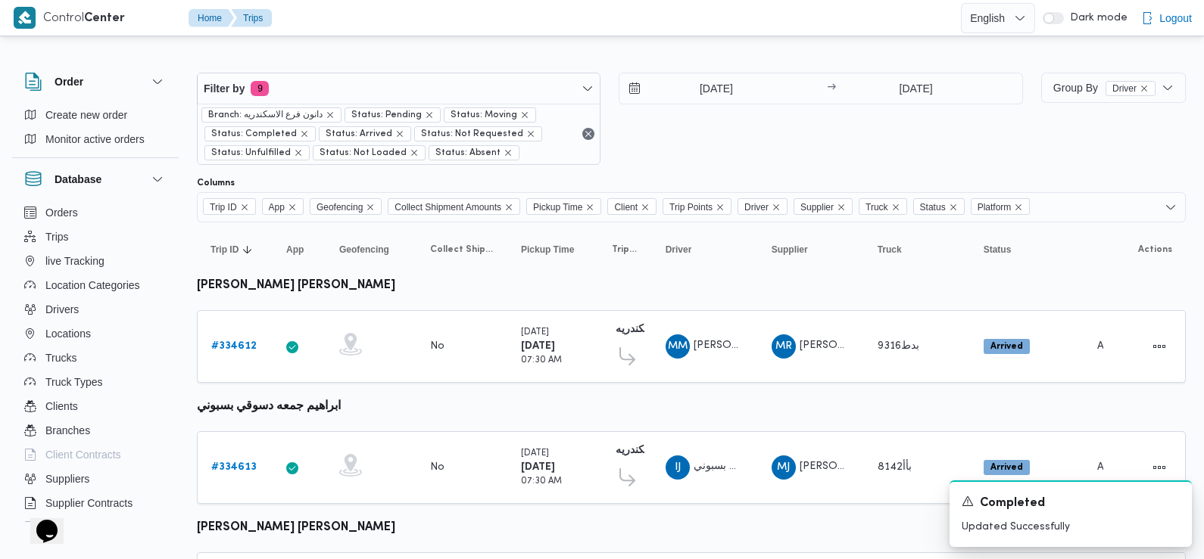
scroll to position [1190, 0]
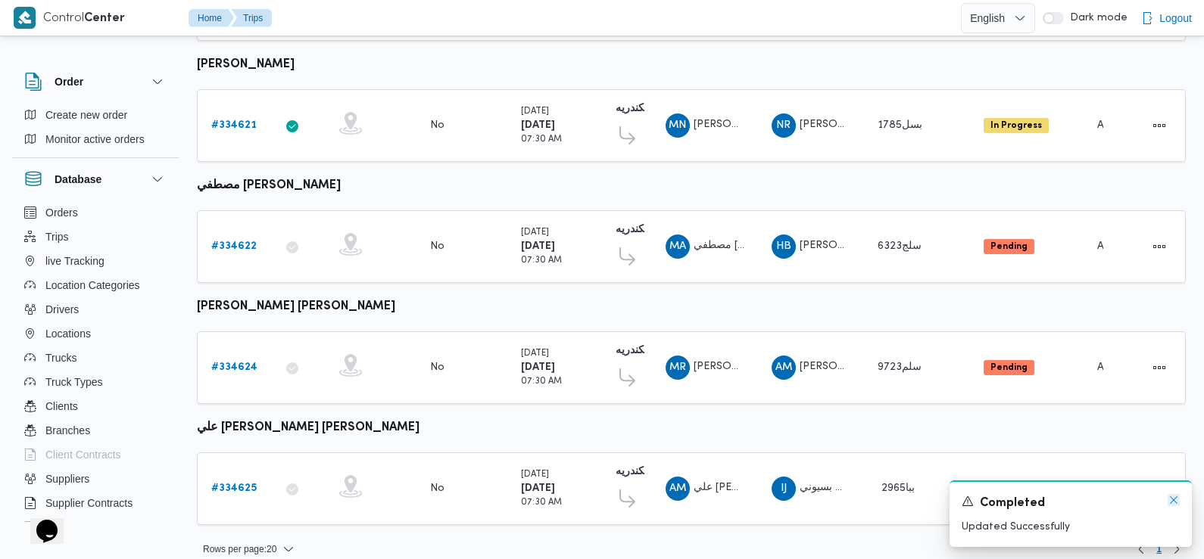
click at [1170, 499] on icon "Dismiss toast" at bounding box center [1173, 500] width 12 height 12
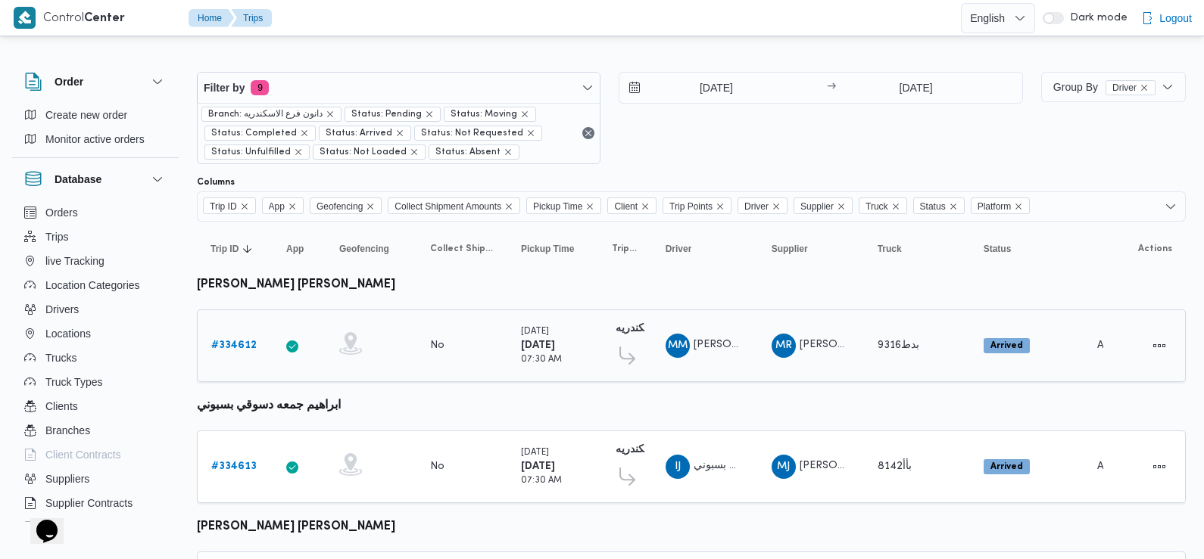
scroll to position [0, 0]
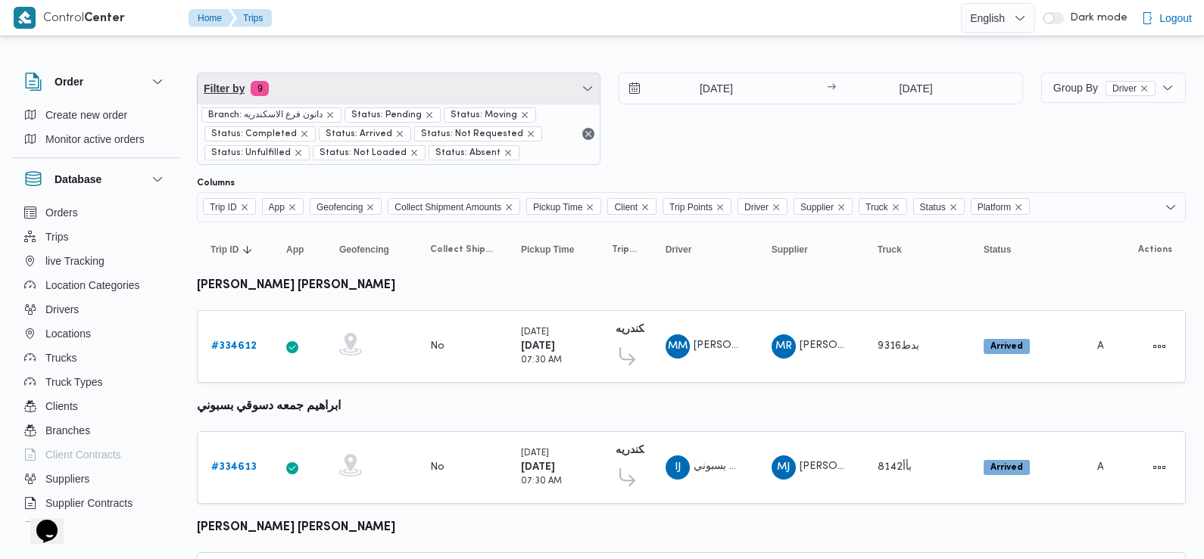
click at [342, 84] on span "Filter by 9" at bounding box center [399, 88] width 402 height 30
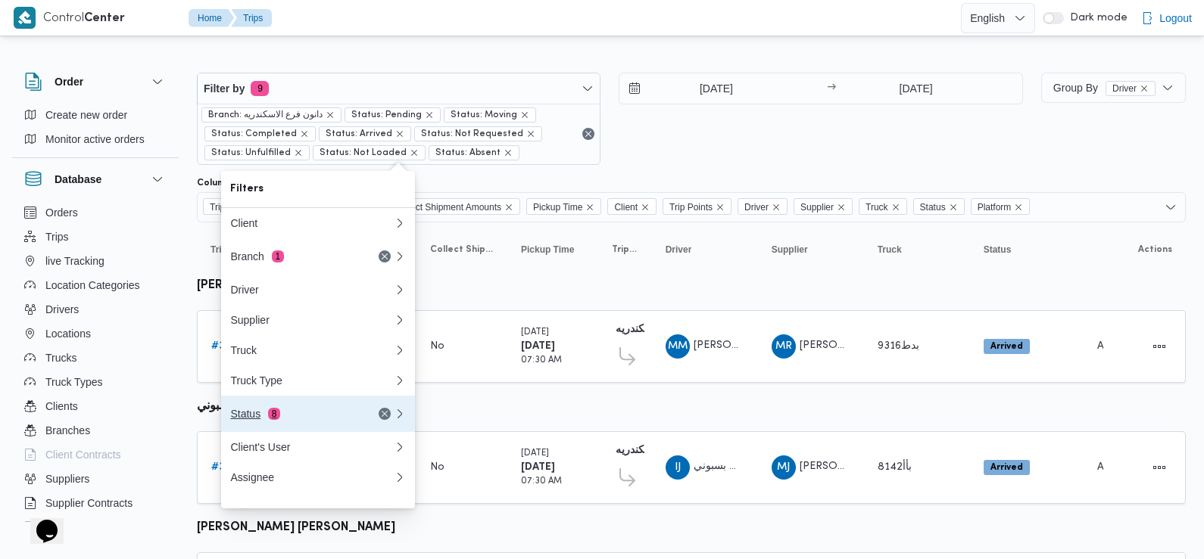
click at [252, 420] on div "Status 8" at bounding box center [293, 414] width 127 height 12
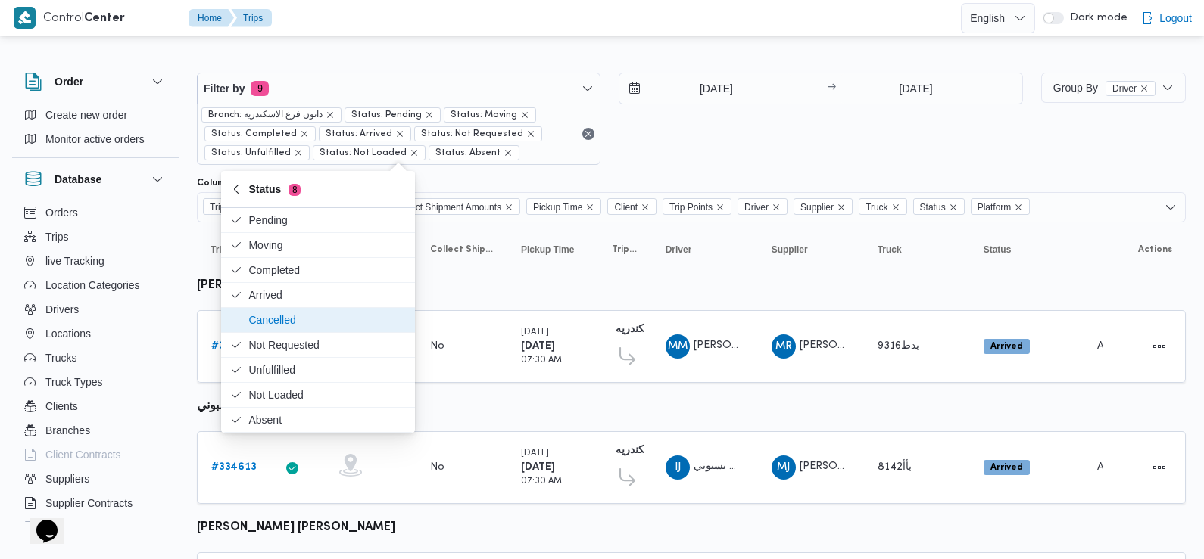
click at [289, 326] on span "Cancelled" at bounding box center [326, 320] width 157 height 18
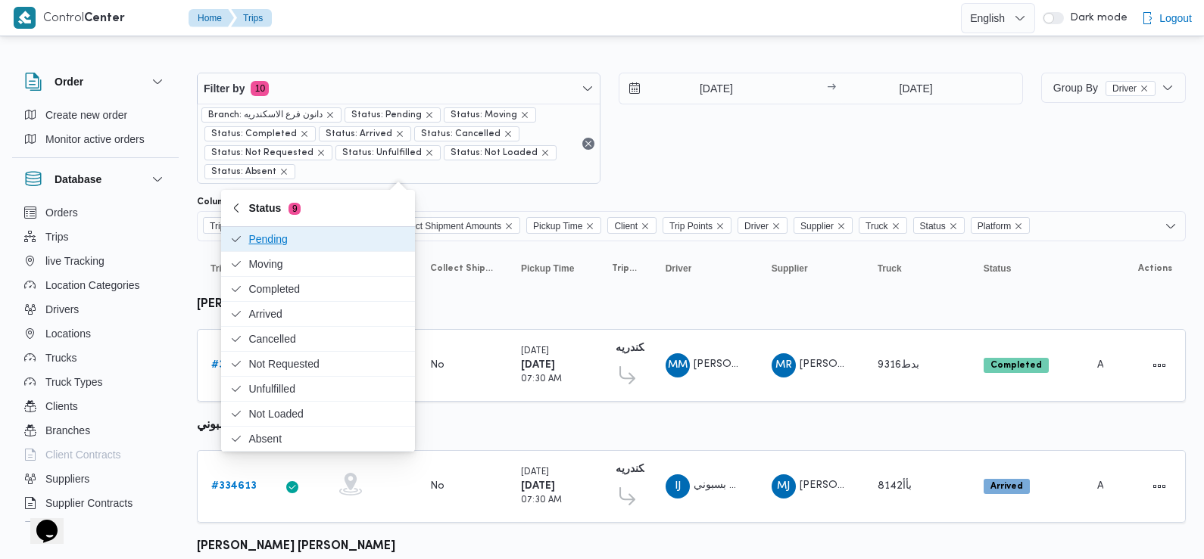
click at [762, 126] on div "[DATE] → [DATE]" at bounding box center [819, 128] width 403 height 111
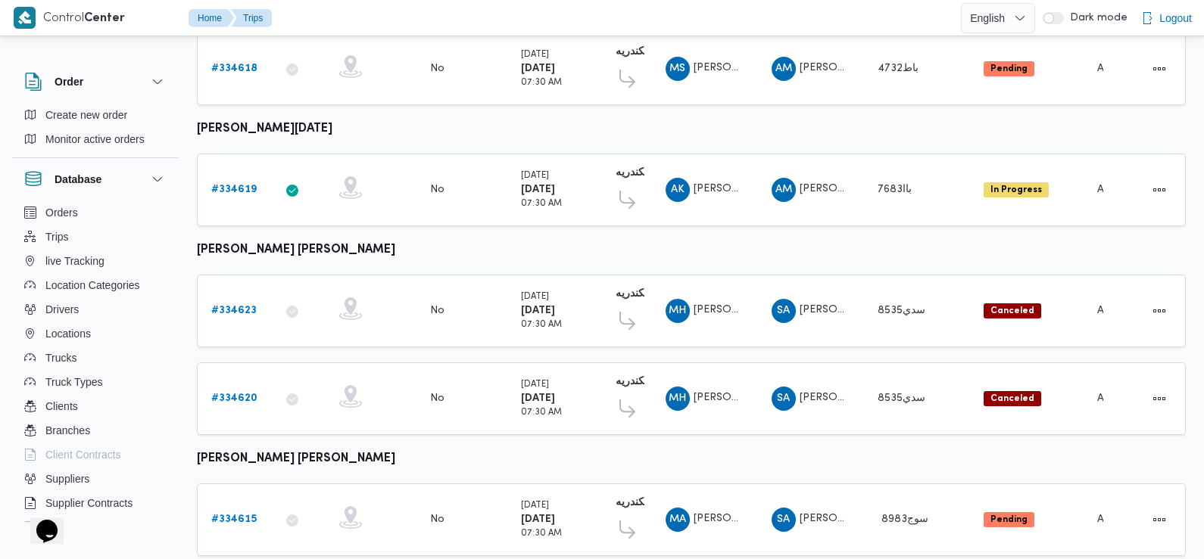
scroll to position [903, 0]
click at [241, 305] on b "# 334623" at bounding box center [233, 310] width 45 height 10
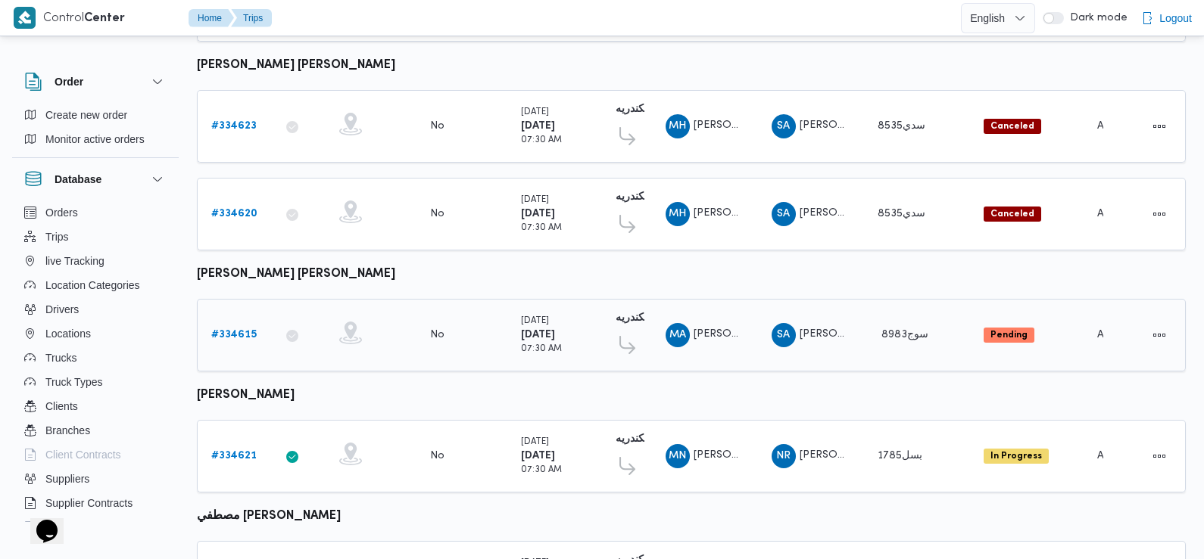
scroll to position [1086, 0]
click at [241, 210] on b "# 334620" at bounding box center [234, 215] width 46 height 10
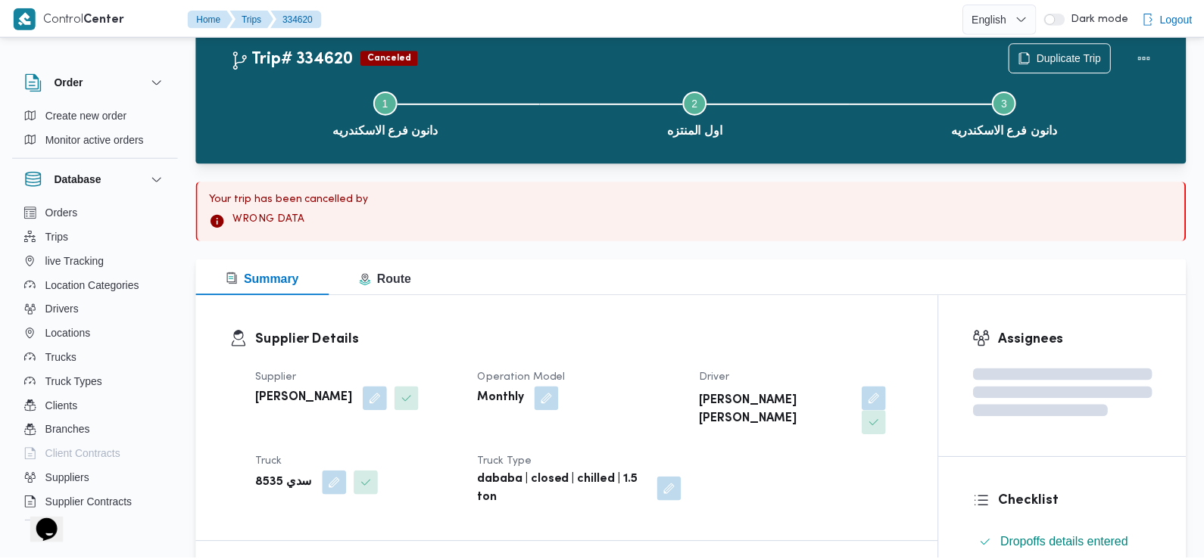
scroll to position [1086, 0]
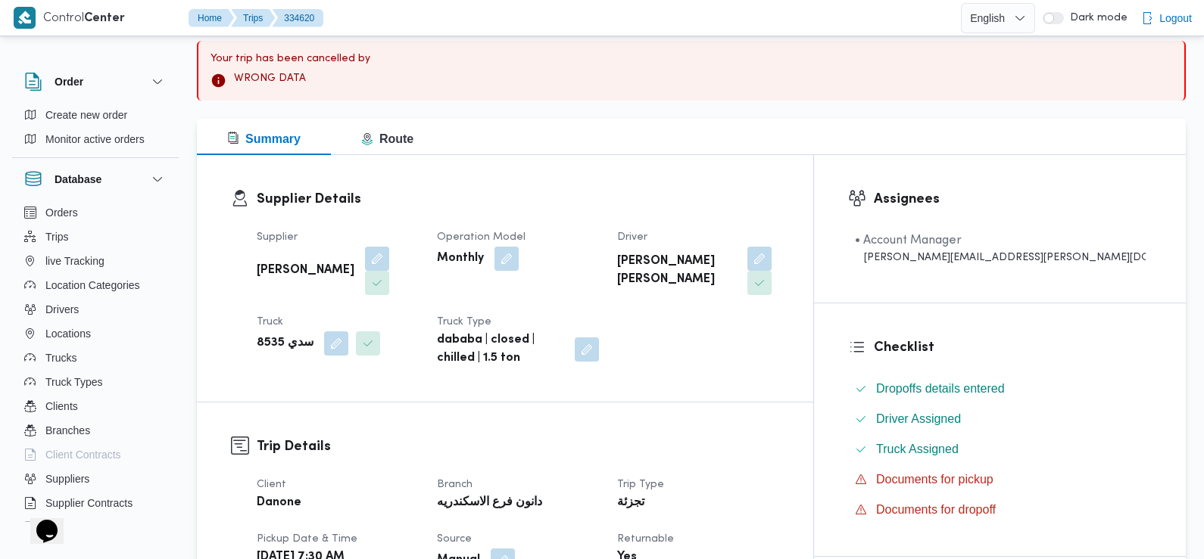
scroll to position [0, 0]
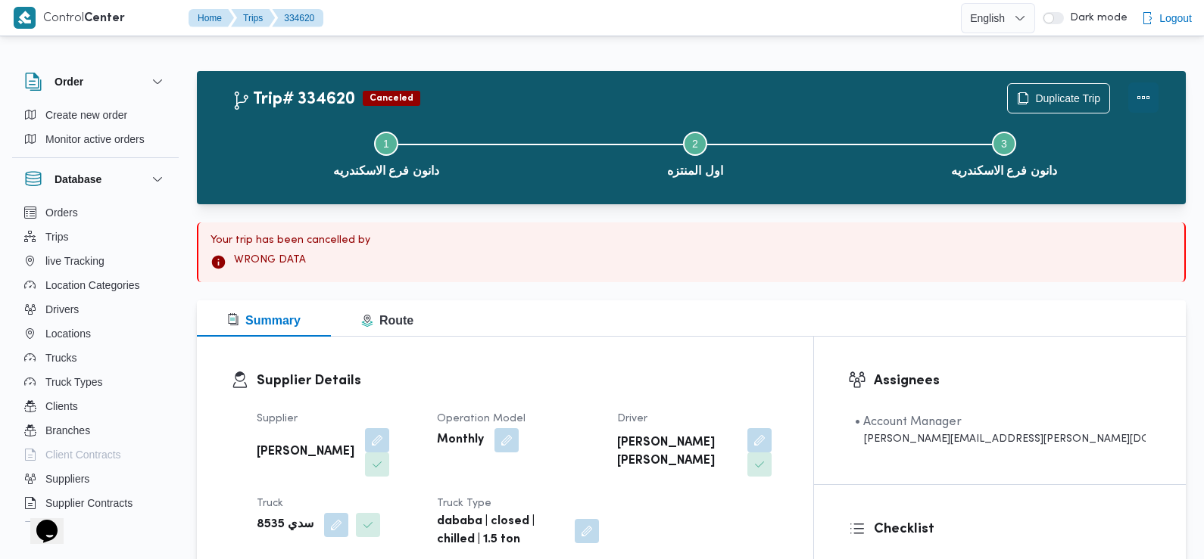
click at [1140, 95] on button "Actions" at bounding box center [1143, 98] width 30 height 30
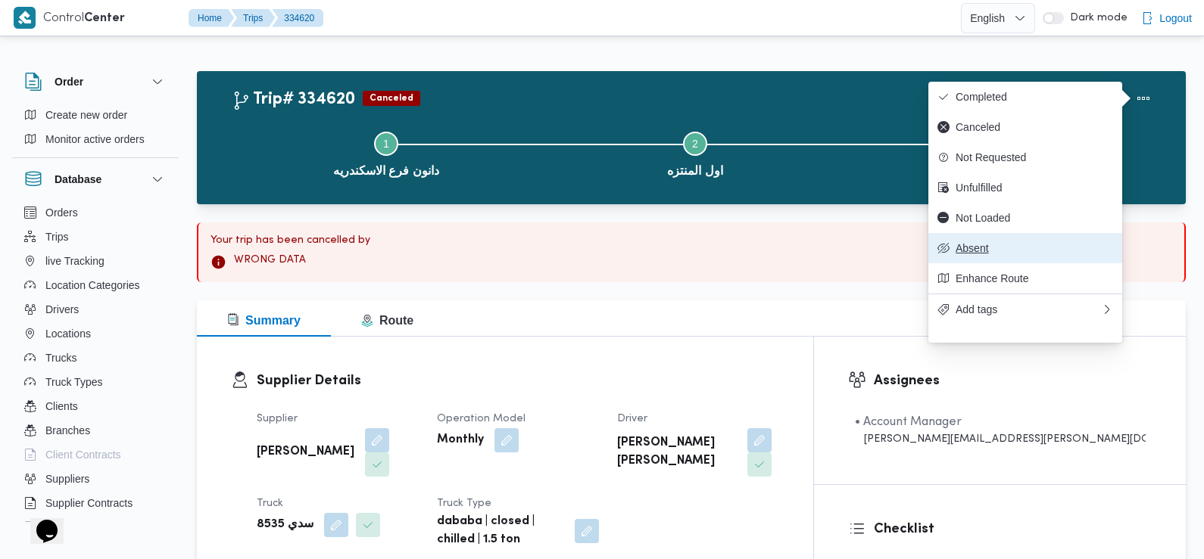
click at [981, 254] on span "Absent" at bounding box center [1033, 248] width 157 height 12
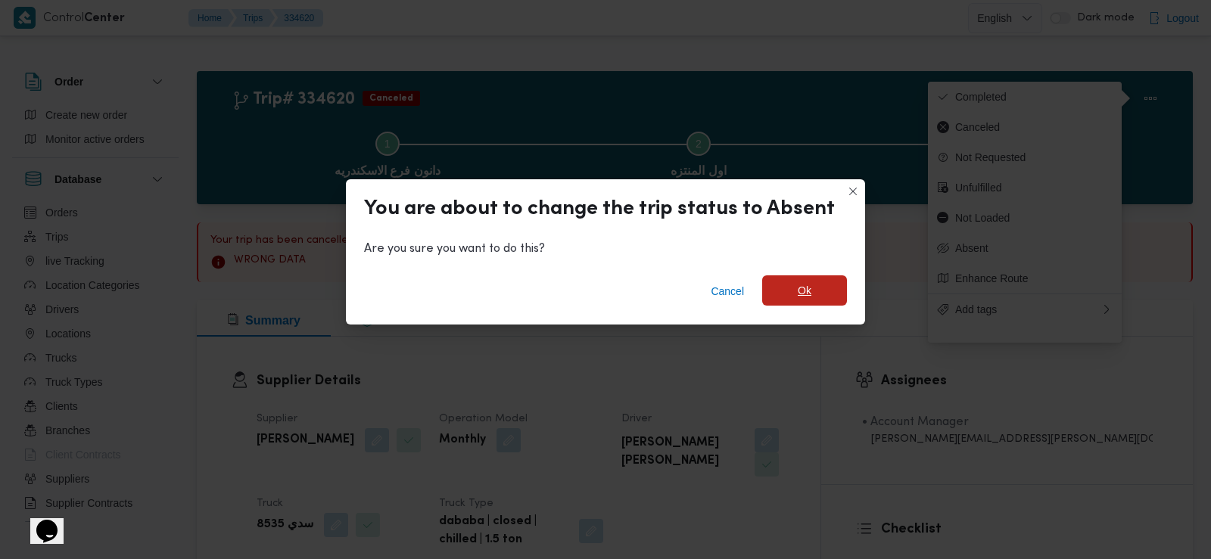
click at [801, 293] on span "Ok" at bounding box center [805, 291] width 14 height 18
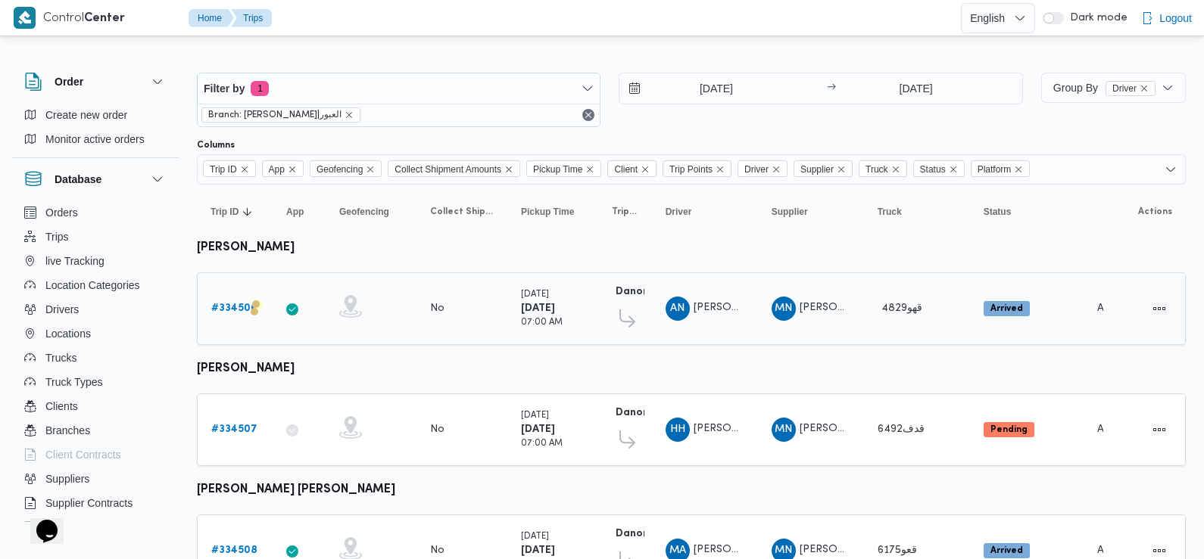
click at [249, 308] on b "# 334506" at bounding box center [234, 309] width 46 height 10
click at [695, 101] on input "[DATE]" at bounding box center [705, 88] width 172 height 30
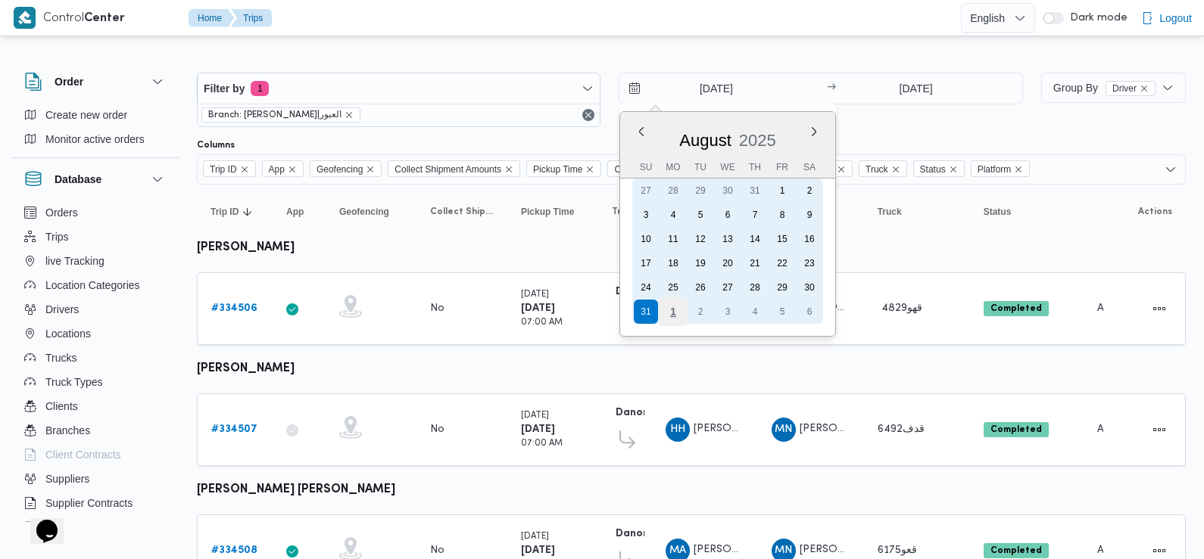
click at [671, 316] on div "1" at bounding box center [673, 312] width 29 height 29
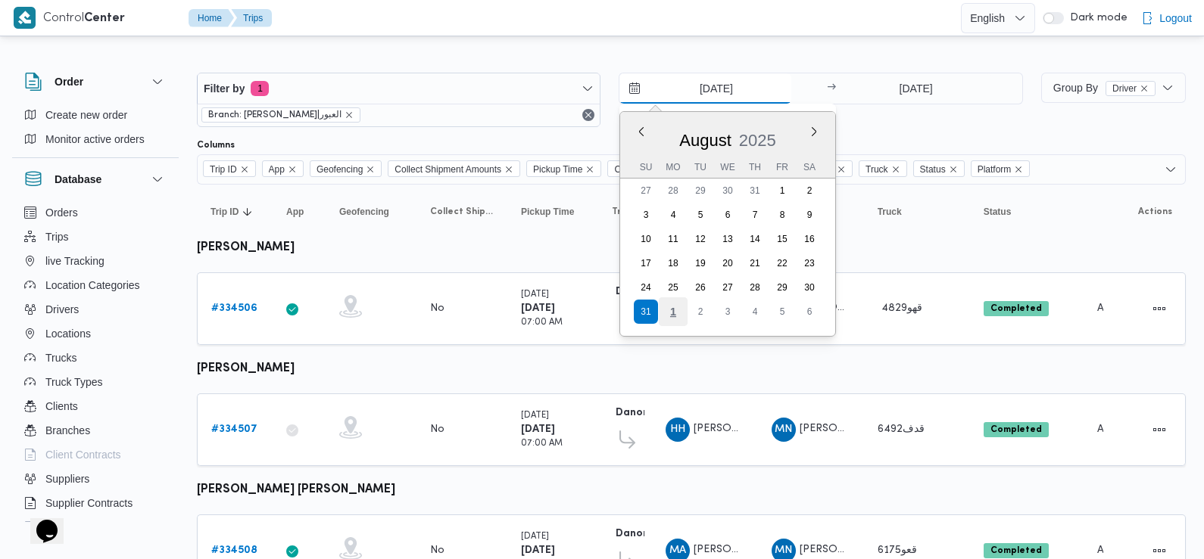
type input "[DATE]"
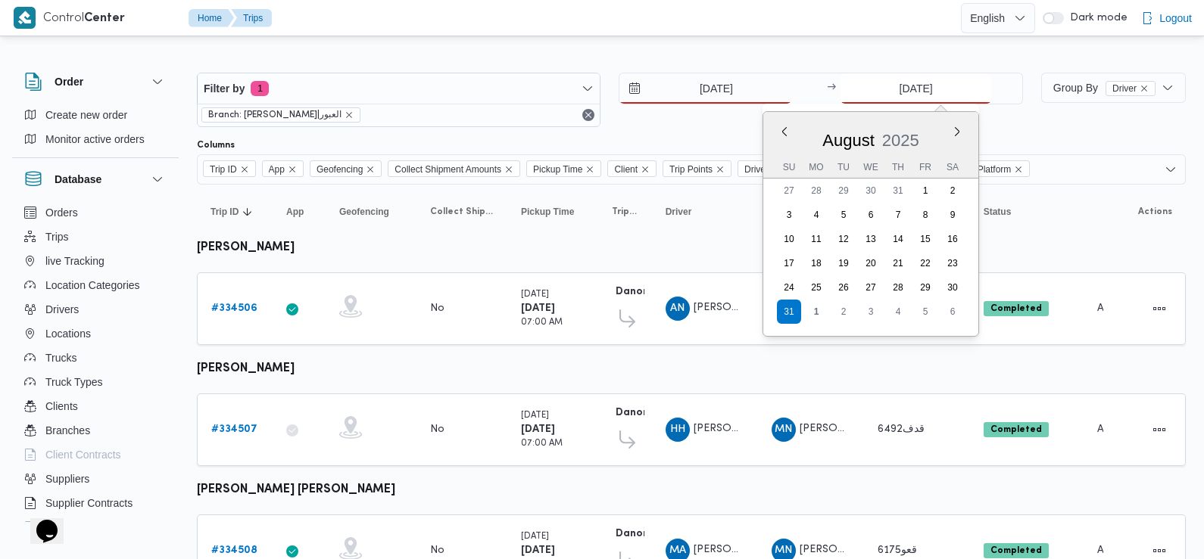
click at [922, 83] on input "[DATE]" at bounding box center [915, 88] width 151 height 30
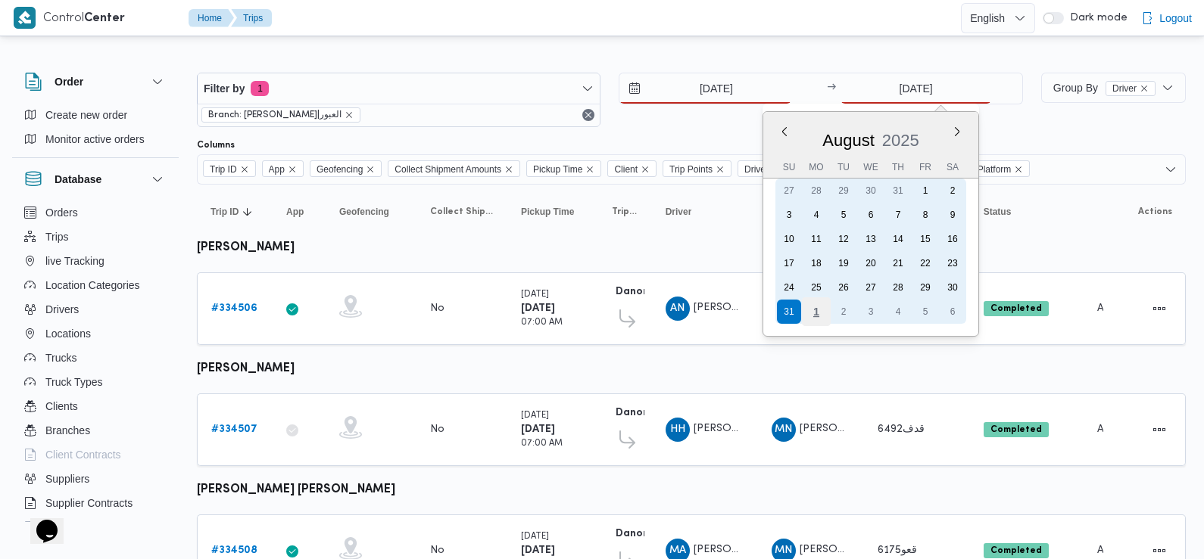
click at [815, 307] on div "1" at bounding box center [816, 312] width 29 height 29
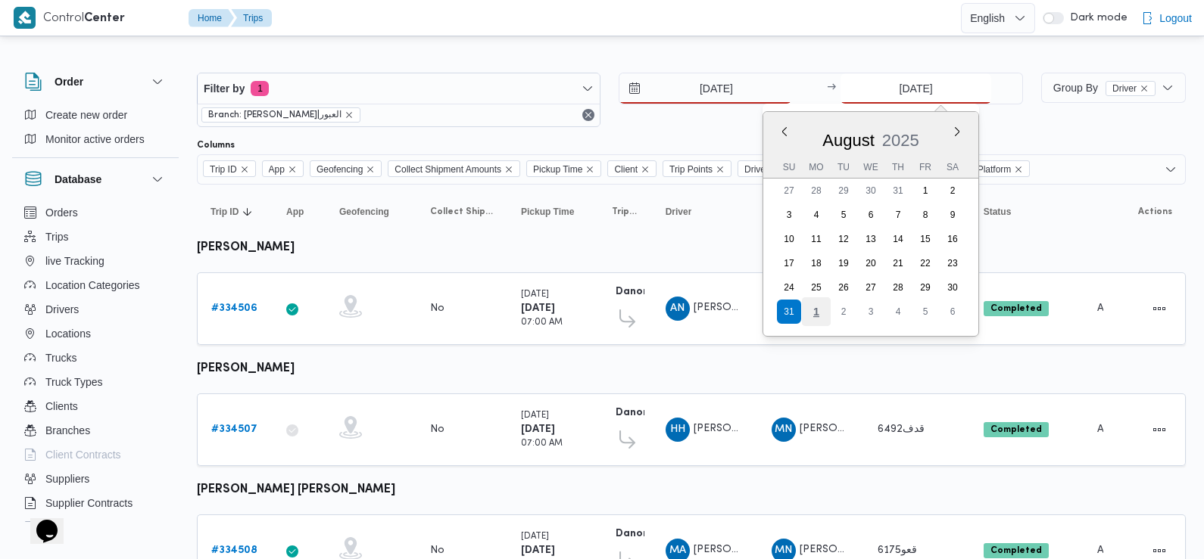
type input "[DATE]"
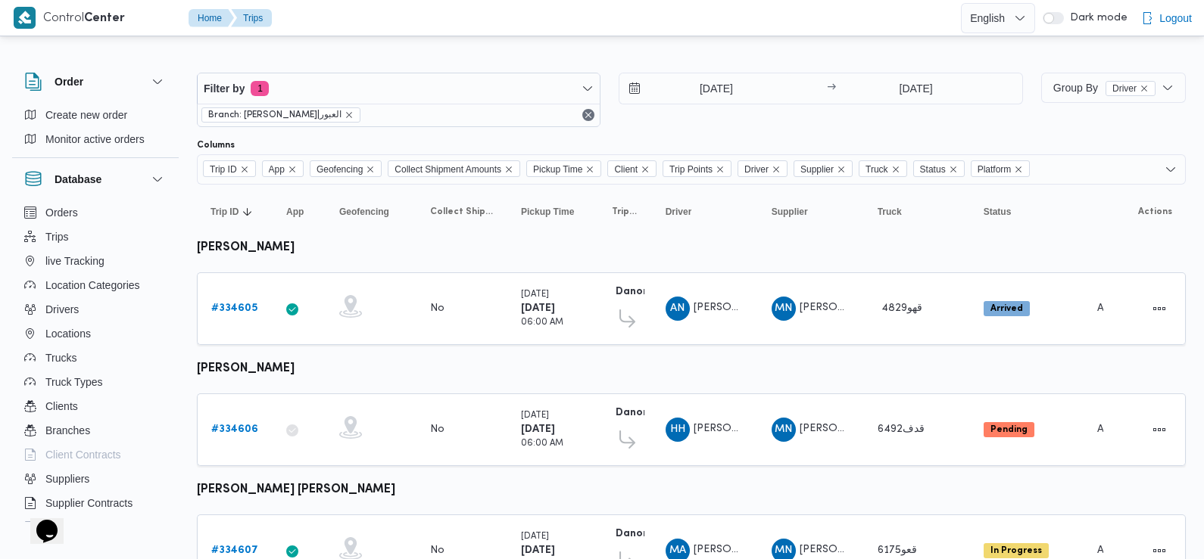
click at [721, 117] on div "[DATE] → [DATE]" at bounding box center [819, 100] width 403 height 55
click at [243, 305] on b "# 334605" at bounding box center [234, 309] width 46 height 10
click at [248, 425] on b "# 334606" at bounding box center [234, 430] width 47 height 10
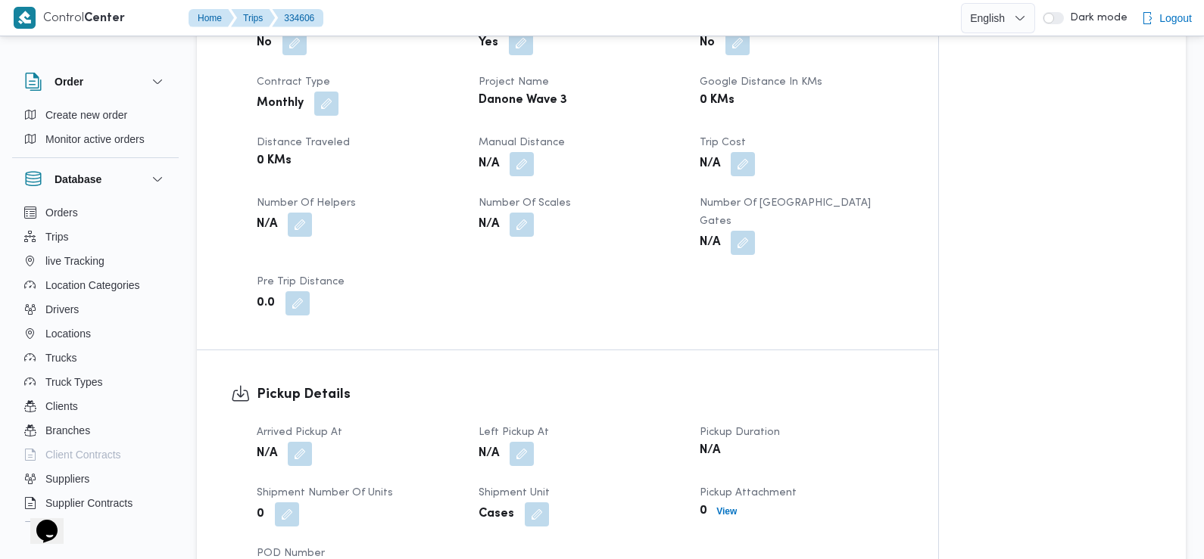
scroll to position [687, 0]
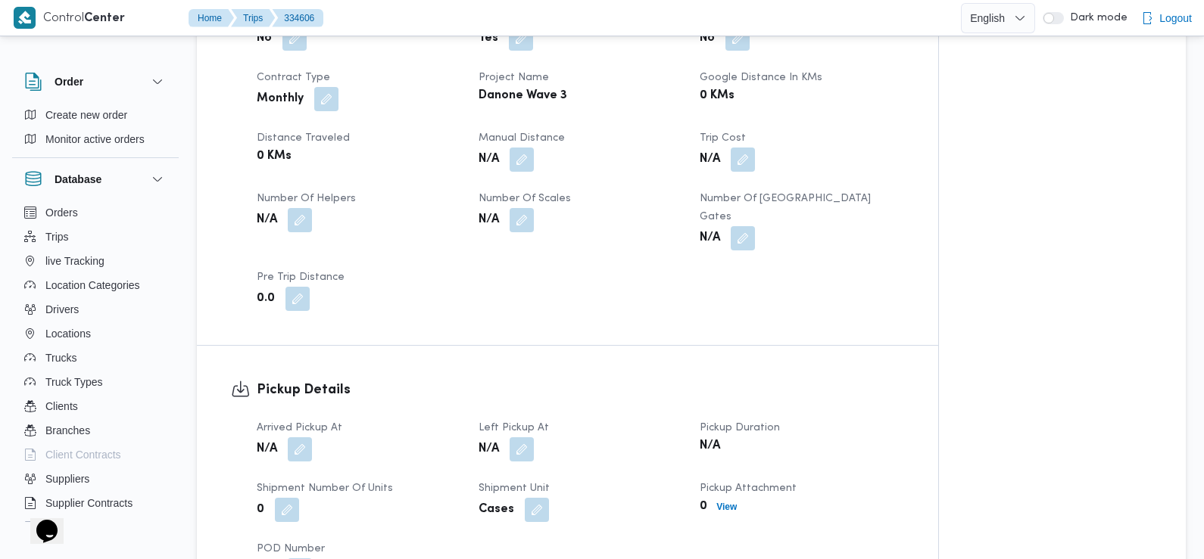
click at [282, 438] on span at bounding box center [296, 450] width 32 height 24
click at [294, 437] on button "button" at bounding box center [300, 449] width 24 height 24
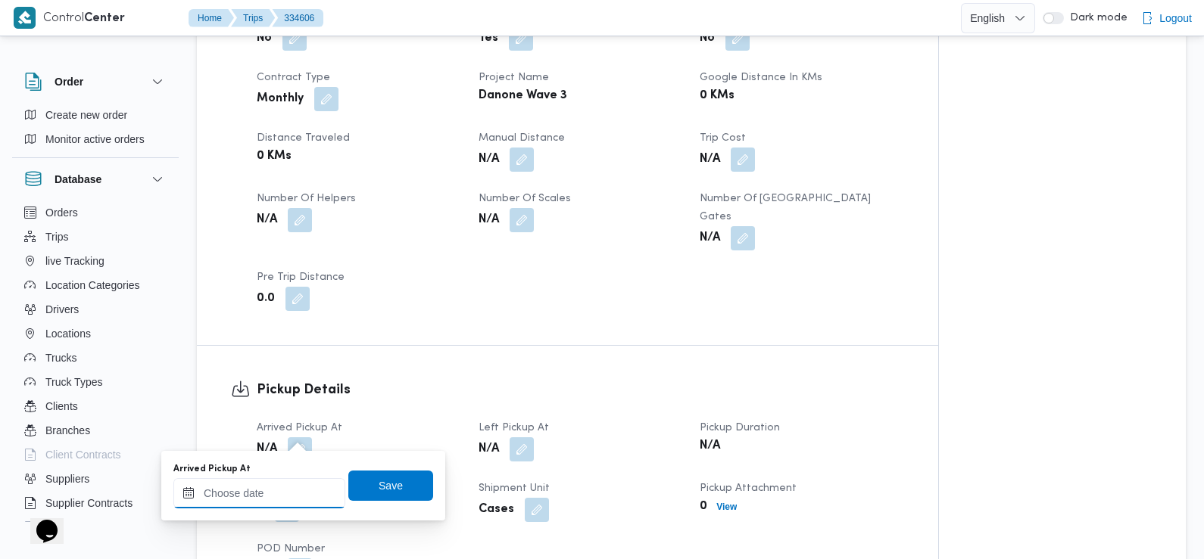
click at [288, 484] on div at bounding box center [259, 493] width 172 height 30
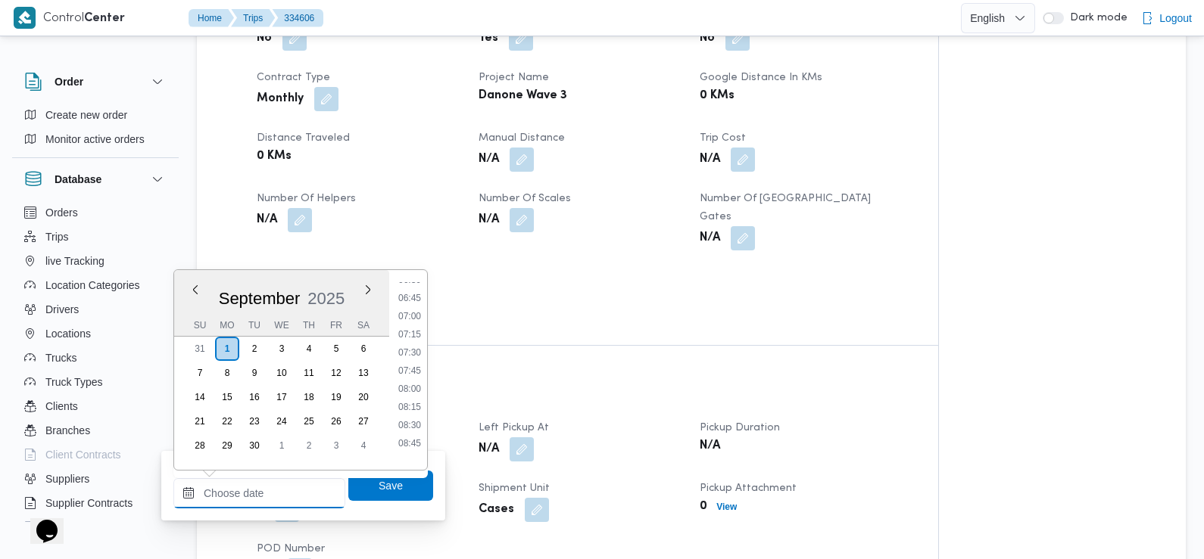
scroll to position [481, 0]
click at [416, 355] on li "07:30" at bounding box center [409, 354] width 35 height 15
type input "[DATE] 07:30"
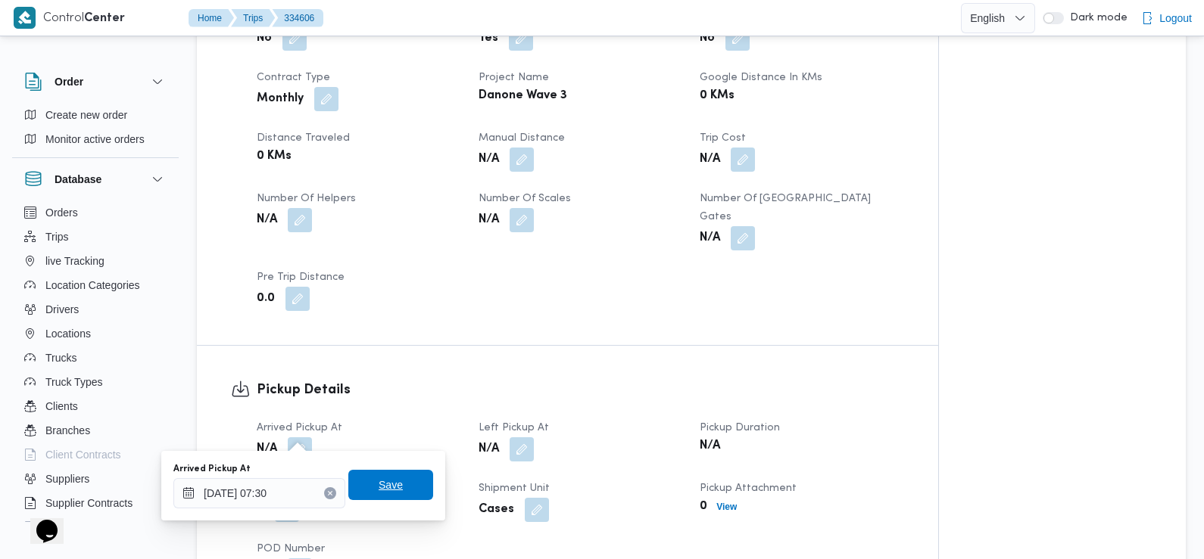
click at [384, 491] on span "Save" at bounding box center [391, 485] width 24 height 18
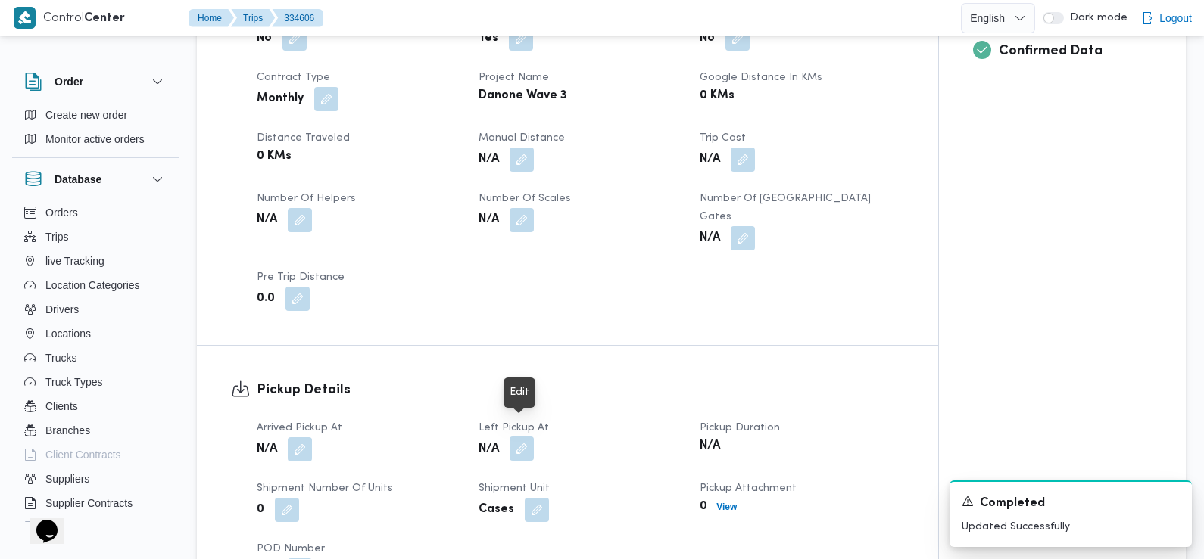
click at [519, 437] on button "button" at bounding box center [521, 449] width 24 height 24
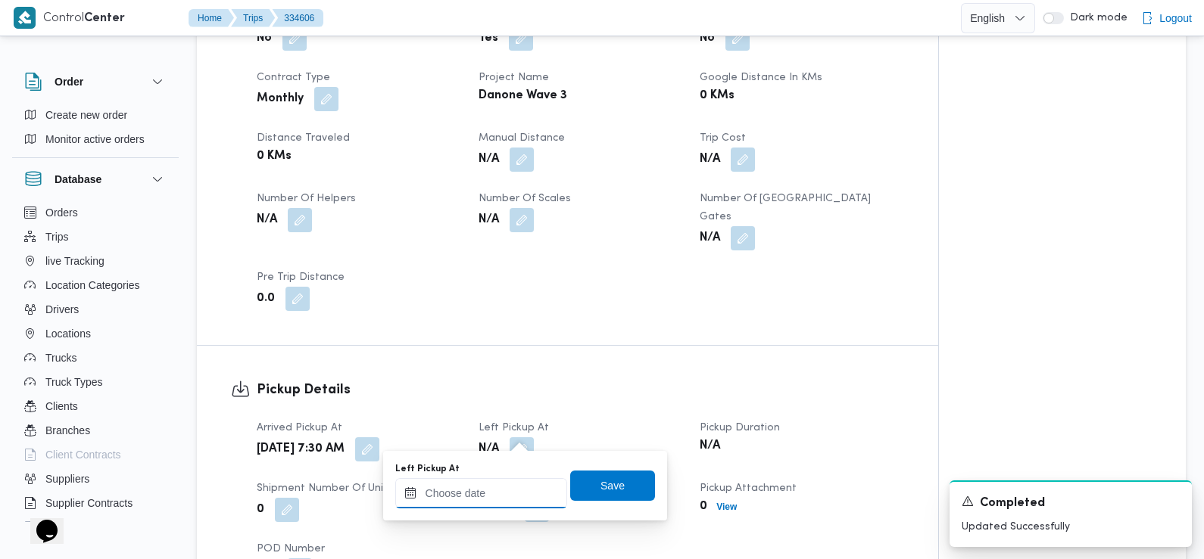
click at [505, 497] on input "Left Pickup At" at bounding box center [481, 493] width 172 height 30
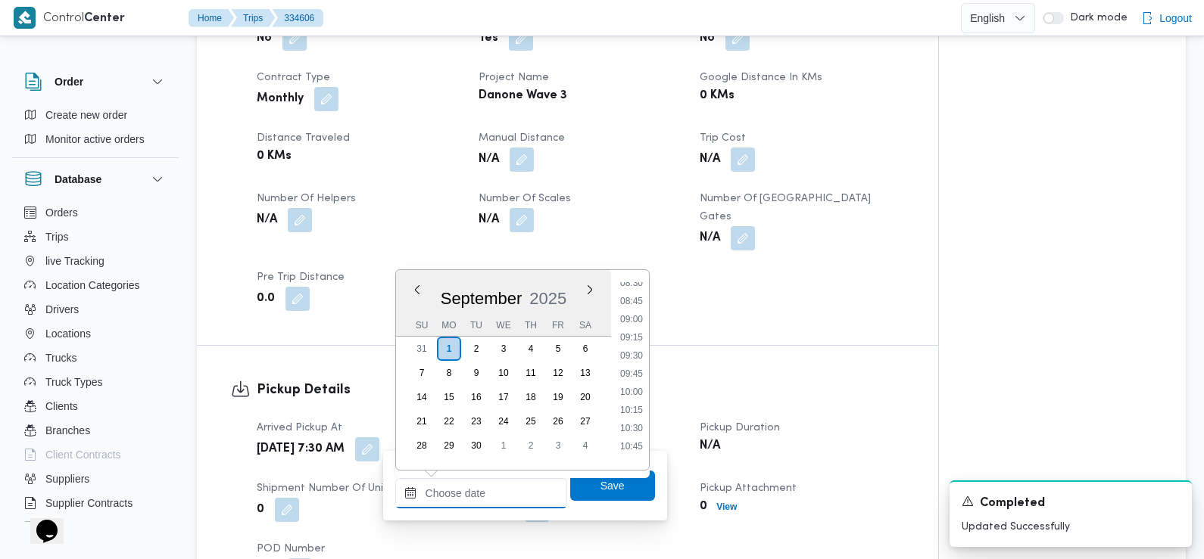
scroll to position [622, 0]
click at [637, 338] on li "09:15" at bounding box center [631, 339] width 35 height 15
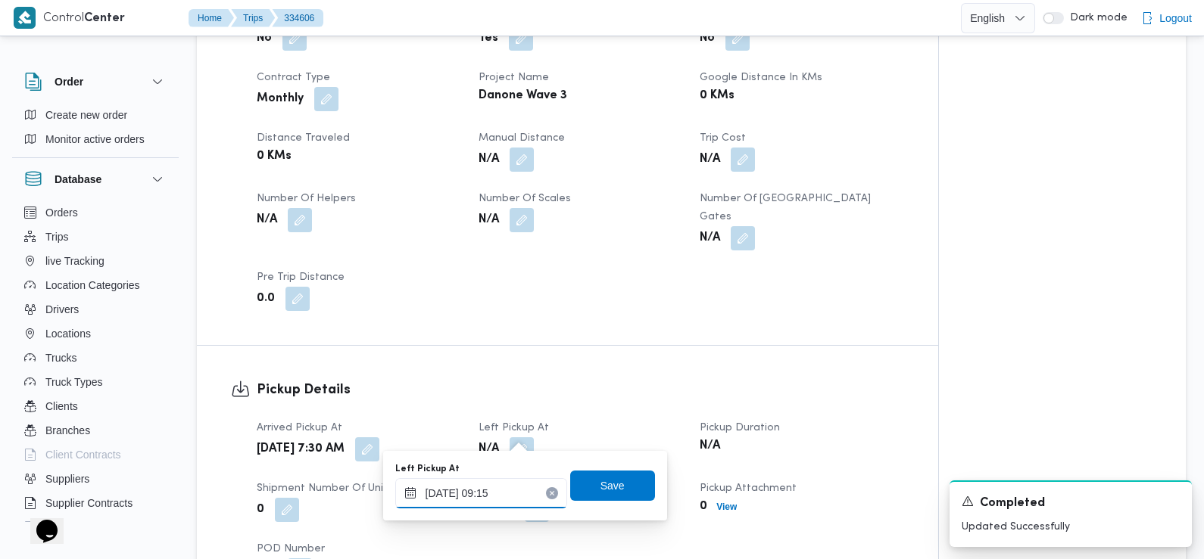
click at [481, 503] on input "[DATE] 09:15" at bounding box center [481, 493] width 172 height 30
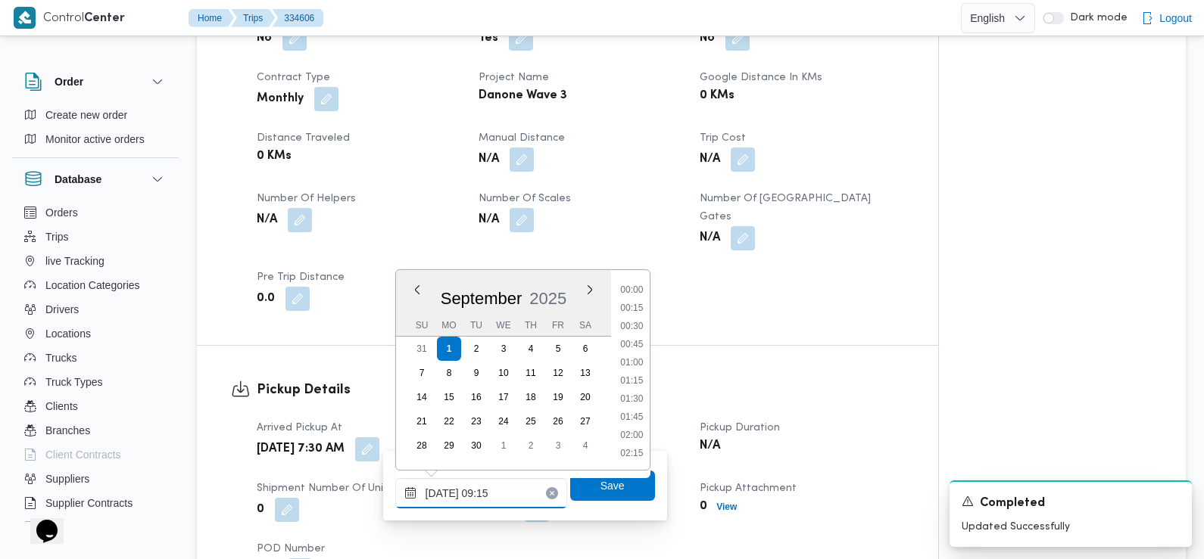
scroll to position [580, 0]
click at [632, 336] on ul "00:00 00:15 00:30 00:45 01:00 01:15 01:30 01:45 02:00 02:15 02:30 02:45 03:00 0…" at bounding box center [632, 370] width 36 height 176
click at [634, 346] on li "08:45" at bounding box center [631, 345] width 35 height 15
type input "[DATE] 08:45"
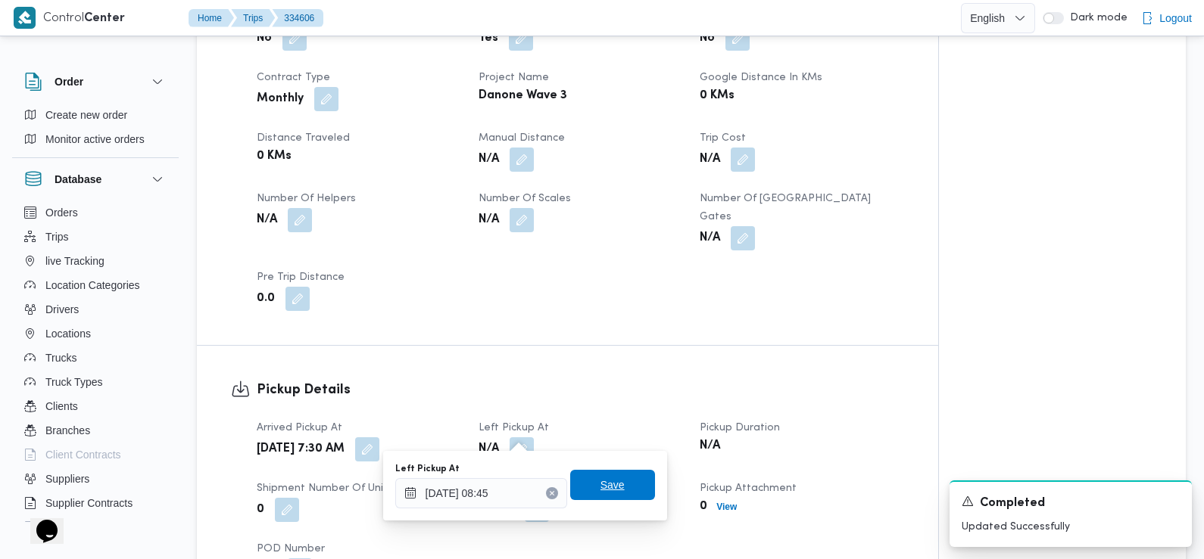
click at [607, 477] on span "Save" at bounding box center [612, 485] width 24 height 18
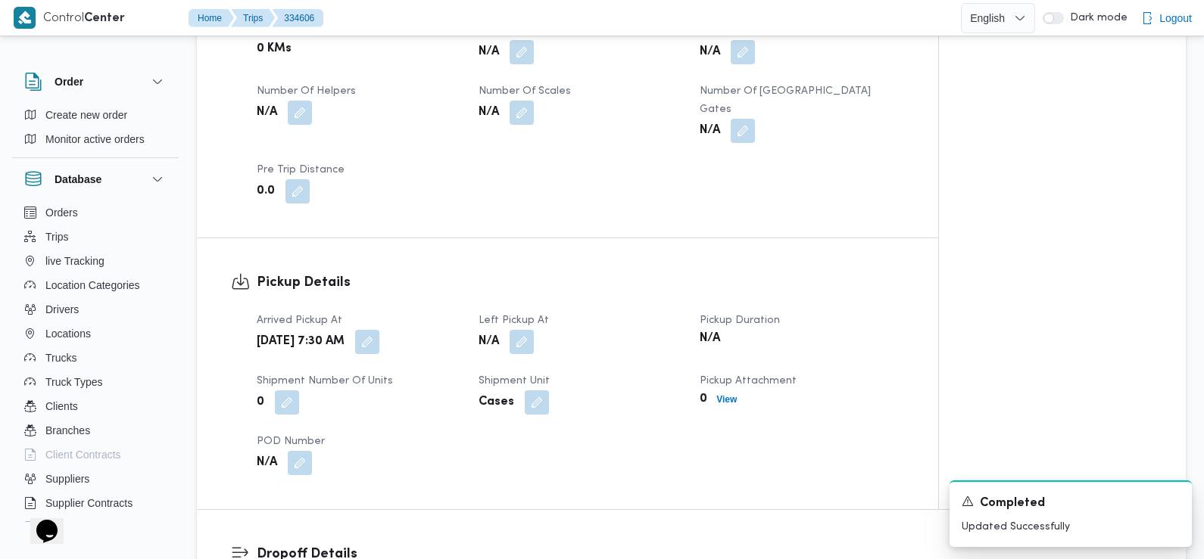
scroll to position [1045, 0]
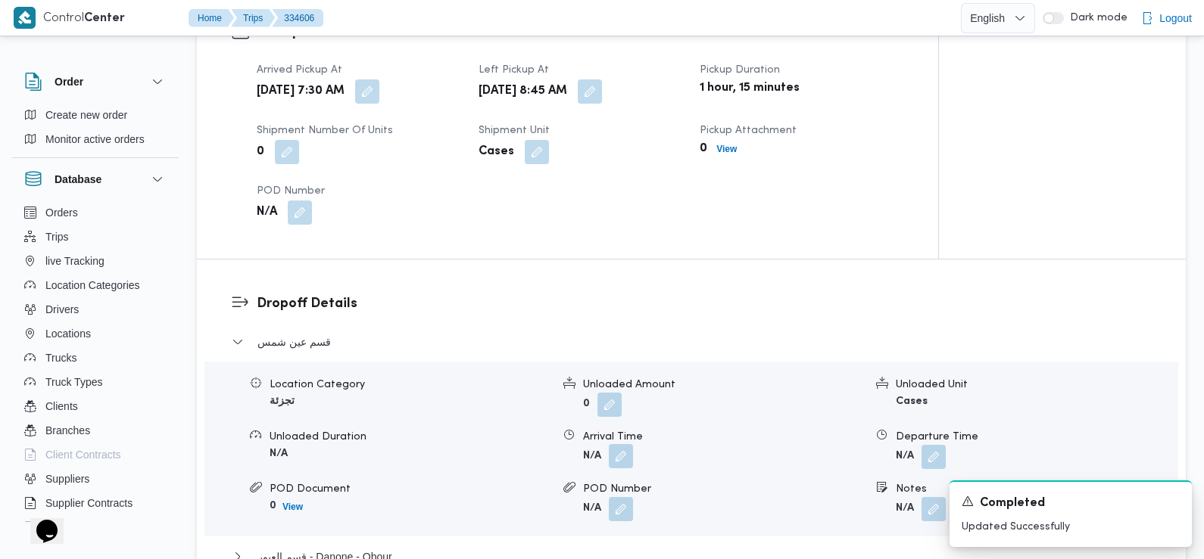
click at [621, 445] on button "button" at bounding box center [621, 456] width 24 height 24
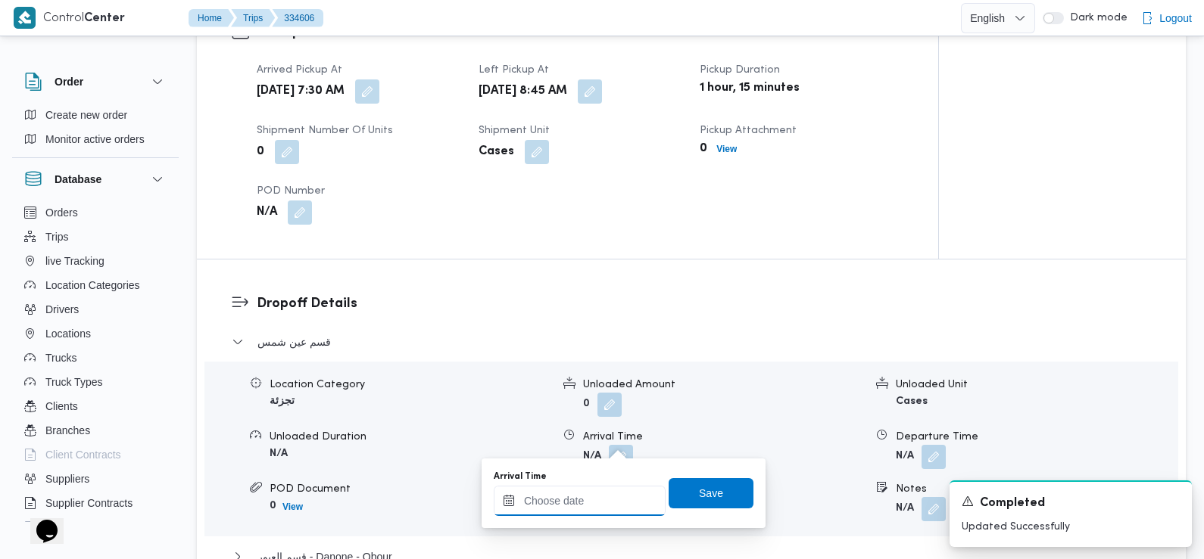
click at [615, 489] on input "Arrival Time" at bounding box center [580, 501] width 172 height 30
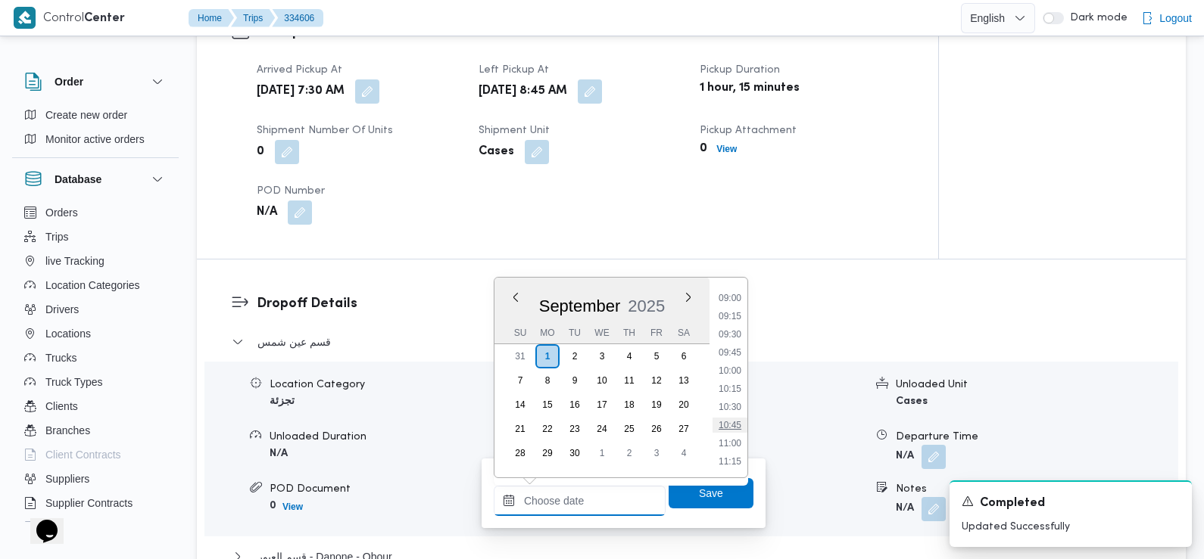
scroll to position [653, 0]
click at [734, 301] on li "09:00" at bounding box center [729, 298] width 35 height 15
type input "[DATE] 09:00"
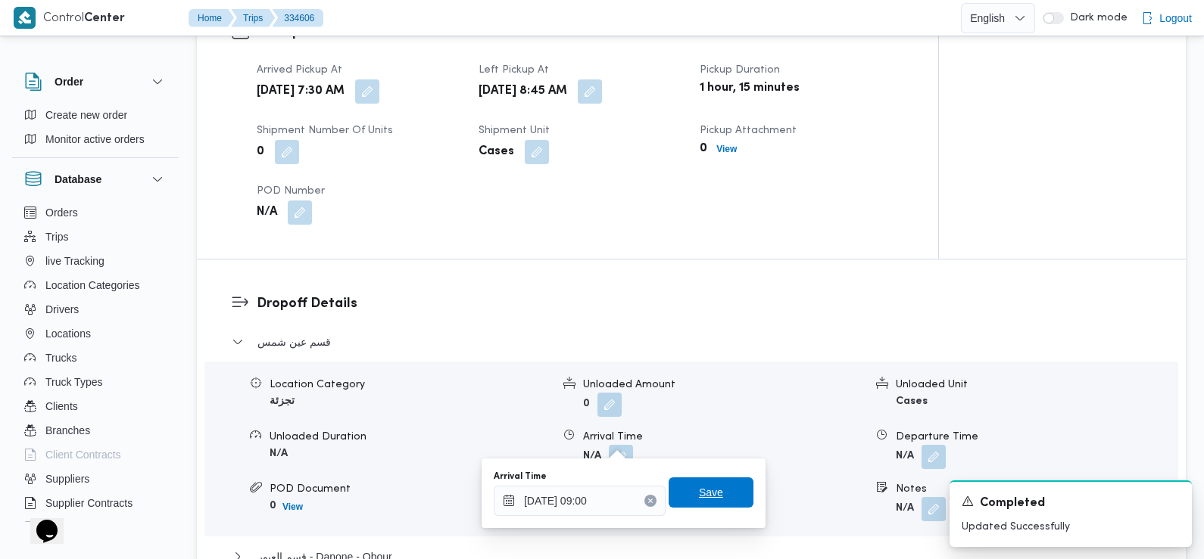
click at [701, 496] on span "Save" at bounding box center [711, 493] width 24 height 18
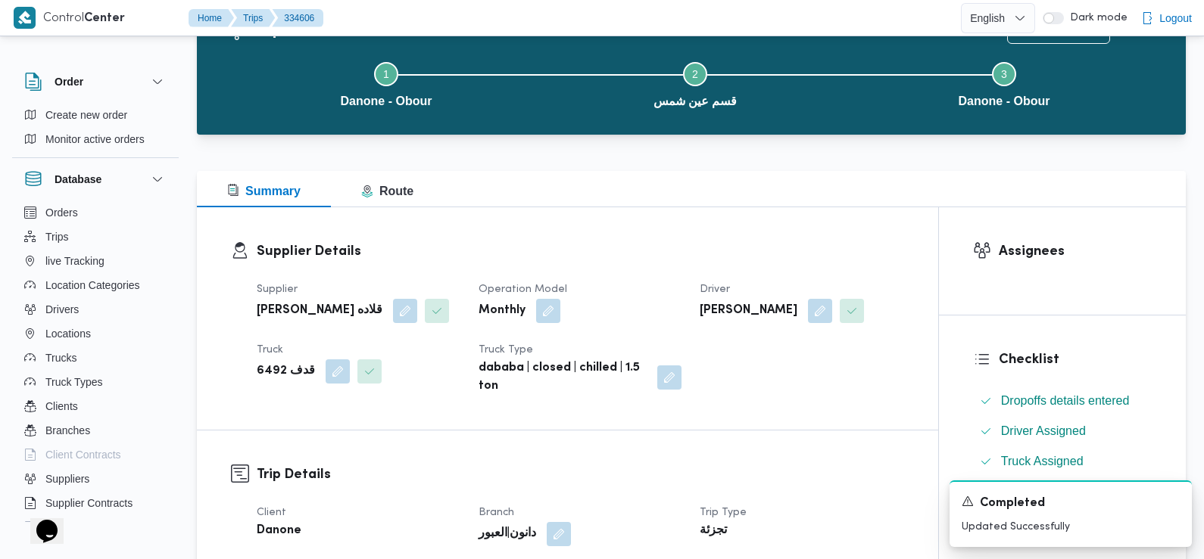
scroll to position [0, 0]
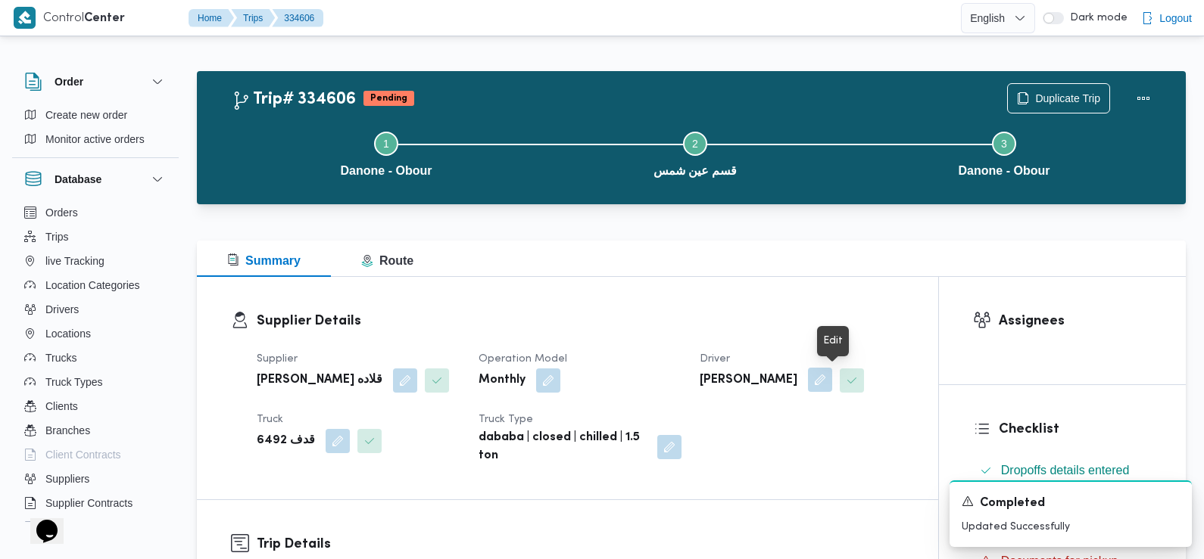
click at [832, 385] on button "button" at bounding box center [820, 380] width 24 height 24
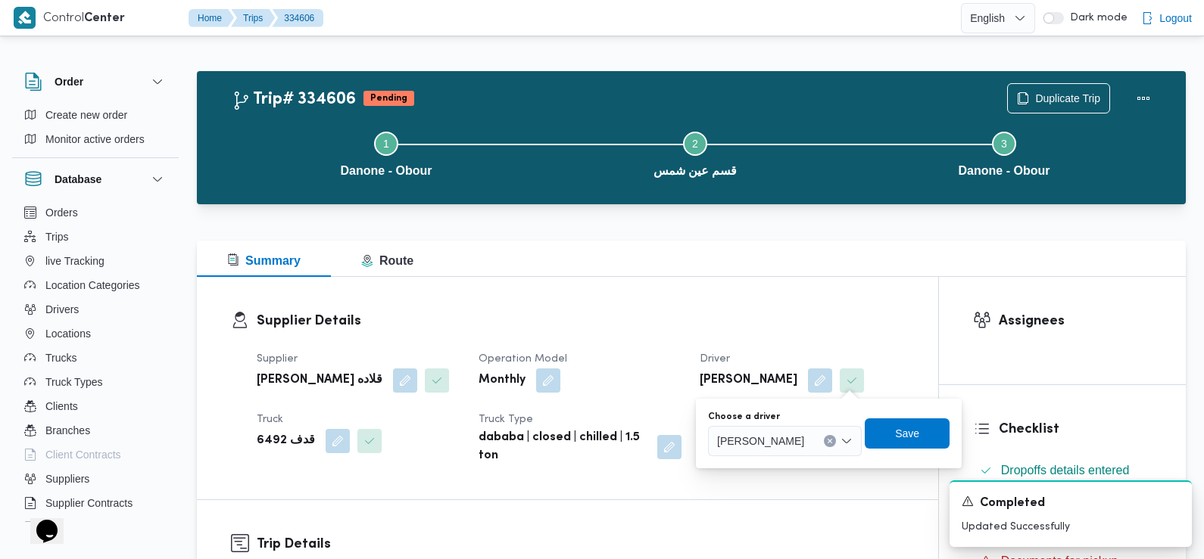
click at [804, 443] on span "[PERSON_NAME]" at bounding box center [760, 440] width 87 height 17
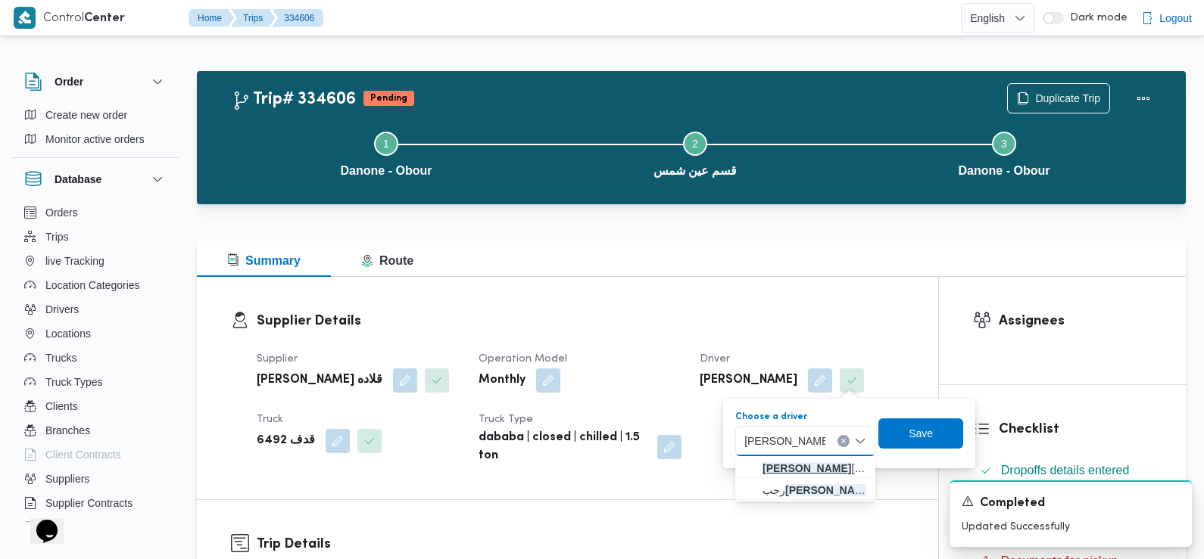
type input "[PERSON_NAME]"
click at [802, 469] on span "[PERSON_NAME] [PERSON_NAME]" at bounding box center [814, 469] width 104 height 18
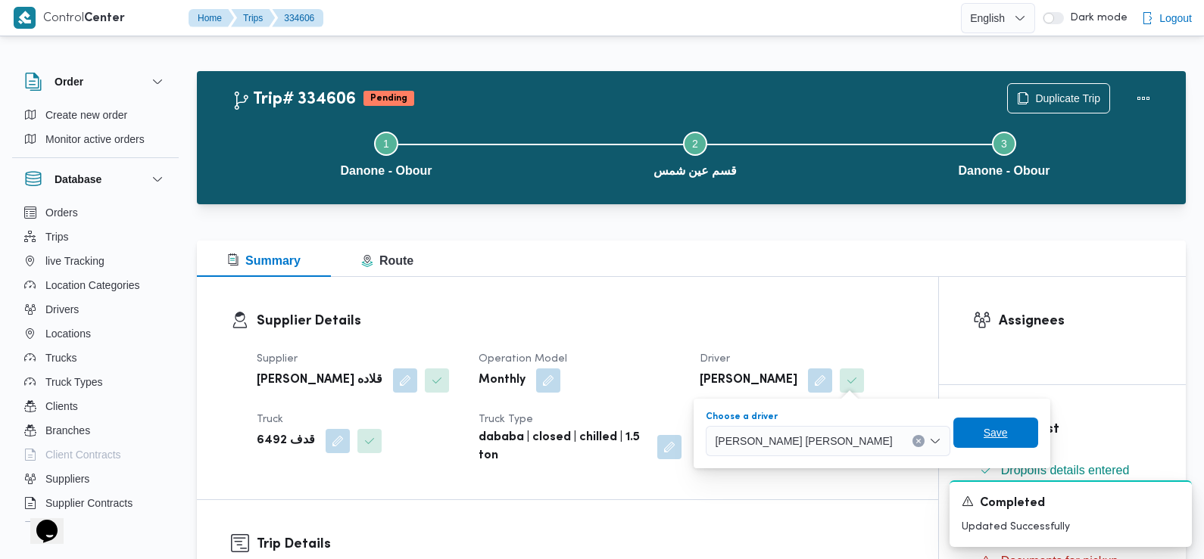
click at [983, 435] on span "Save" at bounding box center [995, 433] width 24 height 18
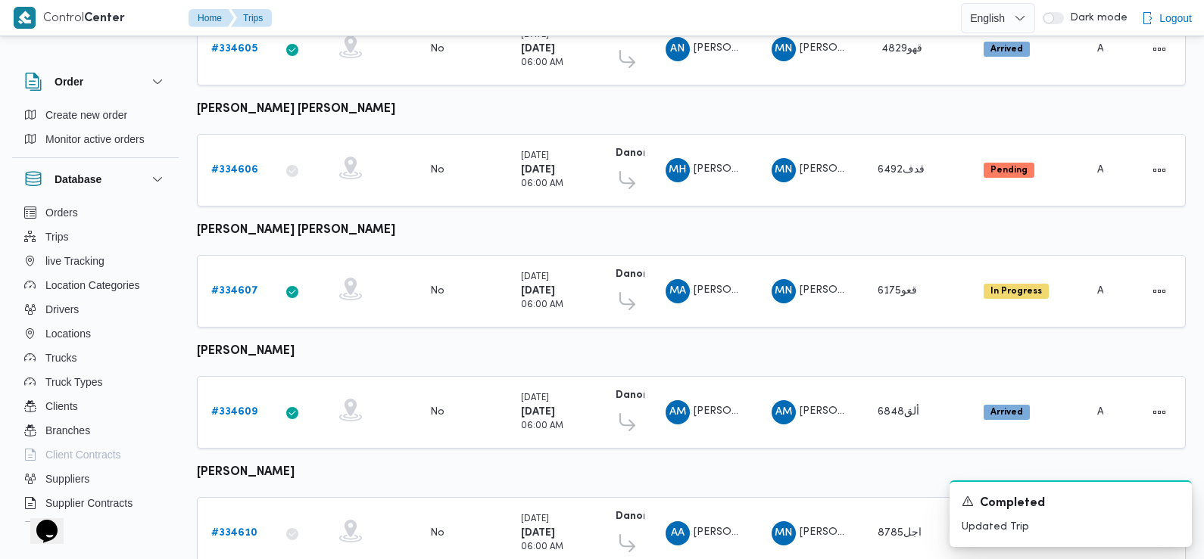
scroll to position [267, 0]
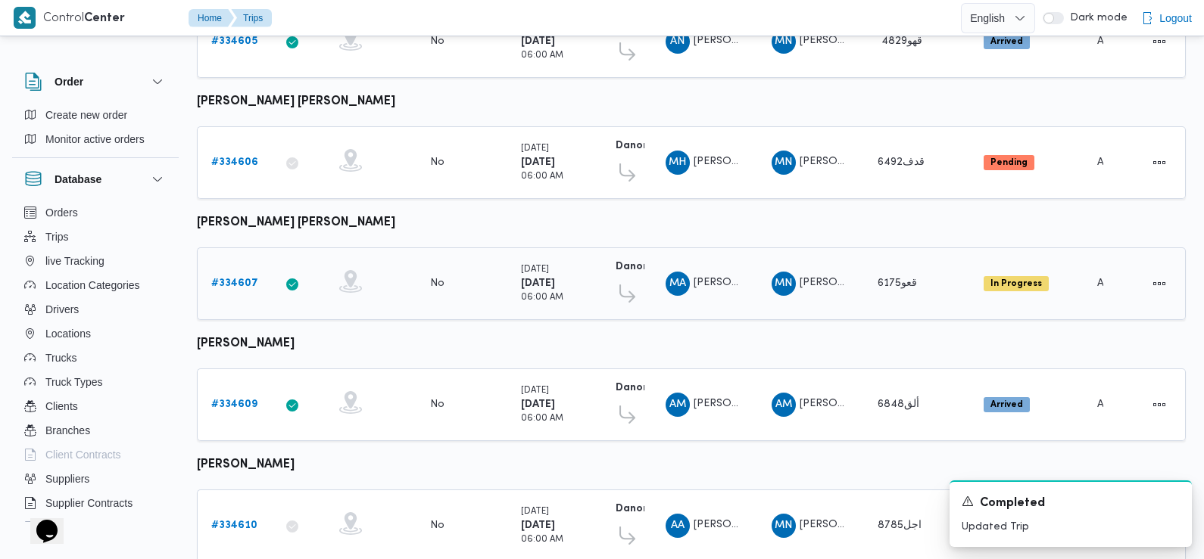
click at [229, 283] on b "# 334607" at bounding box center [234, 284] width 47 height 10
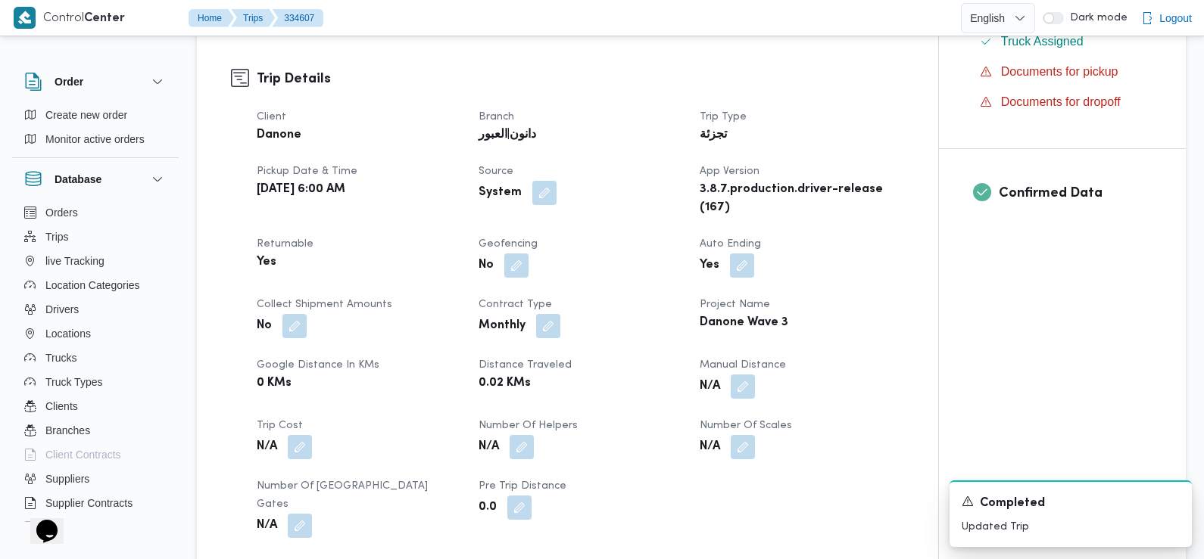
scroll to position [600, 0]
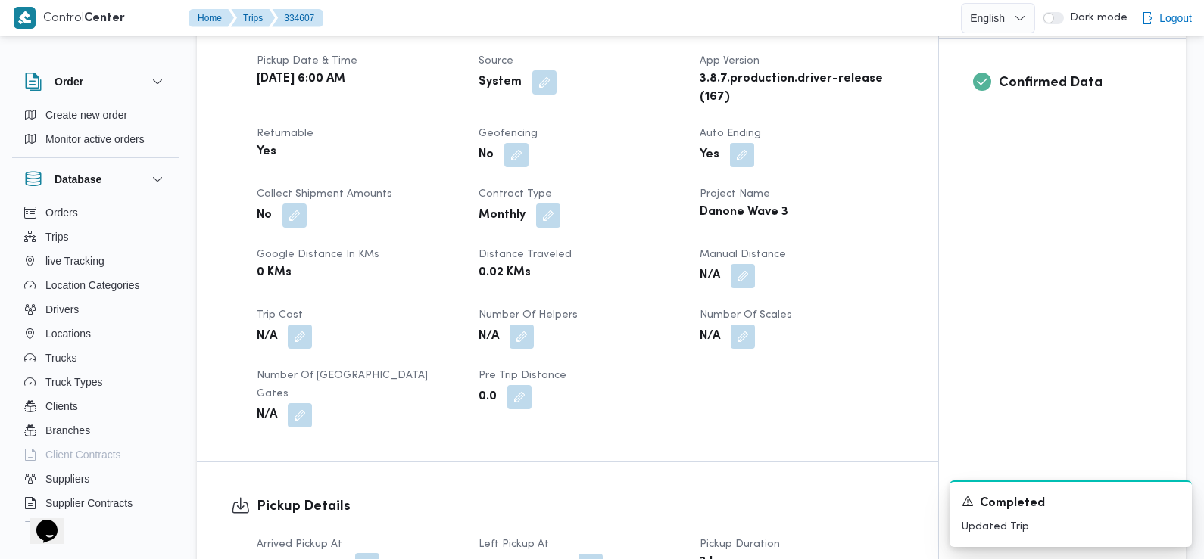
click at [379, 553] on button "button" at bounding box center [367, 565] width 24 height 24
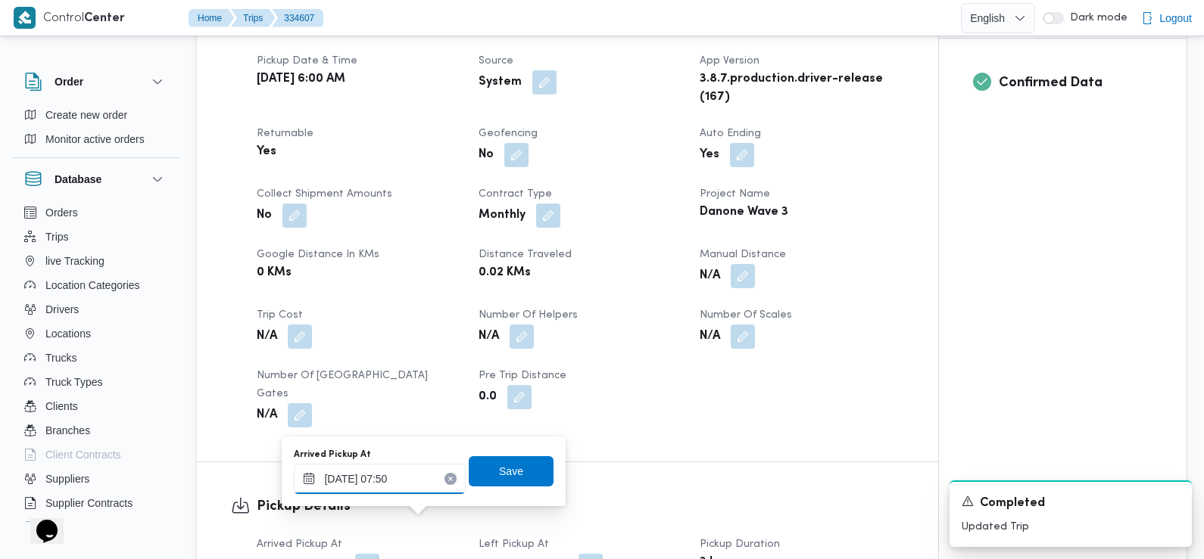
click at [429, 488] on input "[DATE] 07:50" at bounding box center [380, 479] width 172 height 30
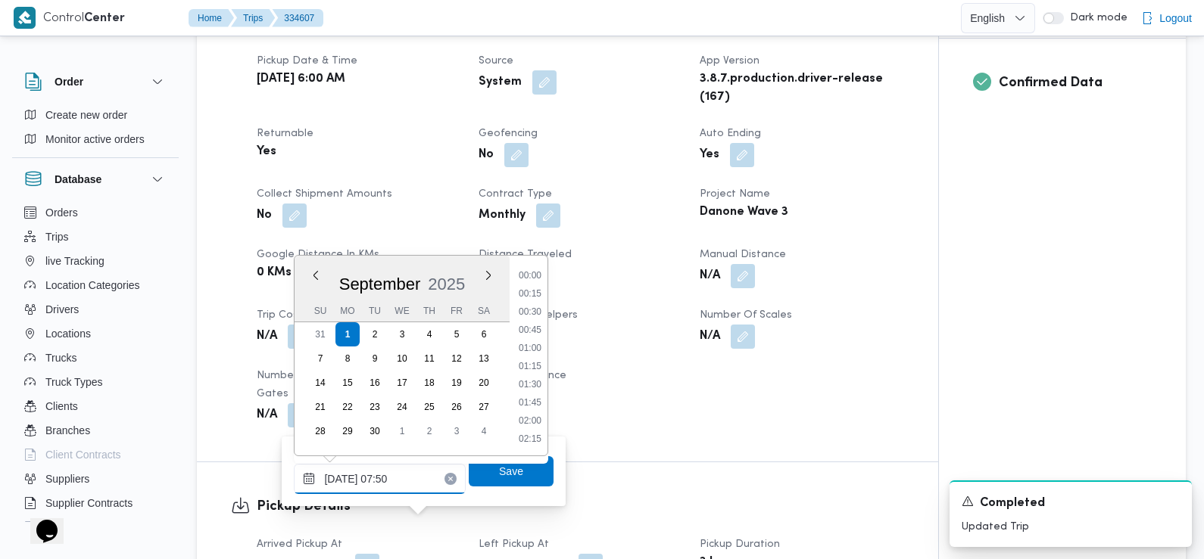
scroll to position [471, 0]
type input "[DATE] 07:33"
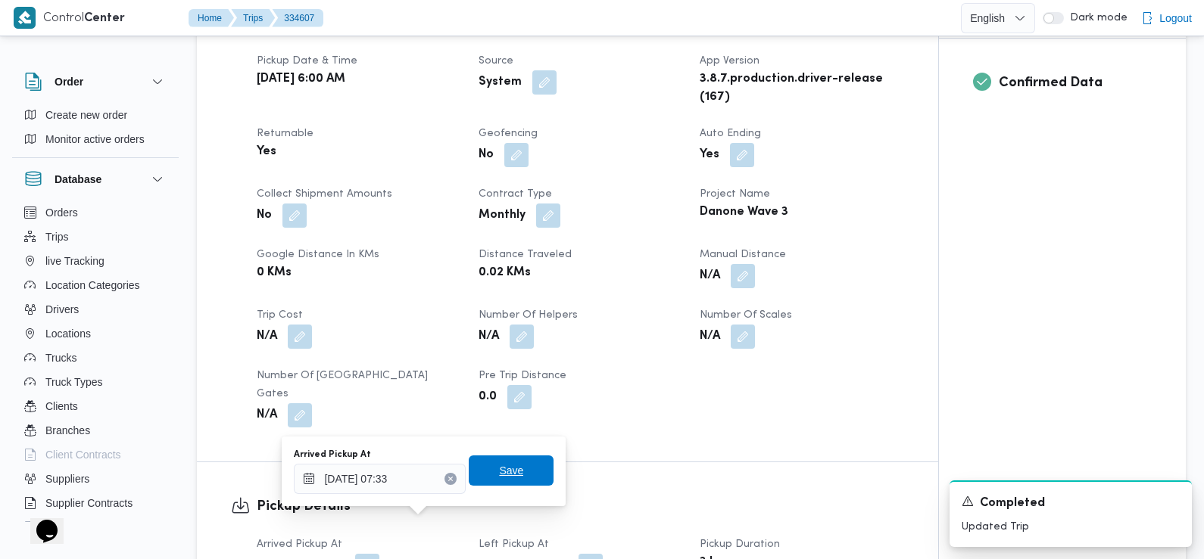
click at [500, 468] on span "Save" at bounding box center [511, 471] width 24 height 18
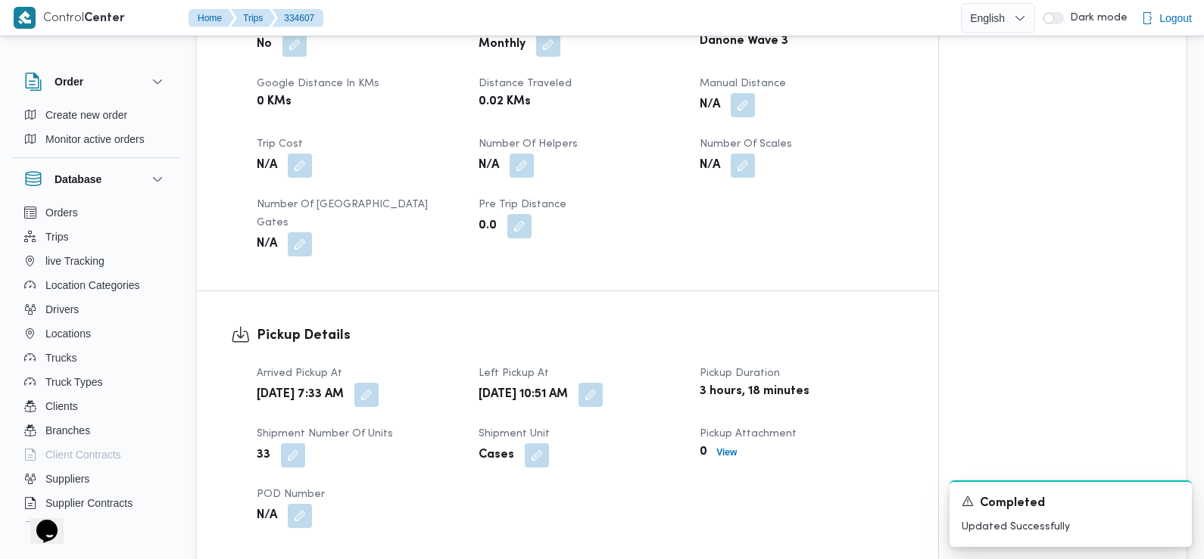
scroll to position [772, 0]
click at [603, 382] on button "button" at bounding box center [590, 394] width 24 height 24
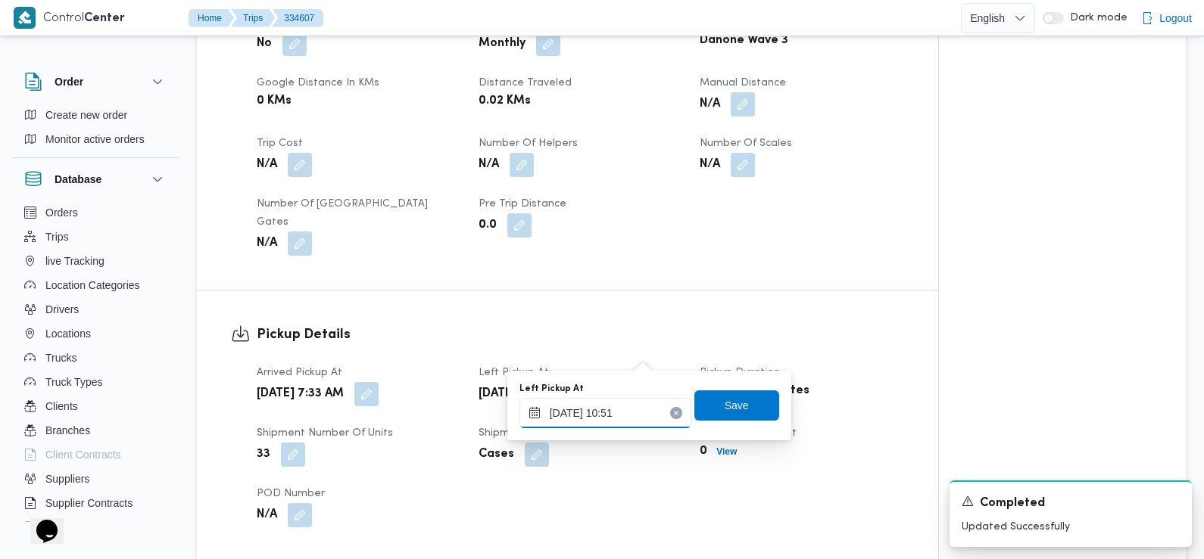
click at [607, 415] on input "[DATE] 10:51" at bounding box center [605, 413] width 172 height 30
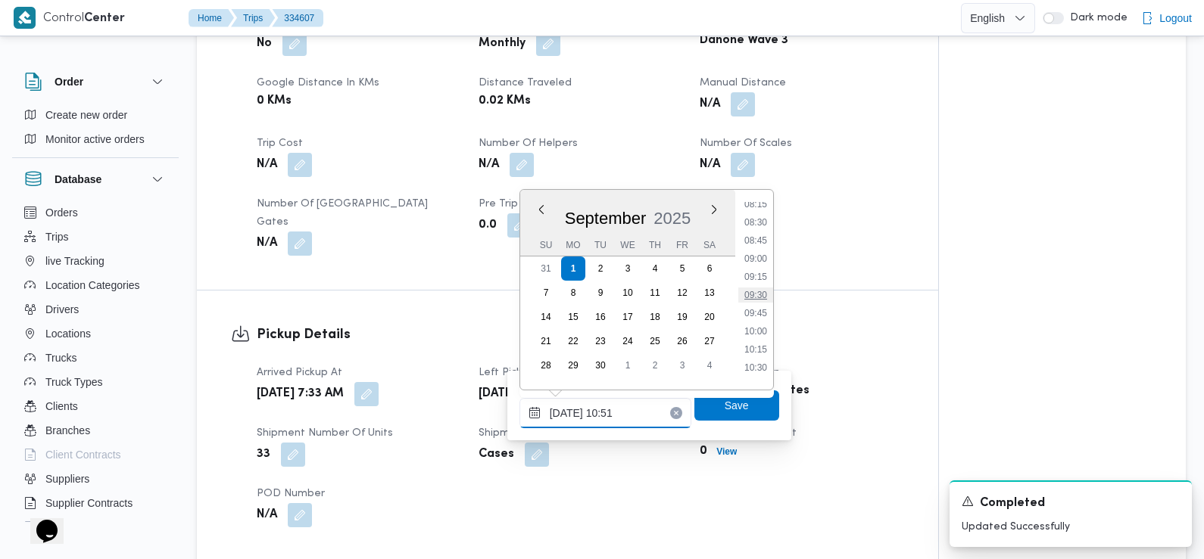
scroll to position [603, 0]
click at [761, 241] on li "08:45" at bounding box center [755, 242] width 35 height 15
type input "[DATE] 08:45"
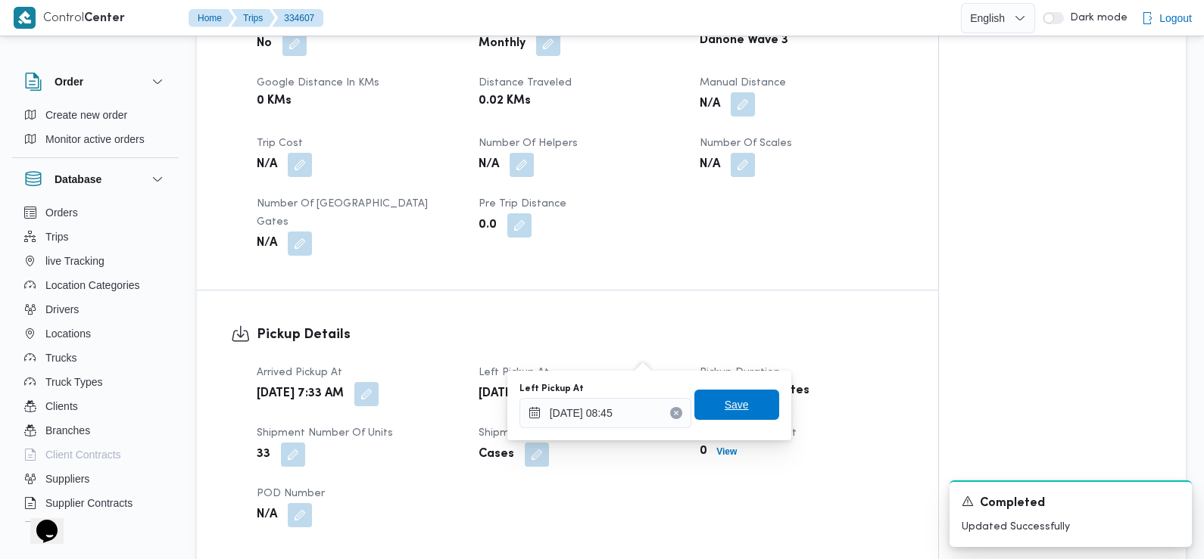
click at [729, 400] on span "Save" at bounding box center [736, 405] width 24 height 18
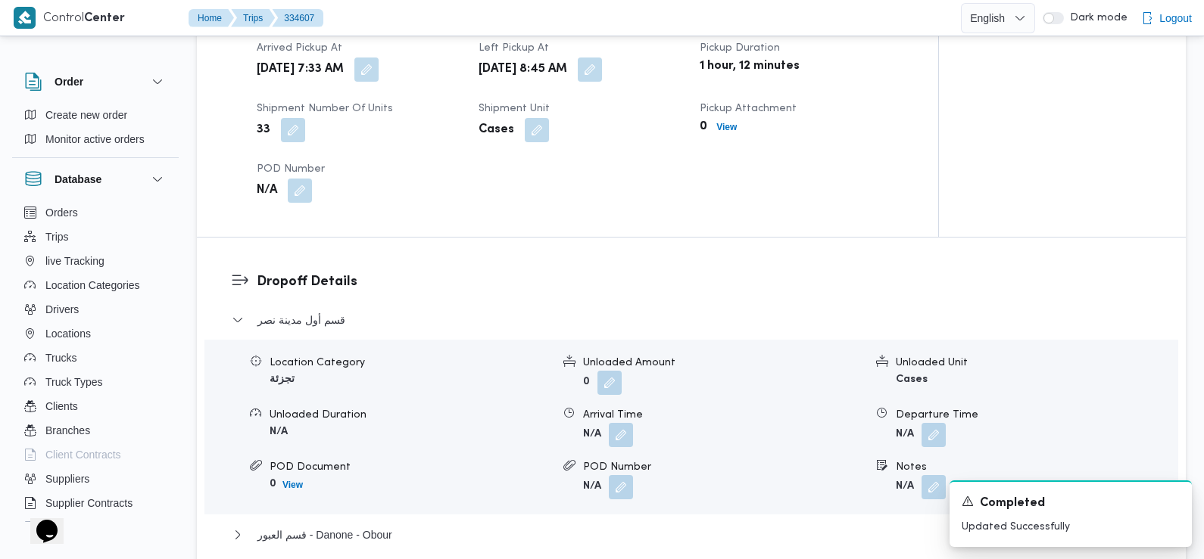
scroll to position [1100, 0]
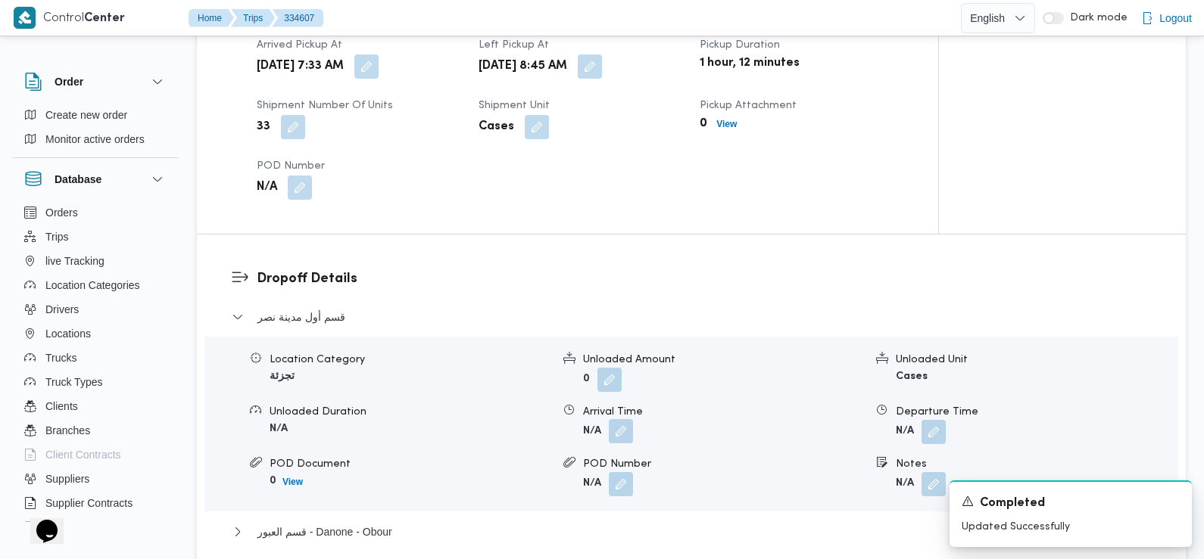
click at [620, 419] on button "button" at bounding box center [621, 431] width 24 height 24
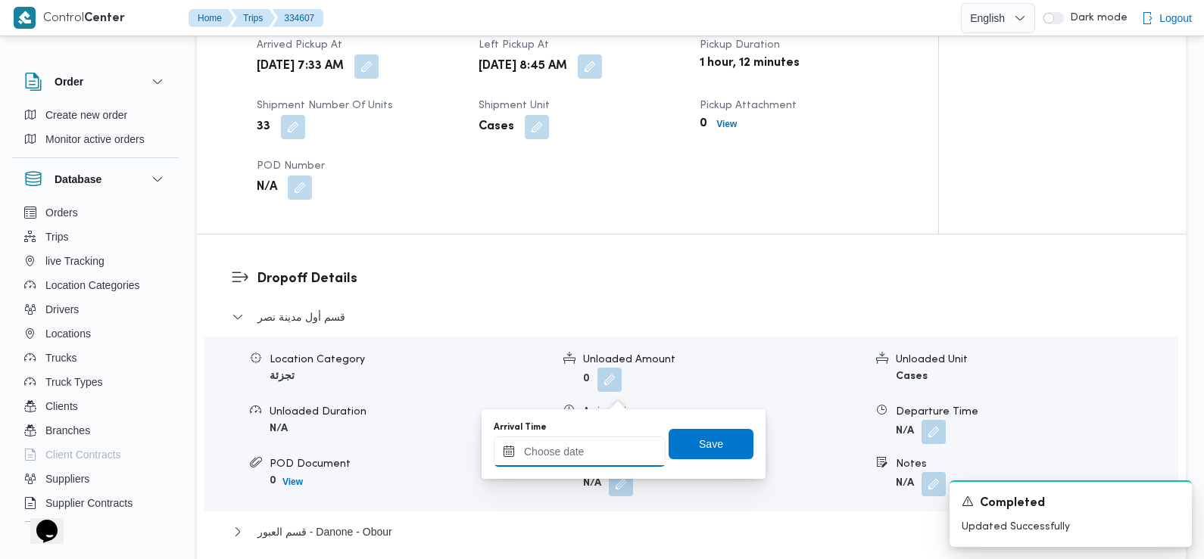
click at [606, 442] on input "Arrival Time" at bounding box center [580, 452] width 172 height 30
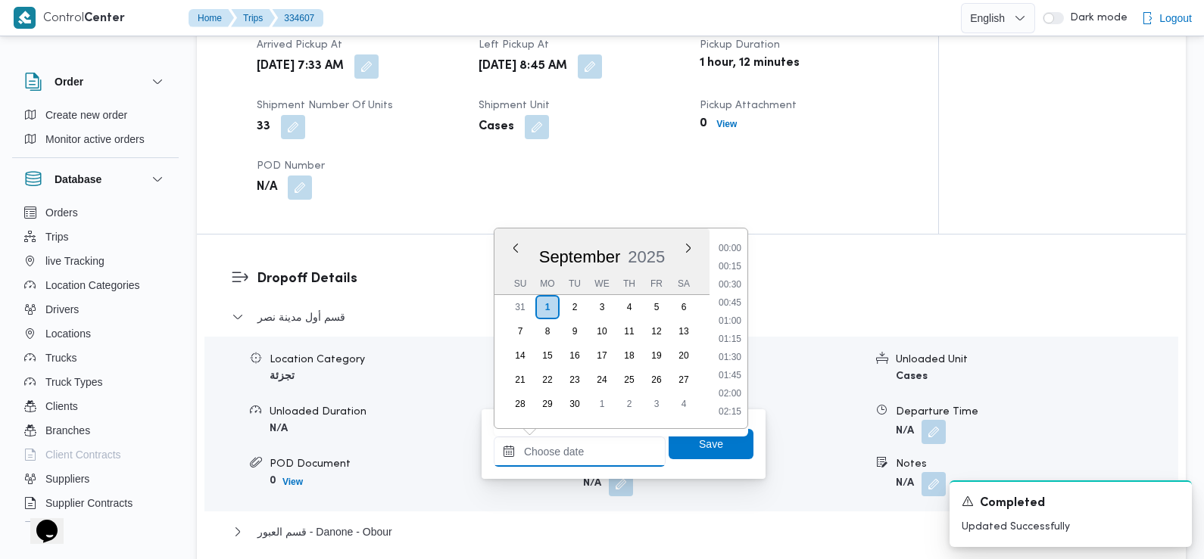
scroll to position [743, 0]
click at [737, 264] on li "10:30" at bounding box center [729, 267] width 35 height 15
type input "[DATE] 10:30"
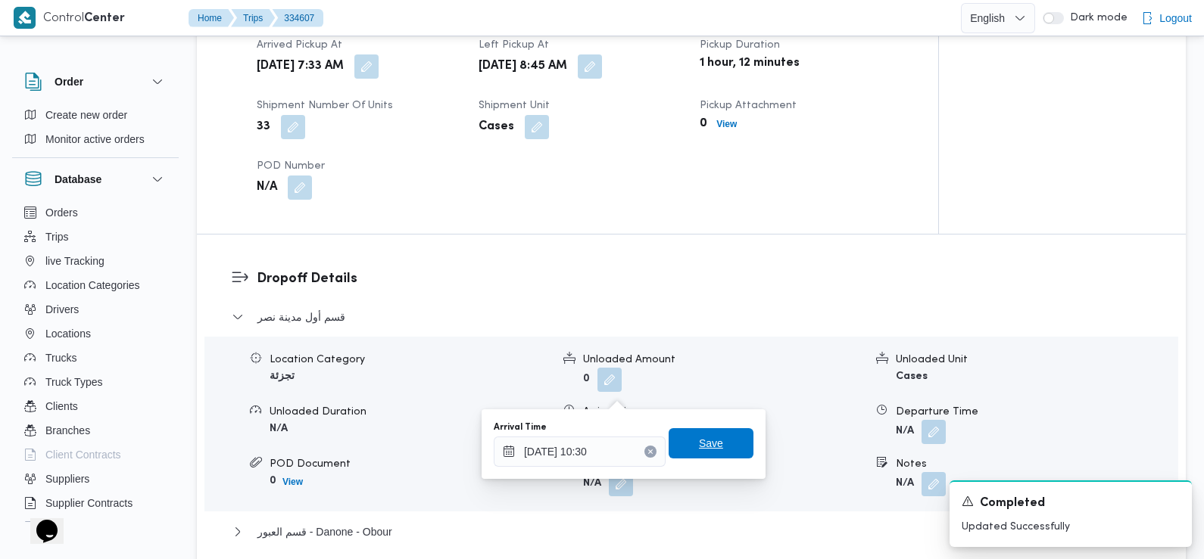
click at [699, 449] on span "Save" at bounding box center [711, 444] width 24 height 18
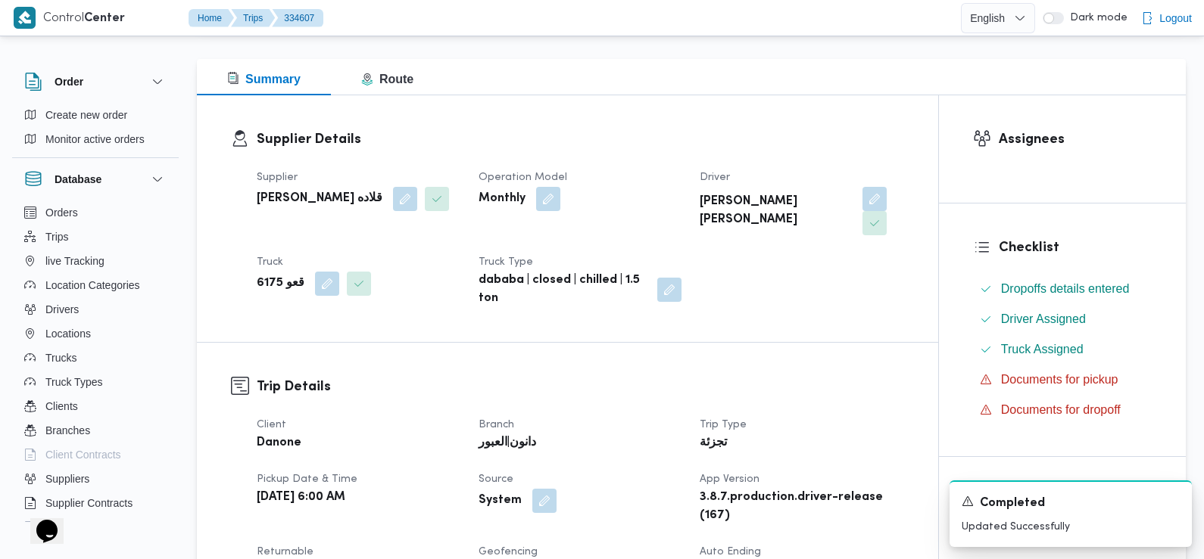
scroll to position [0, 0]
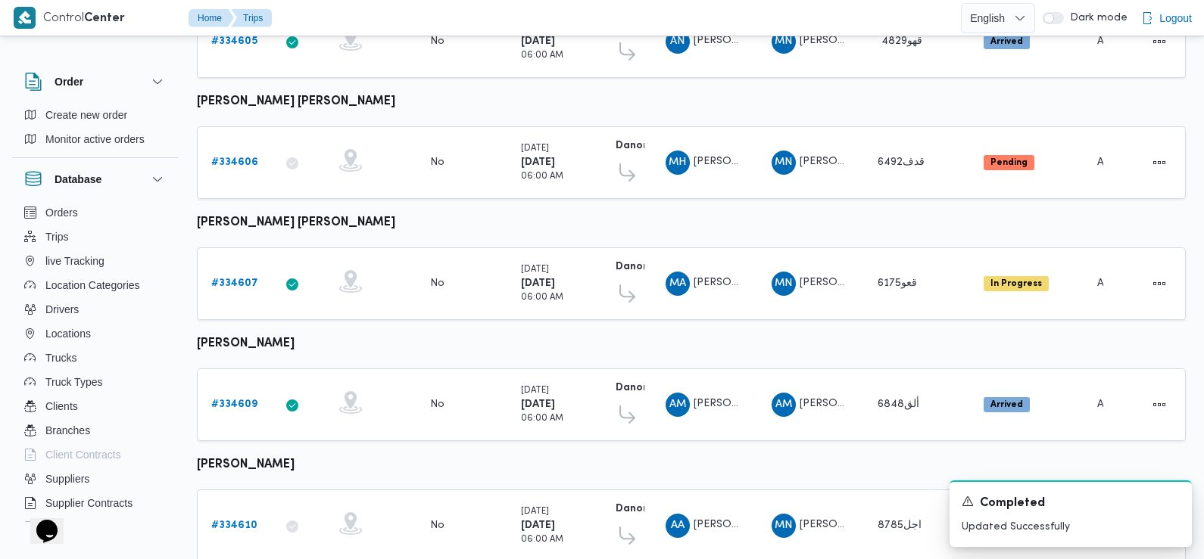
scroll to position [298, 0]
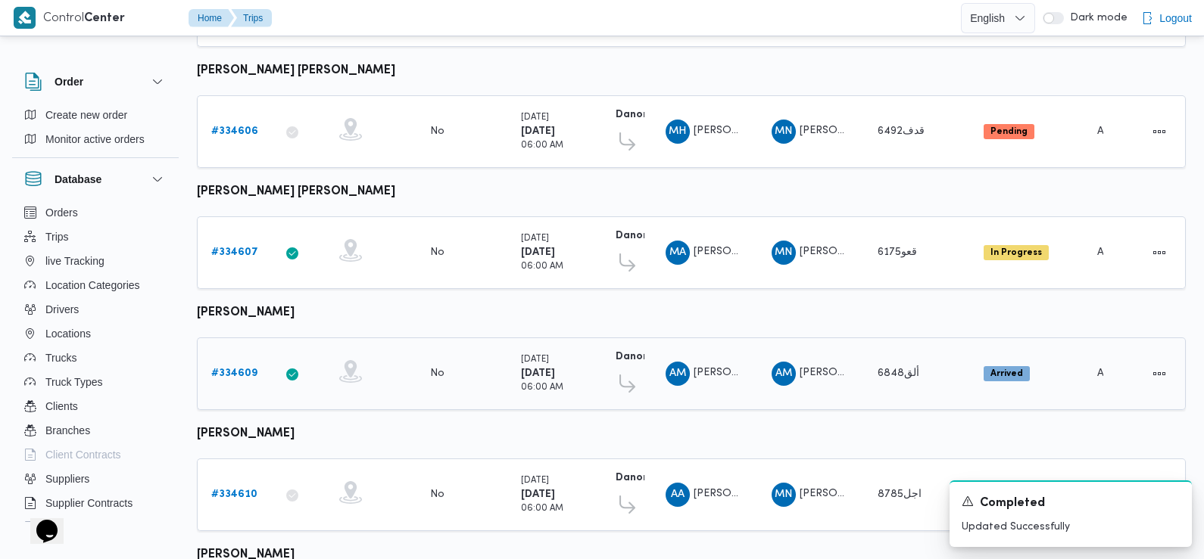
click at [227, 369] on b "# 334609" at bounding box center [234, 374] width 46 height 10
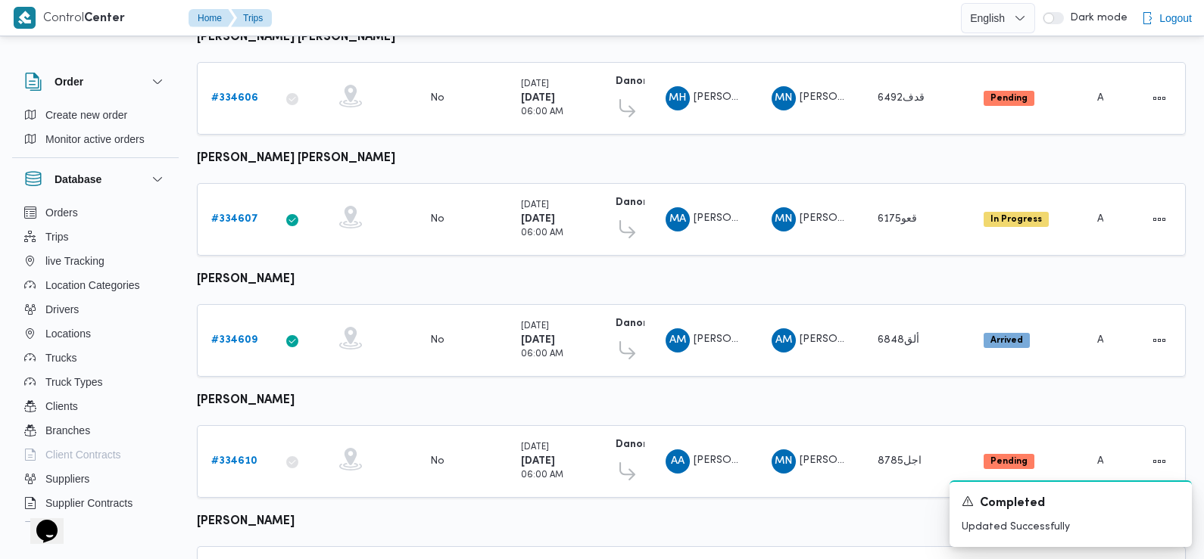
scroll to position [554, 0]
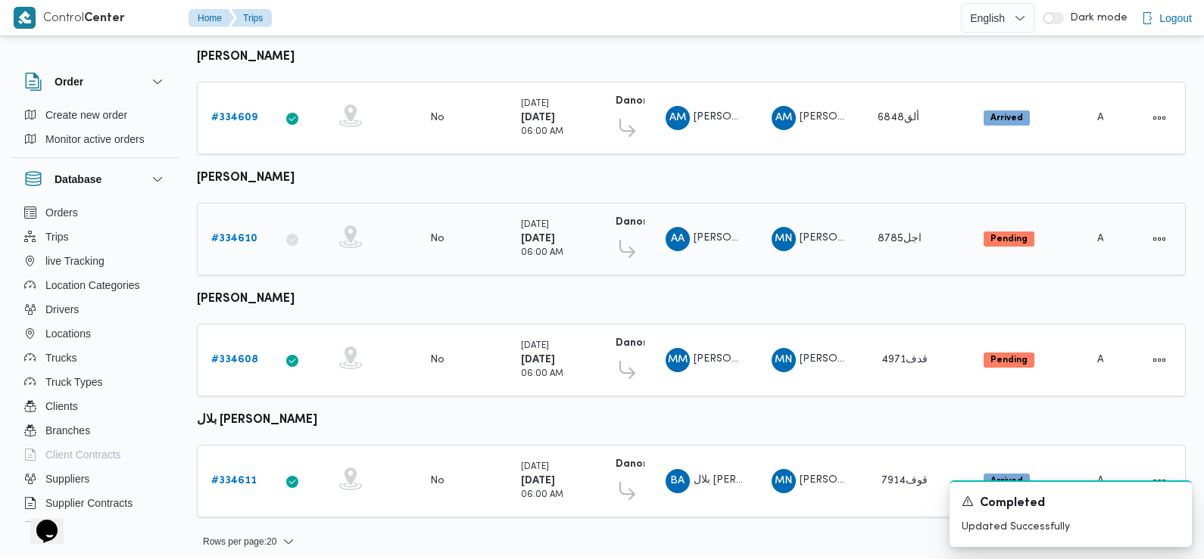
click at [226, 234] on b "# 334610" at bounding box center [234, 239] width 46 height 10
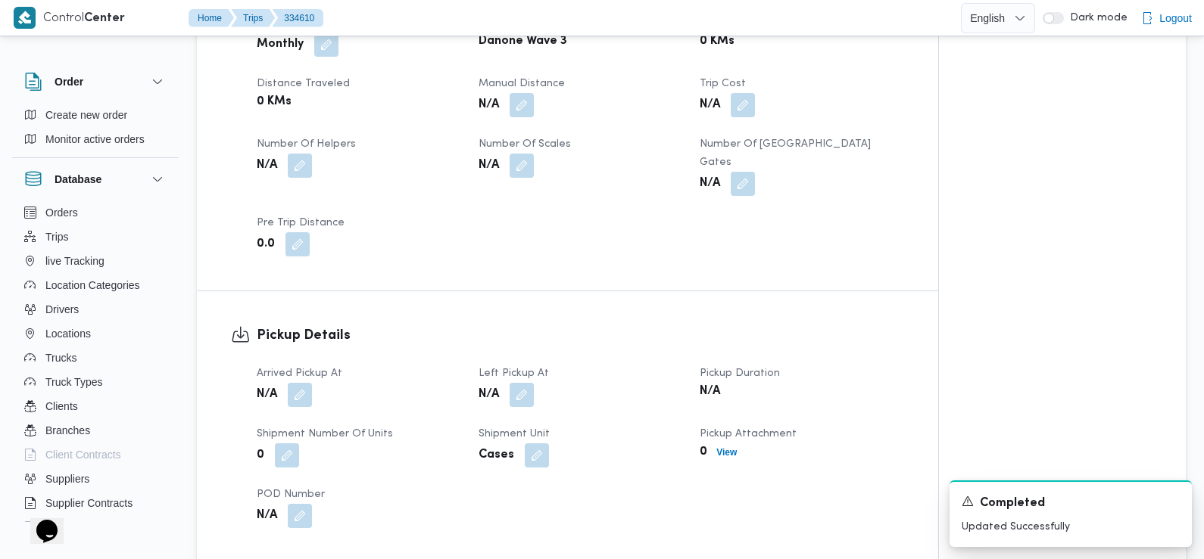
scroll to position [742, 0]
click at [307, 382] on button "button" at bounding box center [300, 394] width 24 height 24
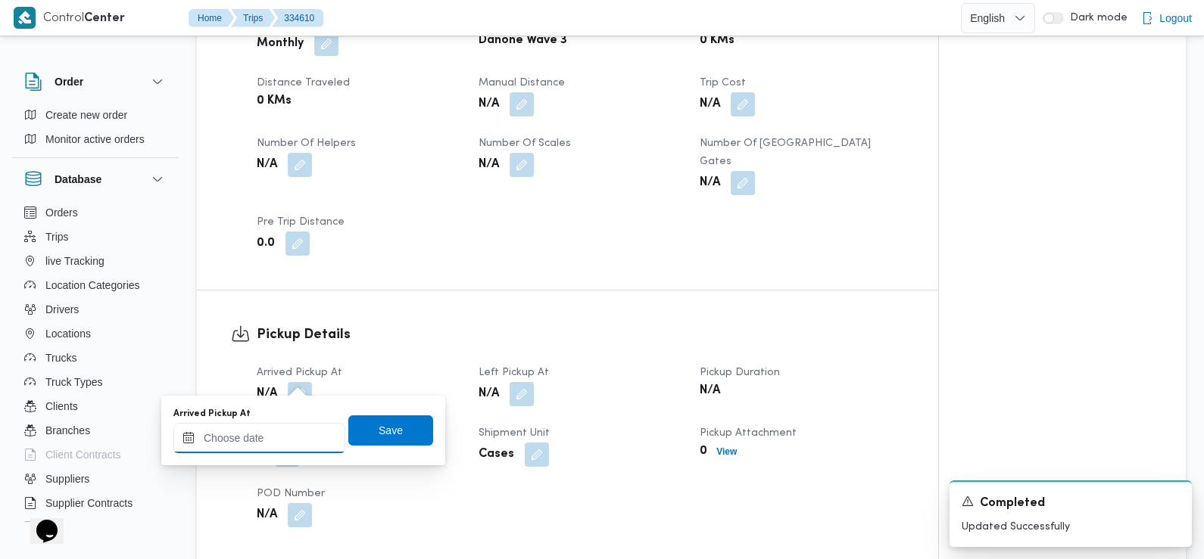
click at [290, 438] on input "Arrived Pickup At" at bounding box center [259, 438] width 172 height 30
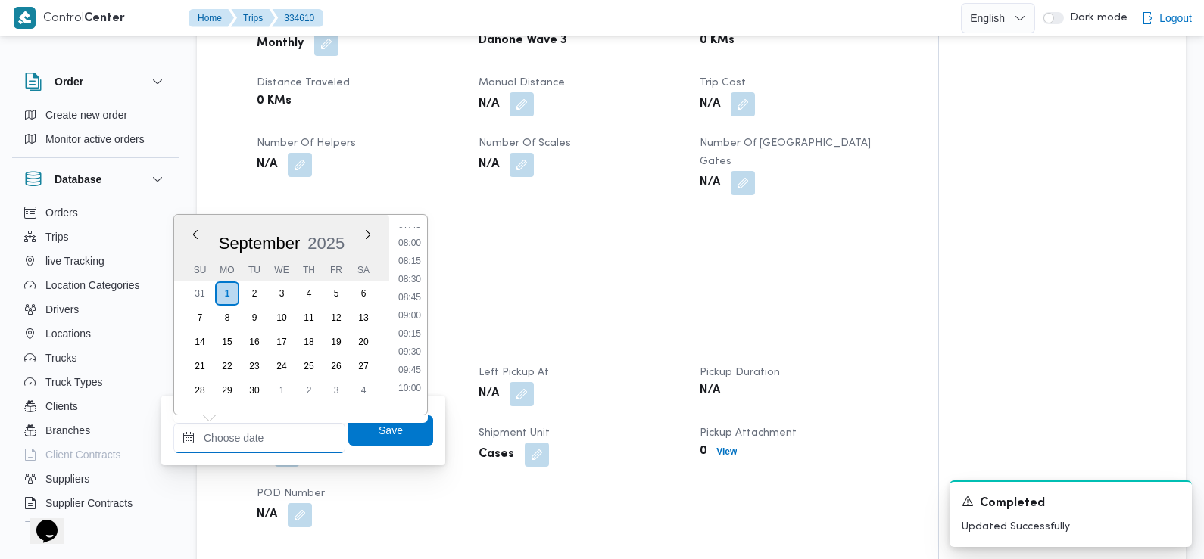
scroll to position [537, 0]
click at [416, 246] on li "07:30" at bounding box center [409, 242] width 35 height 15
type input "[DATE] 07:30"
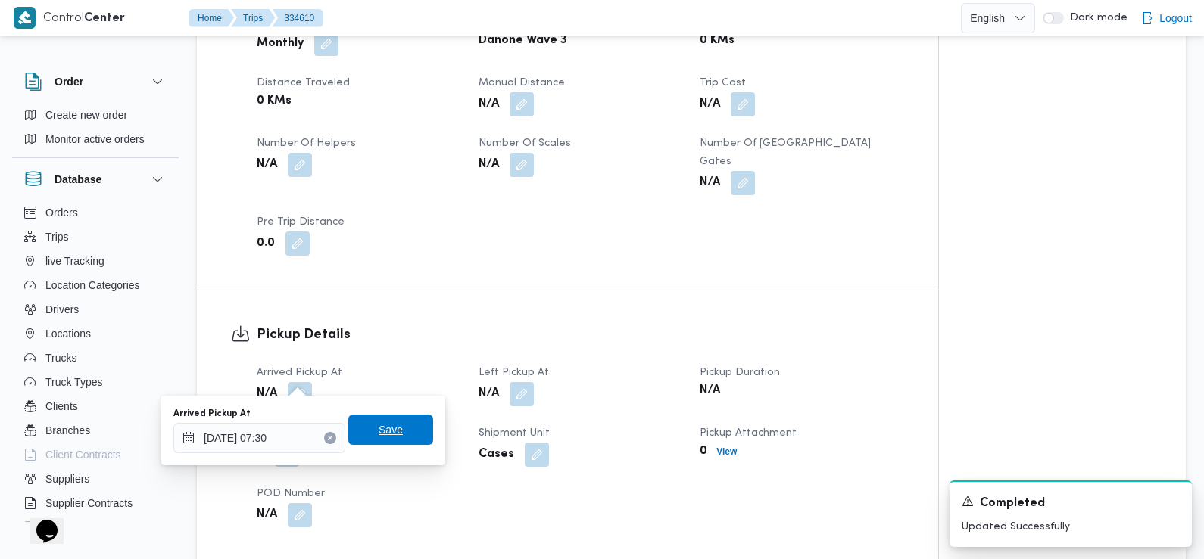
click at [391, 439] on span "Save" at bounding box center [390, 430] width 85 height 30
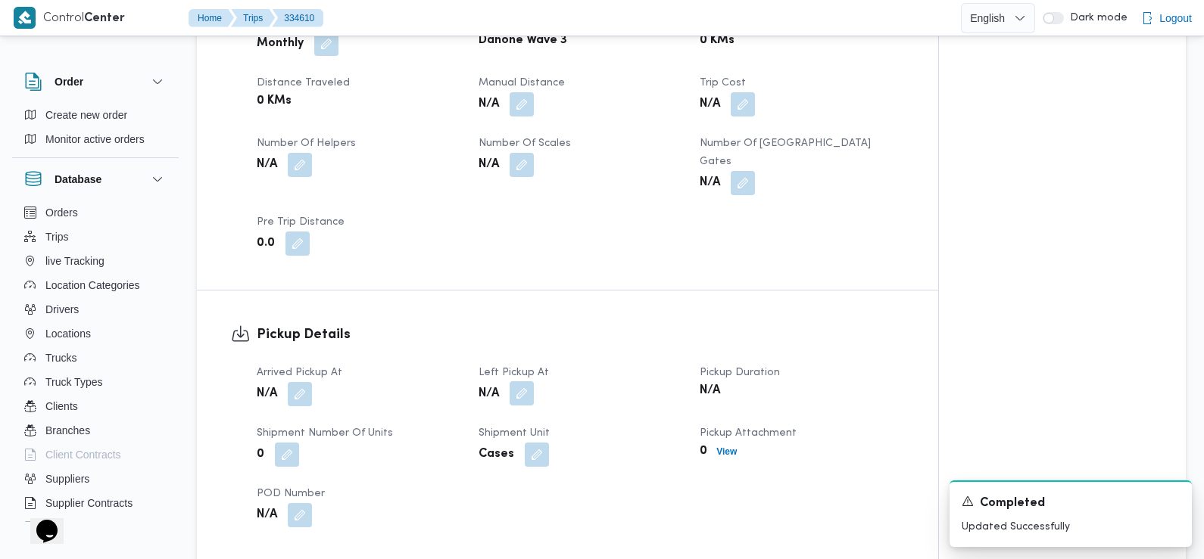
click at [520, 384] on button "button" at bounding box center [521, 394] width 24 height 24
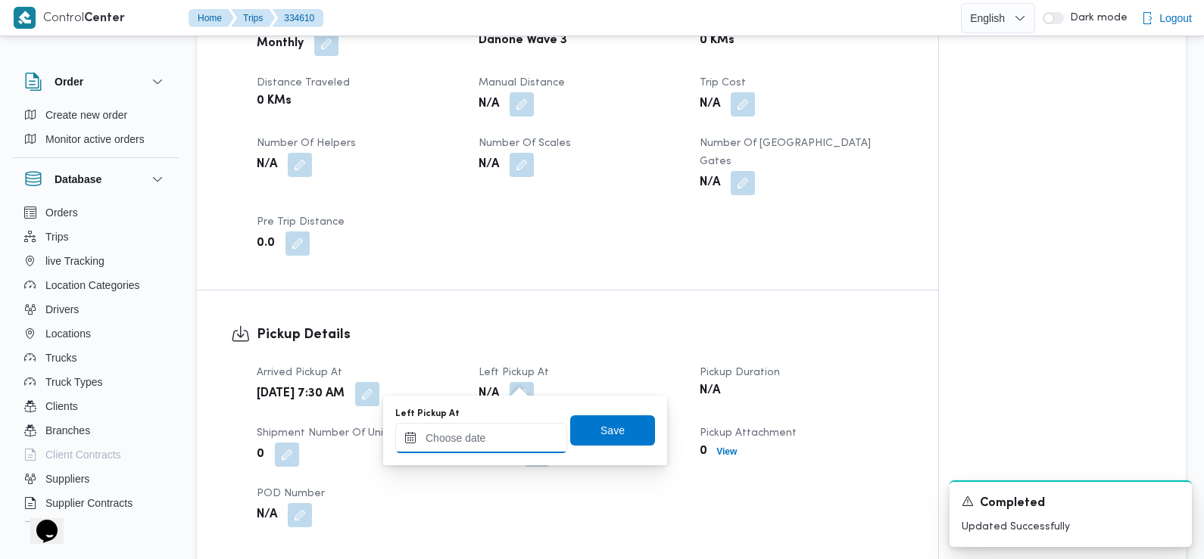
click at [492, 450] on input "Left Pickup At" at bounding box center [481, 438] width 172 height 30
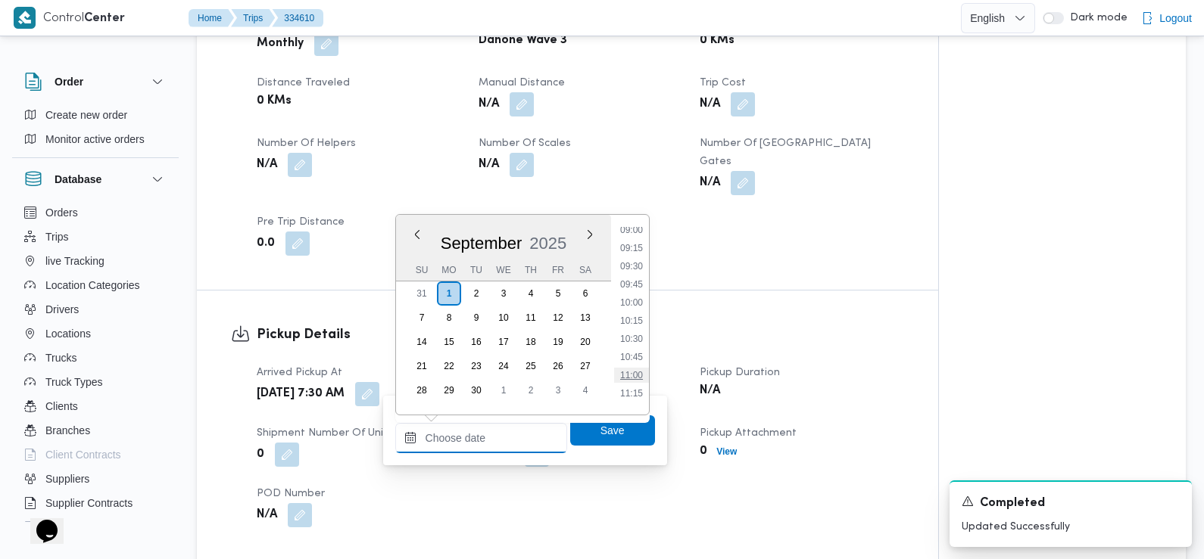
scroll to position [628, 0]
click at [634, 245] on li "08:45" at bounding box center [631, 242] width 35 height 15
type input "[DATE] 08:45"
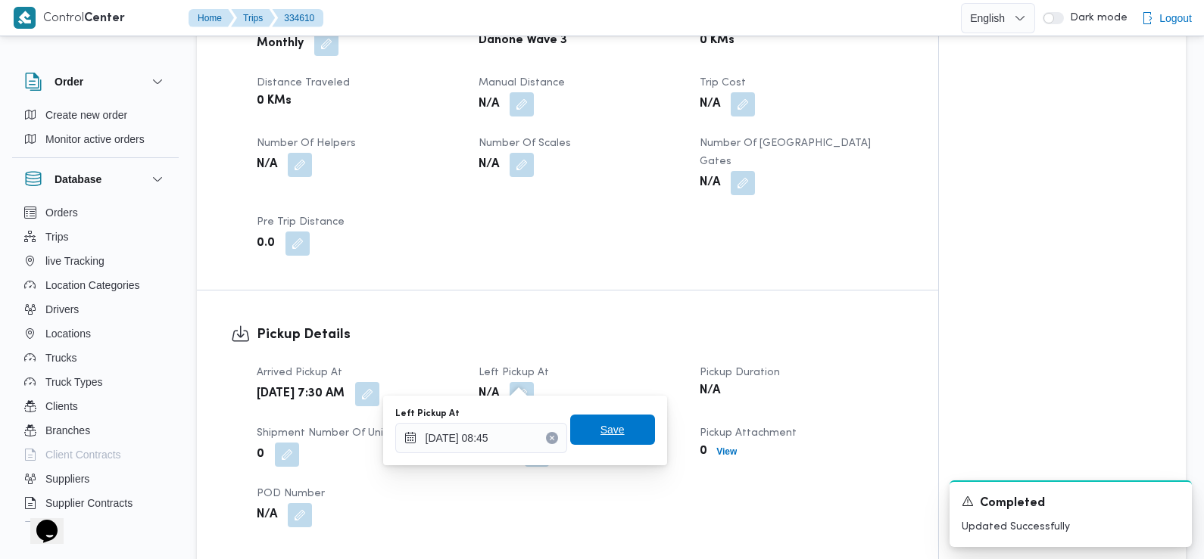
click at [610, 425] on span "Save" at bounding box center [612, 430] width 24 height 18
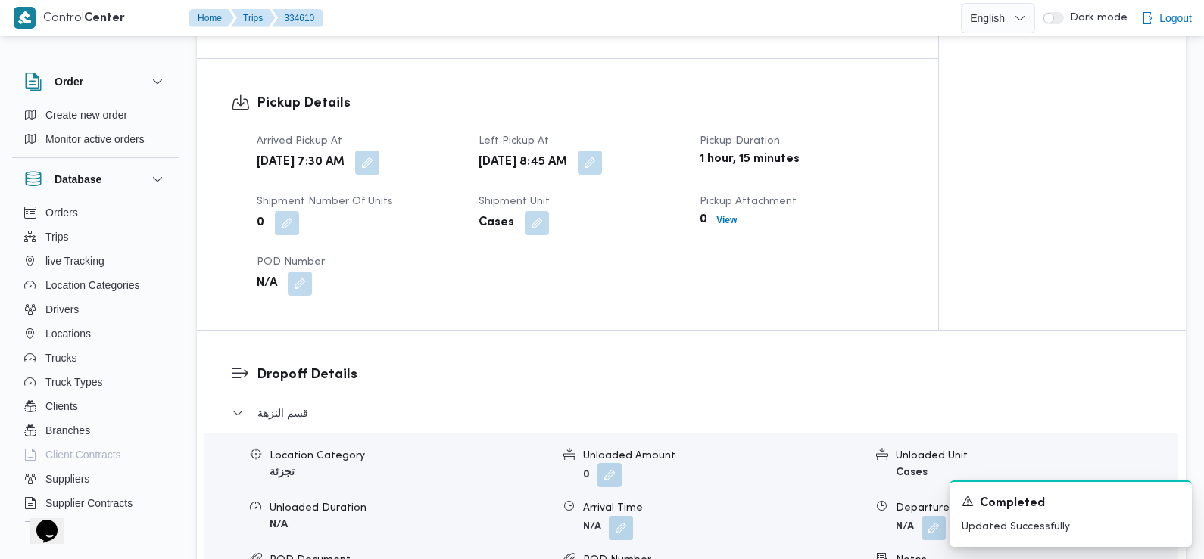
scroll to position [974, 0]
click at [614, 515] on button "button" at bounding box center [621, 527] width 24 height 24
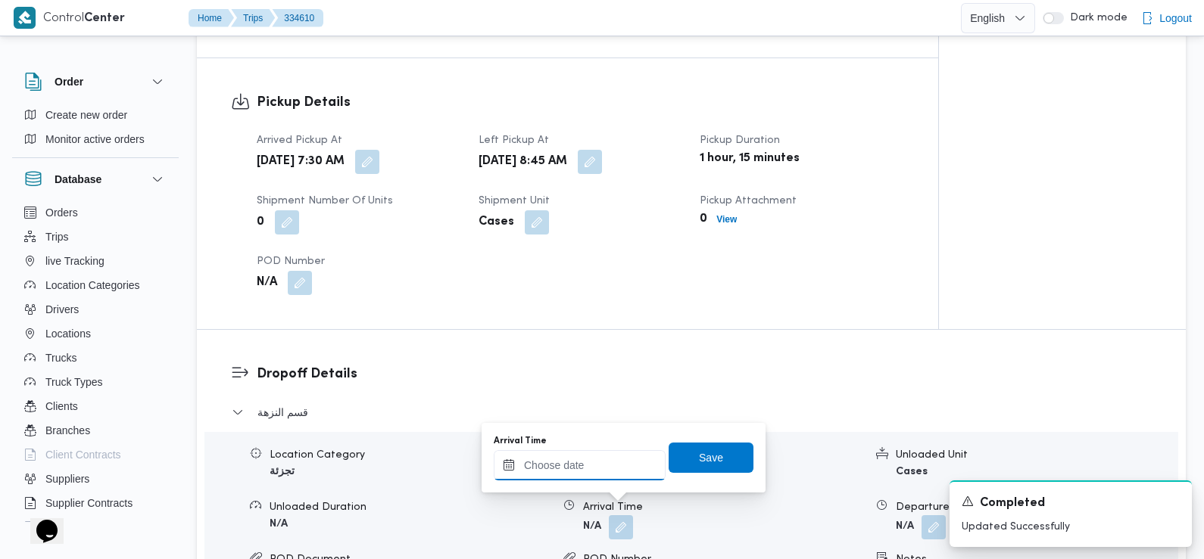
click at [611, 465] on input "Arrival Time" at bounding box center [580, 465] width 172 height 30
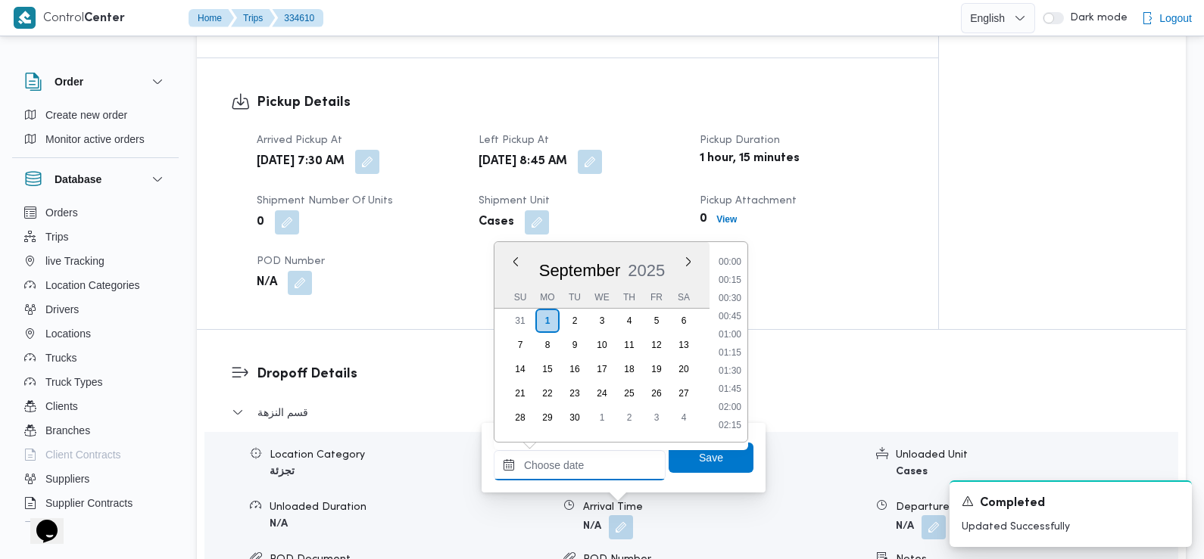
scroll to position [743, 0]
click at [742, 275] on li "10:30" at bounding box center [729, 281] width 35 height 15
type input "[DATE] 10:30"
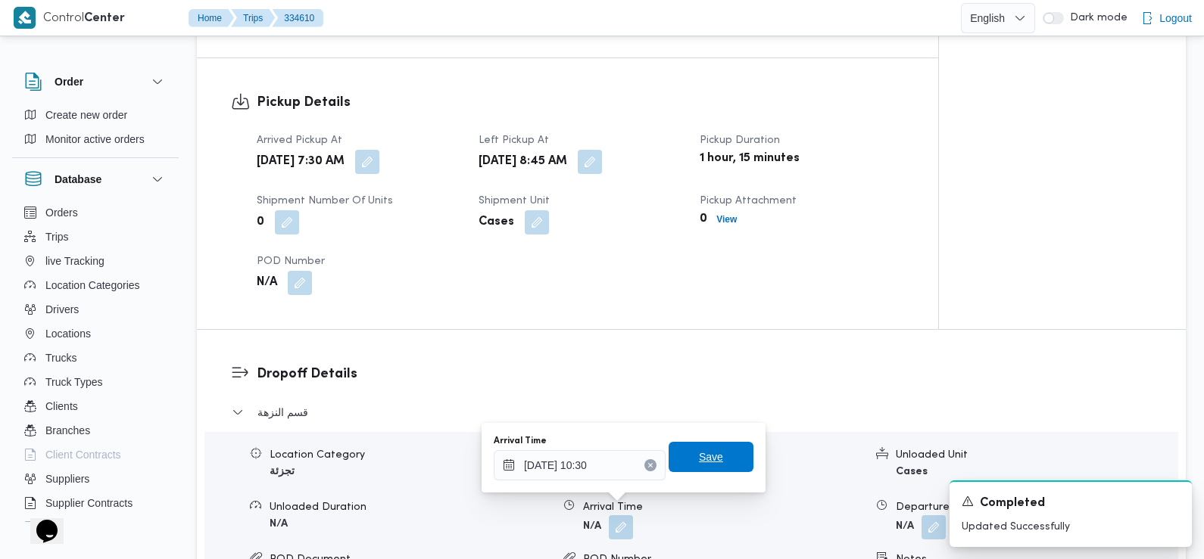
click at [684, 462] on span "Save" at bounding box center [710, 457] width 85 height 30
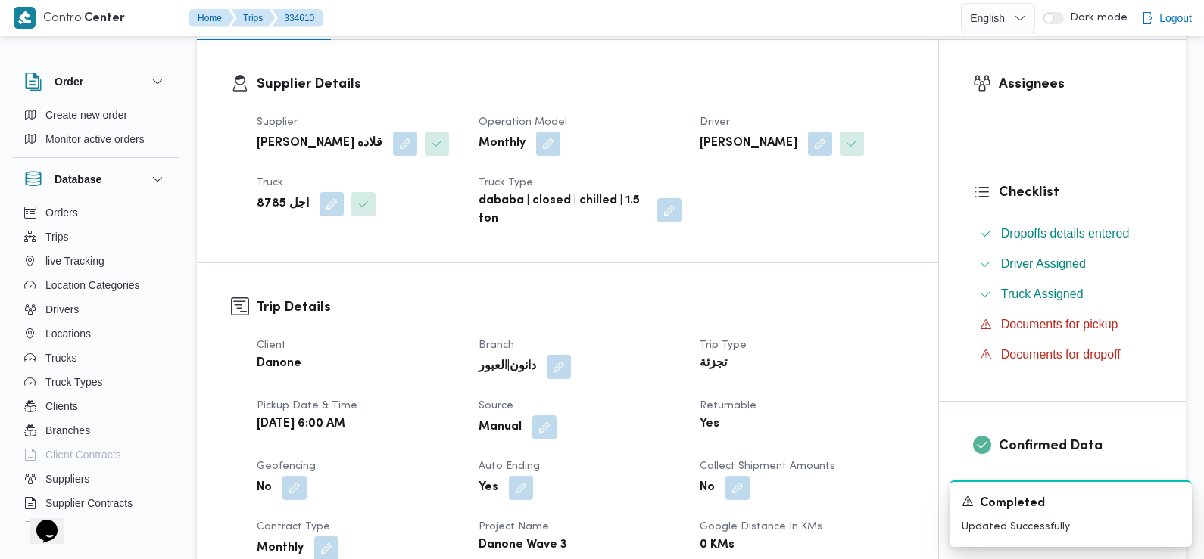
scroll to position [0, 0]
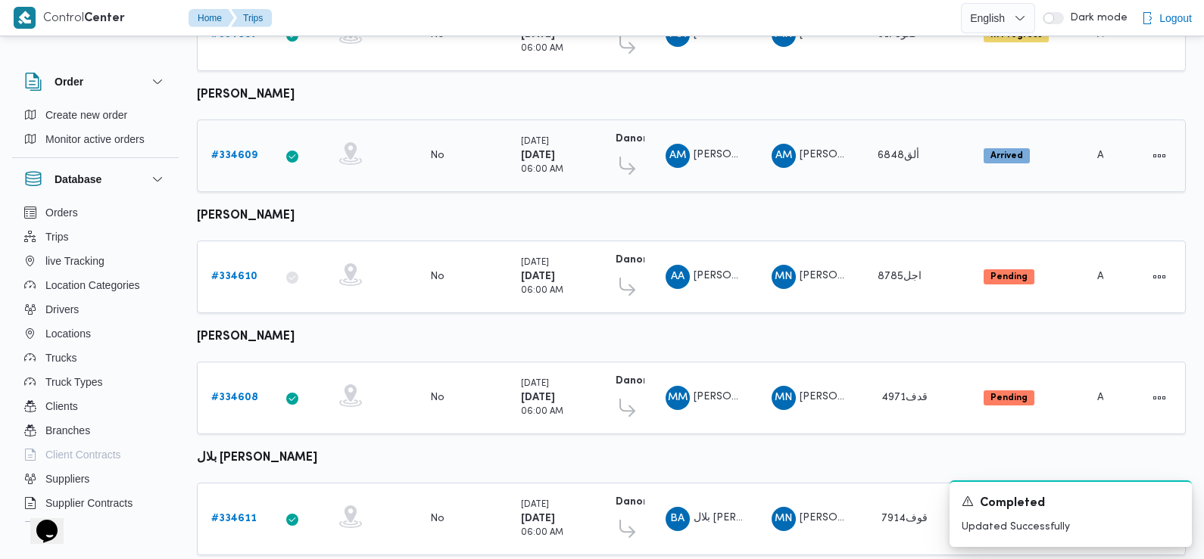
scroll to position [554, 0]
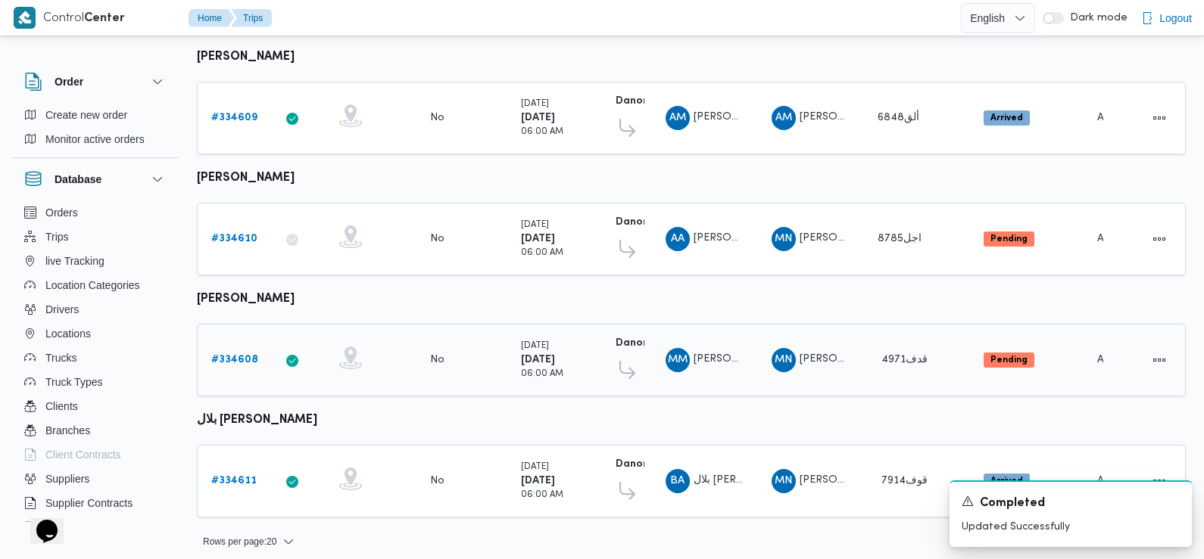
click at [231, 355] on b "# 334608" at bounding box center [234, 360] width 47 height 10
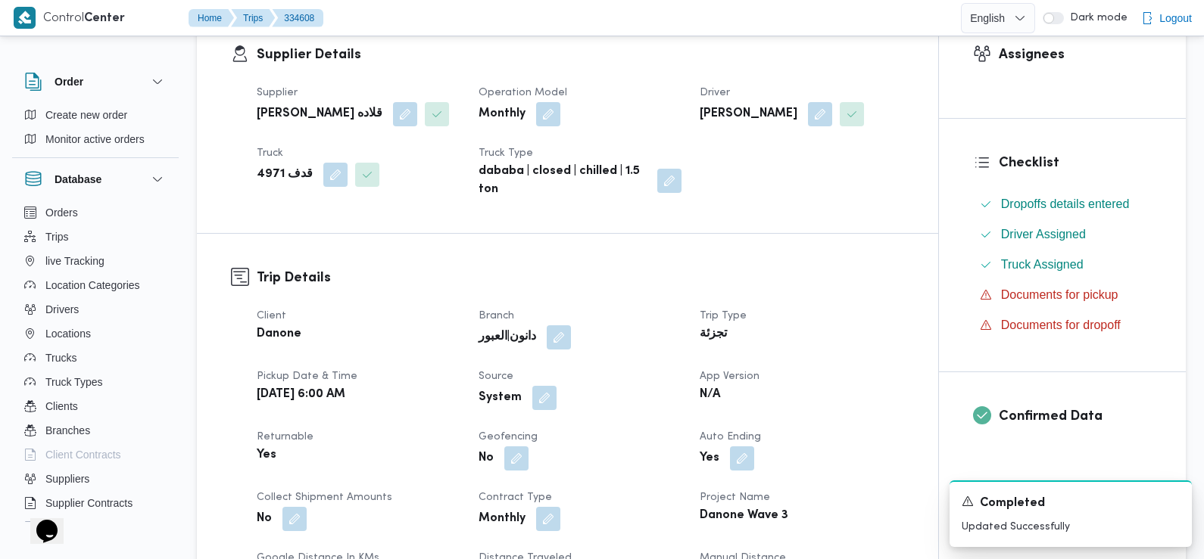
scroll to position [267, 0]
click at [532, 403] on button "button" at bounding box center [544, 397] width 24 height 24
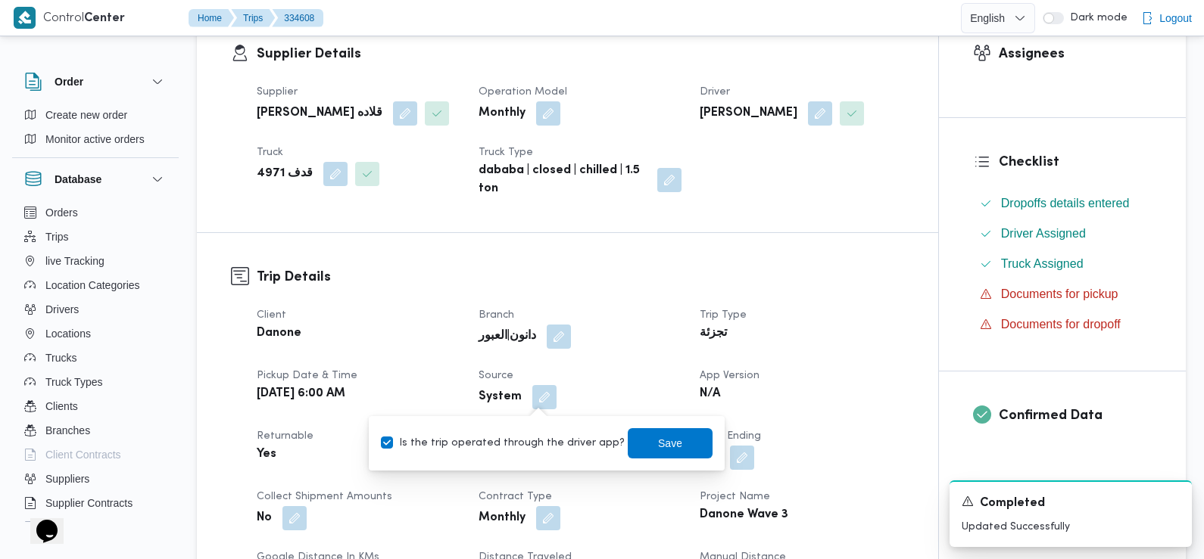
click at [534, 442] on label "Is the trip operated through the driver app?" at bounding box center [503, 444] width 244 height 18
checkbox input "false"
click at [658, 446] on span "Save" at bounding box center [670, 443] width 24 height 18
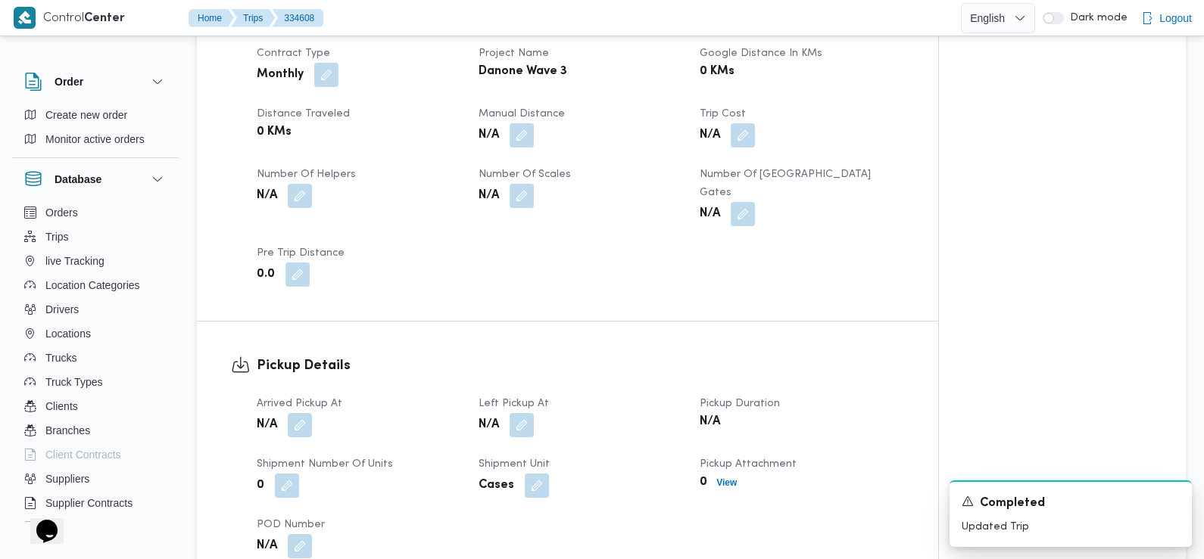
scroll to position [717, 0]
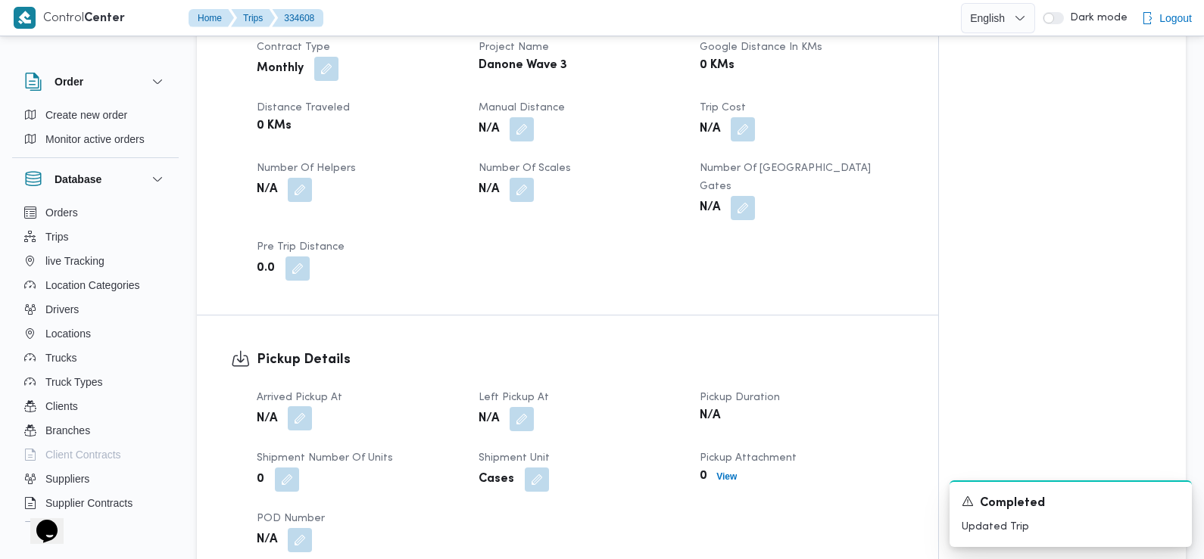
click at [301, 407] on button "button" at bounding box center [300, 419] width 24 height 24
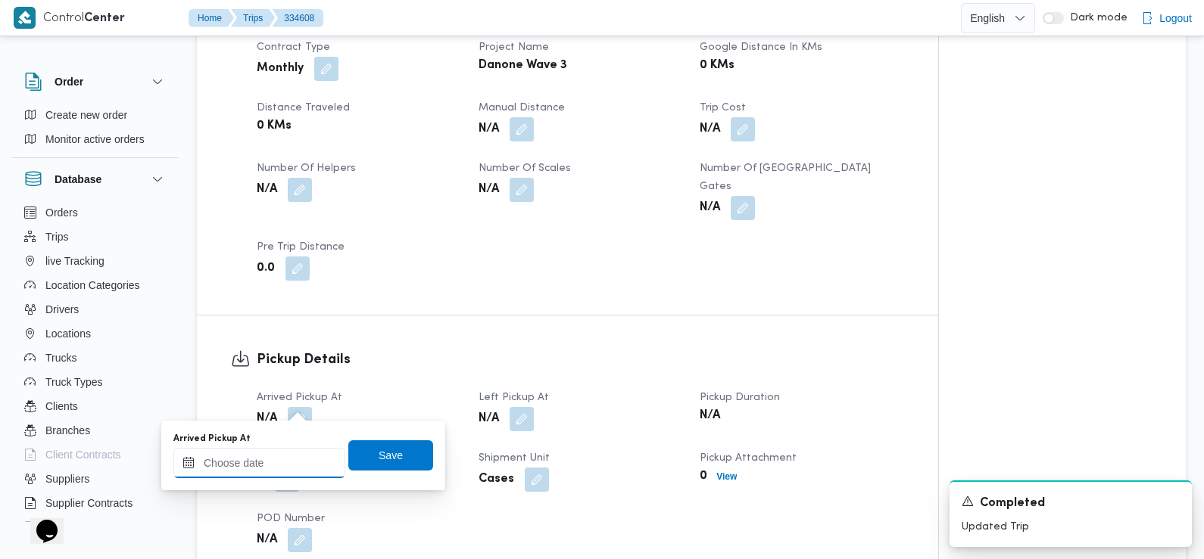
click at [288, 463] on input "Arrived Pickup At" at bounding box center [259, 463] width 172 height 30
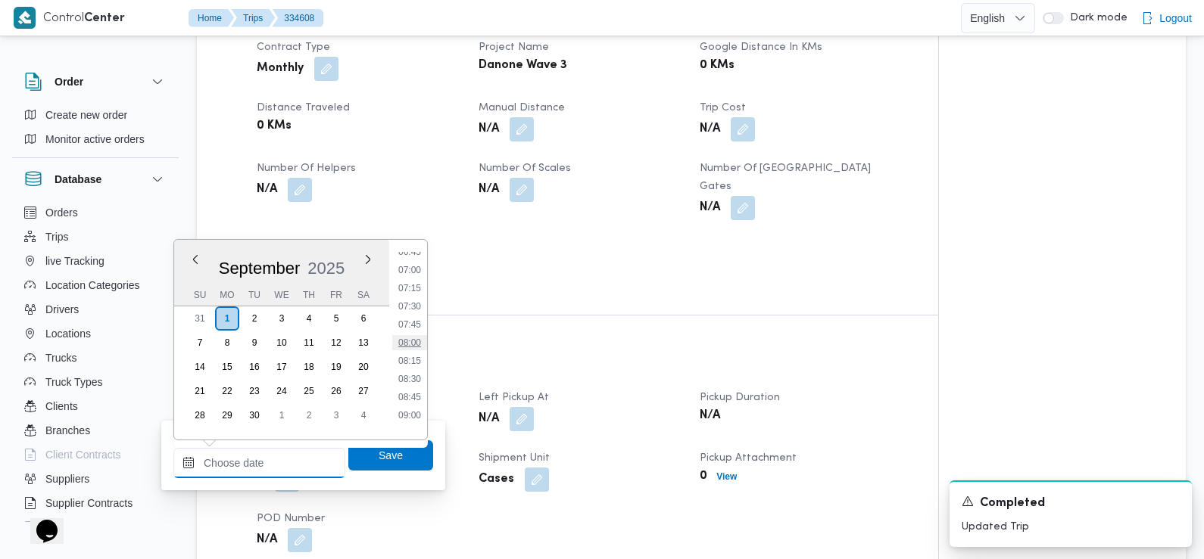
scroll to position [476, 0]
click at [412, 344] on li "07:45" at bounding box center [409, 346] width 35 height 15
type input "[DATE] 07:45"
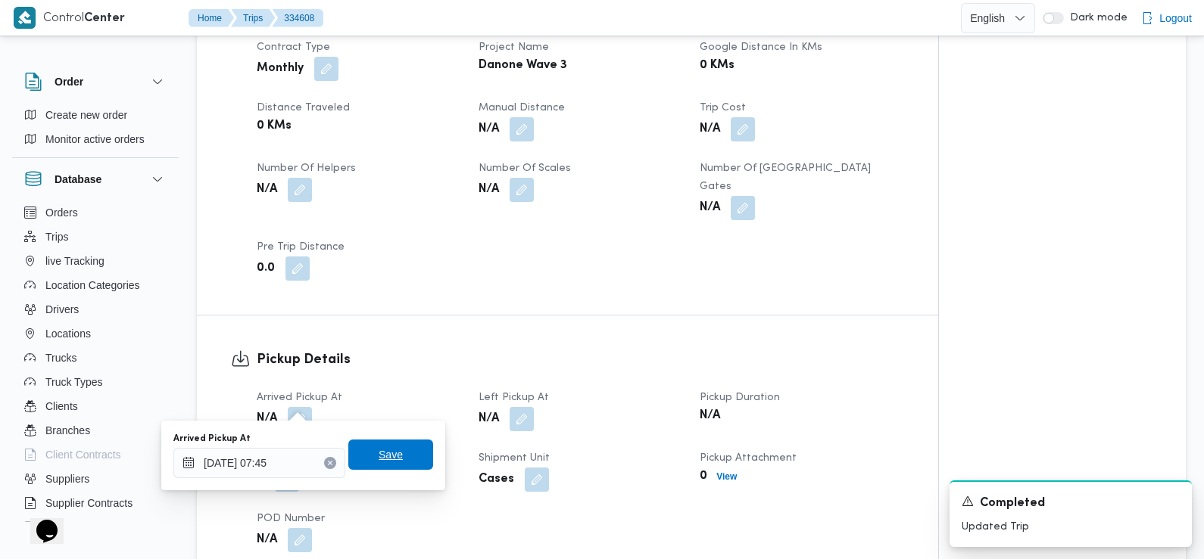
click at [391, 444] on span "Save" at bounding box center [390, 455] width 85 height 30
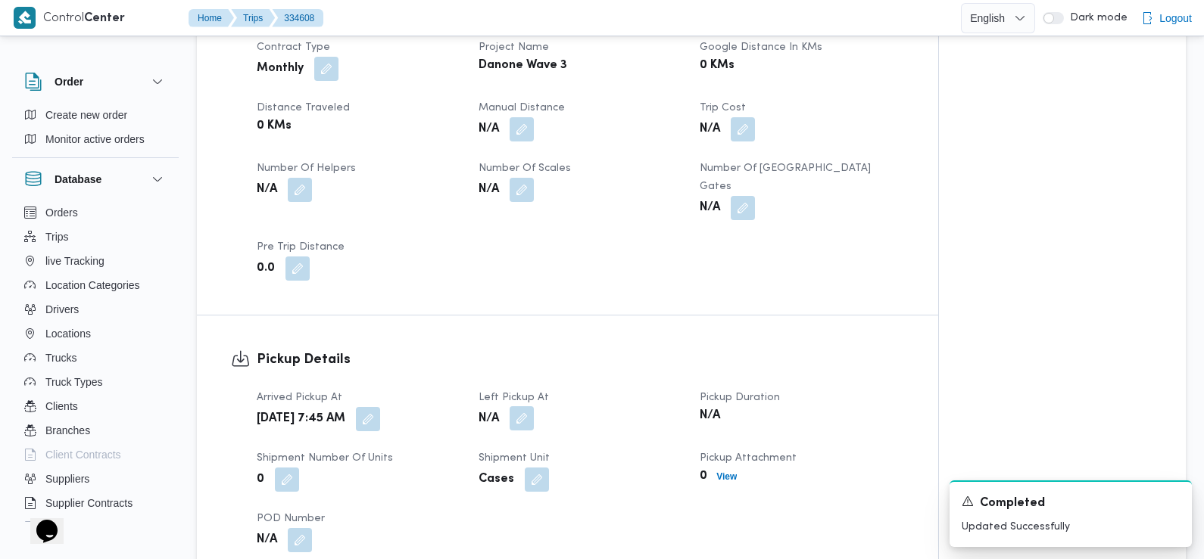
click at [526, 407] on button "button" at bounding box center [521, 419] width 24 height 24
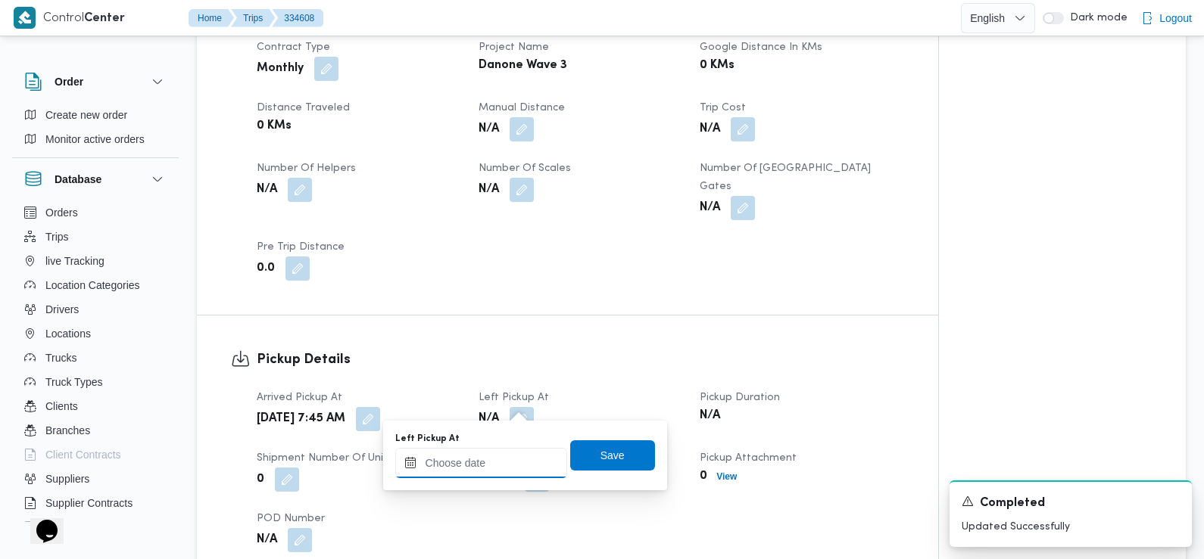
click at [509, 467] on input "Left Pickup At" at bounding box center [481, 463] width 172 height 30
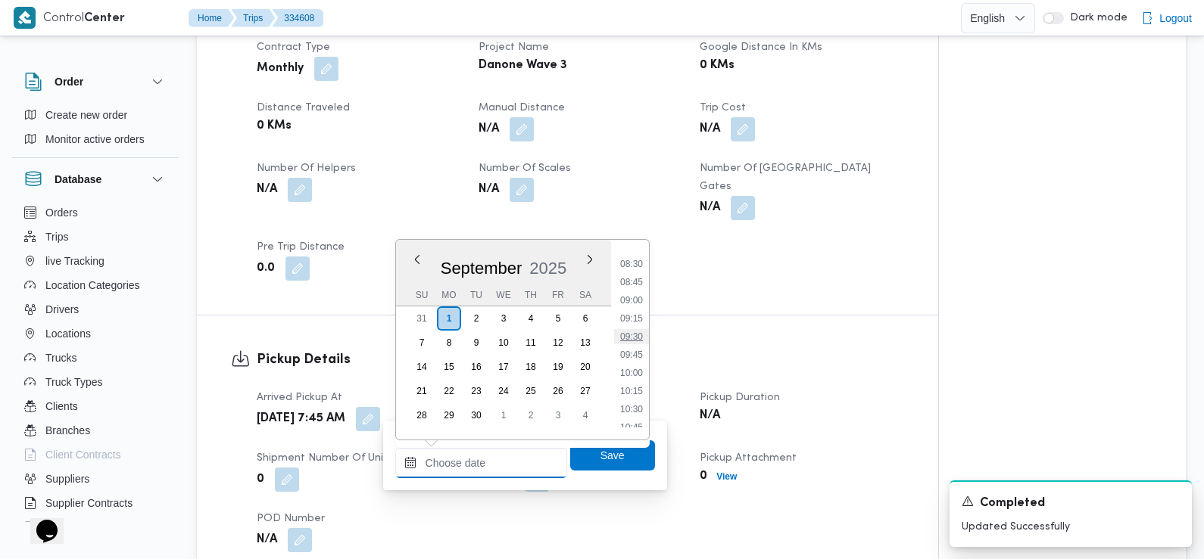
scroll to position [612, 0]
click at [634, 284] on li "08:45" at bounding box center [631, 283] width 35 height 15
type input "[DATE] 08:45"
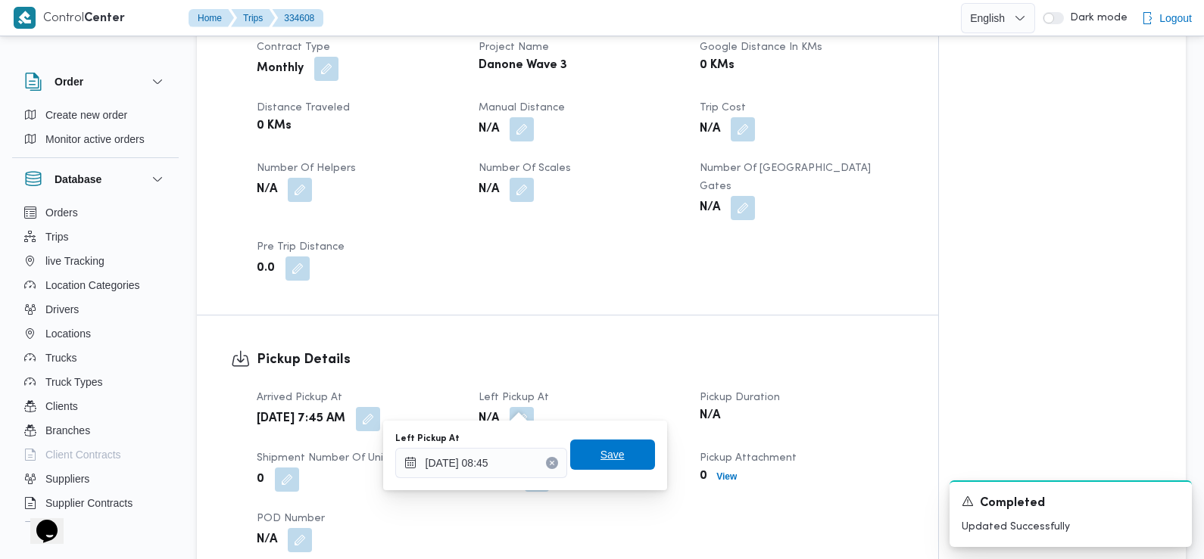
click at [617, 452] on span "Save" at bounding box center [612, 455] width 85 height 30
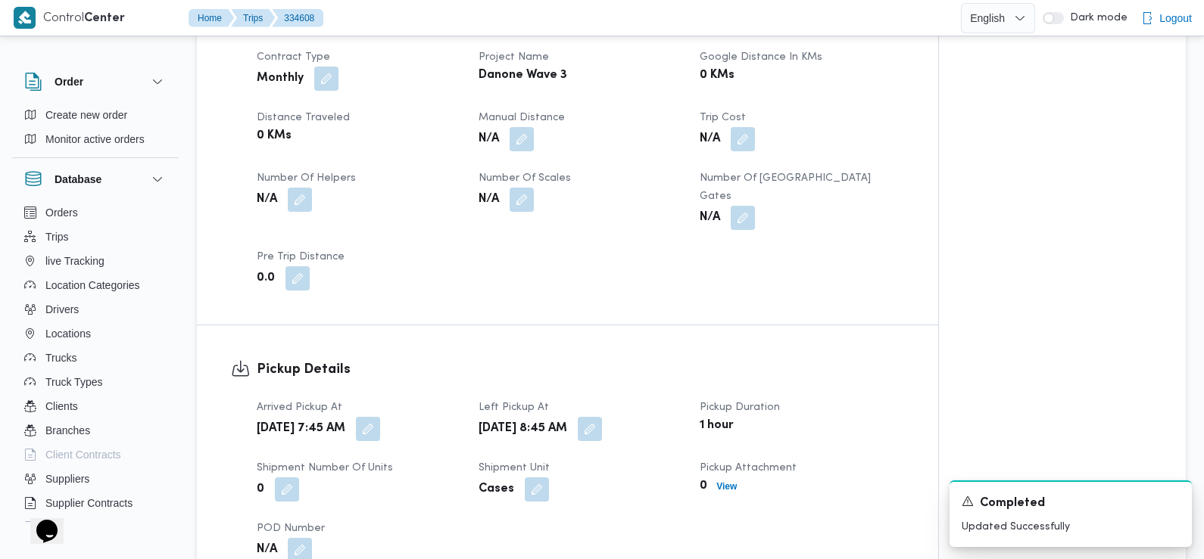
scroll to position [712, 0]
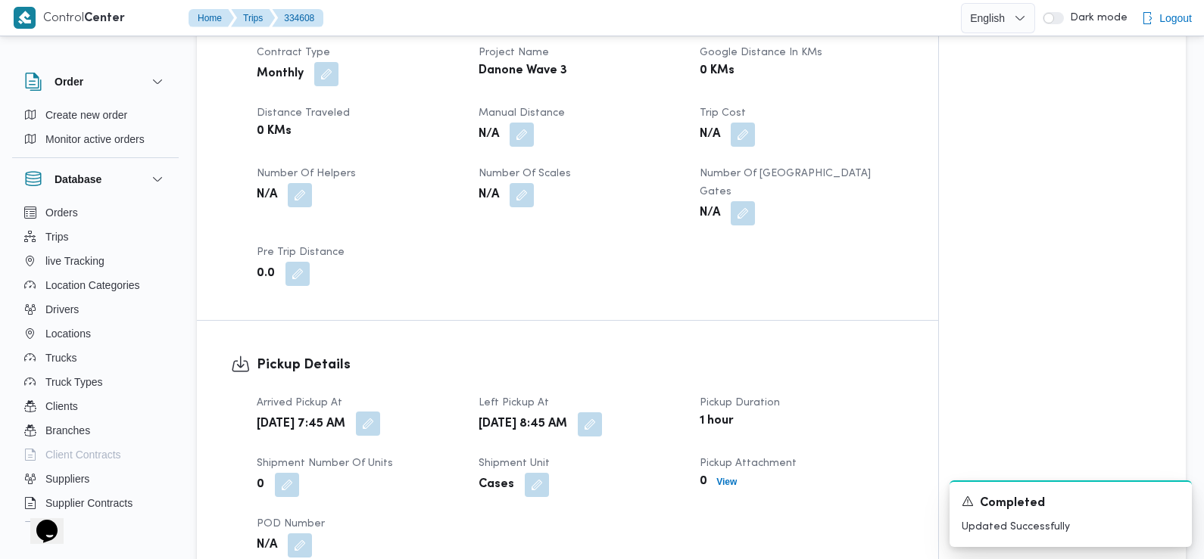
click at [380, 412] on button "button" at bounding box center [368, 424] width 24 height 24
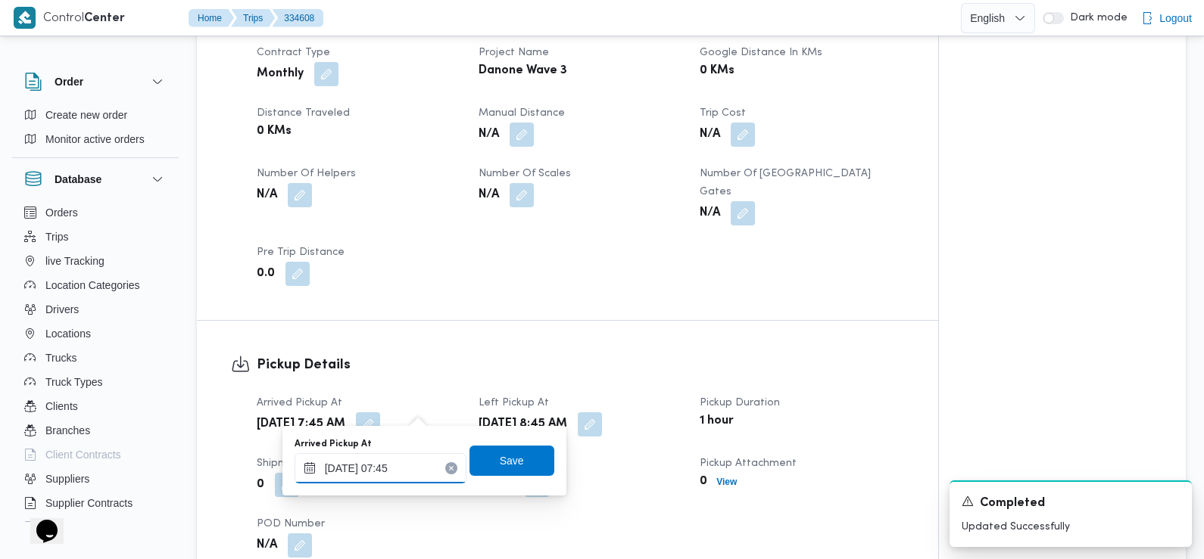
click at [417, 465] on input "[DATE] 07:45" at bounding box center [380, 468] width 172 height 30
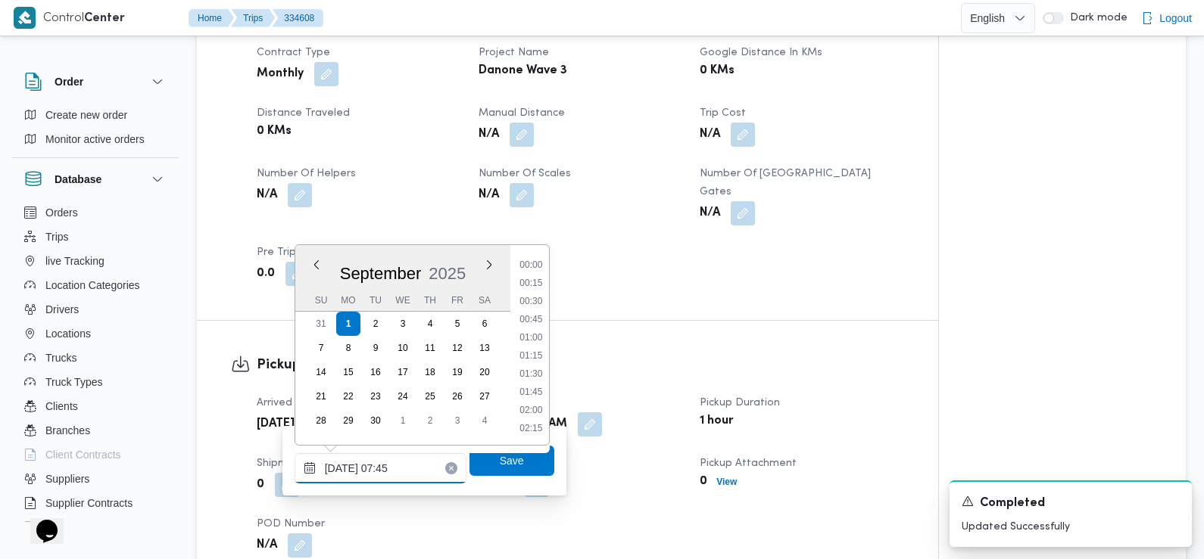
scroll to position [471, 0]
click at [538, 335] on li "07:30" at bounding box center [530, 339] width 35 height 15
type input "[DATE] 07:45"
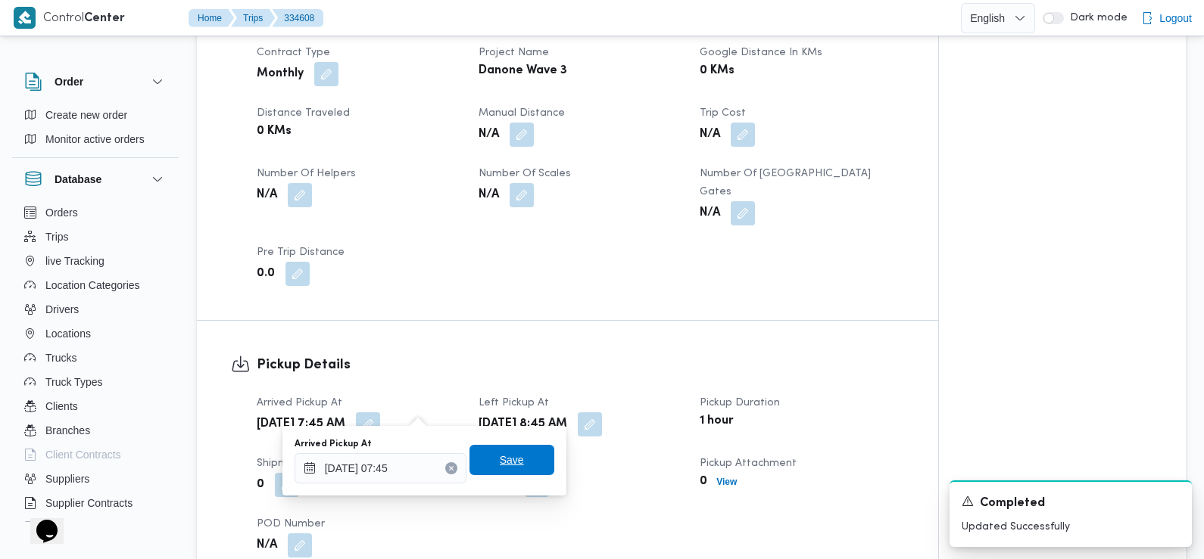
click at [504, 452] on span "Save" at bounding box center [512, 460] width 24 height 18
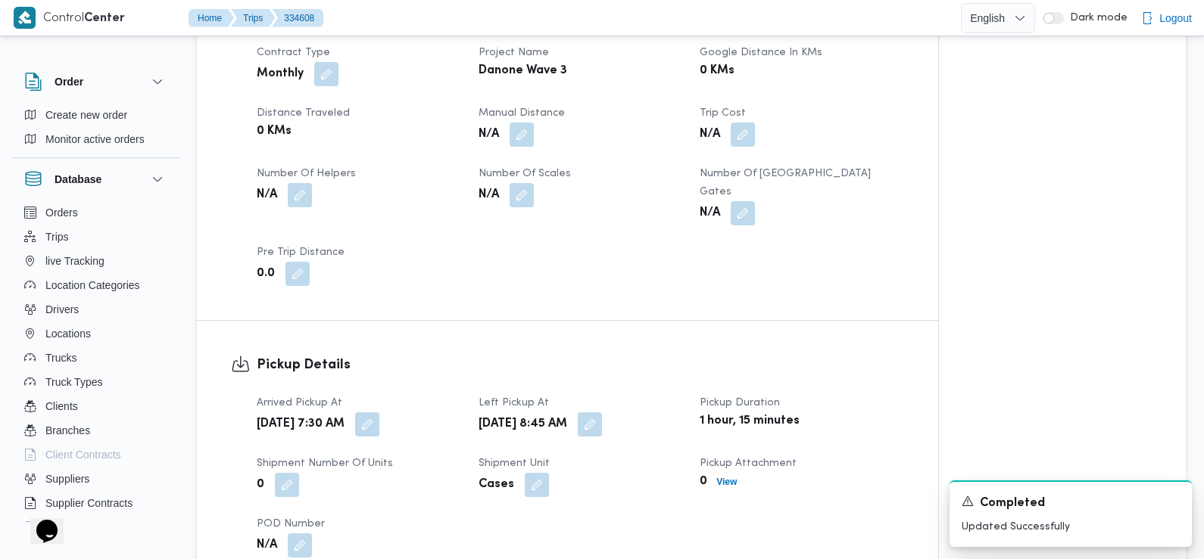
scroll to position [0, 0]
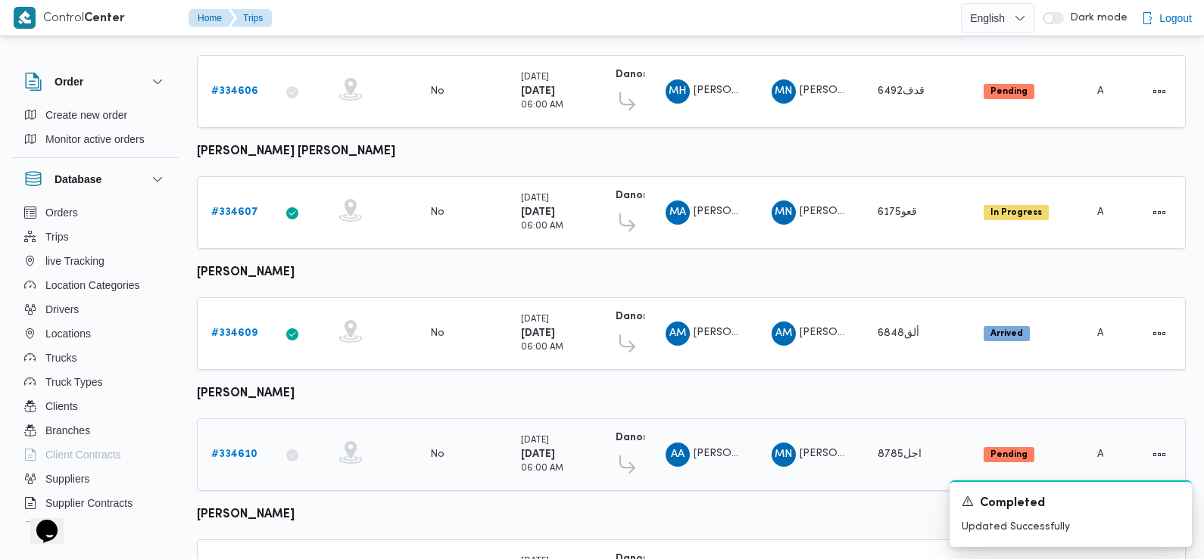
scroll to position [554, 0]
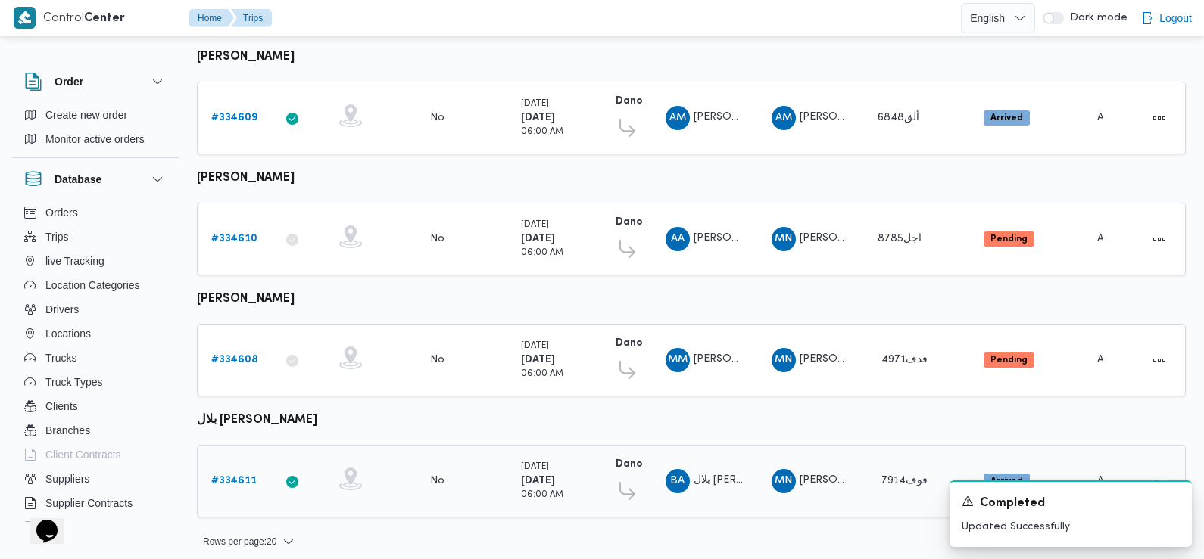
click at [235, 476] on b "# 334611" at bounding box center [233, 481] width 45 height 10
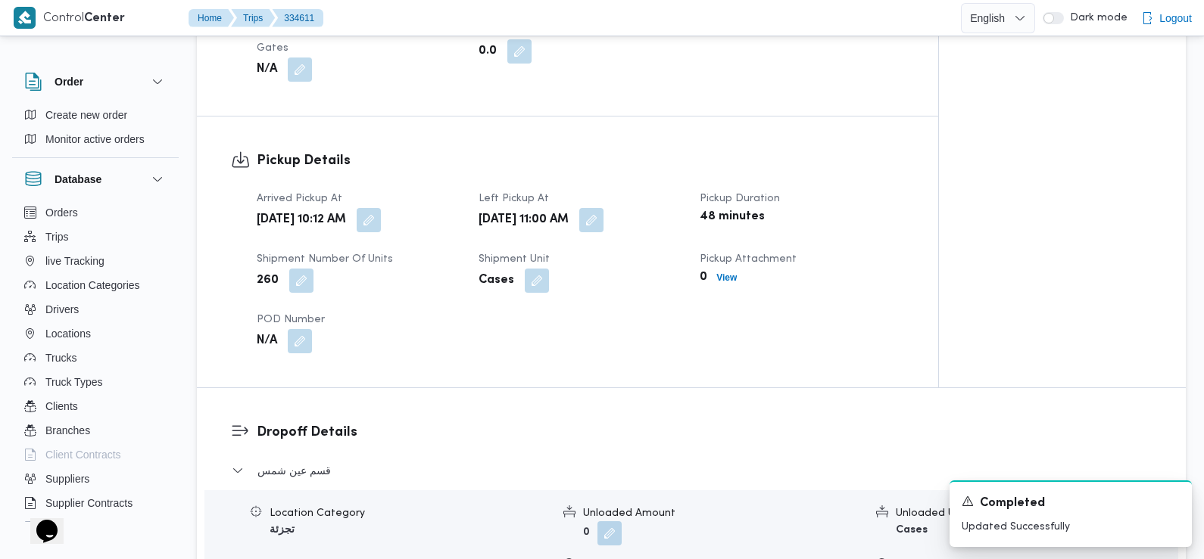
scroll to position [924, 0]
click at [381, 206] on button "button" at bounding box center [369, 218] width 24 height 24
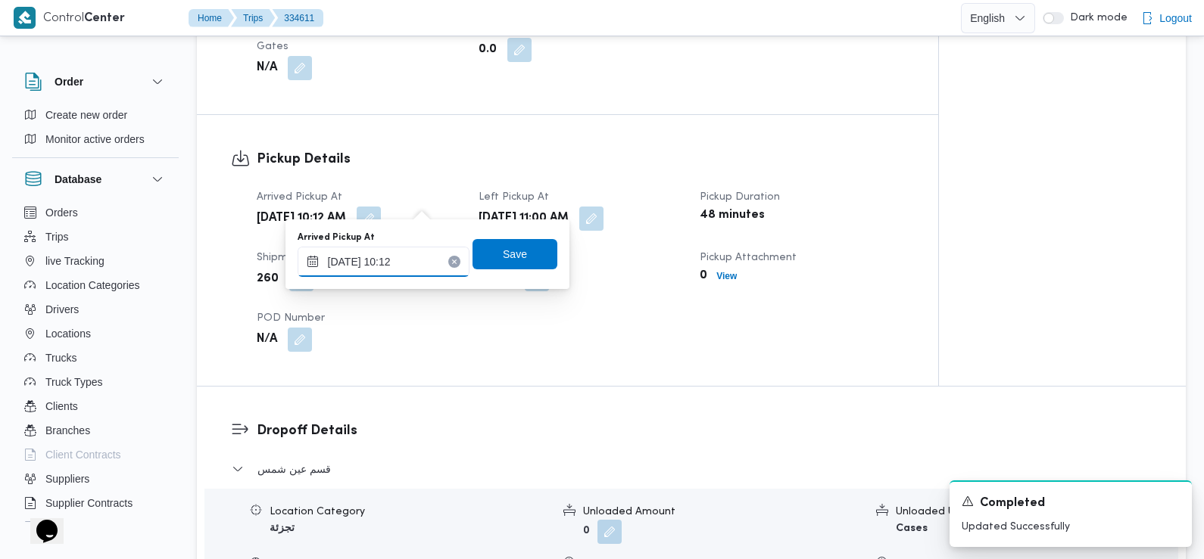
click at [413, 262] on input "[DATE] 10:12" at bounding box center [384, 262] width 172 height 30
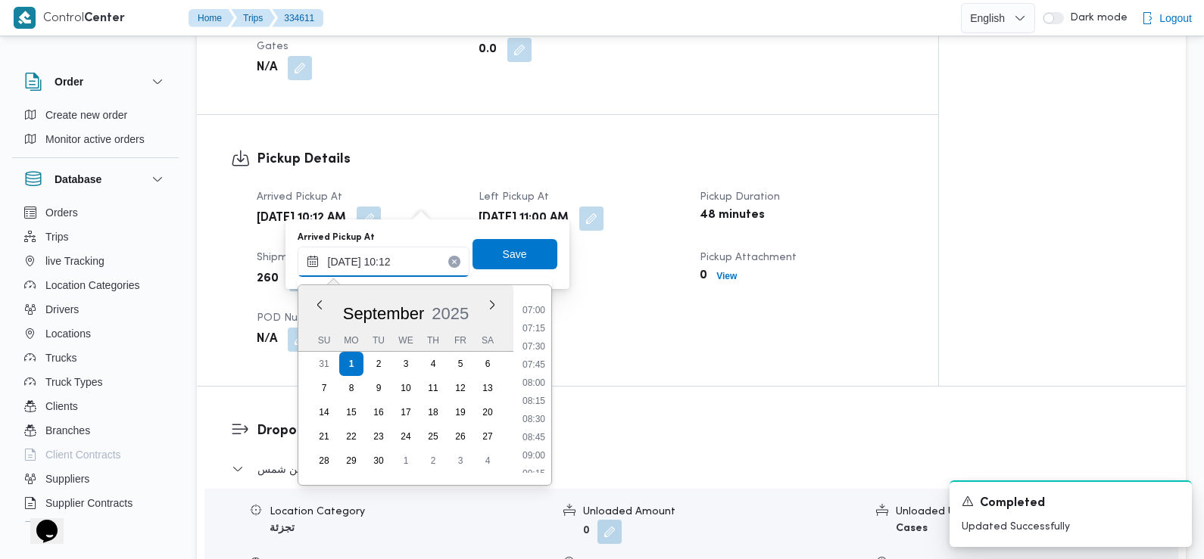
scroll to position [468, 0]
click at [542, 345] on li "07:00" at bounding box center [533, 345] width 35 height 15
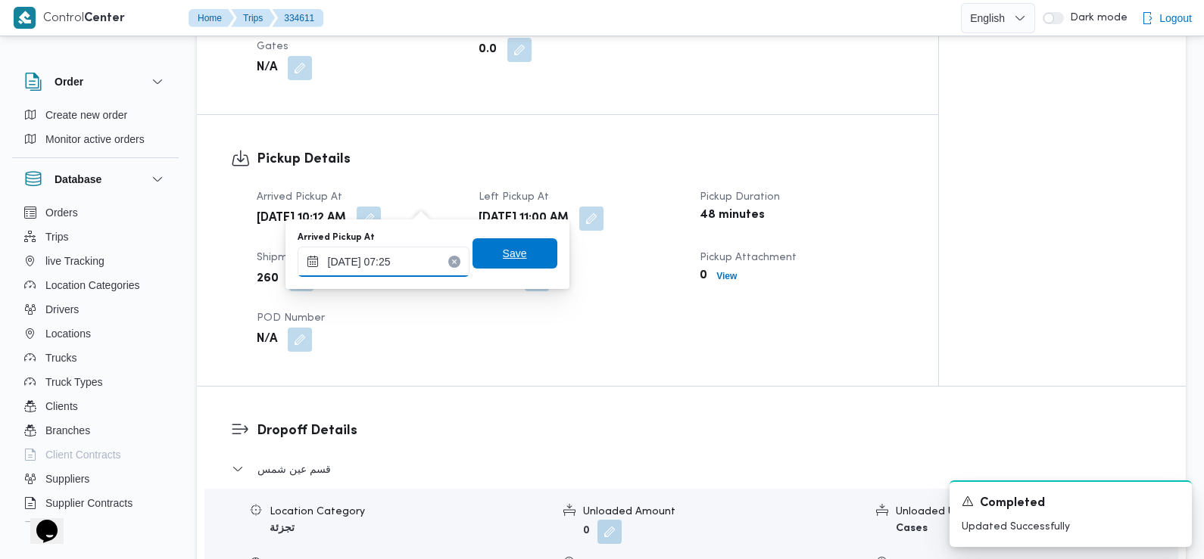
type input "[DATE] 07:25"
click at [509, 260] on span "Save" at bounding box center [515, 254] width 24 height 18
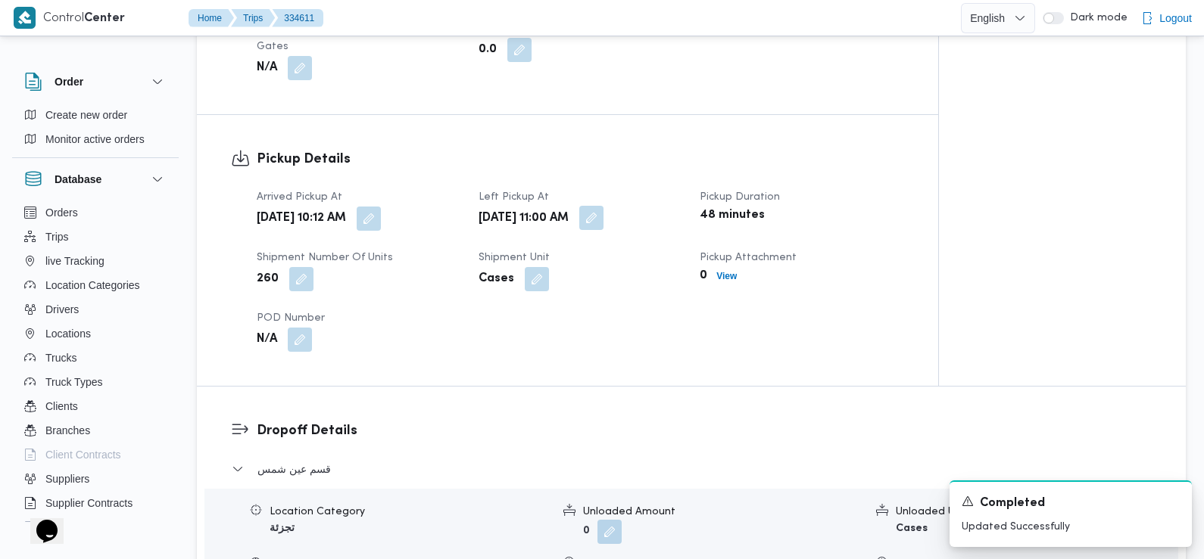
click at [642, 205] on div "[DATE] 11:00 AM" at bounding box center [580, 218] width 207 height 27
click at [603, 213] on button "button" at bounding box center [591, 218] width 24 height 24
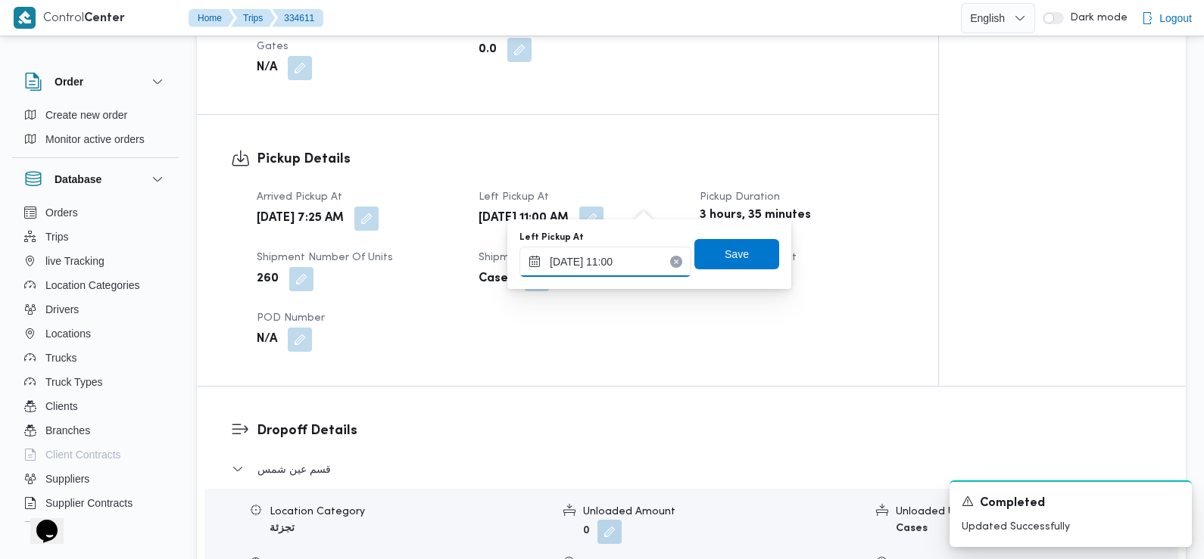
click at [621, 254] on input "[DATE] 11:00" at bounding box center [605, 262] width 172 height 30
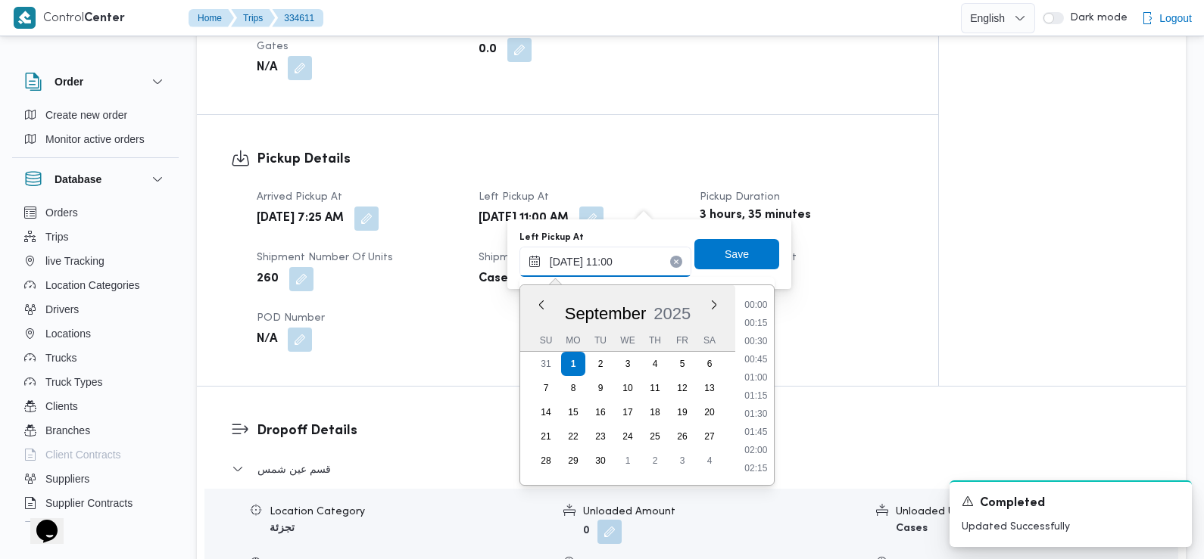
scroll to position [707, 0]
click at [758, 305] on li "09:45" at bounding box center [755, 306] width 35 height 15
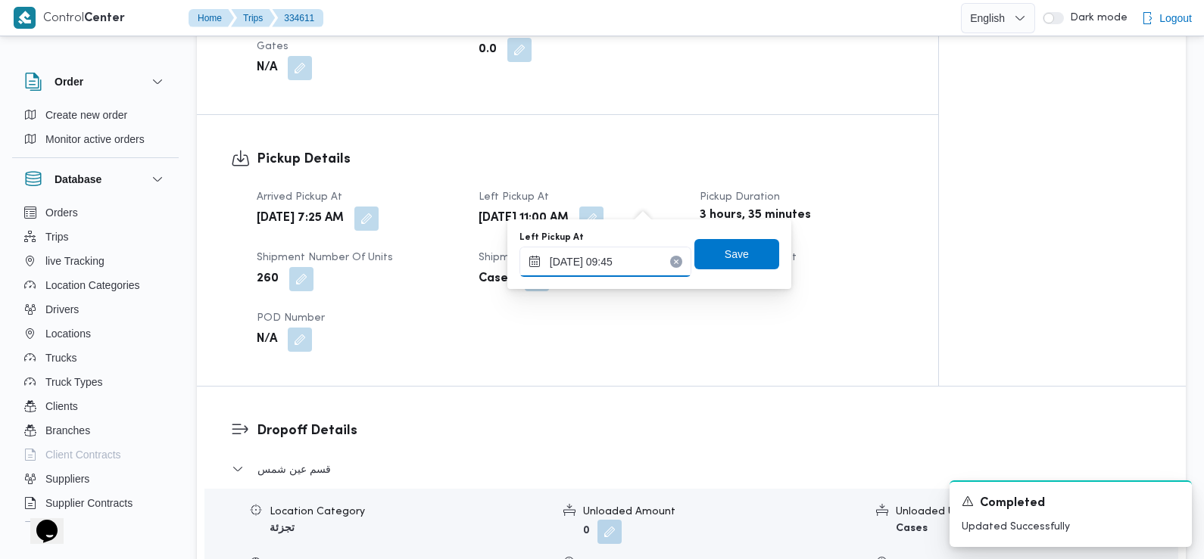
click at [616, 267] on input "[DATE] 09:45" at bounding box center [605, 262] width 172 height 30
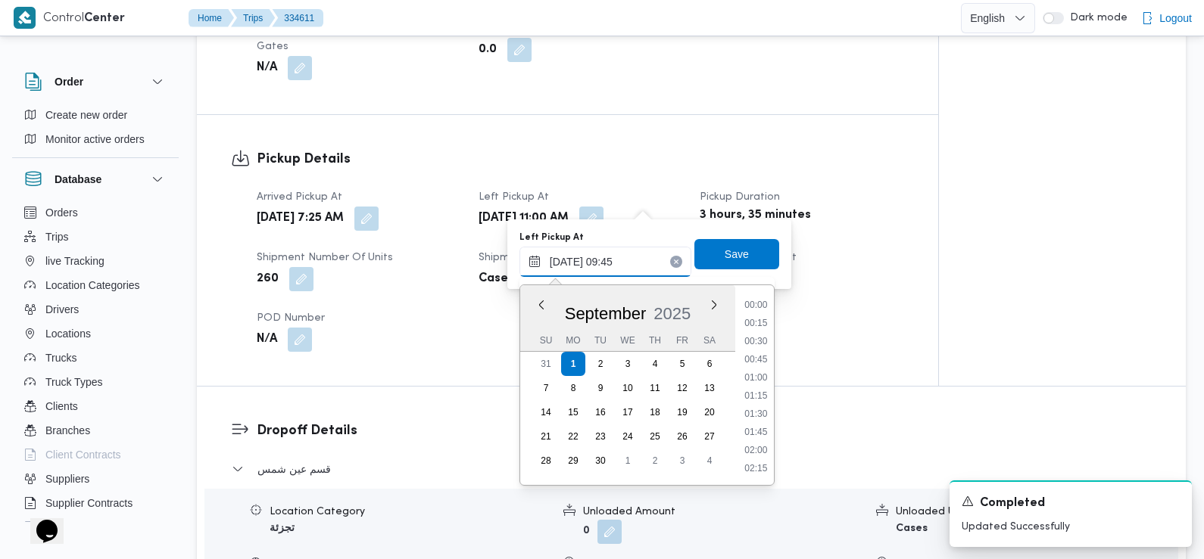
scroll to position [616, 0]
click at [758, 330] on li "08:45" at bounding box center [755, 324] width 35 height 15
type input "[DATE] 08:45"
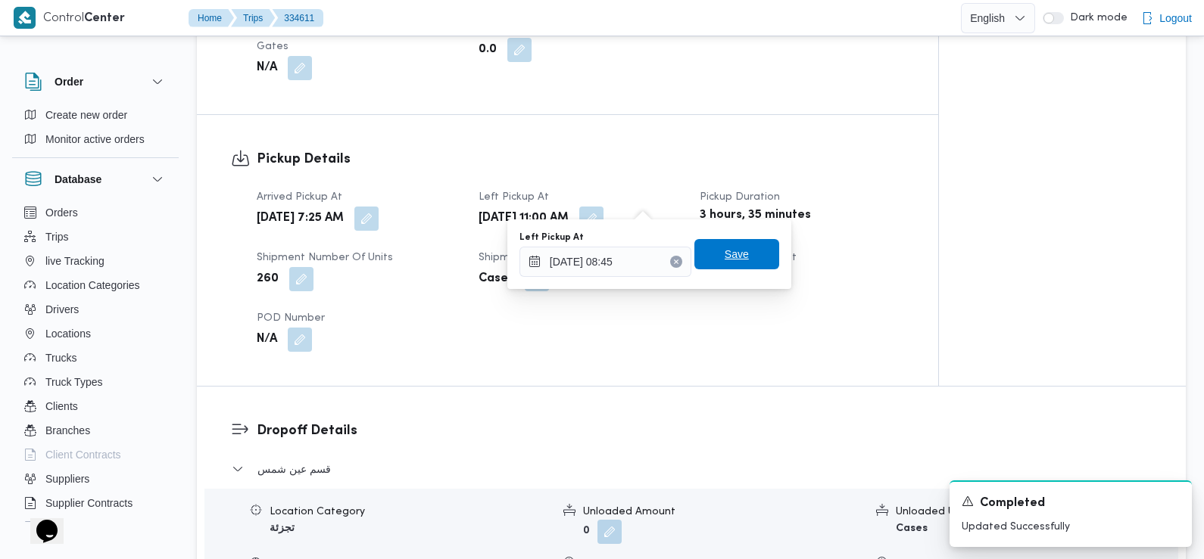
click at [746, 268] on span "Save" at bounding box center [736, 254] width 85 height 30
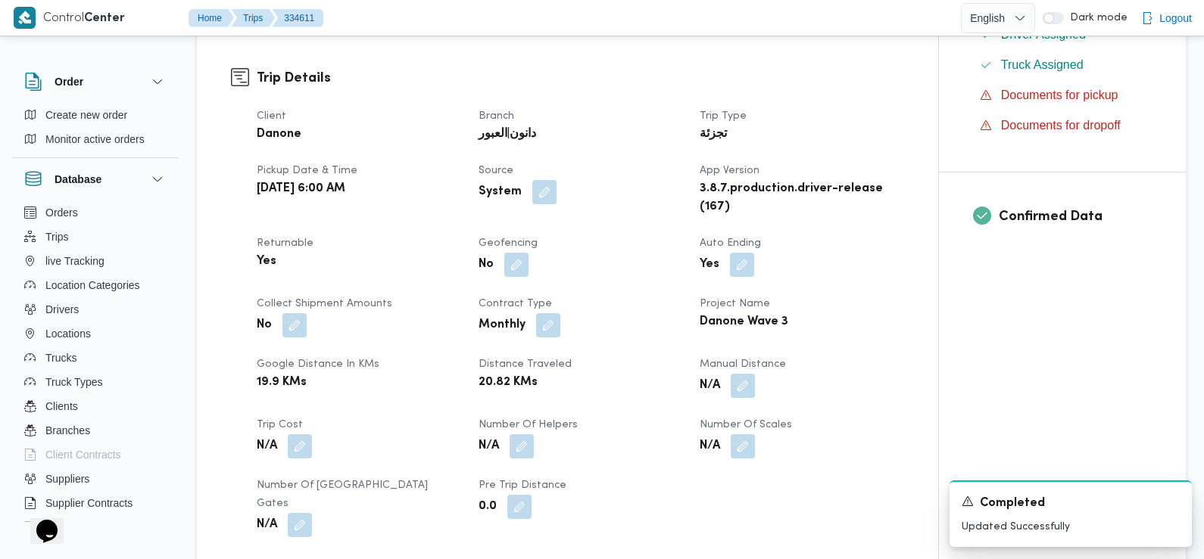
scroll to position [0, 0]
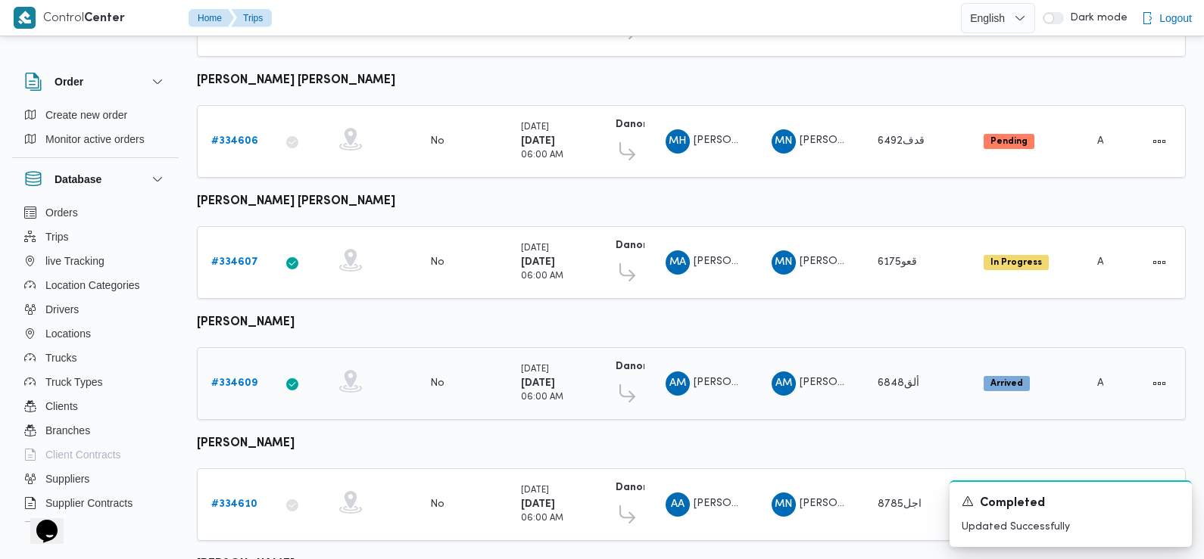
scroll to position [287, 0]
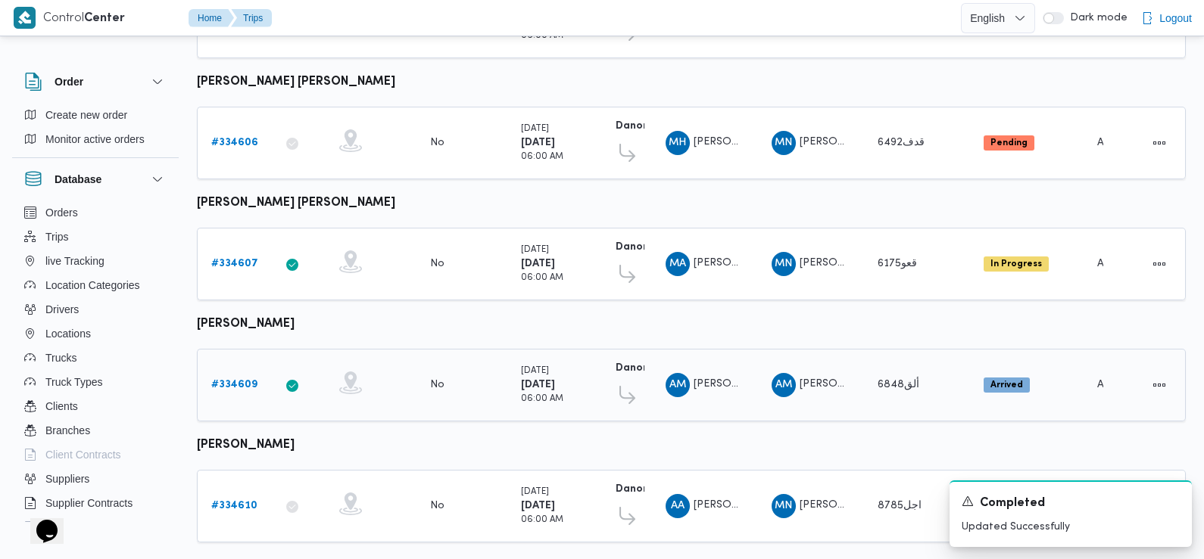
click at [232, 381] on b "# 334609" at bounding box center [234, 385] width 46 height 10
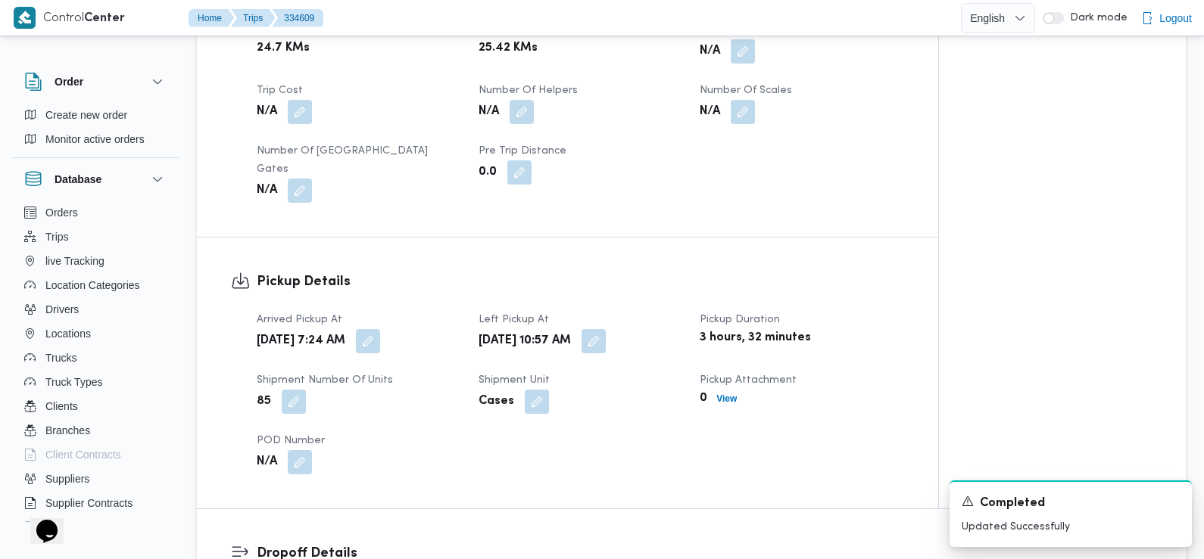
scroll to position [863, 0]
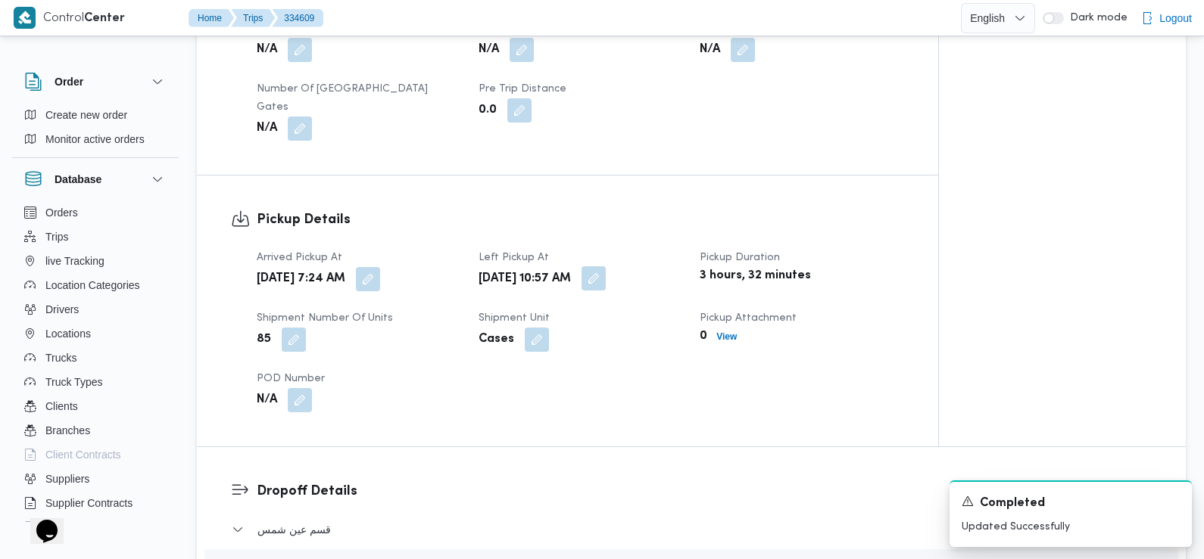
click at [606, 267] on button "button" at bounding box center [593, 278] width 24 height 24
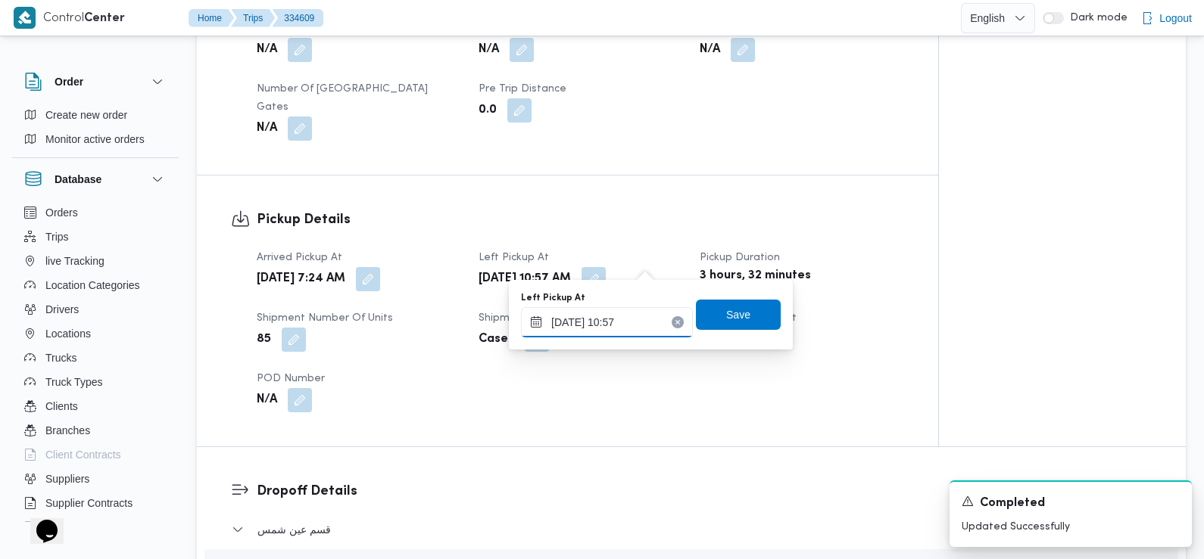
click at [641, 333] on input "[DATE] 10:57" at bounding box center [607, 322] width 172 height 30
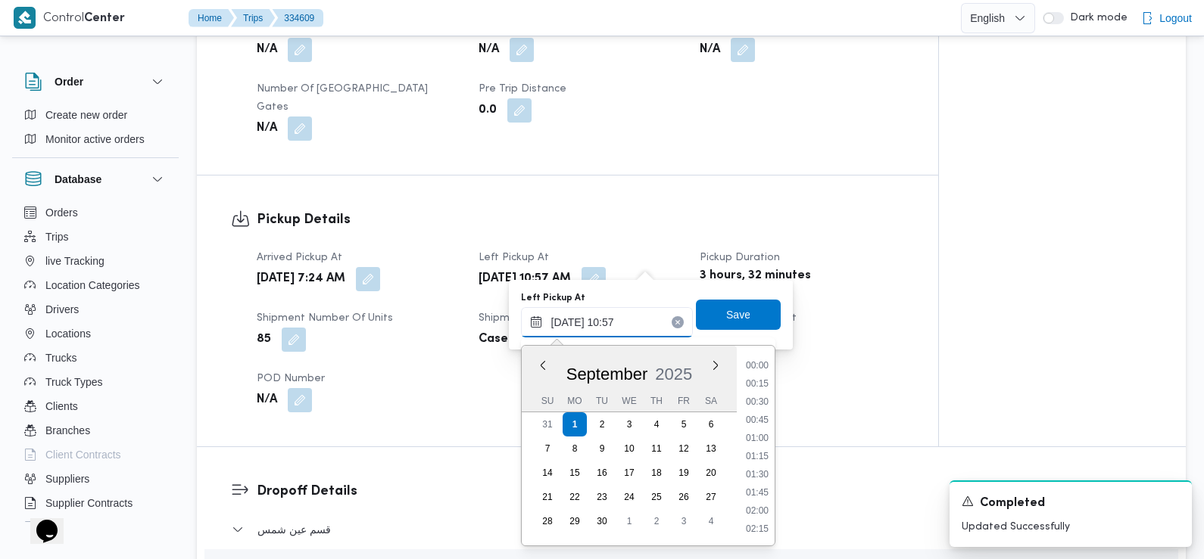
scroll to position [689, 0]
click at [762, 403] on li "10:00" at bounding box center [757, 403] width 35 height 15
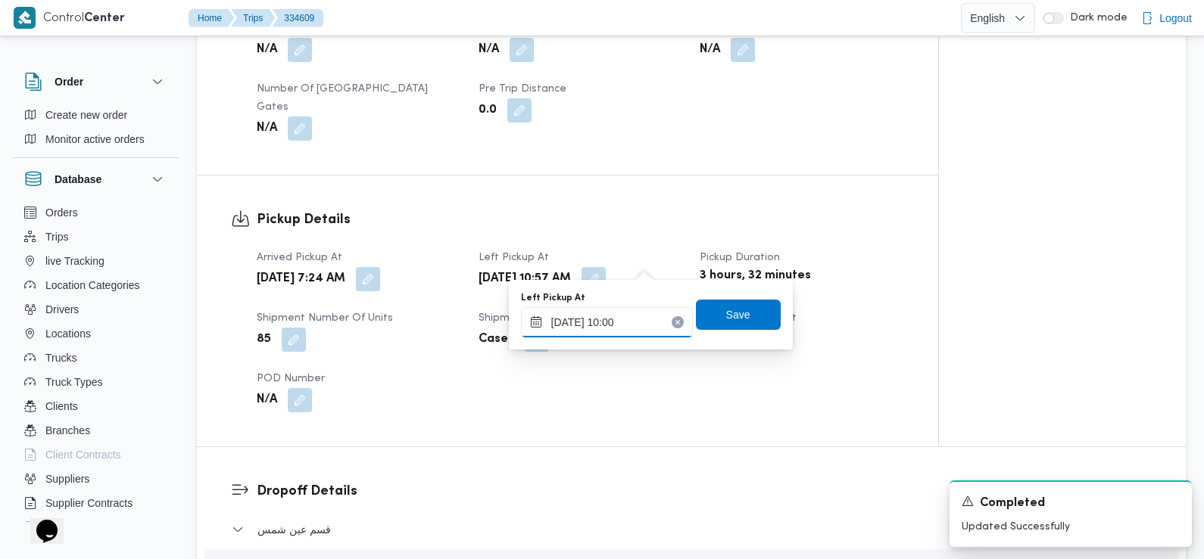
click at [614, 314] on input "[DATE] 10:00" at bounding box center [607, 322] width 172 height 30
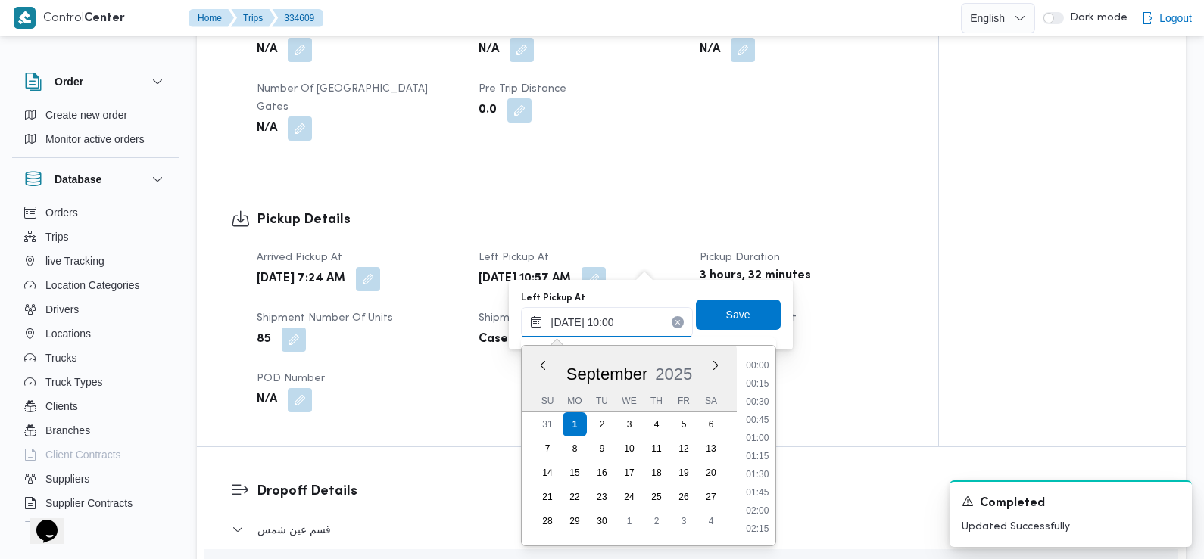
scroll to position [634, 0]
click at [763, 368] on li "08:45" at bounding box center [757, 367] width 35 height 15
type input "[DATE] 08:45"
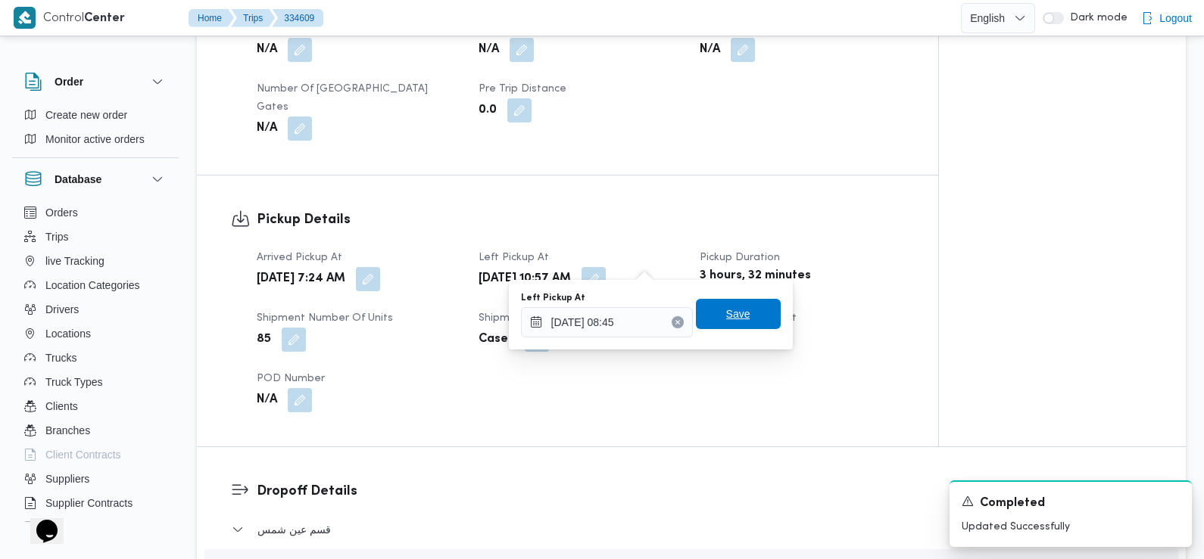
click at [743, 310] on span "Save" at bounding box center [738, 314] width 85 height 30
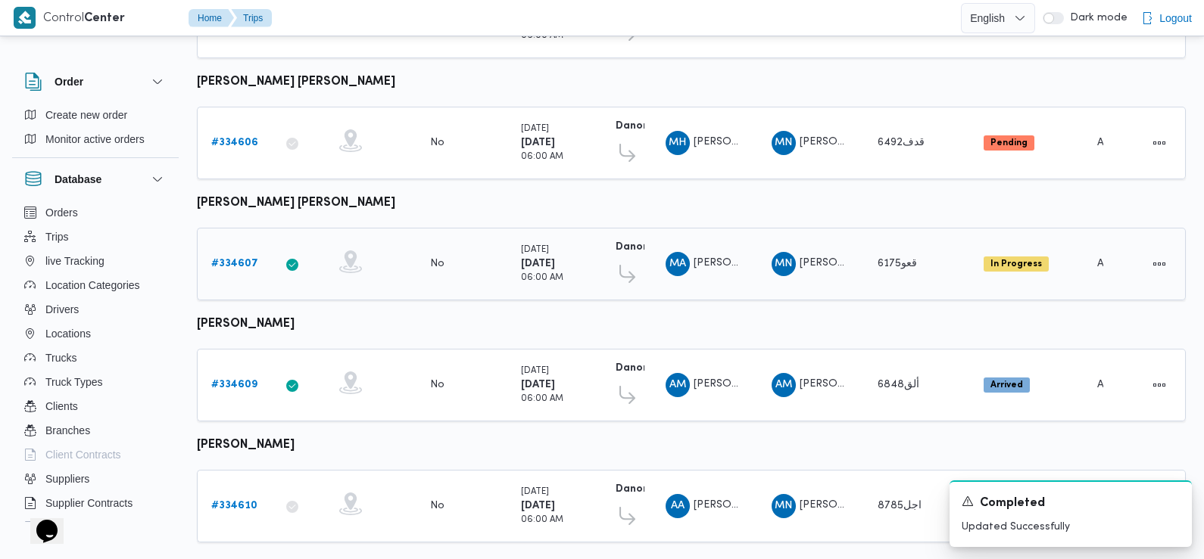
scroll to position [320, 0]
